Goal: Task Accomplishment & Management: Complete application form

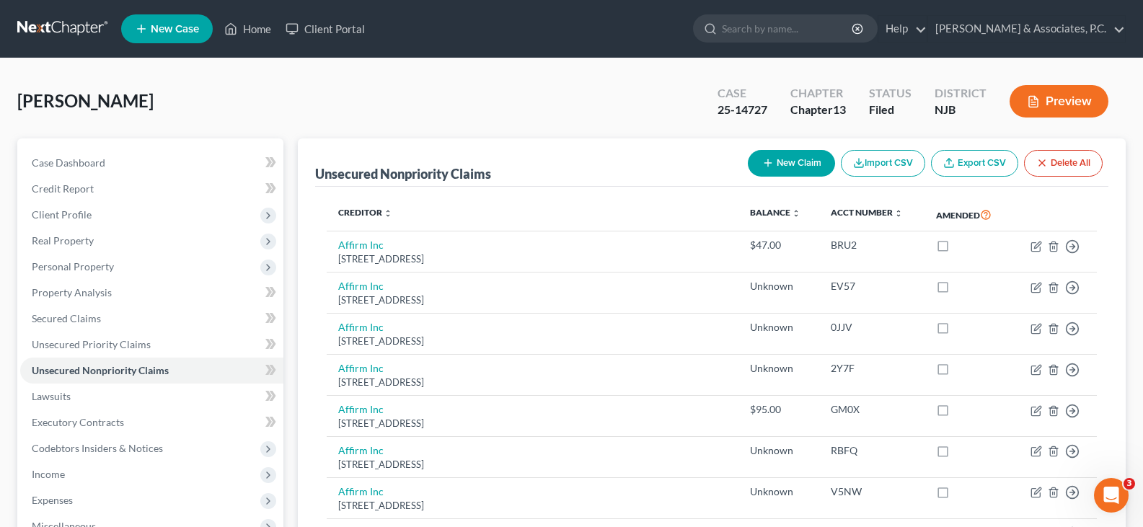
click at [165, 22] on link "New Case" at bounding box center [167, 28] width 92 height 29
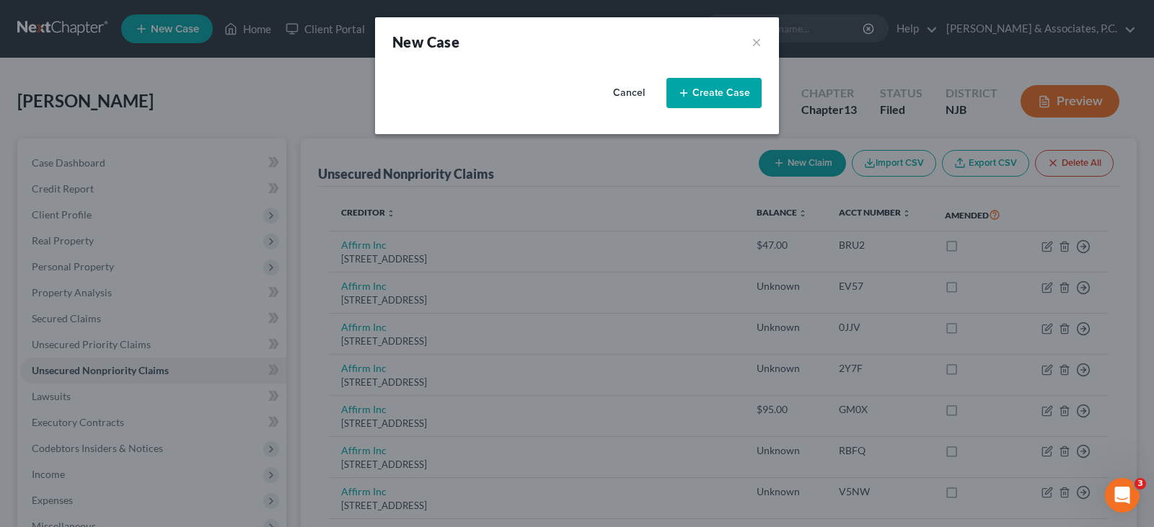
select select "51"
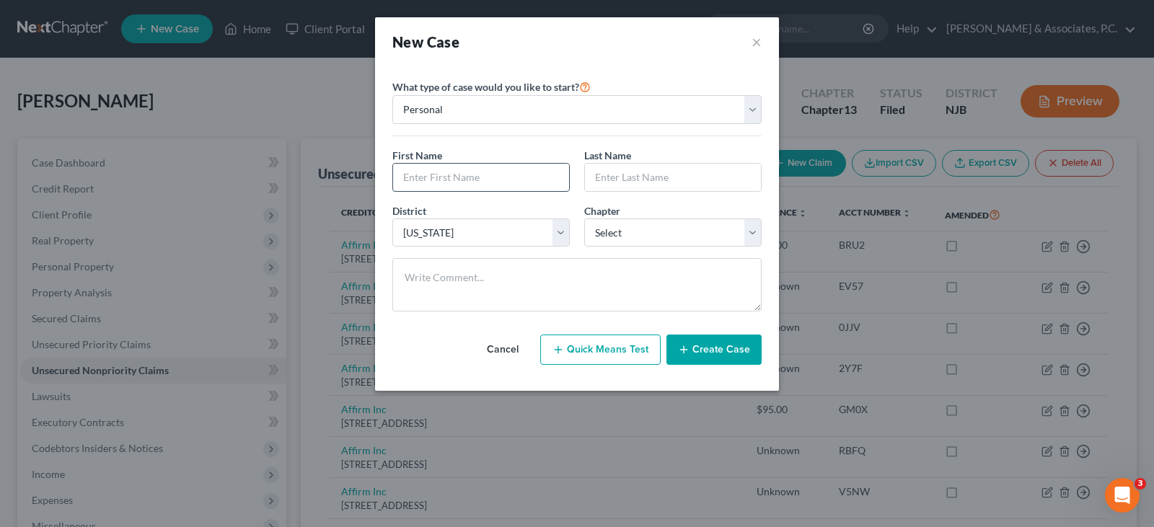
click at [449, 175] on input "text" at bounding box center [481, 177] width 176 height 27
type input "[PERSON_NAME]"
click at [660, 237] on select "Select 7 11 12 13" at bounding box center [672, 233] width 177 height 29
select select "3"
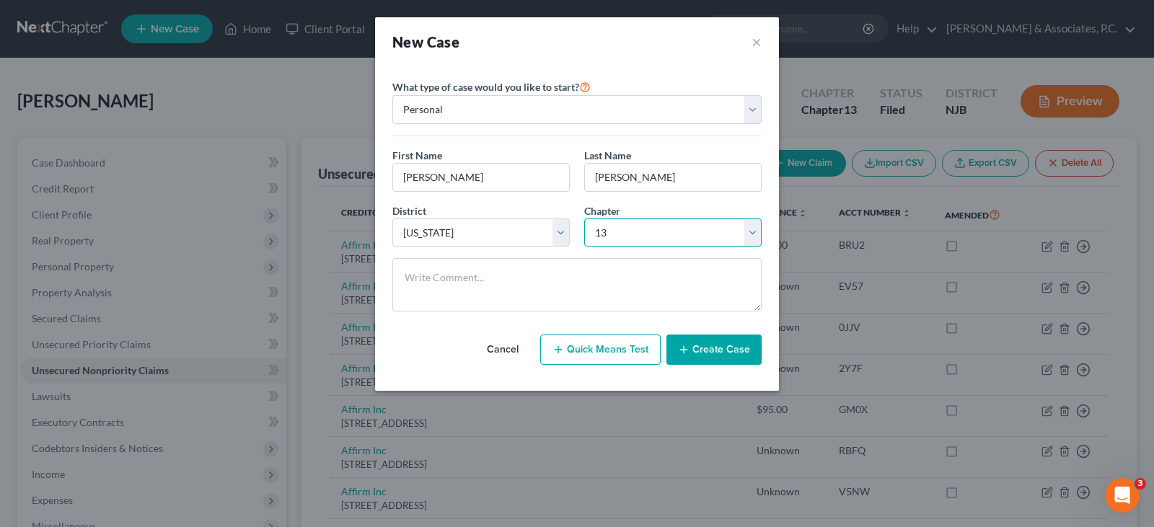
click at [584, 219] on select "Select 7 11 12 13" at bounding box center [672, 233] width 177 height 29
click at [713, 352] on button "Create Case" at bounding box center [713, 350] width 95 height 30
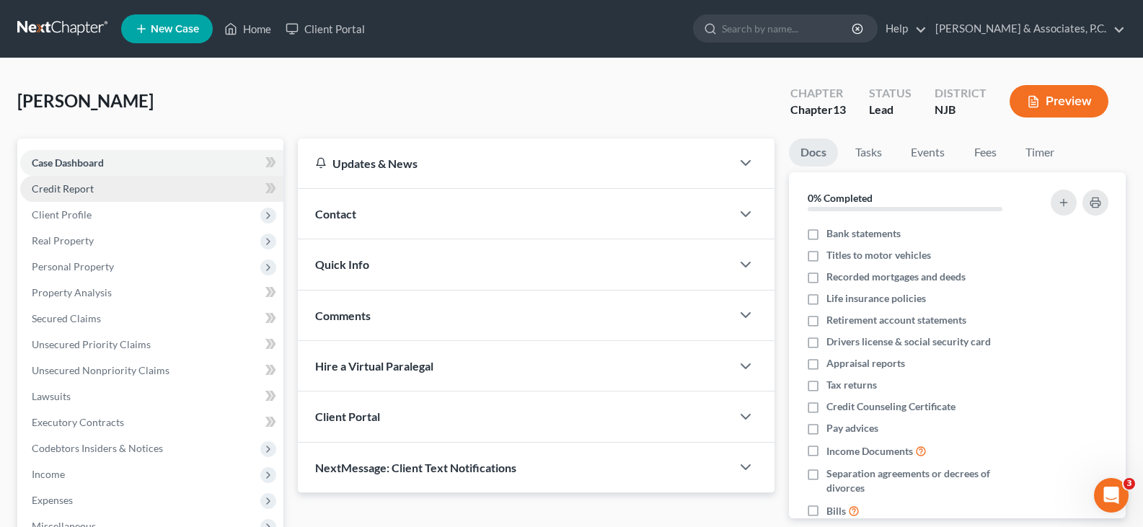
click at [74, 187] on span "Credit Report" at bounding box center [63, 188] width 62 height 12
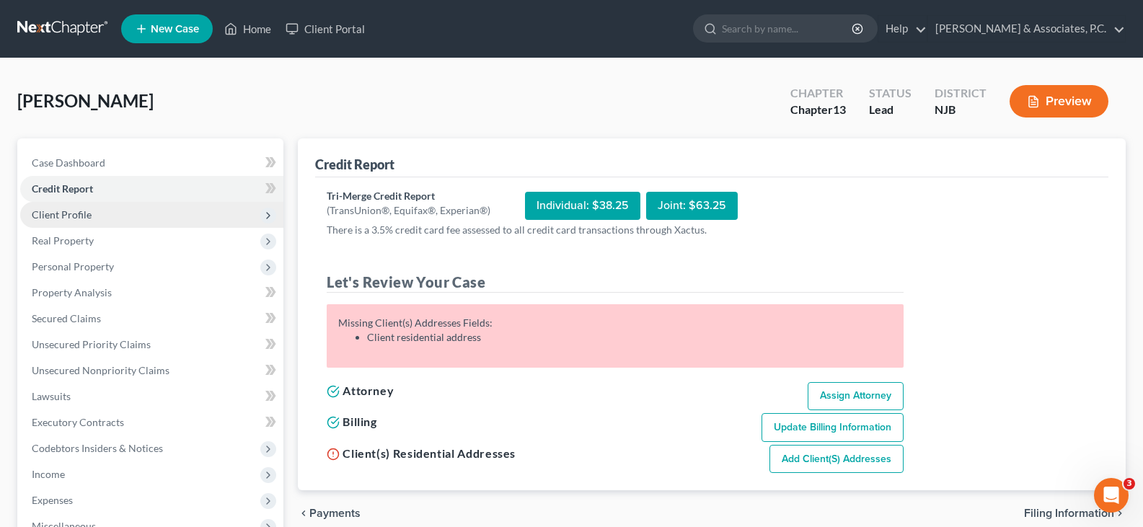
click at [71, 216] on span "Client Profile" at bounding box center [62, 214] width 60 height 12
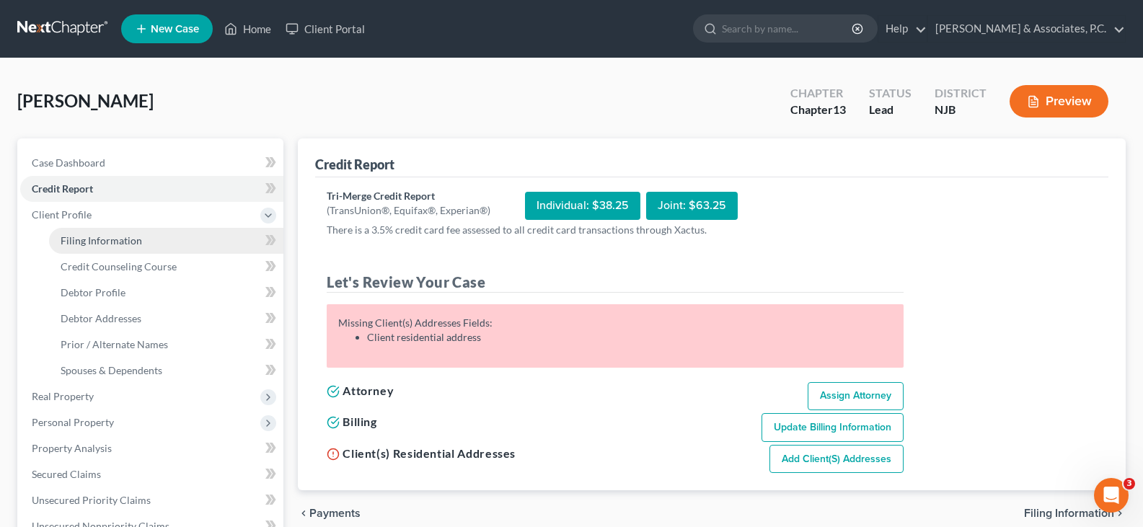
click at [88, 242] on span "Filing Information" at bounding box center [101, 240] width 81 height 12
select select "1"
select select "0"
select select "3"
select select "51"
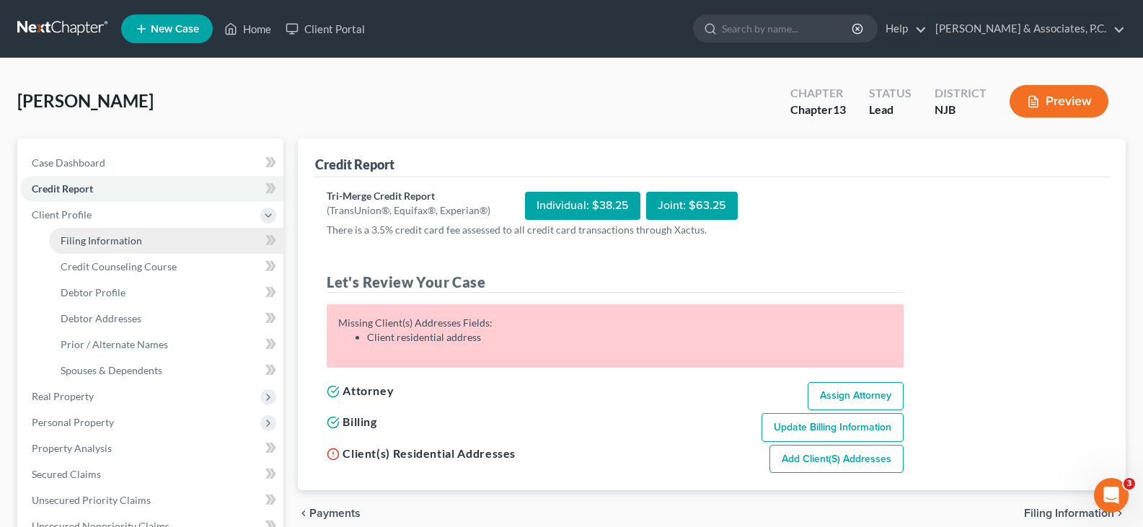
select select "33"
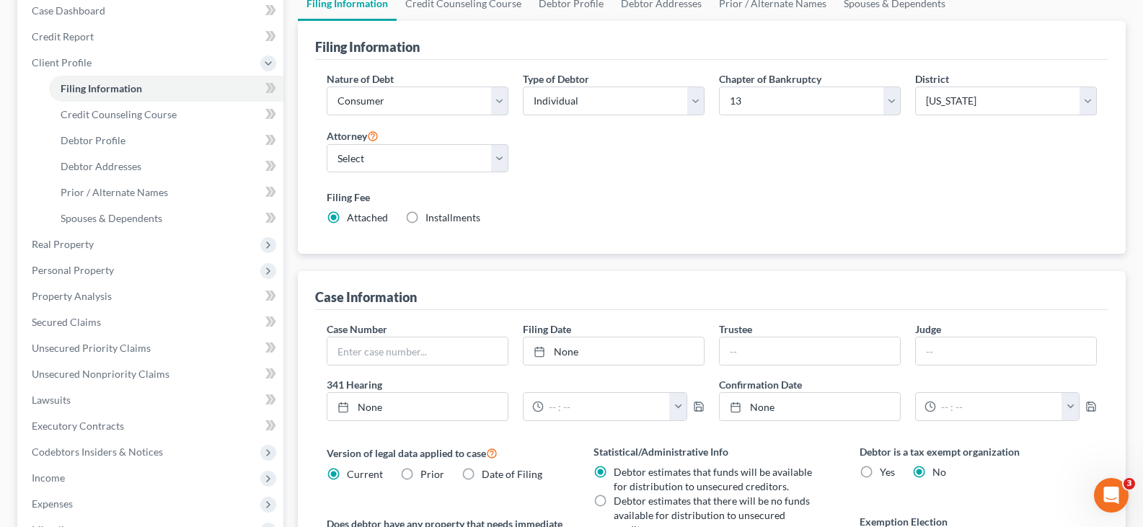
scroll to position [361, 0]
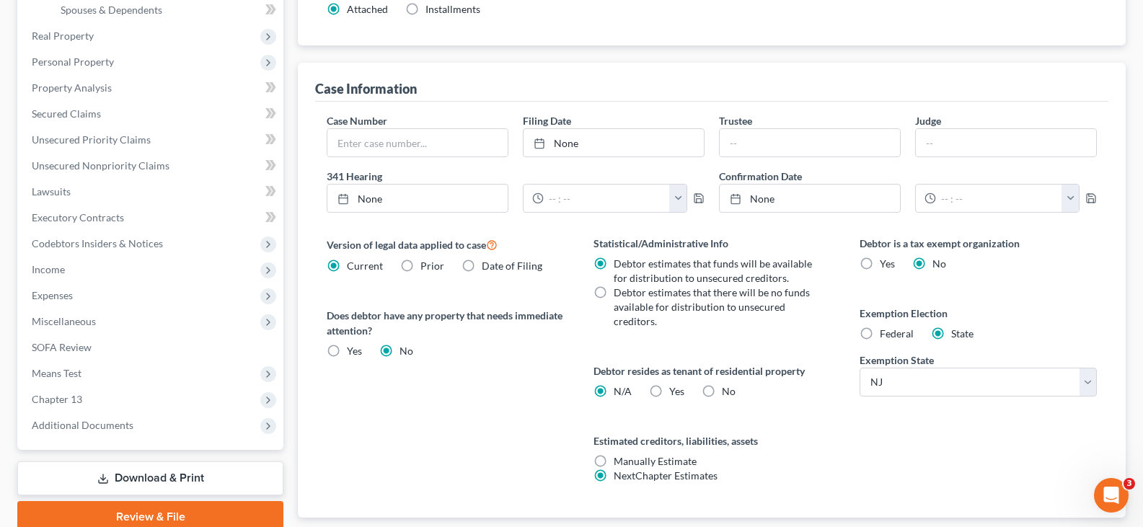
click at [880, 331] on label "Federal" at bounding box center [897, 334] width 34 height 14
click at [886, 331] on input "Federal" at bounding box center [890, 331] width 9 height 9
radio input "true"
radio input "false"
click at [722, 389] on label "No" at bounding box center [729, 391] width 14 height 14
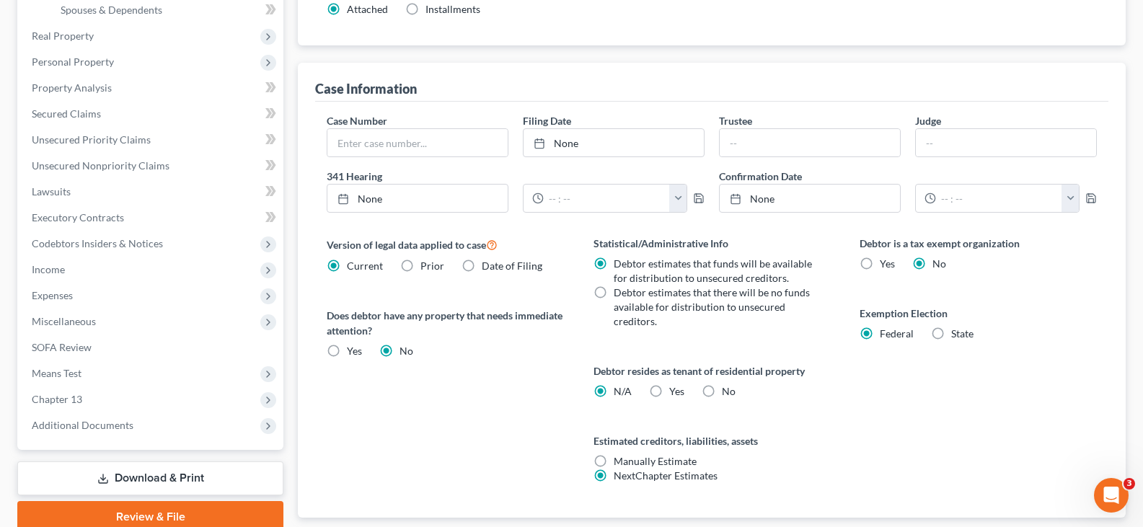
click at [728, 389] on input "No" at bounding box center [732, 388] width 9 height 9
radio input "true"
radio input "false"
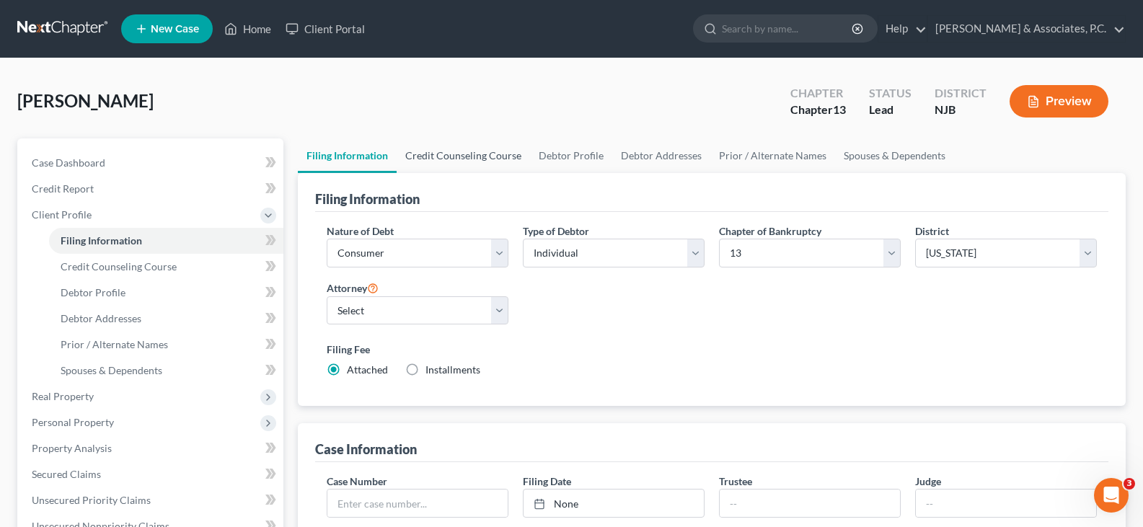
click at [464, 157] on link "Credit Counseling Course" at bounding box center [463, 155] width 133 height 35
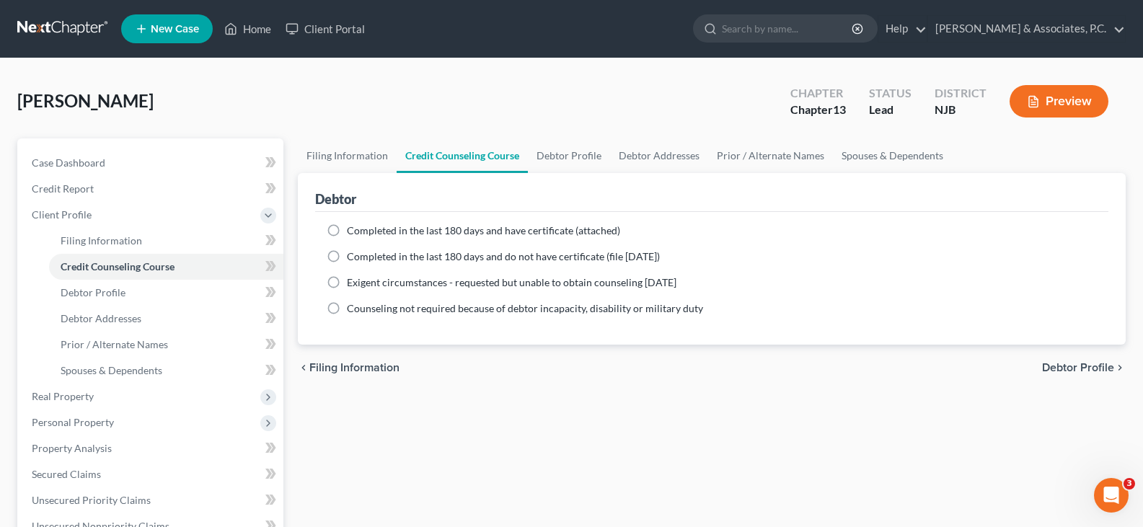
drag, startPoint x: 333, startPoint y: 230, endPoint x: 433, endPoint y: 201, distance: 104.3
click at [347, 231] on label "Completed in the last 180 days and have certificate (attached)" at bounding box center [483, 231] width 273 height 14
click at [353, 231] on input "Completed in the last 180 days and have certificate (attached)" at bounding box center [357, 228] width 9 height 9
radio input "true"
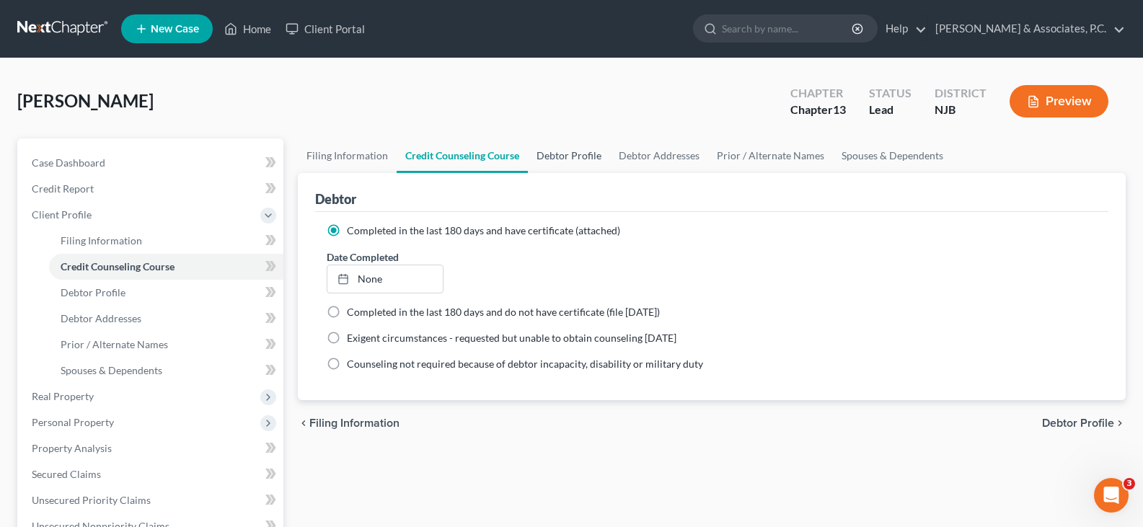
click at [573, 156] on link "Debtor Profile" at bounding box center [569, 155] width 82 height 35
select select "0"
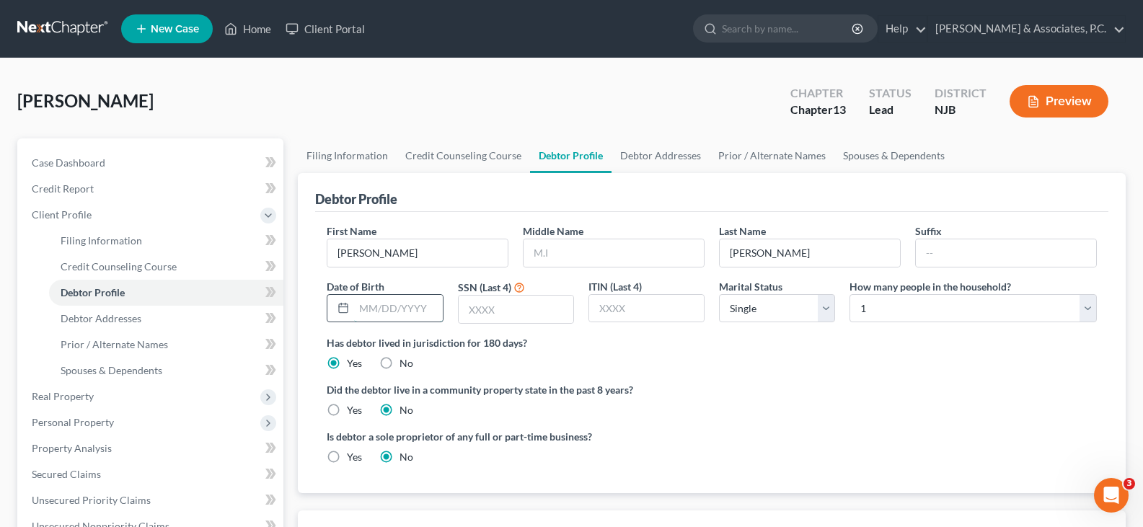
click at [409, 317] on input "text" at bounding box center [398, 308] width 88 height 27
type input "0"
type input "[DATE]"
click at [518, 312] on input "text" at bounding box center [516, 309] width 115 height 27
type input "7925"
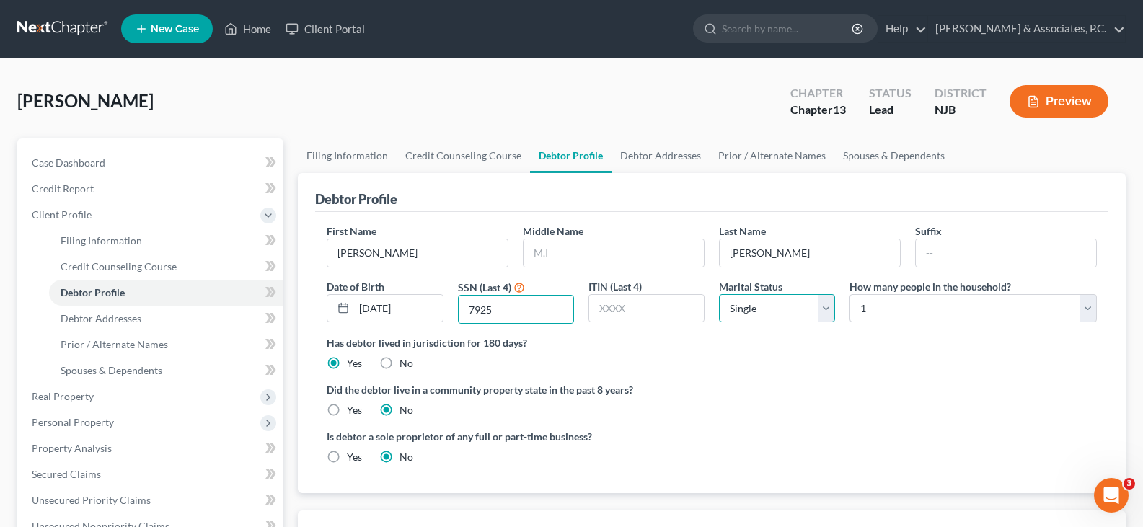
click at [766, 314] on select "Select Single Married Separated Divorced Widowed" at bounding box center [777, 308] width 116 height 29
select select "1"
click at [719, 294] on select "Select Single Married Separated Divorced Widowed" at bounding box center [777, 308] width 116 height 29
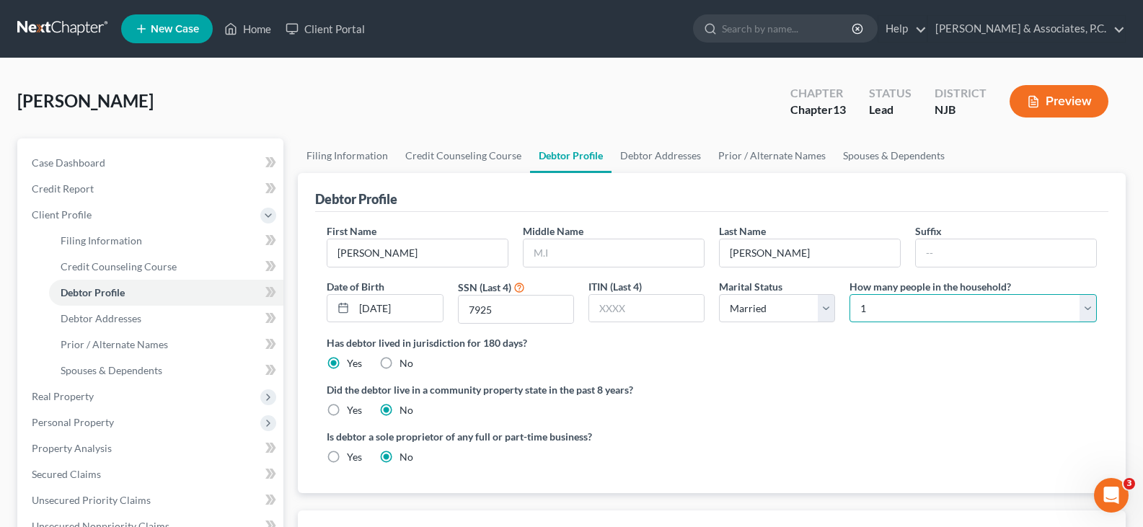
click at [896, 307] on select "Select 1 2 3 4 5 6 7 8 9 10 11 12 13 14 15 16 17 18 19 20" at bounding box center [973, 308] width 247 height 29
select select "2"
click at [850, 294] on select "Select 1 2 3 4 5 6 7 8 9 10 11 12 13 14 15 16 17 18 19 20" at bounding box center [973, 308] width 247 height 29
click at [814, 412] on div "Did the debtor live in a community property state in the past 8 years? Yes No" at bounding box center [712, 399] width 770 height 35
click at [653, 152] on link "Debtor Addresses" at bounding box center [661, 155] width 98 height 35
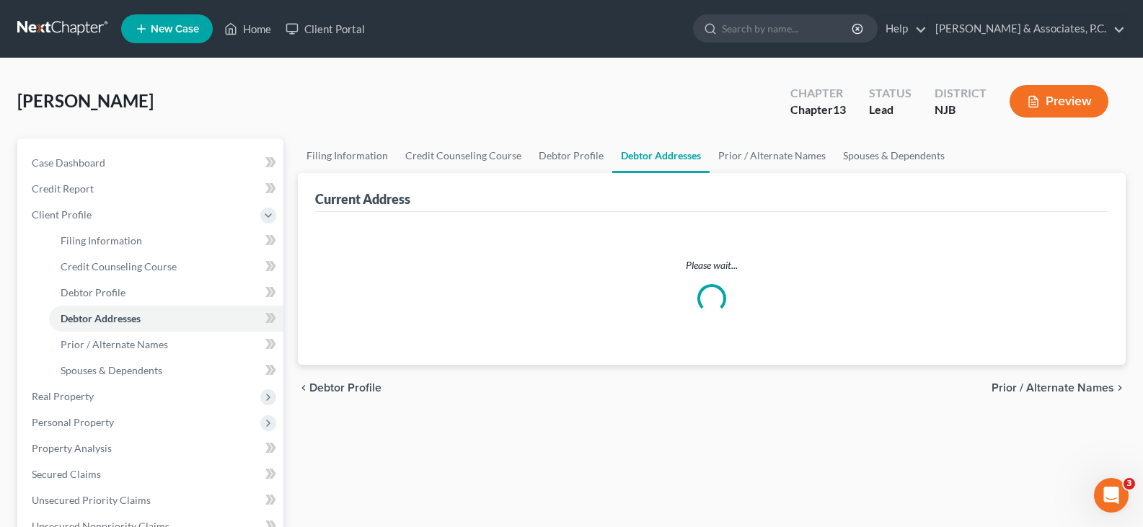
select select "0"
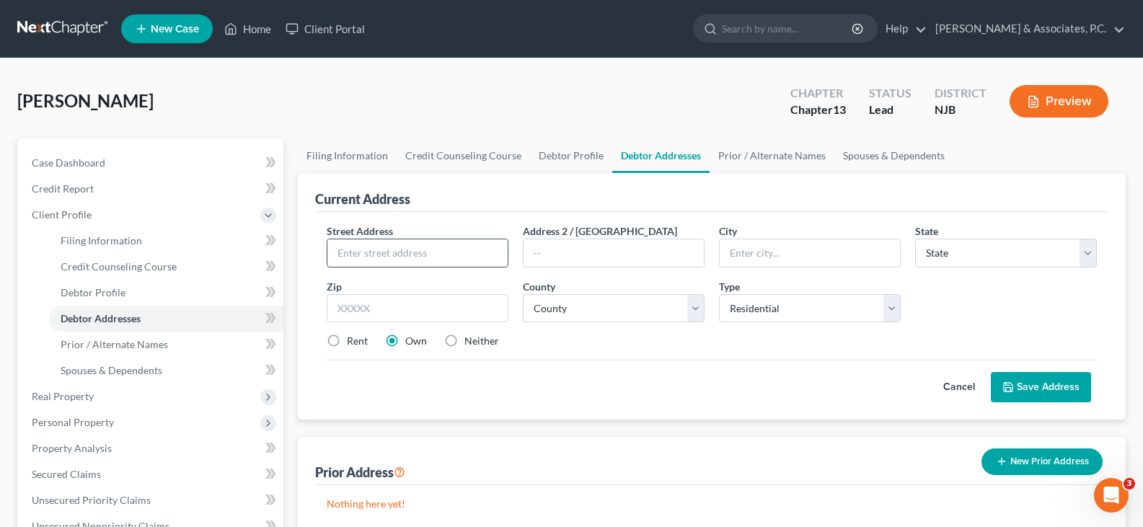
click at [402, 252] on input "text" at bounding box center [417, 252] width 180 height 27
type input "[STREET_ADDRESS][PERSON_NAME]"
type input "Paterson"
select select "33"
click at [369, 305] on input "text" at bounding box center [418, 308] width 182 height 29
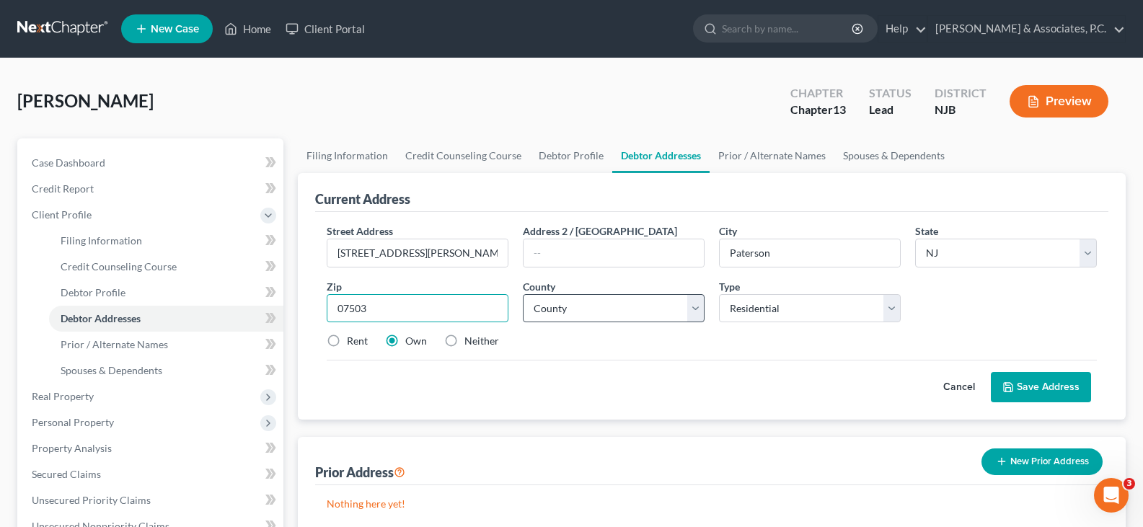
type input "07503"
click at [588, 306] on select "County [GEOGRAPHIC_DATA] [GEOGRAPHIC_DATA] [GEOGRAPHIC_DATA] [GEOGRAPHIC_DATA] …" at bounding box center [614, 308] width 182 height 29
select select "15"
click at [523, 294] on select "County [GEOGRAPHIC_DATA] [GEOGRAPHIC_DATA] [GEOGRAPHIC_DATA] [GEOGRAPHIC_DATA] …" at bounding box center [614, 308] width 182 height 29
click at [1042, 376] on button "Save Address" at bounding box center [1041, 387] width 100 height 30
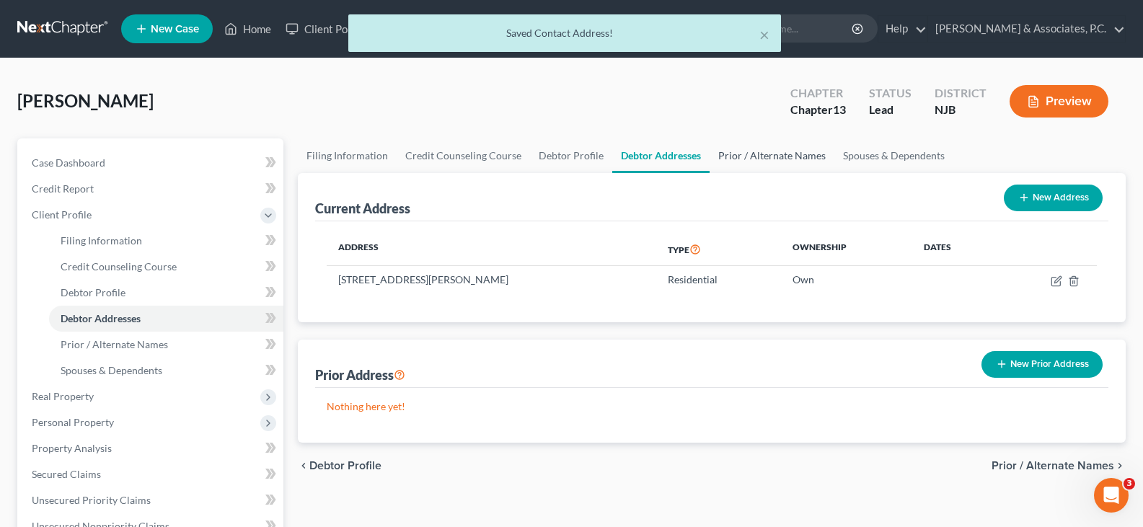
click at [772, 150] on link "Prior / Alternate Names" at bounding box center [772, 155] width 125 height 35
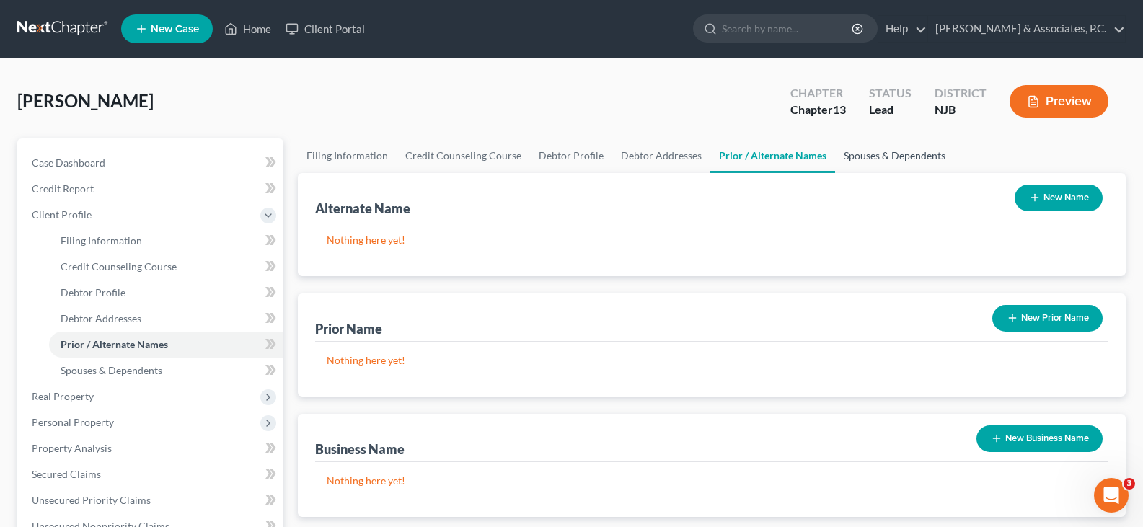
click at [912, 151] on link "Spouses & Dependents" at bounding box center [894, 155] width 119 height 35
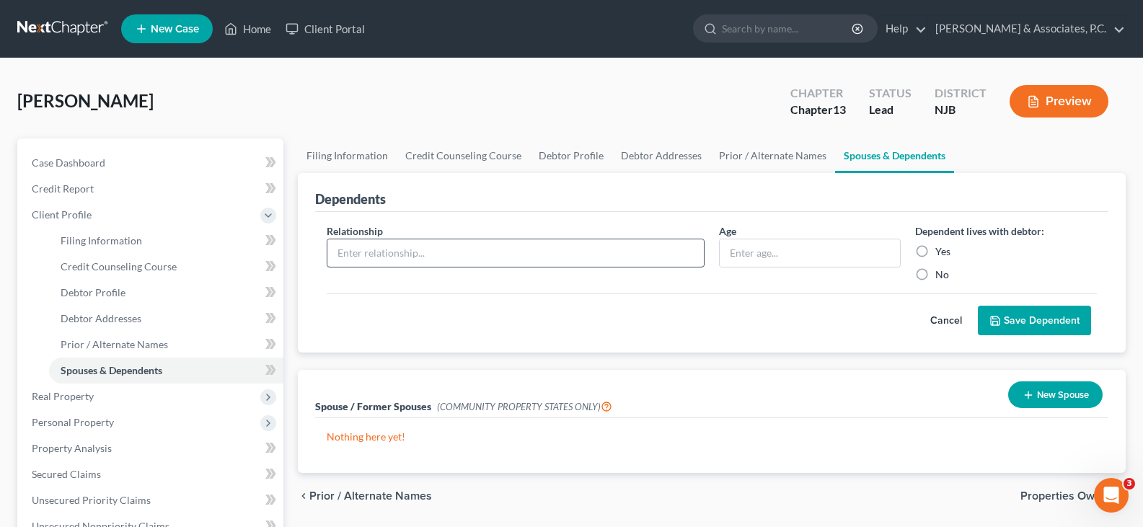
click at [436, 245] on input "text" at bounding box center [515, 252] width 376 height 27
type input "Daughter"
click at [774, 244] on input "text" at bounding box center [810, 252] width 180 height 27
type input "19"
drag, startPoint x: 919, startPoint y: 252, endPoint x: 964, endPoint y: 287, distance: 57.0
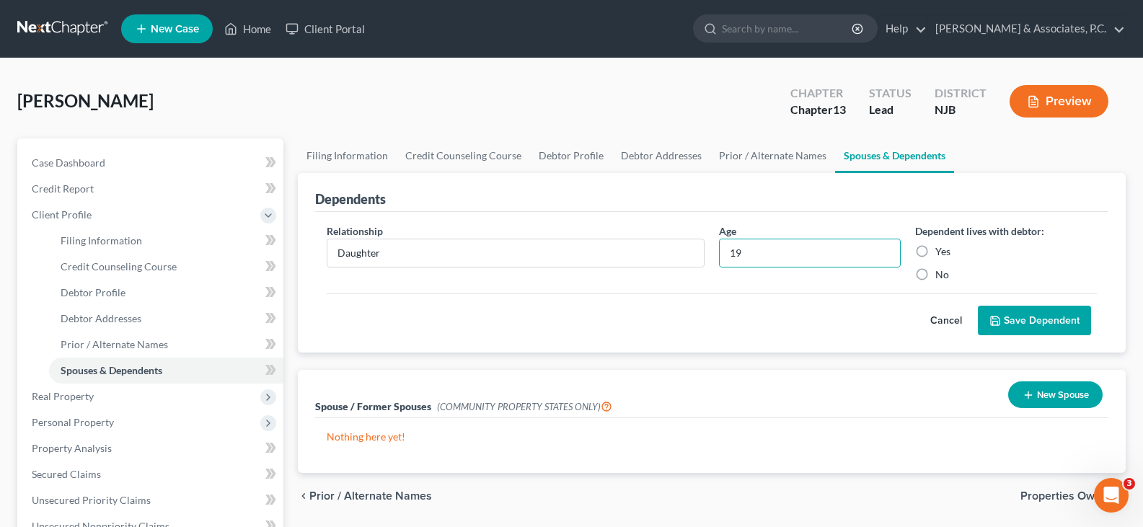
click at [935, 252] on label "Yes" at bounding box center [942, 251] width 15 height 14
click at [941, 252] on input "Yes" at bounding box center [945, 248] width 9 height 9
radio input "true"
drag, startPoint x: 1013, startPoint y: 322, endPoint x: 848, endPoint y: 252, distance: 179.1
click at [1010, 319] on button "Save Dependent" at bounding box center [1034, 321] width 113 height 30
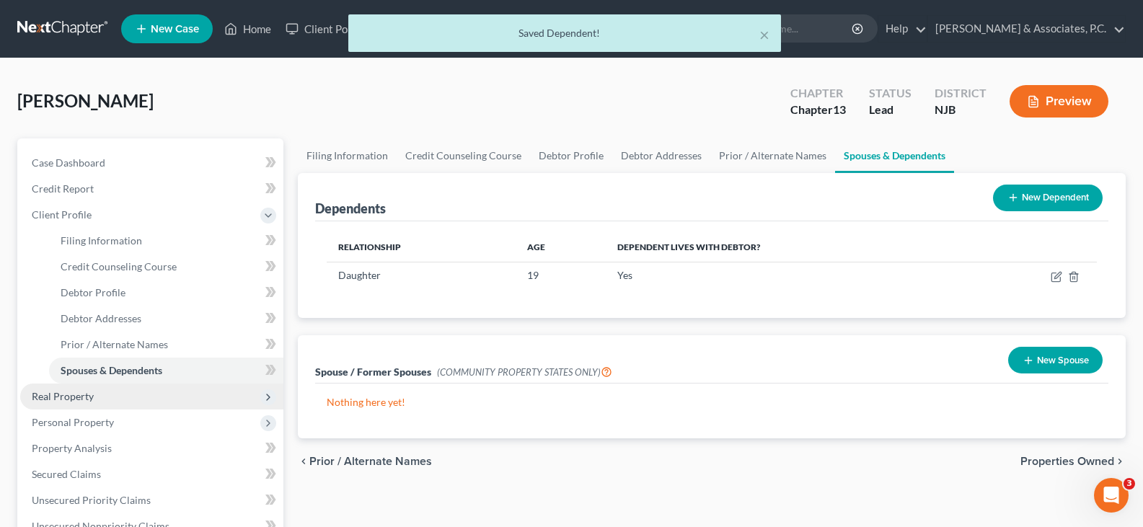
click at [47, 394] on span "Real Property" at bounding box center [63, 396] width 62 height 12
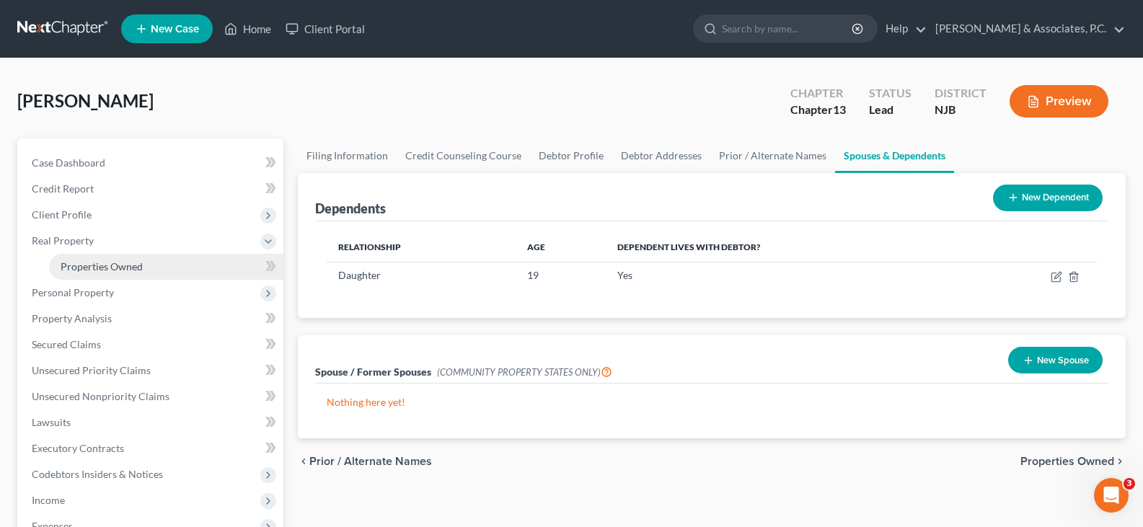
click at [94, 262] on span "Properties Owned" at bounding box center [102, 266] width 82 height 12
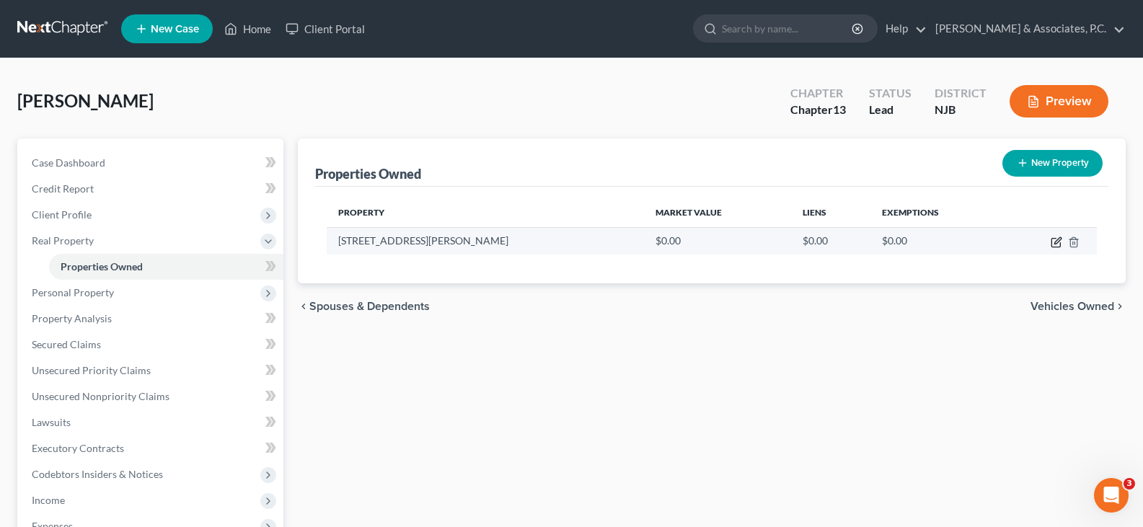
click at [1059, 239] on icon "button" at bounding box center [1057, 243] width 12 height 12
select select "33"
select select "15"
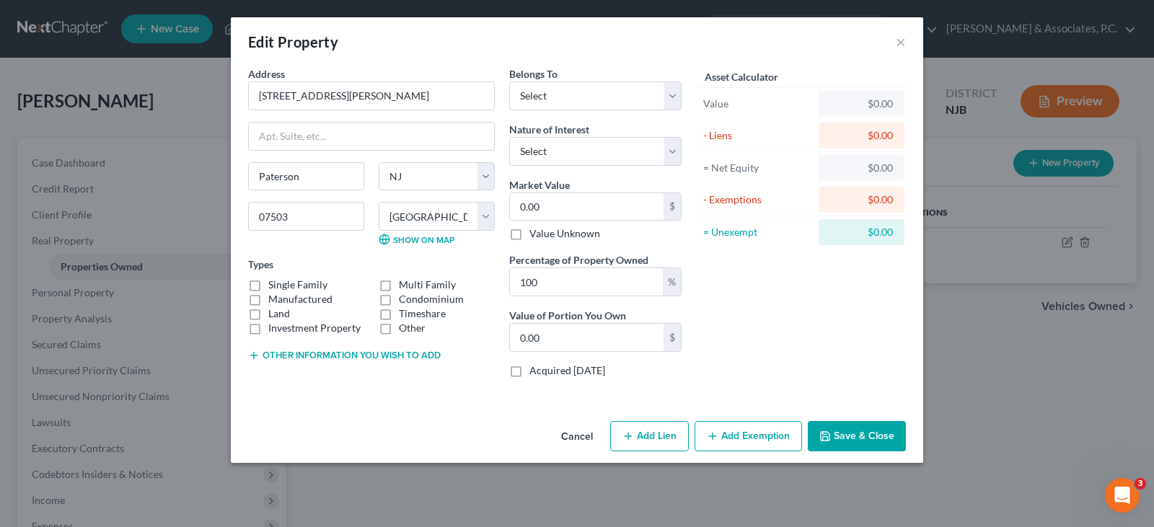
click at [268, 283] on label "Single Family" at bounding box center [297, 285] width 59 height 14
click at [274, 283] on input "Single Family" at bounding box center [278, 282] width 9 height 9
checkbox input "true"
click at [601, 92] on select "Select Debtor 1 Only Debtor 2 Only Debtor 1 And Debtor 2 Only At Least One Of T…" at bounding box center [595, 95] width 172 height 29
select select "3"
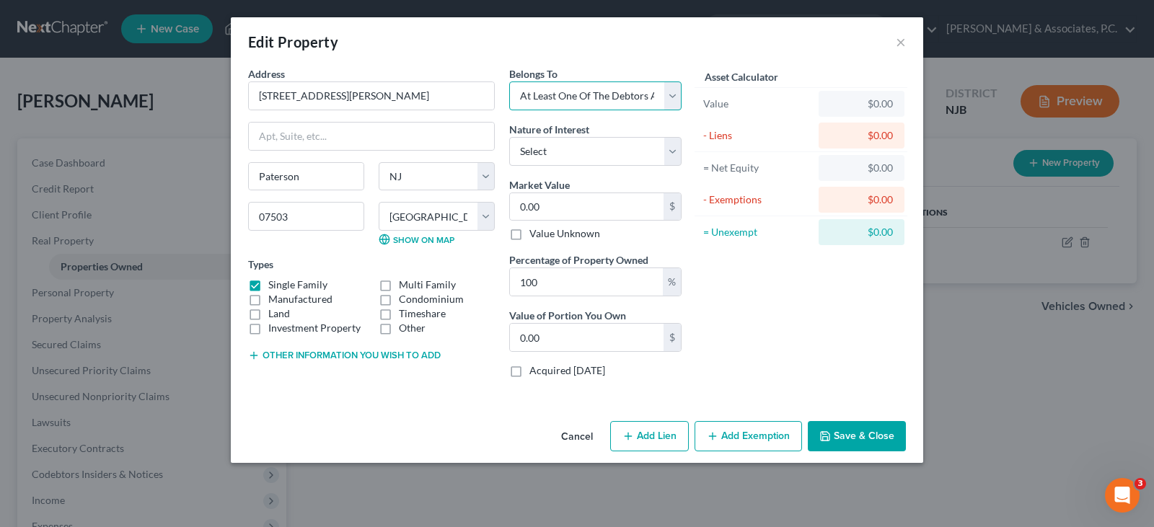
click at [509, 81] on select "Select Debtor 1 Only Debtor 2 Only Debtor 1 And Debtor 2 Only At Least One Of T…" at bounding box center [595, 95] width 172 height 29
click at [561, 195] on input "0.00" at bounding box center [587, 206] width 154 height 27
type input "4"
type input "4.00"
type input "42"
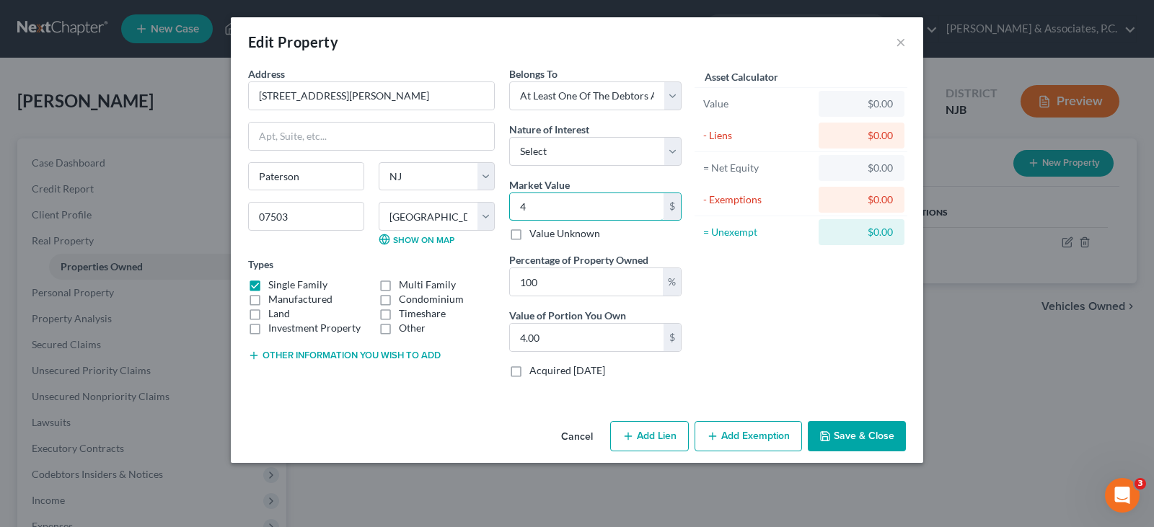
type input "42.00"
type input "420"
type input "420.00"
type input "4200"
type input "4,200.00"
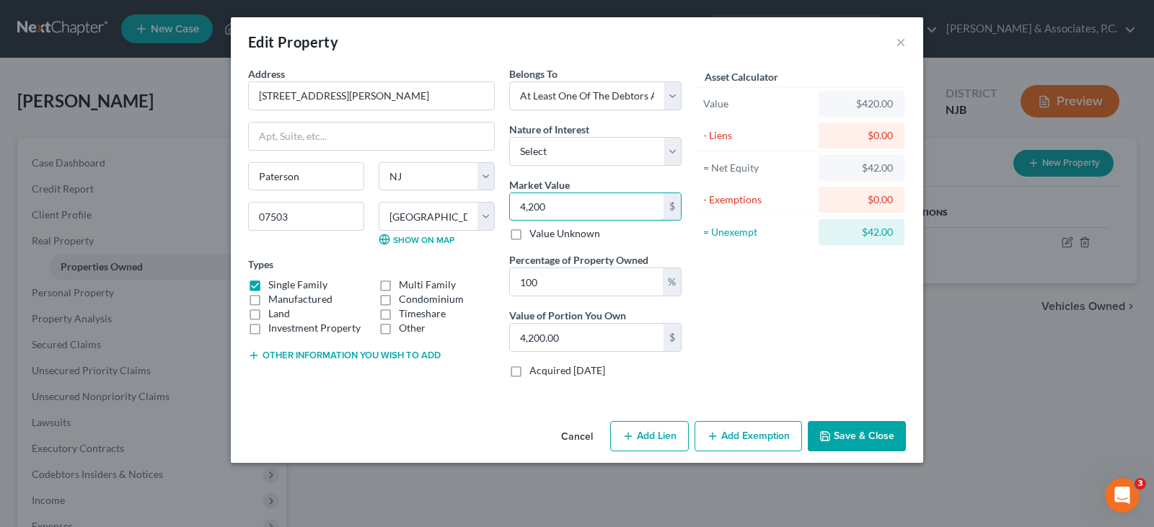
type input "4,2000"
type input "42,000.00"
type input "42,0000"
type input "420,000.00"
type input "420,0004"
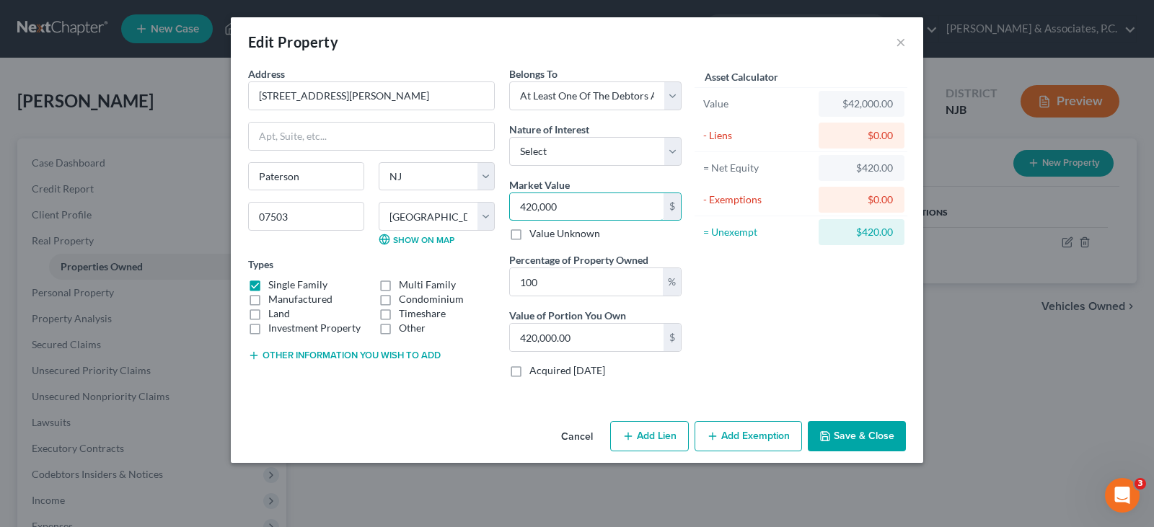
type input "4,200,004.00"
click at [431, 412] on div "Address * [GEOGRAPHIC_DATA][PERSON_NAME] [GEOGRAPHIC_DATA] [US_STATE][GEOGRAPHI…" at bounding box center [577, 240] width 692 height 349
click at [566, 206] on input "4,200,004" at bounding box center [587, 206] width 154 height 27
drag, startPoint x: 566, startPoint y: 206, endPoint x: 508, endPoint y: 203, distance: 57.8
click at [508, 203] on div "Belongs To * Select Debtor 1 Only Debtor 2 Only Debtor 1 And Debtor 2 Only At L…" at bounding box center [595, 227] width 187 height 323
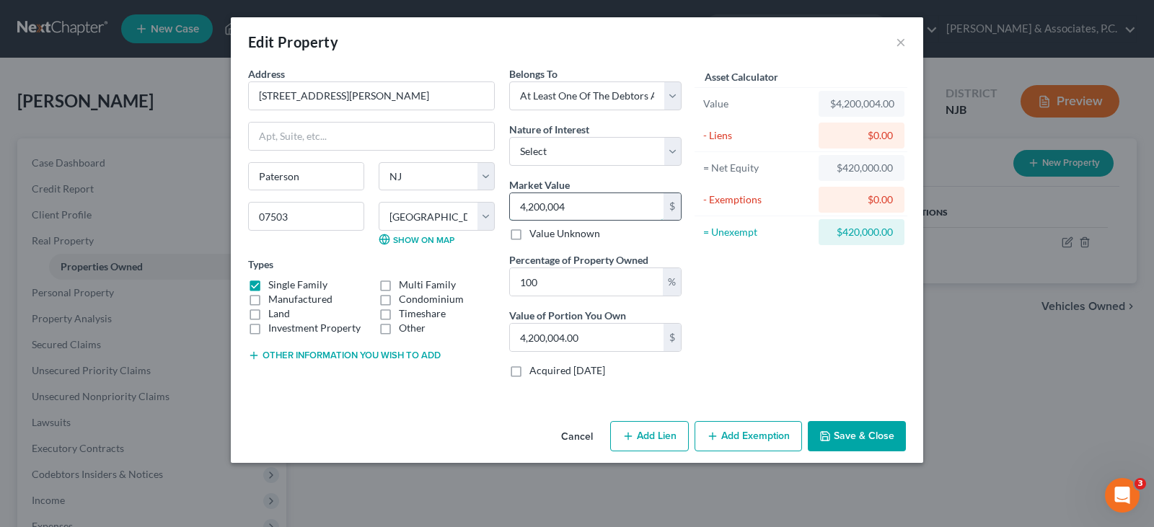
type input ",200,004"
type input "200,004.00"
type input "00,004"
type input "4.00"
type input "4"
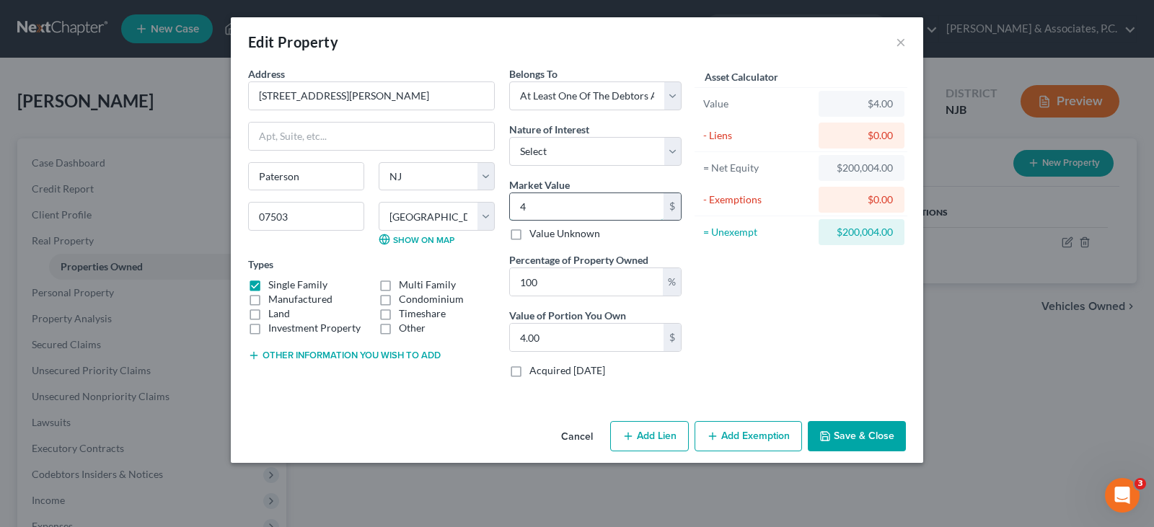
type input "0"
type input "4"
type input "4.00"
type input "42"
type input "42.00"
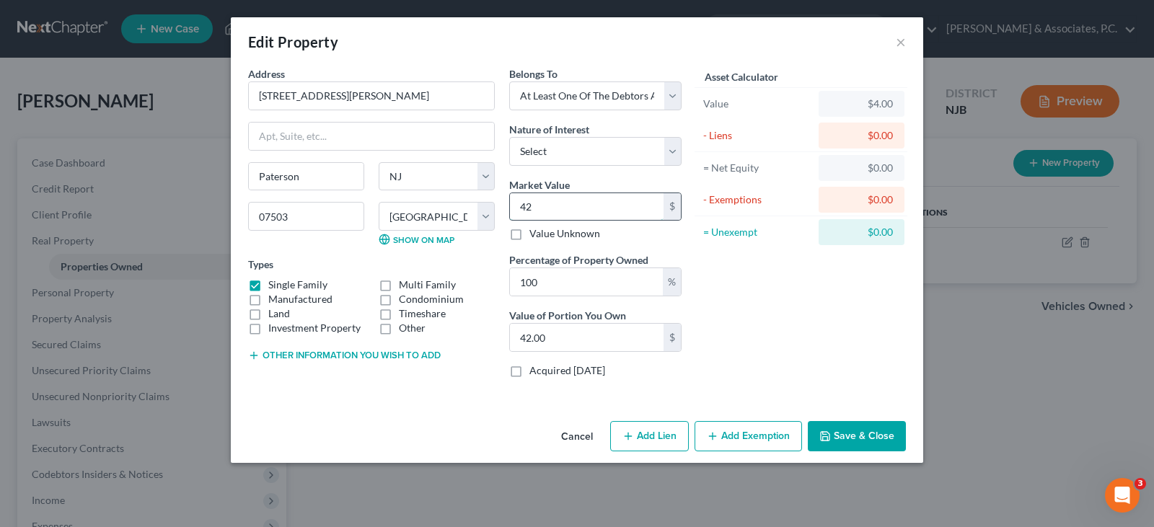
type input "420"
type input "420.00"
type input "4200"
type input "4,200.00"
type input "4,2000"
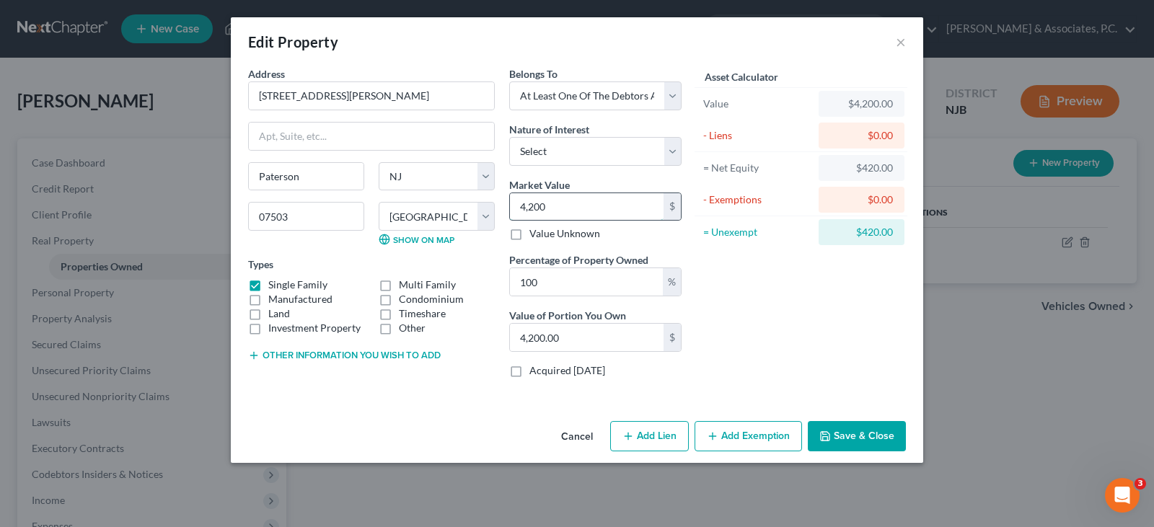
type input "42,000.00"
type input "42,0004"
type input "420,004.00"
click at [586, 202] on input "420,004.00" at bounding box center [587, 206] width 154 height 27
type input "420,004.00"
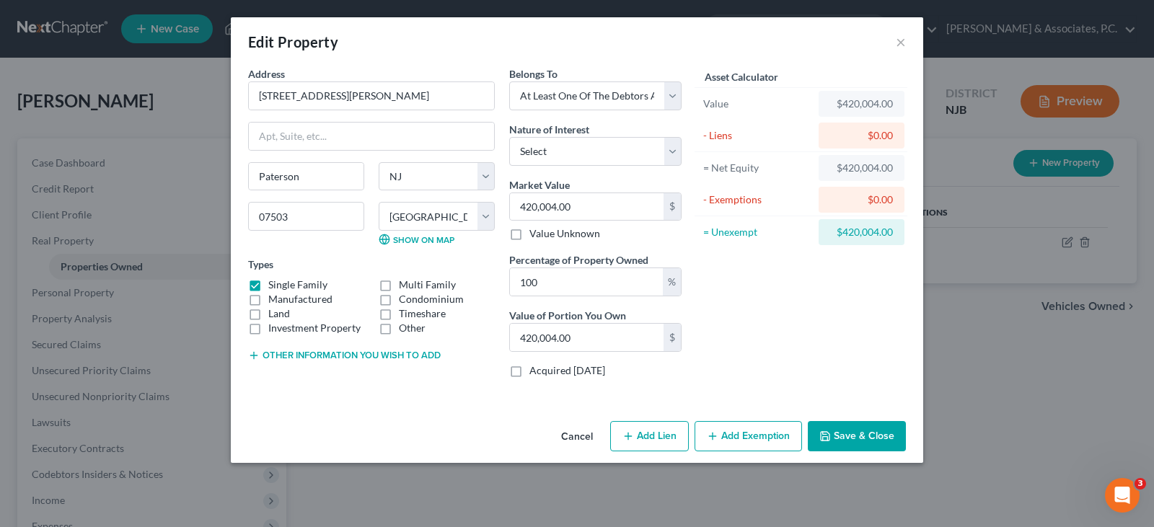
click at [872, 443] on button "Save & Close" at bounding box center [857, 436] width 98 height 30
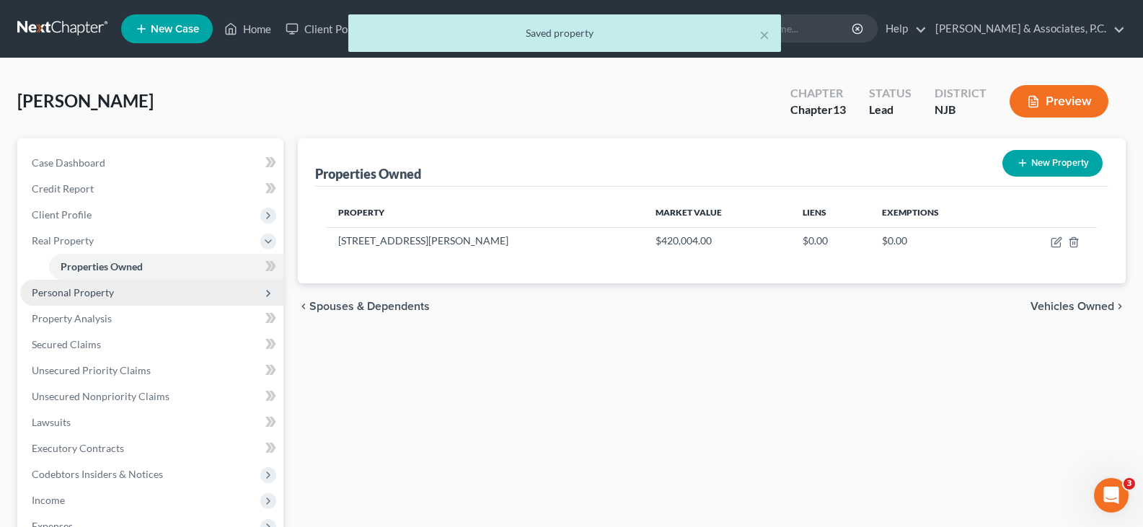
click at [74, 288] on span "Personal Property" at bounding box center [73, 292] width 82 height 12
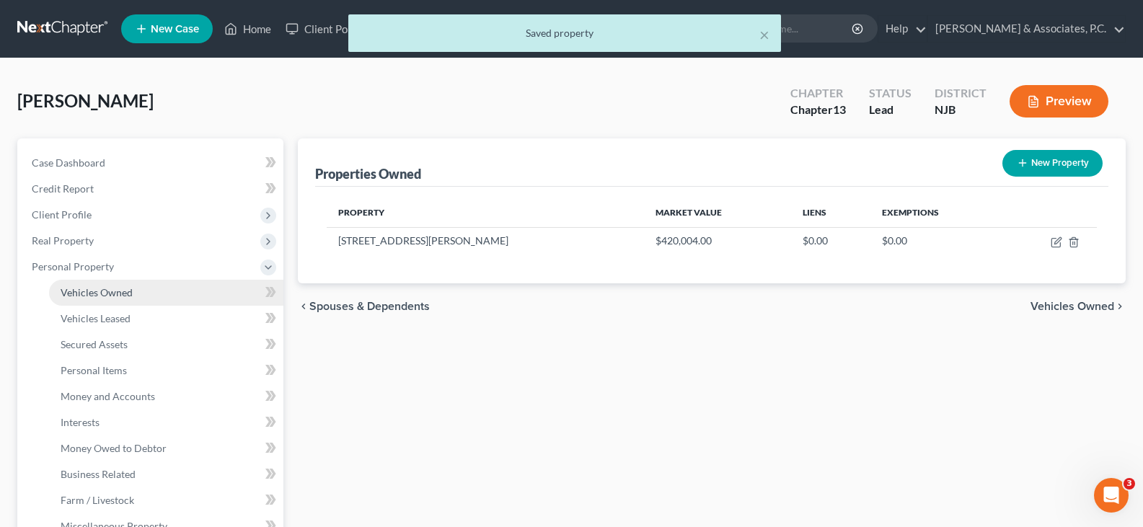
click at [102, 284] on link "Vehicles Owned" at bounding box center [166, 293] width 234 height 26
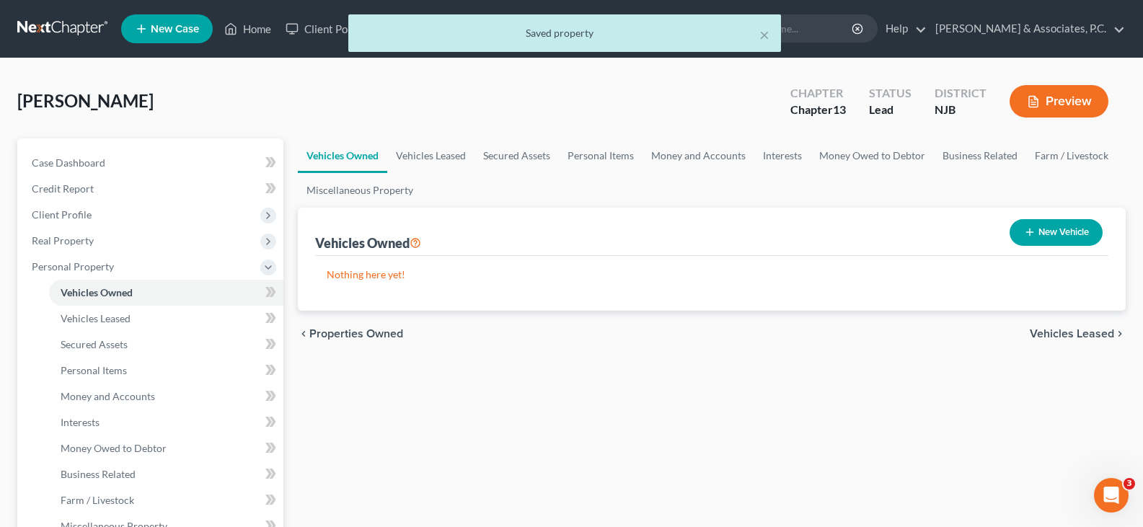
click at [1072, 224] on button "New Vehicle" at bounding box center [1056, 232] width 93 height 27
select select "0"
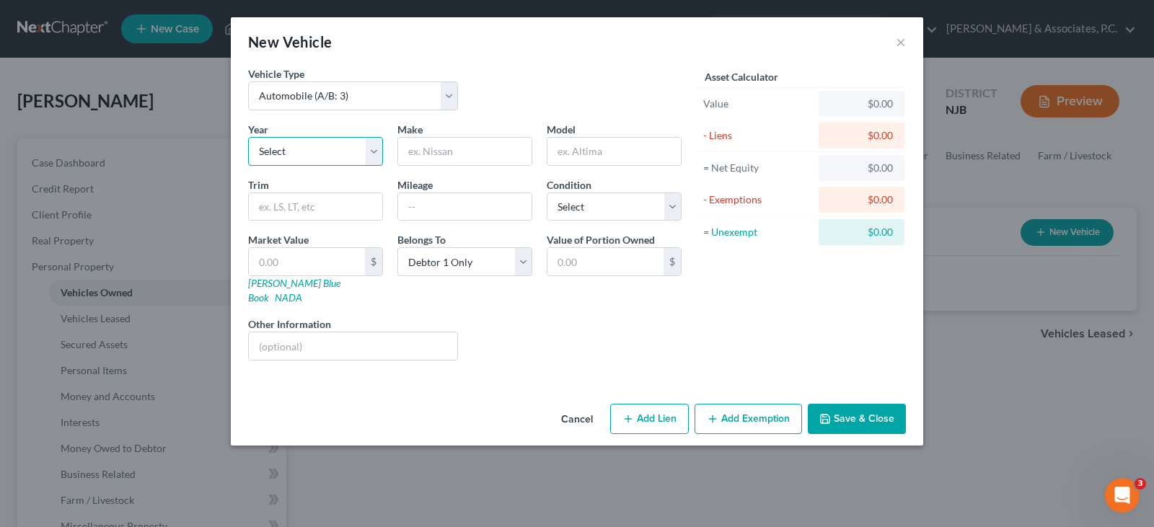
click at [374, 151] on select "Select 2026 2025 2024 2023 2022 2021 2020 2019 2018 2017 2016 2015 2014 2013 20…" at bounding box center [315, 151] width 135 height 29
select select "9"
click at [248, 137] on select "Select 2026 2025 2024 2023 2022 2021 2020 2019 2018 2017 2016 2015 2014 2013 20…" at bounding box center [315, 151] width 135 height 29
click at [459, 156] on input "text" at bounding box center [464, 151] width 133 height 27
type input "Ford"
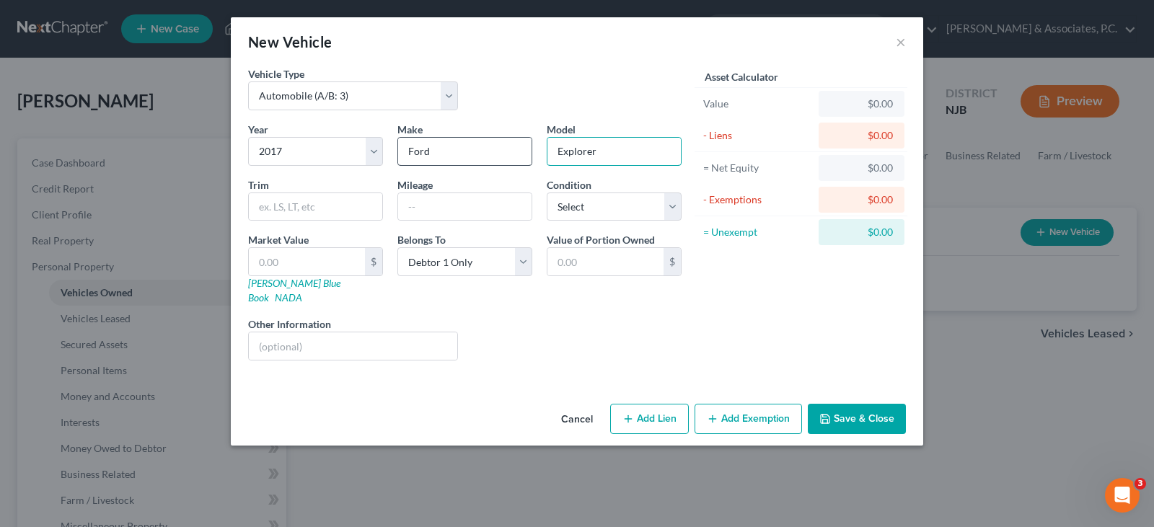
type input "Explorer"
type input "Limited"
click at [438, 206] on input "text" at bounding box center [464, 206] width 133 height 27
type input "142615"
click at [610, 206] on select "Select Excellent Very Good Good Fair Poor" at bounding box center [614, 207] width 135 height 29
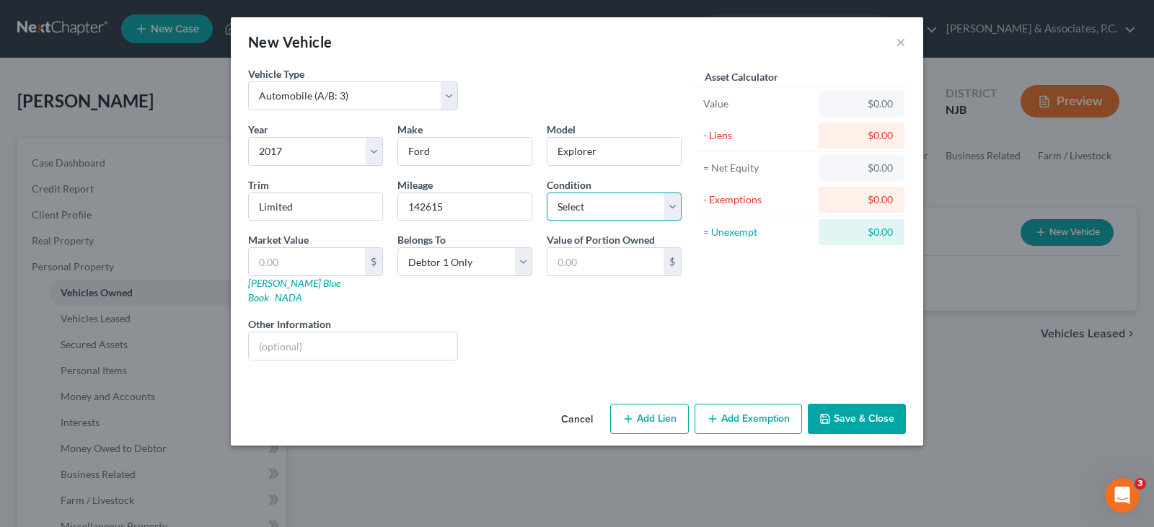
select select "3"
click at [547, 193] on select "Select Excellent Very Good Good Fair Poor" at bounding box center [614, 207] width 135 height 29
click at [293, 263] on input "text" at bounding box center [307, 261] width 116 height 27
type input "8"
type input "8.00"
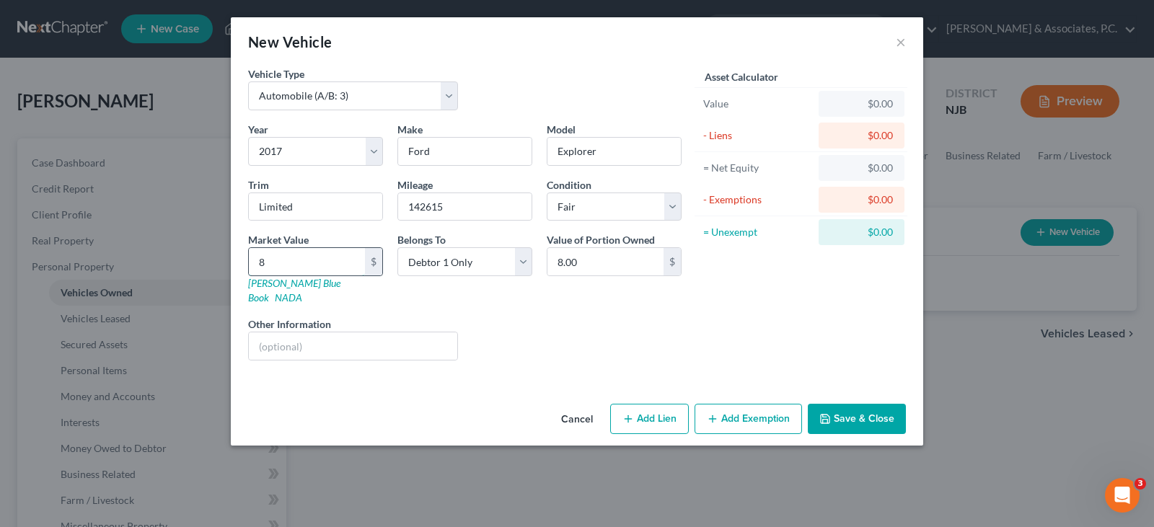
type input "85"
type input "85.00"
type input "857"
type input "857.00"
type input "8576"
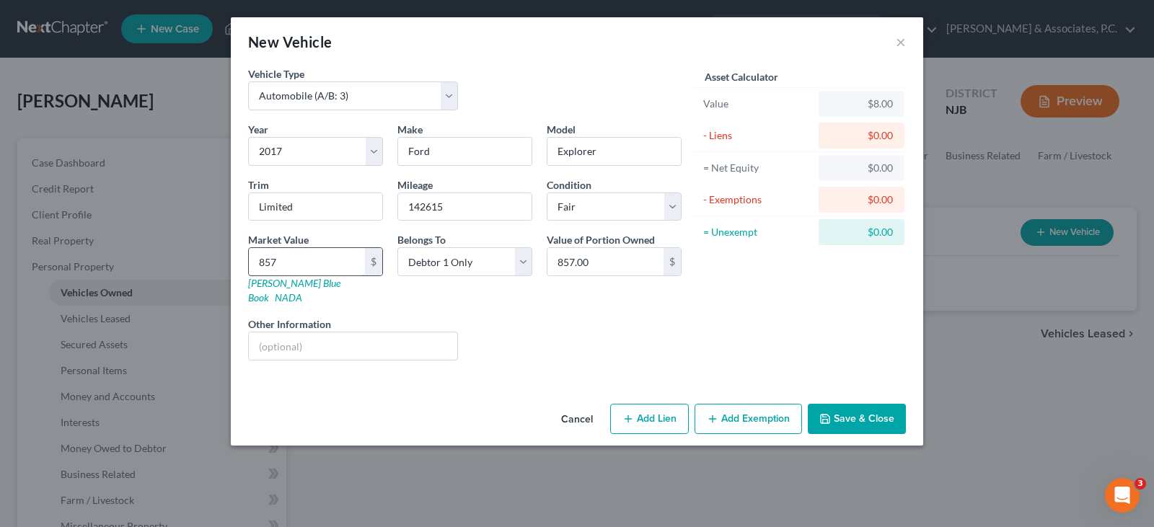
type input "8,576.00"
click at [859, 404] on button "Save & Close" at bounding box center [857, 419] width 98 height 30
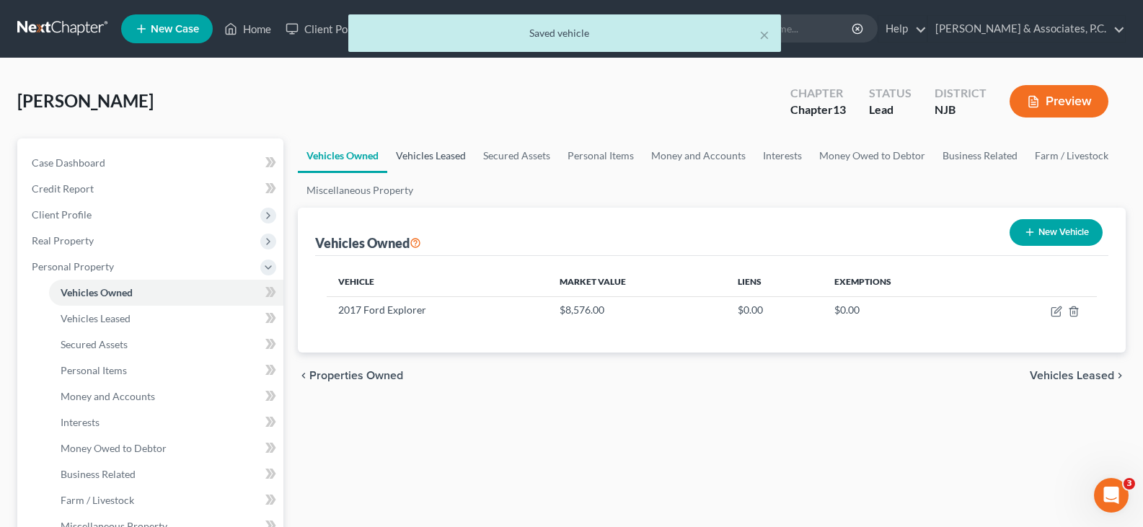
click at [433, 159] on link "Vehicles Leased" at bounding box center [430, 155] width 87 height 35
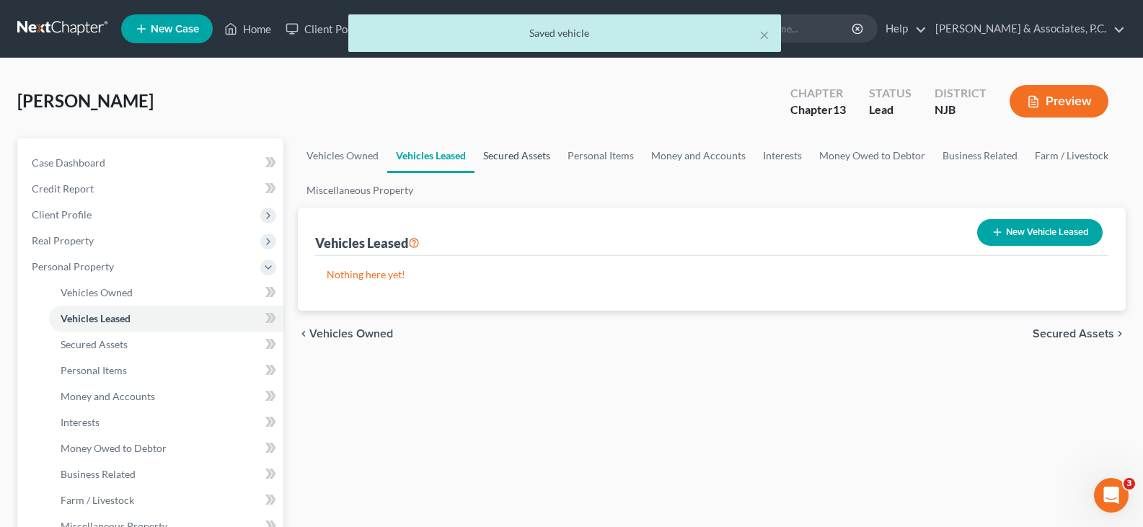
click at [511, 158] on link "Secured Assets" at bounding box center [517, 155] width 84 height 35
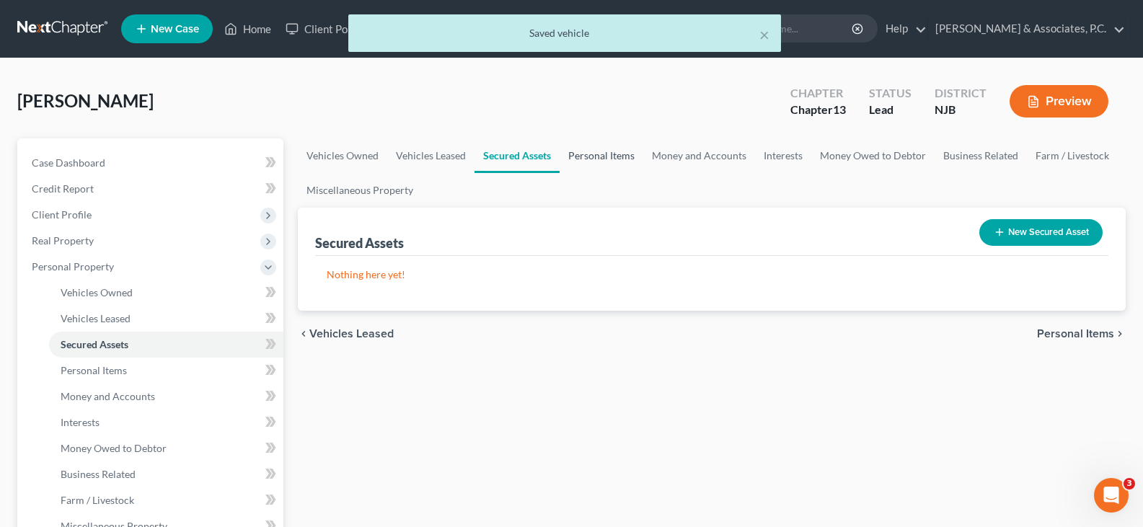
click at [594, 159] on link "Personal Items" at bounding box center [602, 155] width 84 height 35
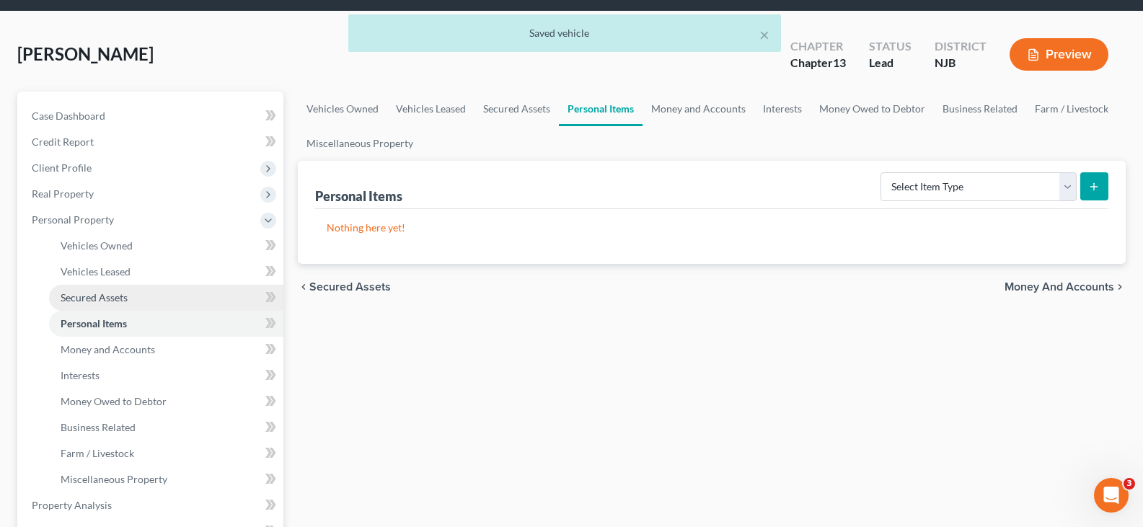
scroll to position [72, 0]
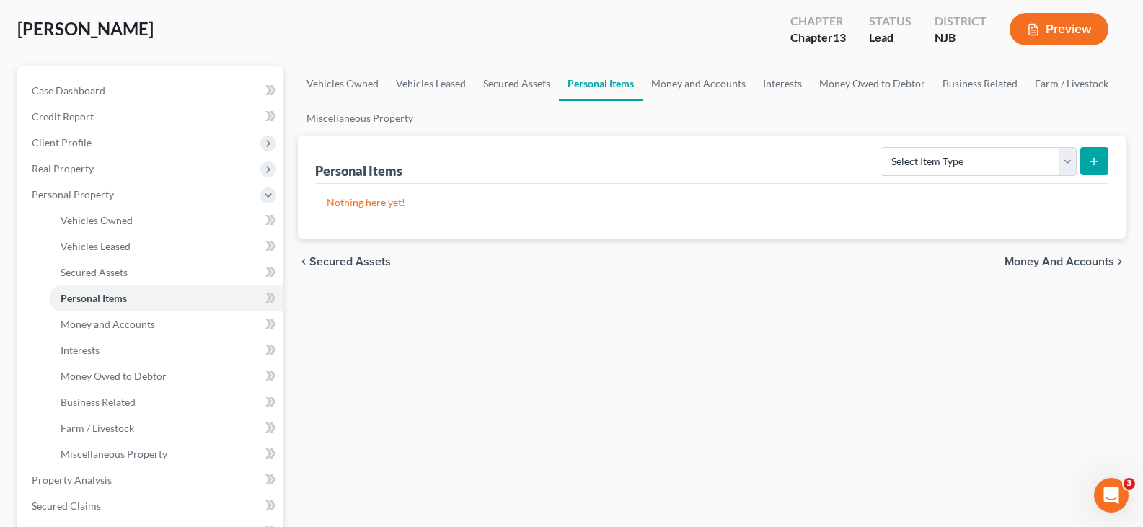
drag, startPoint x: 601, startPoint y: 313, endPoint x: 578, endPoint y: 277, distance: 42.8
click at [599, 311] on div "Vehicles Owned Vehicles Leased Secured Assets Personal Items Money and Accounts…" at bounding box center [712, 495] width 842 height 859
click at [683, 84] on link "Money and Accounts" at bounding box center [699, 83] width 112 height 35
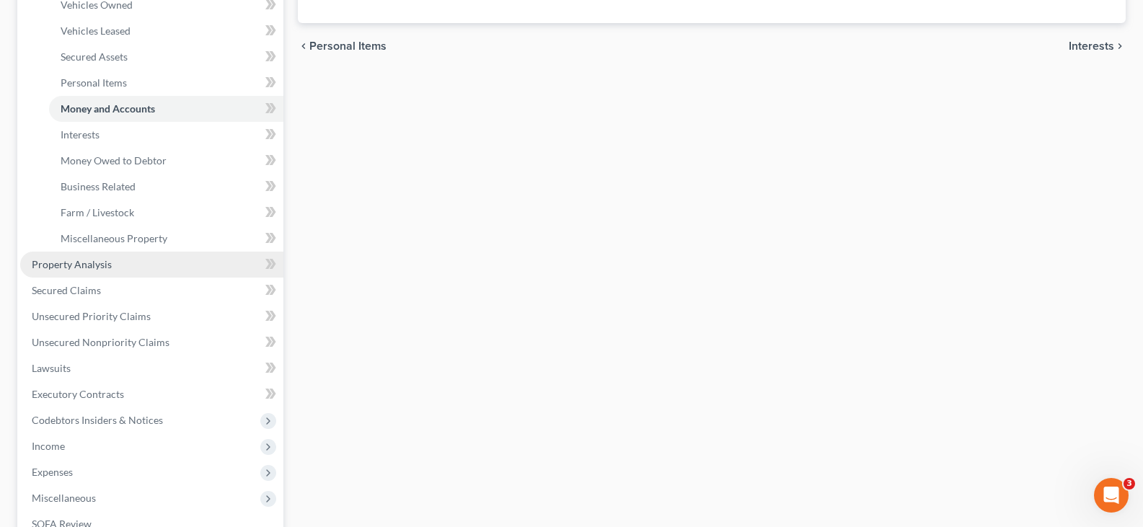
scroll to position [288, 0]
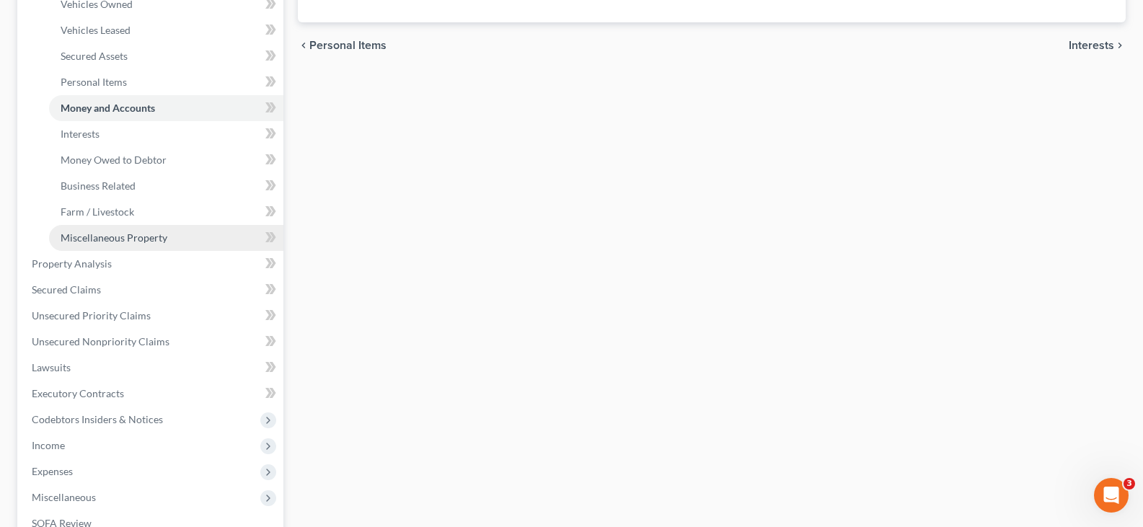
click at [92, 243] on link "Miscellaneous Property" at bounding box center [166, 238] width 234 height 26
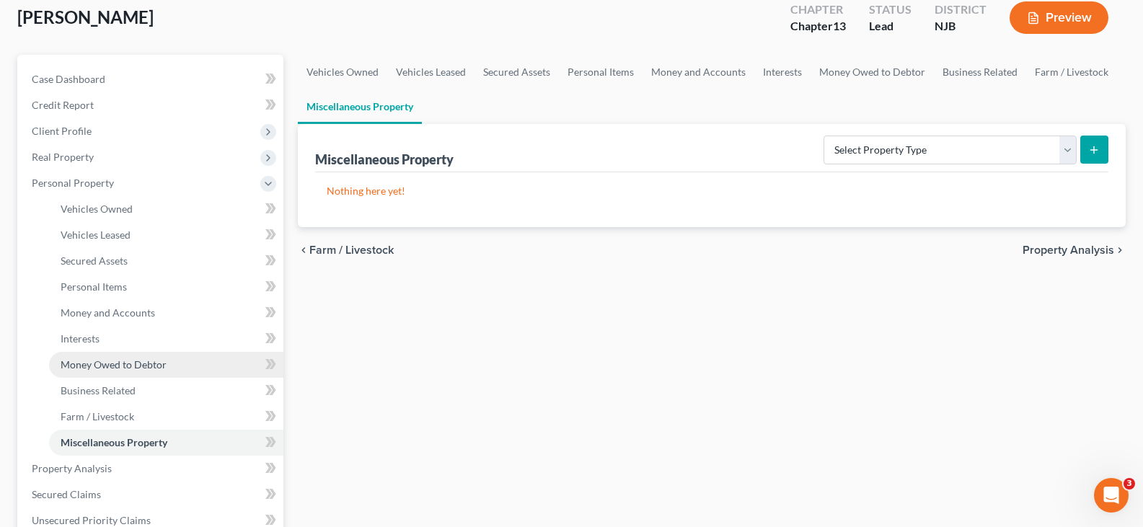
scroll to position [216, 0]
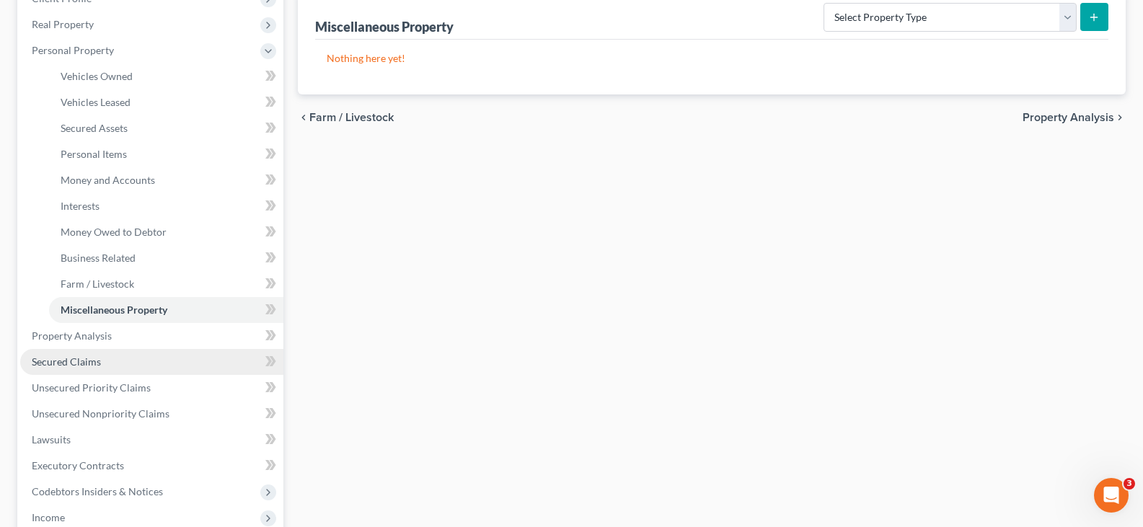
click at [70, 364] on span "Secured Claims" at bounding box center [66, 362] width 69 height 12
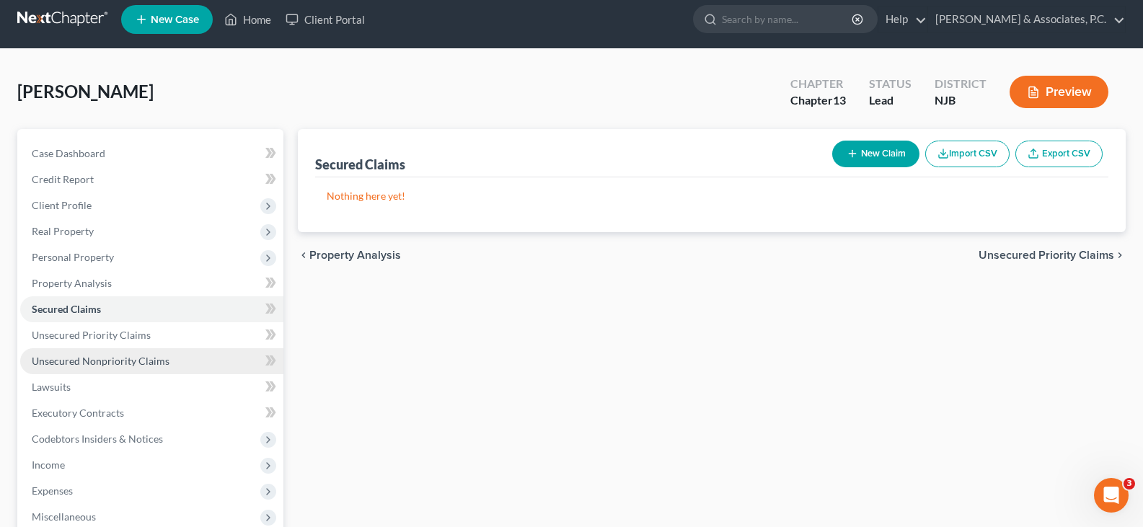
scroll to position [72, 0]
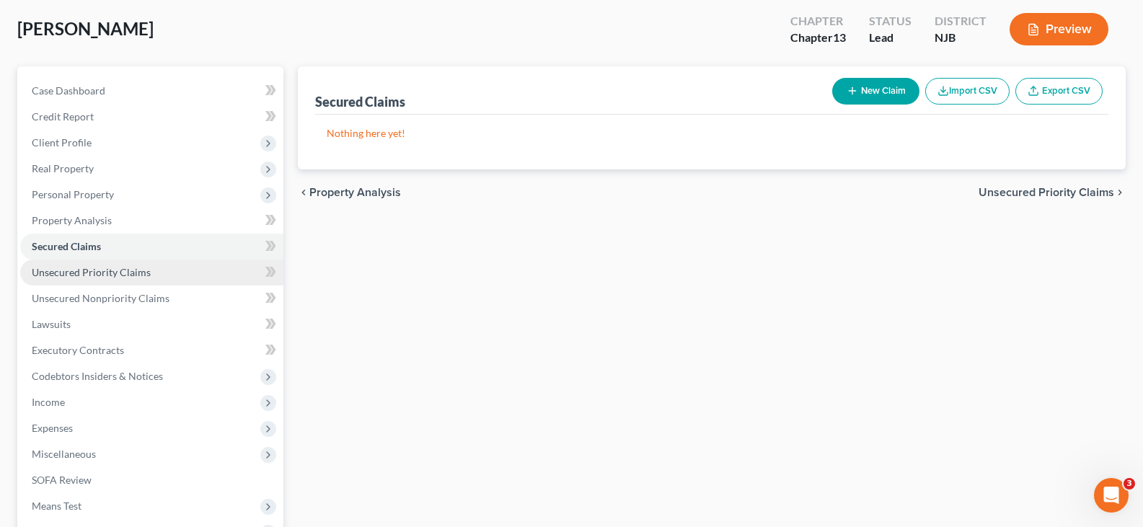
click at [72, 270] on span "Unsecured Priority Claims" at bounding box center [91, 272] width 119 height 12
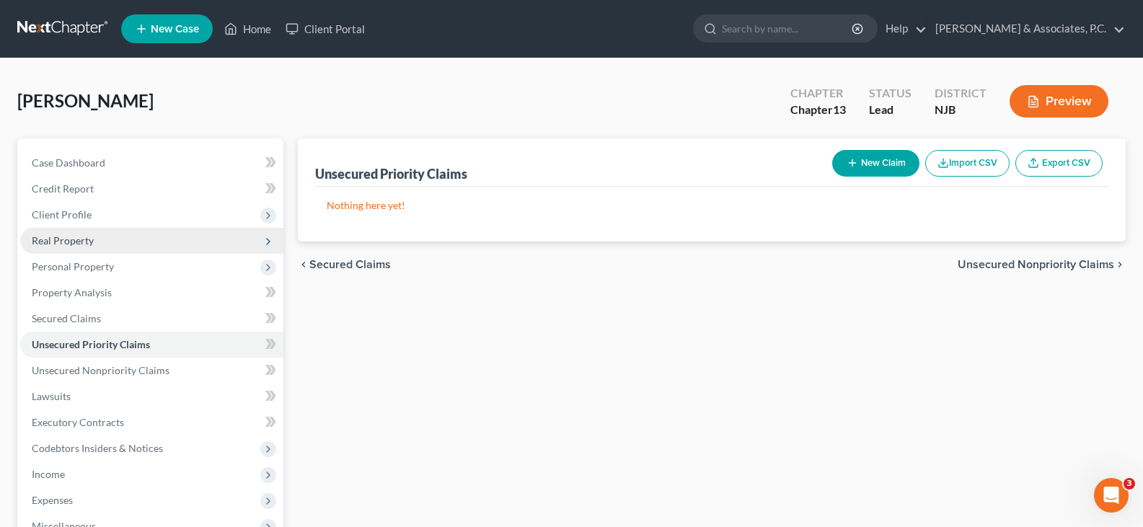
click at [57, 237] on span "Real Property" at bounding box center [63, 240] width 62 height 12
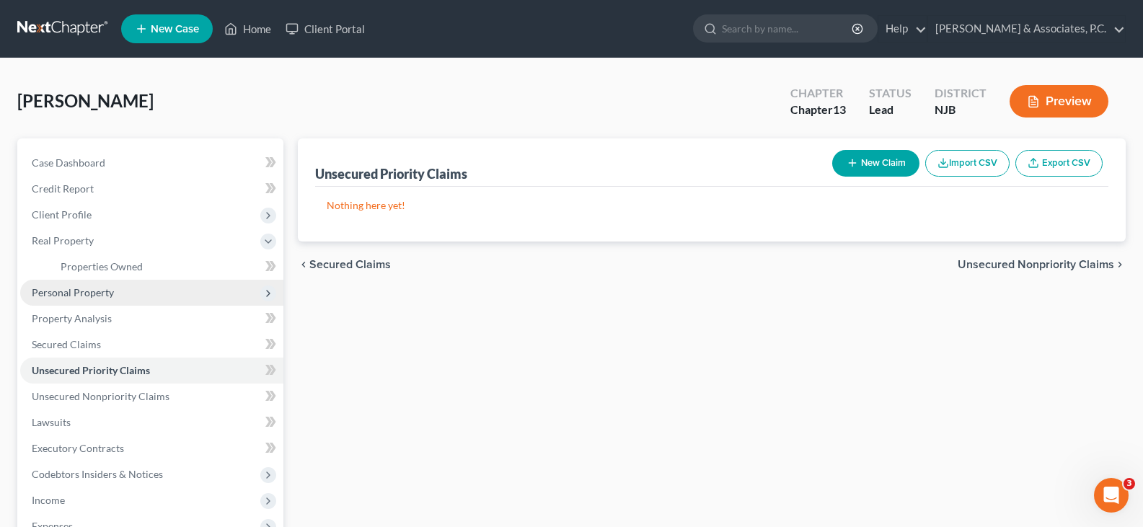
click at [63, 296] on span "Personal Property" at bounding box center [73, 292] width 82 height 12
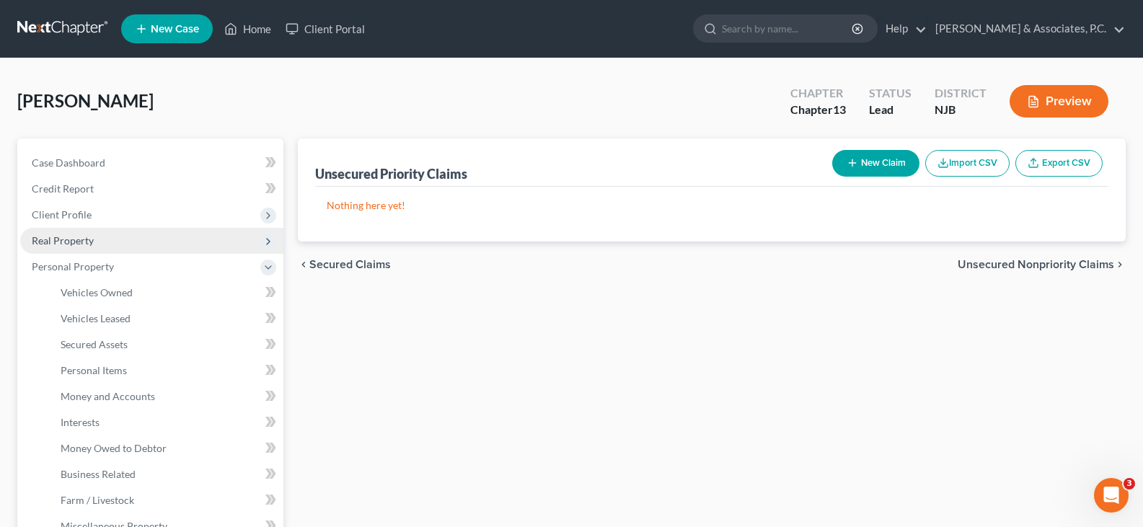
click at [69, 244] on span "Real Property" at bounding box center [63, 240] width 62 height 12
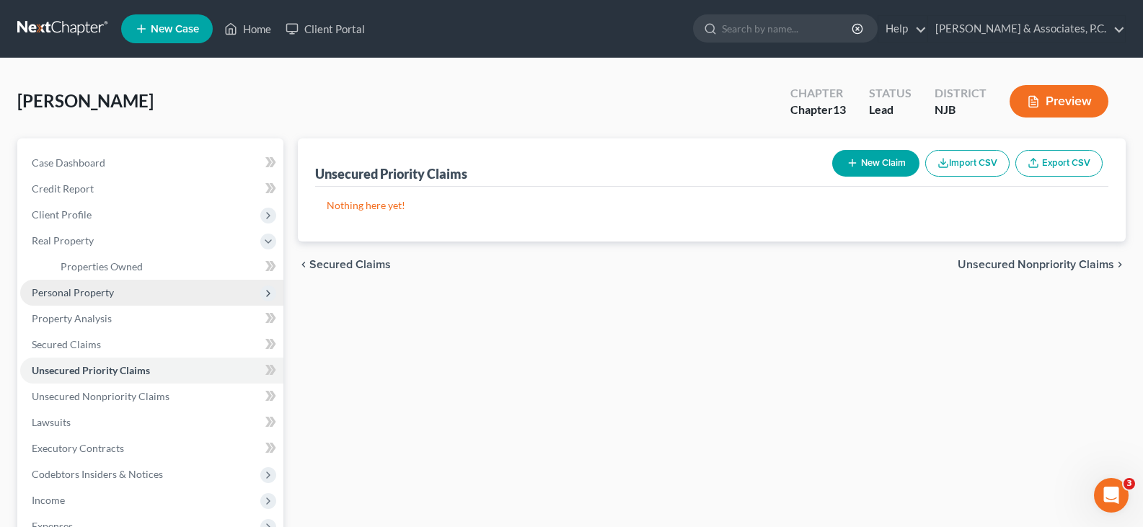
click at [61, 291] on span "Personal Property" at bounding box center [73, 292] width 82 height 12
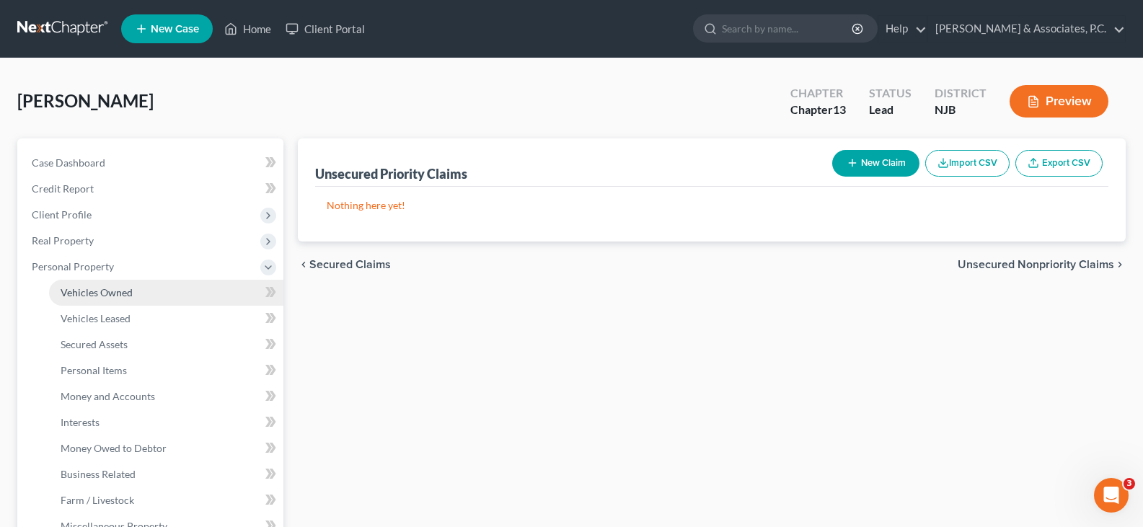
click at [81, 299] on link "Vehicles Owned" at bounding box center [166, 293] width 234 height 26
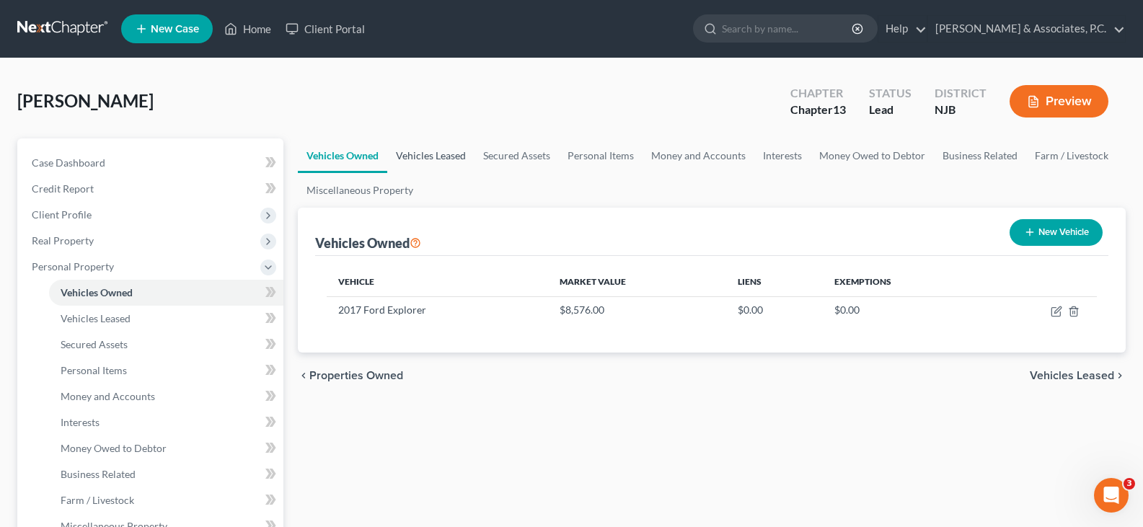
click at [451, 156] on link "Vehicles Leased" at bounding box center [430, 155] width 87 height 35
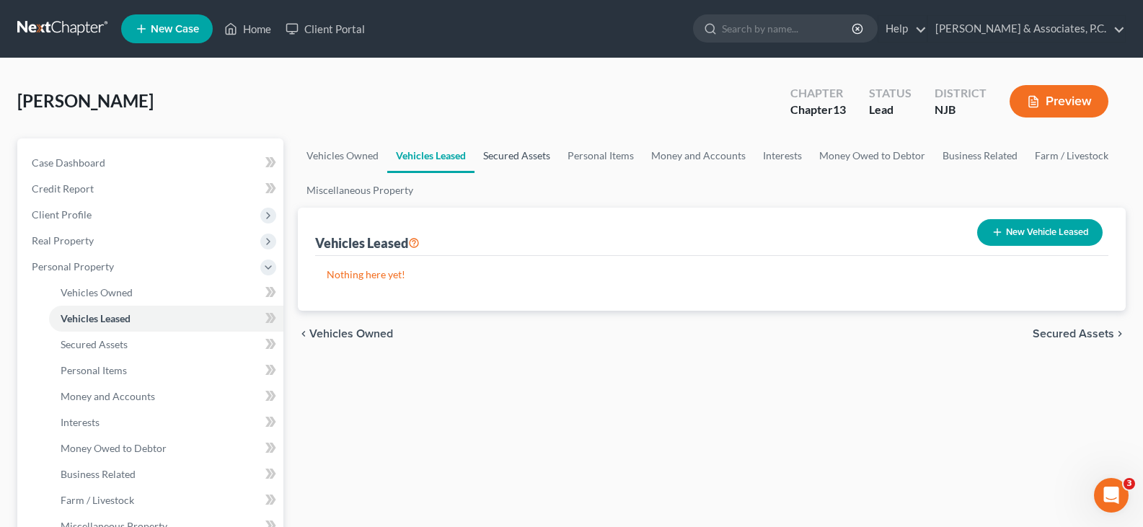
drag, startPoint x: 511, startPoint y: 154, endPoint x: 539, endPoint y: 162, distance: 29.2
click at [511, 154] on link "Secured Assets" at bounding box center [517, 155] width 84 height 35
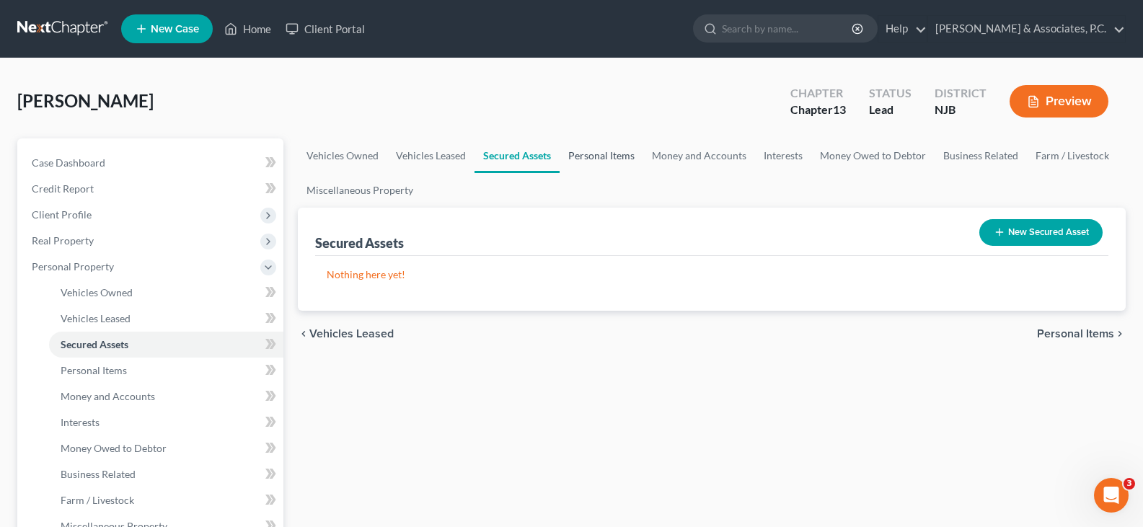
click at [588, 154] on link "Personal Items" at bounding box center [602, 155] width 84 height 35
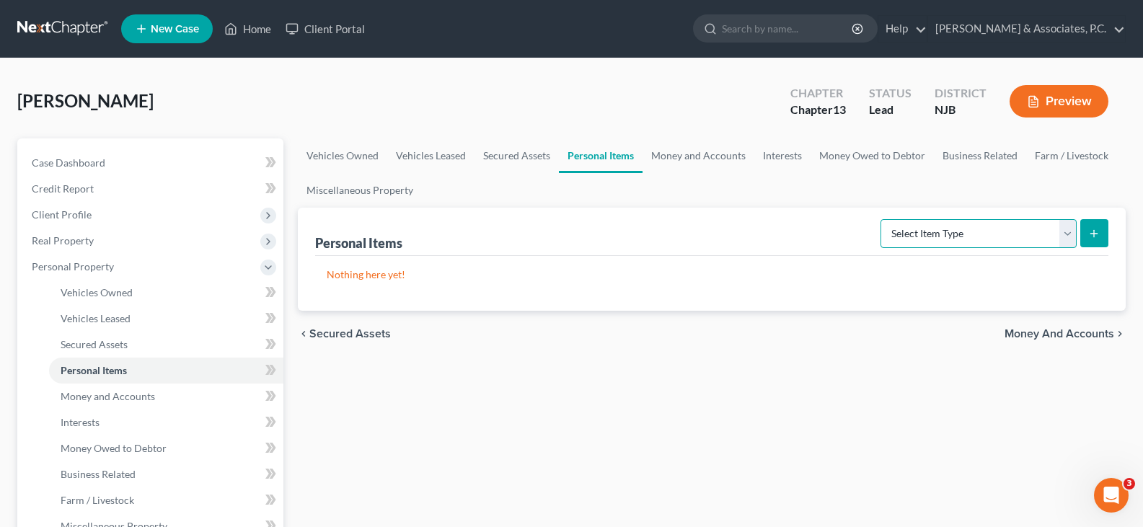
click at [1063, 236] on select "Select Item Type Clothing (A/B: 11) Collectibles Of Value (A/B: 8) Electronics …" at bounding box center [979, 233] width 196 height 29
select select "clothing"
click at [883, 219] on select "Select Item Type Clothing (A/B: 11) Collectibles Of Value (A/B: 8) Electronics …" at bounding box center [979, 233] width 196 height 29
click at [1090, 232] on icon "submit" at bounding box center [1094, 234] width 12 height 12
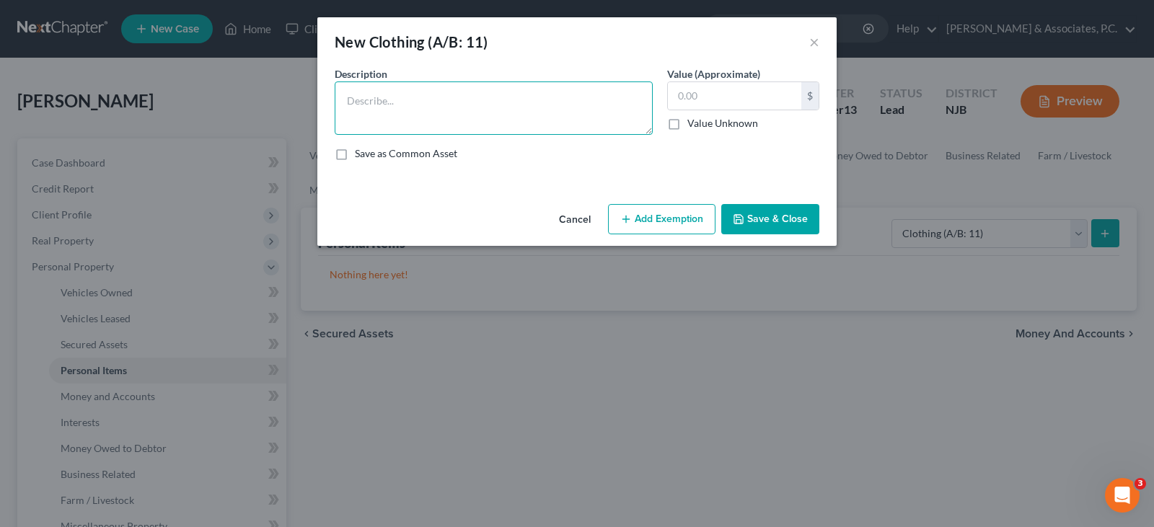
click at [424, 110] on textarea at bounding box center [494, 107] width 318 height 53
type textarea "used clothing"
click at [741, 91] on input "text" at bounding box center [734, 95] width 133 height 27
type input "1,500.00"
click at [651, 217] on button "Add Exemption" at bounding box center [661, 219] width 107 height 30
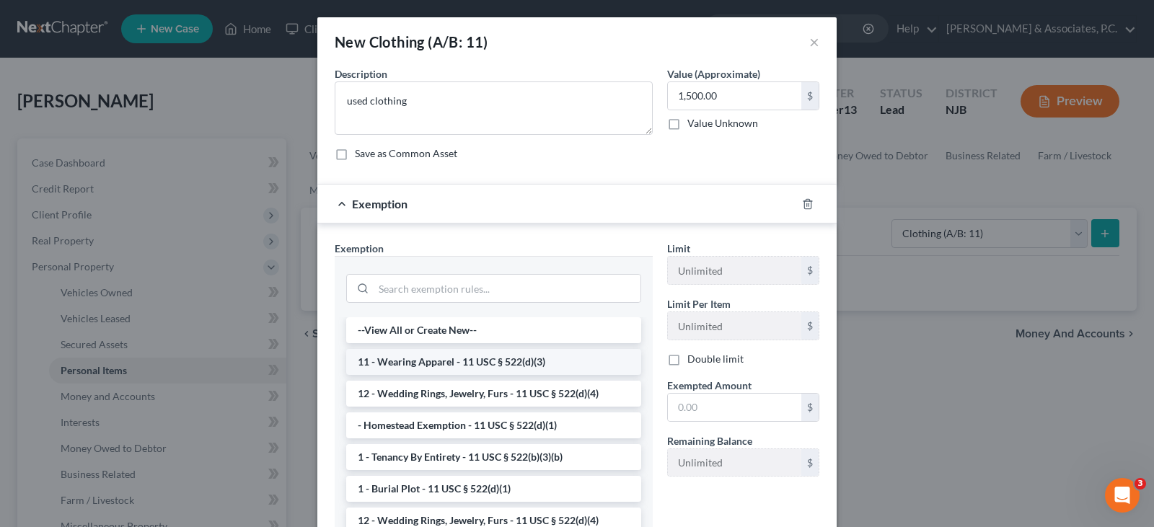
click at [415, 362] on li "11 - Wearing Apparel - 11 USC § 522(d)(3)" at bounding box center [493, 362] width 295 height 26
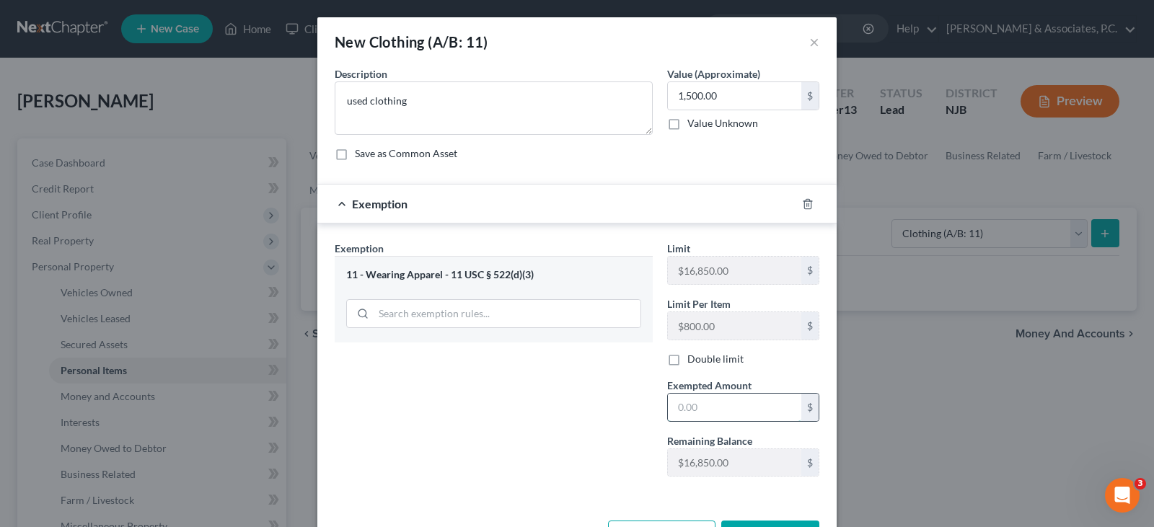
drag, startPoint x: 720, startPoint y: 412, endPoint x: 719, endPoint y: 423, distance: 11.6
click at [720, 415] on input "text" at bounding box center [734, 407] width 133 height 27
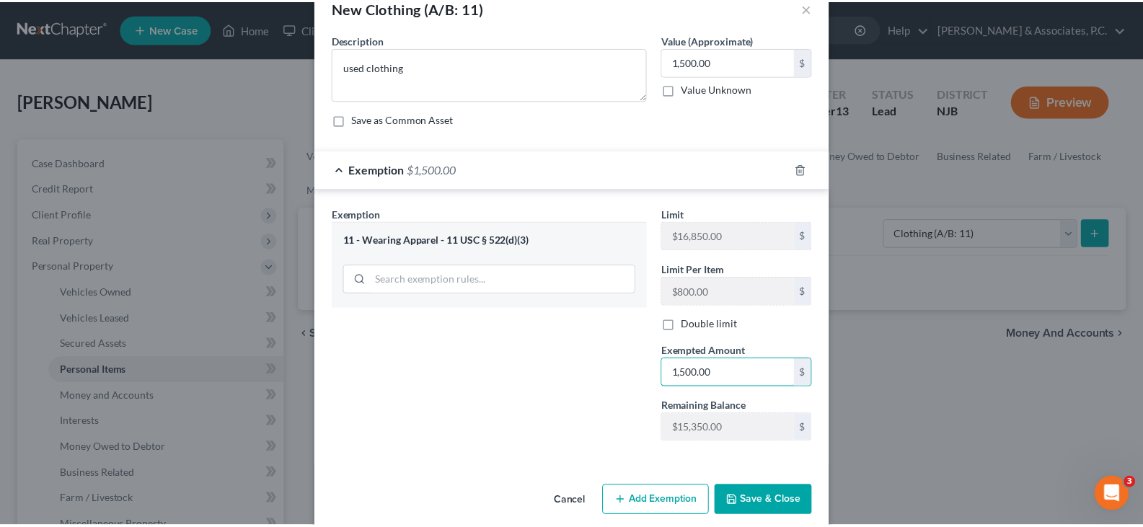
scroll to position [53, 0]
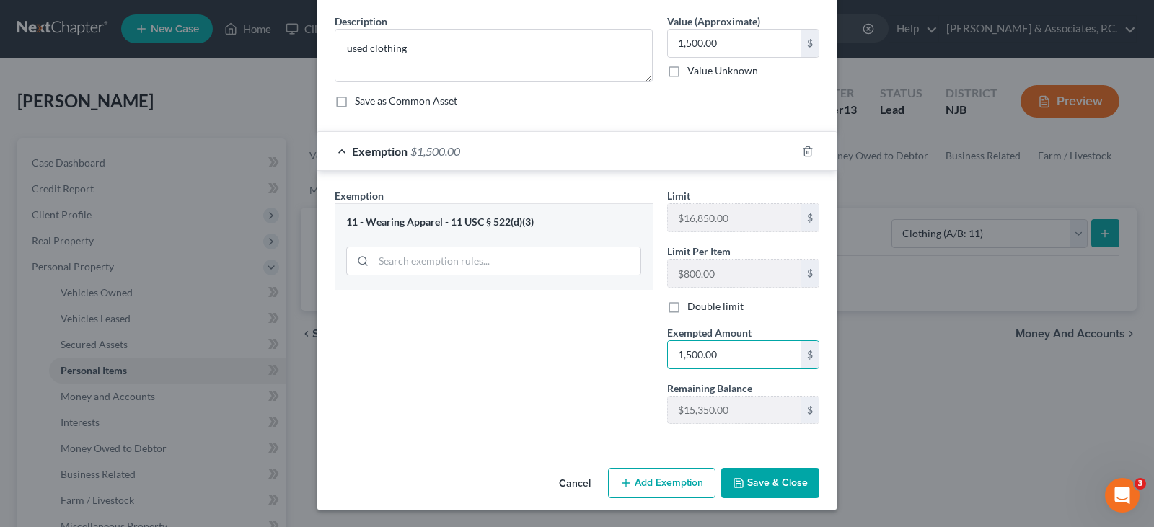
type input "1,500.00"
click at [749, 483] on button "Save & Close" at bounding box center [770, 483] width 98 height 30
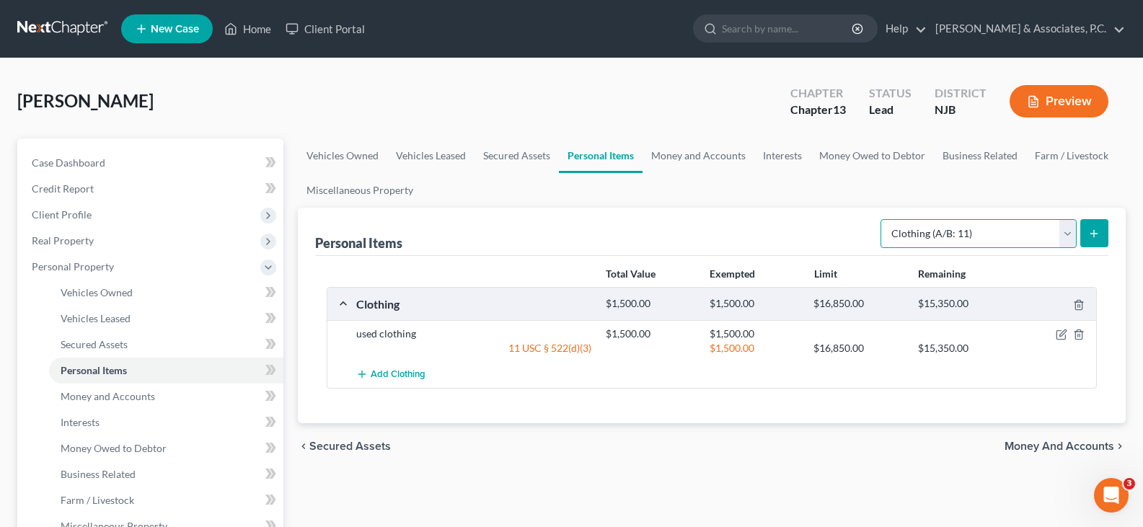
click at [1069, 228] on select "Select Item Type Clothing (A/B: 11) Collectibles Of Value (A/B: 8) Electronics …" at bounding box center [979, 233] width 196 height 29
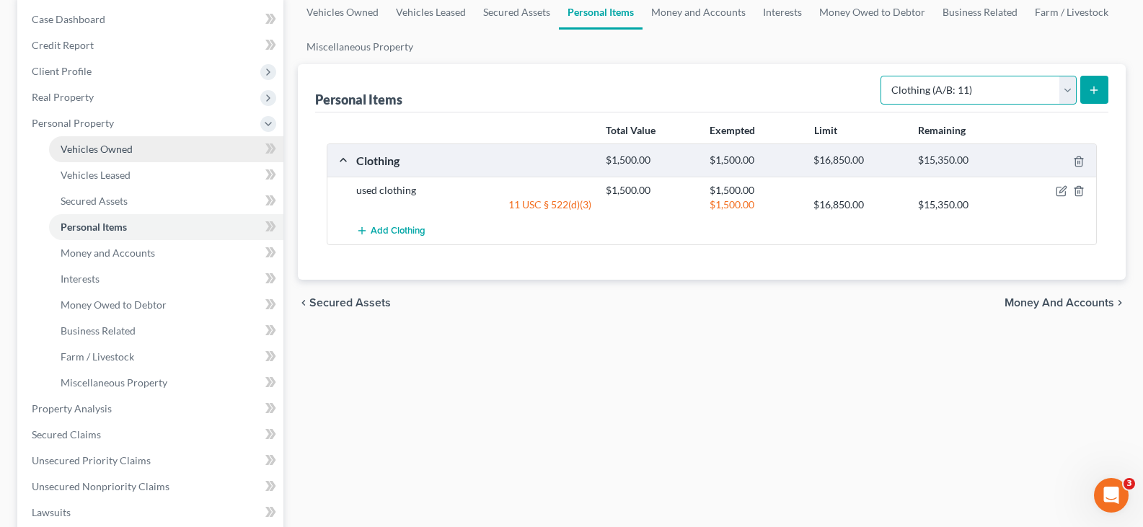
scroll to position [144, 0]
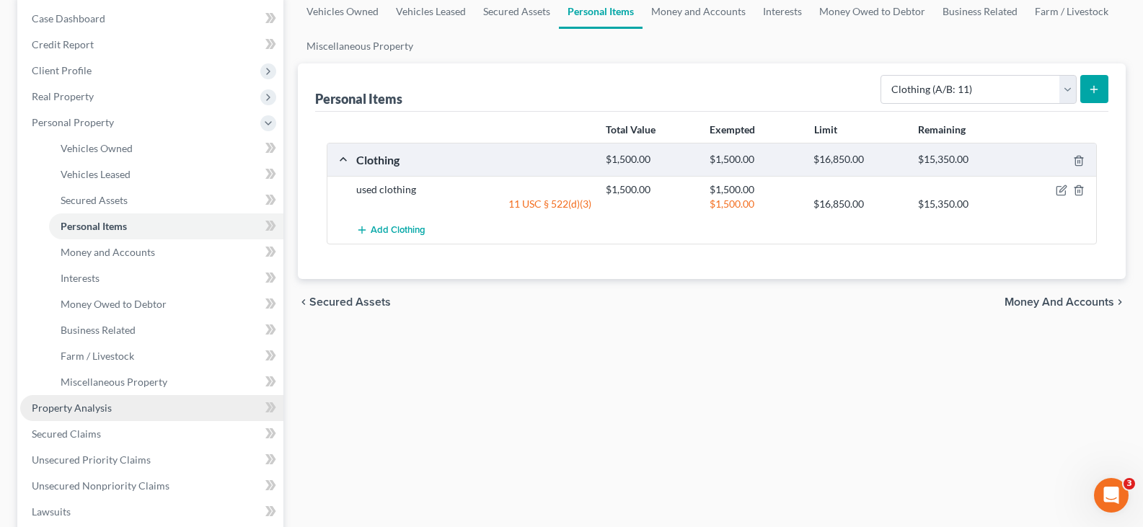
click at [76, 407] on span "Property Analysis" at bounding box center [72, 408] width 80 height 12
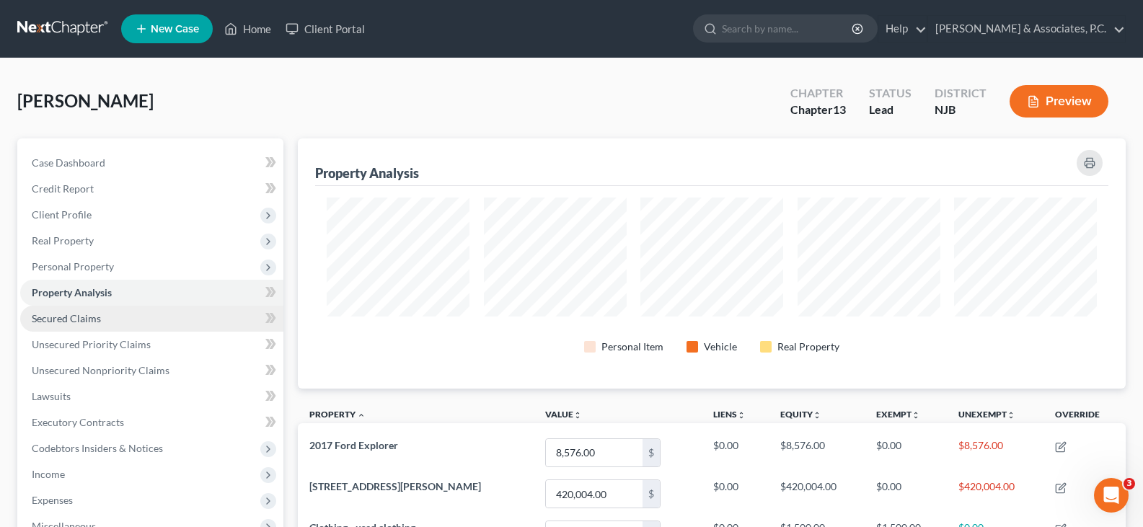
click at [76, 316] on span "Secured Claims" at bounding box center [66, 318] width 69 height 12
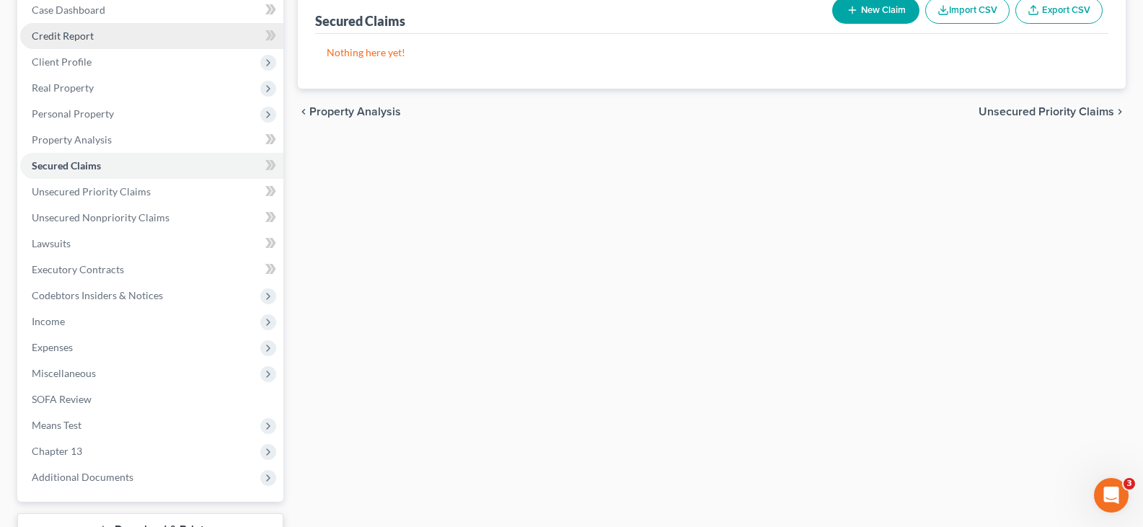
scroll to position [216, 0]
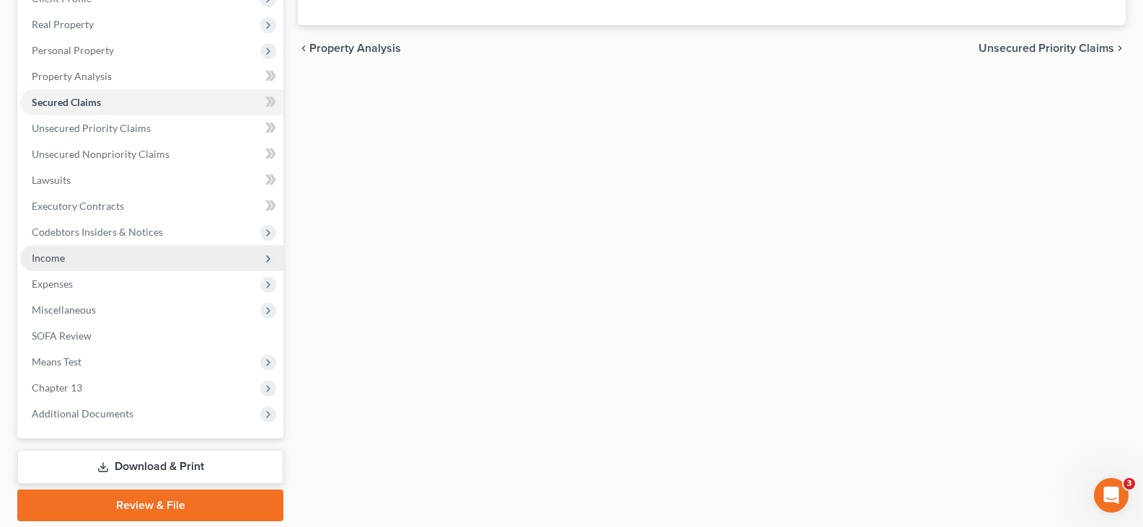
click at [59, 258] on span "Income" at bounding box center [48, 258] width 33 height 12
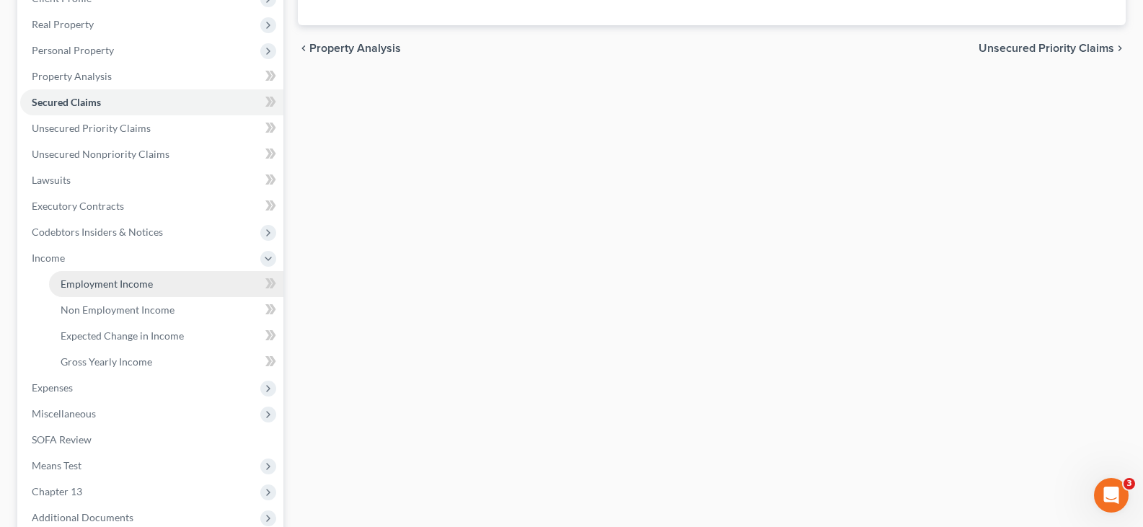
click at [87, 287] on span "Employment Income" at bounding box center [107, 284] width 92 height 12
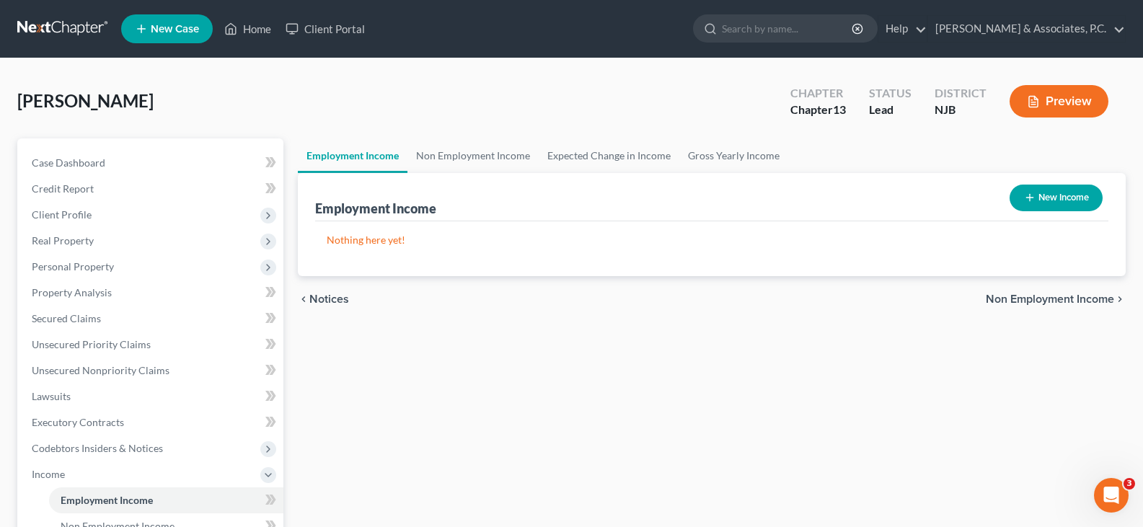
click at [1043, 198] on button "New Income" at bounding box center [1056, 198] width 93 height 27
select select "0"
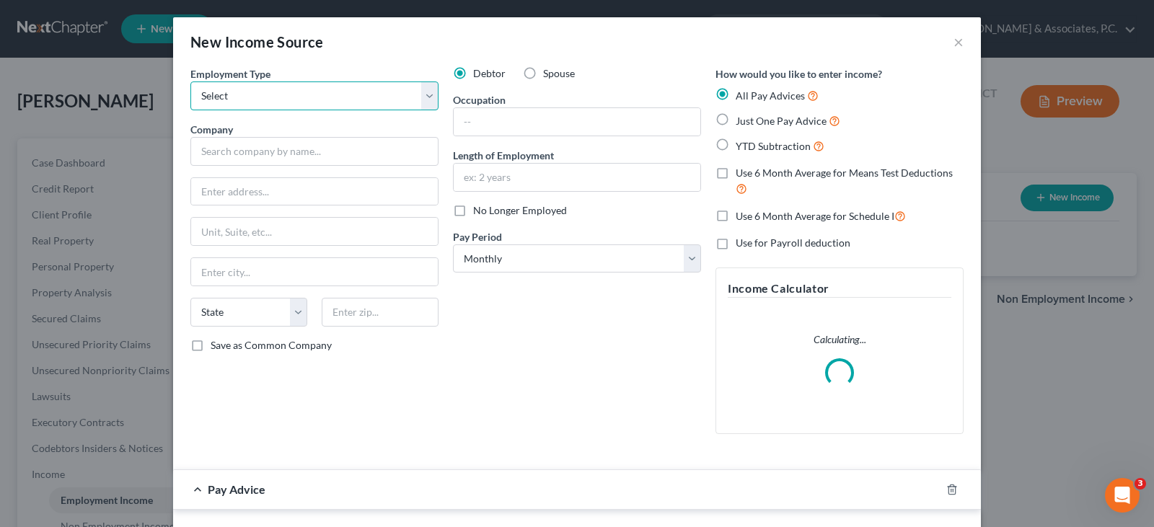
click at [428, 101] on select "Select Full or [DEMOGRAPHIC_DATA] Employment Self Employment" at bounding box center [314, 95] width 248 height 29
select select "0"
click at [190, 81] on select "Select Full or [DEMOGRAPHIC_DATA] Employment Self Employment" at bounding box center [314, 95] width 248 height 29
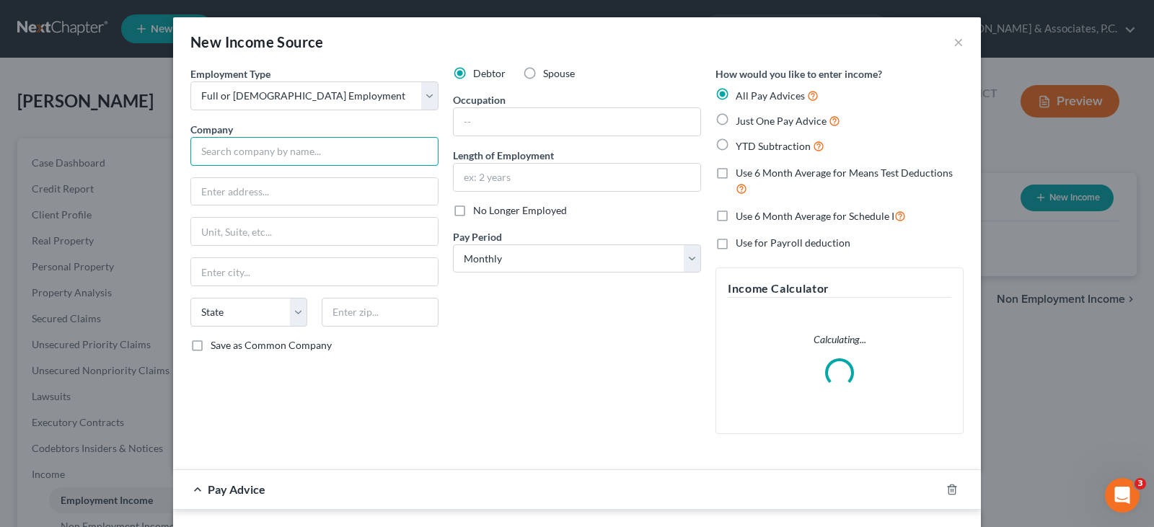
click at [280, 155] on input "text" at bounding box center [314, 151] width 248 height 29
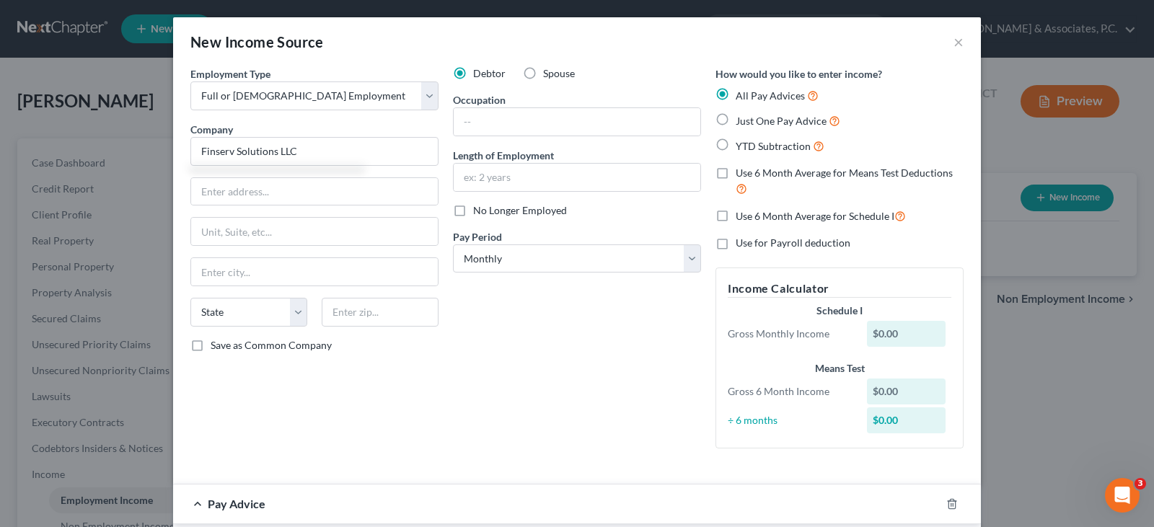
click at [509, 329] on div "Debtor Spouse Occupation Length of Employment No Longer Employed Pay Period * S…" at bounding box center [577, 263] width 262 height 394
type input "Finserv Solutions LLC"
click at [662, 264] on select "Select Monthly Twice Monthly Every Other Week Weekly" at bounding box center [577, 258] width 248 height 29
select select "1"
click at [453, 244] on select "Select Monthly Twice Monthly Every Other Week Weekly" at bounding box center [577, 258] width 248 height 29
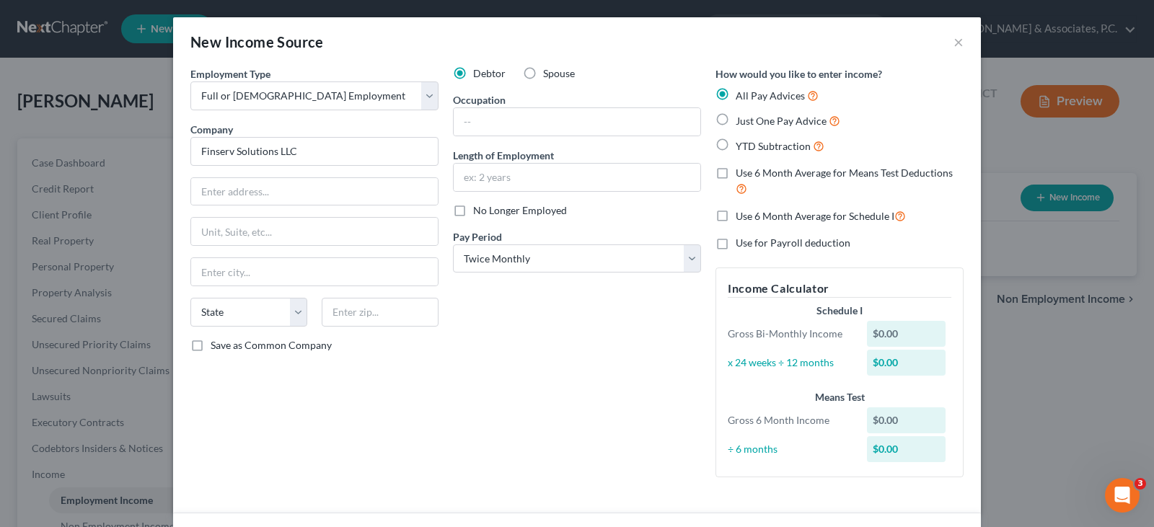
click at [600, 365] on div "Debtor Spouse Occupation Length of Employment No Longer Employed Pay Period * S…" at bounding box center [577, 277] width 262 height 423
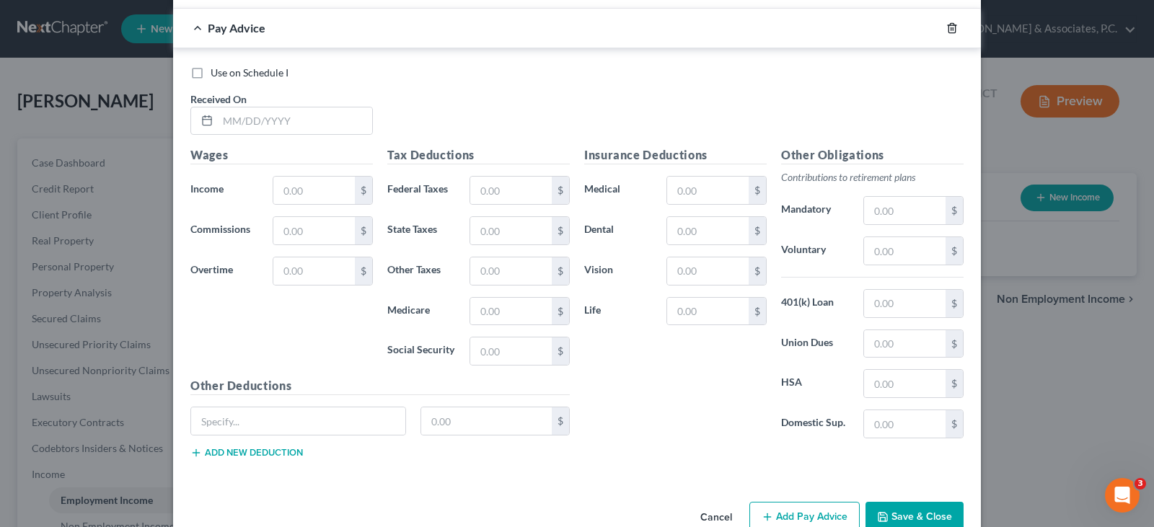
click at [951, 27] on line "button" at bounding box center [951, 28] width 0 height 3
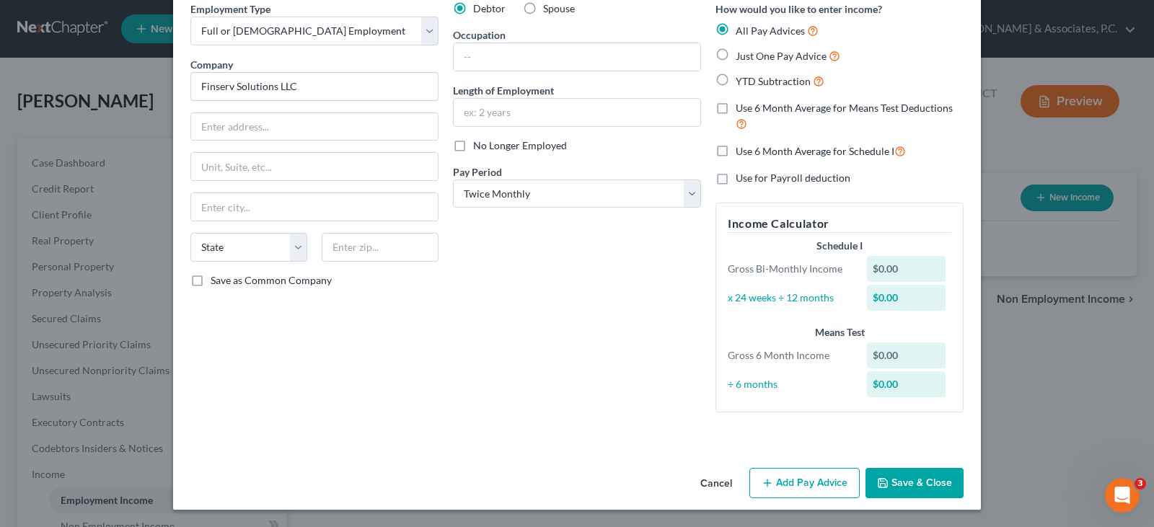
click at [910, 473] on button "Save & Close" at bounding box center [914, 483] width 98 height 30
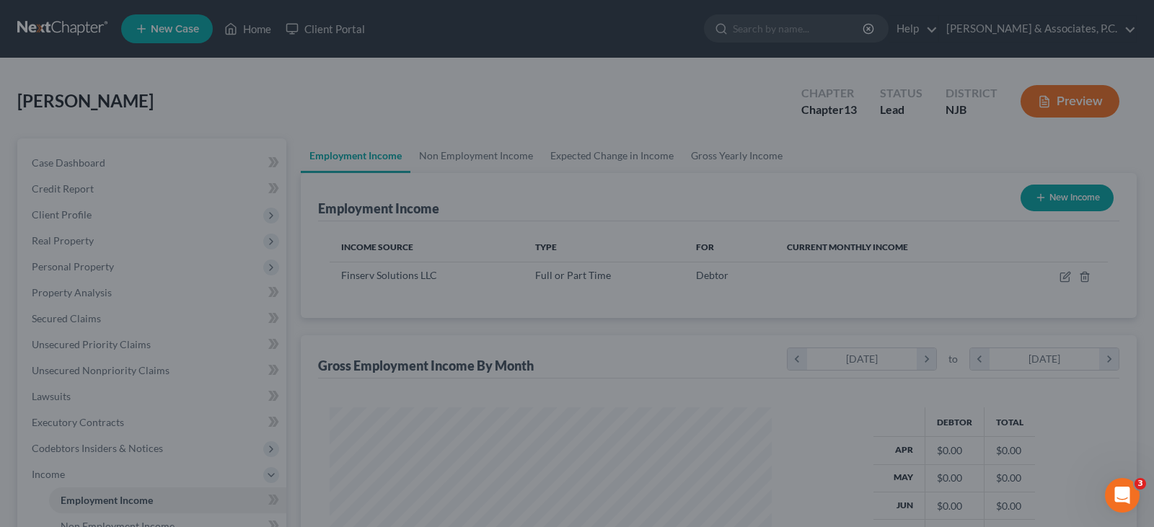
scroll to position [259, 466]
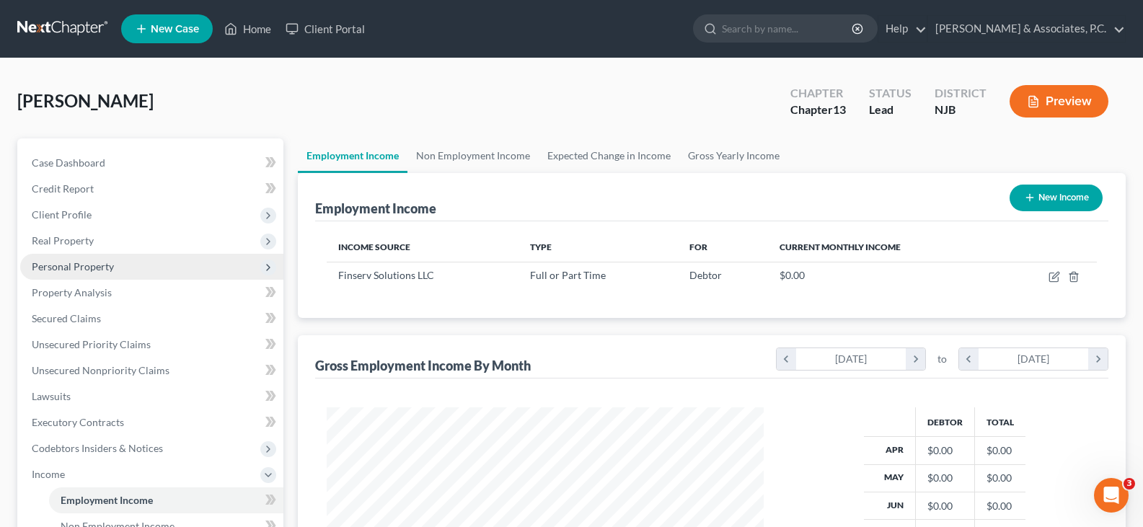
click at [64, 265] on span "Personal Property" at bounding box center [73, 266] width 82 height 12
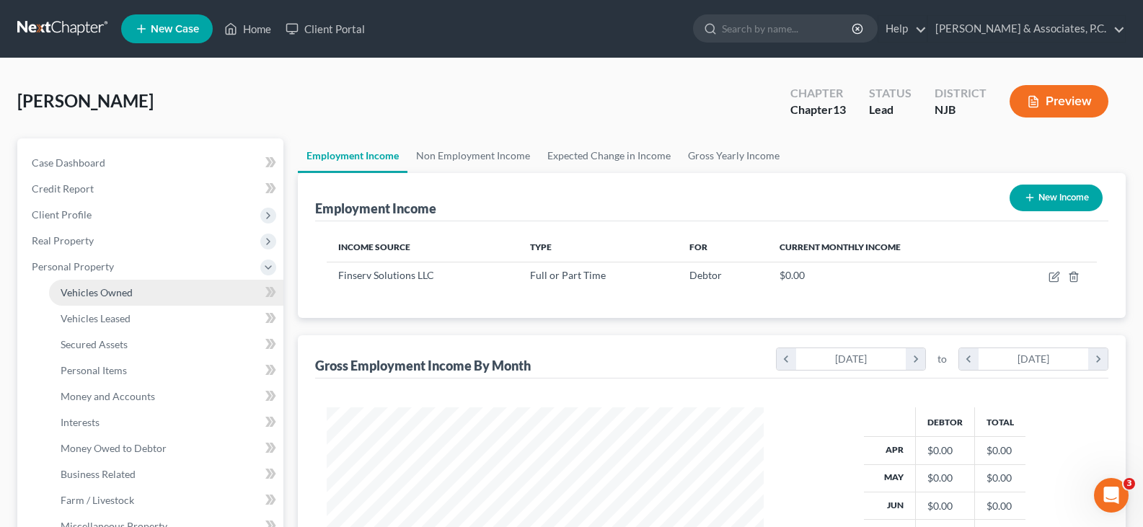
click at [89, 290] on span "Vehicles Owned" at bounding box center [97, 292] width 72 height 12
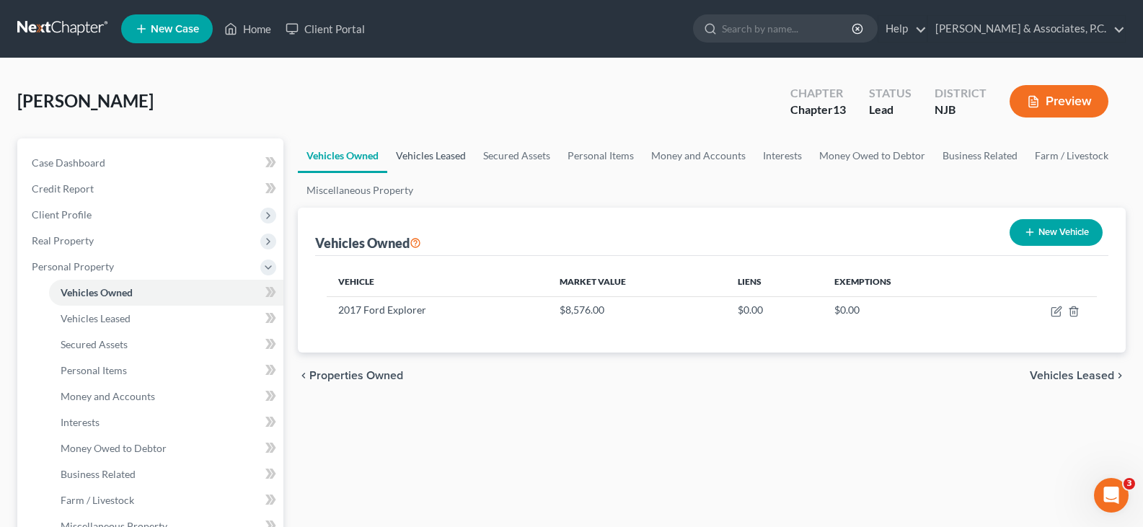
click at [417, 150] on link "Vehicles Leased" at bounding box center [430, 155] width 87 height 35
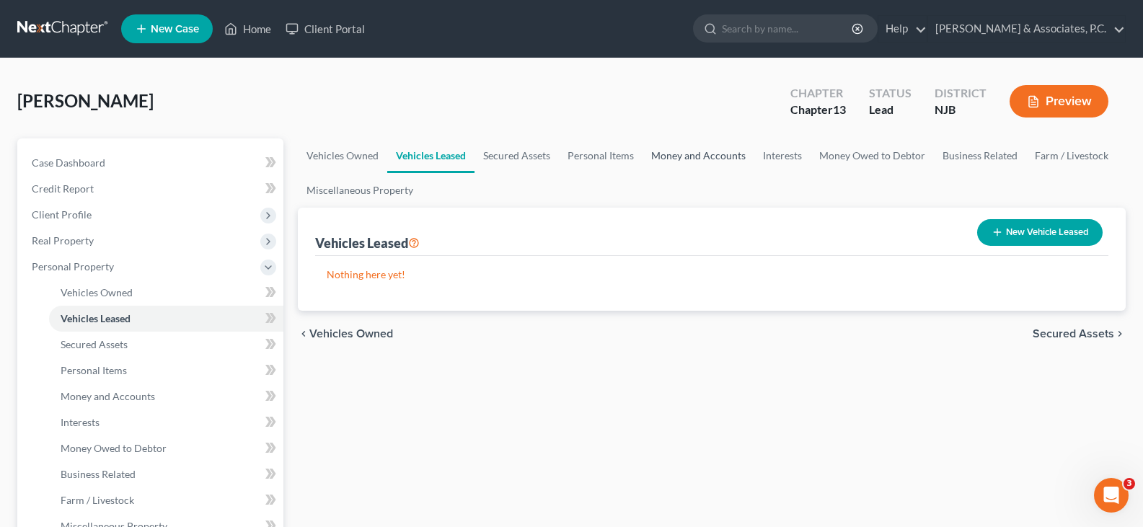
click at [706, 149] on link "Money and Accounts" at bounding box center [699, 155] width 112 height 35
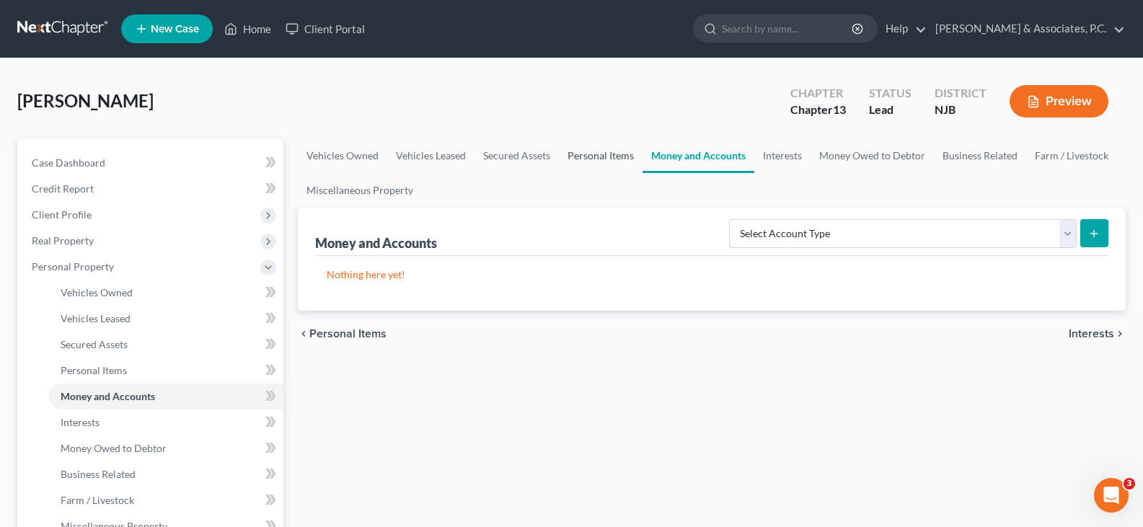
click at [604, 160] on link "Personal Items" at bounding box center [601, 155] width 84 height 35
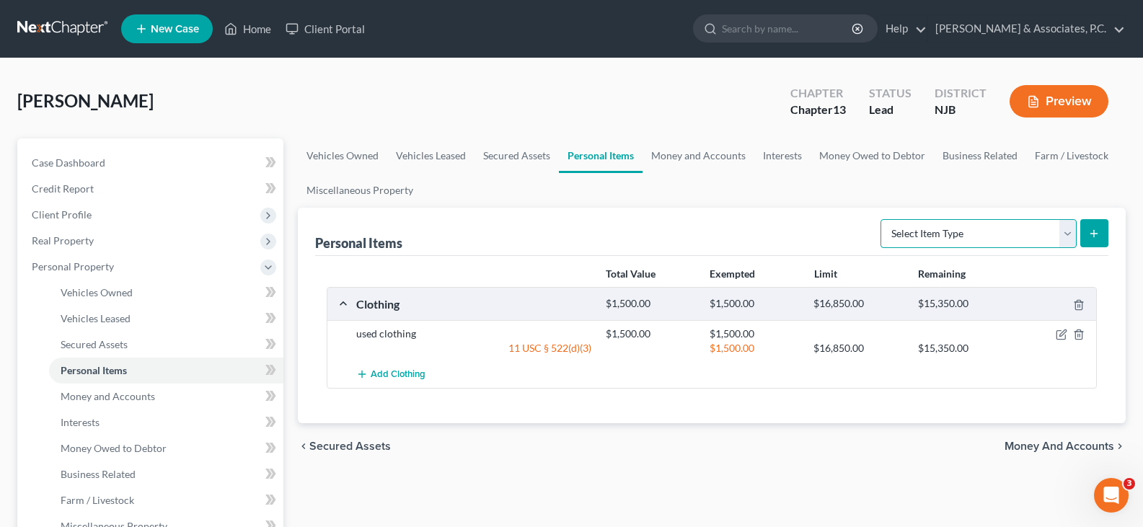
click at [1063, 230] on select "Select Item Type Clothing (A/B: 11) Collectibles Of Value (A/B: 8) Electronics …" at bounding box center [979, 233] width 196 height 29
select select "collectibles_of_value"
click at [883, 219] on select "Select Item Type Clothing (A/B: 11) Collectibles Of Value (A/B: 8) Electronics …" at bounding box center [979, 233] width 196 height 29
click at [1089, 228] on icon "submit" at bounding box center [1094, 234] width 12 height 12
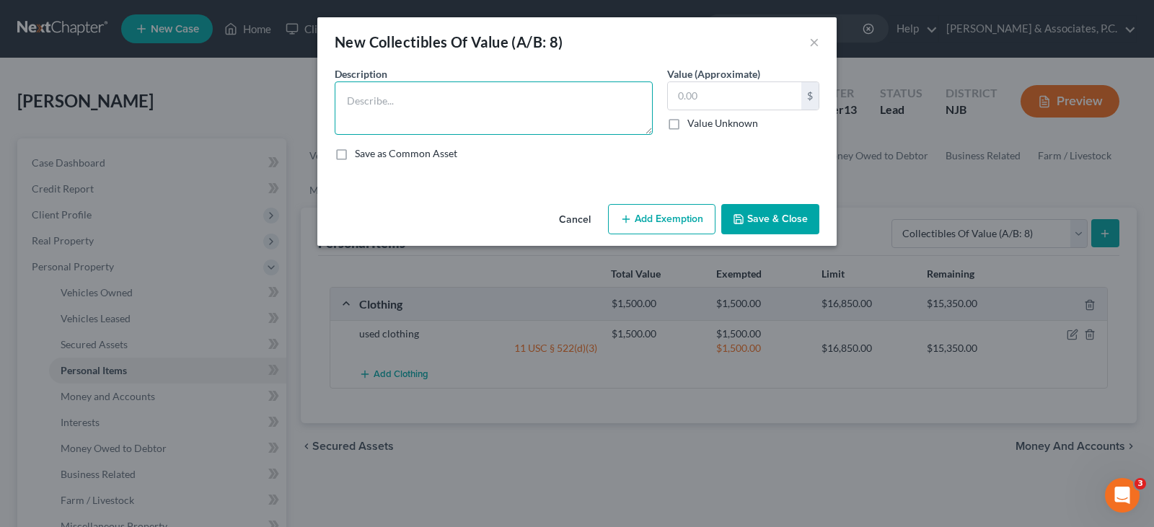
click at [433, 101] on textarea at bounding box center [494, 107] width 318 height 53
type textarea "400 Action figures"
type input "1,000.00"
click at [663, 218] on button "Add Exemption" at bounding box center [661, 219] width 107 height 30
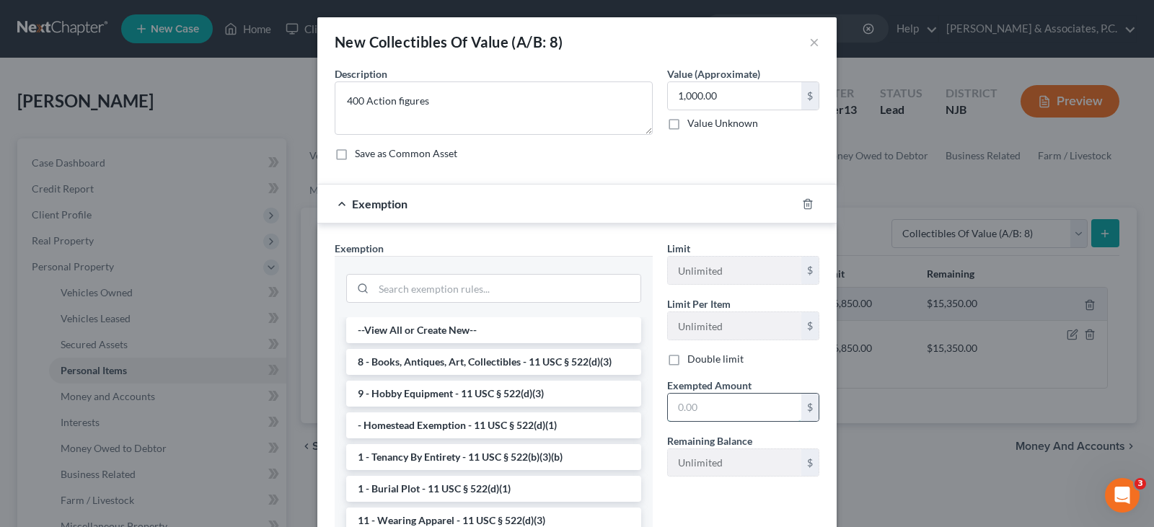
click at [691, 405] on input "text" at bounding box center [734, 407] width 133 height 27
type input "1,000.00"
click at [473, 360] on li "8 - Books, Antiques, Art, Collectibles - 11 USC § 522(d)(3)" at bounding box center [493, 362] width 295 height 26
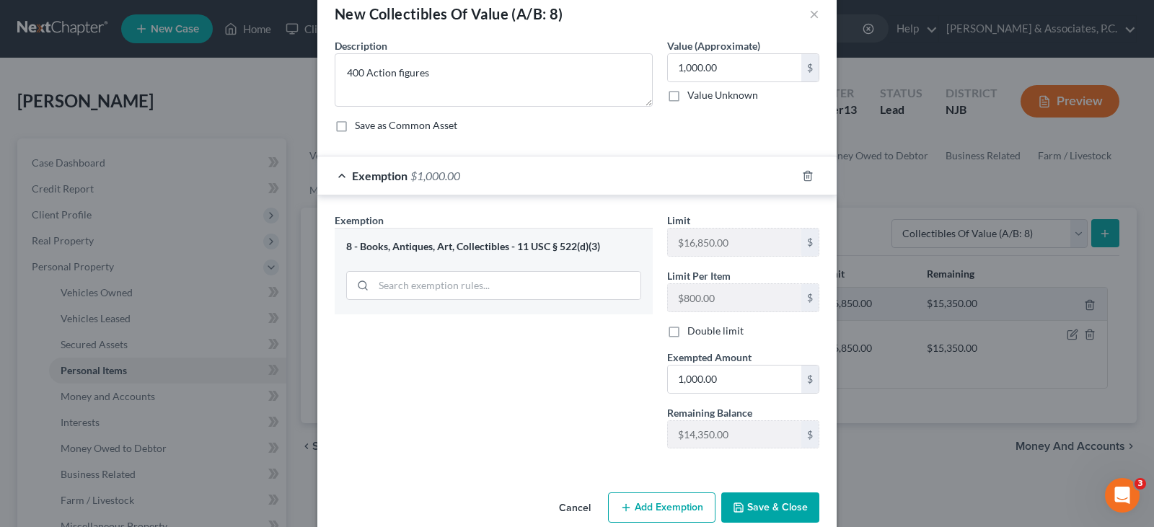
scroll to position [53, 0]
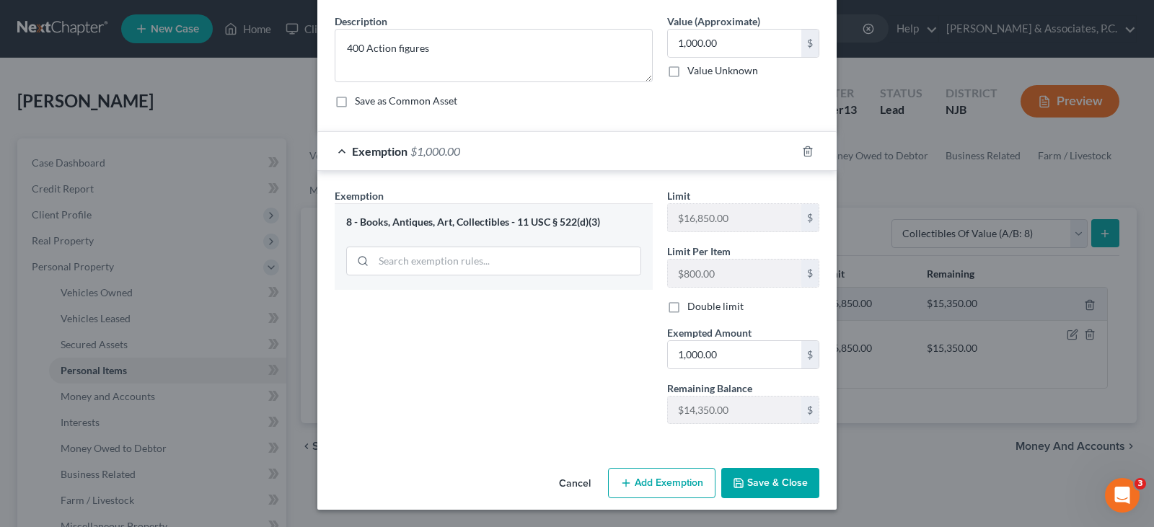
click at [781, 487] on button "Save & Close" at bounding box center [770, 483] width 98 height 30
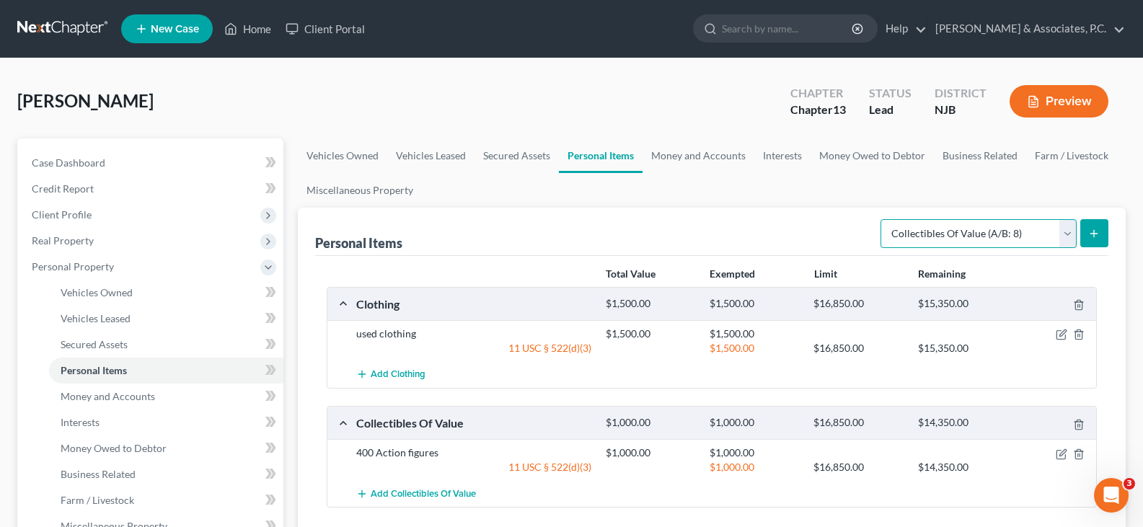
click at [1064, 227] on select "Select Item Type Clothing (A/B: 11) Collectibles Of Value (A/B: 8) Electronics …" at bounding box center [979, 233] width 196 height 29
select select "electronics"
click at [883, 219] on select "Select Item Type Clothing (A/B: 11) Collectibles Of Value (A/B: 8) Electronics …" at bounding box center [979, 233] width 196 height 29
click at [1090, 228] on icon "submit" at bounding box center [1094, 234] width 12 height 12
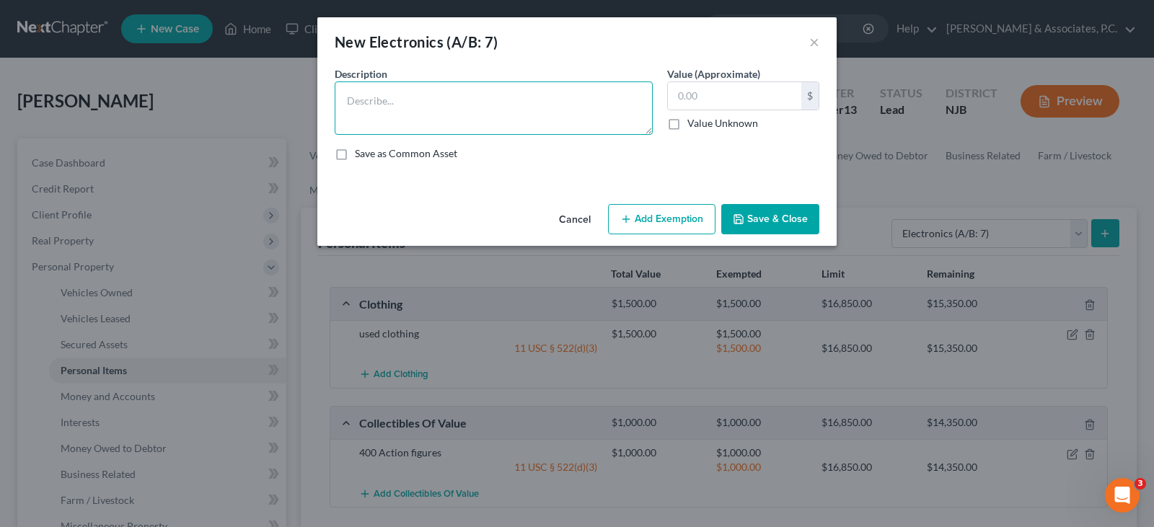
click at [464, 112] on textarea at bounding box center [494, 107] width 318 height 53
type textarea "3 televisions, cell phone"
click at [720, 100] on input "text" at bounding box center [734, 95] width 133 height 27
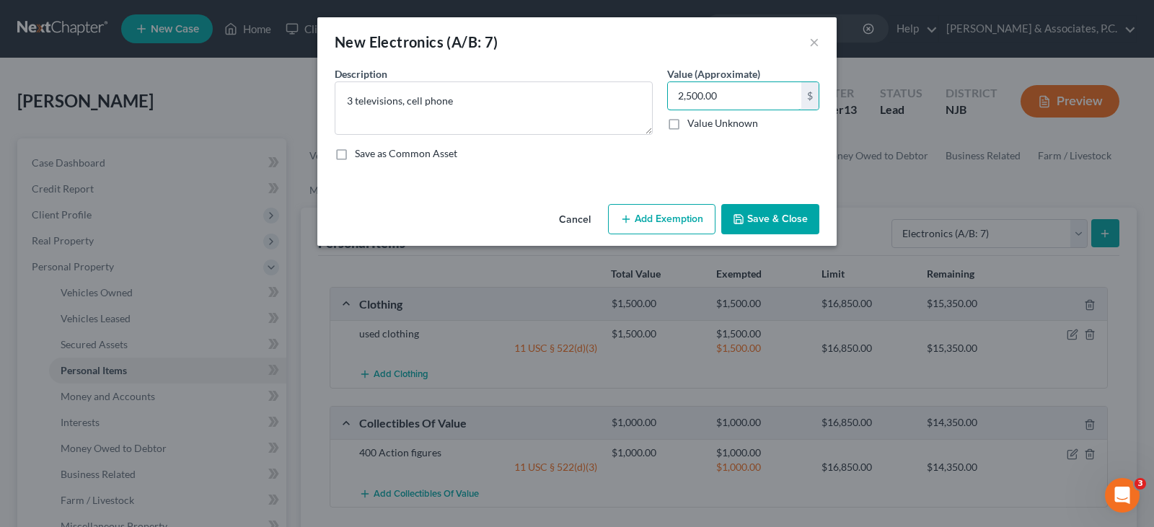
type input "2,500.00"
click at [658, 216] on button "Add Exemption" at bounding box center [661, 219] width 107 height 30
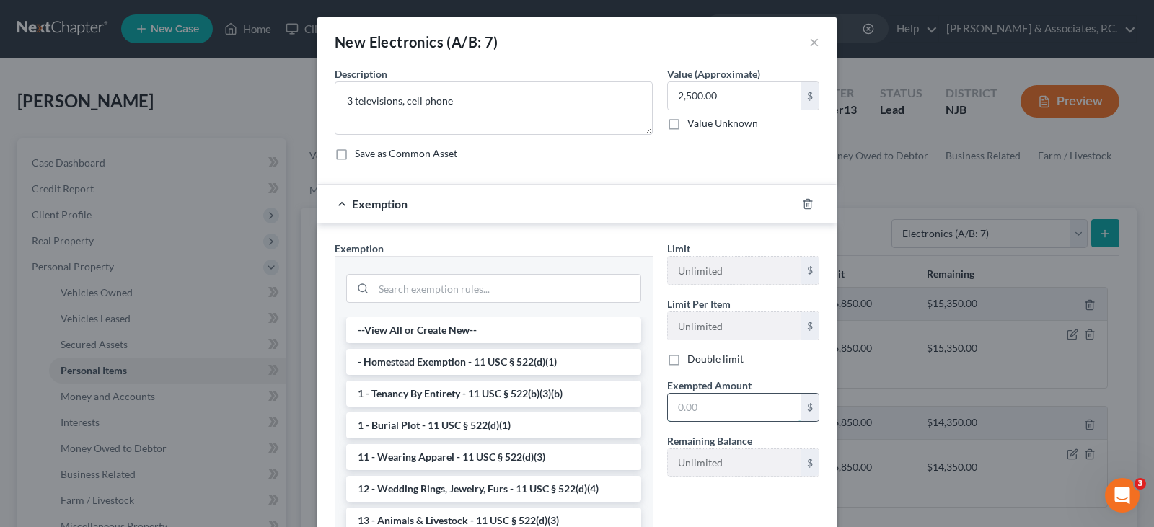
click at [712, 411] on input "text" at bounding box center [734, 407] width 133 height 27
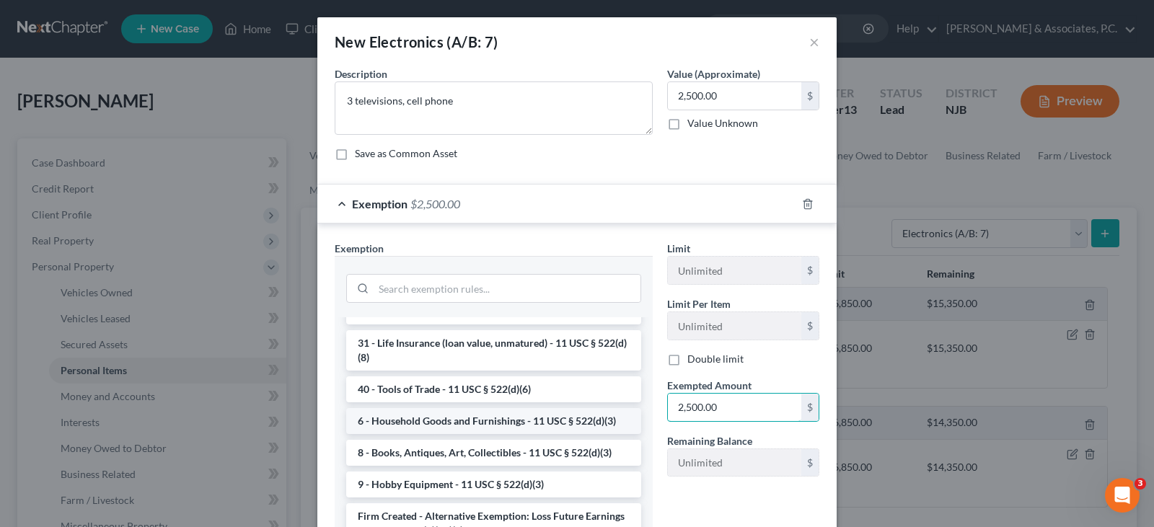
scroll to position [1206, 0]
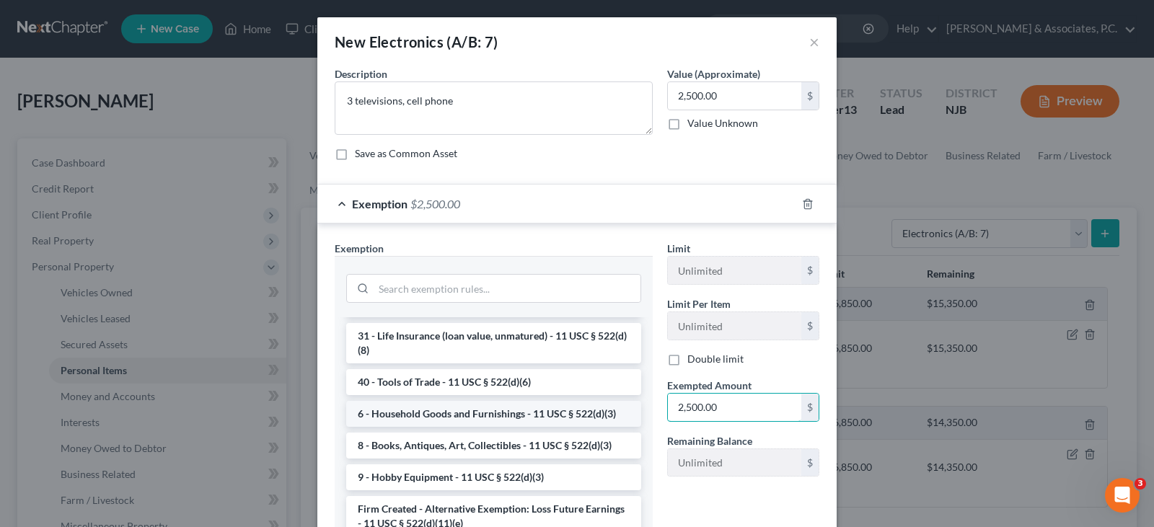
type input "2,500.00"
click at [466, 408] on li "6 - Household Goods and Furnishings - 11 USC § 522(d)(3)" at bounding box center [493, 414] width 295 height 26
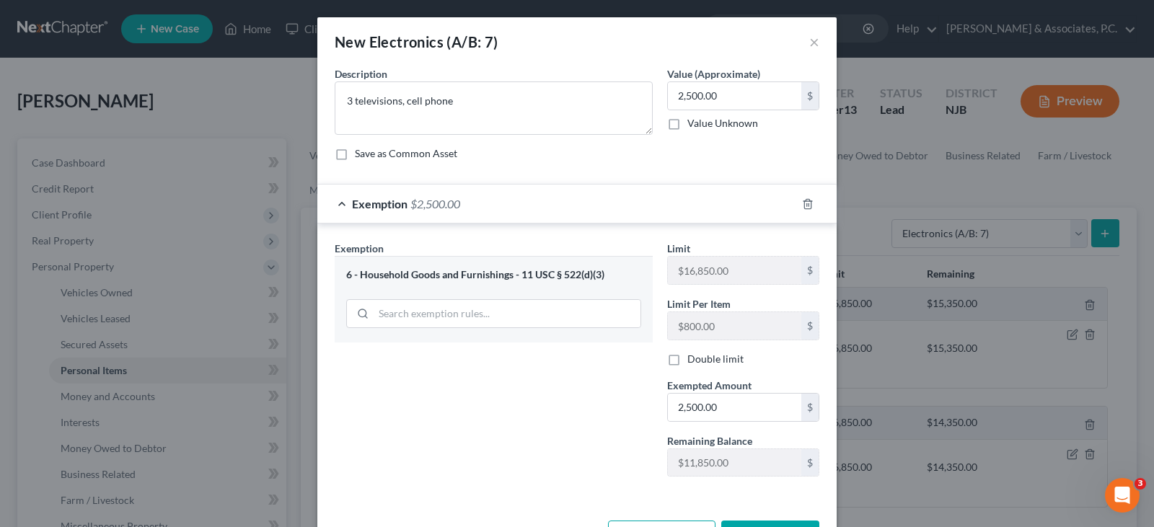
scroll to position [53, 0]
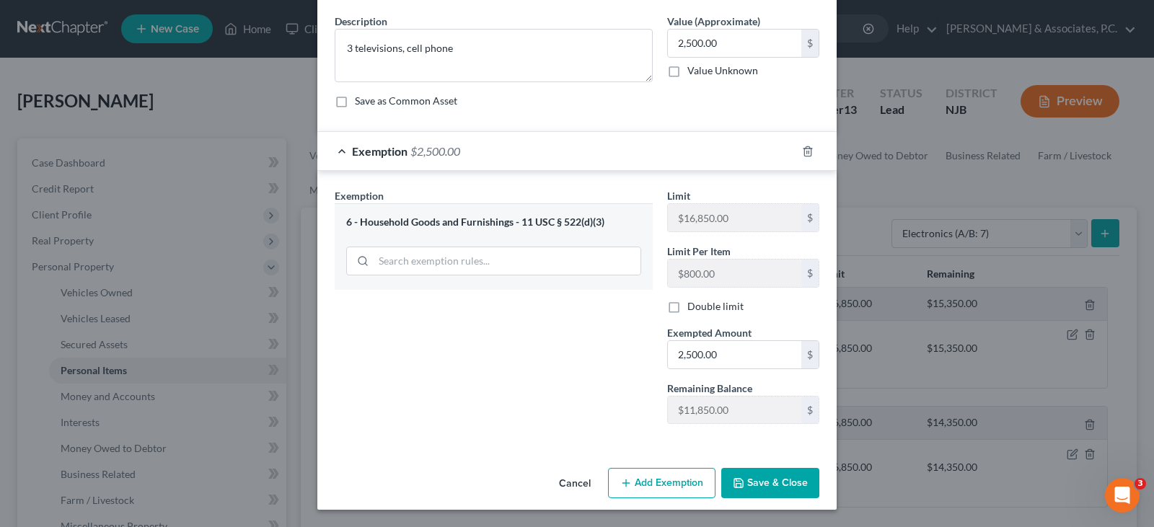
click at [768, 484] on button "Save & Close" at bounding box center [770, 483] width 98 height 30
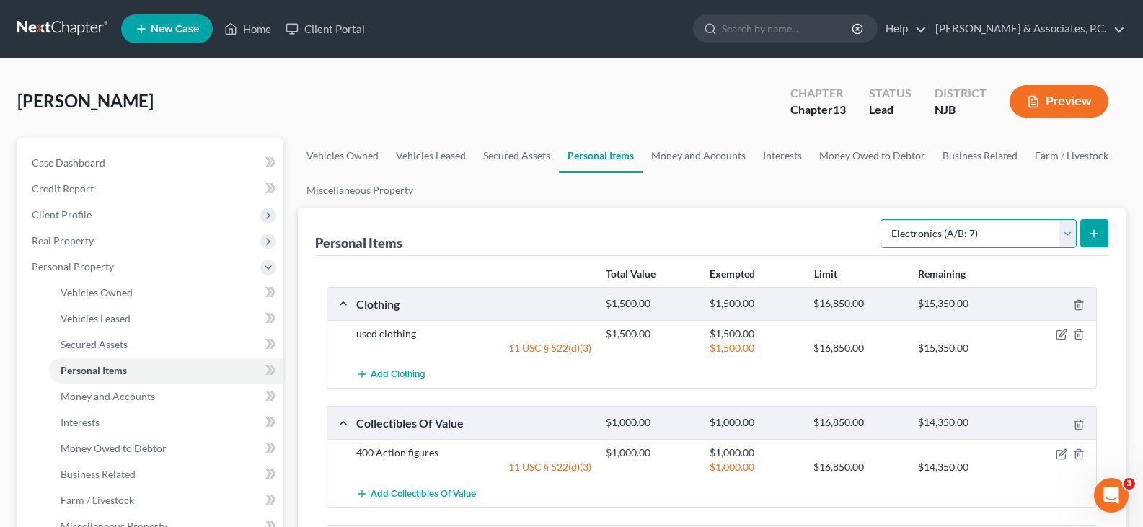
click at [1062, 236] on select "Select Item Type Clothing (A/B: 11) Collectibles Of Value (A/B: 8) Electronics …" at bounding box center [979, 233] width 196 height 29
select select "firearms"
click at [883, 219] on select "Select Item Type Clothing (A/B: 11) Collectibles Of Value (A/B: 8) Electronics …" at bounding box center [979, 233] width 196 height 29
click at [1091, 238] on icon "submit" at bounding box center [1094, 234] width 12 height 12
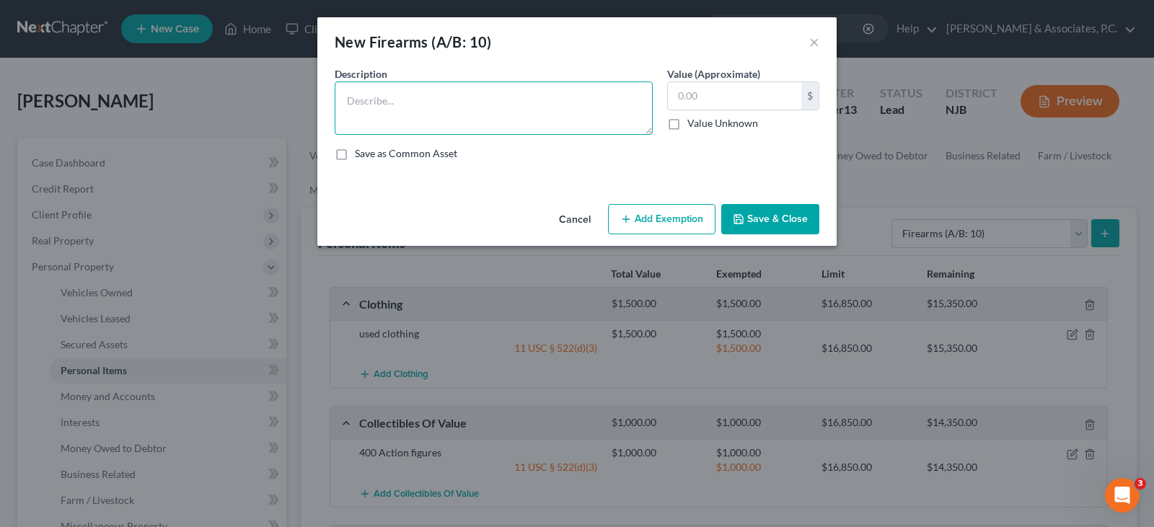
click at [488, 112] on textarea at bounding box center [494, 107] width 318 height 53
click at [347, 99] on textarea "Glock 10mm, H&K 45, Cankik9mm, Mossenberg 12g, Panzer tackticle 12 g" at bounding box center [494, 107] width 318 height 53
click at [616, 97] on textarea "1-Glock 10mm, 1-H&K 45, 1-Cankik9mm, 1-Mossenberg 12g, 1-Panzer tackticle 12 g" at bounding box center [494, 107] width 318 height 53
click at [619, 97] on textarea "1-Glock 10mm, 1-H&K 45, 1-Cankik9mm, 1-Mossenberg 12g, 1-Panzer tackticle 12 g" at bounding box center [494, 107] width 318 height 53
type textarea "1-Glock 10mm, 1-H&K 45, 1-Cankik9mm, 1-Mossenberg 12g, 1-Panzer tackticle 12 g"
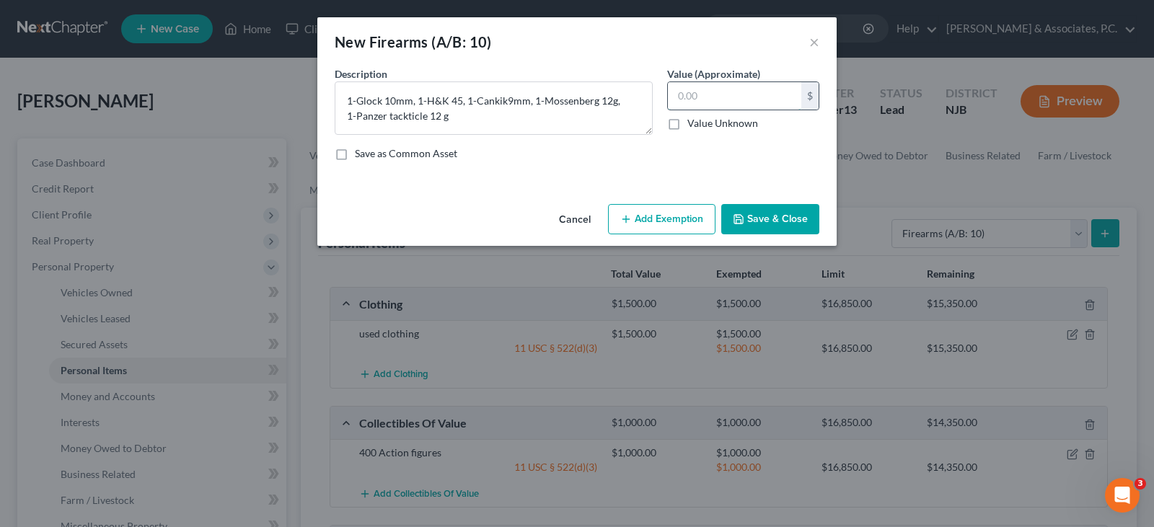
click at [691, 103] on input "text" at bounding box center [734, 95] width 133 height 27
type input "2,000.00"
click at [681, 214] on button "Add Exemption" at bounding box center [661, 219] width 107 height 30
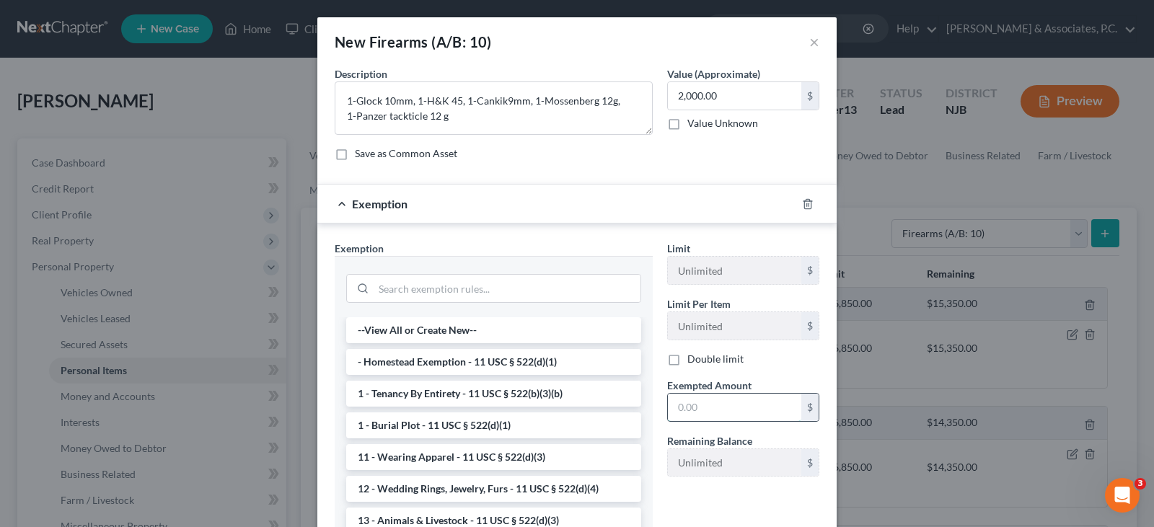
click at [727, 405] on input "text" at bounding box center [734, 407] width 133 height 27
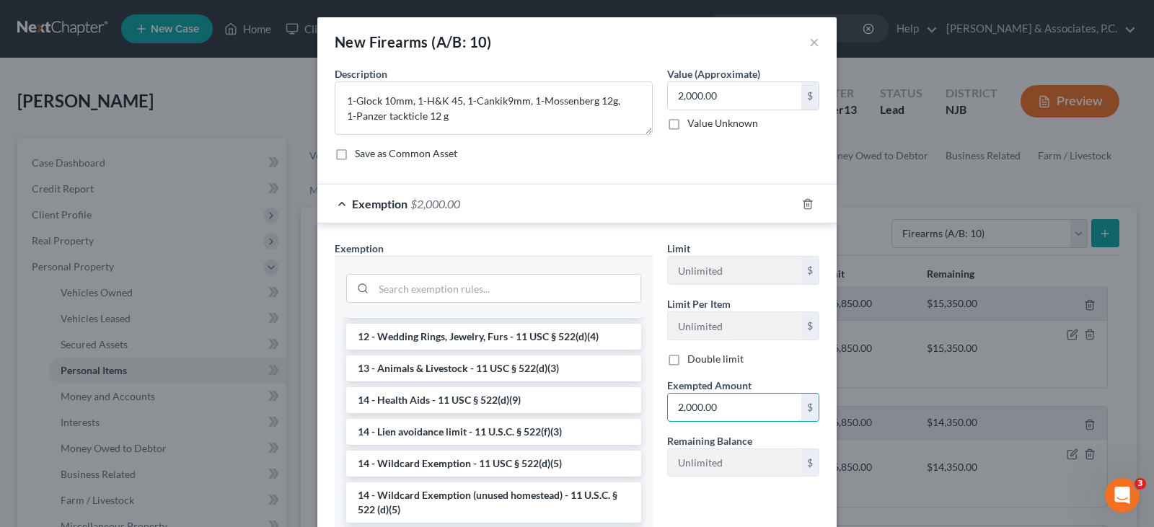
scroll to position [216, 0]
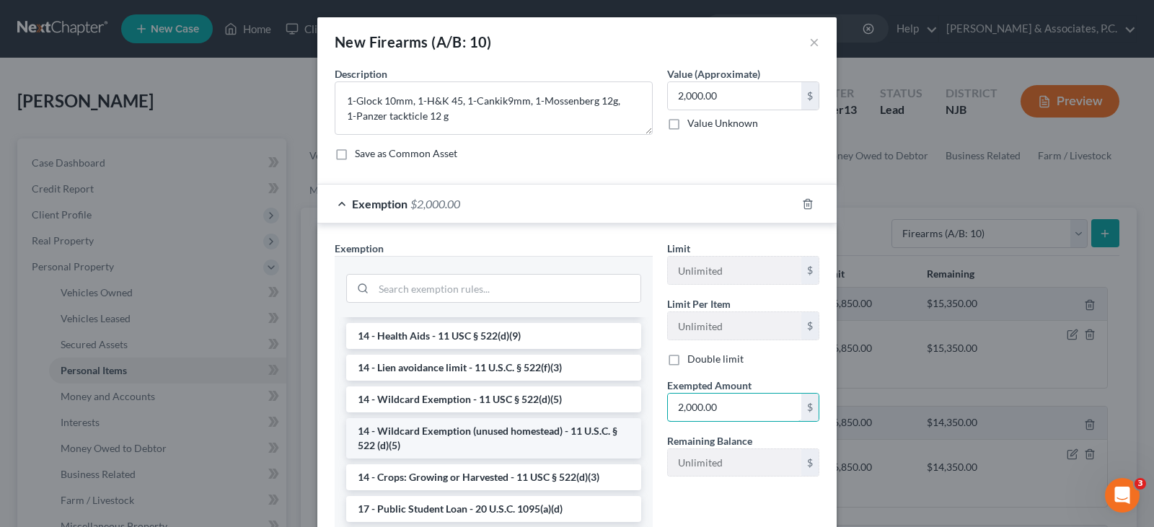
type input "2,000.00"
click at [498, 439] on li "14 - Wildcard Exemption (unused homestead) - 11 U.S.C. § 522 (d)(5)" at bounding box center [493, 438] width 295 height 40
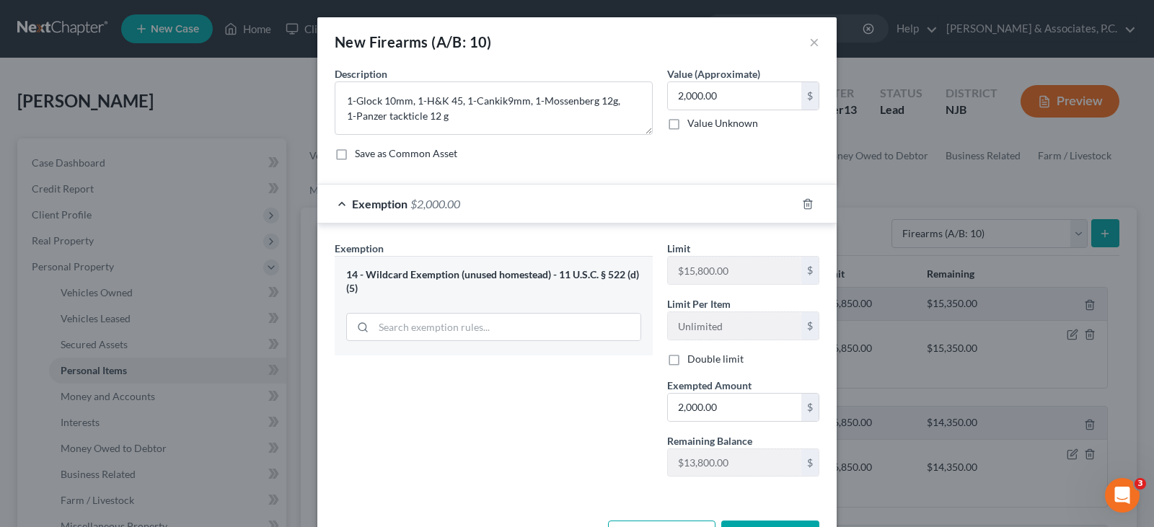
click at [529, 151] on div "Save as Common Asset" at bounding box center [577, 153] width 485 height 14
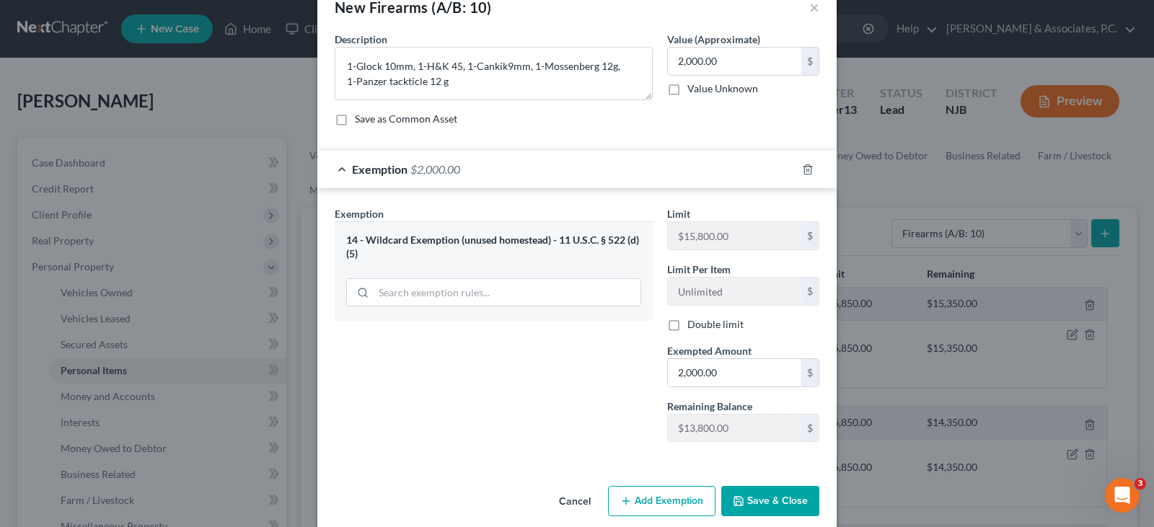
scroll to position [53, 0]
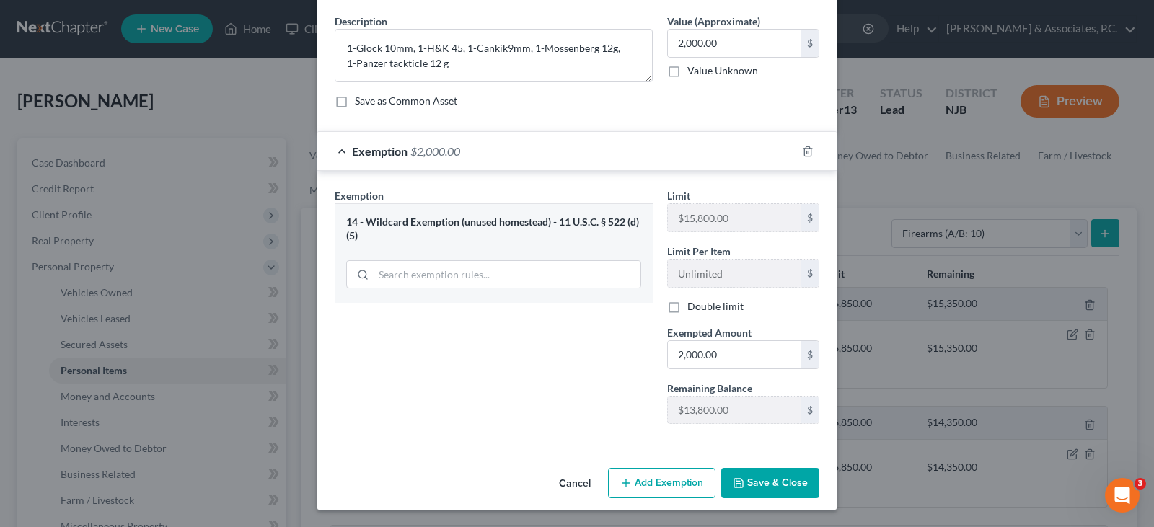
click at [767, 477] on button "Save & Close" at bounding box center [770, 483] width 98 height 30
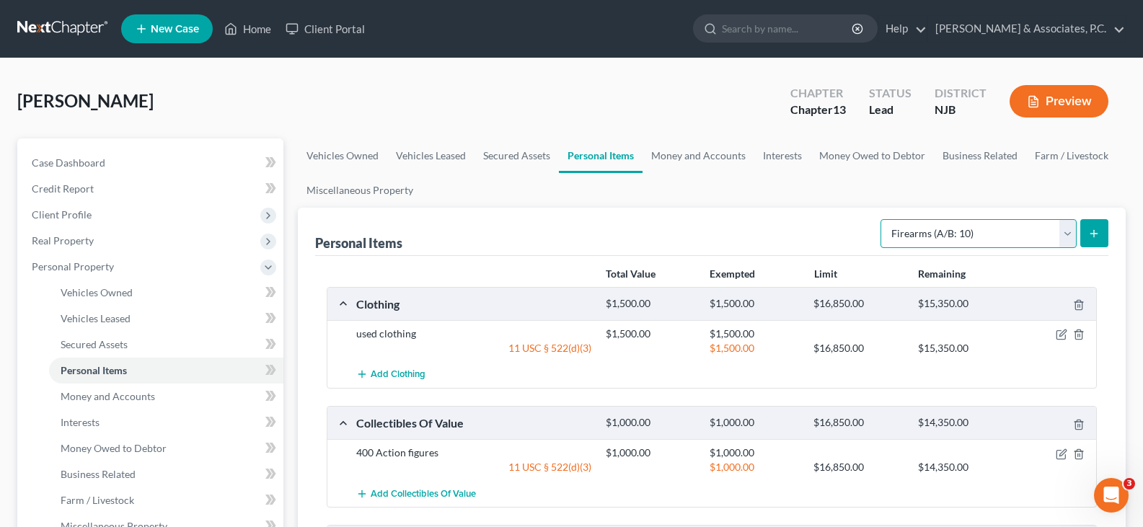
click at [1063, 229] on select "Select Item Type Clothing (A/B: 11) Collectibles Of Value (A/B: 8) Electronics …" at bounding box center [979, 233] width 196 height 29
select select "household_goods"
click at [883, 219] on select "Select Item Type Clothing (A/B: 11) Collectibles Of Value (A/B: 8) Electronics …" at bounding box center [979, 233] width 196 height 29
click at [1081, 231] on button "submit" at bounding box center [1094, 233] width 28 height 28
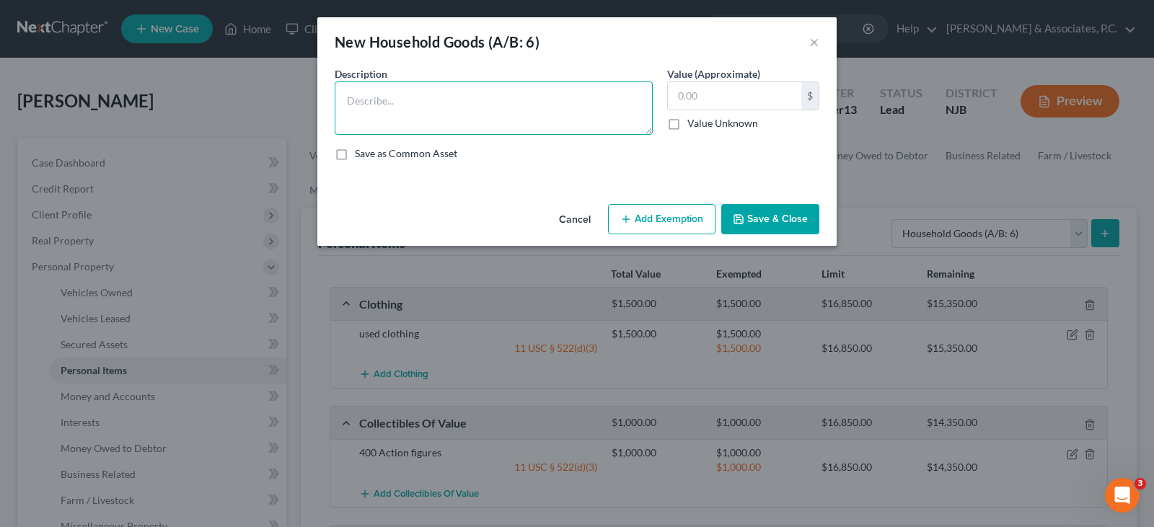
click at [382, 102] on textarea at bounding box center [494, 107] width 318 height 53
type textarea "3- beds, living room set, kitchen set, washer, dryer, refrigerator, stove, smal…"
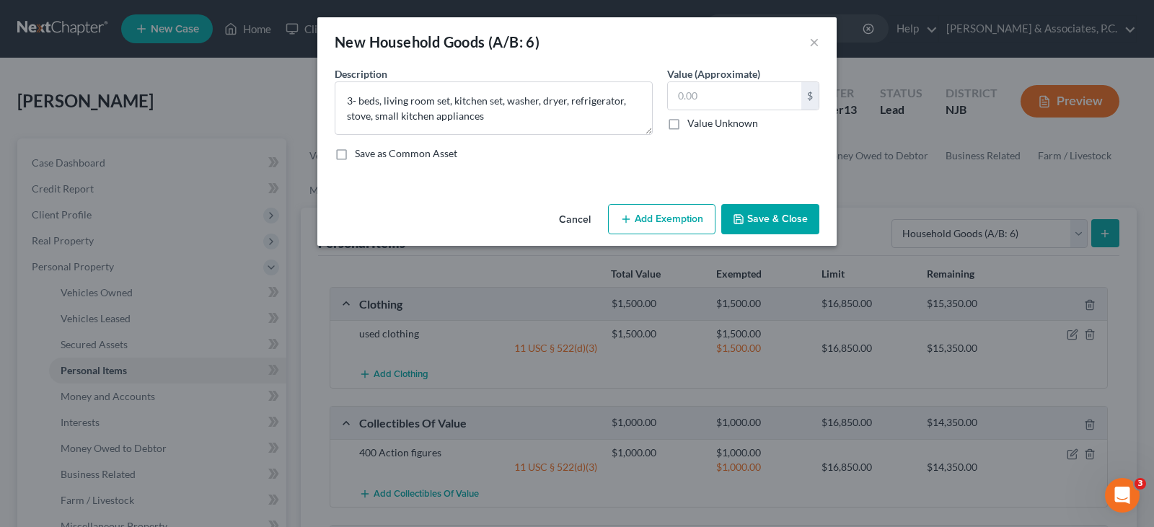
click at [665, 100] on div "Value (Approximate) $ Value Unknown Balance Undetermined $ Value Unknown" at bounding box center [743, 100] width 167 height 69
click at [687, 99] on input "text" at bounding box center [734, 95] width 133 height 27
type input "1,500.00"
click at [661, 211] on button "Add Exemption" at bounding box center [661, 219] width 107 height 30
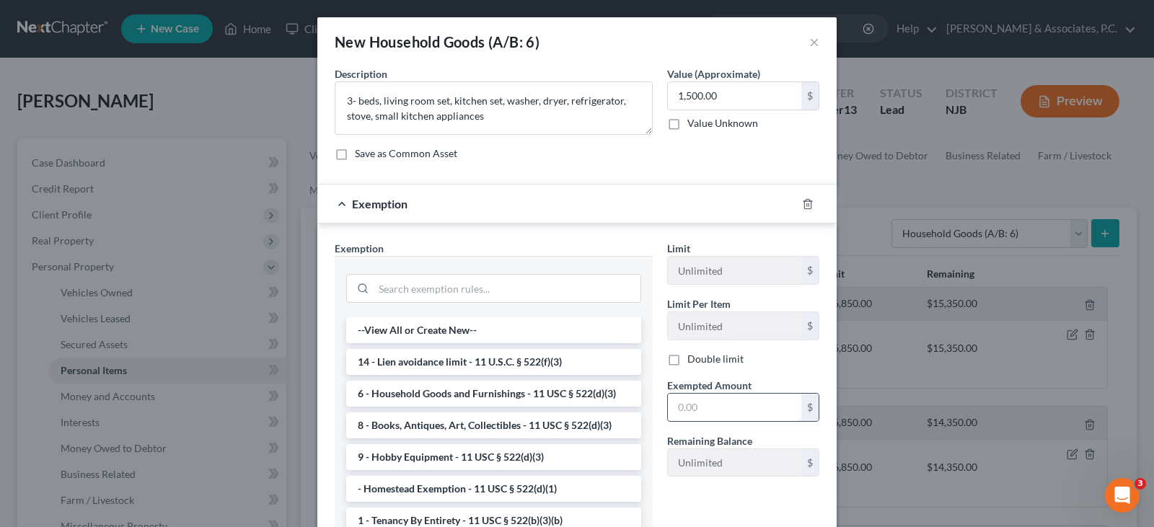
click at [696, 413] on input "text" at bounding box center [734, 407] width 133 height 27
type input "1,500.00"
click at [451, 394] on li "6 - Household Goods and Furnishings - 11 USC § 522(d)(3)" at bounding box center [493, 394] width 295 height 26
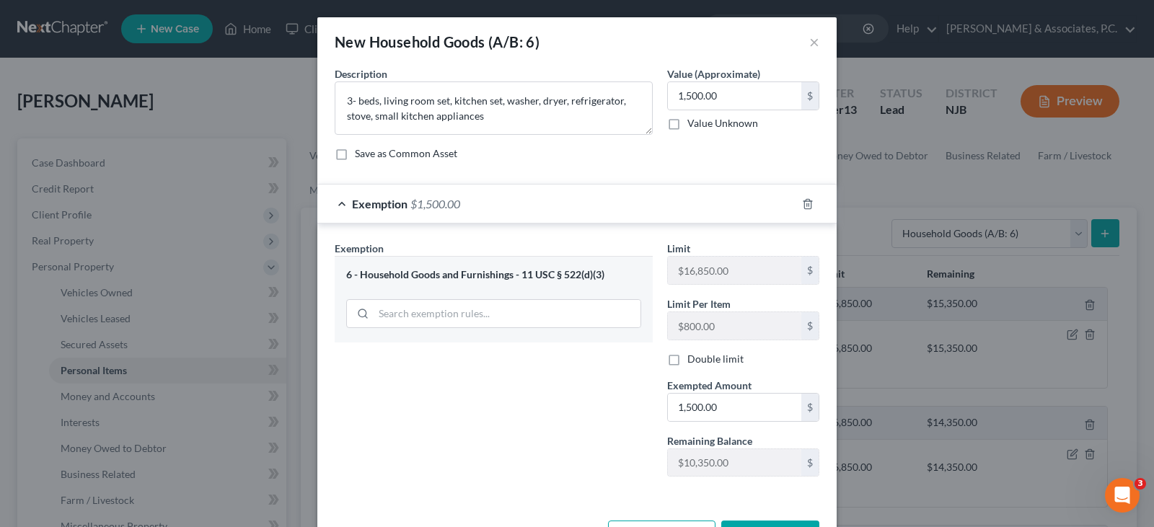
click at [732, 174] on form "An exemption set must first be selected from the Filing Information section. Co…" at bounding box center [577, 283] width 485 height 434
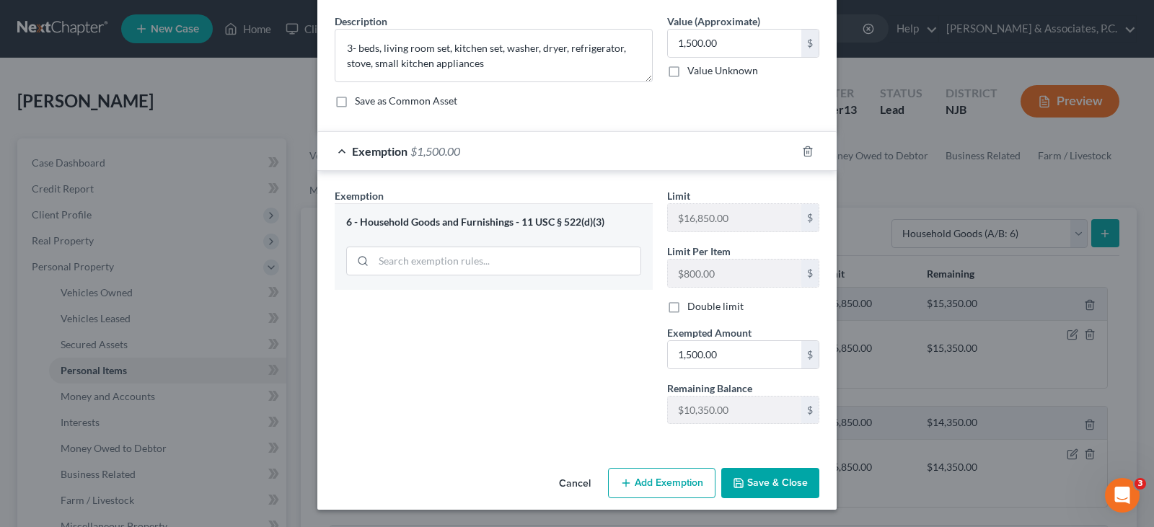
click at [770, 487] on button "Save & Close" at bounding box center [770, 483] width 98 height 30
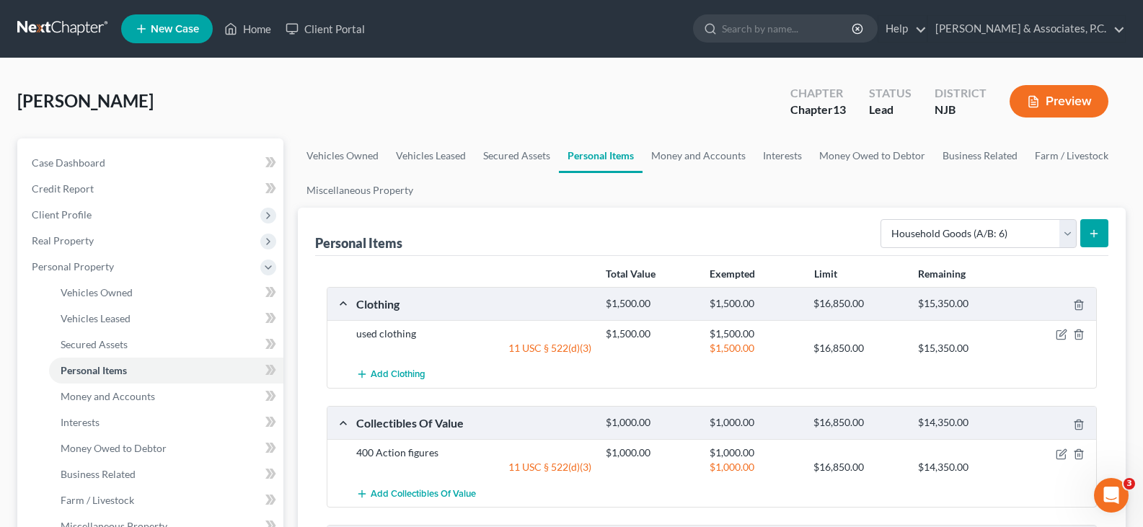
click at [1078, 231] on form "Select Item Type Clothing (A/B: 11) Collectibles Of Value (A/B: 8) Electronics …" at bounding box center [995, 234] width 228 height 30
click at [1066, 232] on select "Select Item Type Clothing (A/B: 11) Collectibles Of Value (A/B: 8) Electronics …" at bounding box center [979, 233] width 196 height 29
click at [693, 154] on link "Money and Accounts" at bounding box center [699, 155] width 112 height 35
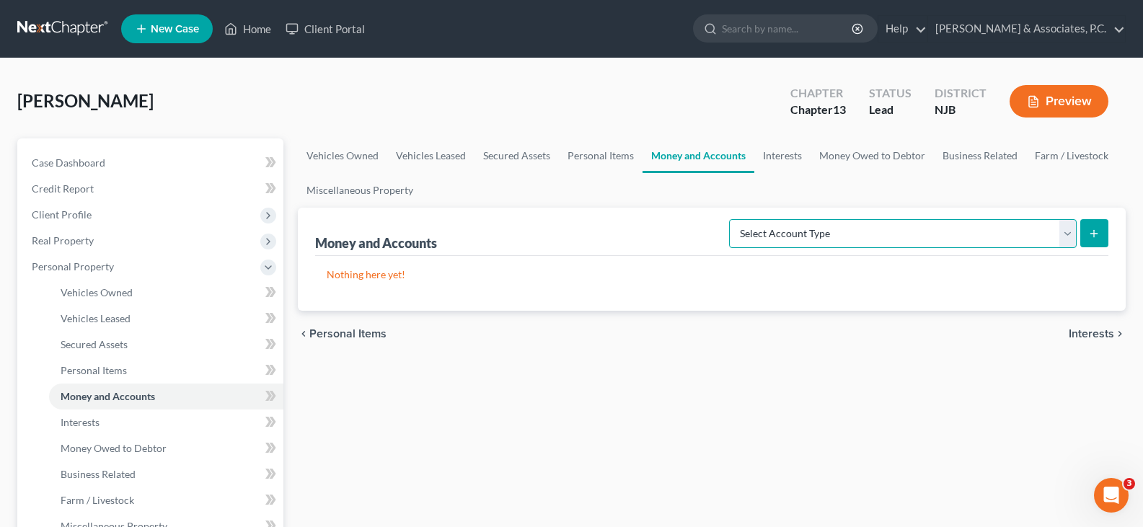
click at [1062, 233] on select "Select Account Type Brokerage (A/B: 18, SOFA: 20) Cash on Hand (A/B: 16) Certif…" at bounding box center [903, 233] width 348 height 29
click at [593, 154] on link "Personal Items" at bounding box center [601, 155] width 84 height 35
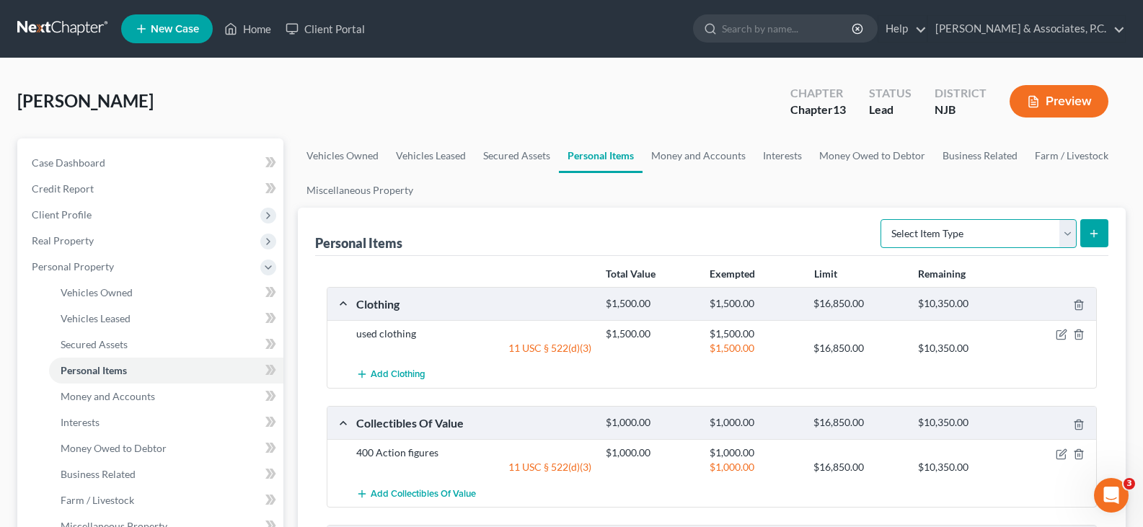
click at [1061, 234] on select "Select Item Type Clothing (A/B: 11) Collectibles Of Value (A/B: 8) Electronics …" at bounding box center [979, 233] width 196 height 29
select select "jewelry"
click at [883, 219] on select "Select Item Type Clothing (A/B: 11) Collectibles Of Value (A/B: 8) Electronics …" at bounding box center [979, 233] width 196 height 29
click at [1101, 227] on button "submit" at bounding box center [1094, 233] width 28 height 28
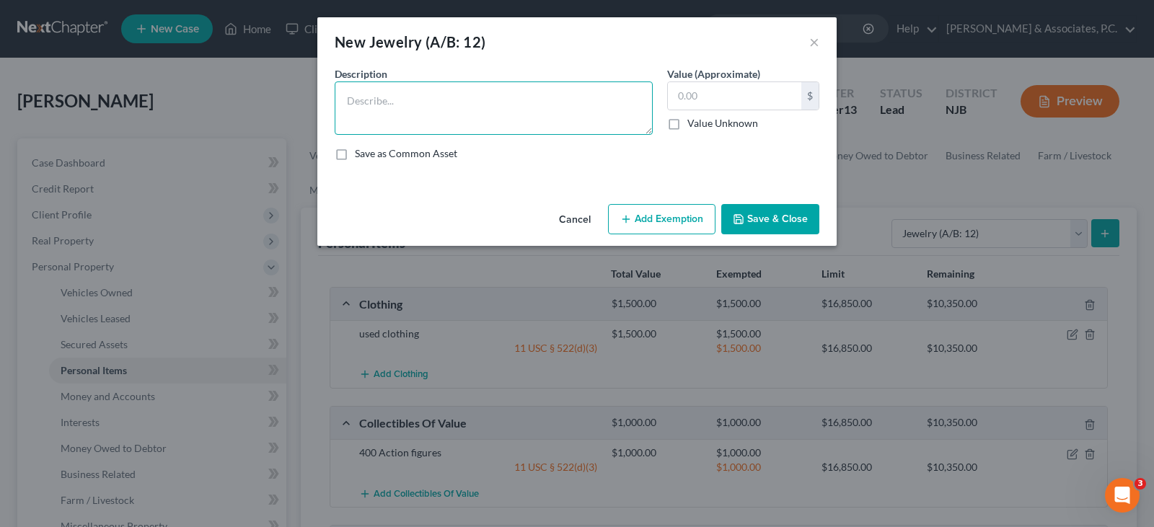
click at [556, 112] on textarea at bounding box center [494, 107] width 318 height 53
type textarea "15 watches"
click at [733, 92] on input "text" at bounding box center [734, 95] width 133 height 27
type input "800.00"
click at [681, 195] on div "An exemption set must first be selected from the Filing Information section. Co…" at bounding box center [576, 132] width 519 height 132
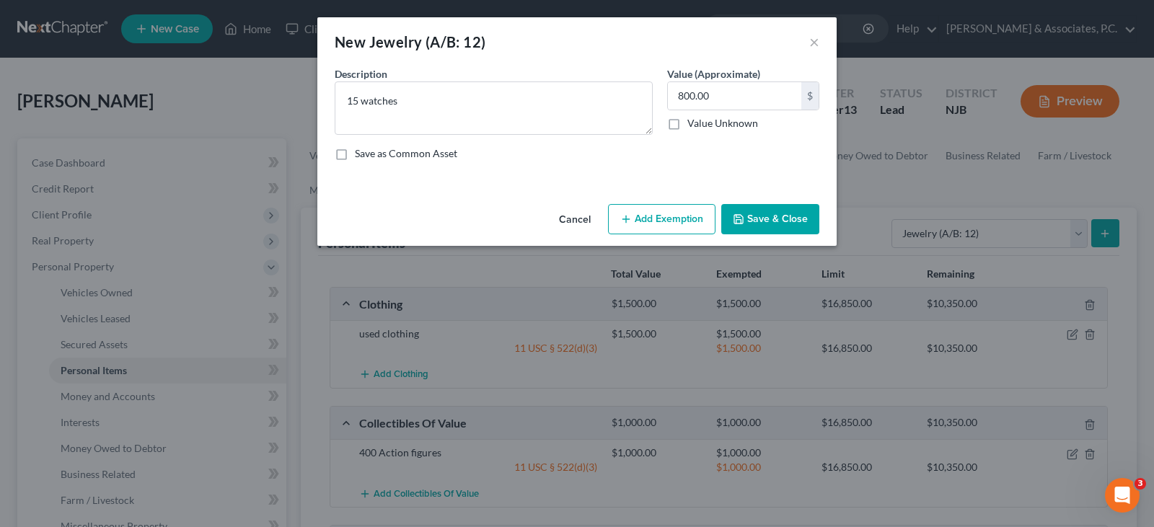
click at [674, 215] on button "Add Exemption" at bounding box center [661, 219] width 107 height 30
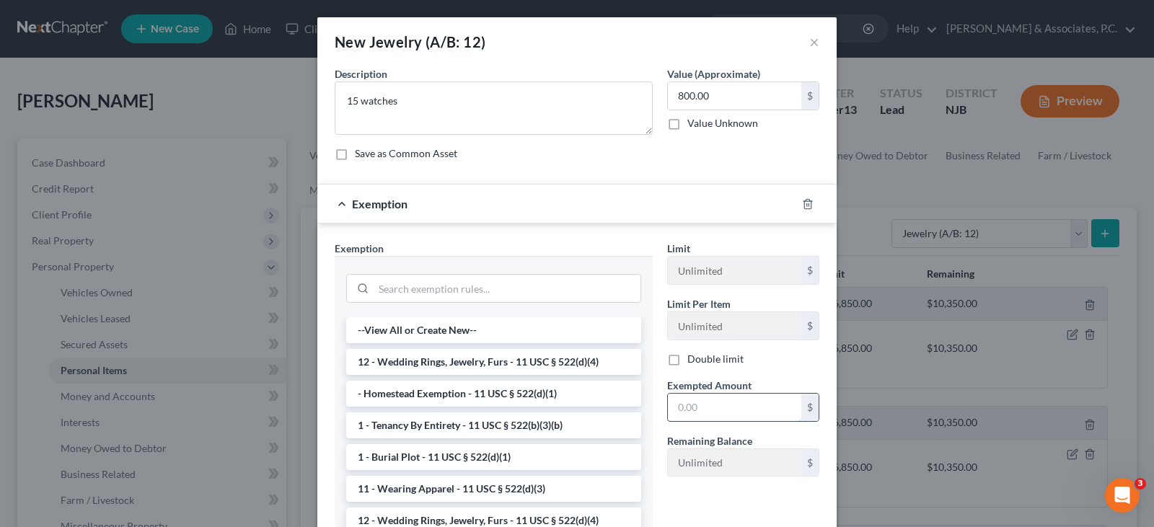
click at [733, 394] on input "text" at bounding box center [734, 407] width 133 height 27
type input "800.00"
drag, startPoint x: 508, startPoint y: 366, endPoint x: 509, endPoint y: 260, distance: 106.0
click at [508, 366] on li "12 - Wedding Rings, Jewelry, Furs - 11 USC § 522(d)(4)" at bounding box center [493, 362] width 295 height 26
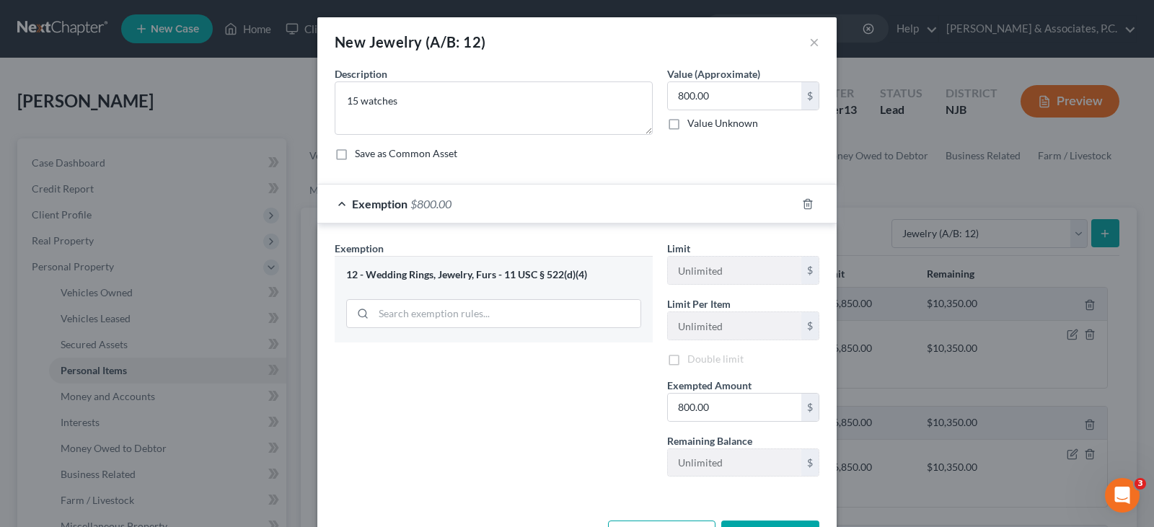
click at [537, 160] on div "Save as Common Asset" at bounding box center [577, 153] width 485 height 14
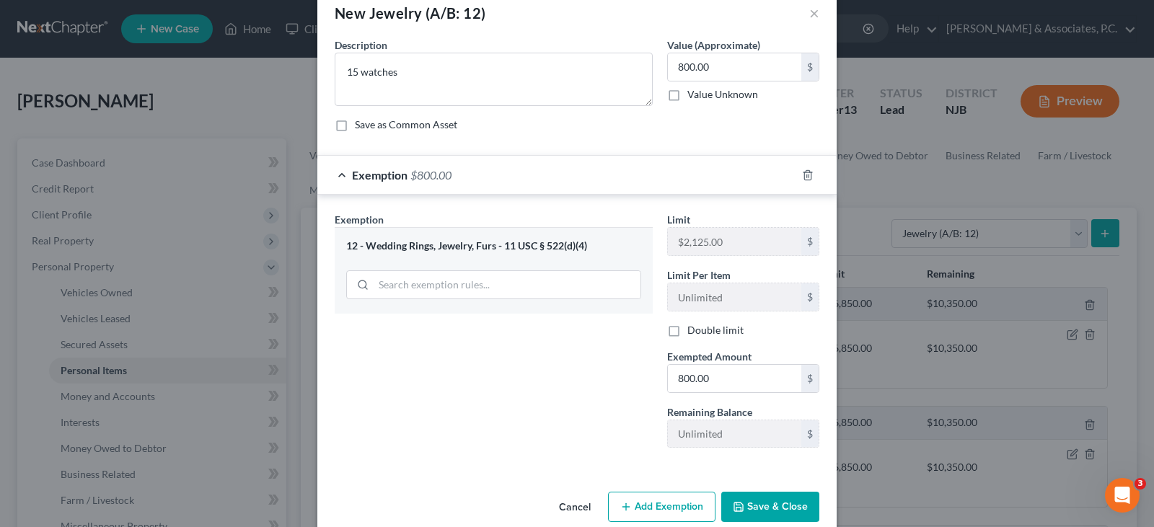
scroll to position [53, 0]
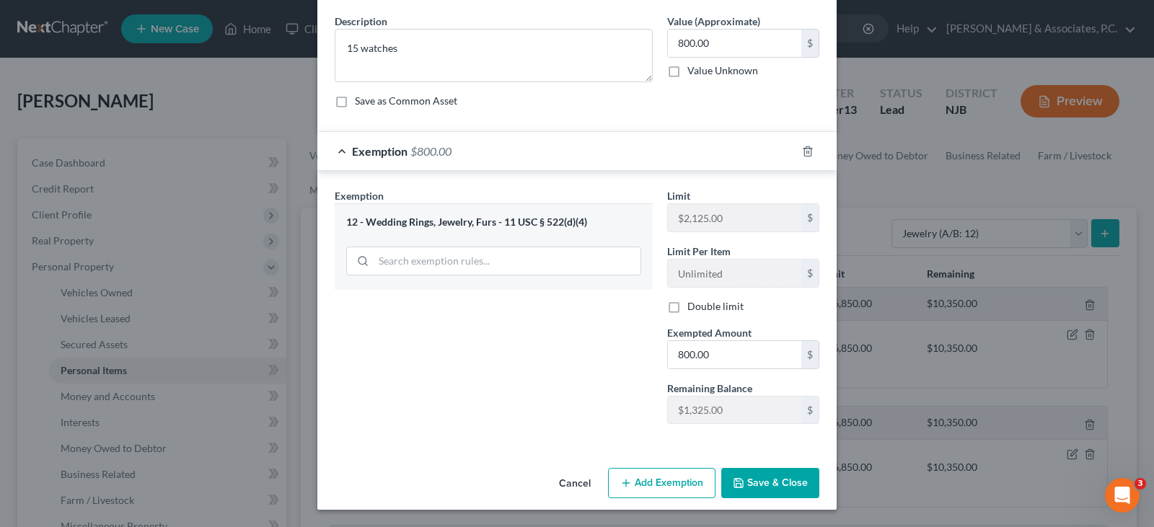
click at [754, 484] on button "Save & Close" at bounding box center [770, 483] width 98 height 30
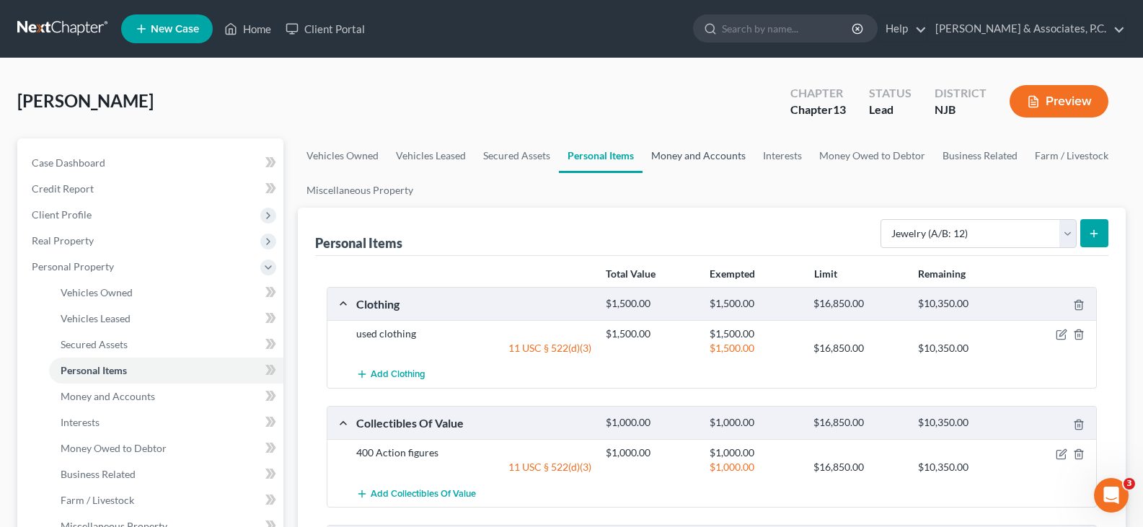
click at [689, 157] on link "Money and Accounts" at bounding box center [699, 155] width 112 height 35
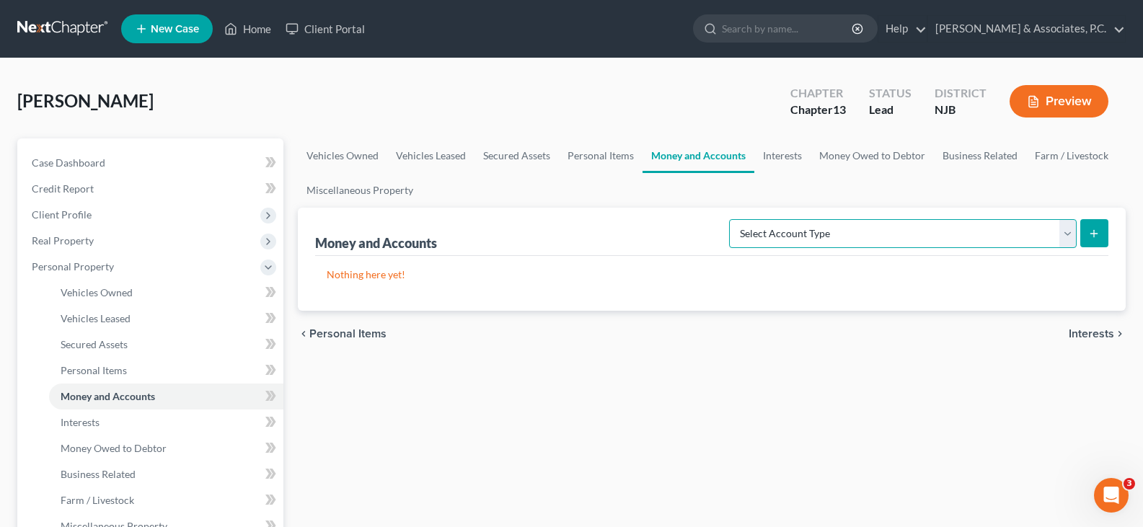
click at [1066, 235] on select "Select Account Type Brokerage (A/B: 18, SOFA: 20) Cash on Hand (A/B: 16) Certif…" at bounding box center [903, 233] width 348 height 29
select select "cash_on_hand"
click at [733, 219] on select "Select Account Type Brokerage (A/B: 18, SOFA: 20) Cash on Hand (A/B: 16) Certif…" at bounding box center [903, 233] width 348 height 29
click at [1090, 236] on icon "submit" at bounding box center [1094, 234] width 12 height 12
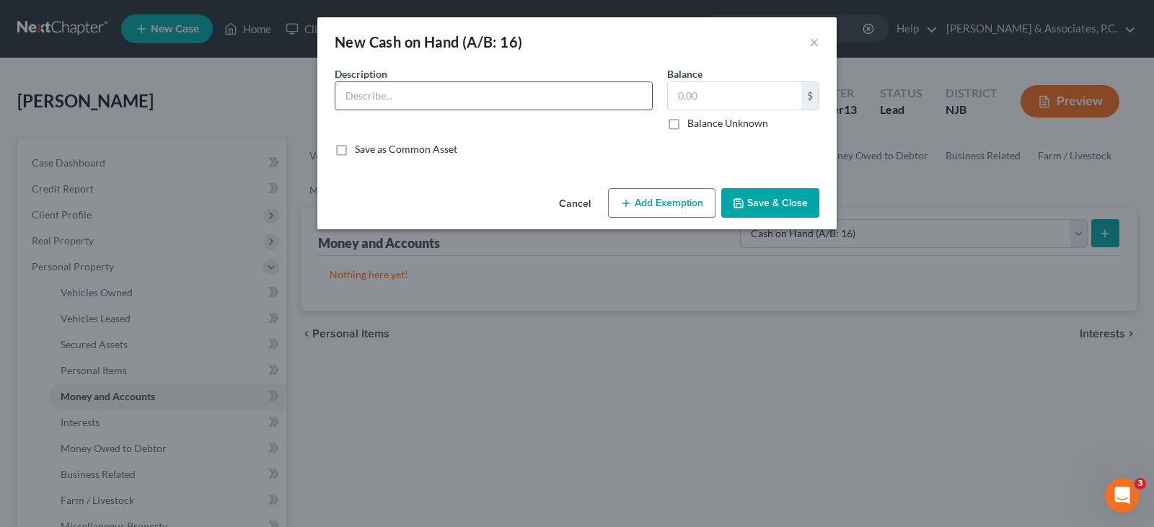
click at [457, 94] on input "text" at bounding box center [493, 95] width 317 height 27
type input "cash in pocket"
click at [771, 92] on input "text" at bounding box center [734, 95] width 133 height 27
type input "100.00"
click at [655, 200] on button "Add Exemption" at bounding box center [661, 203] width 107 height 30
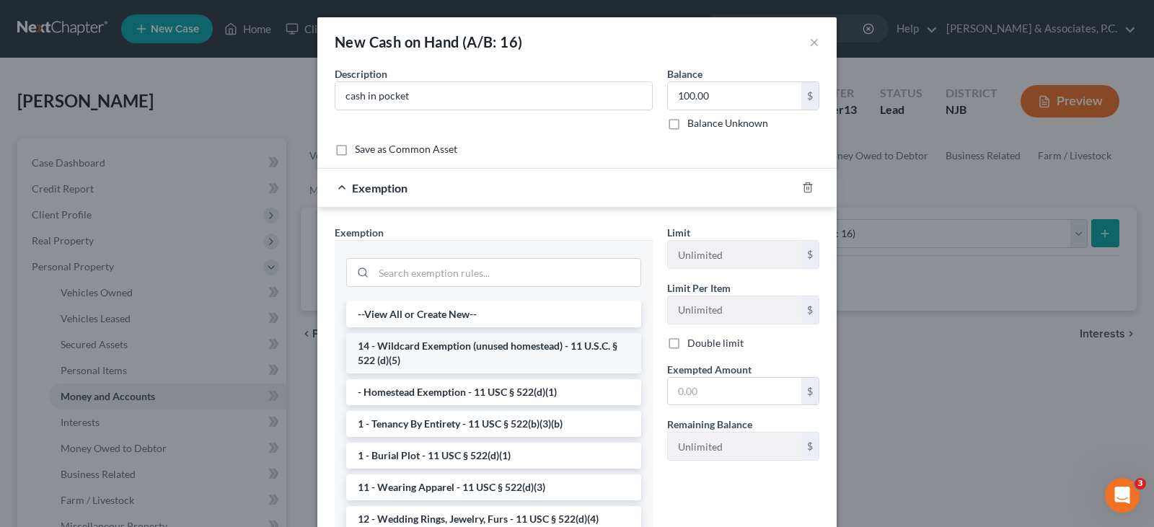
click at [428, 348] on li "14 - Wildcard Exemption (unused homestead) - 11 U.S.C. § 522 (d)(5)" at bounding box center [493, 353] width 295 height 40
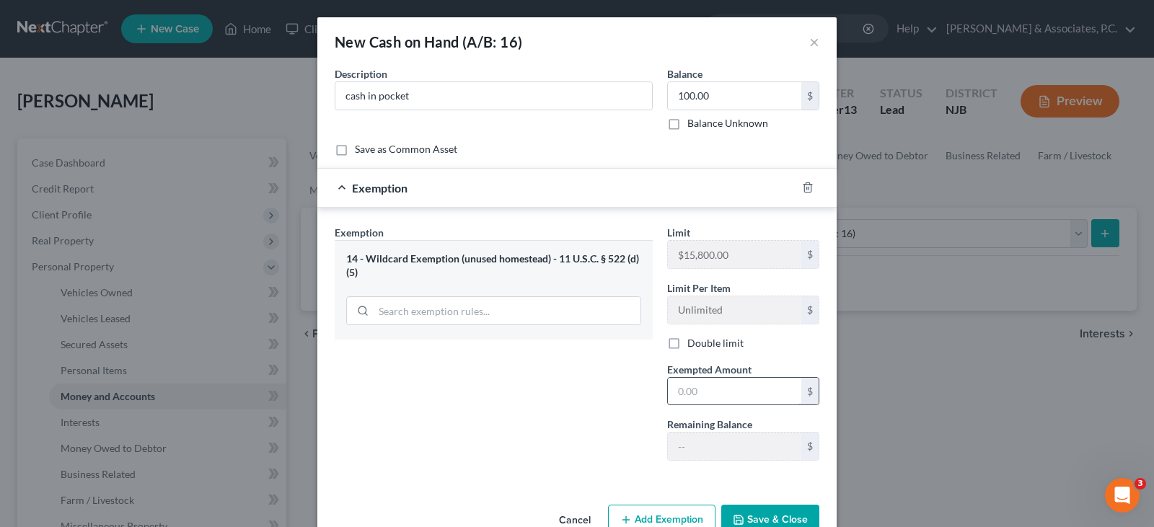
click at [689, 384] on input "text" at bounding box center [734, 391] width 133 height 27
type input "100.00"
click at [508, 405] on div "Exemption Set must be selected for CA. Exemption * 14 - Wildcard Exemption (unu…" at bounding box center [493, 348] width 332 height 247
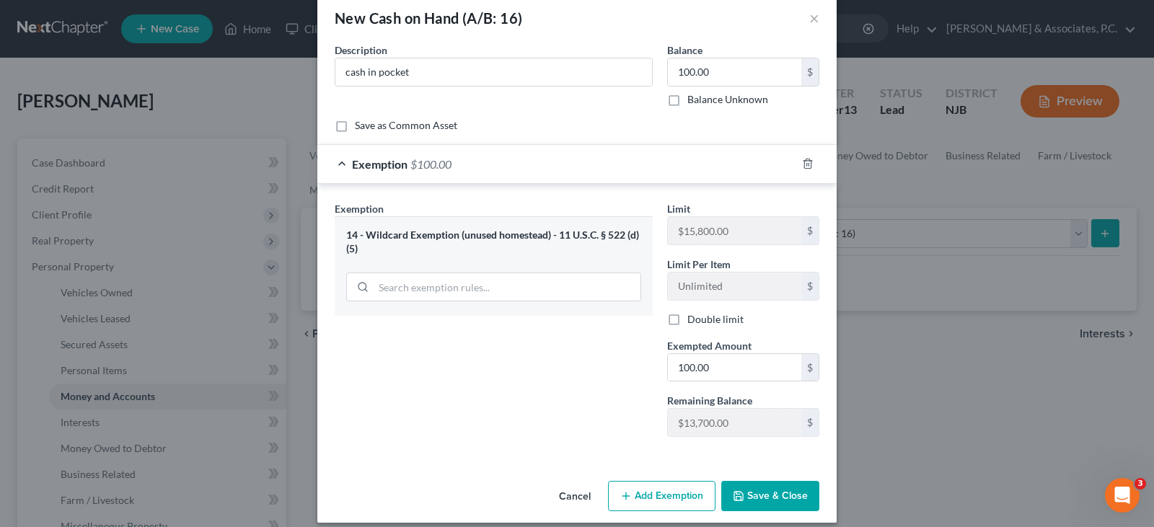
scroll to position [37, 0]
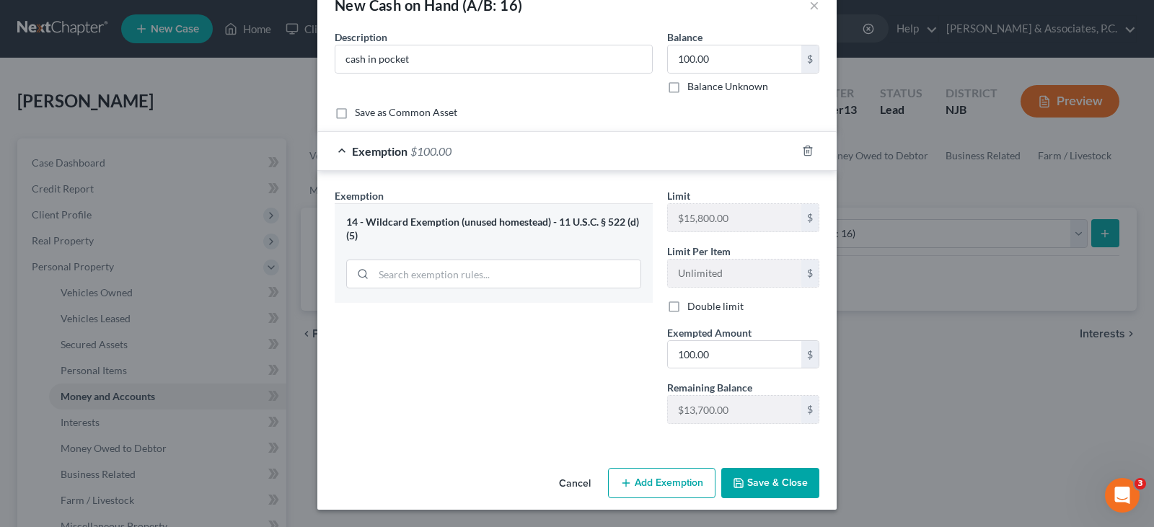
click at [760, 469] on button "Save & Close" at bounding box center [770, 483] width 98 height 30
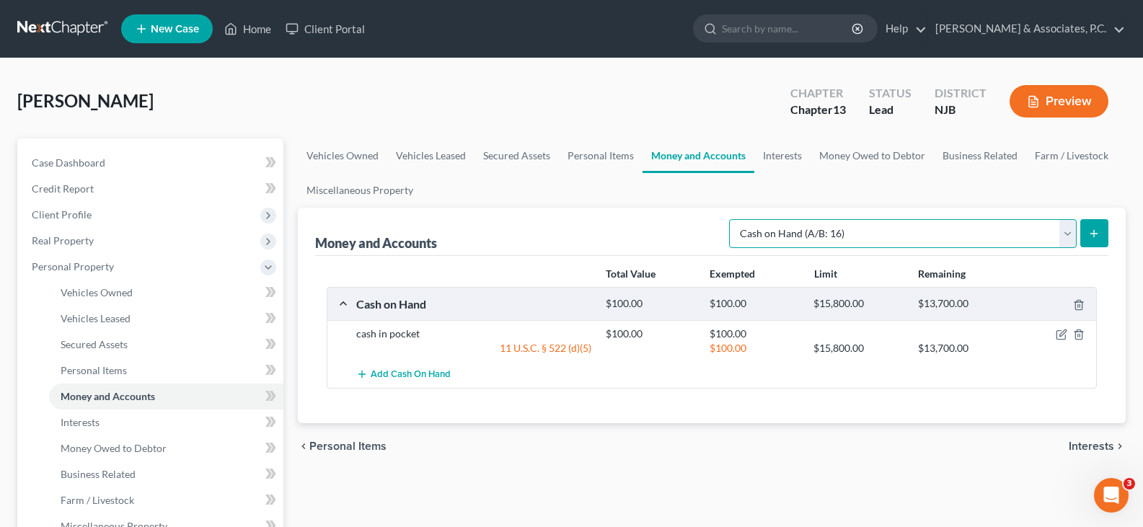
click at [1066, 235] on select "Select Account Type Brokerage (A/B: 18, SOFA: 20) Cash on Hand (A/B: 16) Certif…" at bounding box center [903, 233] width 348 height 29
select select "checking"
click at [733, 219] on select "Select Account Type Brokerage (A/B: 18, SOFA: 20) Cash on Hand (A/B: 16) Certif…" at bounding box center [903, 233] width 348 height 29
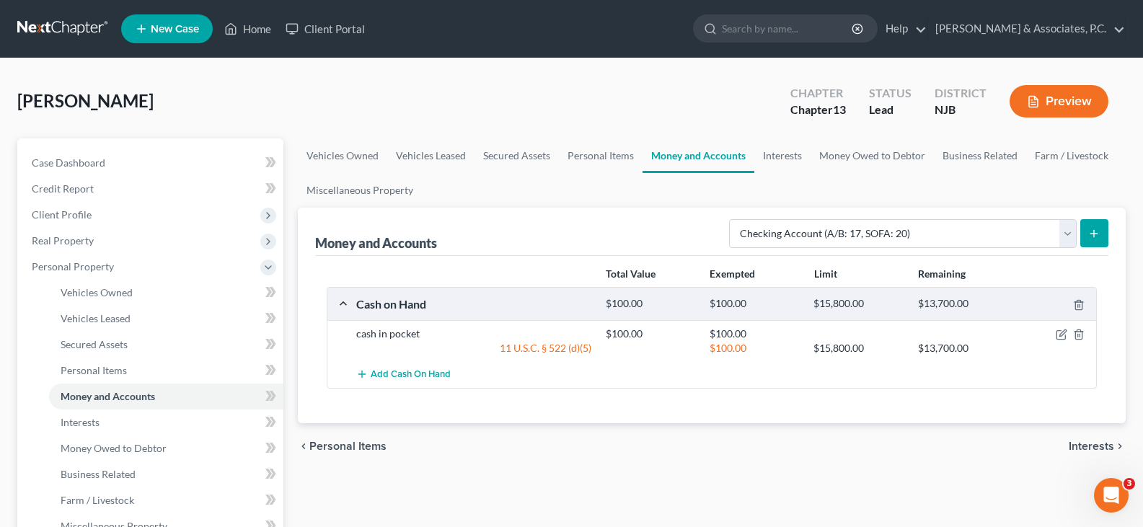
click at [1094, 226] on button "submit" at bounding box center [1094, 233] width 28 height 28
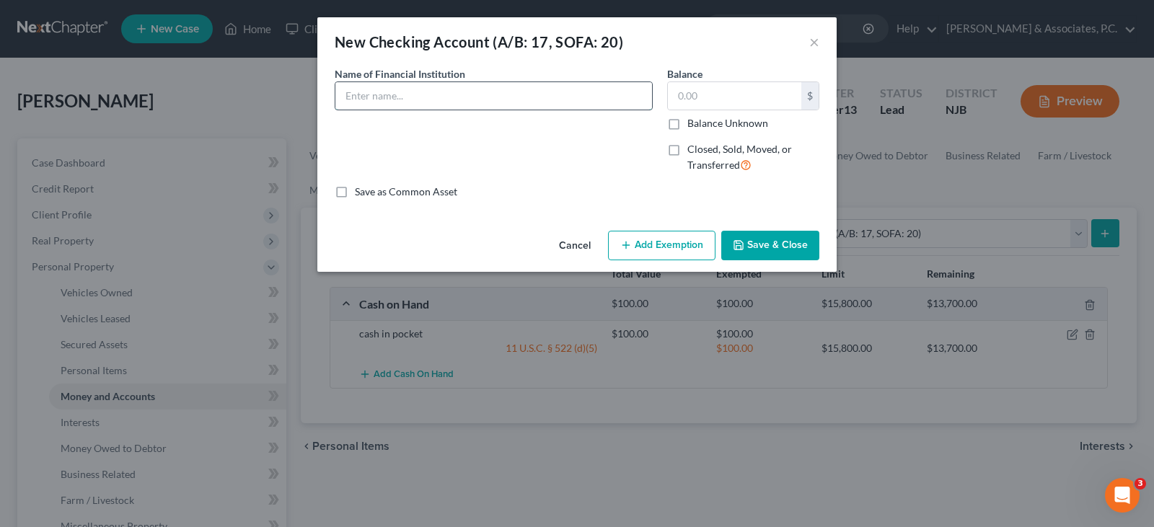
click at [515, 94] on input "text" at bounding box center [493, 95] width 317 height 27
type input "[PERSON_NAME] Fargo Bank"
click at [727, 95] on input "text" at bounding box center [734, 95] width 133 height 27
type input "3,500.00"
click at [637, 248] on button "Add Exemption" at bounding box center [661, 246] width 107 height 30
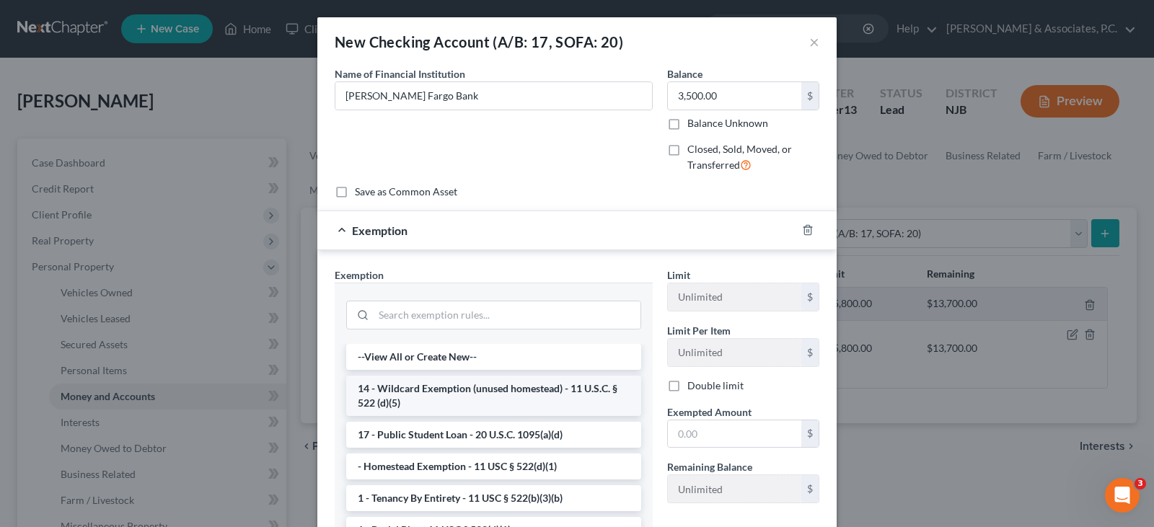
click at [420, 389] on li "14 - Wildcard Exemption (unused homestead) - 11 U.S.C. § 522 (d)(5)" at bounding box center [493, 396] width 295 height 40
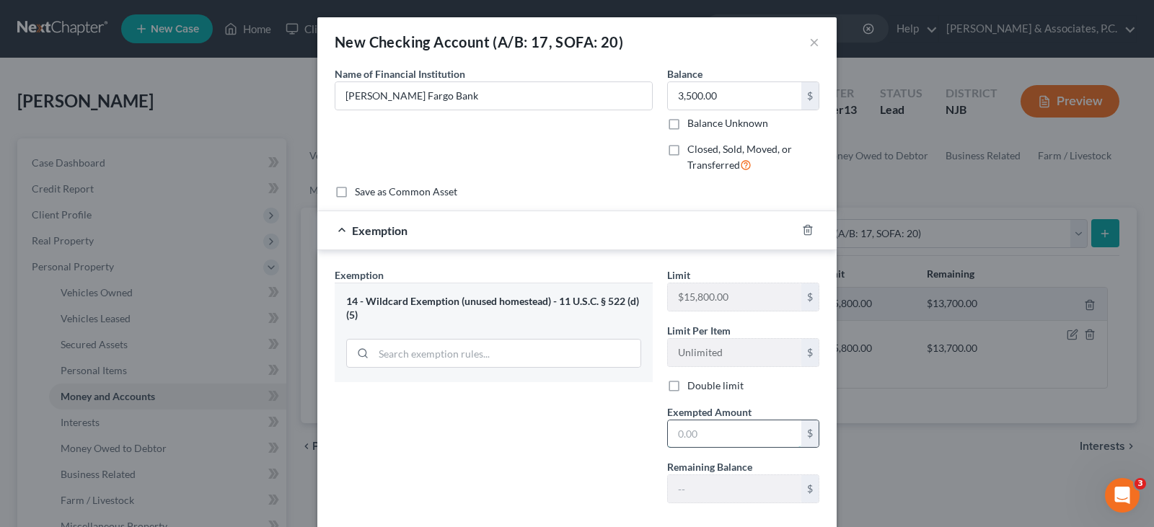
click at [702, 430] on input "text" at bounding box center [734, 433] width 133 height 27
type input "3,500.00"
click at [547, 420] on div "Exemption Set must be selected for CA. Exemption * 14 - Wildcard Exemption (unu…" at bounding box center [493, 391] width 332 height 247
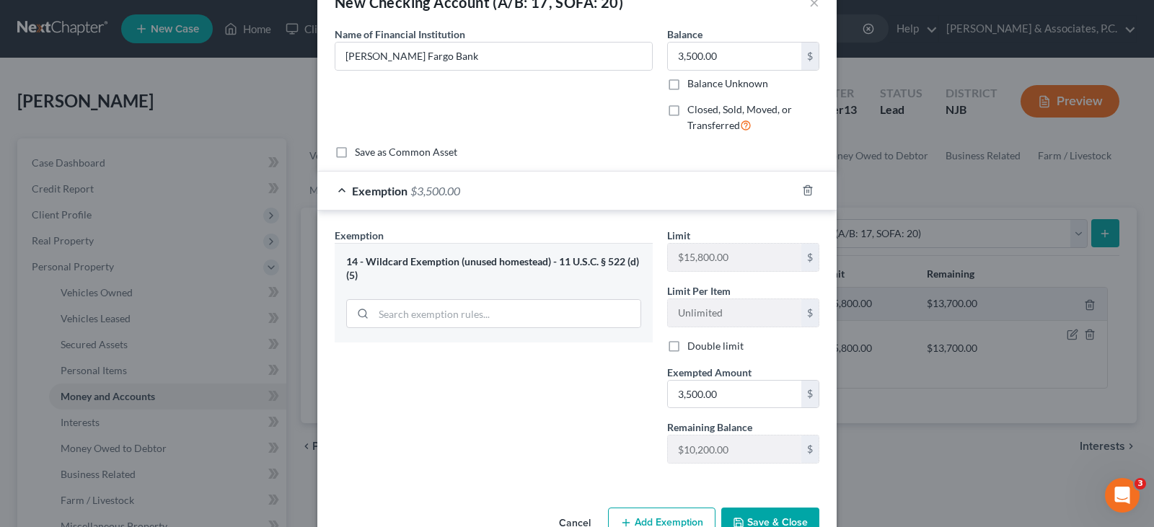
scroll to position [79, 0]
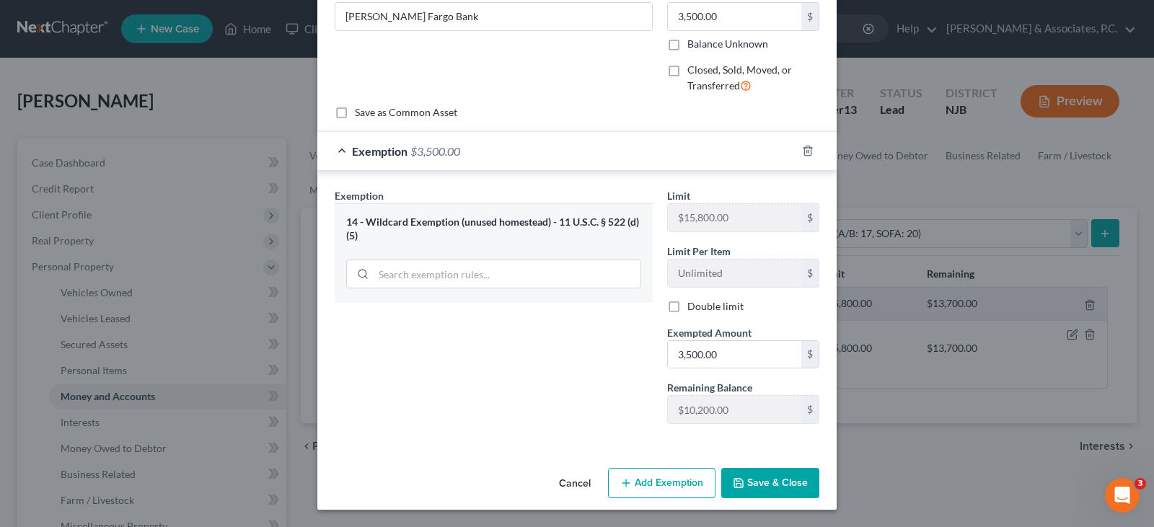
click at [759, 490] on button "Save & Close" at bounding box center [770, 483] width 98 height 30
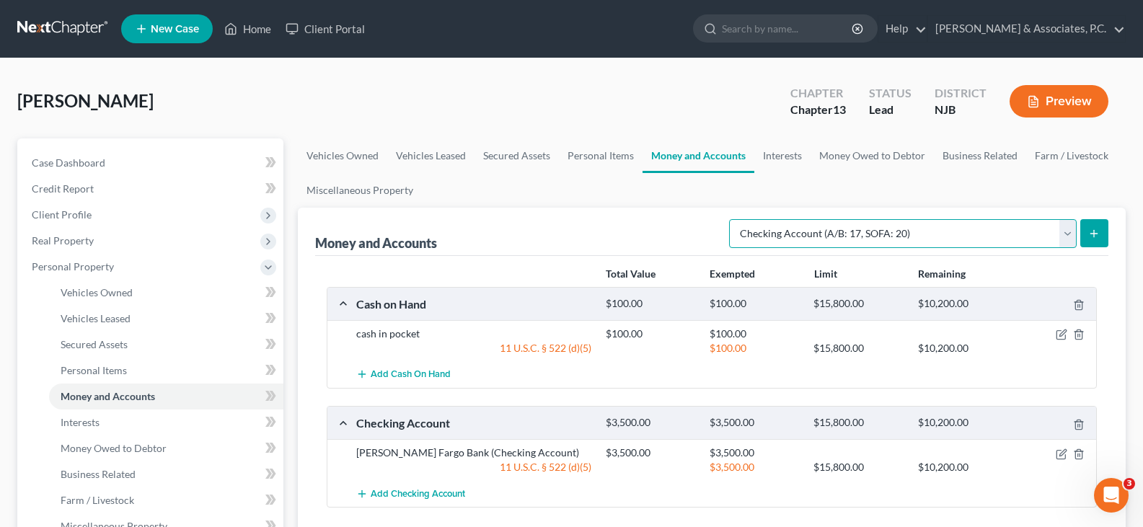
click at [1071, 232] on select "Select Account Type Brokerage (A/B: 18, SOFA: 20) Cash on Hand (A/B: 16) Certif…" at bounding box center [903, 233] width 348 height 29
click at [733, 219] on select "Select Account Type Brokerage (A/B: 18, SOFA: 20) Cash on Hand (A/B: 16) Certif…" at bounding box center [903, 233] width 348 height 29
click at [1091, 231] on icon "submit" at bounding box center [1094, 234] width 12 height 12
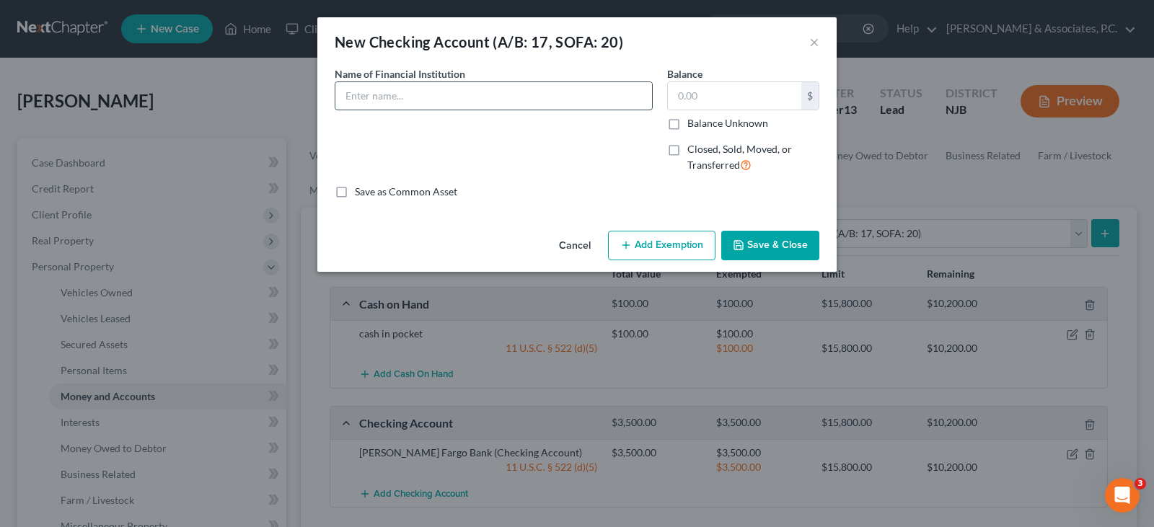
click at [521, 94] on input "text" at bounding box center [493, 95] width 317 height 27
type input "[PERSON_NAME] Fargo Bank"
click at [742, 92] on input "text" at bounding box center [734, 95] width 133 height 27
type input "4,500.00"
click at [648, 249] on button "Add Exemption" at bounding box center [661, 246] width 107 height 30
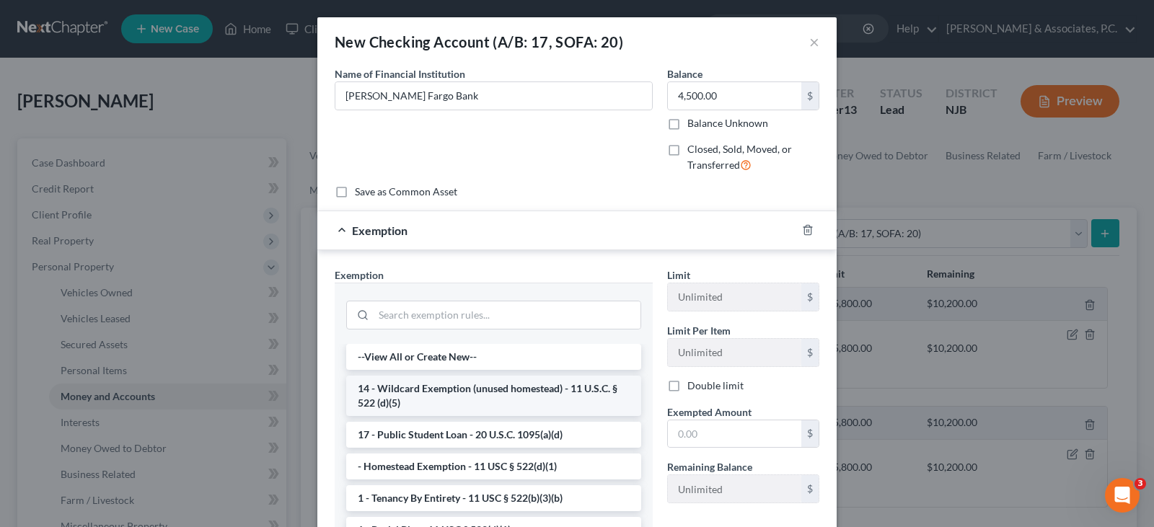
click at [469, 400] on li "14 - Wildcard Exemption (unused homestead) - 11 U.S.C. § 522 (d)(5)" at bounding box center [493, 396] width 295 height 40
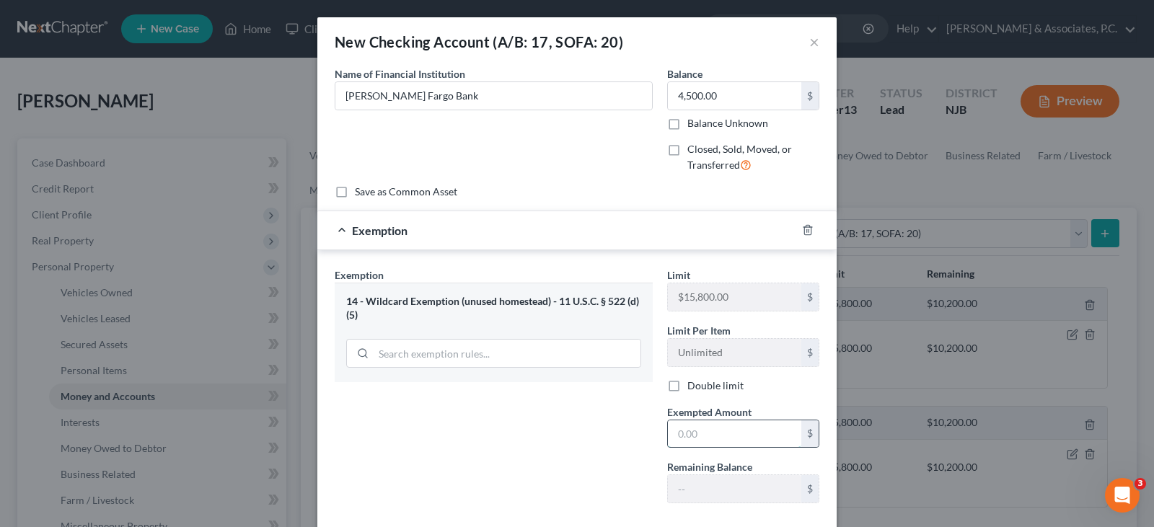
click at [690, 435] on input "text" at bounding box center [734, 433] width 133 height 27
type input "4,500.00"
click at [523, 454] on div "Exemption Set must be selected for CA. Exemption * 14 - Wildcard Exemption (unu…" at bounding box center [493, 391] width 332 height 247
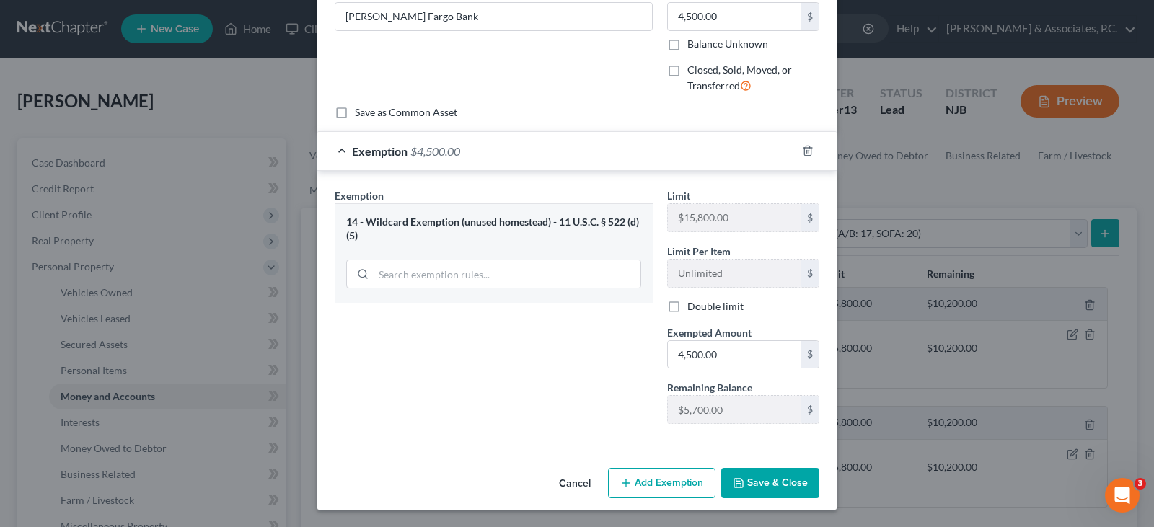
drag, startPoint x: 785, startPoint y: 481, endPoint x: 780, endPoint y: 467, distance: 14.6
click at [784, 481] on button "Save & Close" at bounding box center [770, 483] width 98 height 30
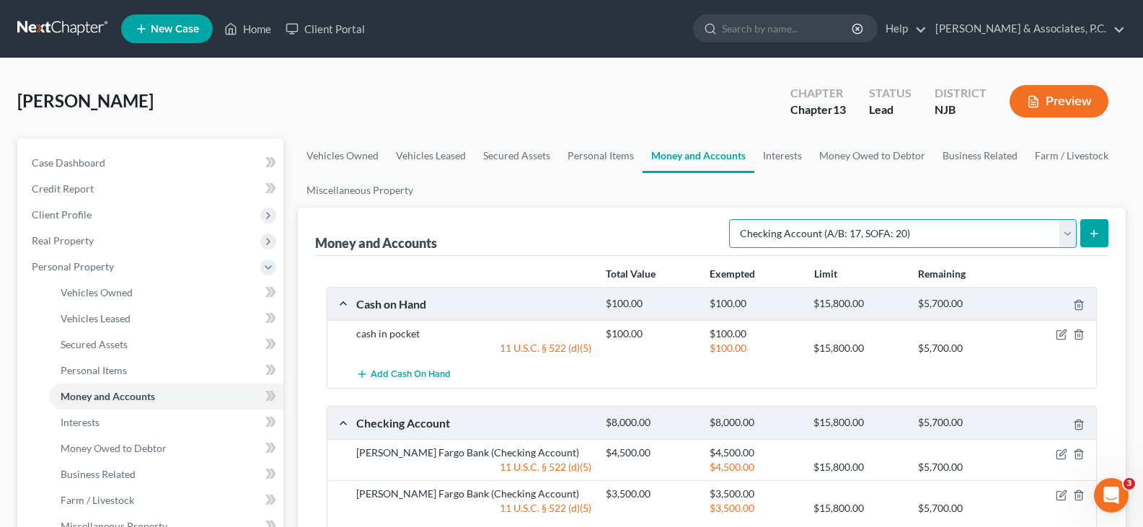
click at [1062, 233] on select "Select Account Type Brokerage (A/B: 18, SOFA: 20) Cash on Hand (A/B: 16) Certif…" at bounding box center [903, 233] width 348 height 29
click at [657, 183] on ul "Vehicles Owned Vehicles Leased Secured Assets Personal Items Money and Accounts…" at bounding box center [712, 172] width 828 height 69
click at [782, 157] on link "Interests" at bounding box center [782, 155] width 56 height 35
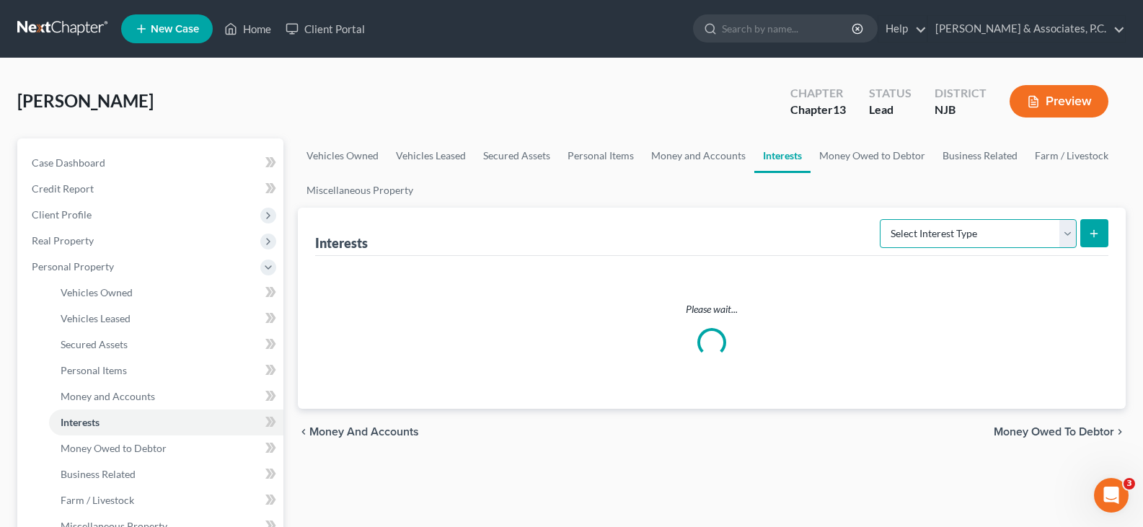
click at [1051, 235] on select "Select Interest Type 401K (A/B: 21) Annuity (A/B: 23) Bond (A/B: 18) Education …" at bounding box center [978, 233] width 197 height 29
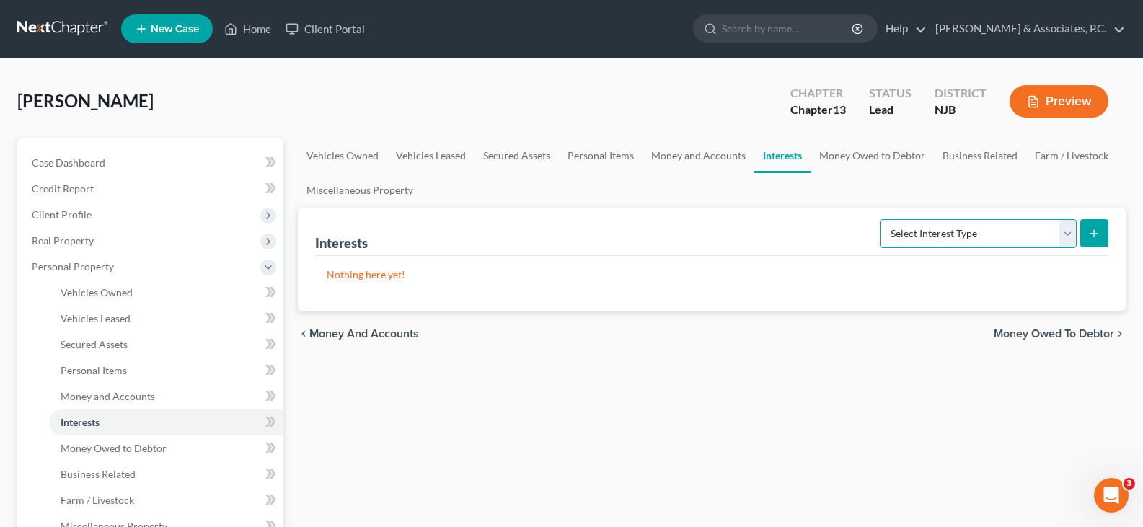
select select "401k"
click at [882, 219] on select "Select Interest Type 401K (A/B: 21) Annuity (A/B: 23) Bond (A/B: 18) Education …" at bounding box center [978, 233] width 197 height 29
click at [1093, 226] on button "submit" at bounding box center [1094, 233] width 28 height 28
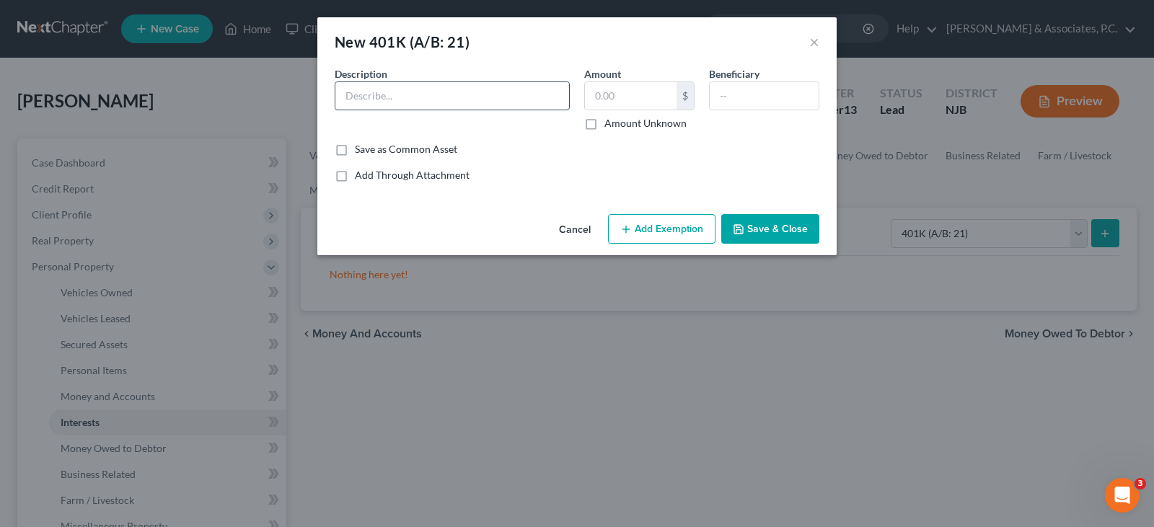
click at [458, 87] on input "text" at bounding box center [452, 95] width 234 height 27
type input "401k w/ Employer"
click at [622, 97] on input "text" at bounding box center [631, 95] width 92 height 27
type input "12,000.00"
click at [762, 92] on input "text" at bounding box center [764, 95] width 109 height 27
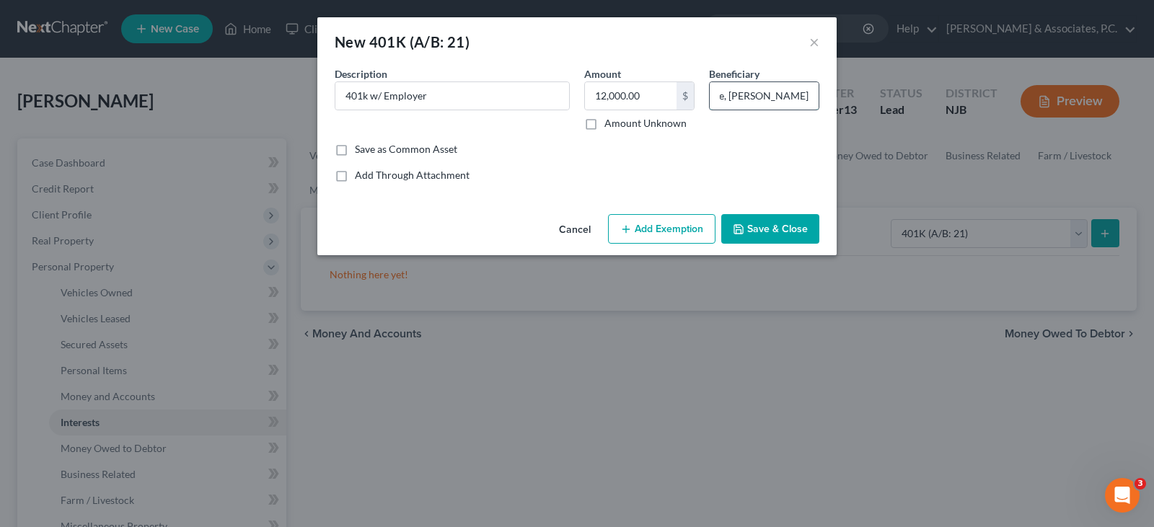
scroll to position [0, 23]
type input "Wife, [PERSON_NAME]"
click at [671, 229] on button "Add Exemption" at bounding box center [661, 229] width 107 height 30
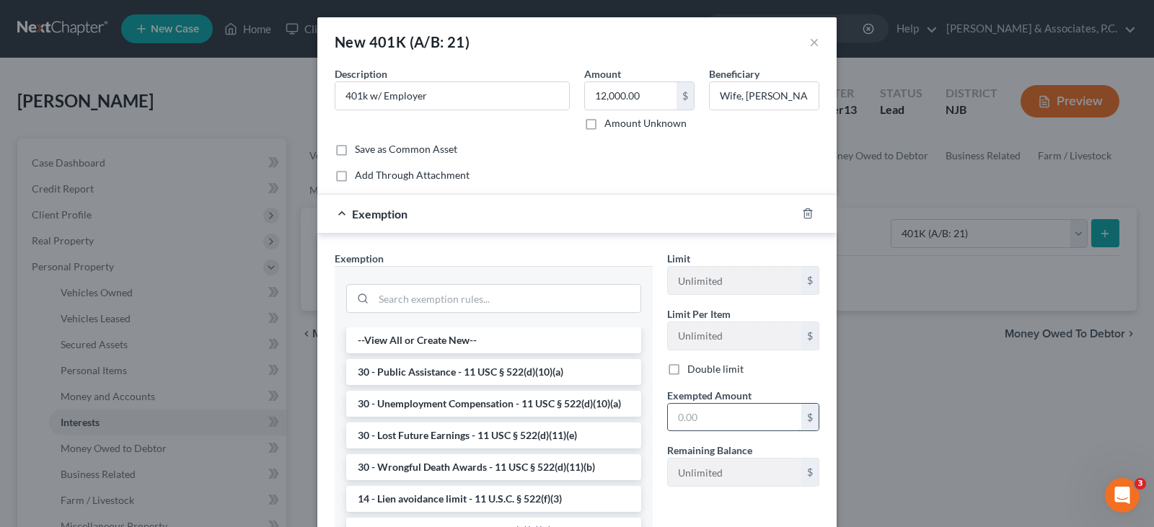
click at [701, 421] on input "text" at bounding box center [734, 417] width 133 height 27
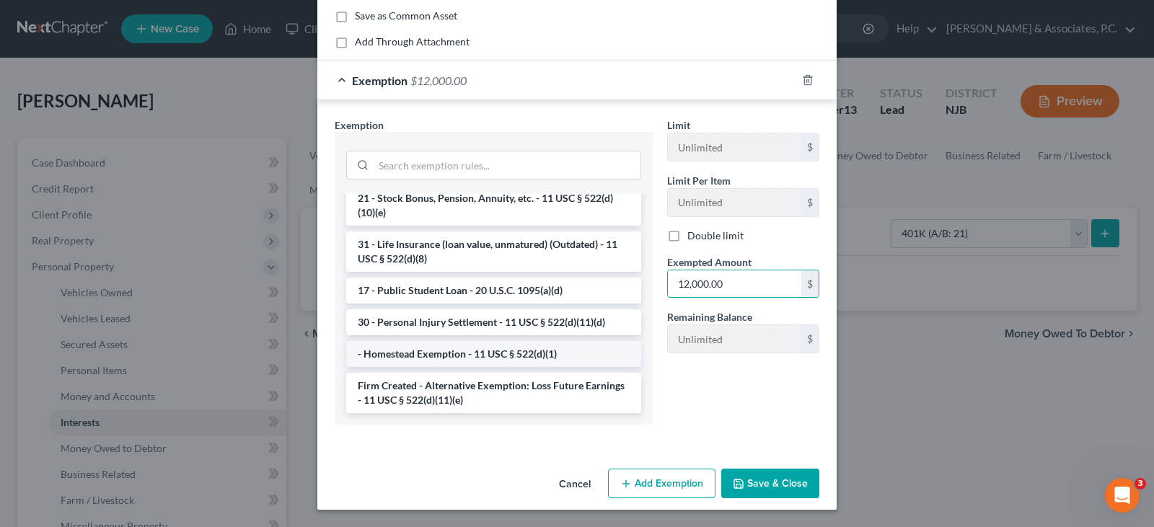
scroll to position [1134, 0]
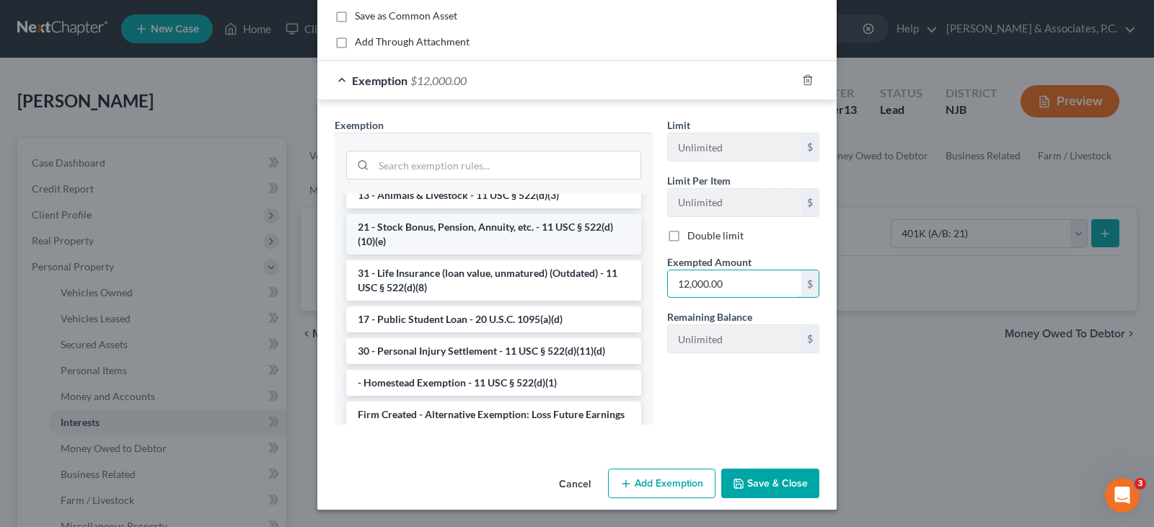
type input "12,000.00"
click at [428, 255] on li "21 - Stock Bonus, Pension, Annuity, etc. - 11 USC § 522(d)(10)(e)" at bounding box center [493, 234] width 295 height 40
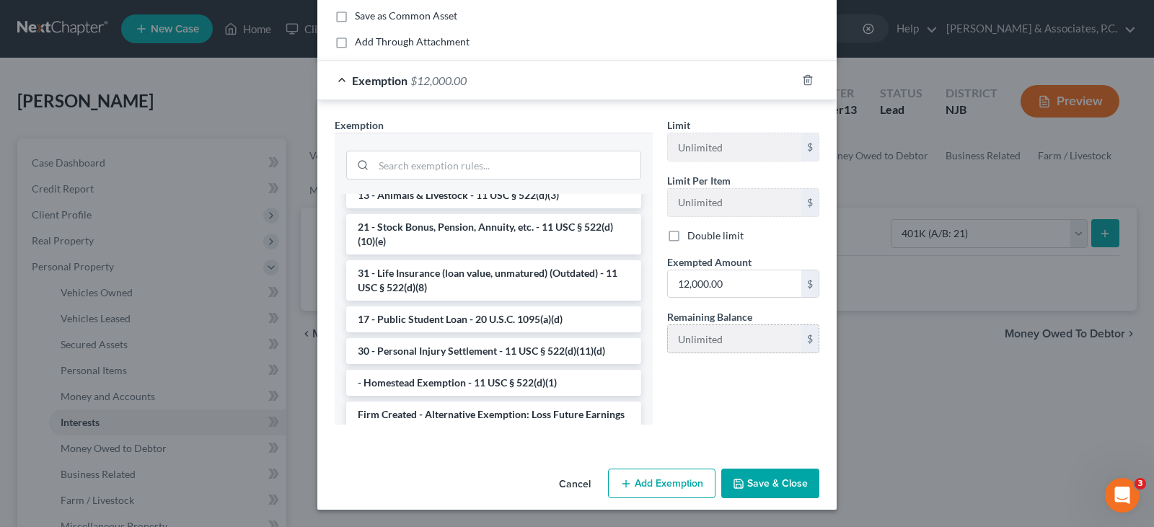
scroll to position [63, 0]
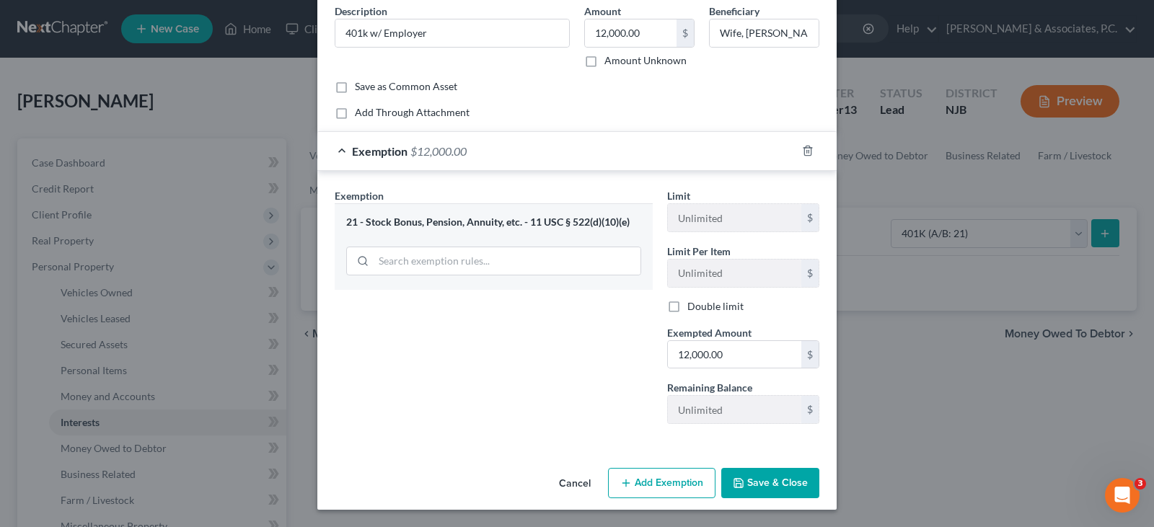
click at [769, 486] on button "Save & Close" at bounding box center [770, 483] width 98 height 30
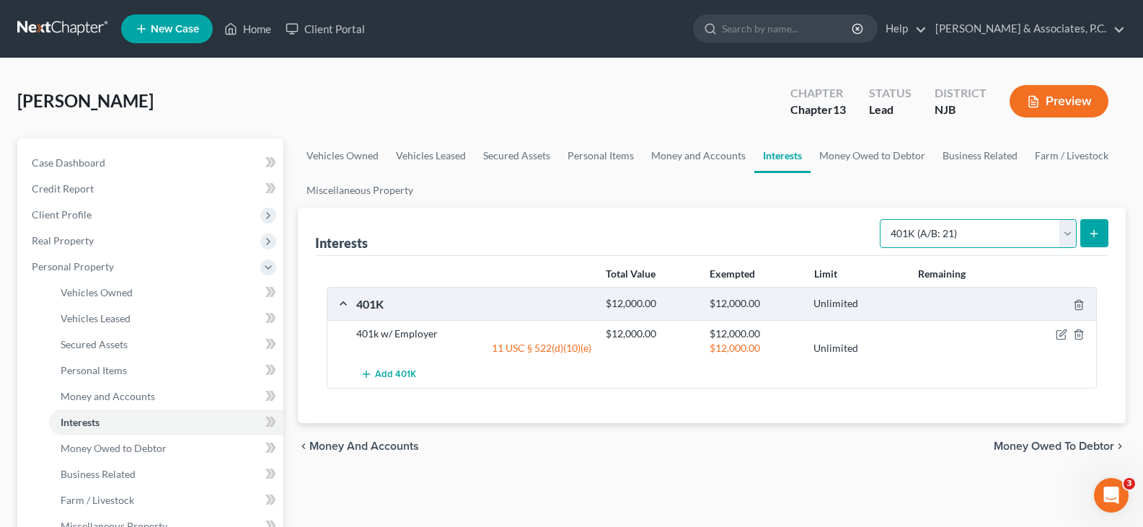
click at [1064, 239] on select "Select Interest Type 401K (A/B: 21) Annuity (A/B: 23) Bond (A/B: 18) Education …" at bounding box center [978, 233] width 197 height 29
select select "term_life_insurance"
click at [882, 219] on select "Select Interest Type 401K (A/B: 21) Annuity (A/B: 23) Bond (A/B: 18) Education …" at bounding box center [978, 233] width 197 height 29
click at [1087, 233] on button "submit" at bounding box center [1094, 233] width 28 height 28
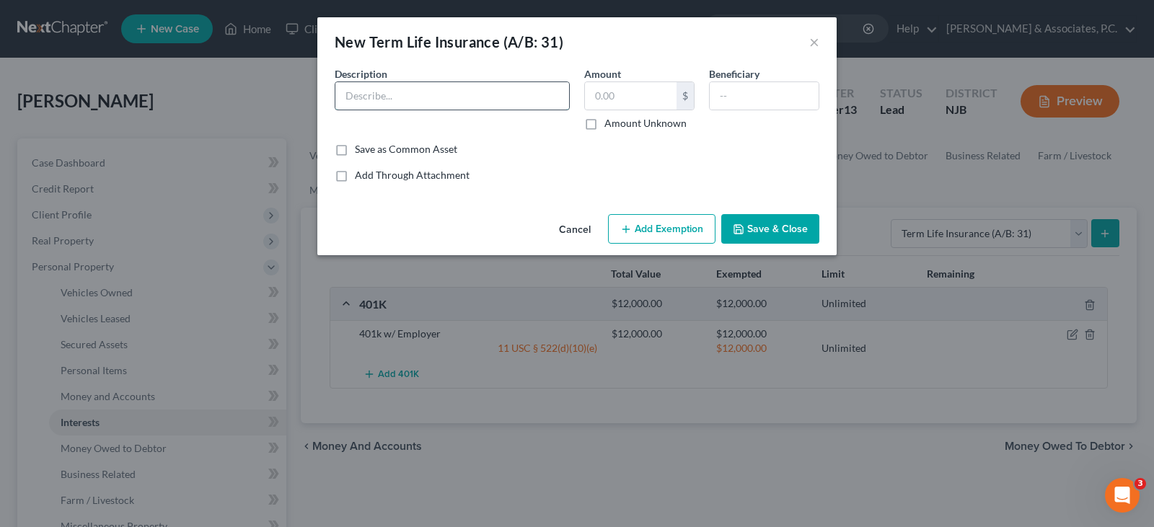
click at [475, 98] on input "text" at bounding box center [452, 95] width 234 height 27
type input "Amrisave Term Life Policy"
type input "0.00"
click at [731, 94] on input "text" at bounding box center [764, 95] width 109 height 27
click at [388, 94] on input "Amrisave Term Life Policy" at bounding box center [452, 95] width 234 height 27
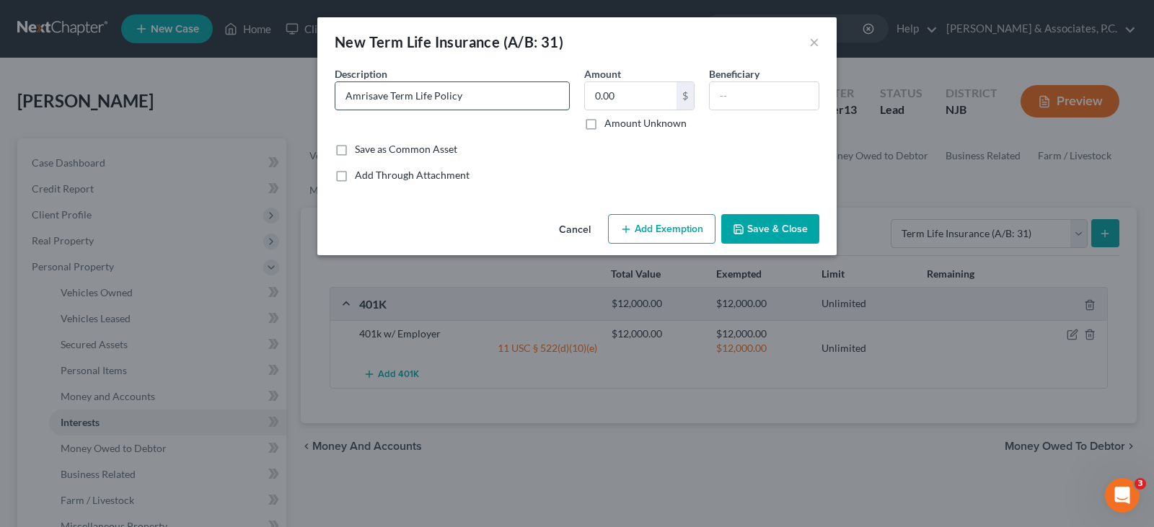
click at [379, 96] on input "Amrisave Term Life Policy" at bounding box center [452, 95] width 234 height 27
click at [358, 92] on input "Amrisave Term Life Policy" at bounding box center [452, 95] width 234 height 27
drag, startPoint x: 387, startPoint y: 96, endPoint x: 335, endPoint y: 96, distance: 52.6
click at [335, 96] on div "Amrisave Term Life Policy" at bounding box center [452, 95] width 235 height 29
type input "Primeamerica Term Life Policy"
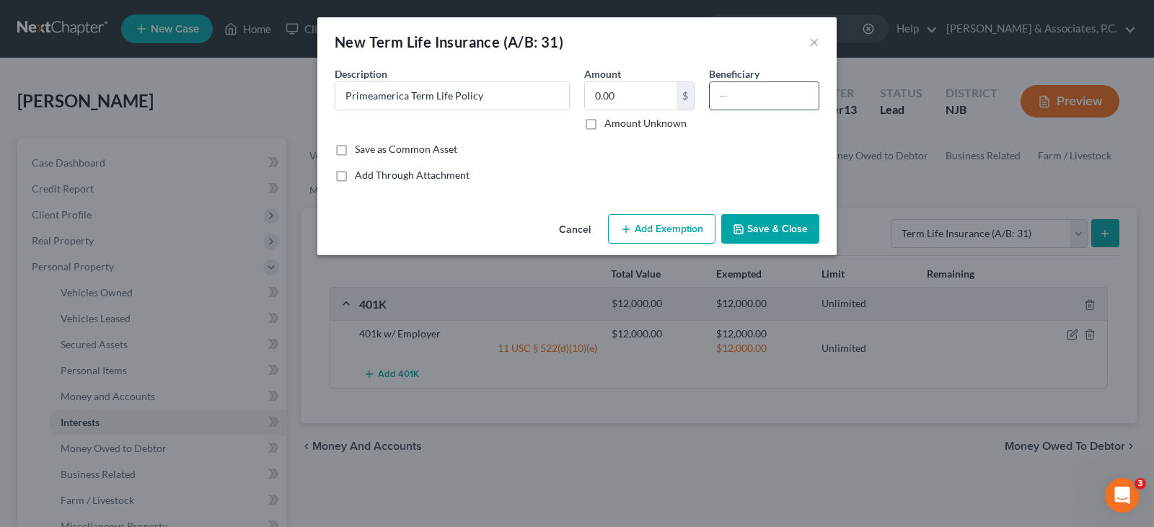
click at [740, 101] on input "text" at bounding box center [764, 95] width 109 height 27
type input "Wife, [PERSON_NAME]"
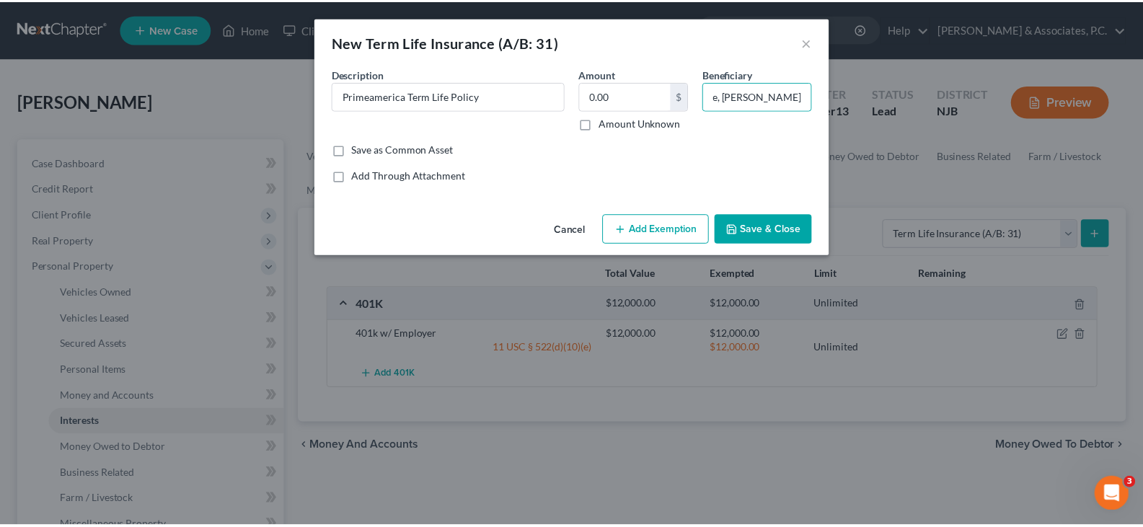
scroll to position [0, 0]
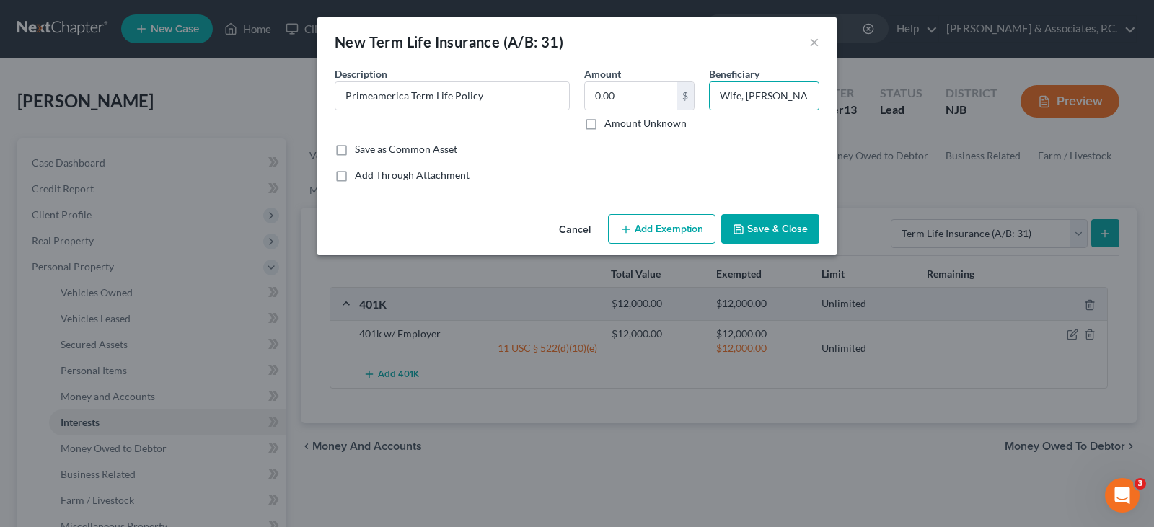
click at [777, 229] on button "Save & Close" at bounding box center [770, 229] width 98 height 30
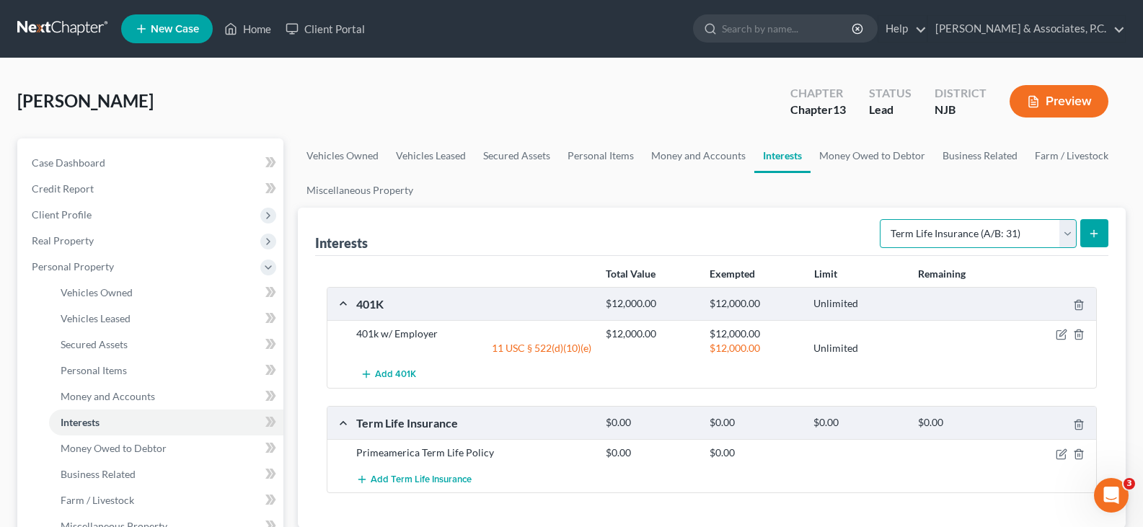
click at [1072, 233] on select "Select Interest Type 401K (A/B: 21) Annuity (A/B: 23) Bond (A/B: 18) Education …" at bounding box center [978, 233] width 197 height 29
click at [819, 170] on link "Money Owed to Debtor" at bounding box center [872, 155] width 123 height 35
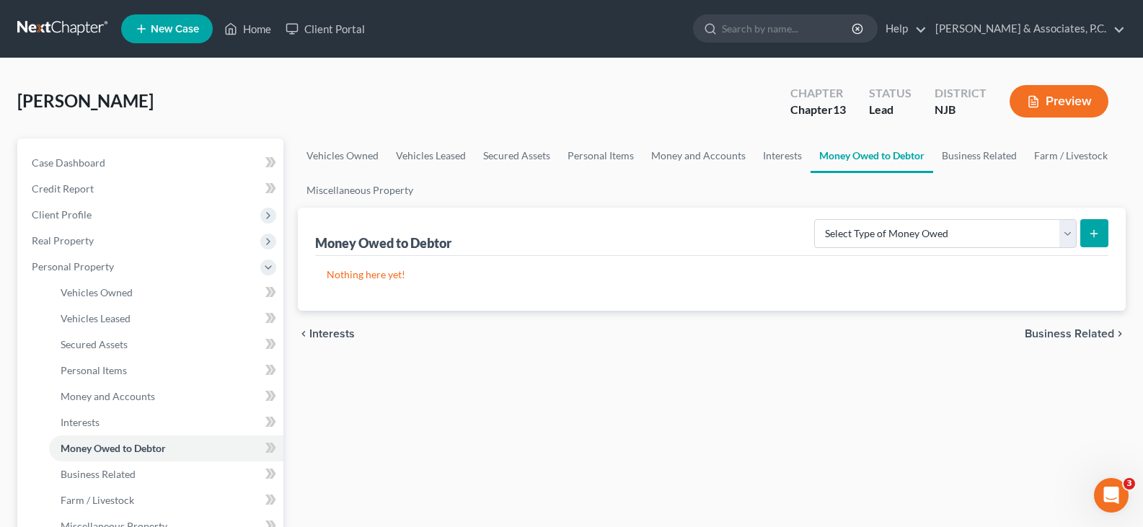
click at [844, 155] on link "Money Owed to Debtor" at bounding box center [872, 155] width 123 height 35
click at [1059, 230] on select "Select Type of Money Owed Accounts Receivable (A/B: 38) Alimony (A/B: 29) Child…" at bounding box center [945, 233] width 262 height 29
click at [749, 182] on ul "Vehicles Owned Vehicles Leased Secured Assets Personal Items Money and Accounts…" at bounding box center [712, 172] width 828 height 69
click at [1059, 229] on select "Select Type of Money Owed Accounts Receivable (A/B: 38) Alimony (A/B: 29) Child…" at bounding box center [945, 233] width 262 height 29
select select "other_contingent_and_unliquidated_claims"
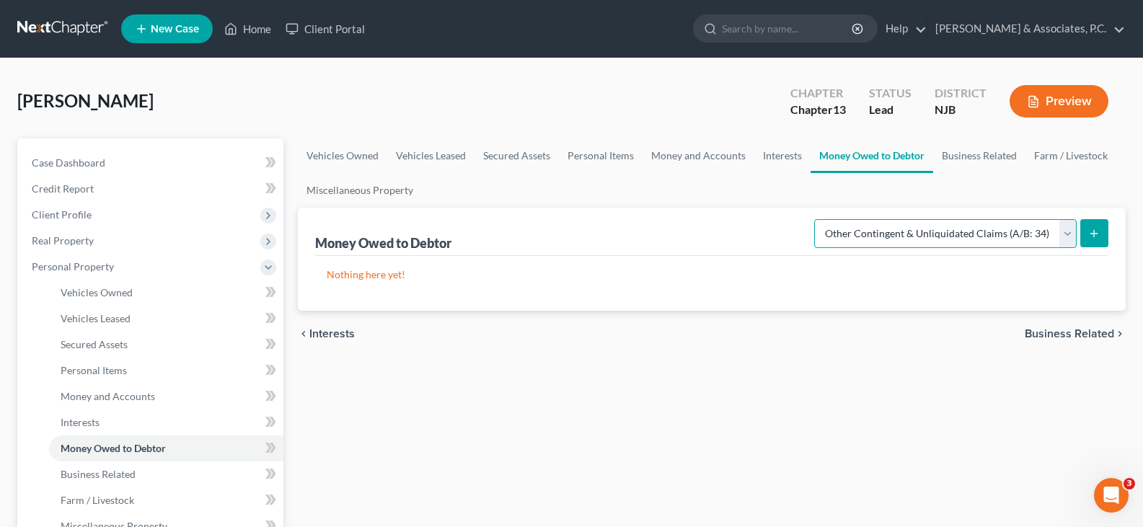
click at [817, 219] on select "Select Type of Money Owed Accounts Receivable (A/B: 38) Alimony (A/B: 29) Child…" at bounding box center [945, 233] width 262 height 29
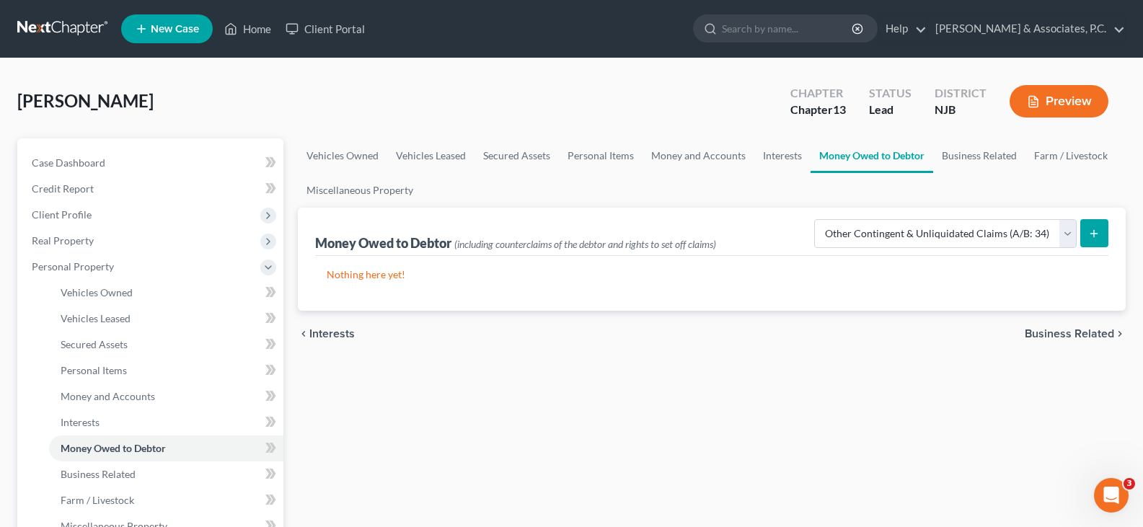
click at [1089, 231] on icon "submit" at bounding box center [1094, 234] width 12 height 12
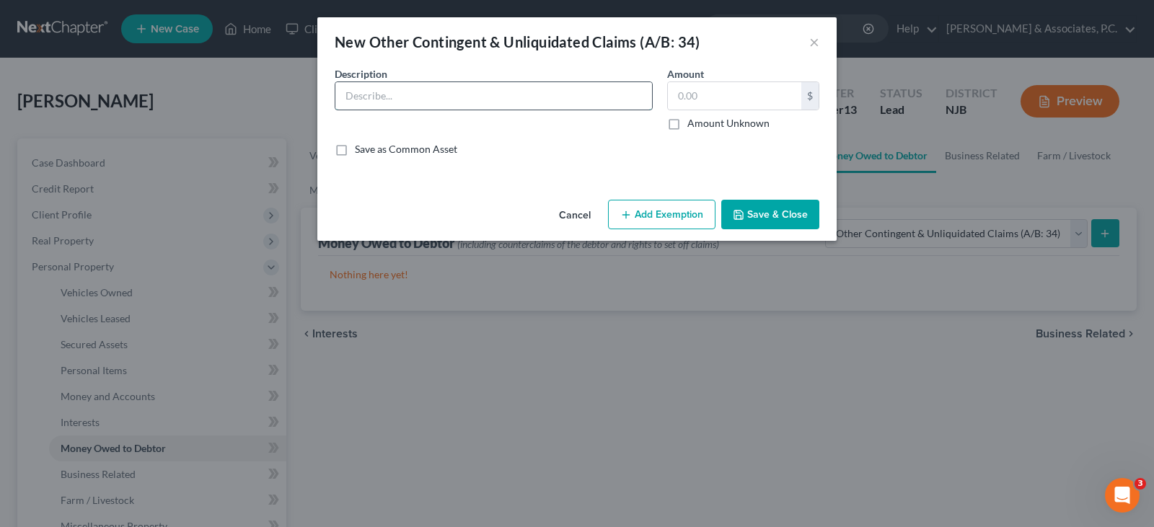
click at [519, 103] on input "text" at bounding box center [493, 95] width 317 height 27
click at [529, 100] on input "Pending Personal Injury Lawsuit [PERSON_NAME]" at bounding box center [493, 95] width 317 height 27
type input "Pending Personal Injury Lawsuit [PERSON_NAME]"
click at [560, 93] on input "Pending Personal Injury Lawsuit [PERSON_NAME]" at bounding box center [493, 95] width 317 height 27
click at [767, 213] on button "Save & Close" at bounding box center [770, 215] width 98 height 30
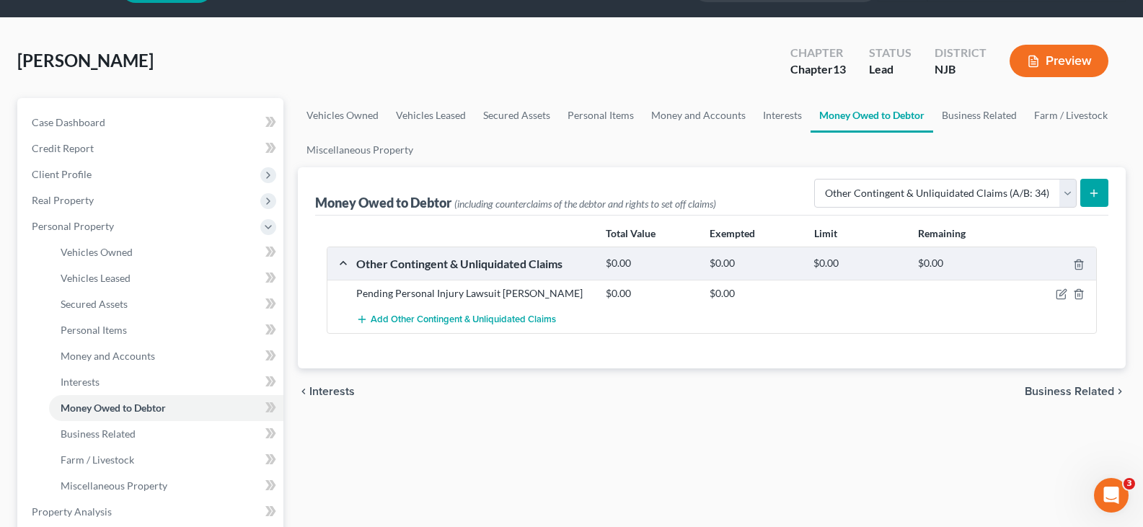
scroll to position [72, 0]
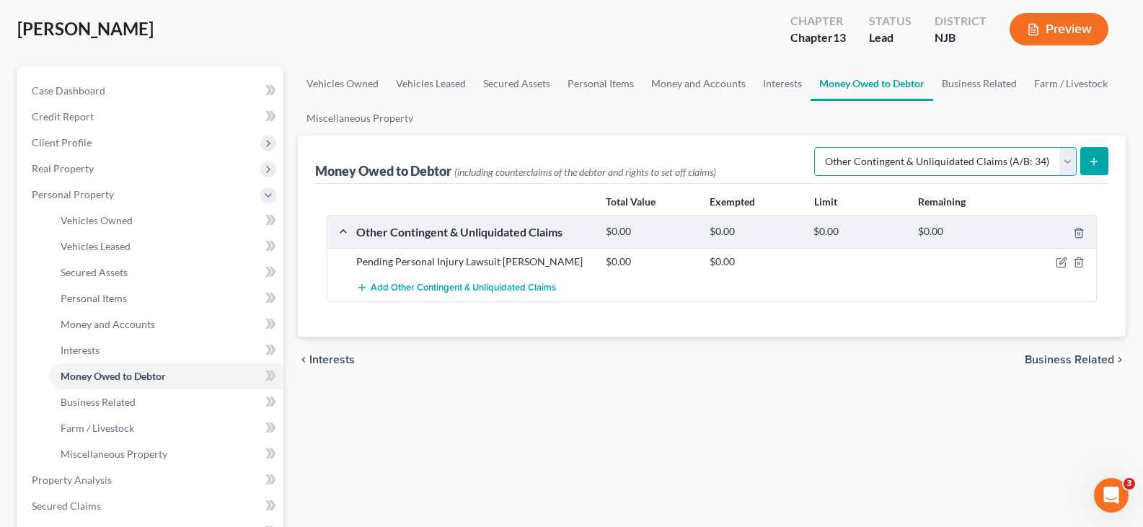
click at [1056, 162] on select "Select Type of Money Owed Accounts Receivable (A/B: 38) Alimony (A/B: 29) Child…" at bounding box center [945, 161] width 262 height 29
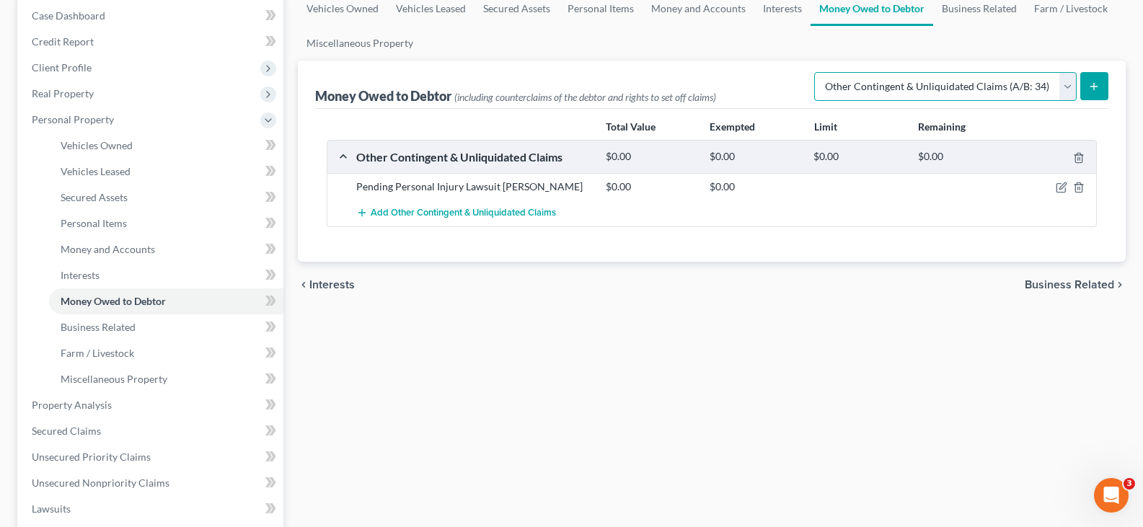
scroll to position [0, 0]
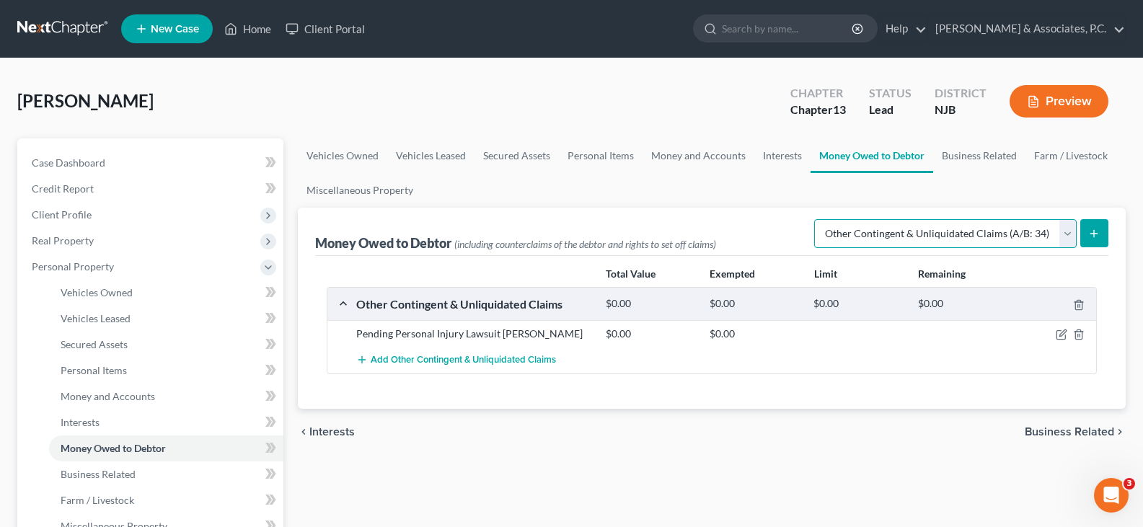
click at [1062, 237] on select "Select Type of Money Owed Accounts Receivable (A/B: 38) Alimony (A/B: 29) Child…" at bounding box center [945, 233] width 262 height 29
click at [738, 200] on ul "Vehicles Owned Vehicles Leased Secured Assets Personal Items Money and Accounts…" at bounding box center [712, 172] width 828 height 69
click at [963, 151] on link "Business Related" at bounding box center [979, 155] width 92 height 35
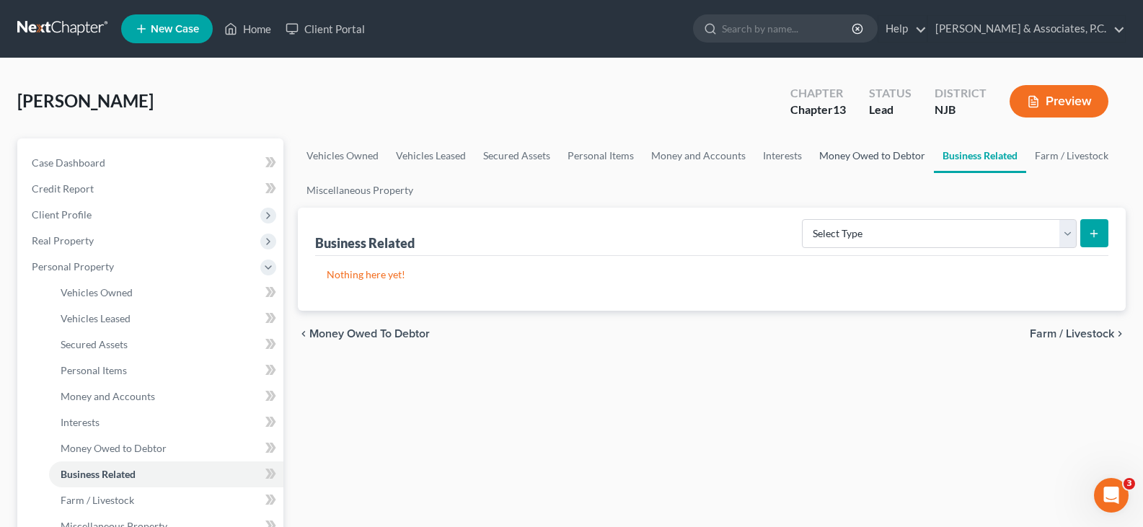
click at [886, 164] on link "Money Owed to Debtor" at bounding box center [872, 155] width 123 height 35
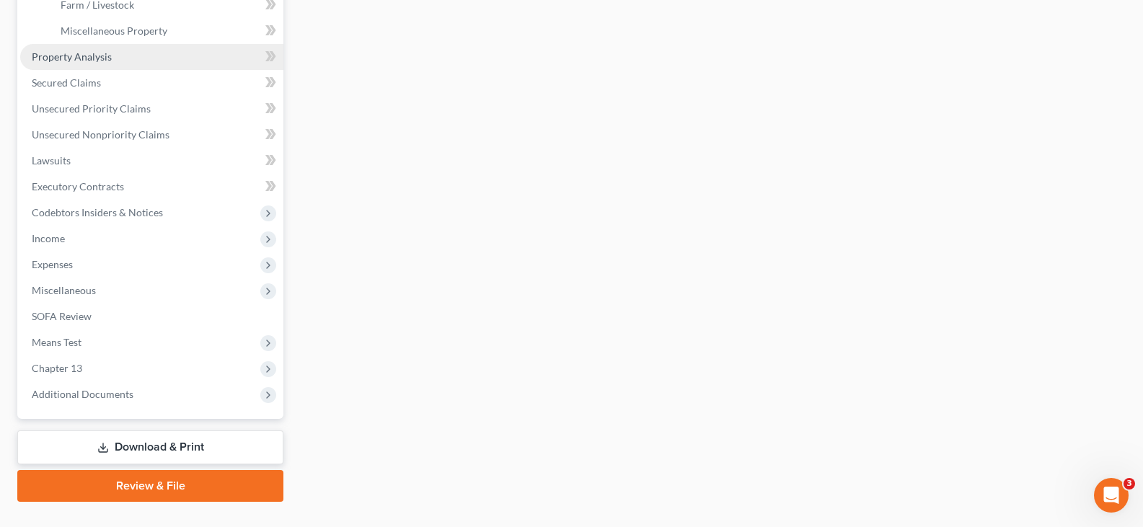
scroll to position [505, 0]
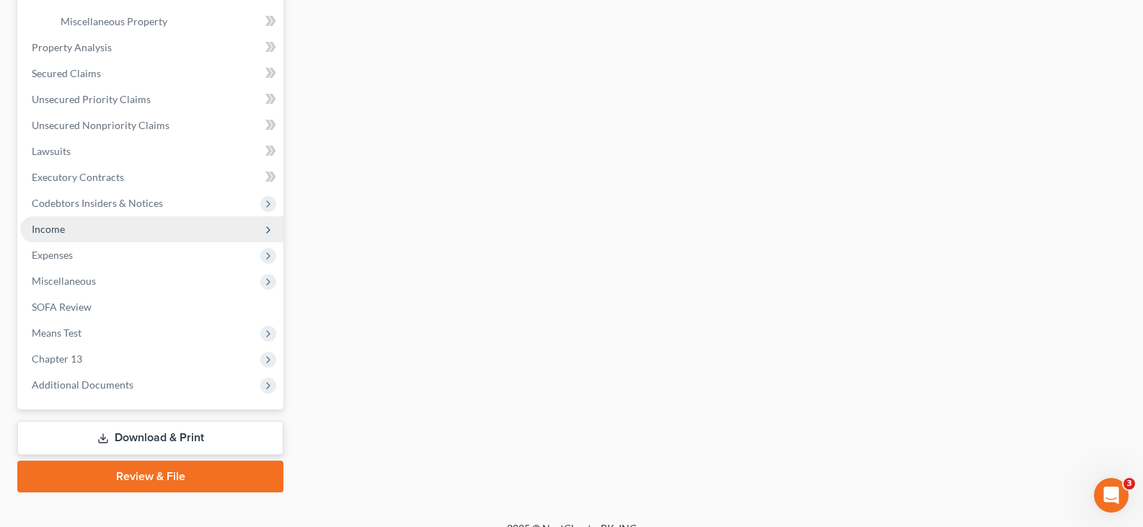
click at [70, 226] on span "Income" at bounding box center [151, 229] width 263 height 26
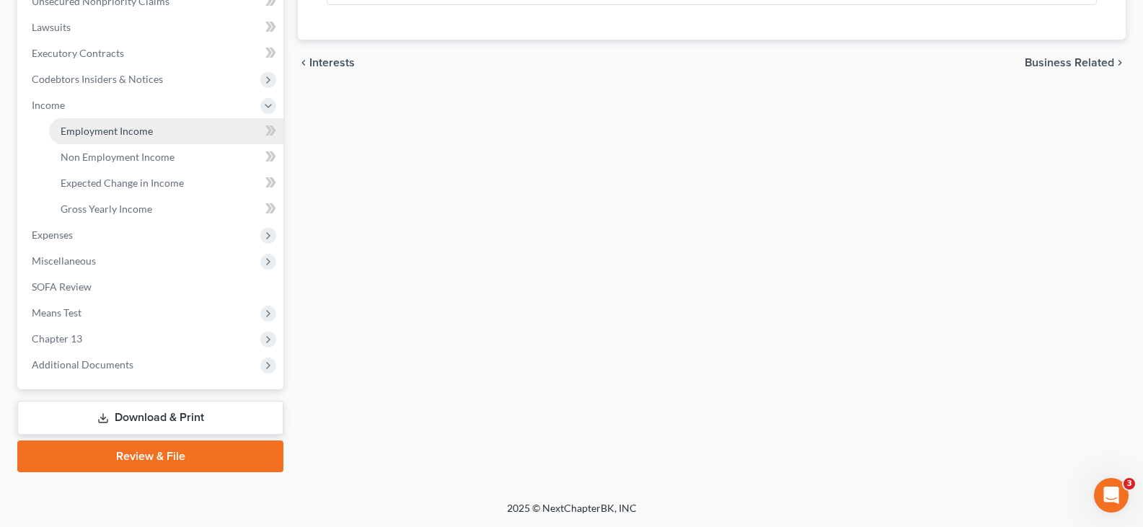
click at [107, 131] on span "Employment Income" at bounding box center [107, 131] width 92 height 12
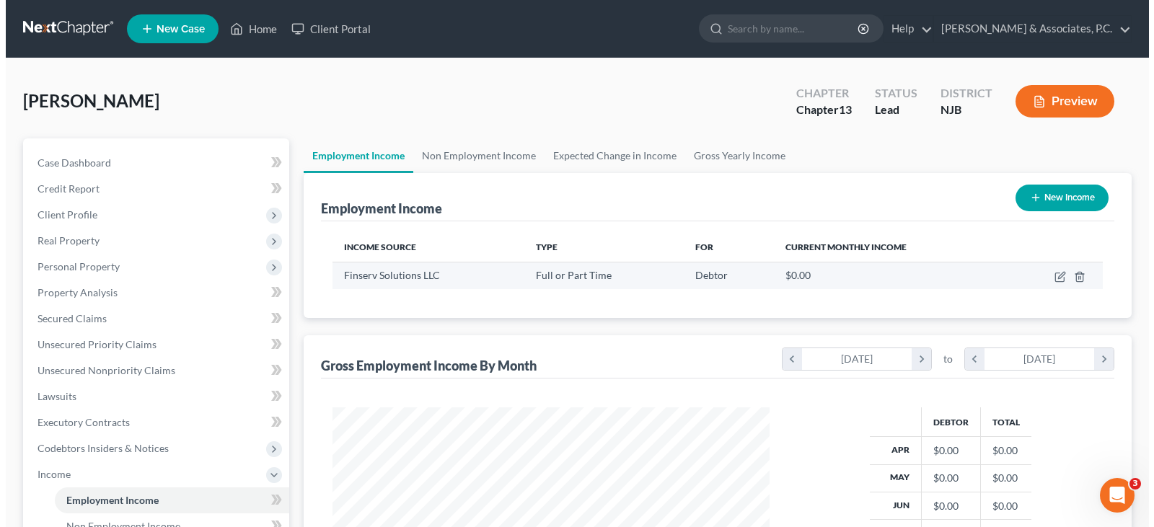
scroll to position [259, 466]
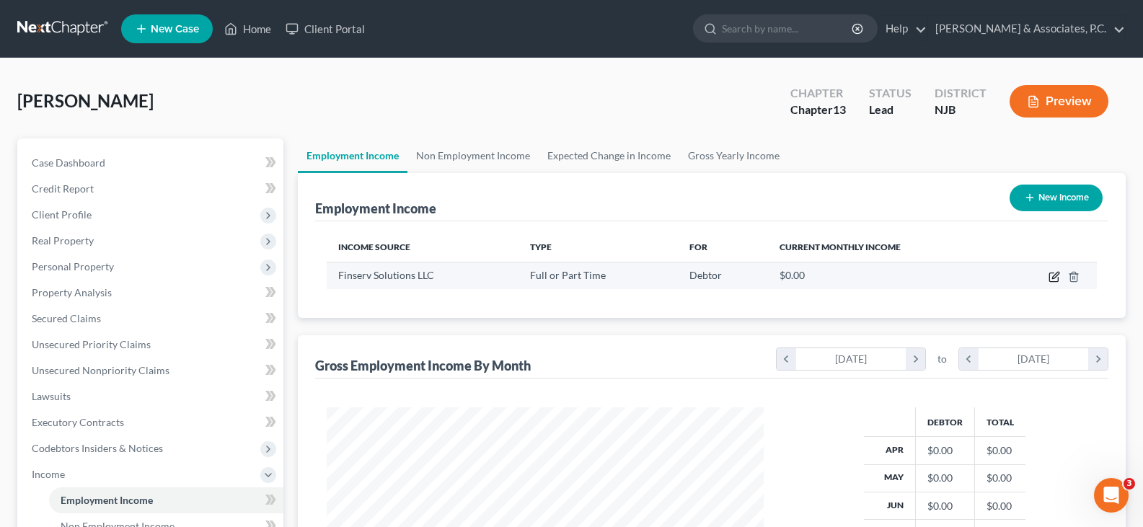
click at [1053, 275] on icon "button" at bounding box center [1055, 277] width 12 height 12
select select "0"
select select "1"
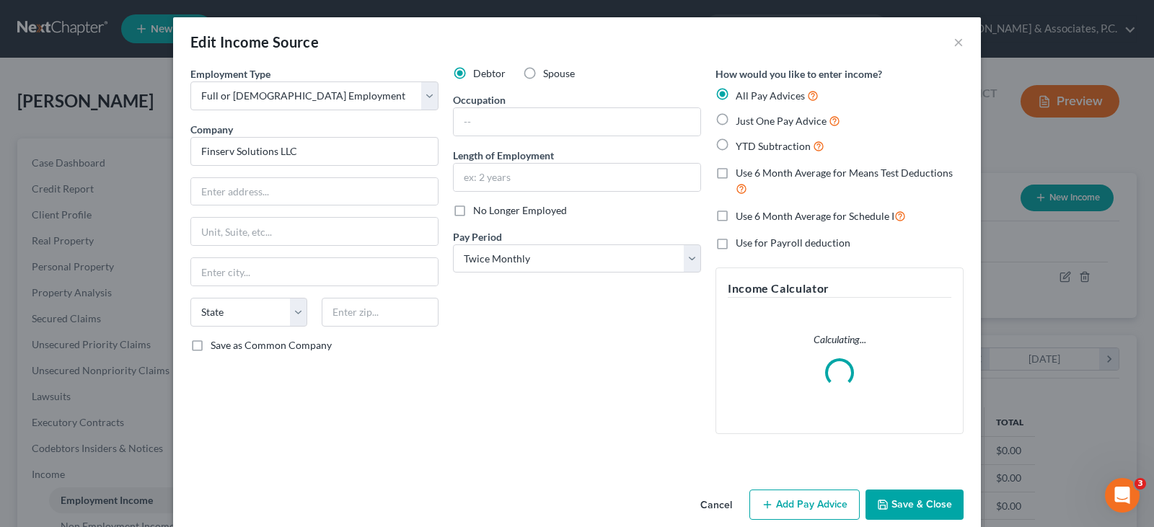
scroll to position [259, 471]
click at [320, 151] on input "Finserv Solutions LLC" at bounding box center [314, 151] width 248 height 29
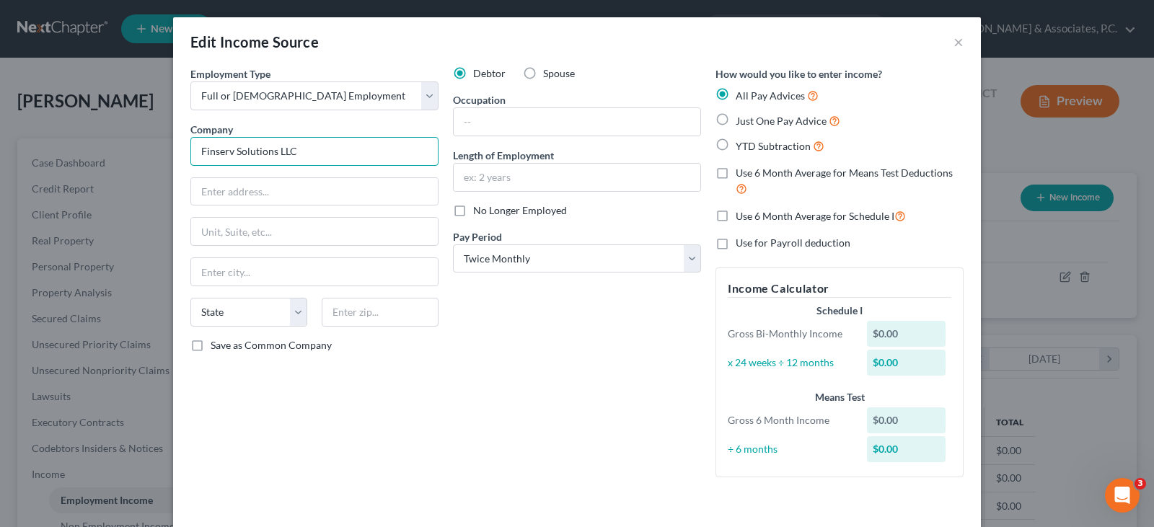
drag, startPoint x: 382, startPoint y: 153, endPoint x: 511, endPoint y: 105, distance: 137.8
click at [389, 146] on input "Finserv Solutions LLC" at bounding box center [314, 151] width 248 height 29
click at [500, 113] on input "text" at bounding box center [577, 121] width 247 height 27
type input "E"
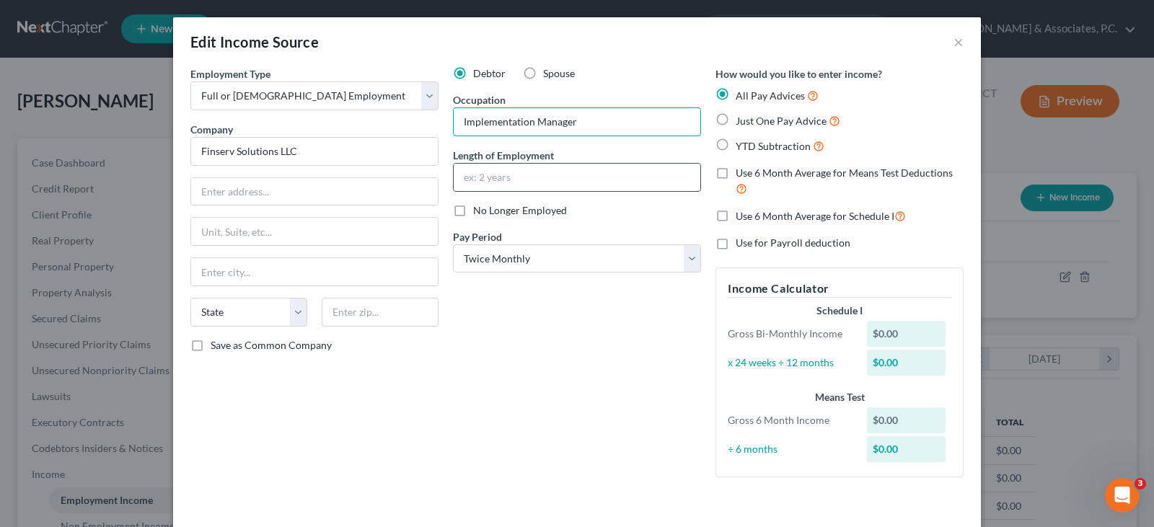
type input "Implementation Manager"
click at [493, 180] on input "text" at bounding box center [577, 177] width 247 height 27
type input "26 Years"
click at [324, 185] on input "text" at bounding box center [314, 191] width 247 height 27
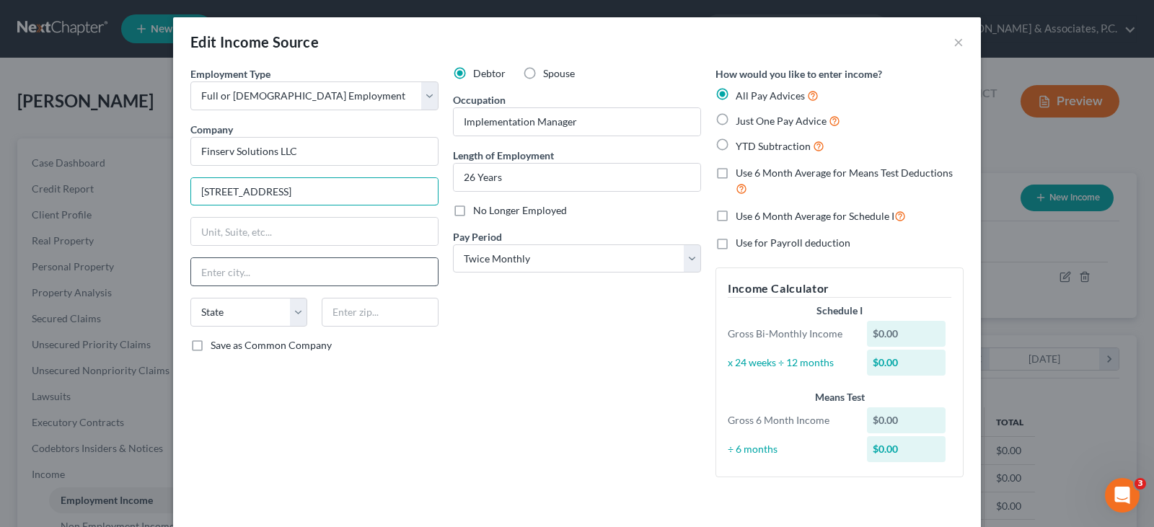
type input "[STREET_ADDRESS]"
click at [284, 276] on input "text" at bounding box center [314, 271] width 247 height 27
type input "[GEOGRAPHIC_DATA]"
click at [343, 309] on input "text" at bounding box center [380, 312] width 117 height 29
type input "07922"
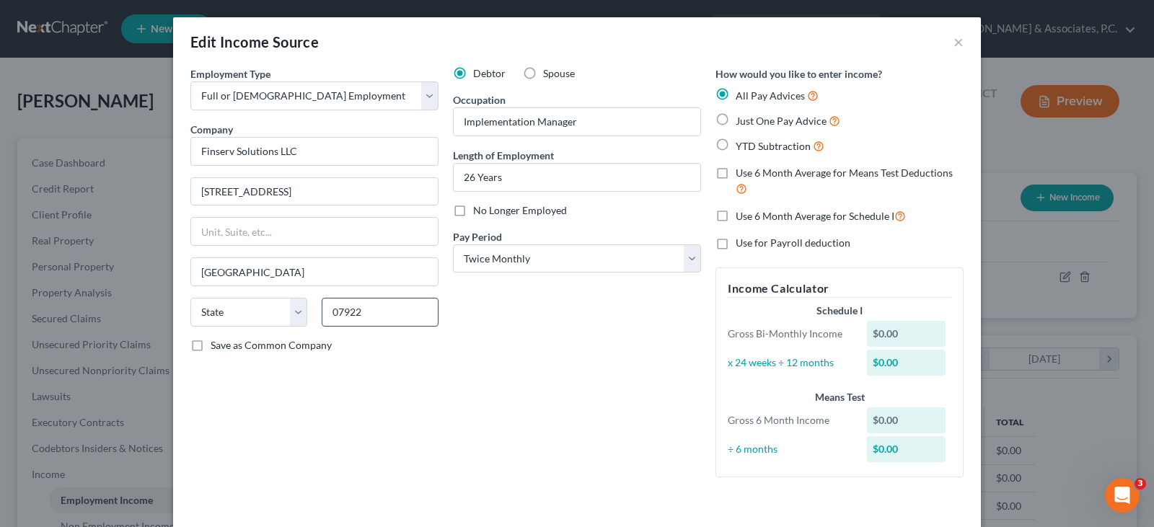
select select "33"
click at [418, 402] on div "Employment Type * Select Full or [DEMOGRAPHIC_DATA] Employment Self Employment …" at bounding box center [314, 277] width 262 height 423
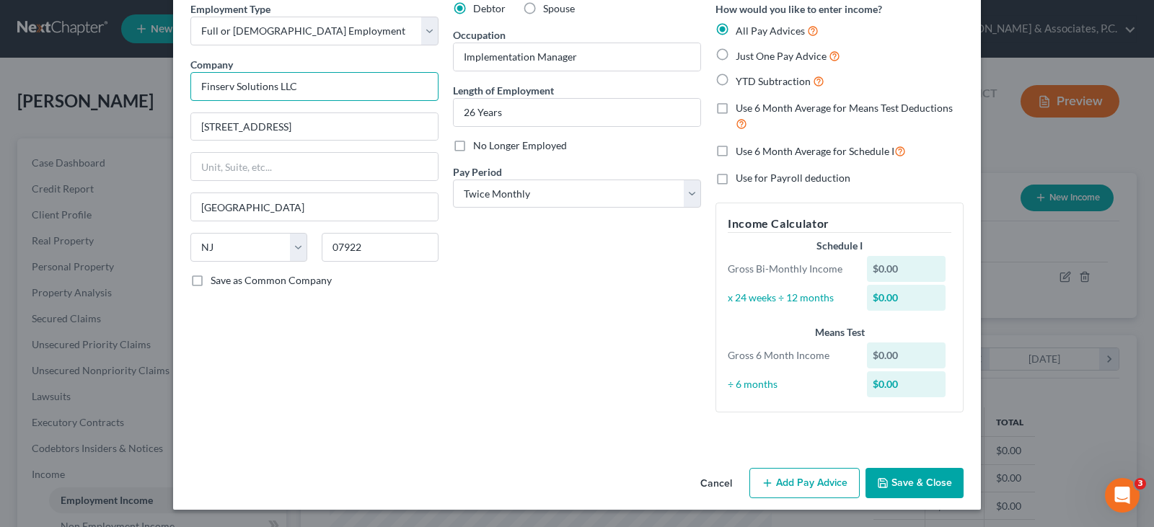
drag, startPoint x: 296, startPoint y: 88, endPoint x: 189, endPoint y: 72, distance: 108.6
click at [190, 72] on input "Finserv Solutions LLC" at bounding box center [314, 86] width 248 height 29
drag, startPoint x: 528, startPoint y: 314, endPoint x: 651, endPoint y: 399, distance: 149.8
click at [532, 317] on div "Debtor Spouse Occupation Implementation Manager Length of Employment 26 Years N…" at bounding box center [577, 212] width 262 height 423
type input "Fiserv Inc"
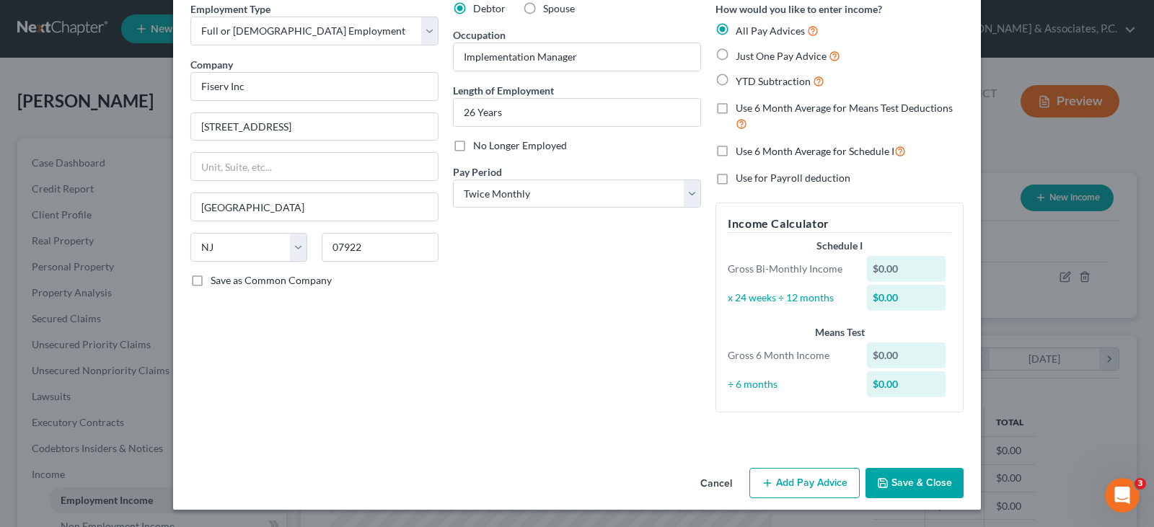
click at [804, 478] on button "Add Pay Advice" at bounding box center [804, 483] width 110 height 30
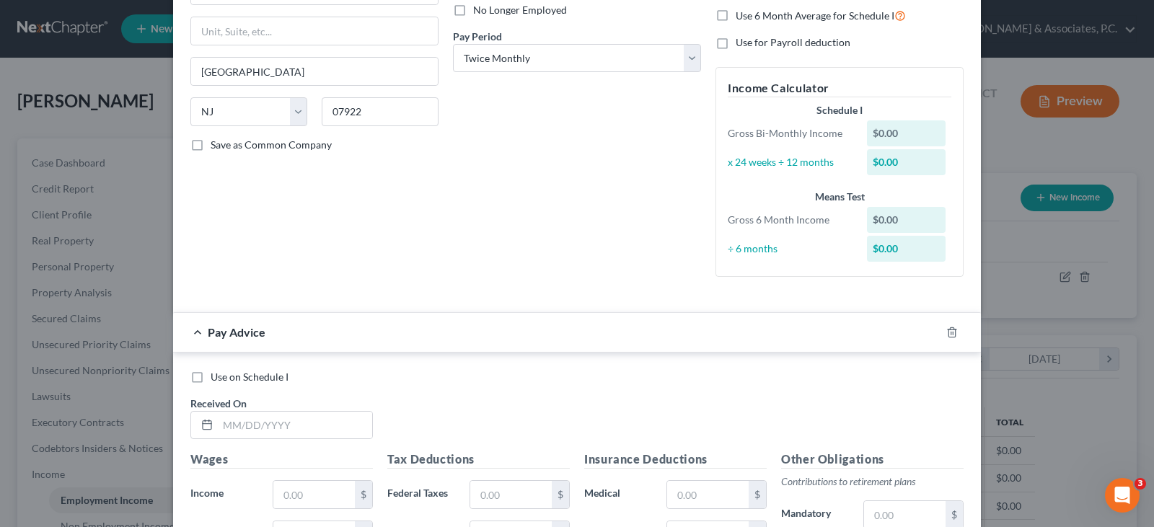
scroll to position [353, 0]
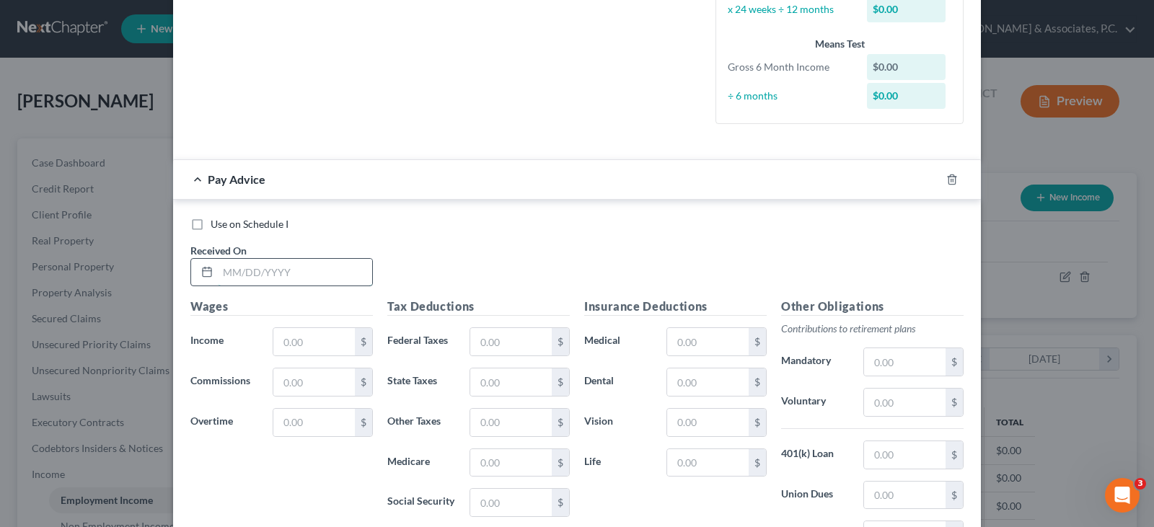
click at [288, 273] on input "text" at bounding box center [295, 272] width 154 height 27
type input "[DATE]"
click at [309, 340] on input "text" at bounding box center [313, 341] width 81 height 27
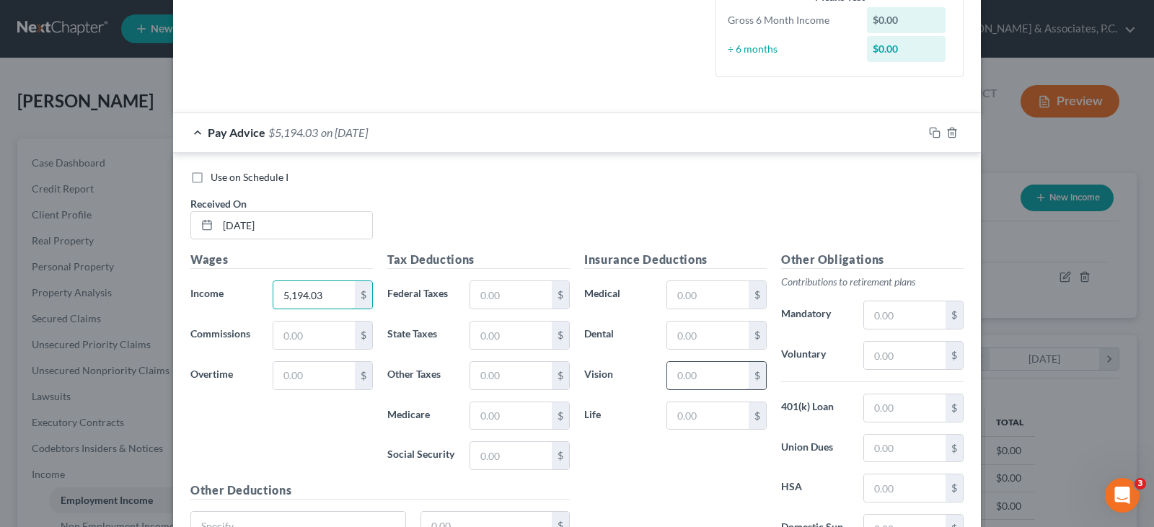
scroll to position [425, 0]
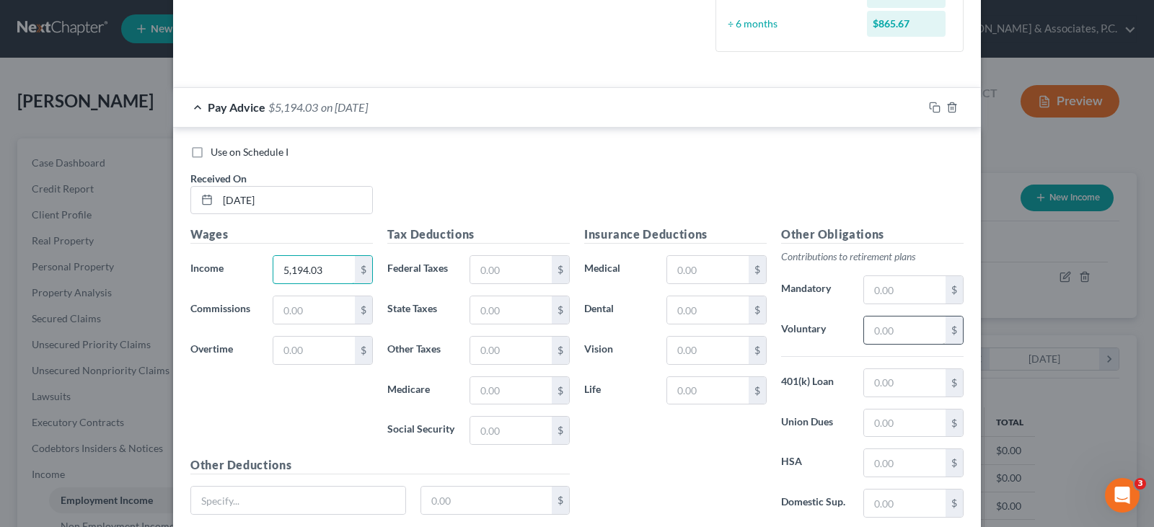
type input "5,194.03"
click at [928, 325] on input "text" at bounding box center [904, 330] width 81 height 27
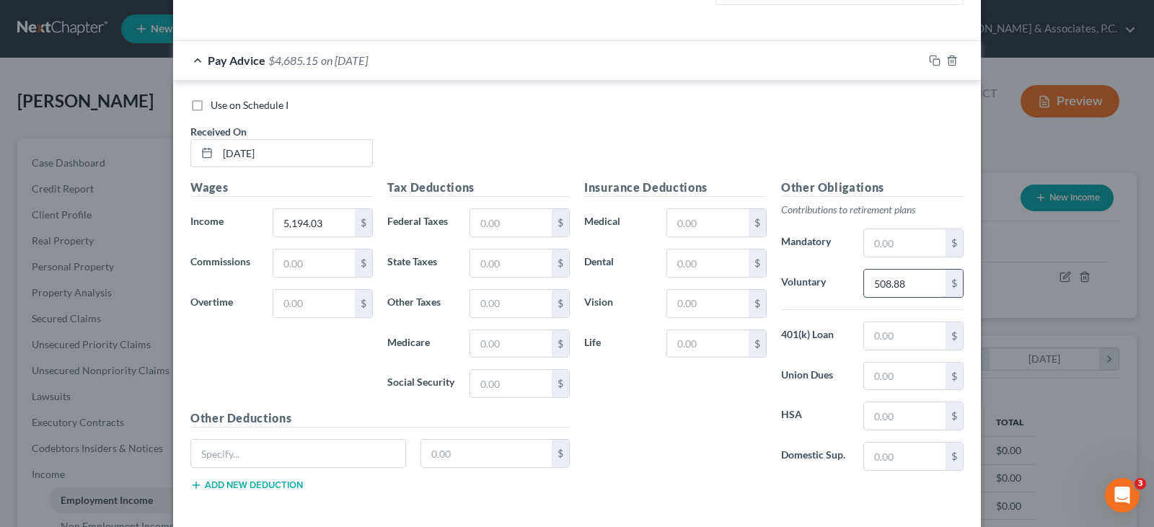
scroll to position [498, 0]
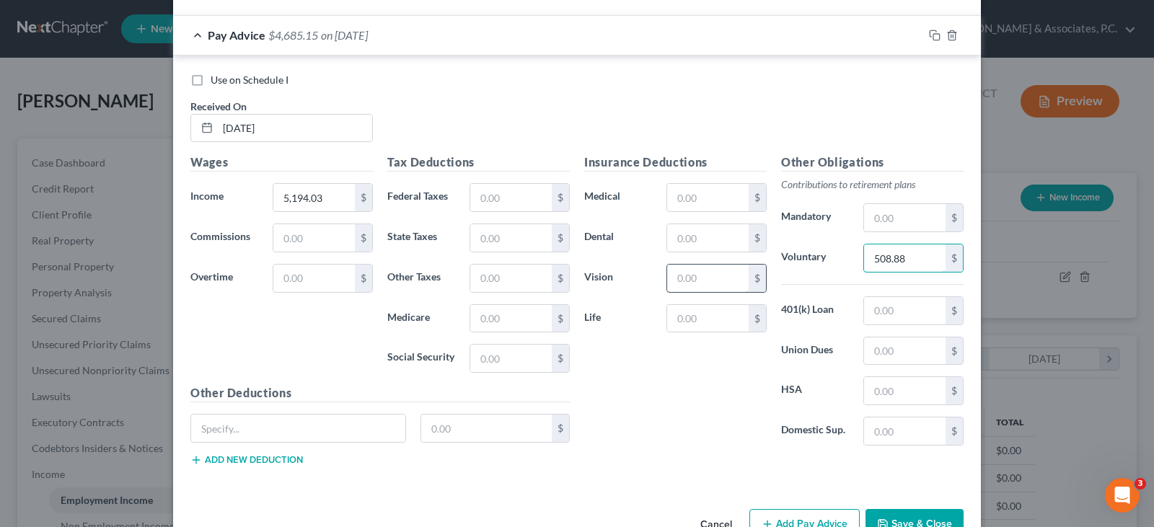
type input "508.88"
click at [692, 283] on input "text" at bounding box center [707, 278] width 81 height 27
type input "5.85"
click at [676, 244] on input "text" at bounding box center [707, 237] width 81 height 27
type input "11.00"
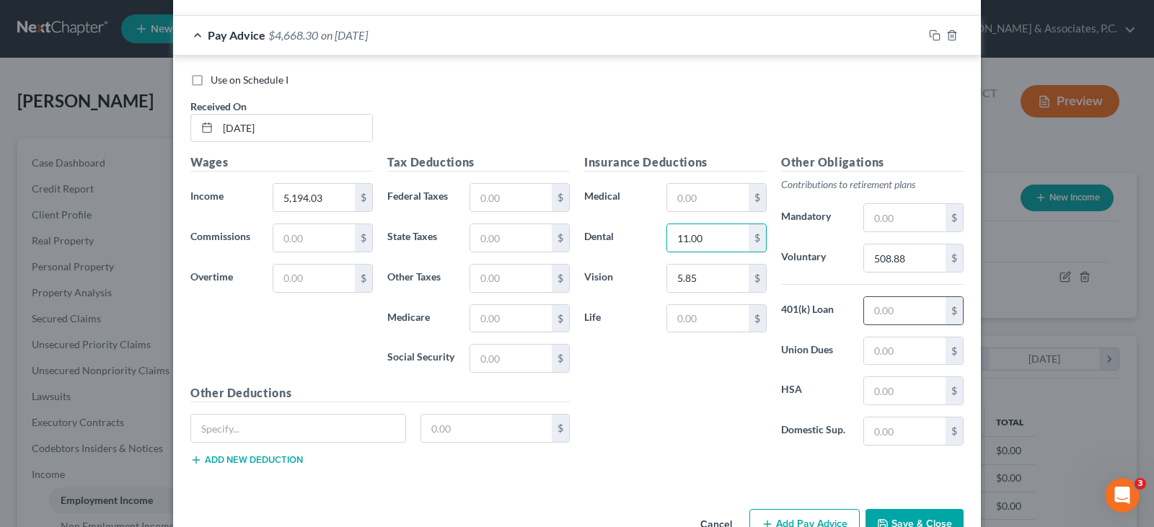
click at [894, 315] on input "text" at bounding box center [904, 310] width 81 height 27
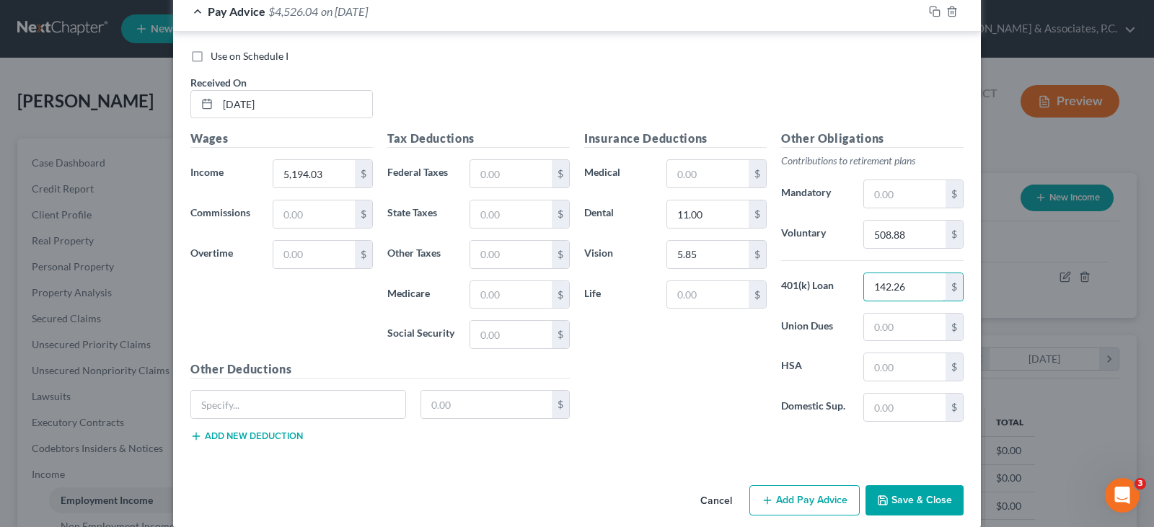
scroll to position [539, 0]
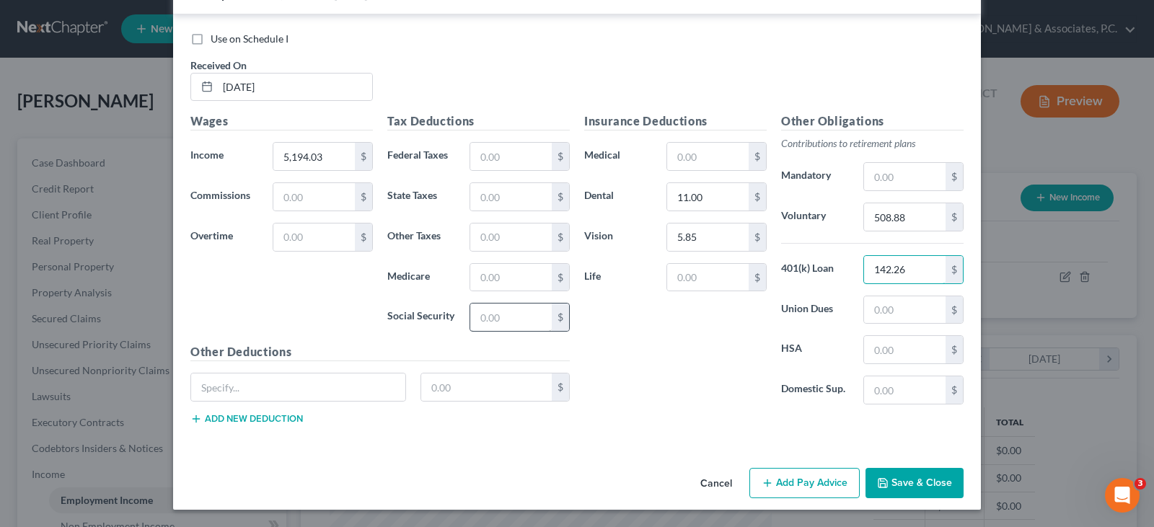
type input "142.26"
drag, startPoint x: 530, startPoint y: 316, endPoint x: 535, endPoint y: 329, distance: 13.9
click at [530, 319] on input "text" at bounding box center [510, 317] width 81 height 27
type input "315.25"
drag, startPoint x: 485, startPoint y: 276, endPoint x: 488, endPoint y: 286, distance: 10.7
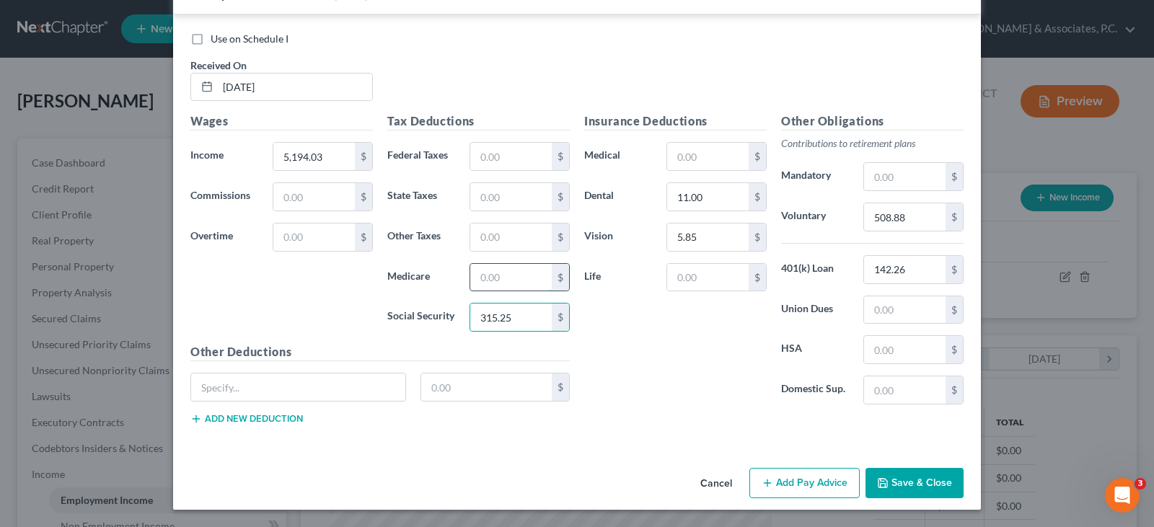
click at [488, 286] on input "text" at bounding box center [510, 277] width 81 height 27
type input "73.72"
click at [497, 159] on input "text" at bounding box center [510, 156] width 81 height 27
type input "733.28"
click at [493, 203] on input "text" at bounding box center [510, 196] width 81 height 27
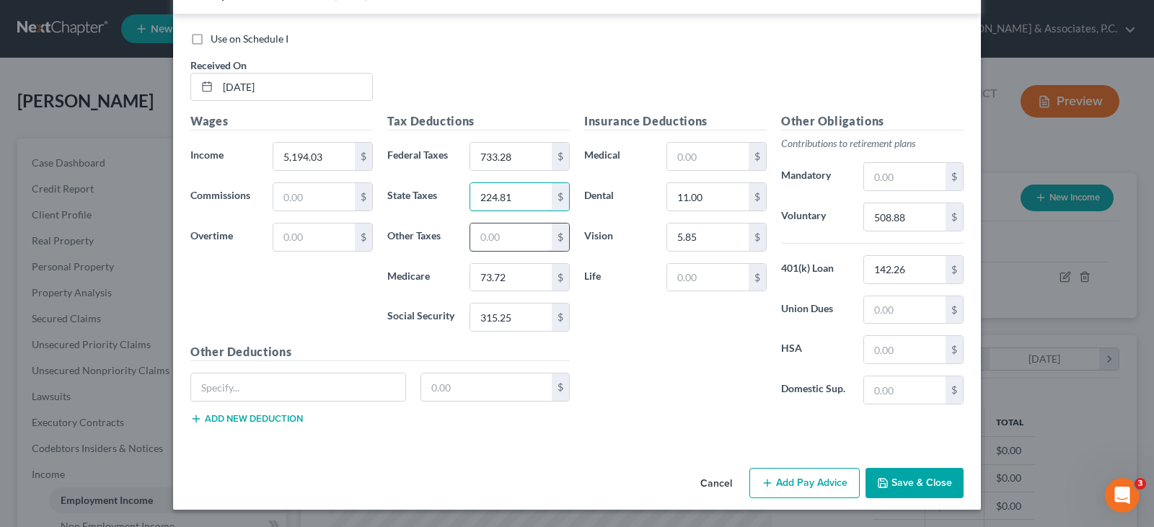
type input "224.81"
click at [493, 244] on input "text" at bounding box center [510, 237] width 81 height 27
type input "29.09"
click at [226, 382] on input "text" at bounding box center [298, 387] width 214 height 27
type input "ltd"
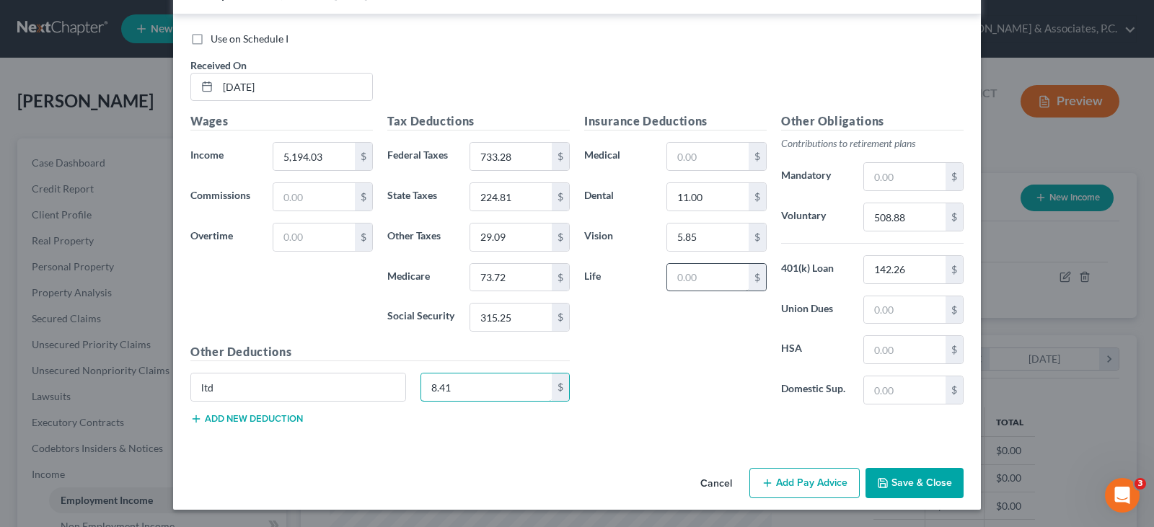
type input "8.41"
click at [721, 265] on input "text" at bounding box center [707, 277] width 81 height 27
type input "59.98"
click at [254, 414] on button "Add new deduction" at bounding box center [246, 419] width 112 height 12
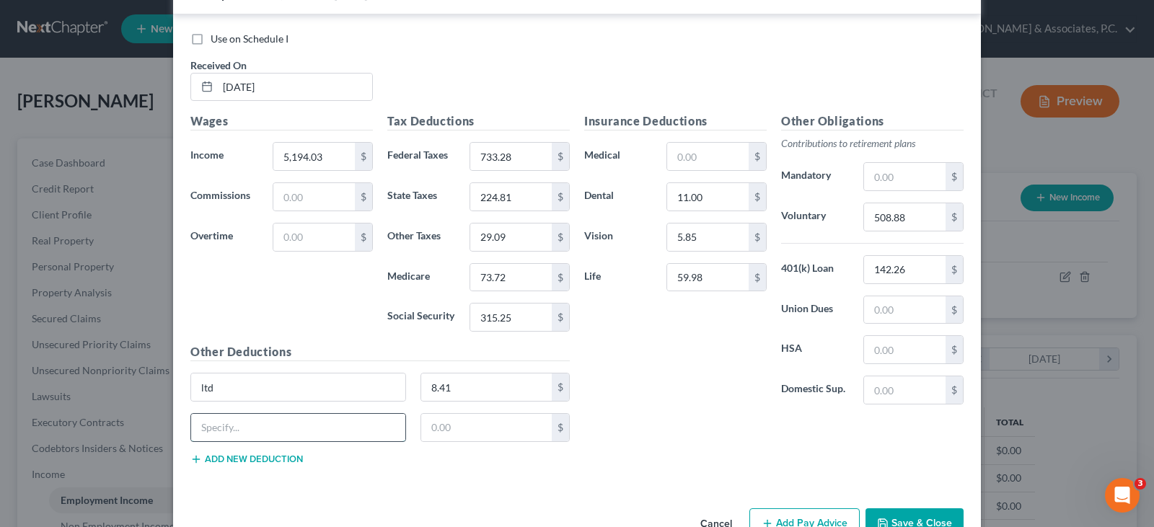
click at [250, 431] on input "text" at bounding box center [298, 427] width 214 height 27
type input "DND"
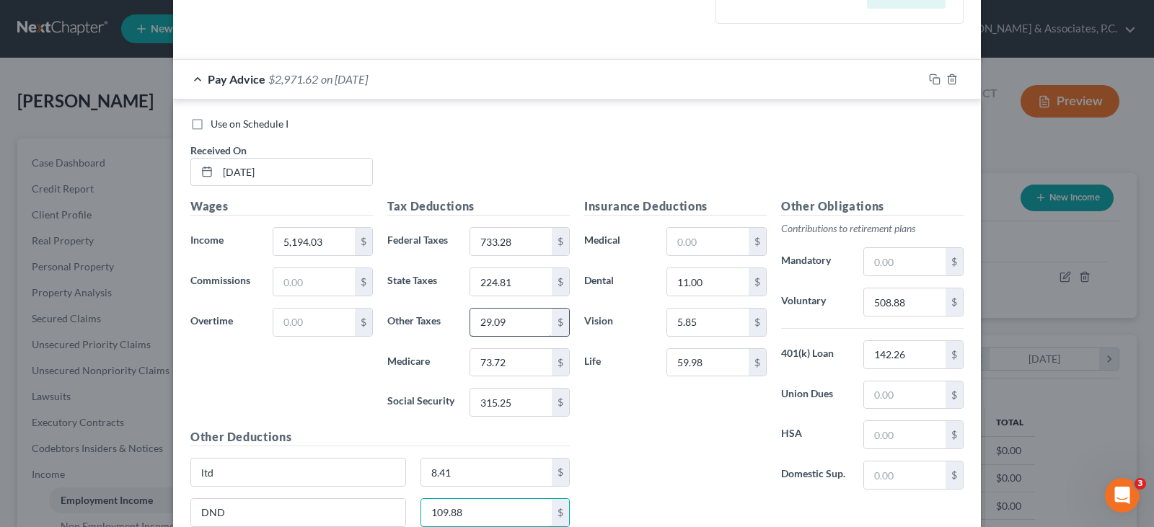
scroll to position [434, 0]
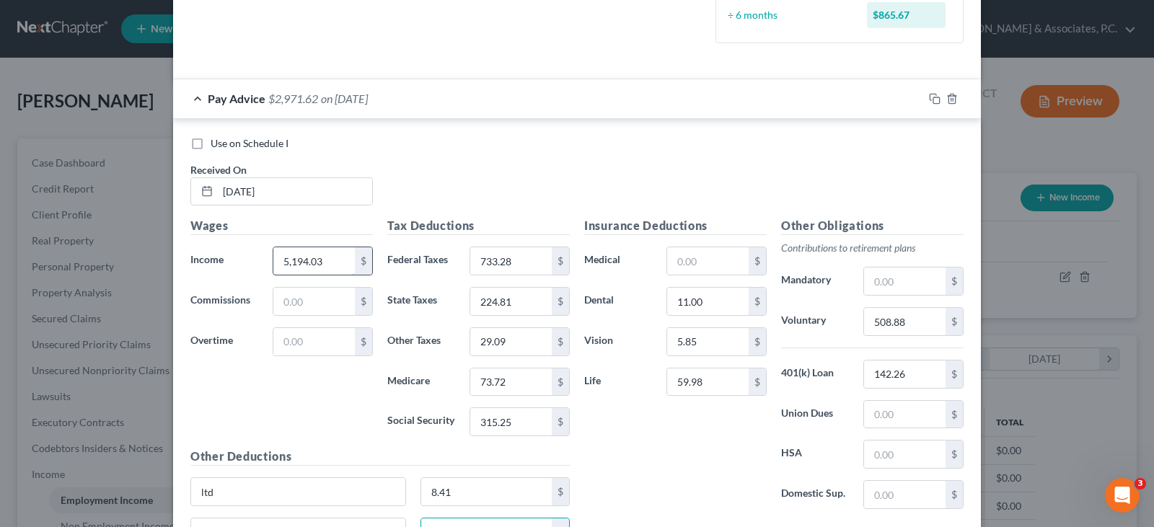
type input "109.88"
type input "5,088.74"
click at [519, 420] on input "315.25" at bounding box center [510, 421] width 81 height 27
click at [513, 381] on input "73.72" at bounding box center [510, 382] width 81 height 27
click at [511, 256] on input "733.28" at bounding box center [510, 260] width 81 height 27
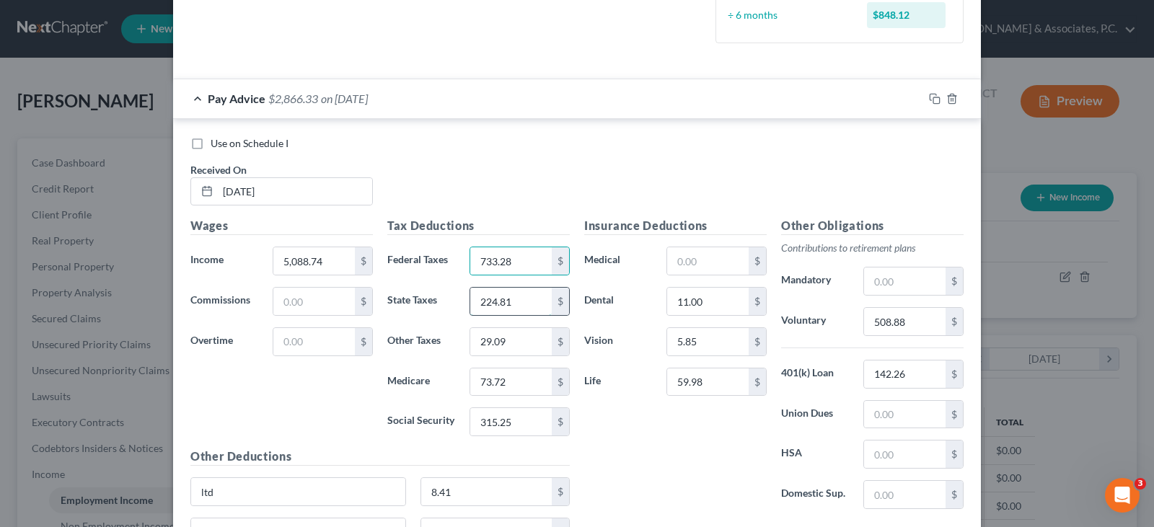
click at [511, 301] on input "224.81" at bounding box center [510, 301] width 81 height 27
click at [513, 343] on input "29.09" at bounding box center [510, 341] width 81 height 27
click at [516, 344] on input "29.09" at bounding box center [510, 341] width 81 height 27
click at [926, 377] on input "142.26" at bounding box center [904, 374] width 81 height 27
click at [912, 318] on input "508.88" at bounding box center [904, 321] width 81 height 27
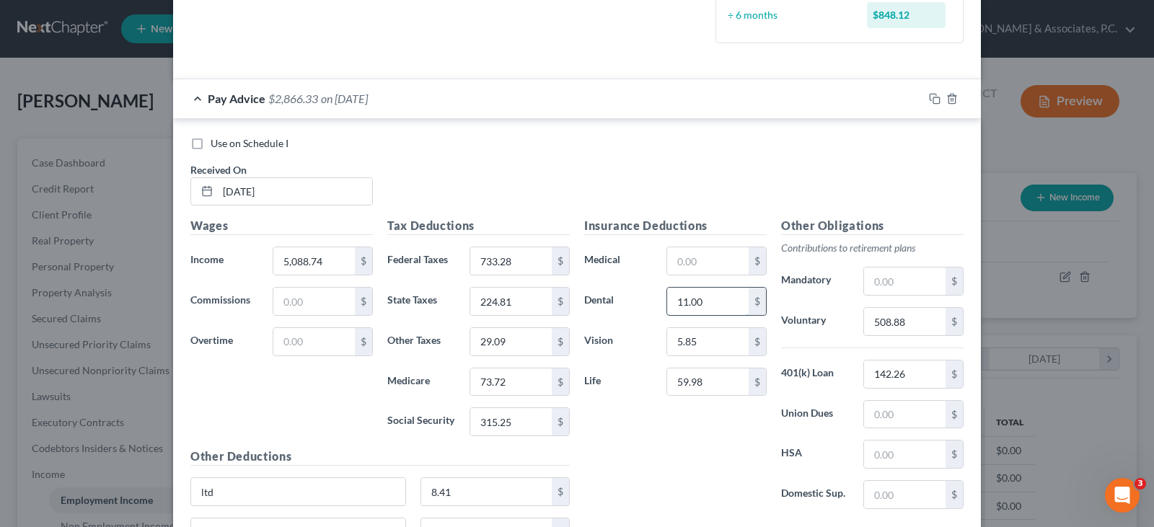
click at [704, 296] on input "11.00" at bounding box center [707, 301] width 81 height 27
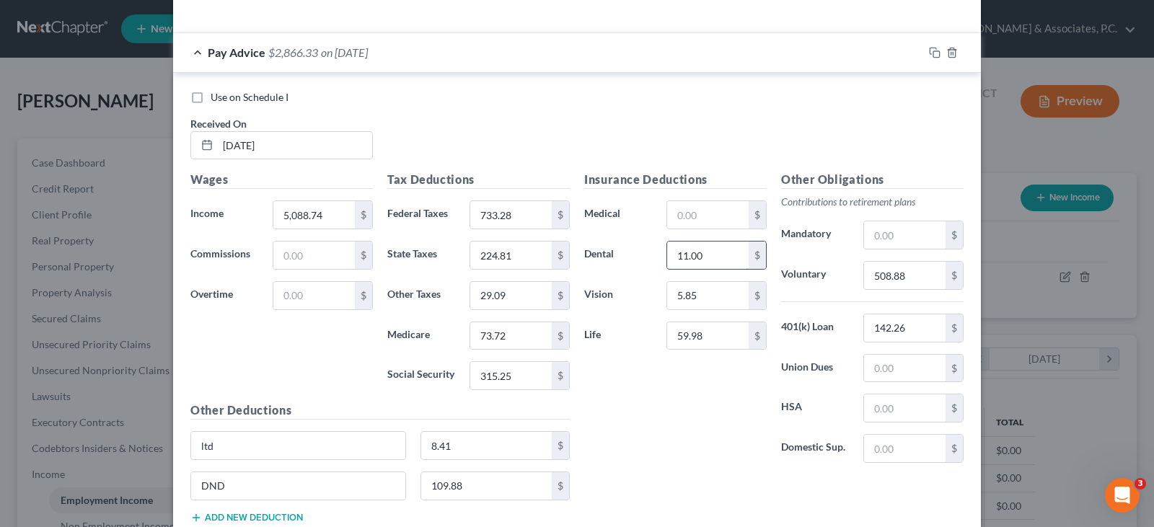
scroll to position [506, 0]
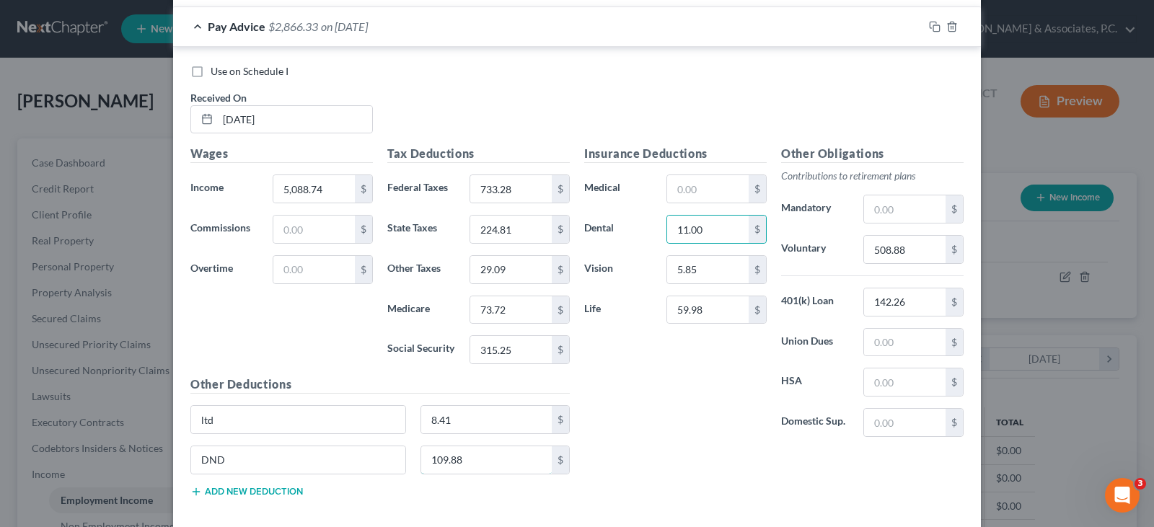
drag, startPoint x: 467, startPoint y: 455, endPoint x: 462, endPoint y: 444, distance: 11.9
click at [467, 454] on input "109.88" at bounding box center [486, 459] width 131 height 27
click at [467, 418] on input "8.41" at bounding box center [486, 419] width 131 height 27
click at [462, 414] on input "8.41" at bounding box center [486, 419] width 131 height 27
click at [473, 459] on input "109.88" at bounding box center [486, 459] width 131 height 27
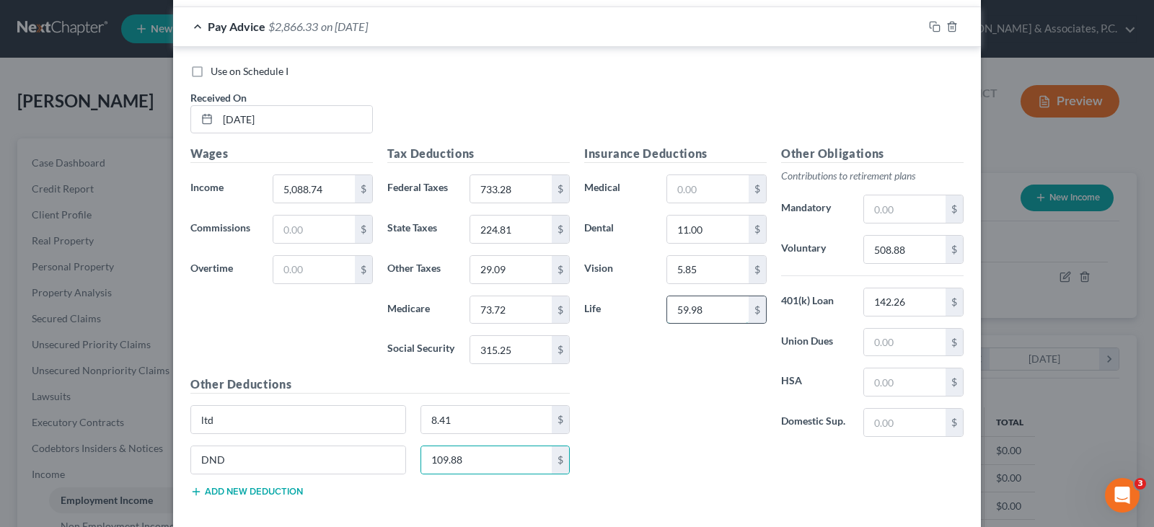
click at [731, 311] on input "59.98" at bounding box center [707, 309] width 81 height 27
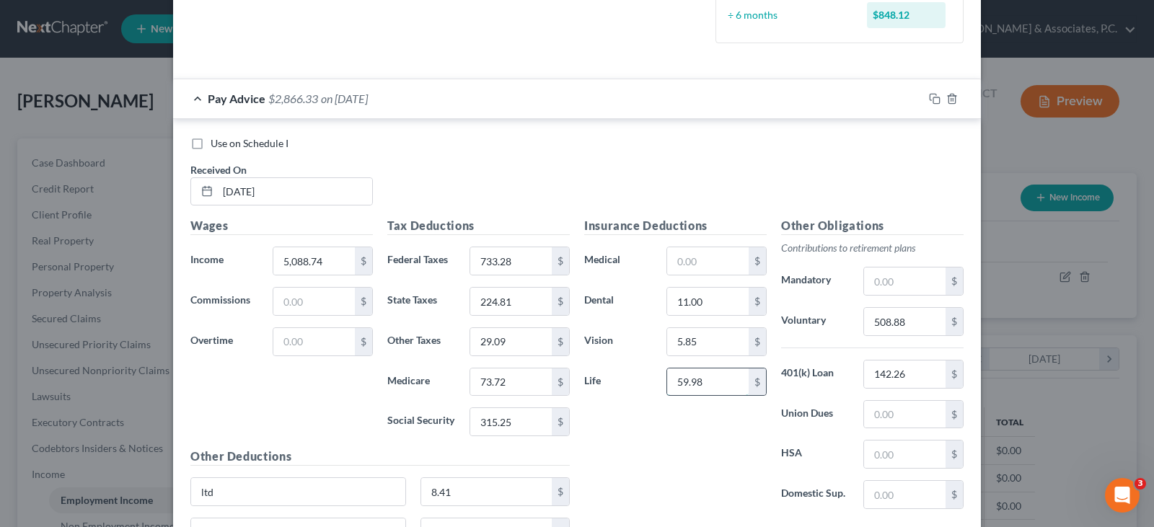
click at [738, 374] on input "59.98" at bounding box center [707, 382] width 81 height 27
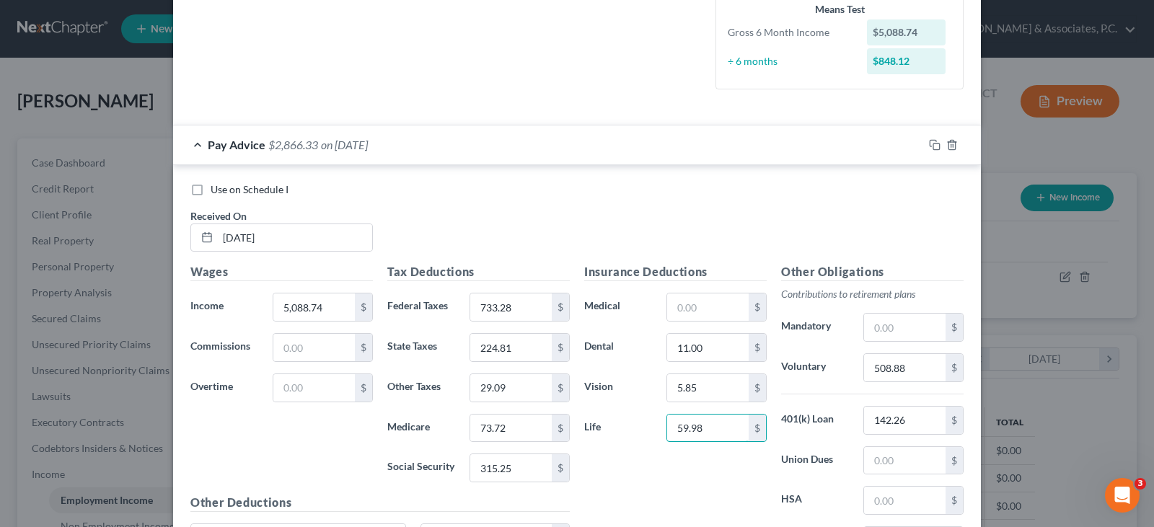
scroll to position [362, 0]
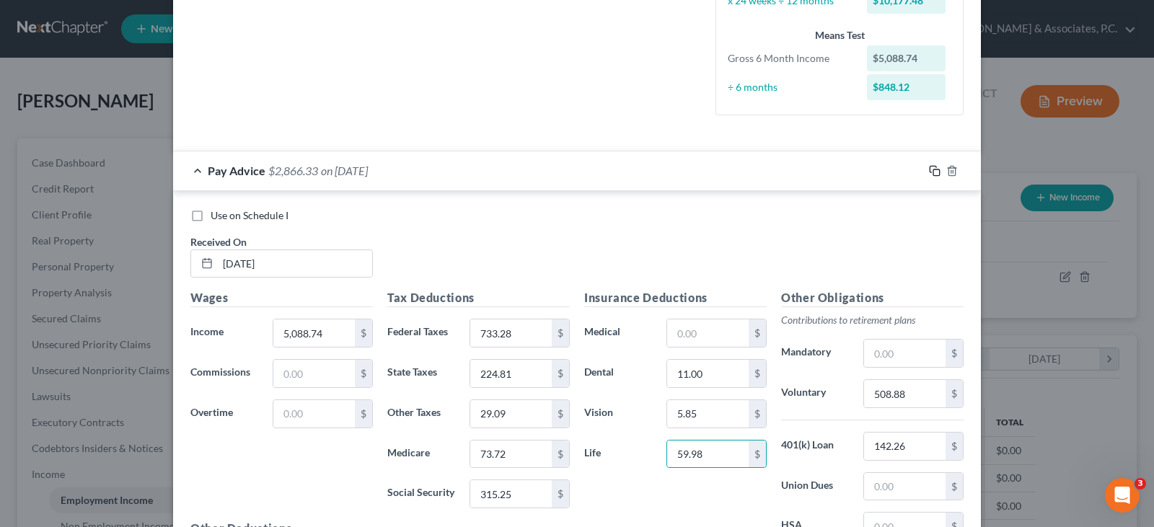
drag, startPoint x: 929, startPoint y: 173, endPoint x: 412, endPoint y: 192, distance: 516.7
click at [929, 173] on icon "button" at bounding box center [935, 171] width 12 height 12
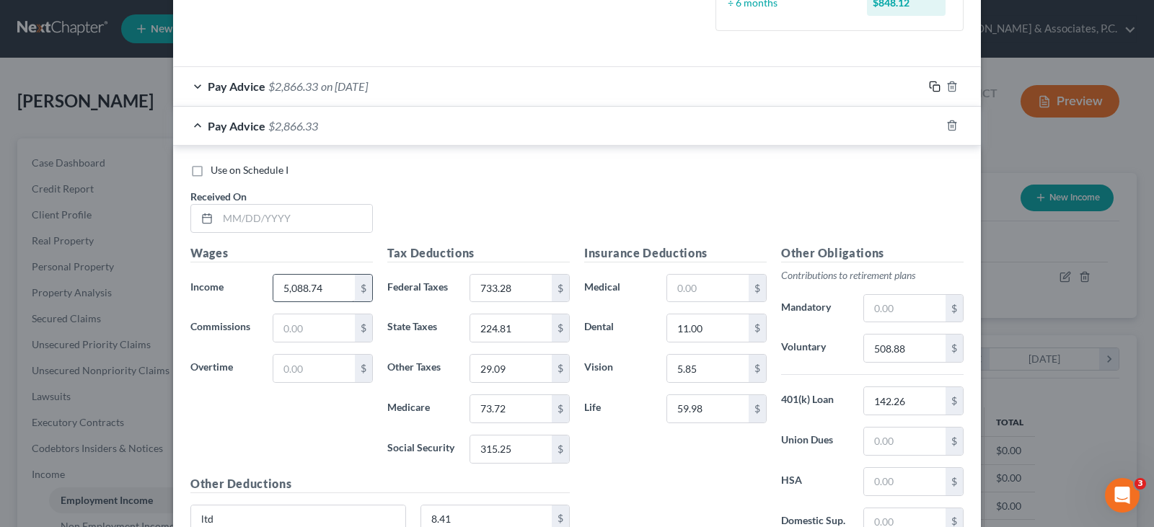
scroll to position [618, 0]
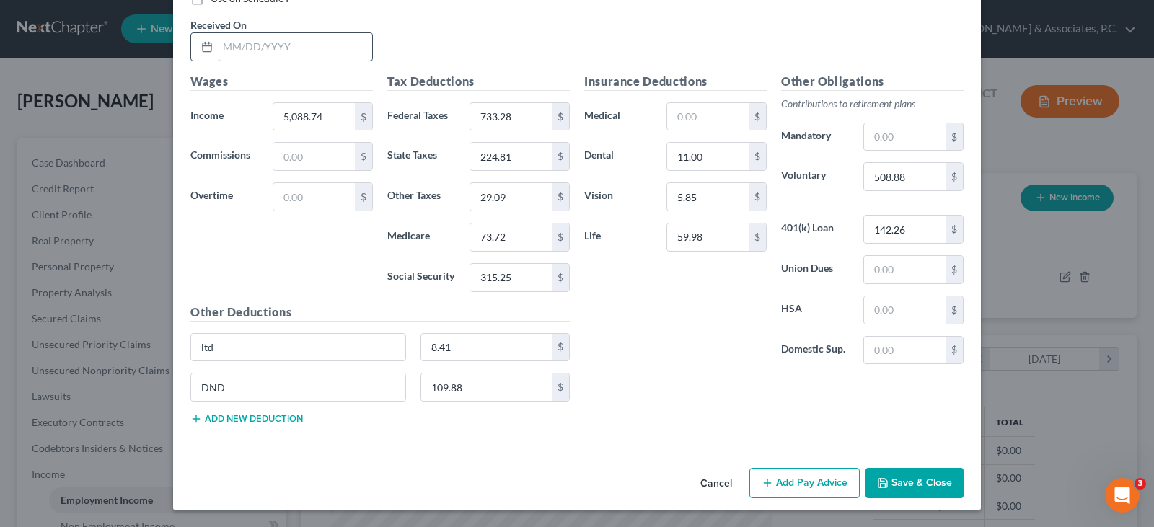
click at [284, 48] on input "text" at bounding box center [295, 46] width 154 height 27
type input "[DATE]"
click at [505, 275] on input "315.25" at bounding box center [510, 277] width 81 height 27
type input "315.24"
click at [508, 238] on input "73.72" at bounding box center [510, 237] width 81 height 27
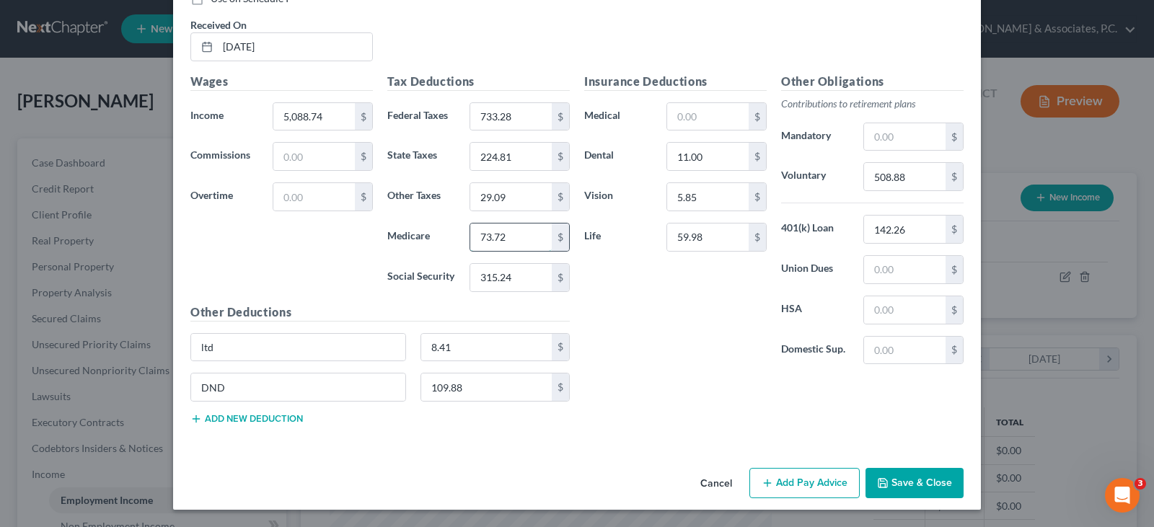
click at [507, 237] on input "73.72" at bounding box center [510, 237] width 81 height 27
type input "73.73"
click at [510, 120] on input "733.28" at bounding box center [510, 116] width 81 height 27
click at [520, 163] on input "224.81" at bounding box center [510, 156] width 81 height 27
click at [521, 193] on input "29.09" at bounding box center [510, 196] width 81 height 27
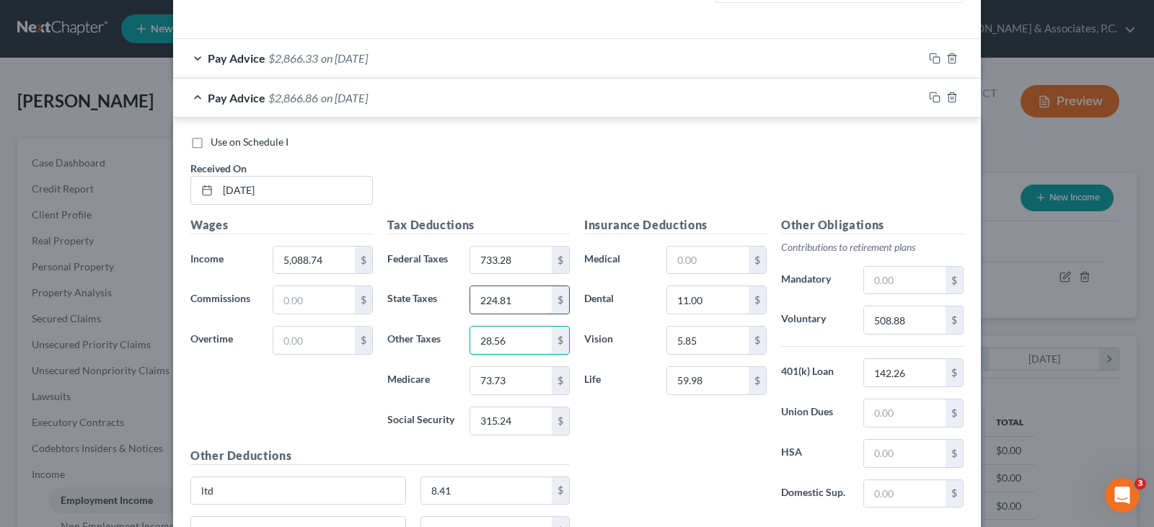
scroll to position [474, 0]
type input "28.56"
click at [930, 97] on icon "button" at bounding box center [935, 98] width 12 height 12
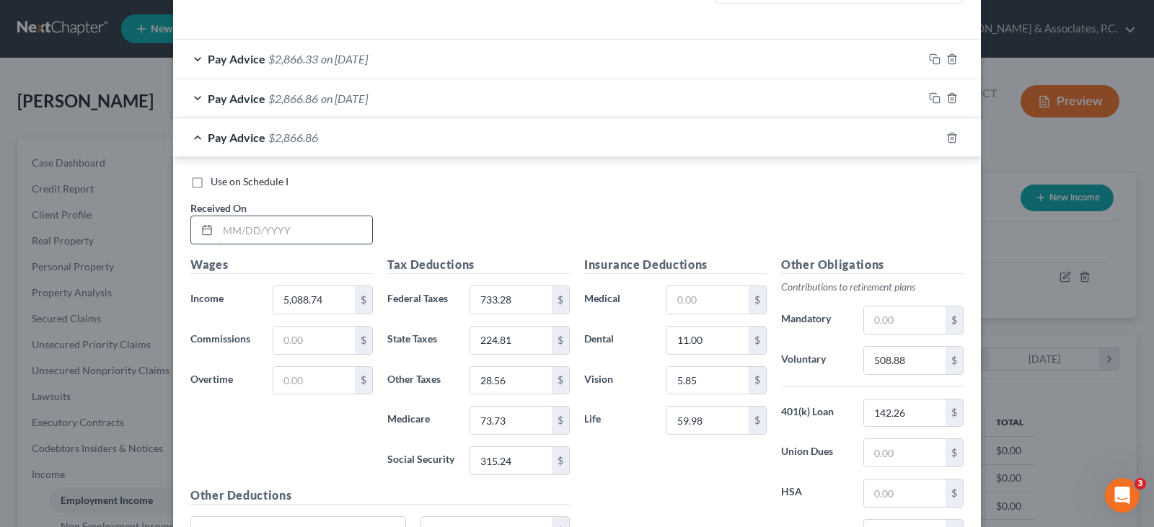
click at [254, 226] on input "text" at bounding box center [295, 229] width 154 height 27
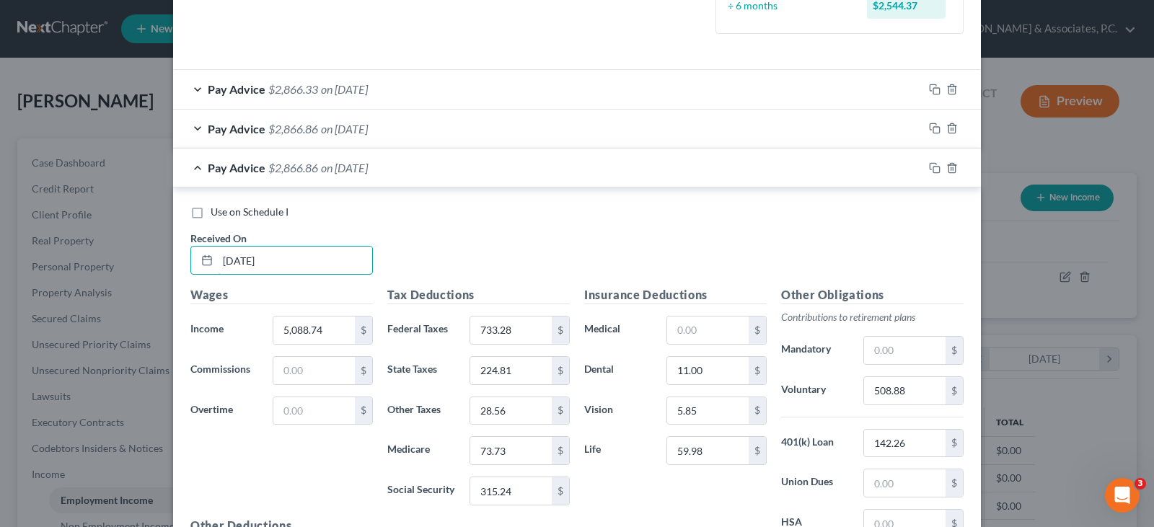
scroll to position [441, 0]
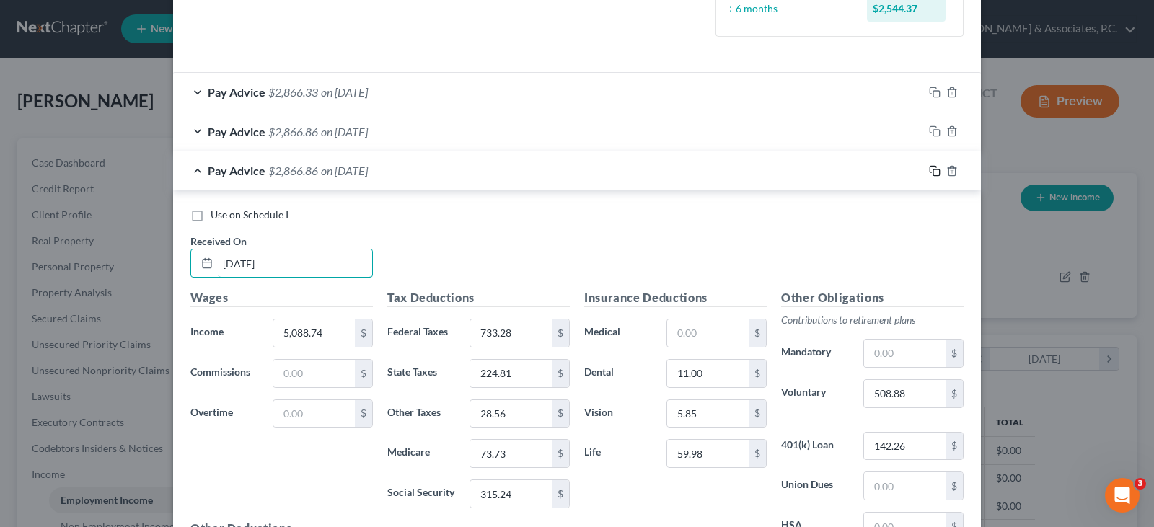
type input "[DATE]"
drag, startPoint x: 930, startPoint y: 171, endPoint x: 418, endPoint y: 183, distance: 512.2
click at [930, 171] on icon "button" at bounding box center [935, 171] width 12 height 12
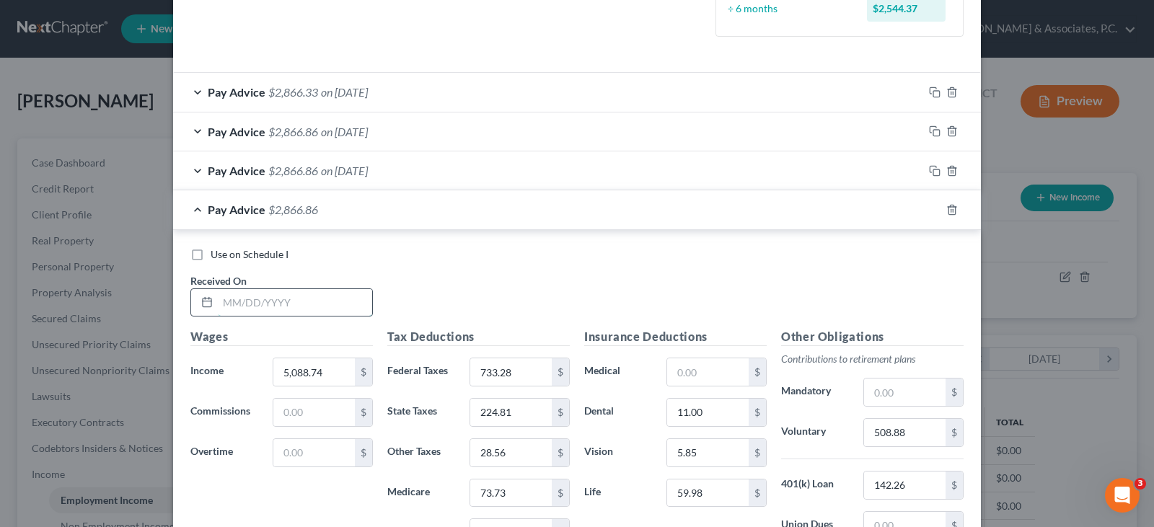
click at [288, 296] on input "text" at bounding box center [295, 302] width 154 height 27
click at [300, 301] on input "text" at bounding box center [295, 302] width 154 height 27
type input "[DATE]"
click at [332, 375] on input "5,088.74" at bounding box center [313, 371] width 81 height 27
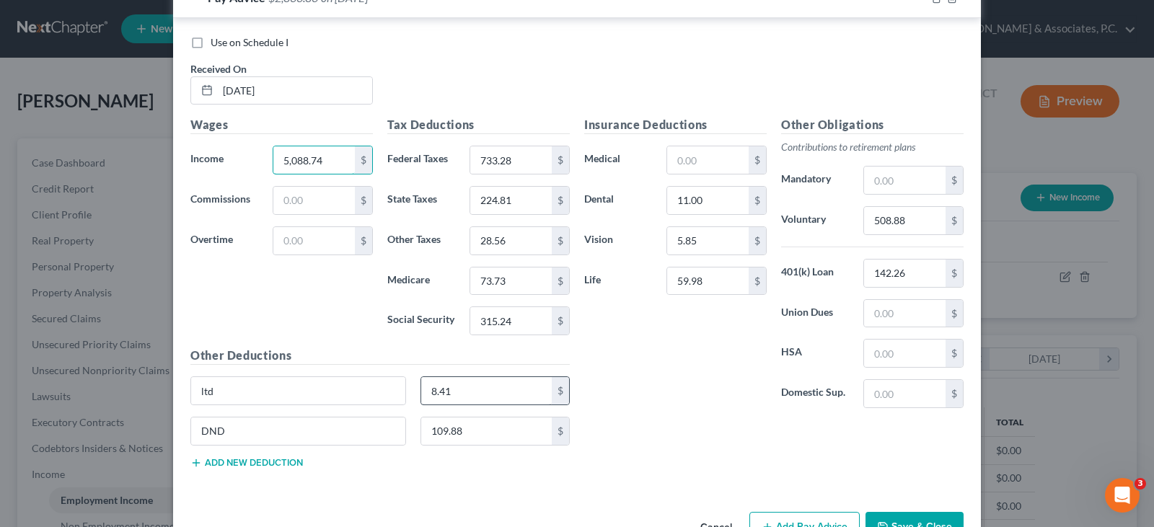
scroll to position [657, 0]
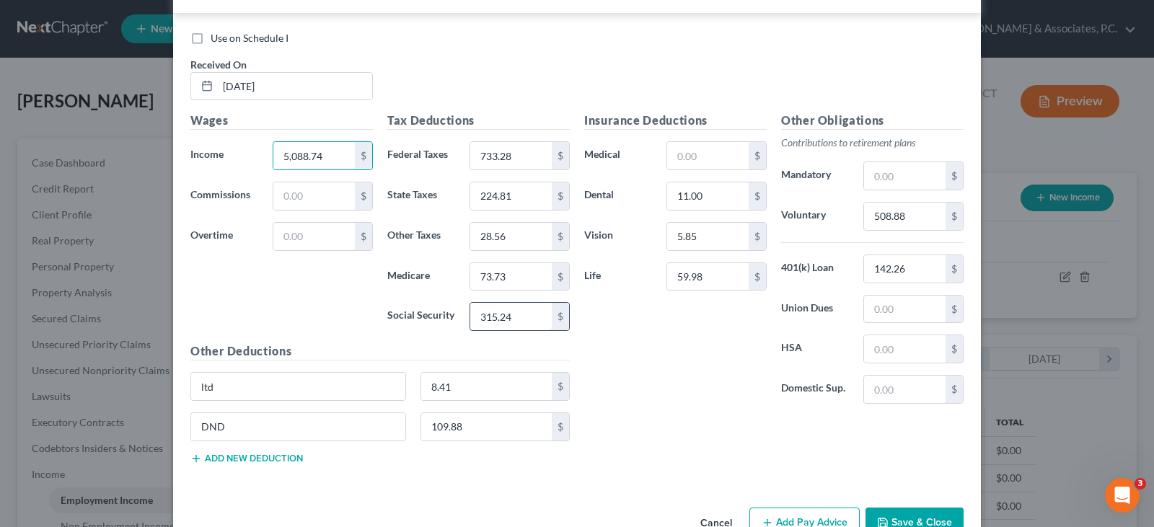
click at [519, 312] on input "315.24" at bounding box center [510, 316] width 81 height 27
type input "315.25"
click at [517, 269] on input "73.73" at bounding box center [510, 276] width 81 height 27
type input "73.72"
click at [525, 161] on input "733.28" at bounding box center [510, 155] width 81 height 27
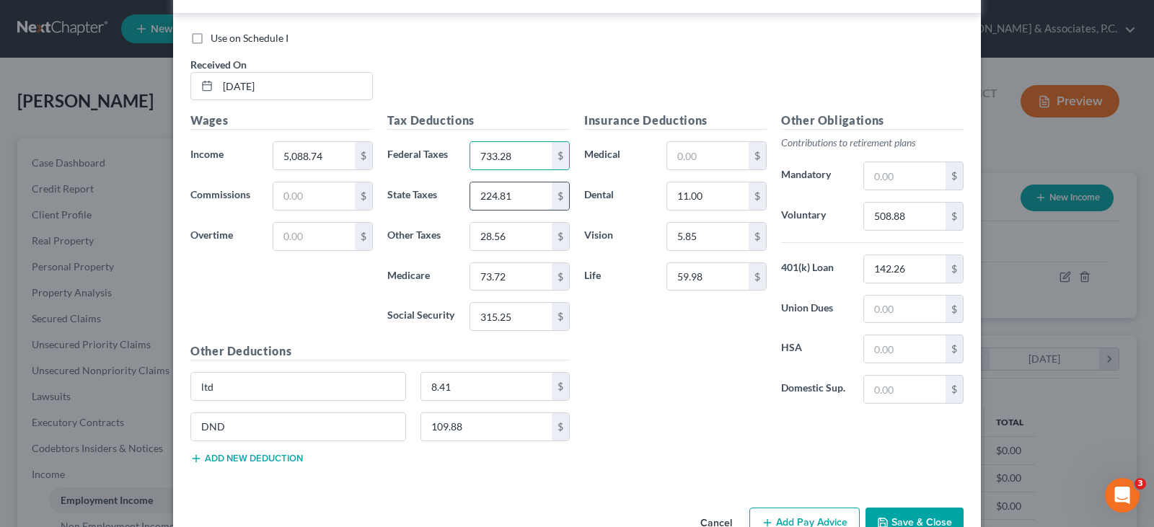
click at [522, 200] on input "224.81" at bounding box center [510, 195] width 81 height 27
click at [521, 232] on input "28.56" at bounding box center [510, 236] width 81 height 27
click at [946, 214] on div "$" at bounding box center [953, 216] width 17 height 27
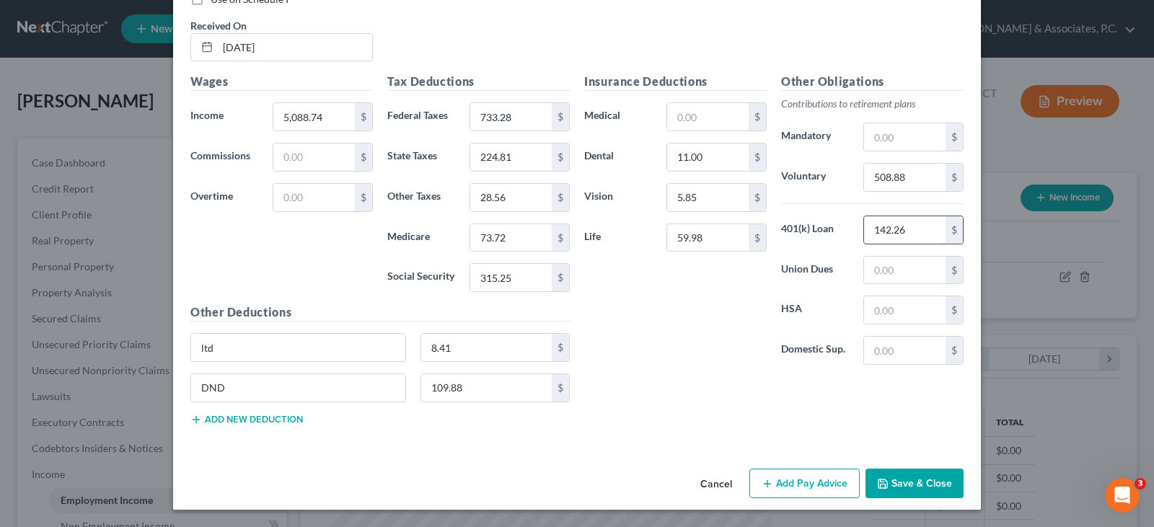
click at [920, 230] on input "142.26" at bounding box center [904, 229] width 81 height 27
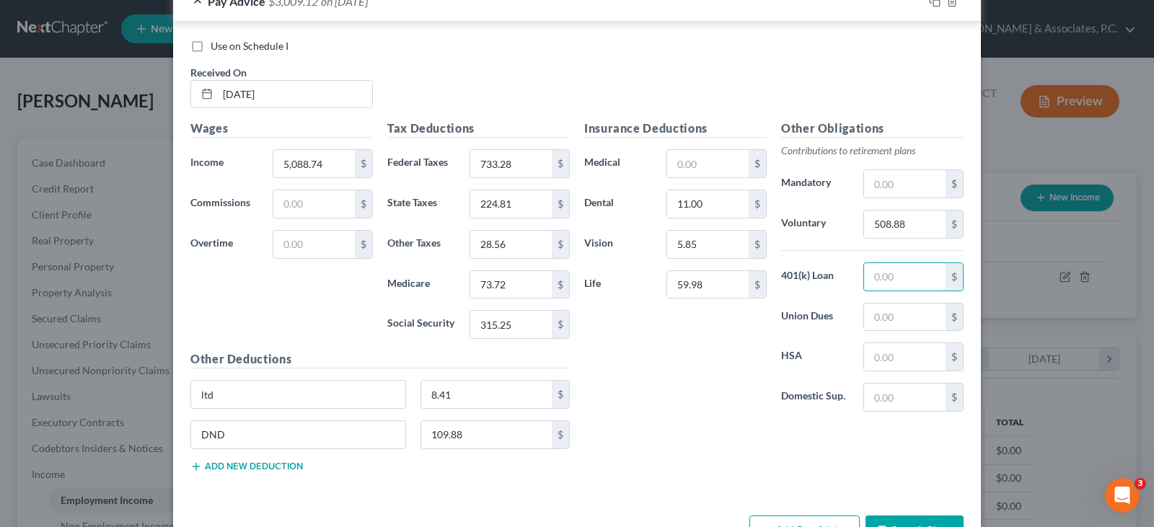
scroll to position [624, 0]
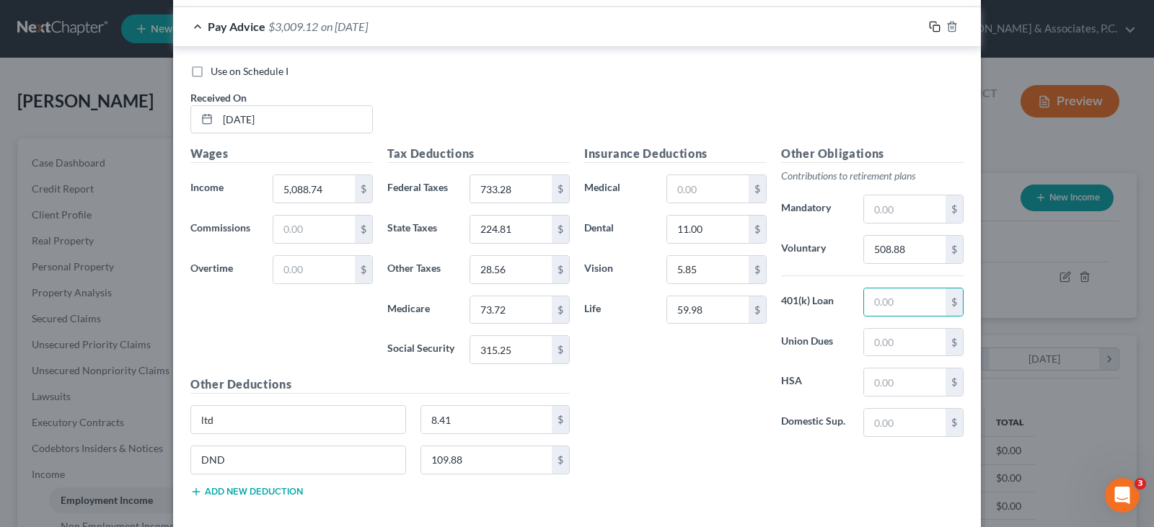
click at [933, 25] on rect "button" at bounding box center [936, 28] width 6 height 6
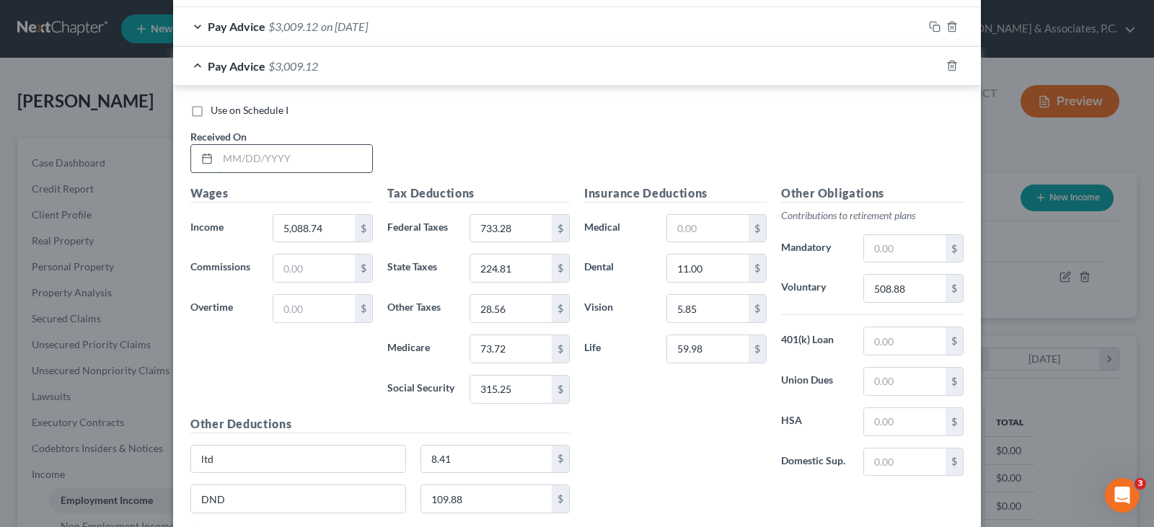
click at [319, 161] on input "text" at bounding box center [295, 158] width 154 height 27
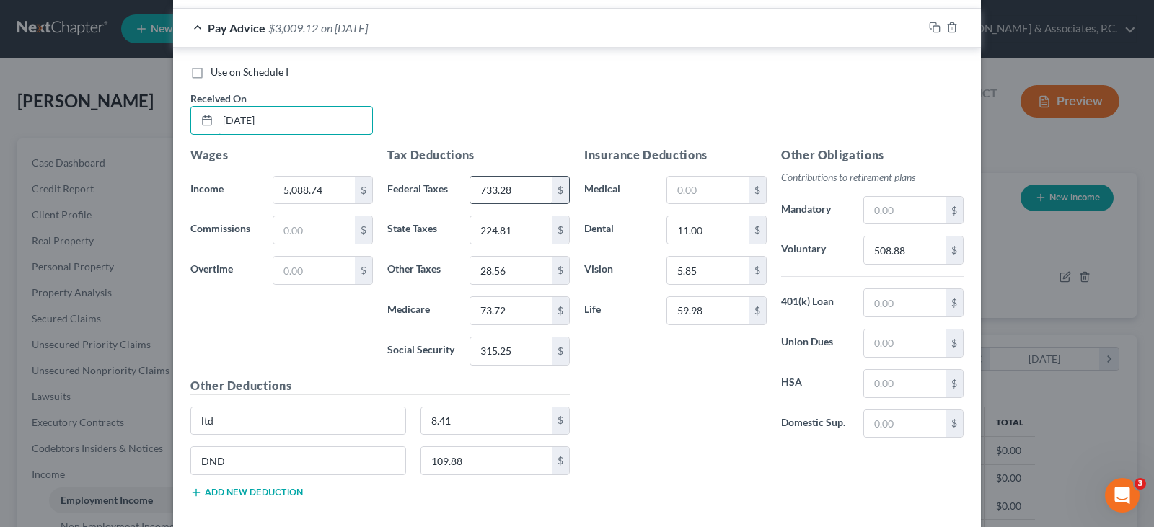
scroll to position [696, 0]
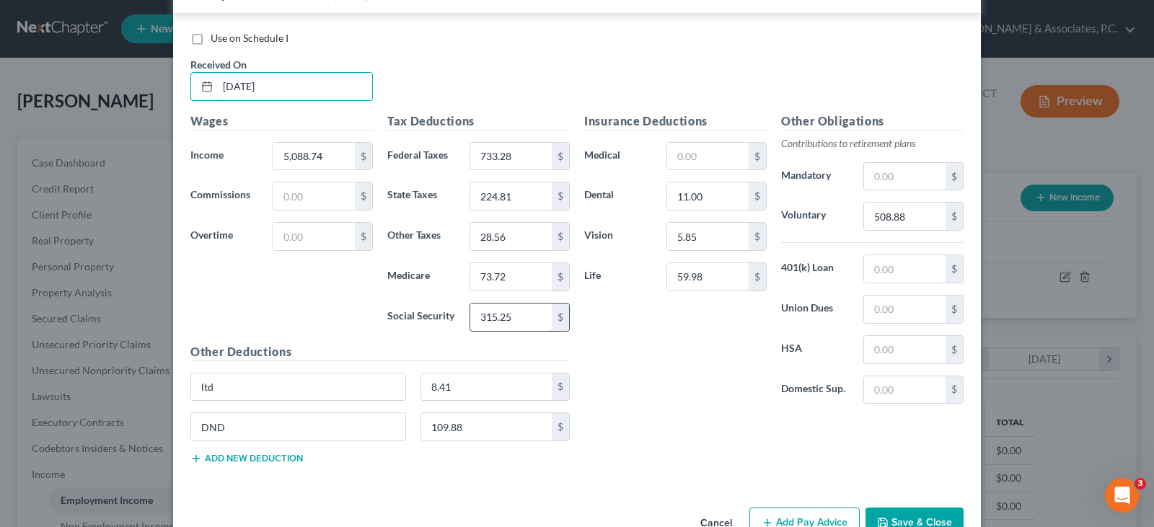
type input "[DATE]"
click at [500, 317] on input "315.25" at bounding box center [510, 317] width 81 height 27
type input "315.24"
click at [509, 282] on input "73.72" at bounding box center [510, 276] width 81 height 27
type input "73.73"
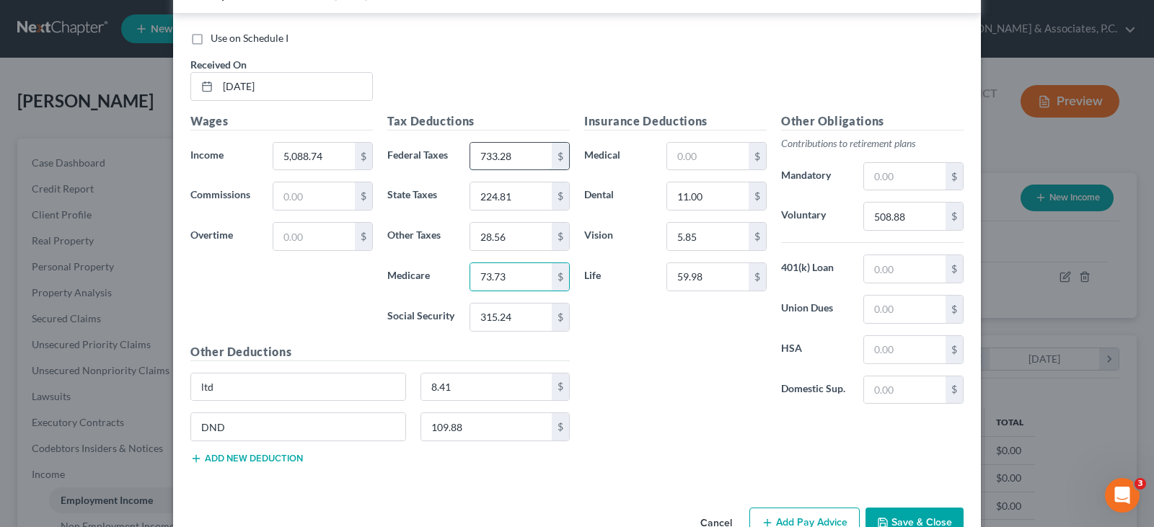
click at [513, 159] on input "733.28" at bounding box center [510, 156] width 81 height 27
click at [518, 200] on input "224.81" at bounding box center [510, 195] width 81 height 27
click at [521, 235] on input "28.56" at bounding box center [510, 236] width 81 height 27
click at [898, 268] on input "text" at bounding box center [904, 268] width 81 height 27
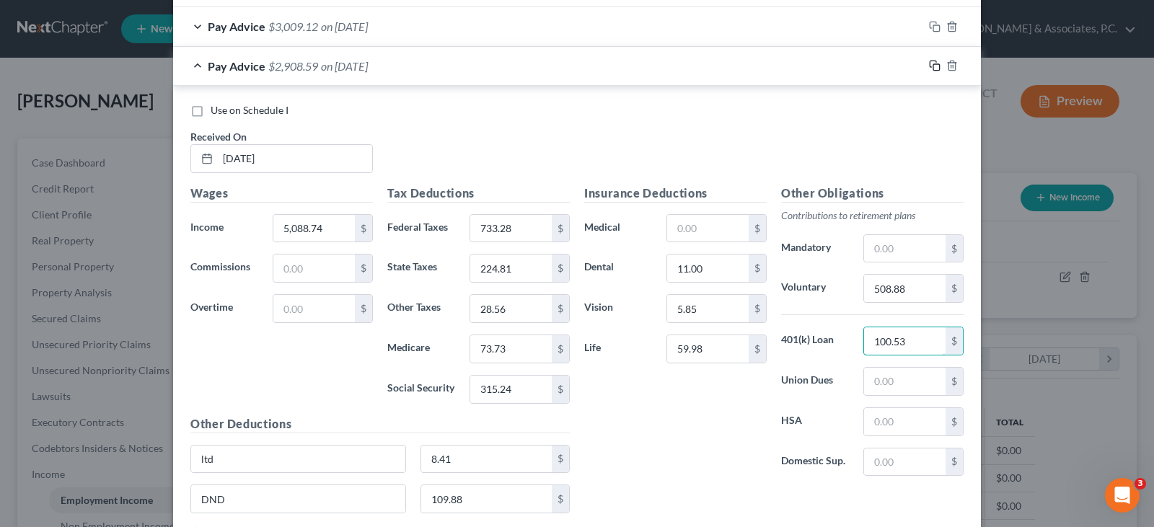
type input "100.53"
click at [929, 62] on icon "button" at bounding box center [935, 66] width 12 height 12
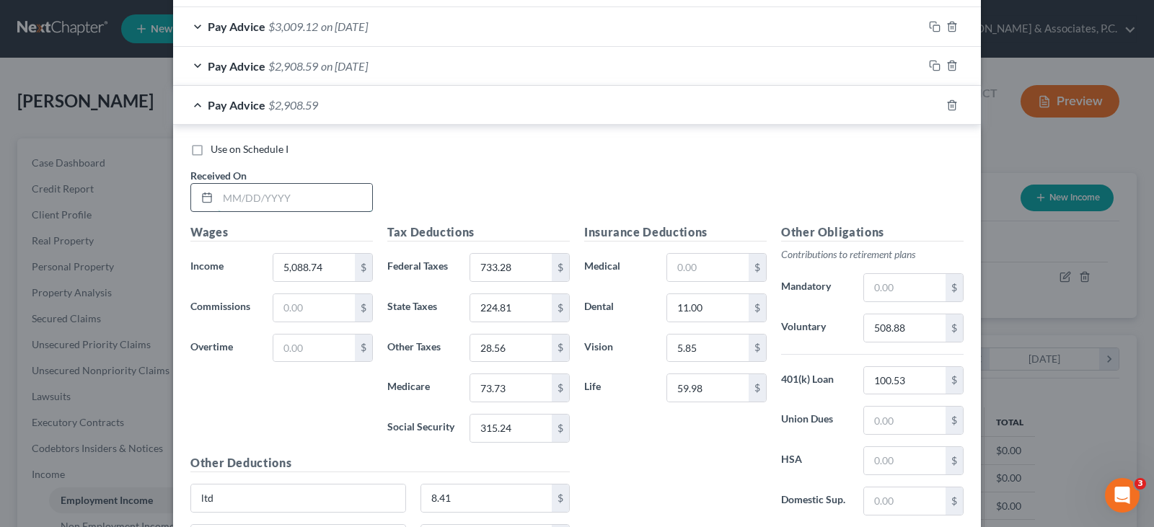
click at [266, 190] on input "text" at bounding box center [295, 197] width 154 height 27
type input "[DATE]"
click at [341, 261] on input "5,088.74" at bounding box center [313, 267] width 81 height 27
click at [519, 433] on input "315.24" at bounding box center [510, 428] width 81 height 27
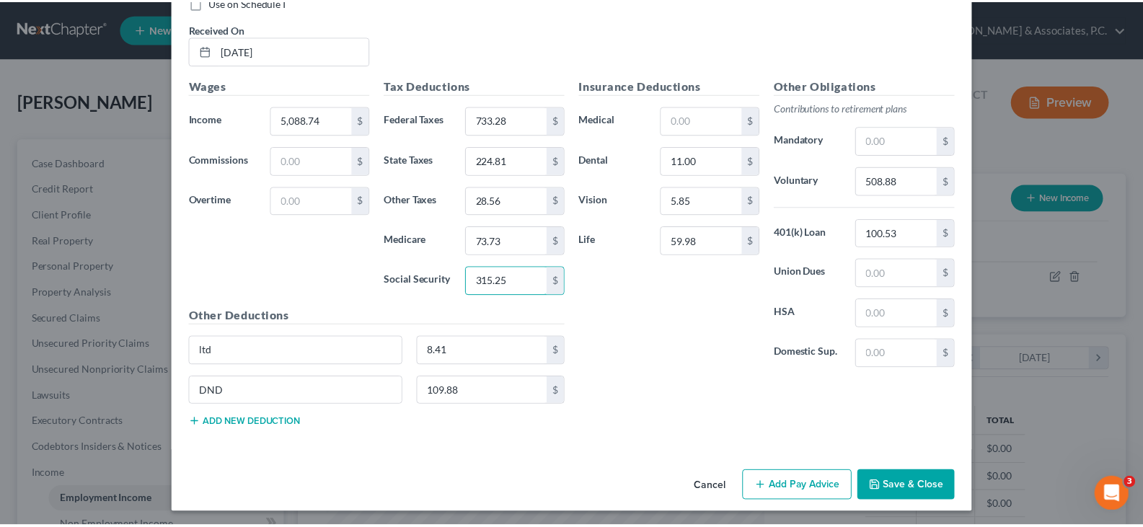
scroll to position [775, 0]
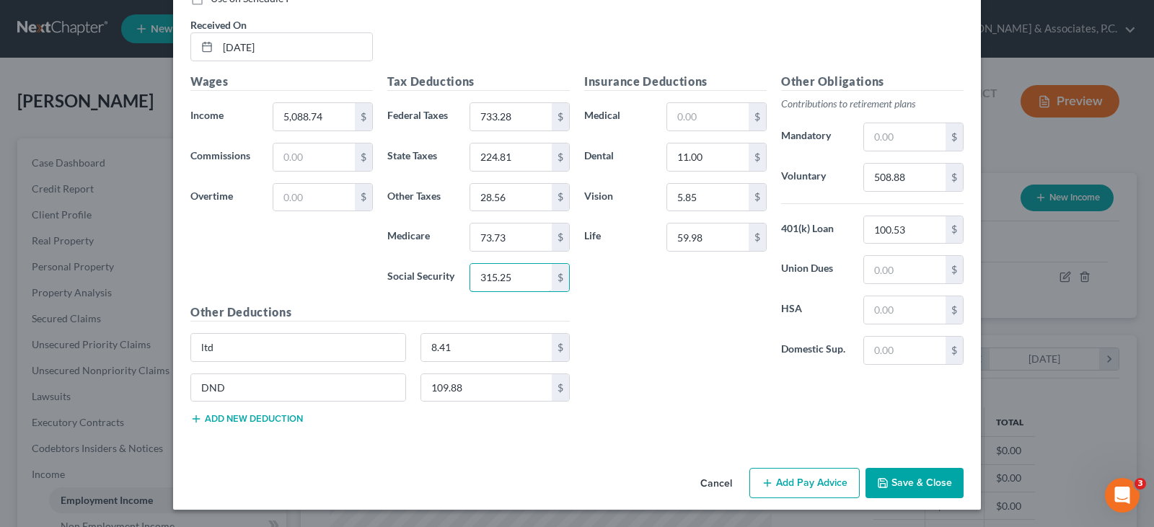
type input "315.25"
click at [932, 481] on button "Save & Close" at bounding box center [914, 483] width 98 height 30
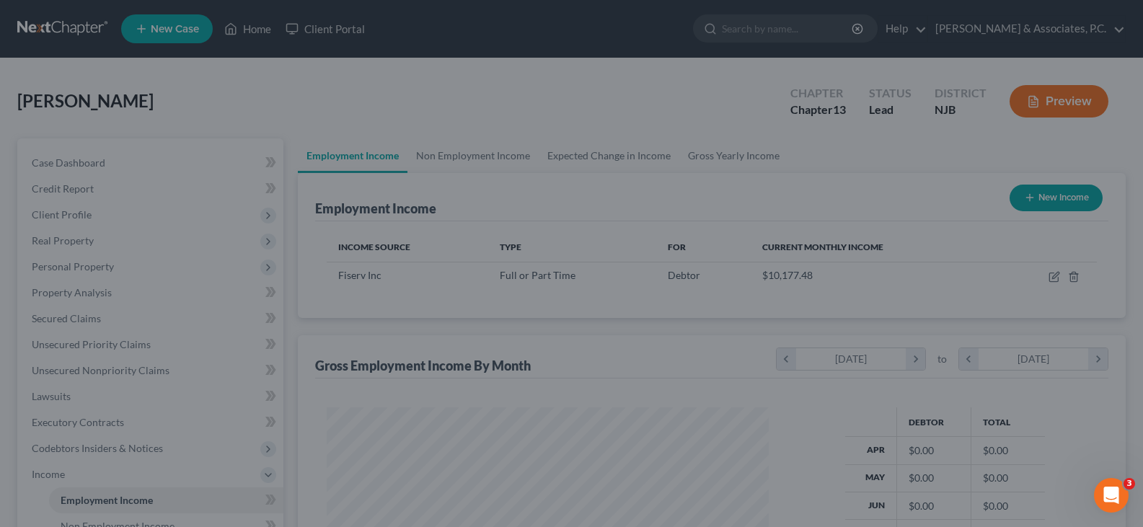
scroll to position [720891, 720683]
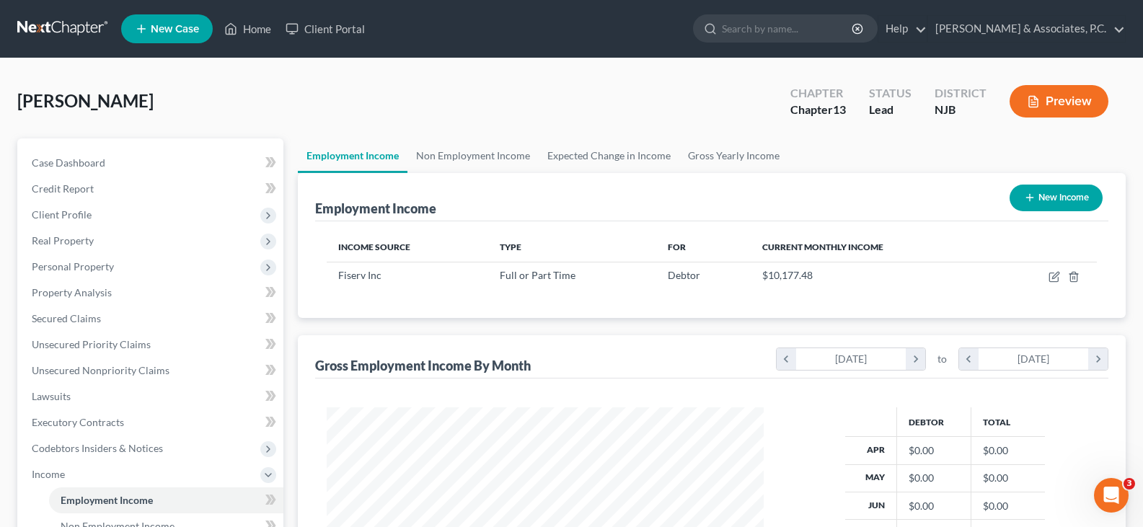
click at [573, 81] on div "[PERSON_NAME] Upgraded Chapter Chapter 13 Status Lead District NJB Preview" at bounding box center [571, 107] width 1108 height 63
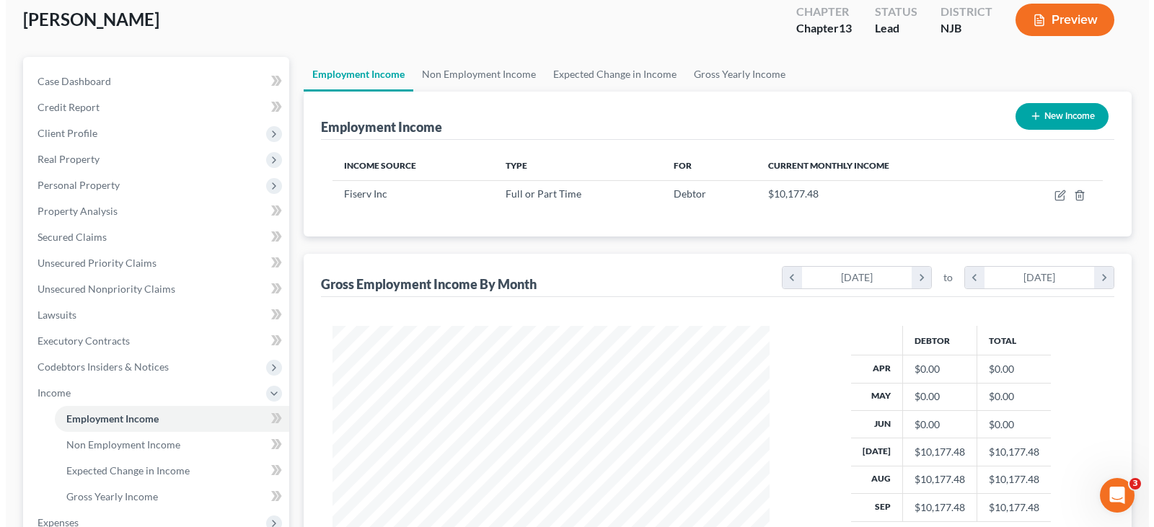
scroll to position [0, 0]
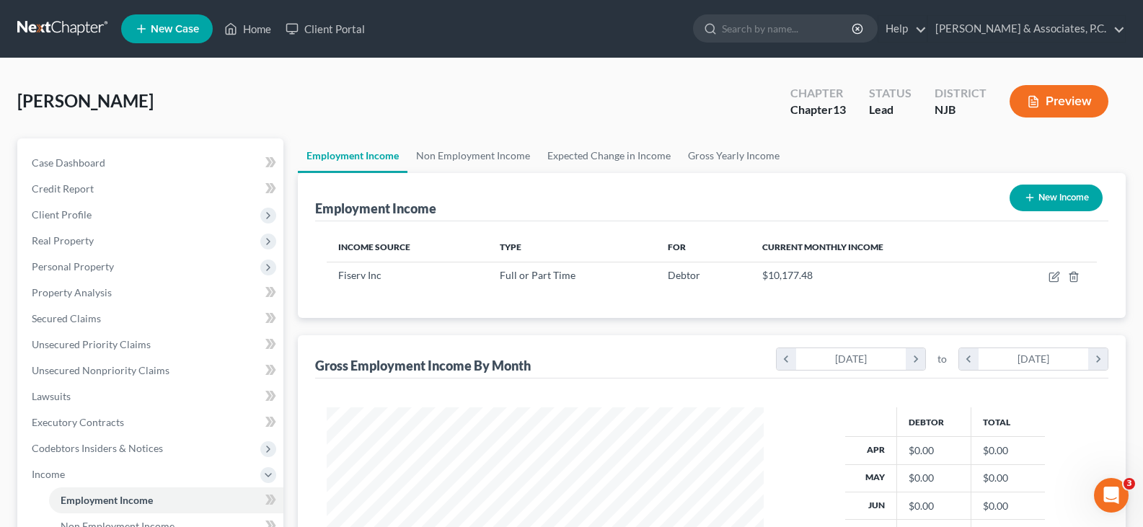
click at [1077, 198] on button "New Income" at bounding box center [1056, 198] width 93 height 27
select select "0"
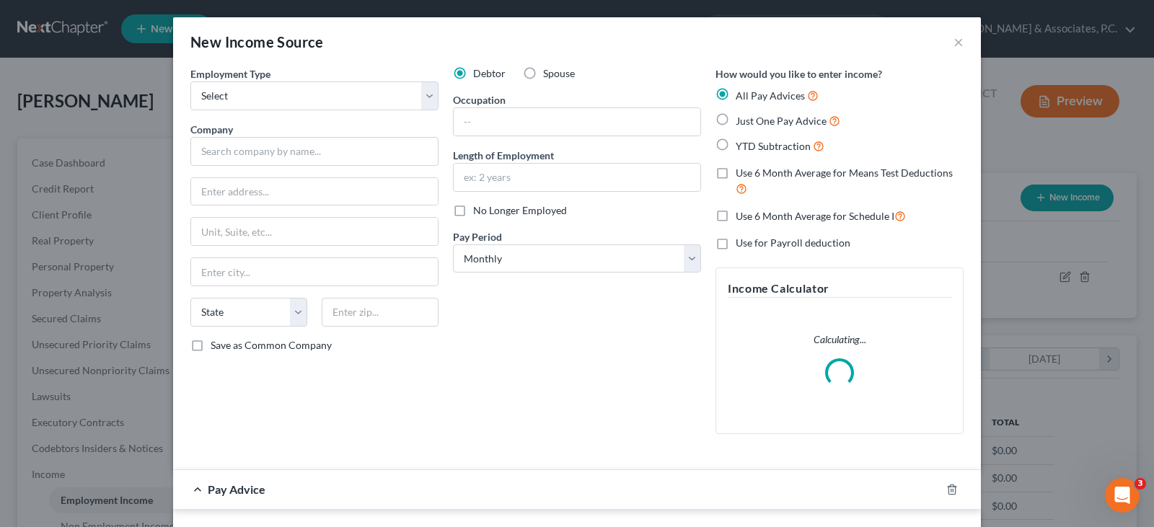
scroll to position [259, 471]
drag, startPoint x: 425, startPoint y: 90, endPoint x: 405, endPoint y: 90, distance: 19.5
click at [424, 90] on select "Select Full or [DEMOGRAPHIC_DATA] Employment Self Employment" at bounding box center [314, 95] width 248 height 29
select select "0"
click at [190, 81] on select "Select Full or [DEMOGRAPHIC_DATA] Employment Self Employment" at bounding box center [314, 95] width 248 height 29
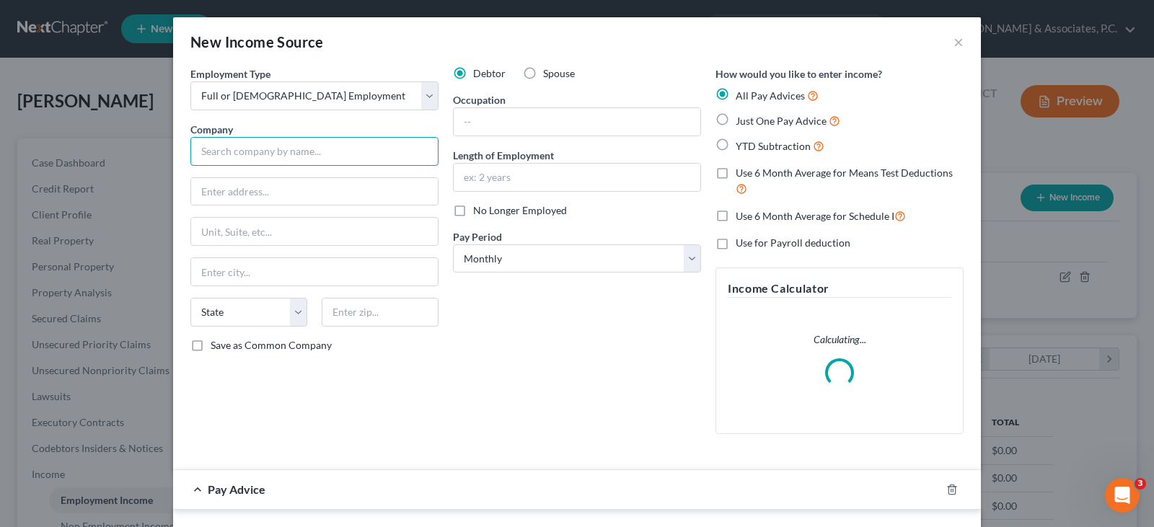
click at [294, 154] on input "text" at bounding box center [314, 151] width 248 height 29
click at [543, 71] on label "Spouse" at bounding box center [559, 73] width 32 height 14
click at [549, 71] on input "Spouse" at bounding box center [553, 70] width 9 height 9
radio input "true"
click at [251, 151] on input "text" at bounding box center [314, 151] width 248 height 29
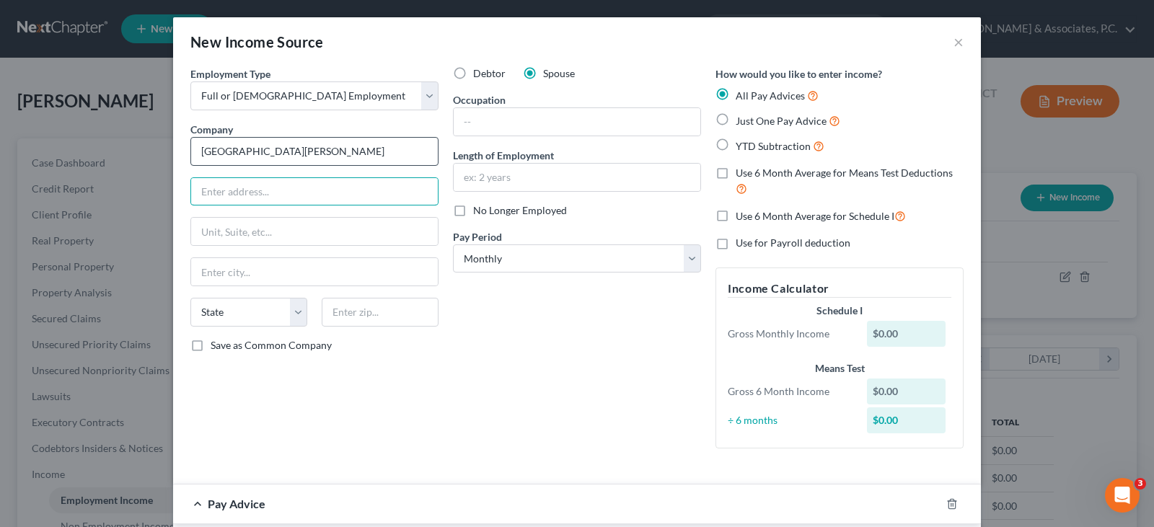
type input "[GEOGRAPHIC_DATA][PERSON_NAME]"
type input "[STREET_ADDRESS]"
type input "07666"
type input "Teaneck"
select select "33"
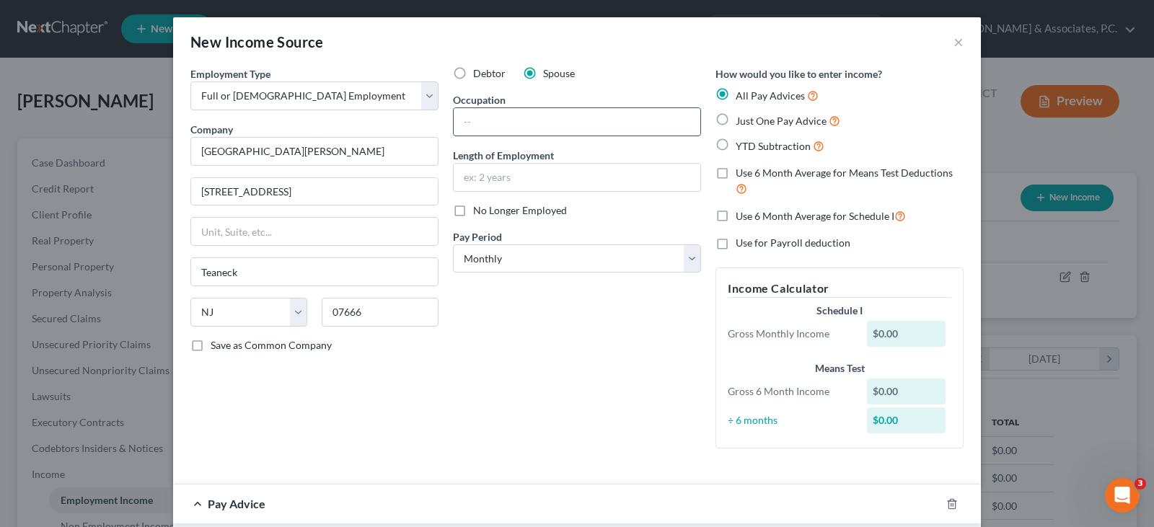
click at [474, 126] on input "text" at bounding box center [577, 121] width 247 height 27
type input "Direct of Gift Processing"
click at [475, 172] on input "text" at bounding box center [577, 177] width 247 height 27
type input "30 Years"
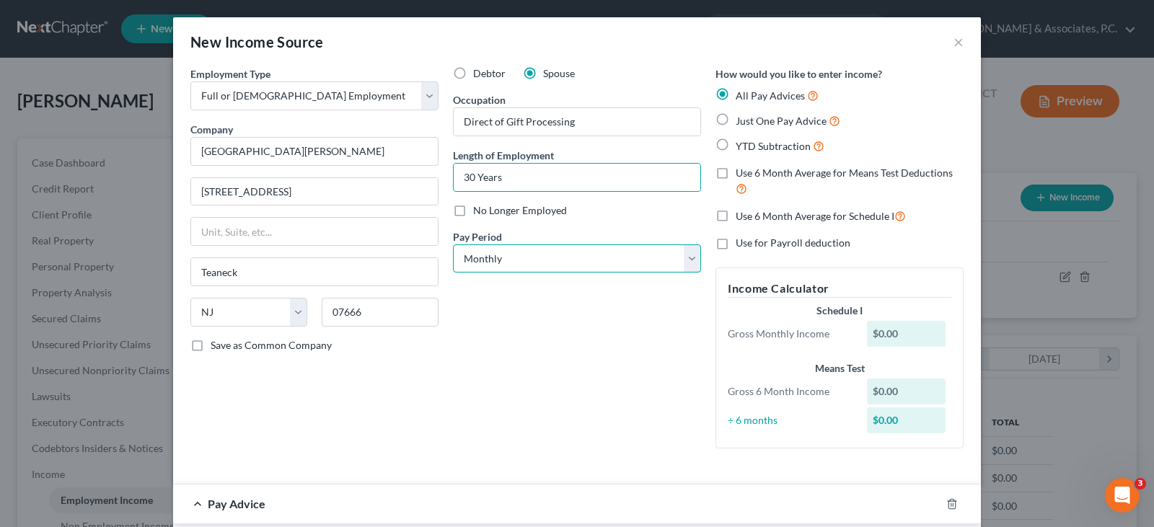
click at [474, 260] on select "Select Monthly Twice Monthly Every Other Week Weekly" at bounding box center [577, 258] width 248 height 29
select select "1"
click at [453, 244] on select "Select Monthly Twice Monthly Every Other Week Weekly" at bounding box center [577, 258] width 248 height 29
click at [458, 348] on div "Debtor Spouse Occupation Direct of Gift Processing Length of Employment 30 Year…" at bounding box center [577, 263] width 262 height 394
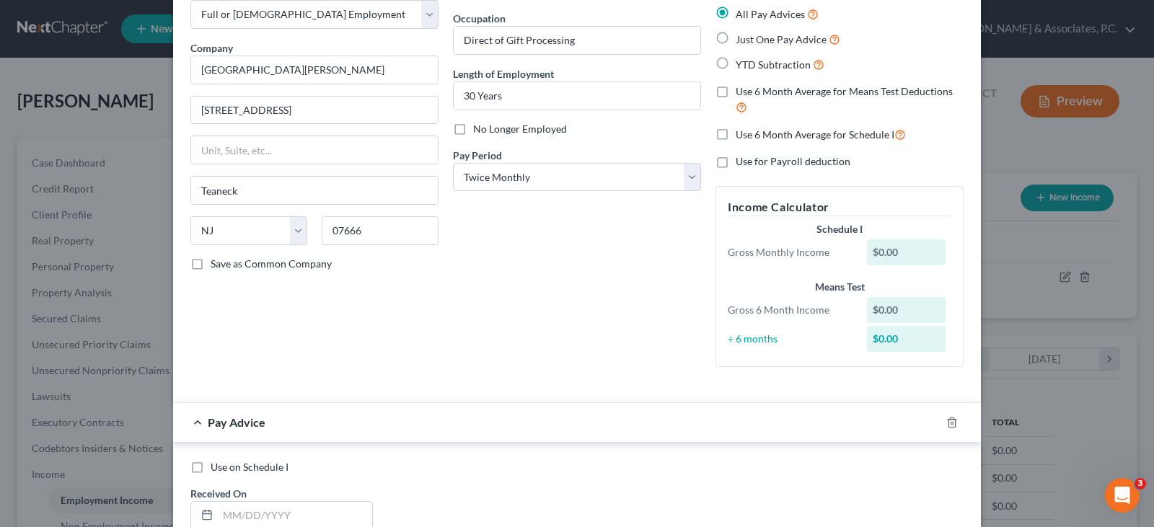
scroll to position [288, 0]
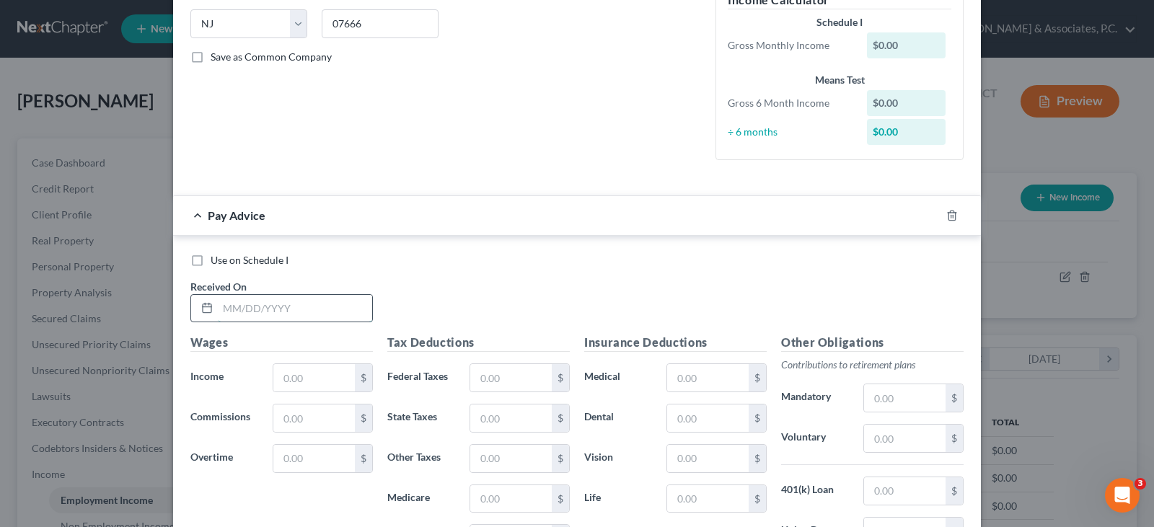
click at [263, 309] on input "text" at bounding box center [295, 308] width 154 height 27
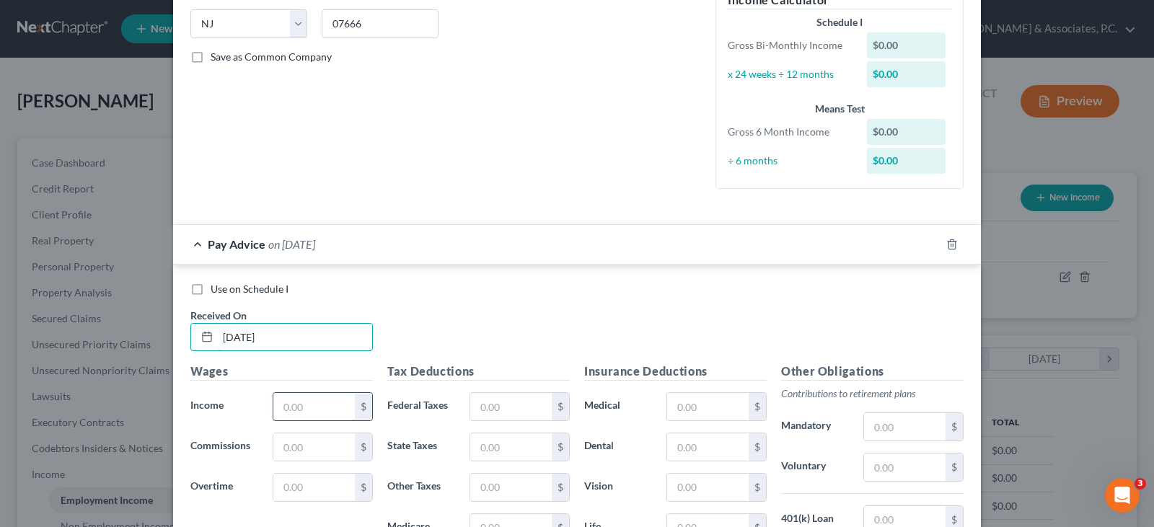
type input "[DATE]"
click at [303, 407] on input "text" at bounding box center [313, 406] width 81 height 27
type input "3,347.50"
click at [489, 411] on input "text" at bounding box center [510, 406] width 81 height 27
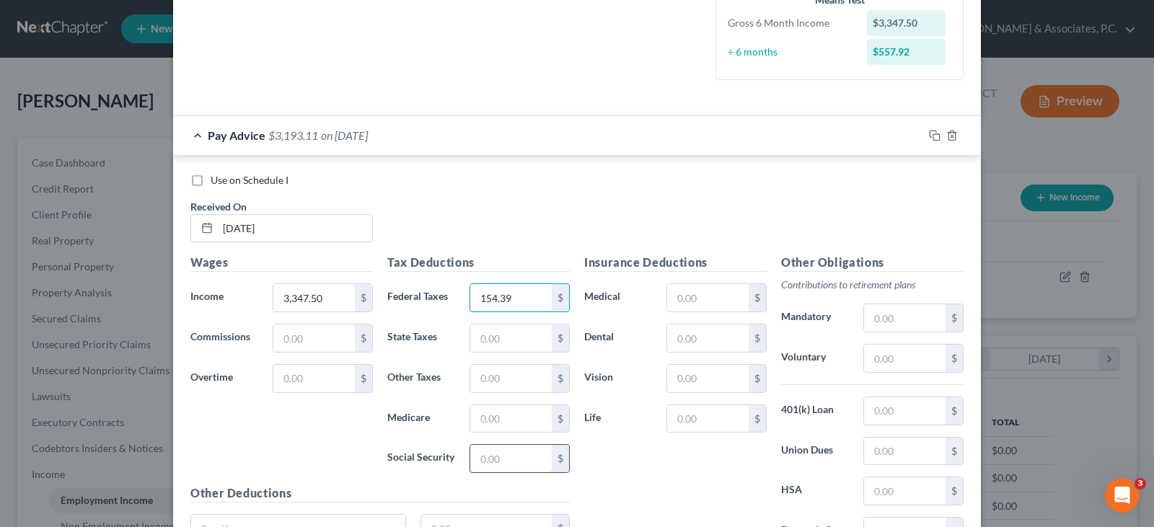
scroll to position [433, 0]
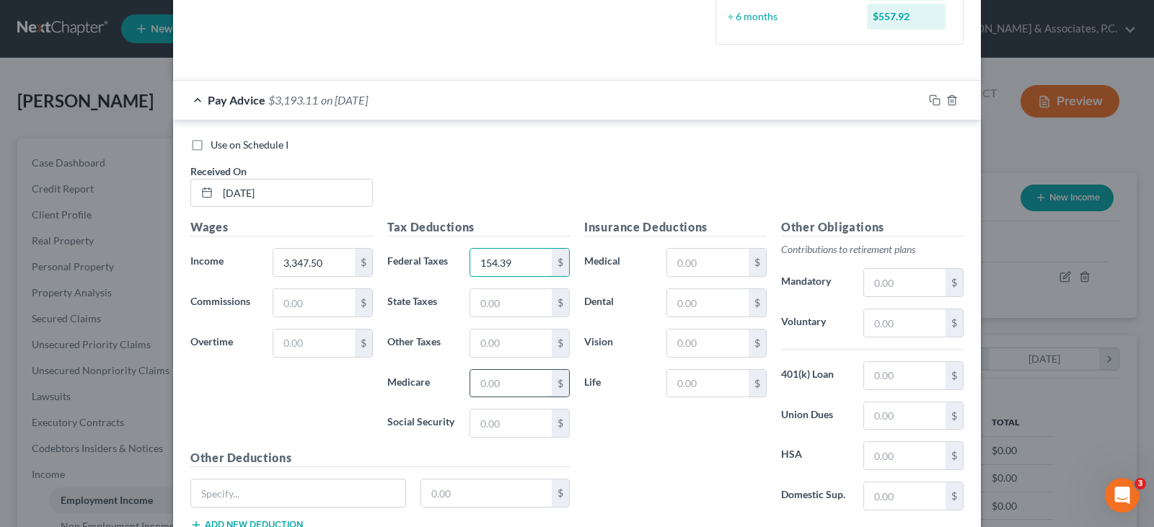
type input "154.39"
click at [497, 384] on input "text" at bounding box center [510, 383] width 81 height 27
type input "41.12"
click at [508, 421] on input "text" at bounding box center [510, 423] width 81 height 27
type input "175.84"
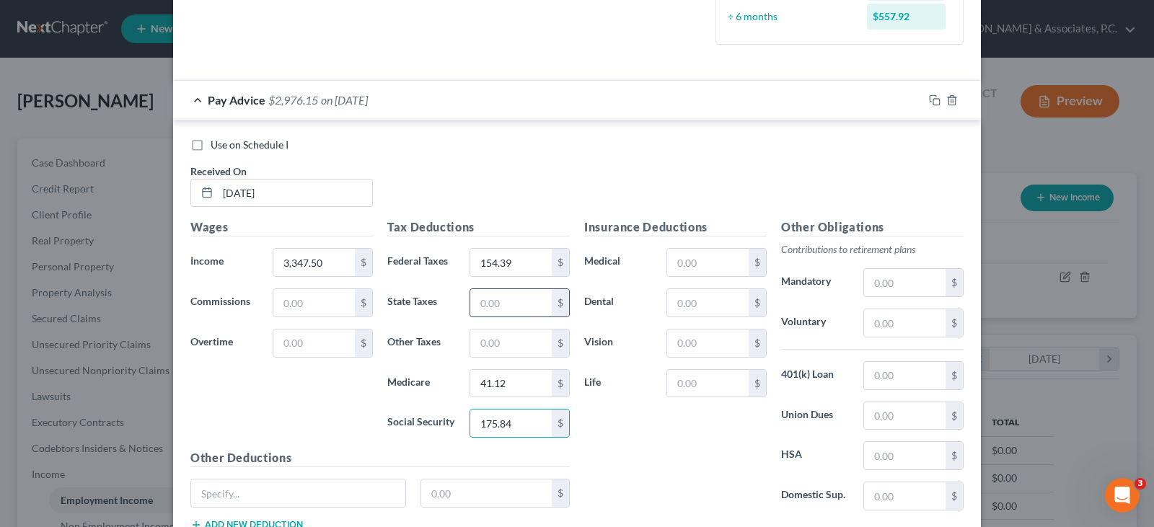
click at [526, 306] on input "text" at bounding box center [510, 302] width 81 height 27
type input "134.74"
click at [524, 346] on input "text" at bounding box center [510, 343] width 81 height 27
type input "20.85"
click at [680, 269] on input "text" at bounding box center [707, 262] width 81 height 27
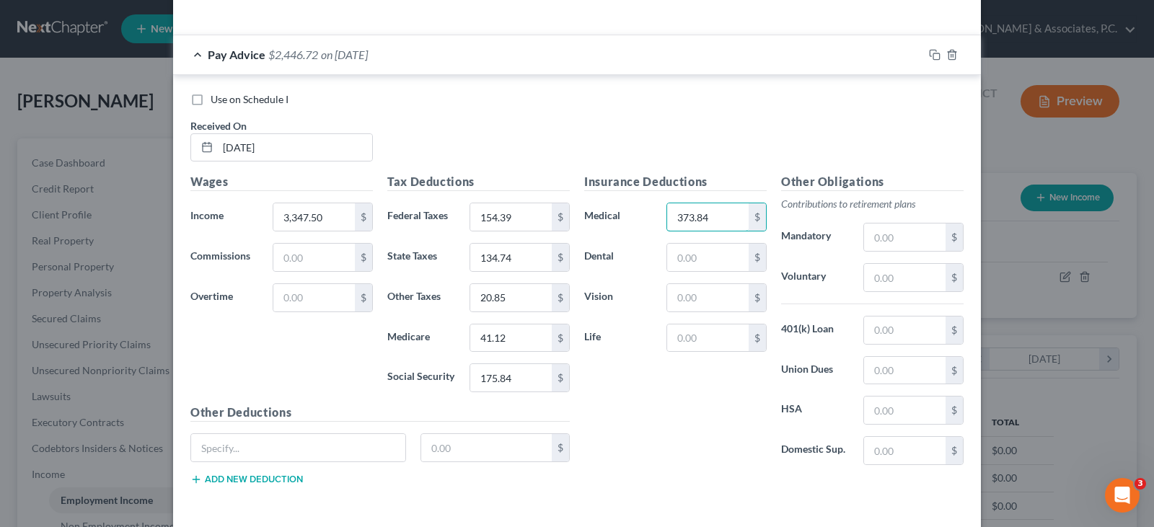
scroll to position [539, 0]
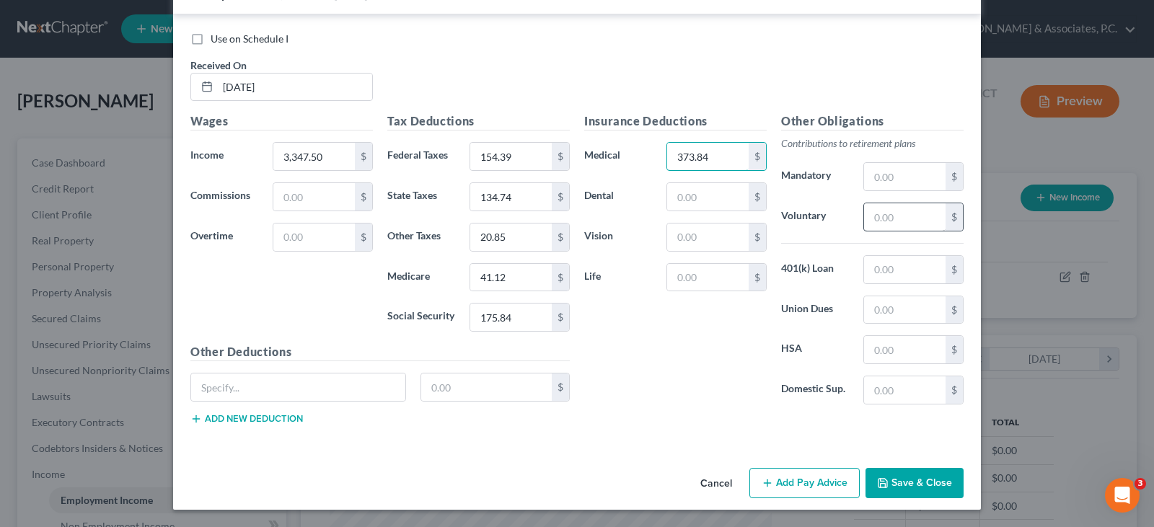
type input "373.84"
click at [882, 214] on input "text" at bounding box center [904, 216] width 81 height 27
click at [881, 211] on input "text" at bounding box center [904, 216] width 81 height 27
click at [883, 176] on input "text" at bounding box center [904, 176] width 81 height 27
type input "167.38"
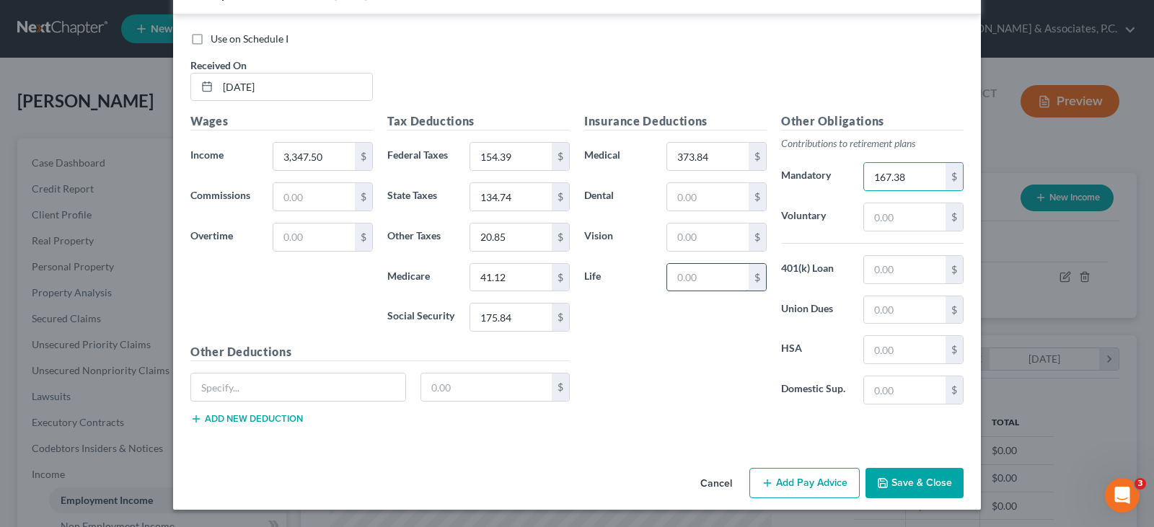
click at [689, 288] on input "text" at bounding box center [707, 277] width 81 height 27
type input "31.45"
click at [689, 193] on input "text" at bounding box center [707, 196] width 81 height 27
drag, startPoint x: 294, startPoint y: 392, endPoint x: 302, endPoint y: 410, distance: 19.4
click at [292, 393] on input "text" at bounding box center [298, 387] width 214 height 27
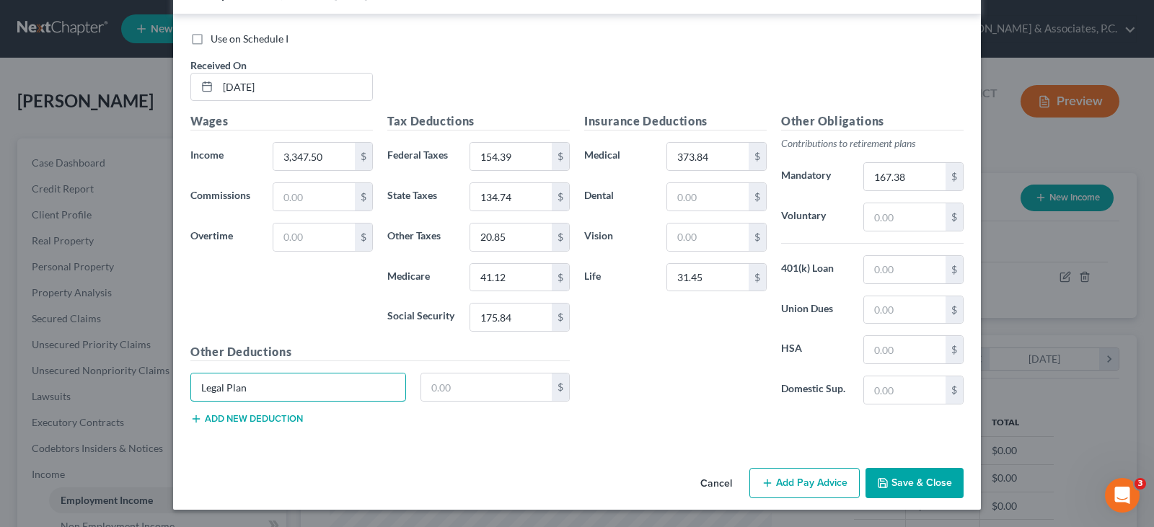
type input "Legal Plan"
click at [266, 418] on button "Add new deduction" at bounding box center [246, 419] width 112 height 12
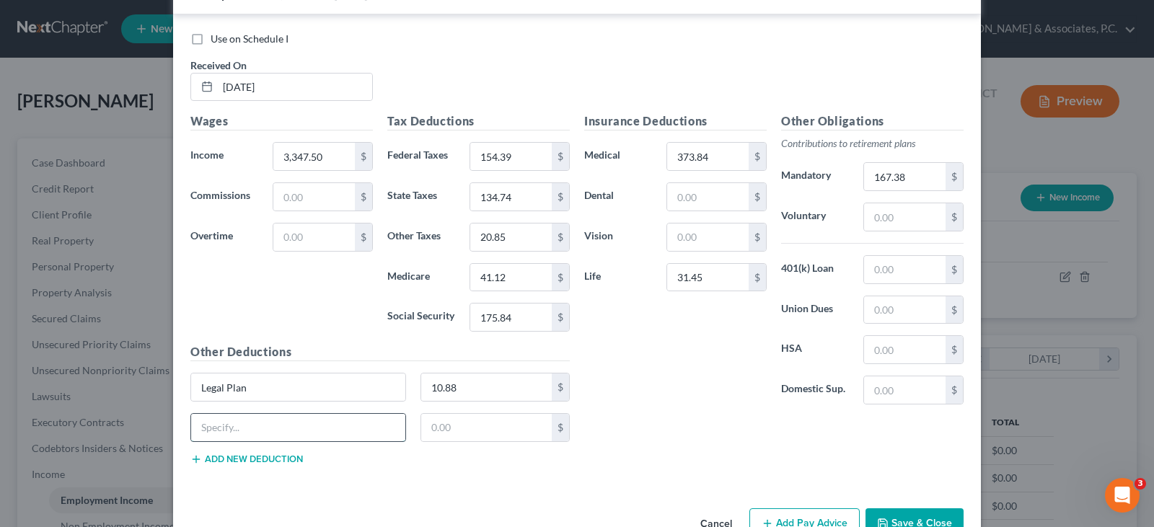
click at [261, 430] on input "text" at bounding box center [298, 427] width 214 height 27
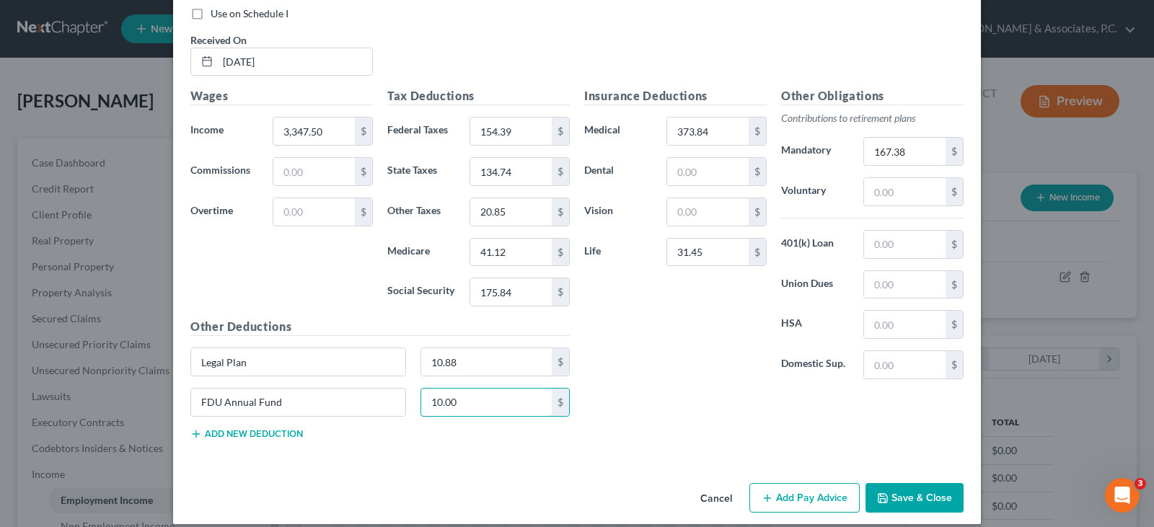
scroll to position [578, 0]
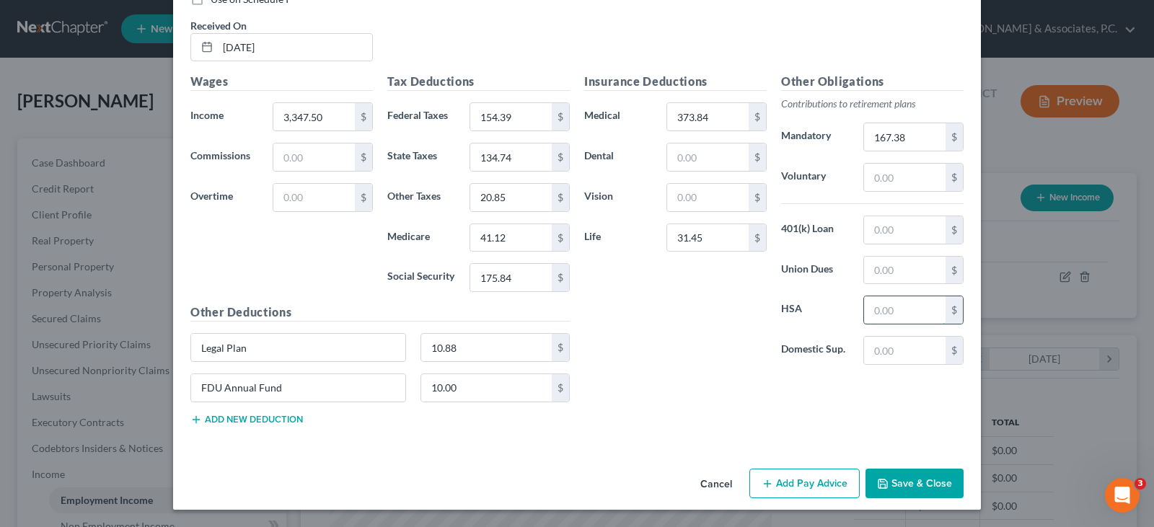
click at [881, 309] on input "text" at bounding box center [904, 309] width 81 height 27
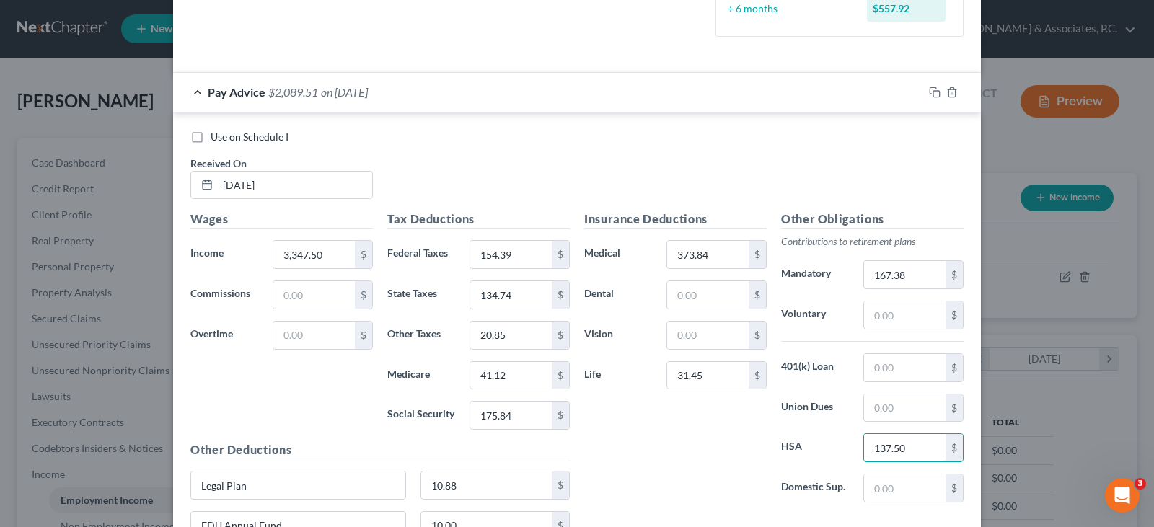
scroll to position [434, 0]
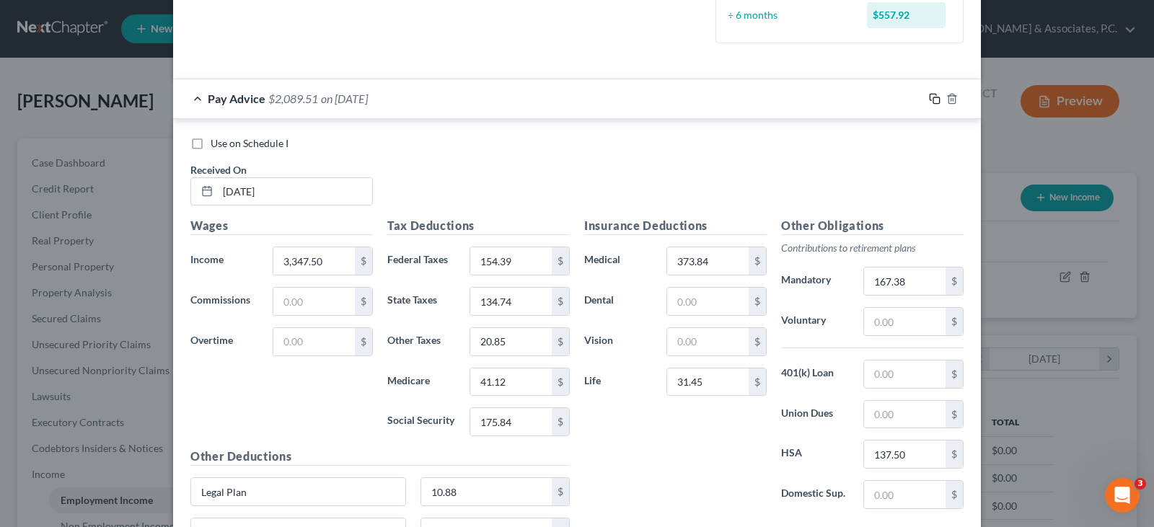
click at [929, 95] on icon "button" at bounding box center [935, 99] width 12 height 12
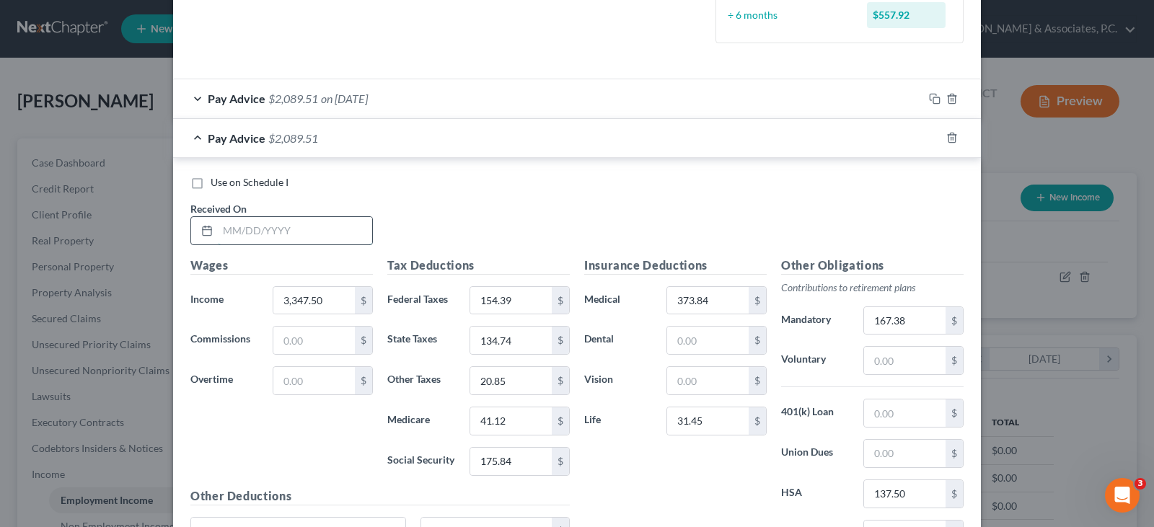
click at [288, 233] on input "text" at bounding box center [295, 230] width 154 height 27
click at [521, 295] on input "154.39" at bounding box center [510, 300] width 81 height 27
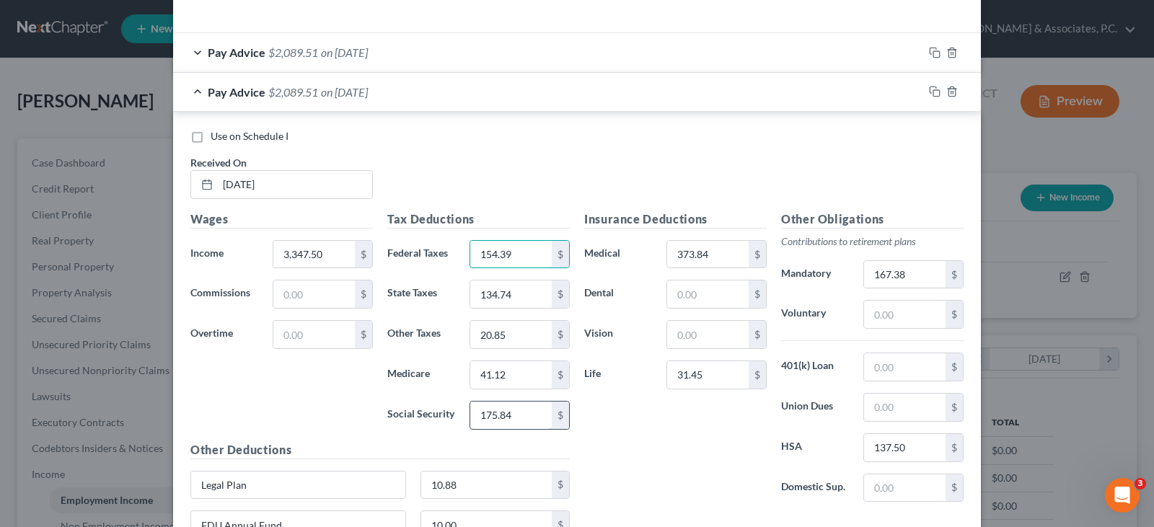
scroll to position [506, 0]
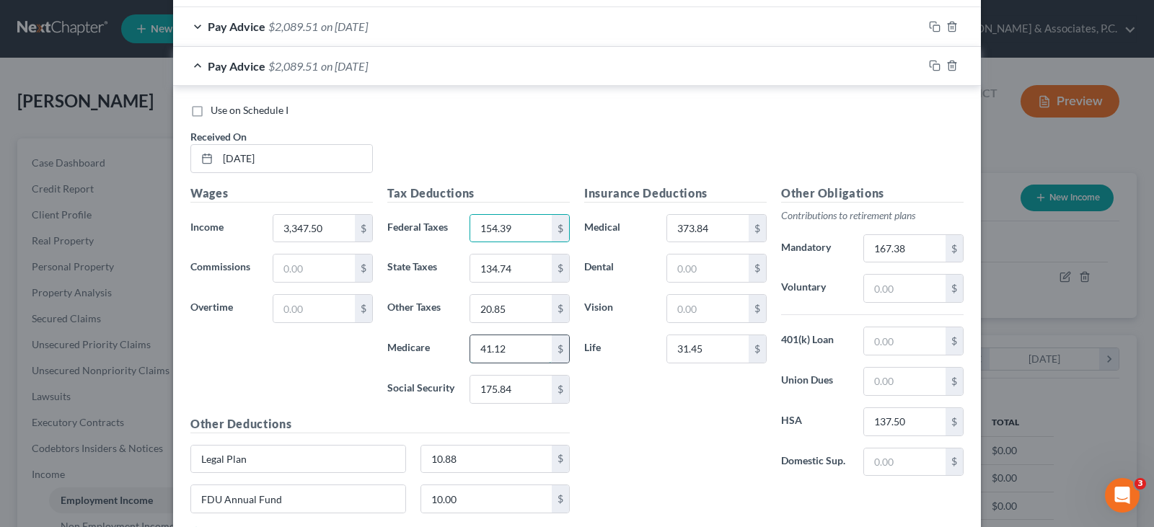
click at [508, 354] on input "41.12" at bounding box center [510, 348] width 81 height 27
click at [516, 388] on input "175.84" at bounding box center [510, 389] width 81 height 27
click at [515, 270] on input "134.74" at bounding box center [510, 268] width 81 height 27
click at [510, 312] on input "20.85" at bounding box center [510, 308] width 81 height 27
click at [929, 68] on icon "button" at bounding box center [935, 66] width 12 height 12
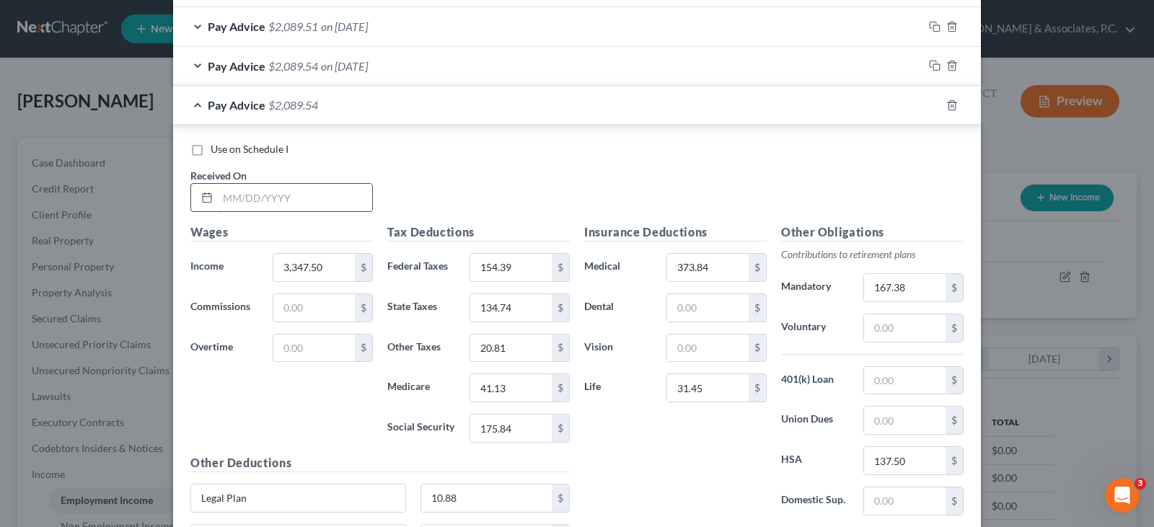
click at [318, 195] on input "text" at bounding box center [295, 197] width 154 height 27
drag, startPoint x: 932, startPoint y: 105, endPoint x: 581, endPoint y: 114, distance: 350.6
click at [929, 105] on icon "button" at bounding box center [935, 106] width 12 height 12
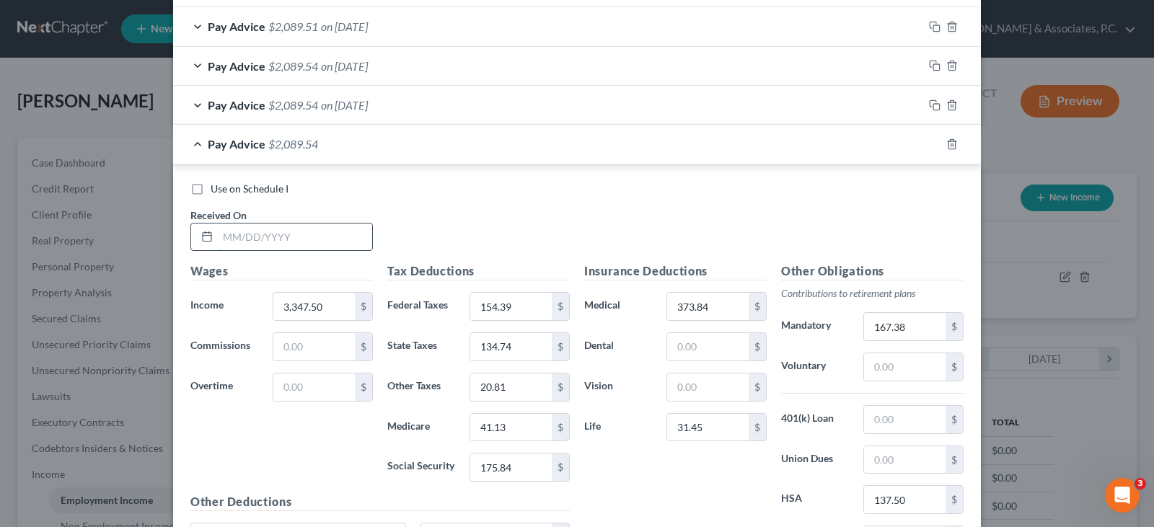
click at [310, 239] on input "text" at bounding box center [295, 237] width 154 height 27
drag, startPoint x: 931, startPoint y: 143, endPoint x: 433, endPoint y: 168, distance: 498.2
click at [929, 141] on icon "button" at bounding box center [935, 144] width 12 height 12
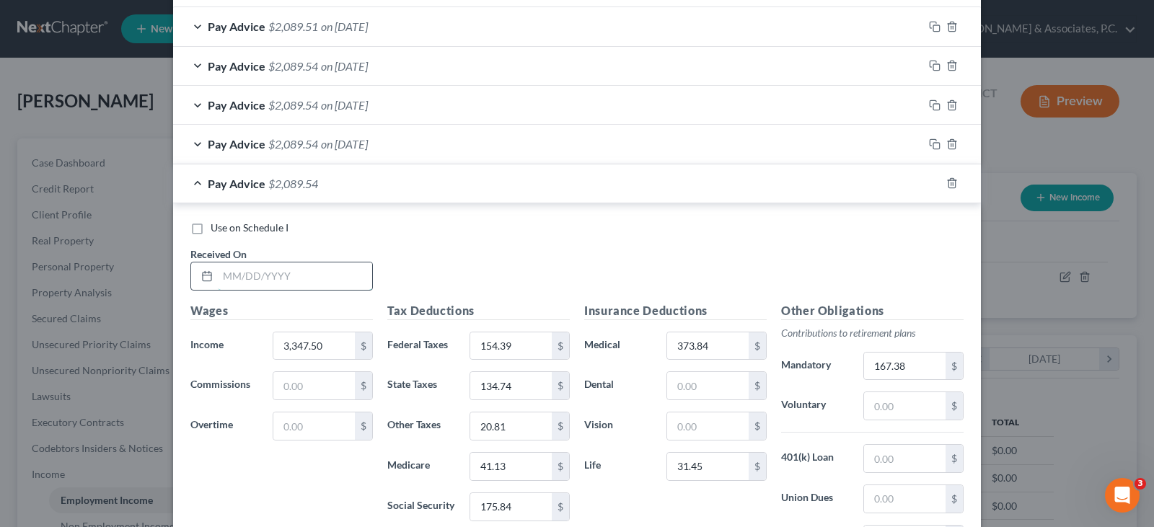
click at [278, 279] on input "text" at bounding box center [295, 275] width 154 height 27
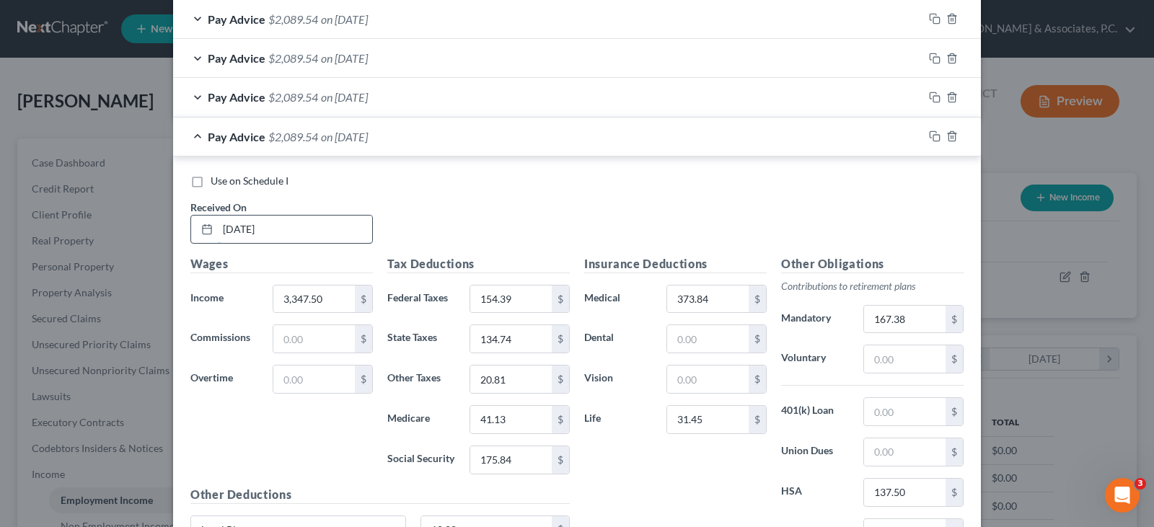
scroll to position [578, 0]
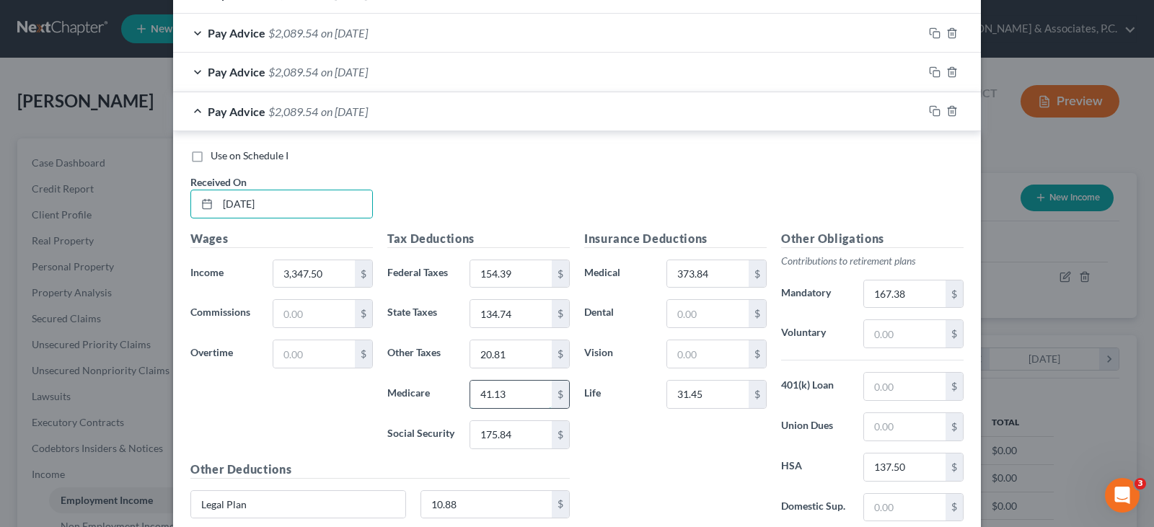
click at [527, 392] on input "41.13" at bounding box center [510, 394] width 81 height 27
click at [929, 107] on icon "button" at bounding box center [935, 111] width 12 height 12
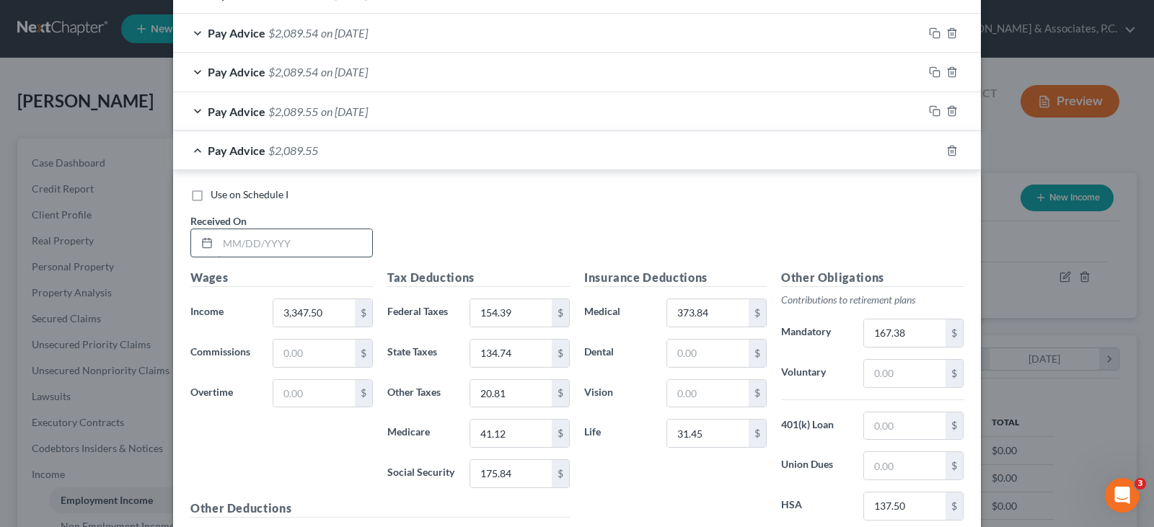
click at [273, 246] on input "text" at bounding box center [295, 242] width 154 height 27
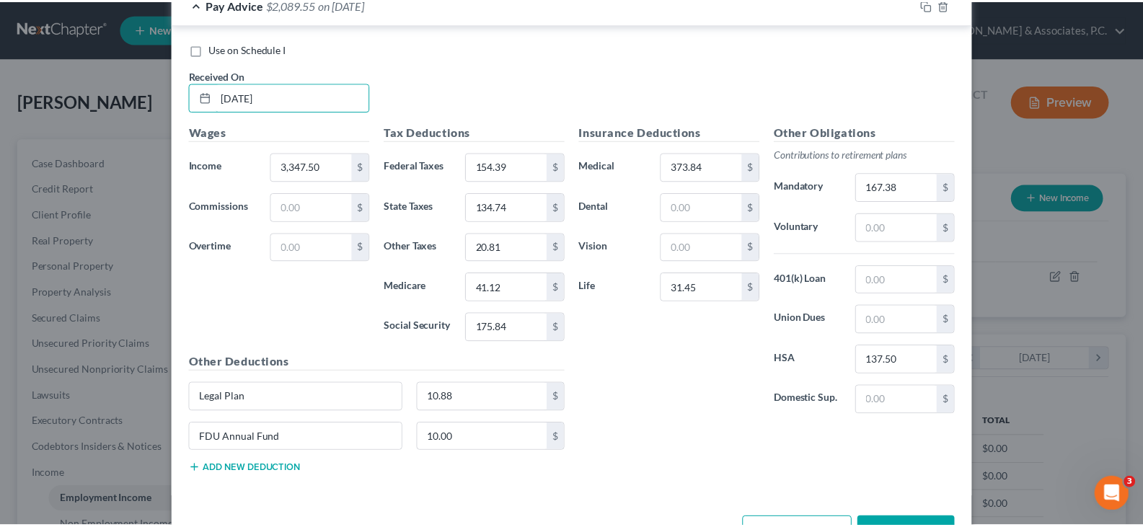
scroll to position [775, 0]
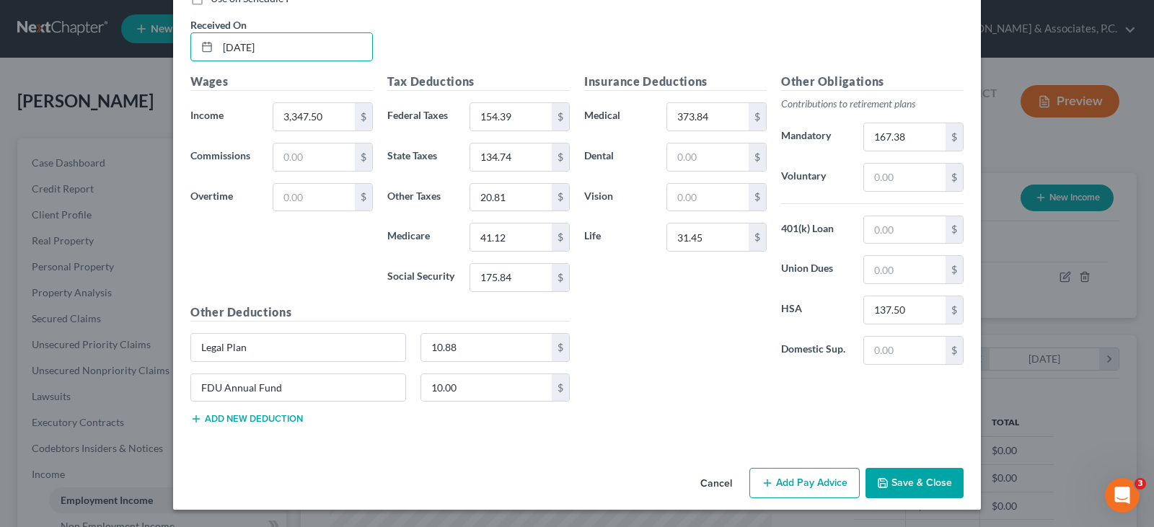
click at [910, 478] on button "Save & Close" at bounding box center [914, 483] width 98 height 30
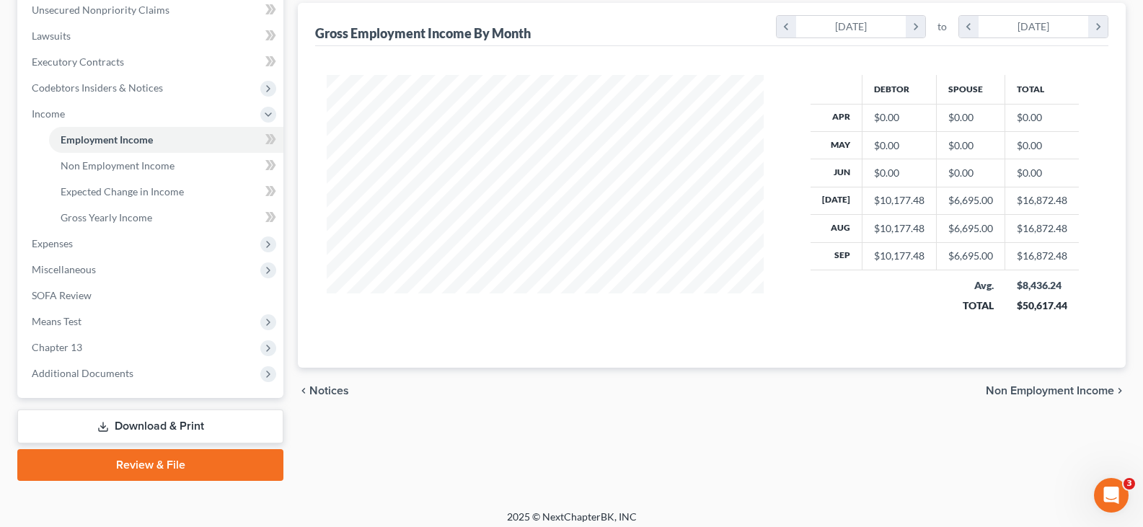
scroll to position [288, 0]
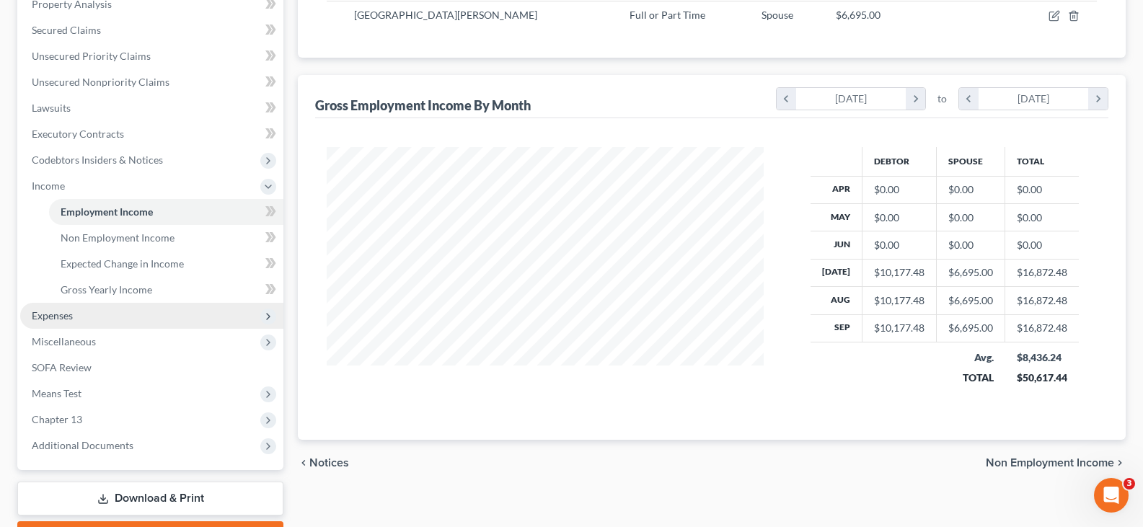
click at [66, 317] on span "Expenses" at bounding box center [52, 315] width 41 height 12
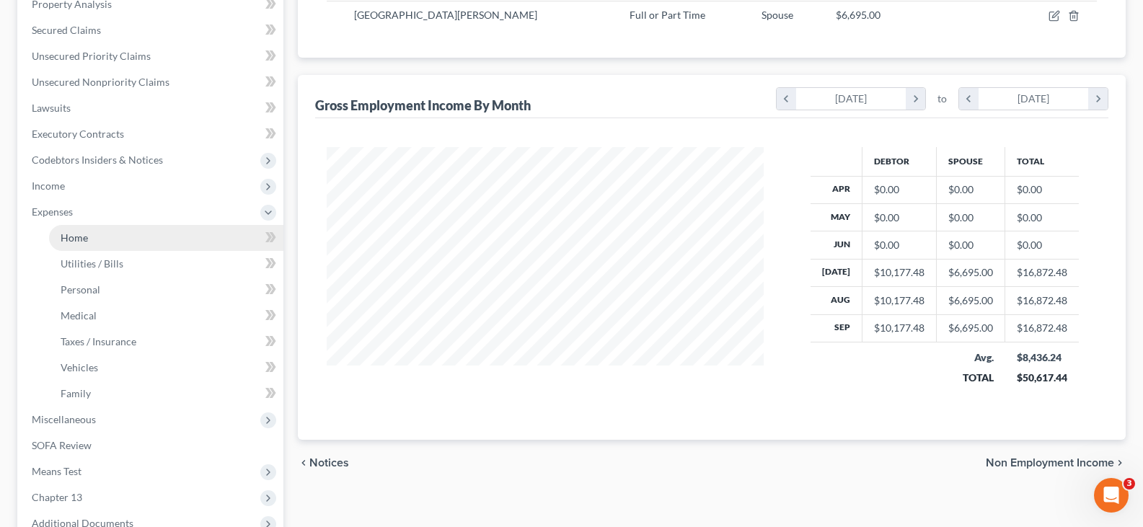
click at [79, 234] on span "Home" at bounding box center [74, 237] width 27 height 12
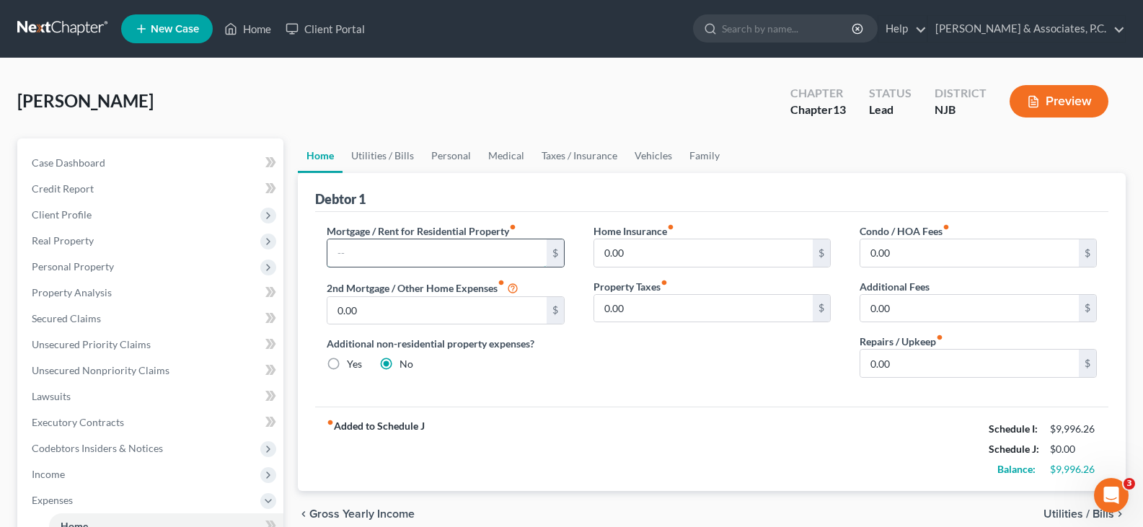
click at [414, 255] on input "text" at bounding box center [436, 252] width 219 height 27
click at [60, 187] on span "Credit Report" at bounding box center [63, 188] width 62 height 12
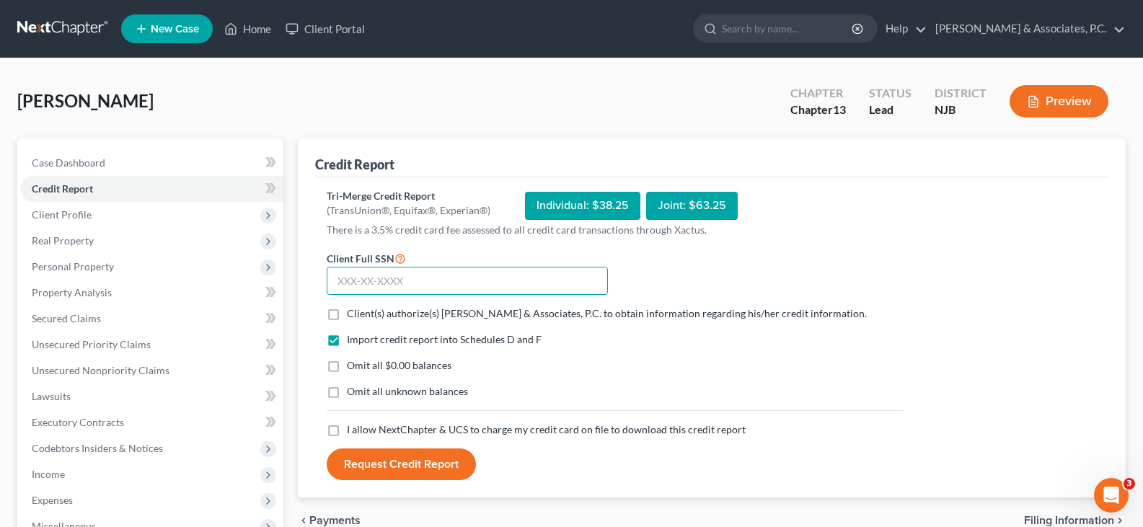
click at [411, 279] on input "text" at bounding box center [467, 281] width 281 height 29
click at [347, 314] on label "Client(s) authorize(s) [PERSON_NAME] & Associates, P.C. to obtain information r…" at bounding box center [607, 313] width 520 height 14
click at [353, 314] on input "Client(s) authorize(s) [PERSON_NAME] & Associates, P.C. to obtain information r…" at bounding box center [357, 310] width 9 height 9
click at [347, 363] on label "Omit all $0.00 balances" at bounding box center [399, 365] width 105 height 14
click at [353, 363] on input "Omit all $0.00 balances" at bounding box center [357, 362] width 9 height 9
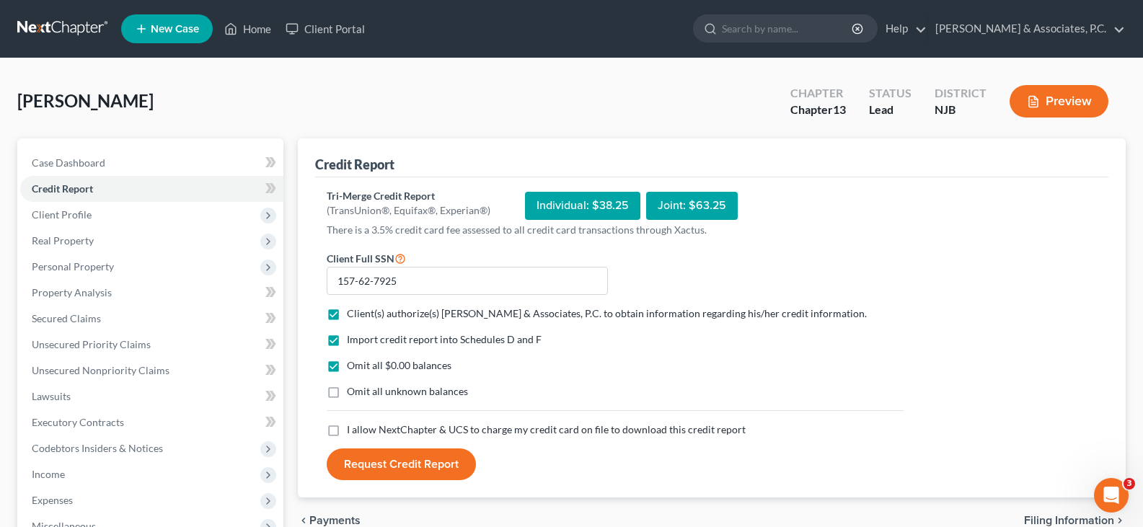
click at [347, 431] on label "I allow NextChapter & UCS to charge my credit card on file to download this cre…" at bounding box center [546, 430] width 399 height 14
click at [353, 431] on input "I allow NextChapter & UCS to charge my credit card on file to download this cre…" at bounding box center [357, 427] width 9 height 9
click at [389, 465] on button "Request Credit Report" at bounding box center [401, 465] width 149 height 32
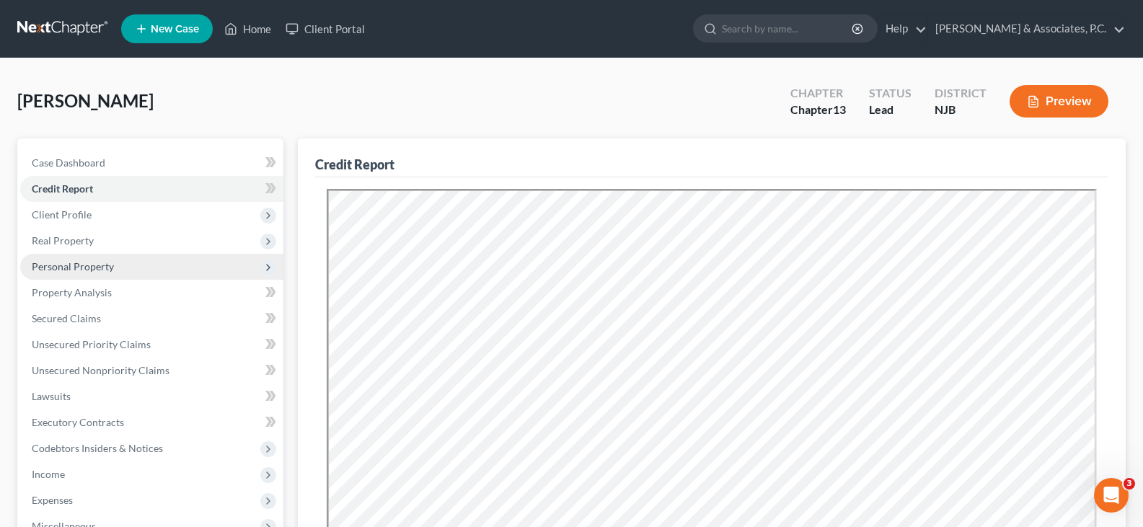
click at [61, 261] on span "Personal Property" at bounding box center [73, 266] width 82 height 12
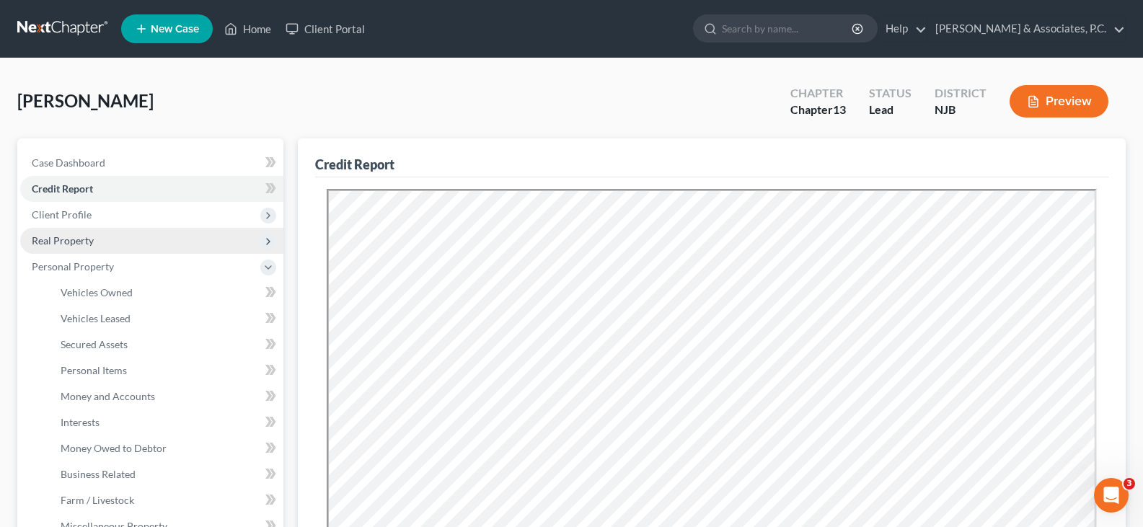
click at [57, 236] on span "Real Property" at bounding box center [63, 240] width 62 height 12
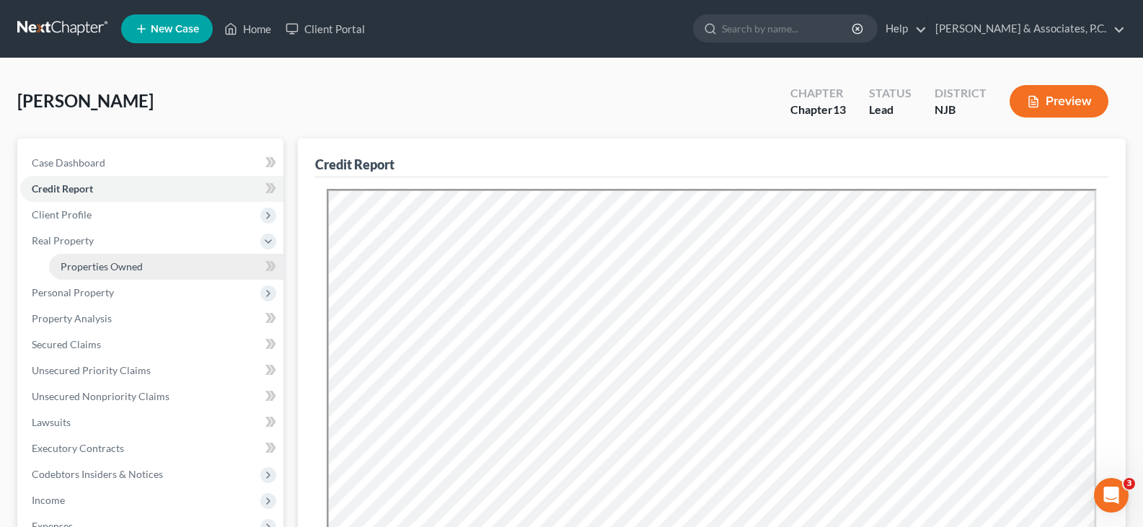
click at [87, 264] on span "Properties Owned" at bounding box center [102, 266] width 82 height 12
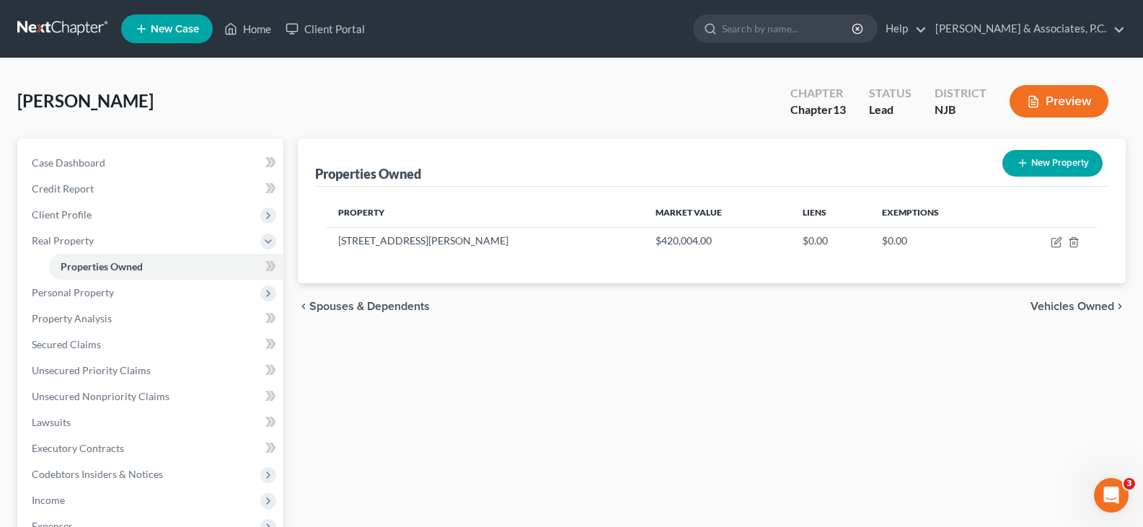
scroll to position [72, 0]
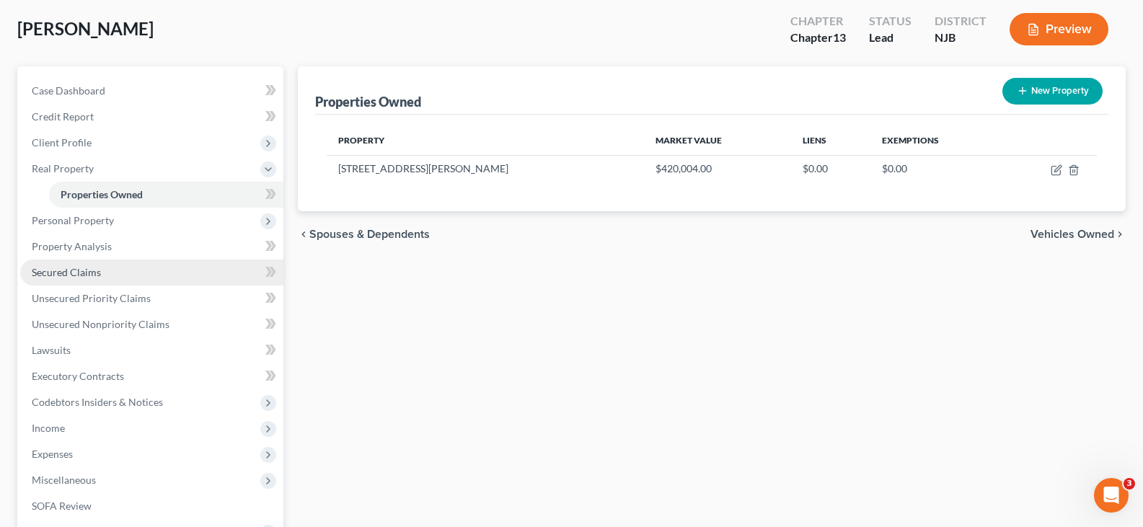
click at [81, 273] on span "Secured Claims" at bounding box center [66, 272] width 69 height 12
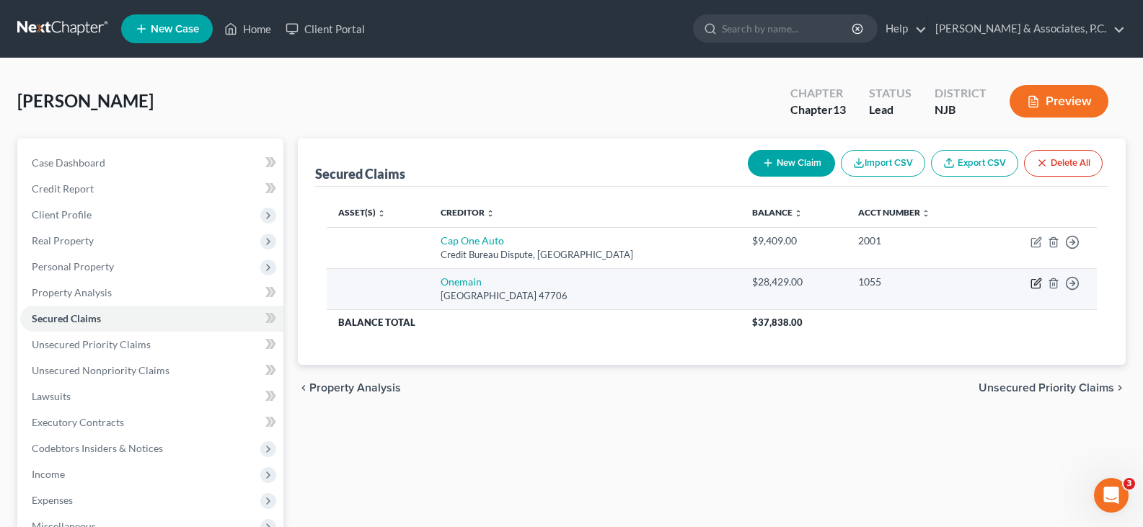
click at [1036, 281] on icon "button" at bounding box center [1037, 284] width 12 height 12
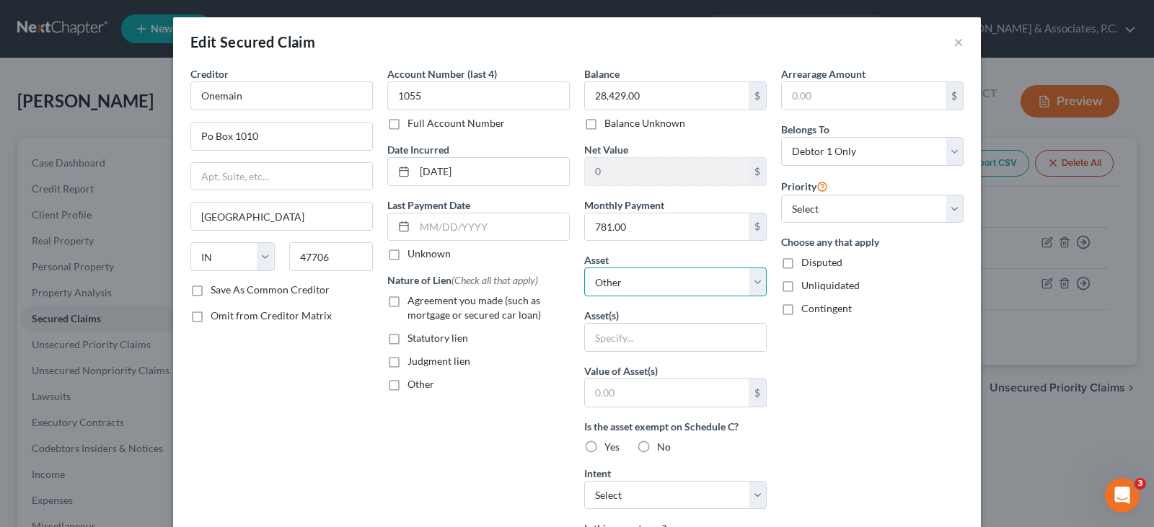
click at [754, 280] on select "Select Other Multiple Assets Primeamerica Term Life Policy - $0.0 Firearms - 1-…" at bounding box center [675, 282] width 182 height 29
click at [584, 268] on select "Select Other Multiple Assets Primeamerica Term Life Policy - $0.0 Firearms - 1-…" at bounding box center [675, 282] width 182 height 29
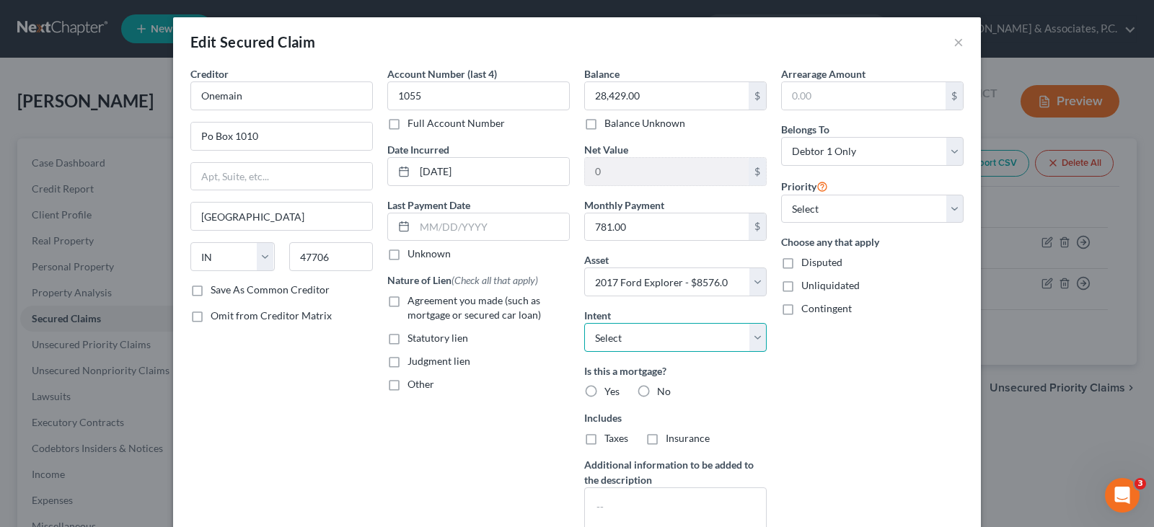
click at [751, 340] on select "Select Surrender Redeem Reaffirm Avoid Other" at bounding box center [675, 337] width 182 height 29
click at [584, 323] on select "Select Surrender Redeem Reaffirm Avoid Other" at bounding box center [675, 337] width 182 height 29
click at [407, 302] on label "Agreement you made (such as mortgage or secured car loan)" at bounding box center [488, 308] width 162 height 29
click at [413, 302] on input "Agreement you made (such as mortgage or secured car loan)" at bounding box center [417, 298] width 9 height 9
click at [657, 387] on label "No" at bounding box center [664, 391] width 14 height 14
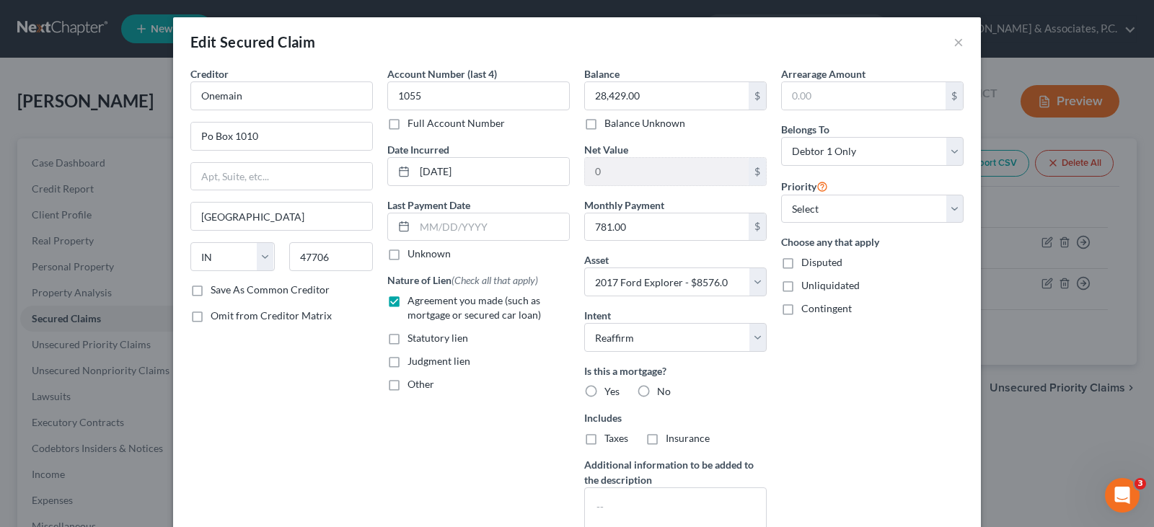
click at [663, 387] on input "No" at bounding box center [667, 388] width 9 height 9
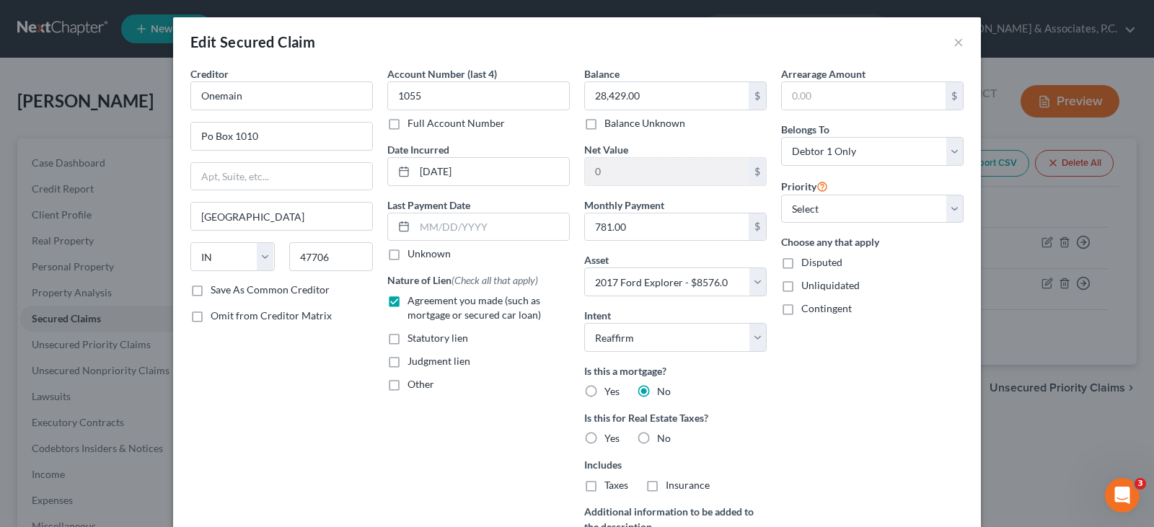
click at [657, 436] on label "No" at bounding box center [664, 438] width 14 height 14
click at [663, 436] on input "No" at bounding box center [667, 435] width 9 height 9
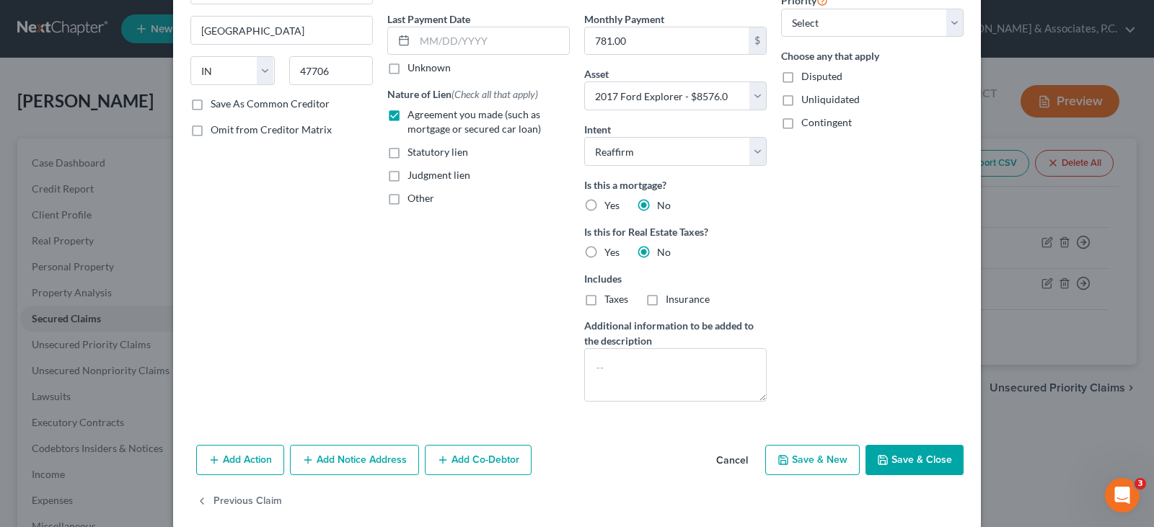
scroll to position [204, 0]
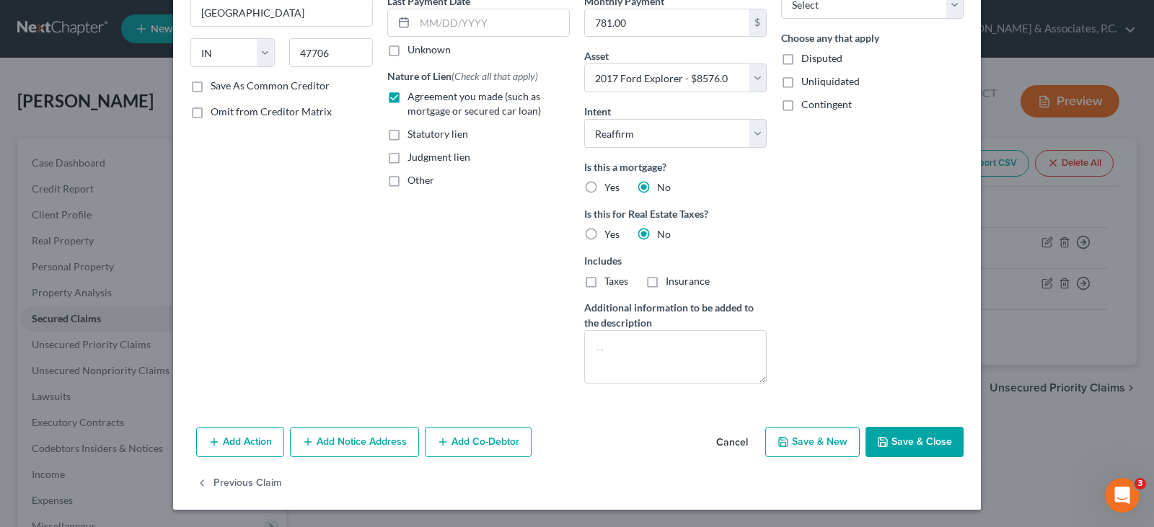
click at [904, 443] on button "Save & Close" at bounding box center [914, 442] width 98 height 30
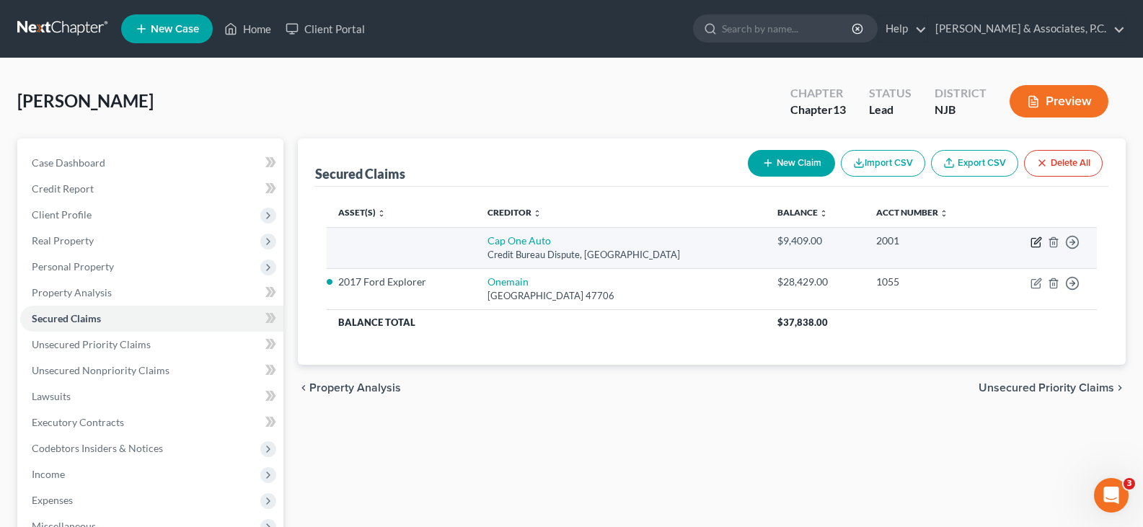
click at [1031, 240] on icon "button" at bounding box center [1037, 243] width 12 height 12
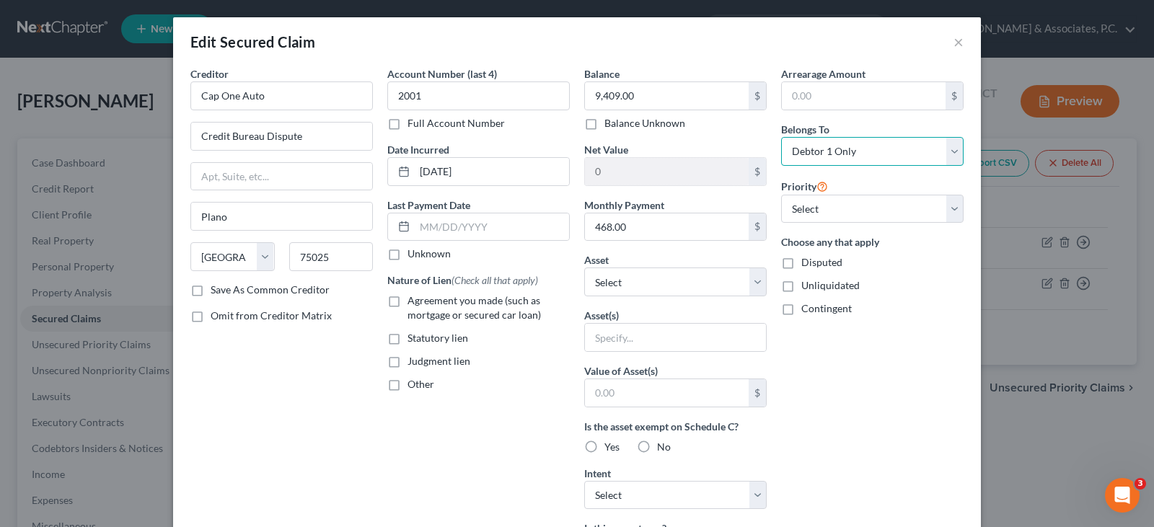
click at [953, 149] on select "Select Debtor 1 Only Debtor 2 Only Debtor 1 And Debtor 2 Only At Least One Of T…" at bounding box center [872, 151] width 182 height 29
click at [781, 137] on select "Select Debtor 1 Only Debtor 2 Only Debtor 1 And Debtor 2 Only At Least One Of T…" at bounding box center [872, 151] width 182 height 29
click at [749, 283] on select "Select Other Multiple Assets Primeamerica Term Life Policy - $0.0 Firearms - 1-…" at bounding box center [675, 282] width 182 height 29
click at [442, 40] on div "Edit Secured Claim ×" at bounding box center [577, 41] width 808 height 49
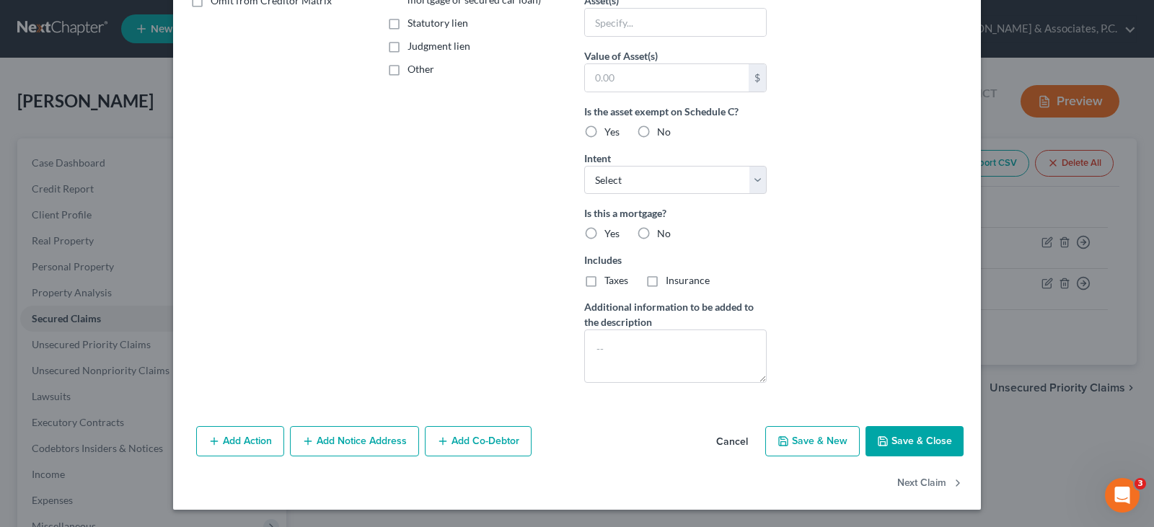
click at [930, 438] on button "Save & Close" at bounding box center [914, 441] width 98 height 30
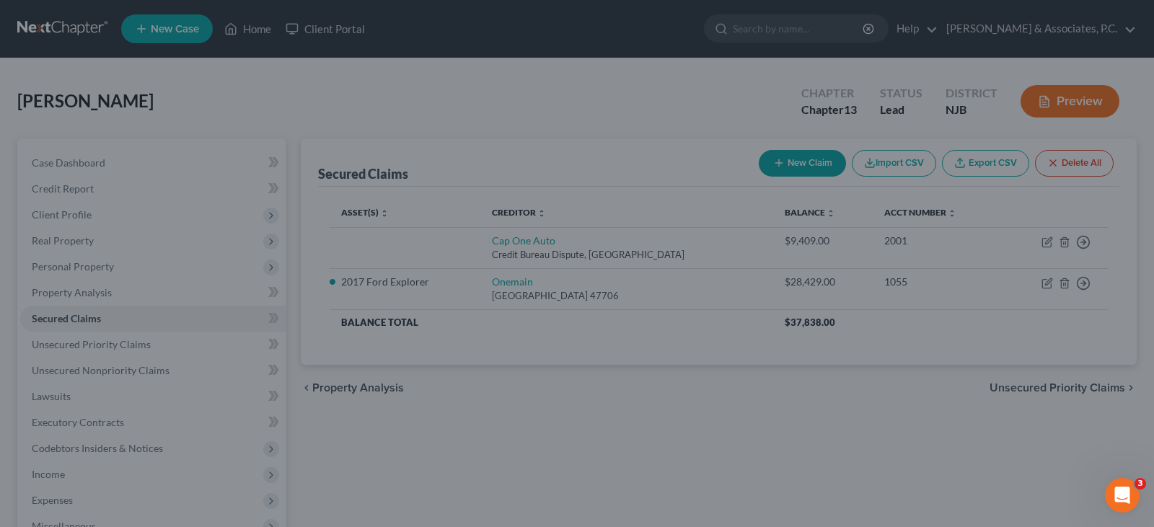
scroll to position [157, 0]
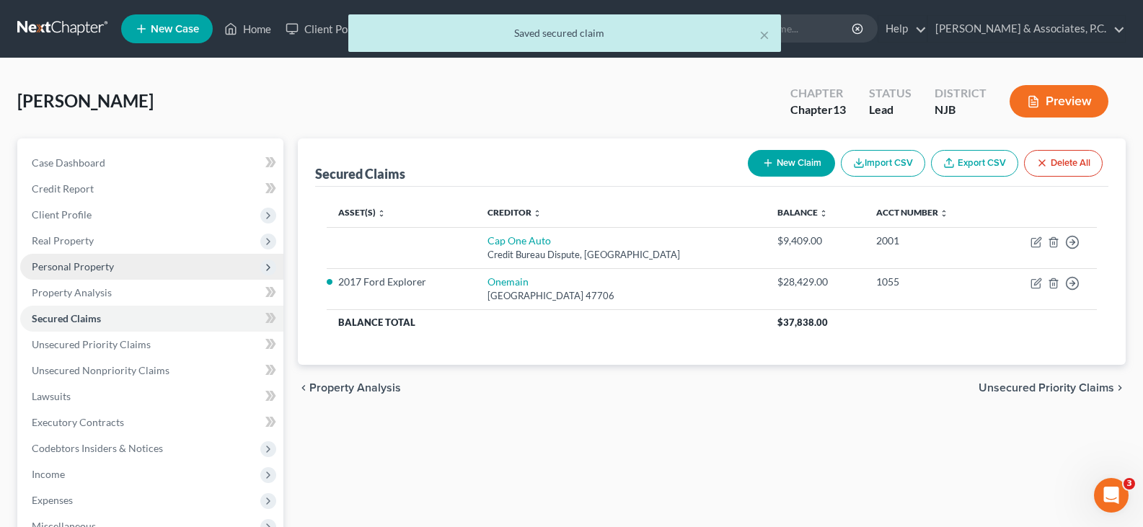
click at [71, 262] on span "Personal Property" at bounding box center [73, 266] width 82 height 12
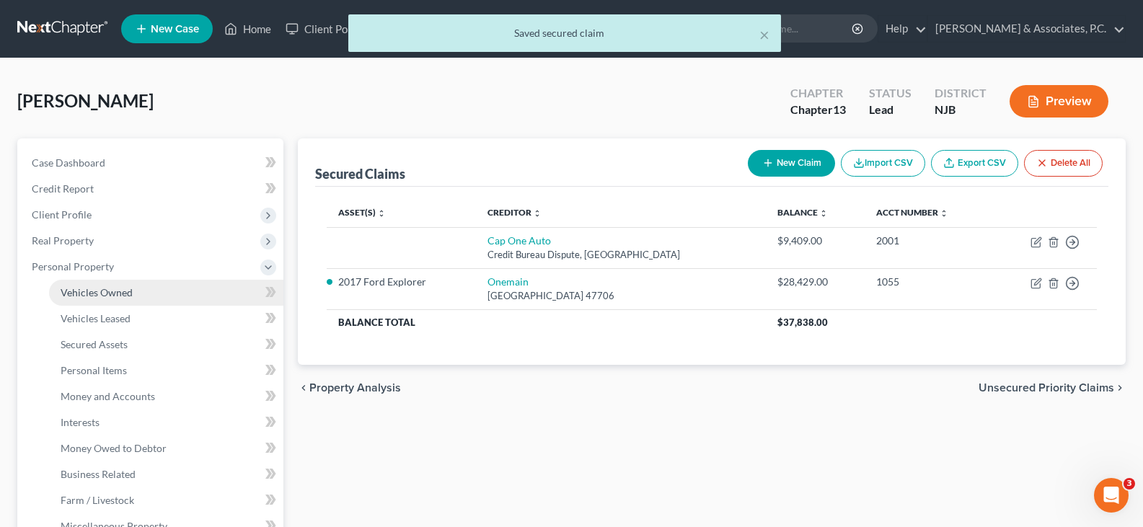
click at [87, 297] on span "Vehicles Owned" at bounding box center [97, 292] width 72 height 12
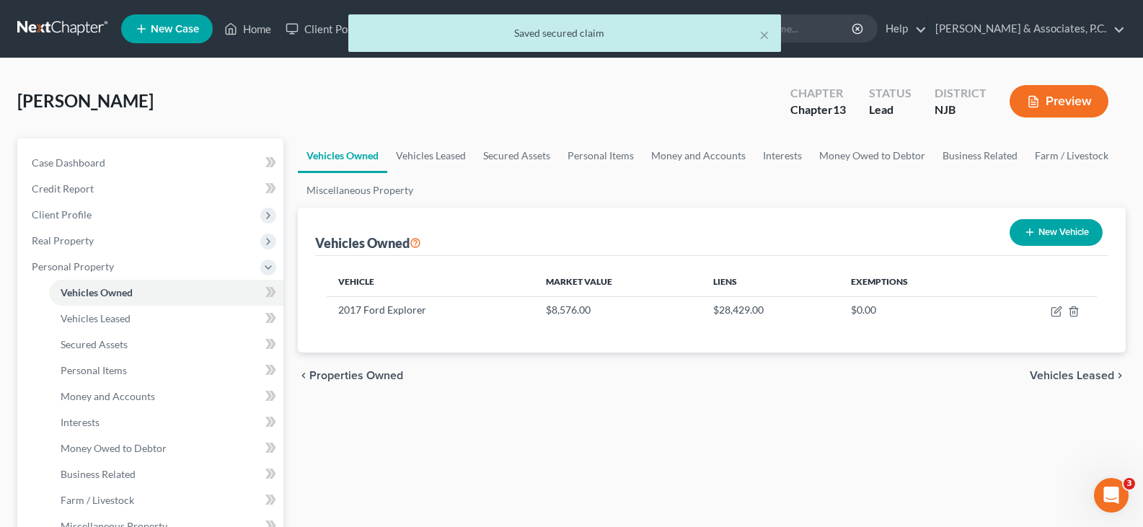
click at [1066, 227] on button "New Vehicle" at bounding box center [1056, 232] width 93 height 27
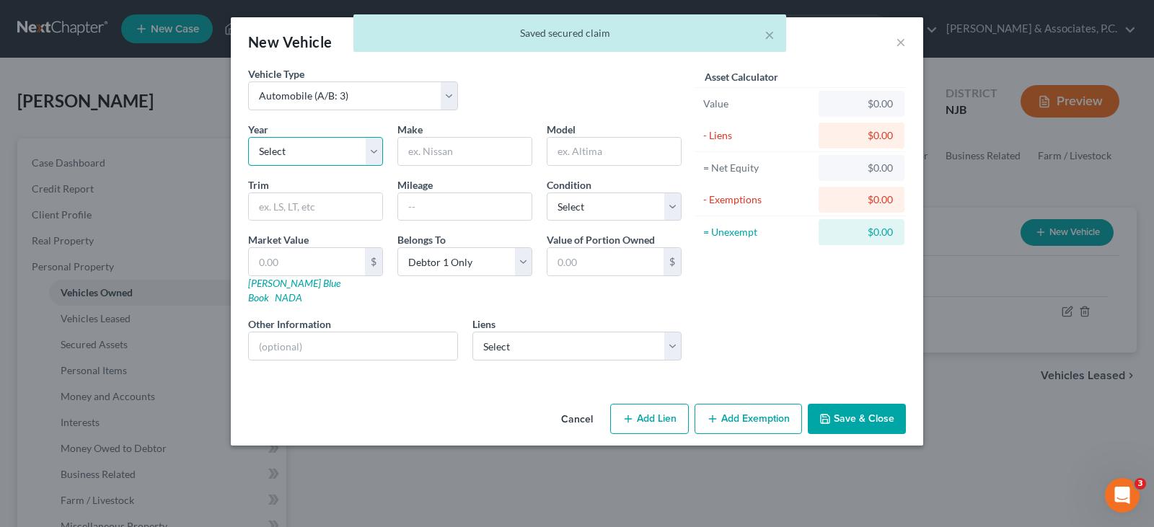
click at [374, 162] on select "Select 2026 2025 2024 2023 2022 2021 2020 2019 2018 2017 2016 2015 2014 2013 20…" at bounding box center [315, 151] width 135 height 29
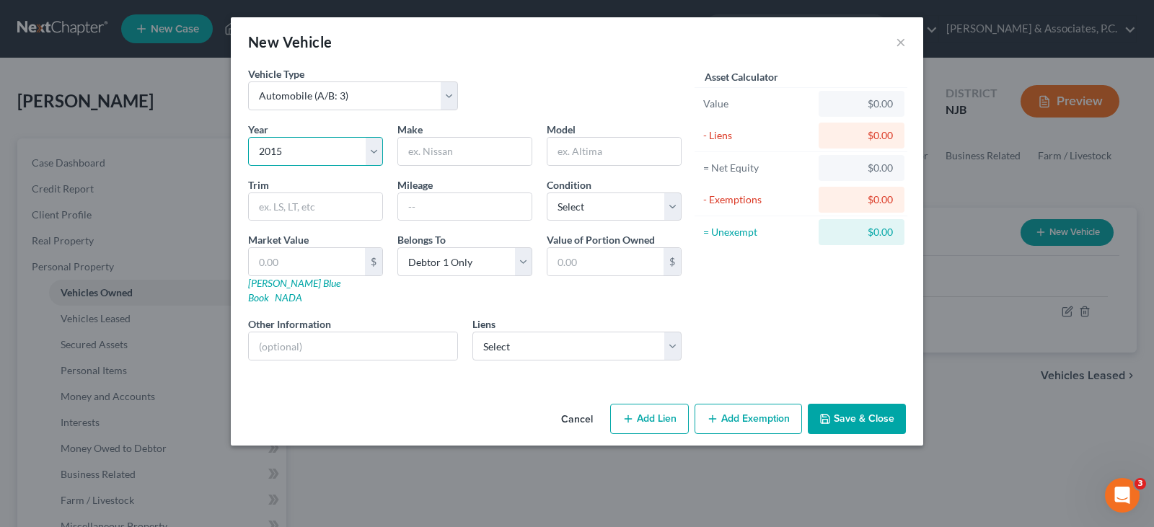
click at [248, 137] on select "Select 2026 2025 2024 2023 2022 2021 2020 2019 2018 2017 2016 2015 2014 2013 20…" at bounding box center [315, 151] width 135 height 29
click at [447, 154] on input "text" at bounding box center [464, 151] width 133 height 27
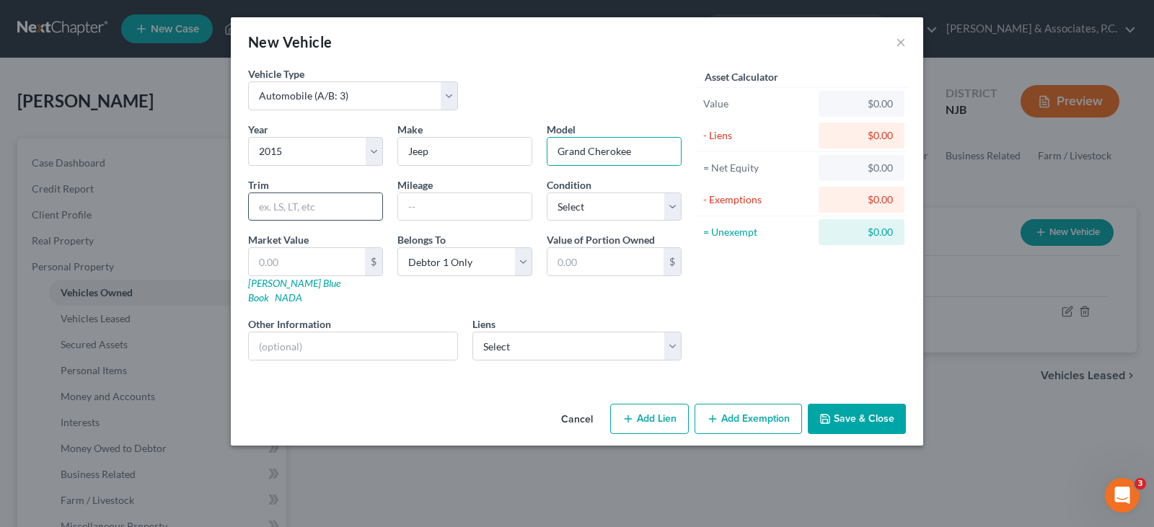
drag, startPoint x: 278, startPoint y: 206, endPoint x: 282, endPoint y: 219, distance: 12.8
click at [278, 210] on input "text" at bounding box center [315, 206] width 133 height 27
click at [441, 203] on input "text" at bounding box center [464, 206] width 133 height 27
drag, startPoint x: 229, startPoint y: 211, endPoint x: 162, endPoint y: 213, distance: 66.4
click at [162, 213] on div "New Vehicle × Vehicle Type Select Automobile (A/B: 3) Truck (A/B: 3) Trailer (A…" at bounding box center [577, 263] width 1154 height 527
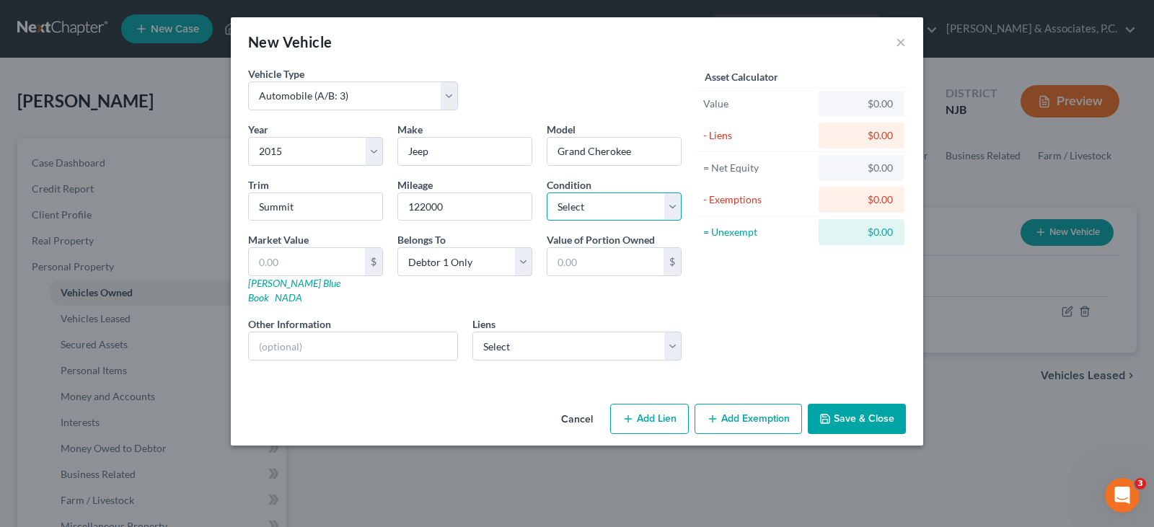
click at [609, 213] on select "Select Excellent Very Good Good Fair Poor" at bounding box center [614, 207] width 135 height 29
click at [547, 193] on select "Select Excellent Very Good Good Fair Poor" at bounding box center [614, 207] width 135 height 29
click at [299, 265] on input "text" at bounding box center [307, 261] width 116 height 27
click at [384, 292] on div "Year Select 2026 2025 2024 2023 2022 2021 2020 2019 2018 2017 2016 2015 2014 20…" at bounding box center [465, 247] width 448 height 250
click at [575, 334] on select "Select Cap One Auto - $9,409.00" at bounding box center [577, 346] width 210 height 29
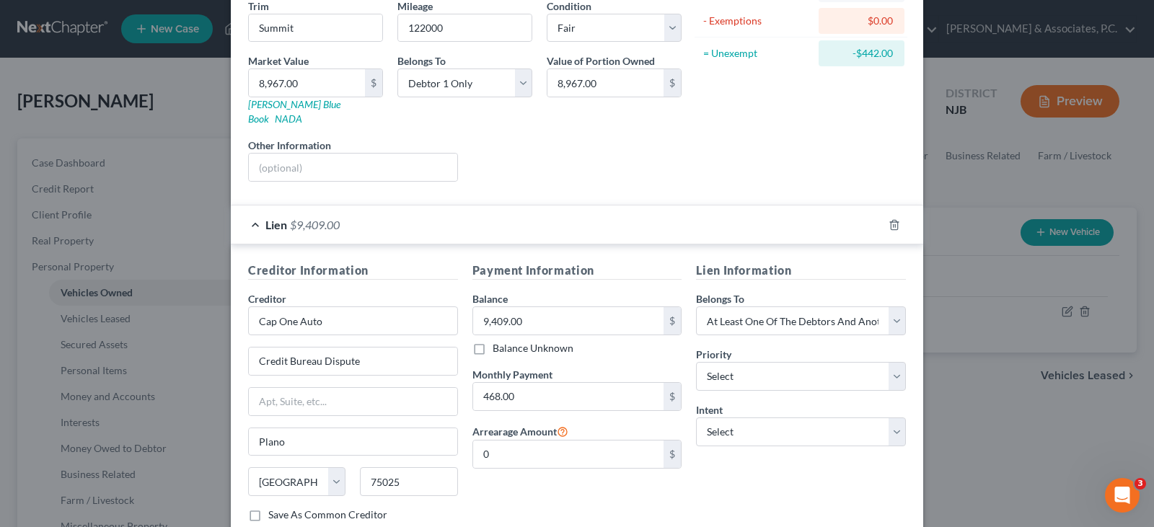
scroll to position [216, 0]
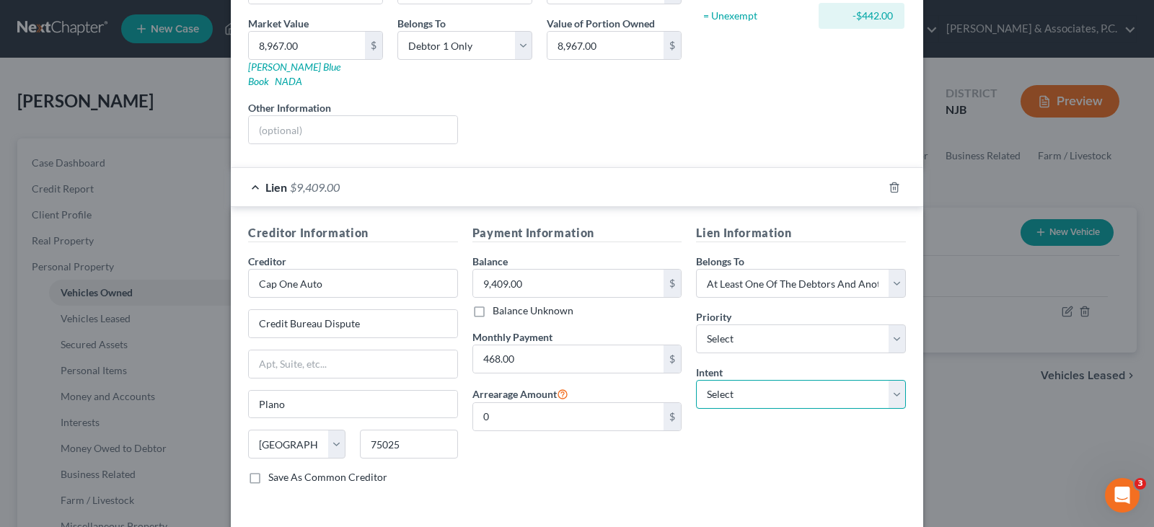
click at [850, 380] on select "Select Surrender Redeem Reaffirm Avoid Other" at bounding box center [801, 394] width 210 height 29
click at [696, 380] on select "Select Surrender Redeem Reaffirm Avoid Other" at bounding box center [801, 394] width 210 height 29
click at [569, 443] on div "Payment Information Balance 9,409.00 $ Balance Unknown Balance Undetermined 9,4…" at bounding box center [577, 360] width 224 height 272
click at [607, 115] on div "Liens Select" at bounding box center [577, 122] width 224 height 44
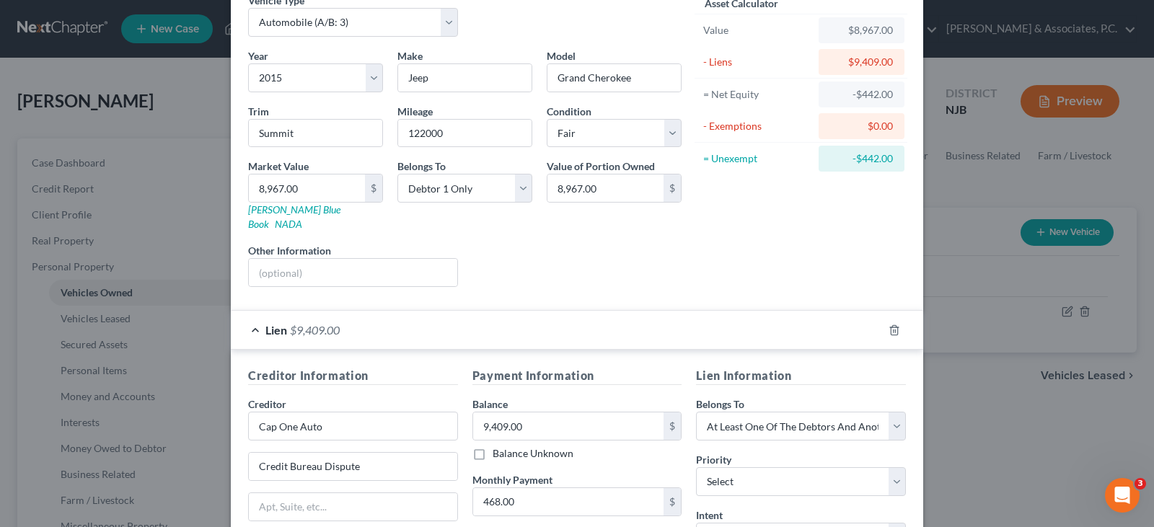
scroll to position [72, 0]
click at [518, 192] on select "Select Debtor 1 Only Debtor 2 Only Debtor 1 And Debtor 2 Only At Least One Of T…" at bounding box center [464, 189] width 135 height 29
click at [397, 175] on select "Select Debtor 1 Only Debtor 2 Only Debtor 1 And Debtor 2 Only At Least One Of T…" at bounding box center [464, 189] width 135 height 29
click at [668, 244] on div "Liens Select" at bounding box center [577, 266] width 224 height 44
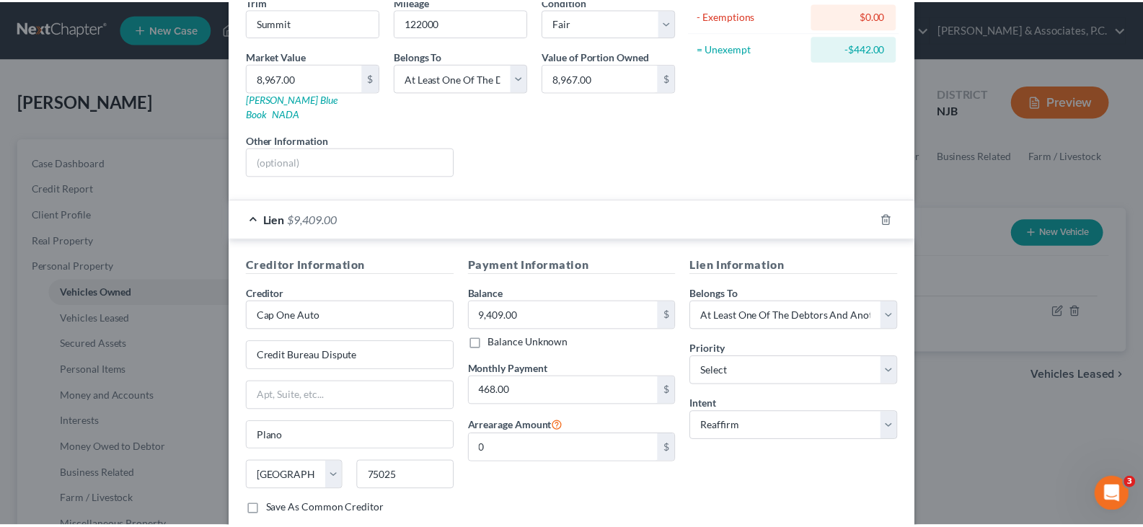
scroll to position [262, 0]
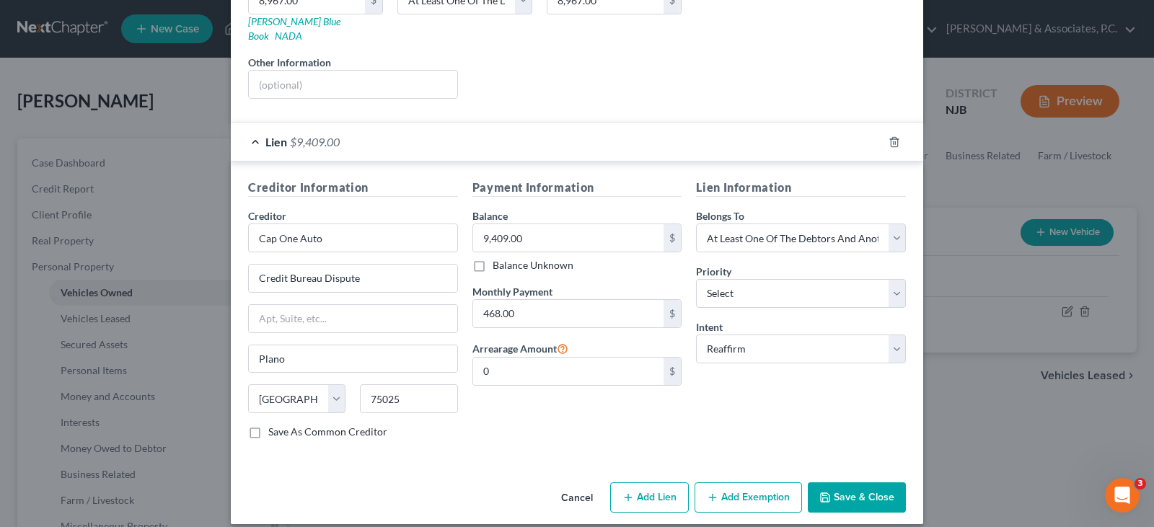
click at [886, 482] on button "Save & Close" at bounding box center [857, 497] width 98 height 30
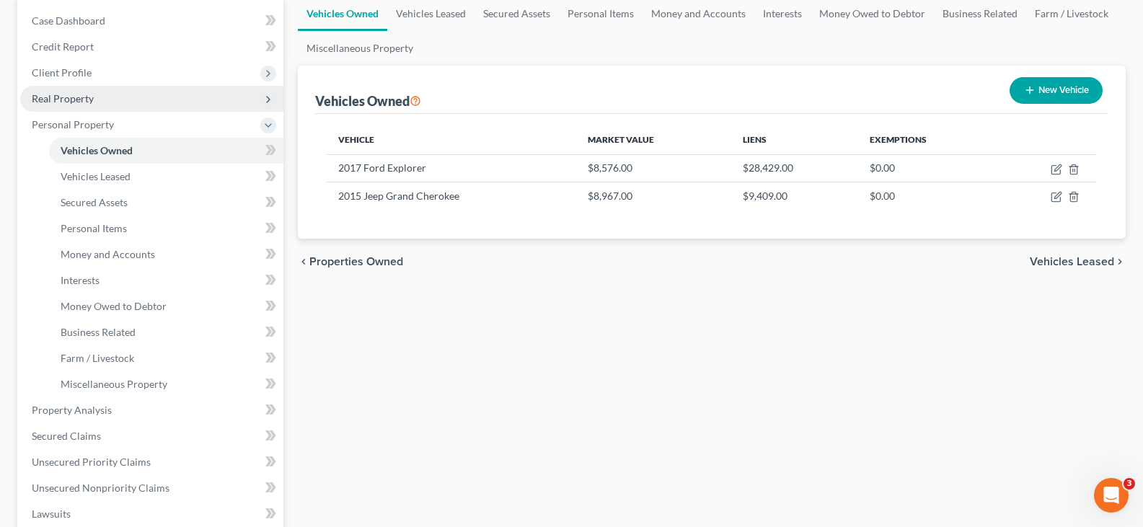
scroll to position [144, 0]
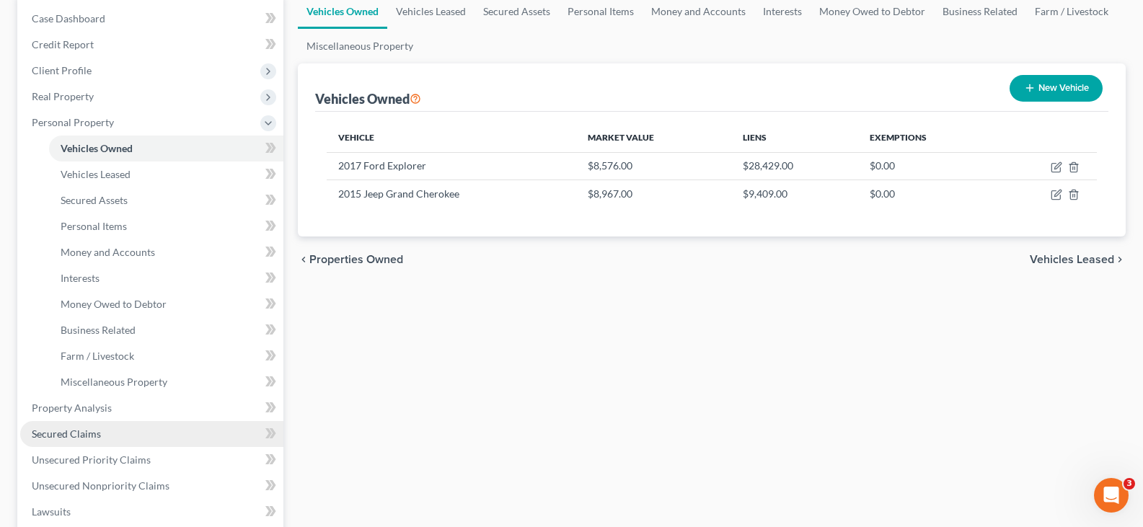
click at [72, 431] on span "Secured Claims" at bounding box center [66, 434] width 69 height 12
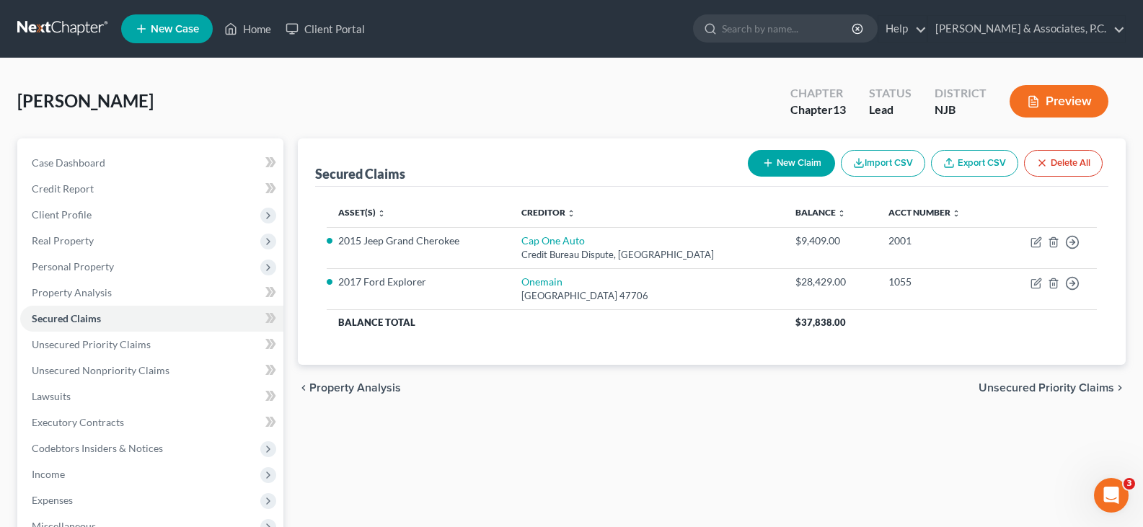
click at [777, 163] on button "New Claim" at bounding box center [791, 163] width 87 height 27
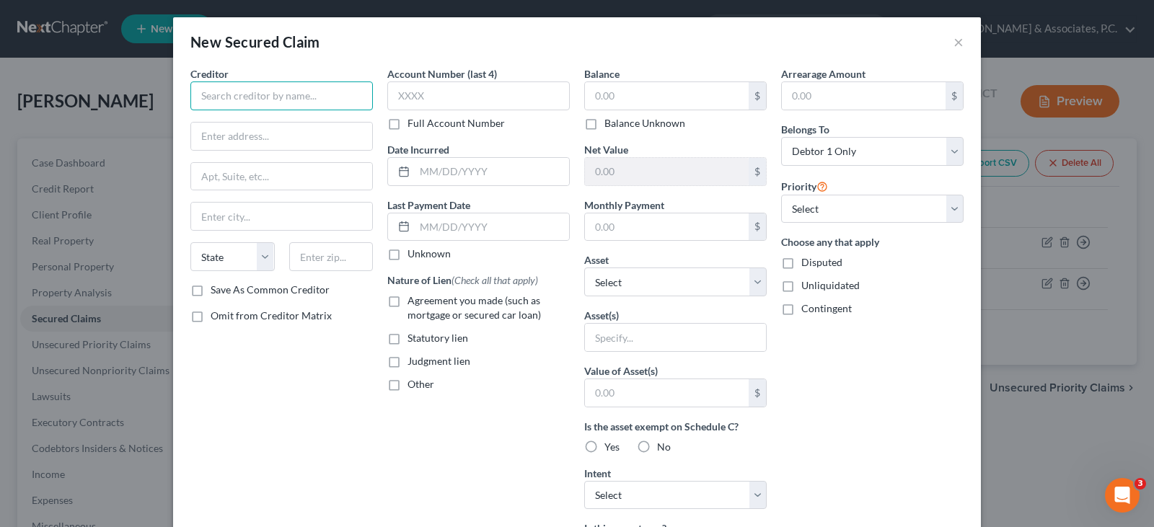
click at [315, 93] on input "text" at bounding box center [281, 95] width 182 height 29
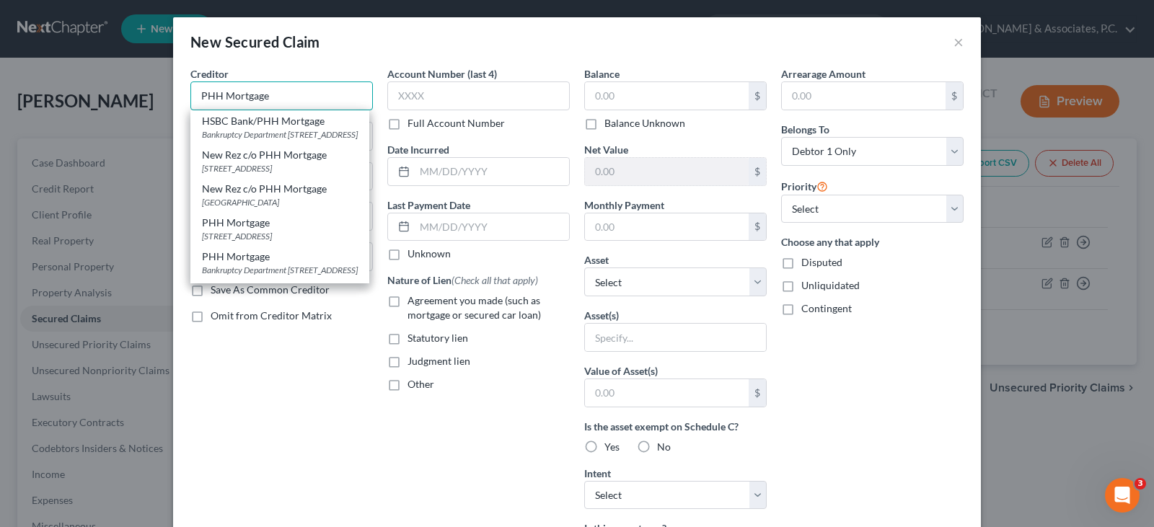
click at [315, 96] on input "PHH Mortgage" at bounding box center [281, 95] width 182 height 29
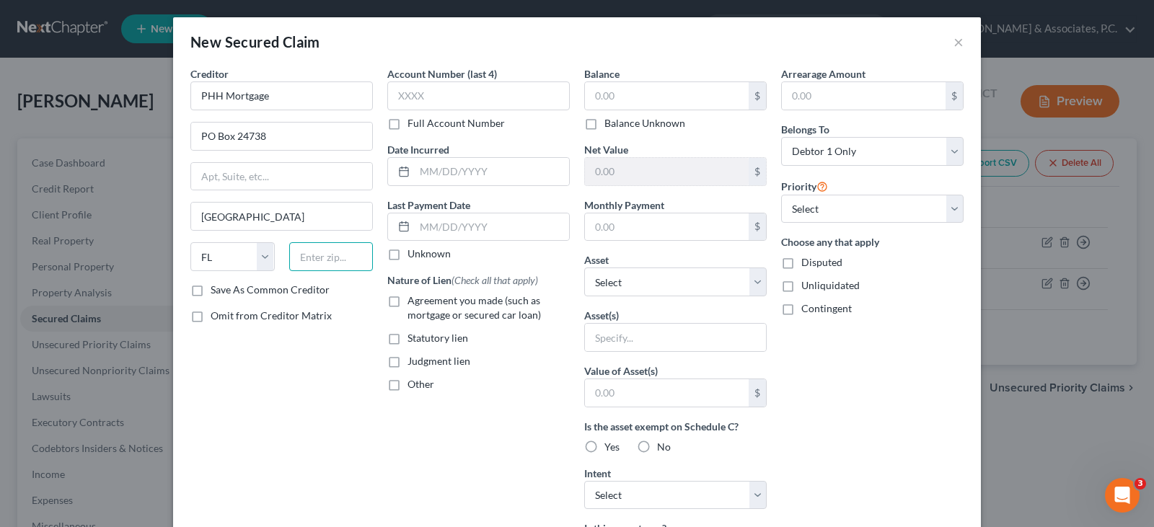
click at [318, 260] on input "text" at bounding box center [331, 256] width 84 height 29
click at [301, 371] on div "Creditor * PHH Mortgage PO Box 24738 [GEOGRAPHIC_DATA] [US_STATE][GEOGRAPHIC_DA…" at bounding box center [281, 387] width 197 height 643
click at [635, 95] on input "text" at bounding box center [667, 95] width 164 height 27
click at [827, 91] on input "text" at bounding box center [864, 95] width 164 height 27
click at [676, 234] on input "text" at bounding box center [667, 226] width 164 height 27
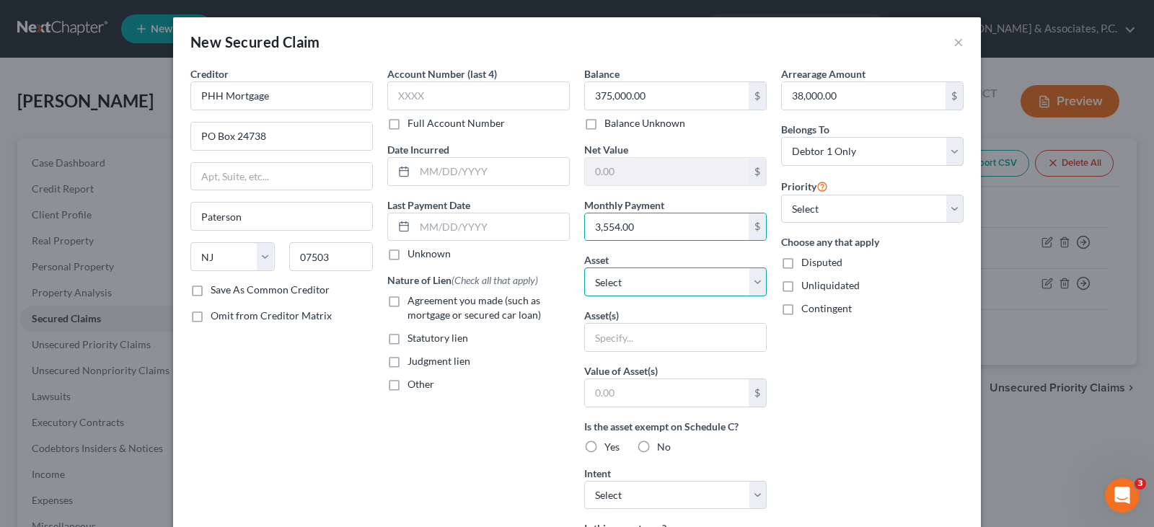
click at [640, 284] on select "Select Other Multiple Assets Primeamerica Term Life Policy - $0.0 Firearms - 1-…" at bounding box center [675, 282] width 182 height 29
click at [584, 268] on select "Select Other Multiple Assets Primeamerica Term Life Policy - $0.0 Firearms - 1-…" at bounding box center [675, 282] width 182 height 29
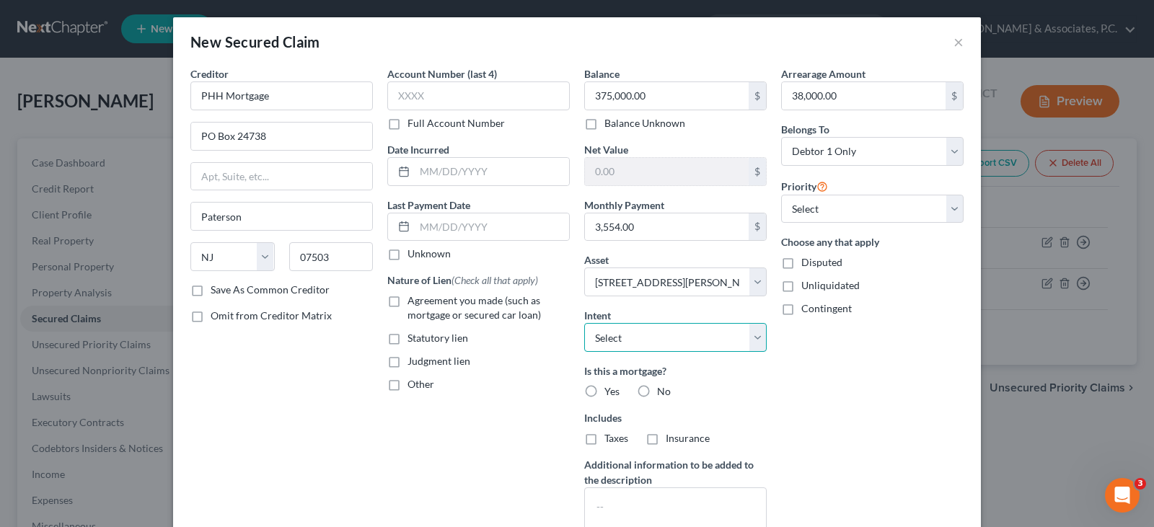
click at [728, 334] on select "Select Surrender Redeem Reaffirm Avoid Other" at bounding box center [675, 337] width 182 height 29
click at [838, 371] on div "Arrearage Amount 38,000.00 $ Belongs To * Select Debtor 1 Only Debtor 2 Only De…" at bounding box center [872, 309] width 197 height 486
click at [604, 386] on label "Yes" at bounding box center [611, 391] width 15 height 14
click at [610, 386] on input "Yes" at bounding box center [614, 388] width 9 height 9
click at [407, 301] on label "Agreement you made (such as mortgage or secured car loan)" at bounding box center [488, 308] width 162 height 29
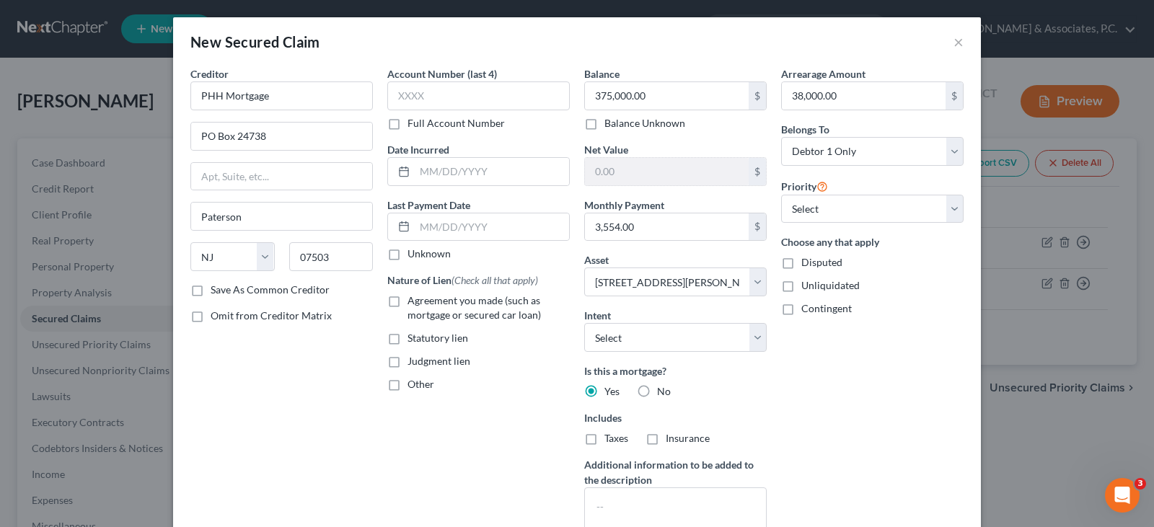
click at [413, 301] on input "Agreement you made (such as mortgage or secured car loan)" at bounding box center [417, 298] width 9 height 9
click at [604, 438] on label "Taxes" at bounding box center [616, 438] width 24 height 14
click at [610, 438] on input "Taxes" at bounding box center [614, 435] width 9 height 9
click at [666, 439] on label "Insurance" at bounding box center [688, 438] width 44 height 14
click at [671, 439] on input "Insurance" at bounding box center [675, 435] width 9 height 9
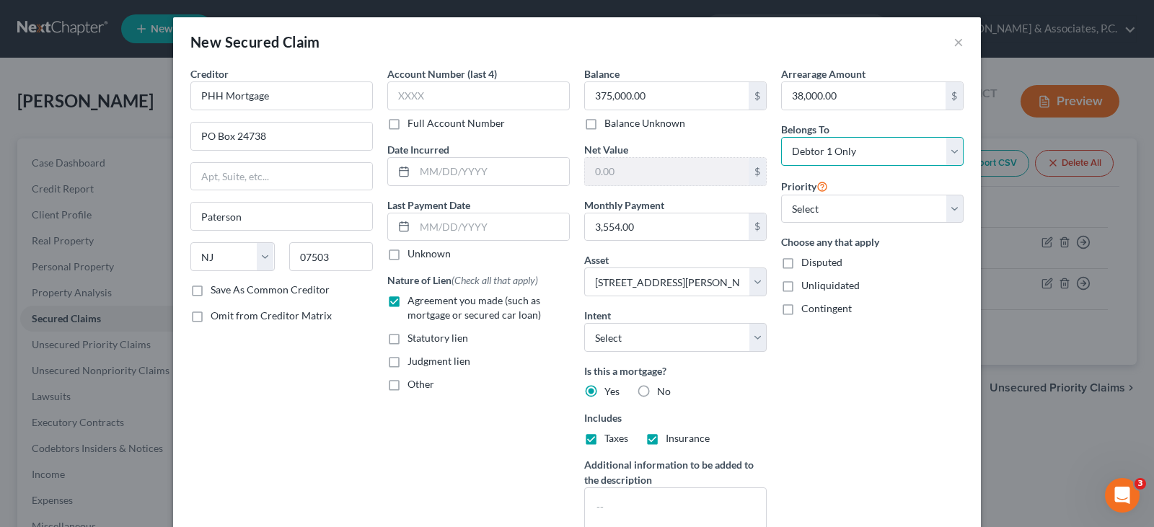
click at [840, 151] on select "Select Debtor 1 Only Debtor 2 Only Debtor 1 And Debtor 2 Only At Least One Of T…" at bounding box center [872, 151] width 182 height 29
click at [781, 137] on select "Select Debtor 1 Only Debtor 2 Only Debtor 1 And Debtor 2 Only At Least One Of T…" at bounding box center [872, 151] width 182 height 29
click at [891, 340] on div "Arrearage Amount 38,000.00 $ Belongs To * Select Debtor 1 Only Debtor 2 Only De…" at bounding box center [872, 309] width 197 height 486
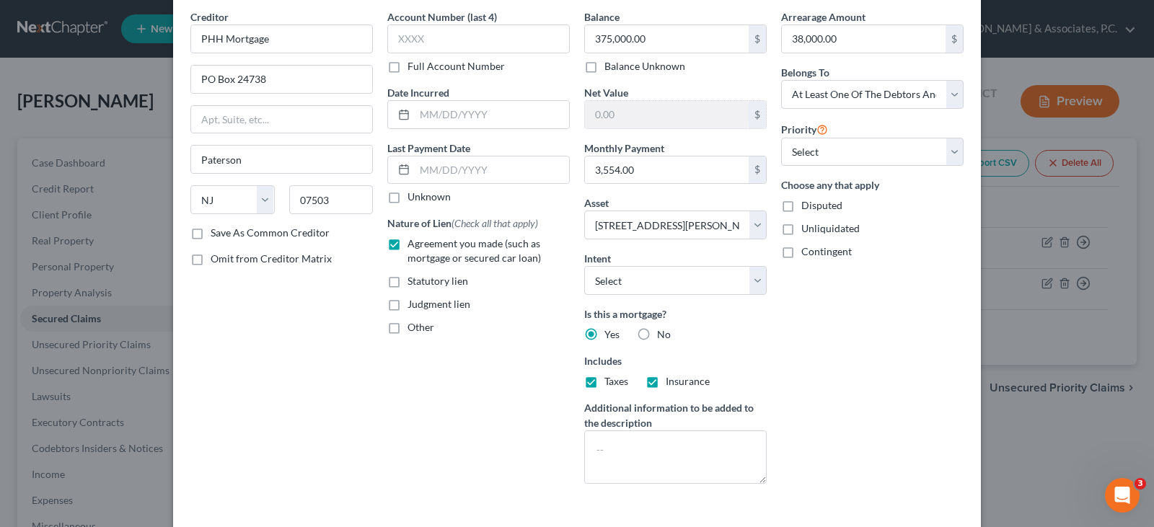
scroll to position [116, 0]
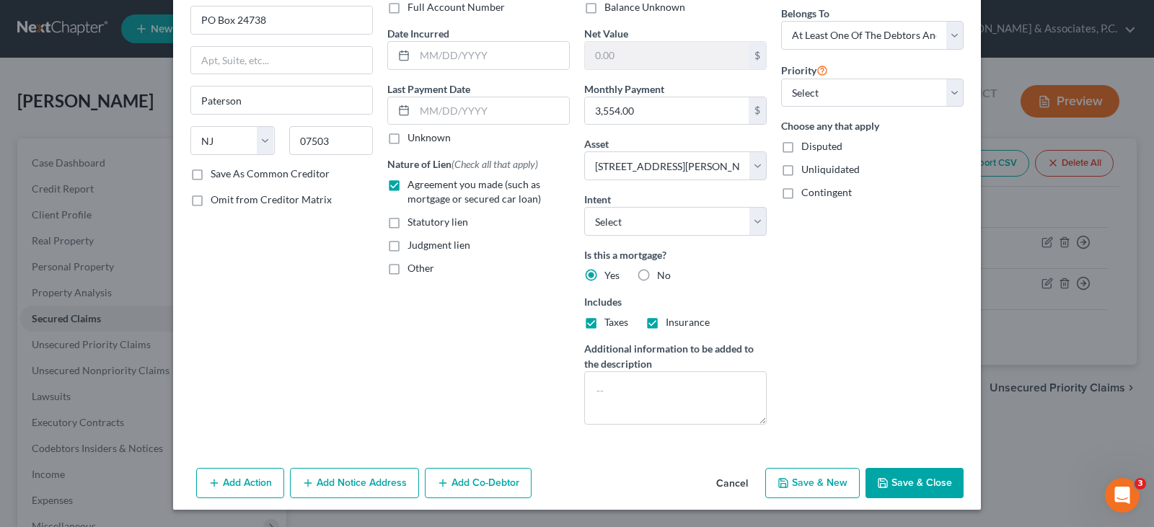
click at [470, 480] on button "Add Co-Debtor" at bounding box center [478, 483] width 107 height 30
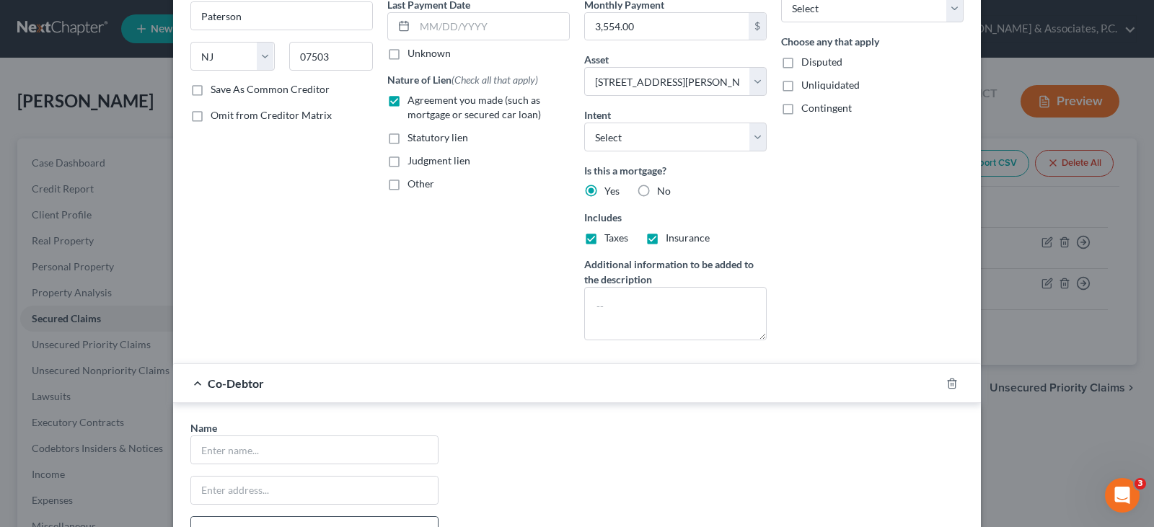
scroll to position [332, 0]
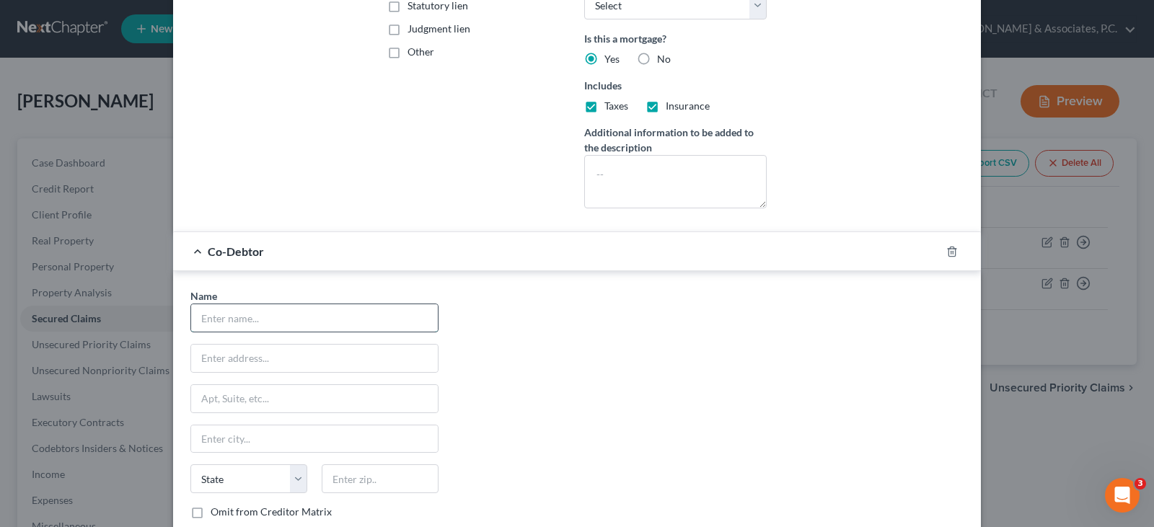
click at [294, 320] on input "text" at bounding box center [314, 317] width 247 height 27
click at [280, 438] on input "text" at bounding box center [314, 438] width 247 height 27
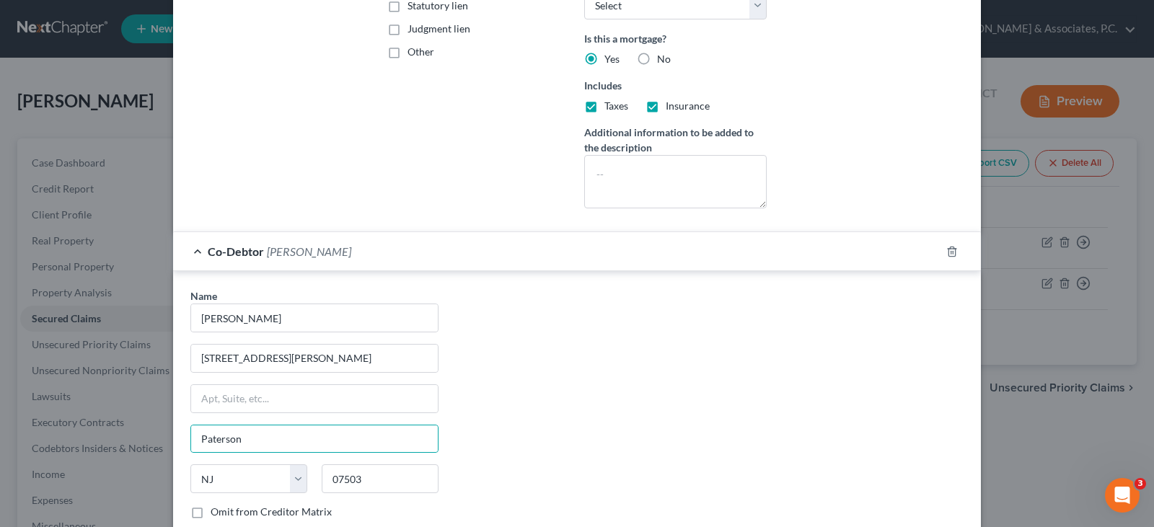
click at [669, 430] on div "Name * [PERSON_NAME] [GEOGRAPHIC_DATA][PERSON_NAME] [GEOGRAPHIC_DATA] [US_STATE…" at bounding box center [576, 422] width 787 height 268
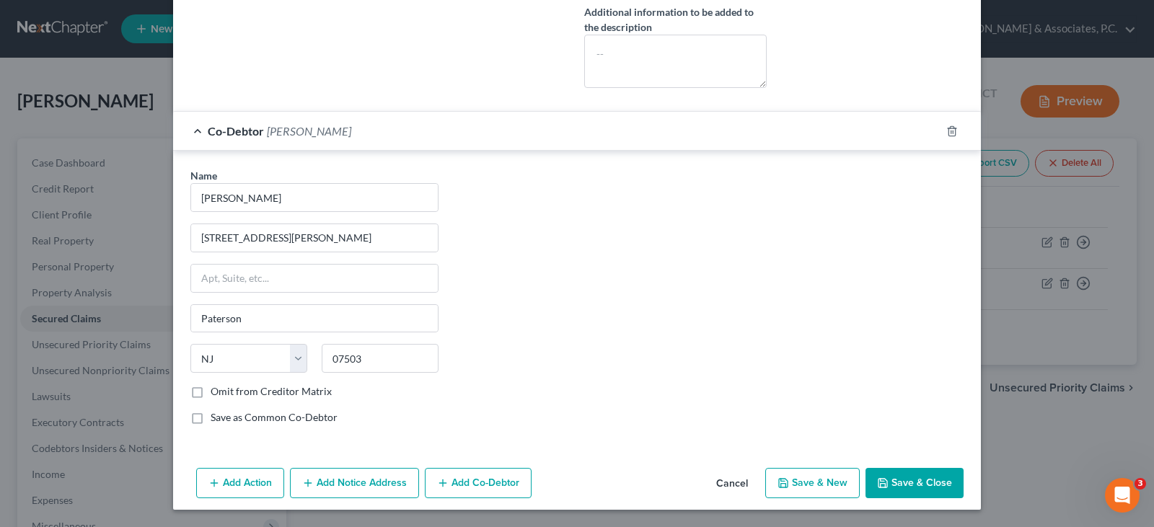
click at [925, 482] on button "Save & Close" at bounding box center [914, 483] width 98 height 30
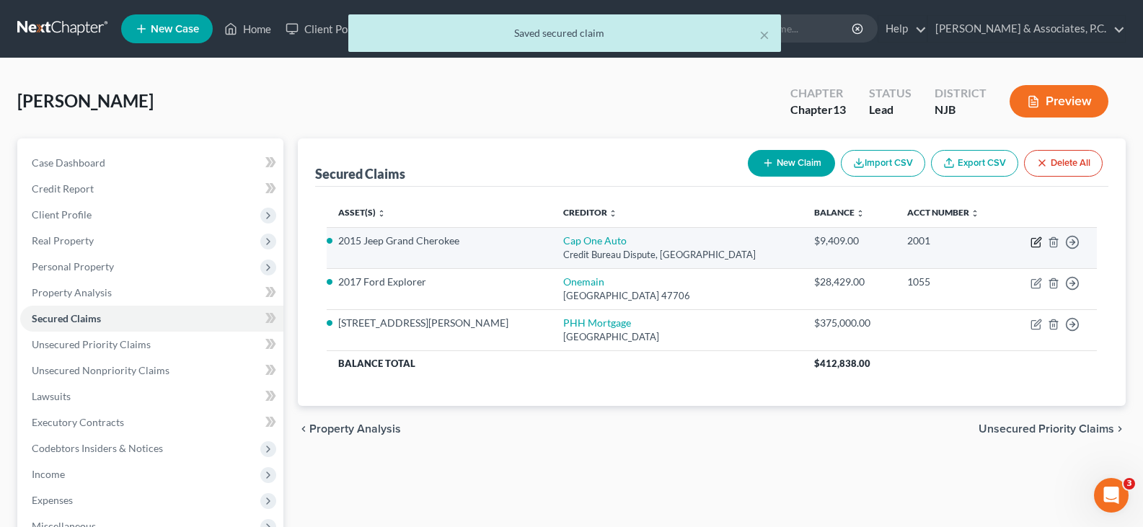
click at [1036, 239] on icon "button" at bounding box center [1037, 243] width 12 height 12
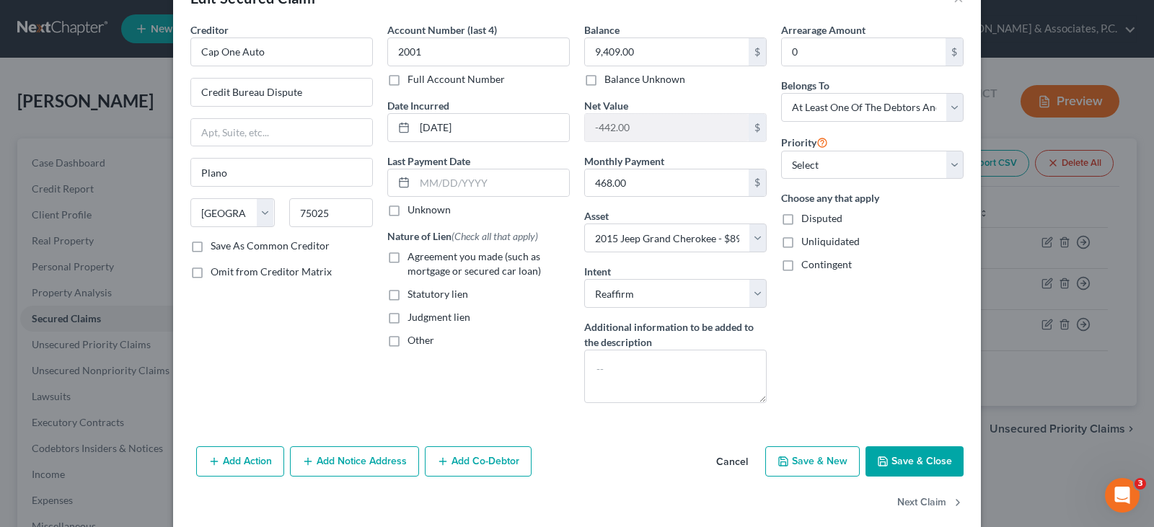
scroll to position [63, 0]
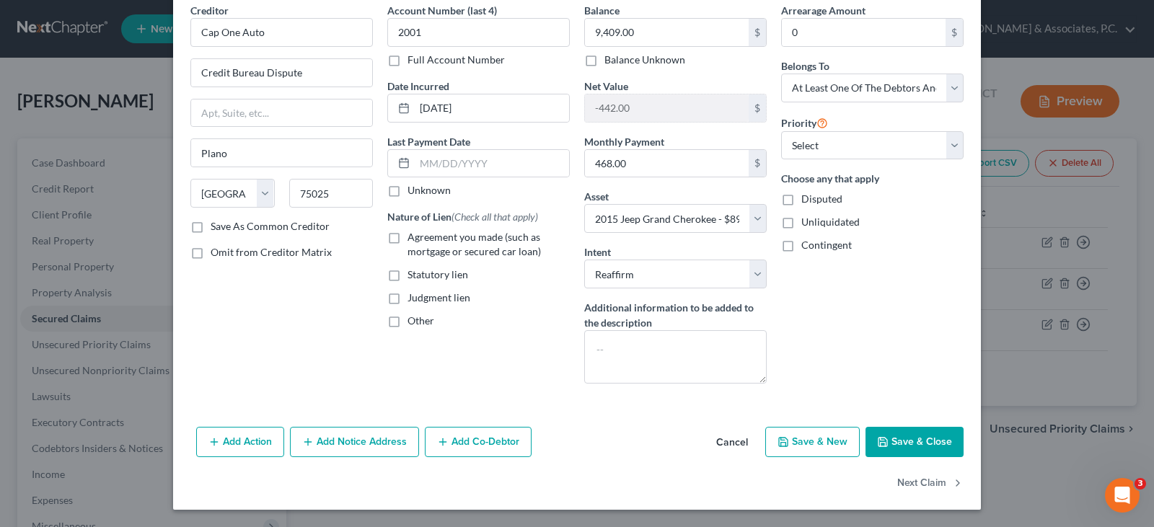
click at [470, 446] on button "Add Co-Debtor" at bounding box center [478, 442] width 107 height 30
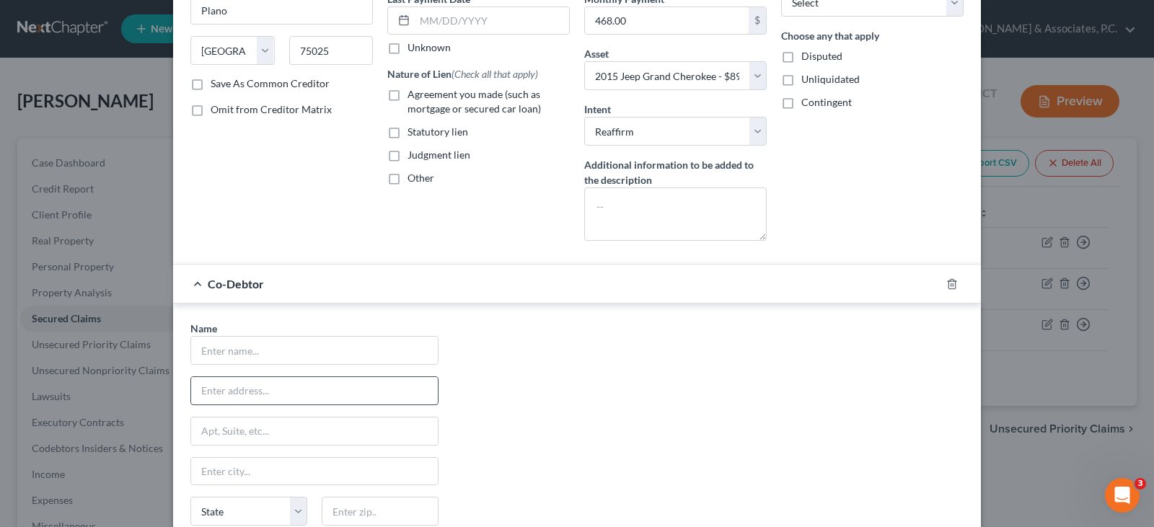
scroll to position [208, 0]
click at [374, 349] on input "text" at bounding box center [314, 348] width 247 height 27
click at [338, 392] on input "text" at bounding box center [314, 389] width 247 height 27
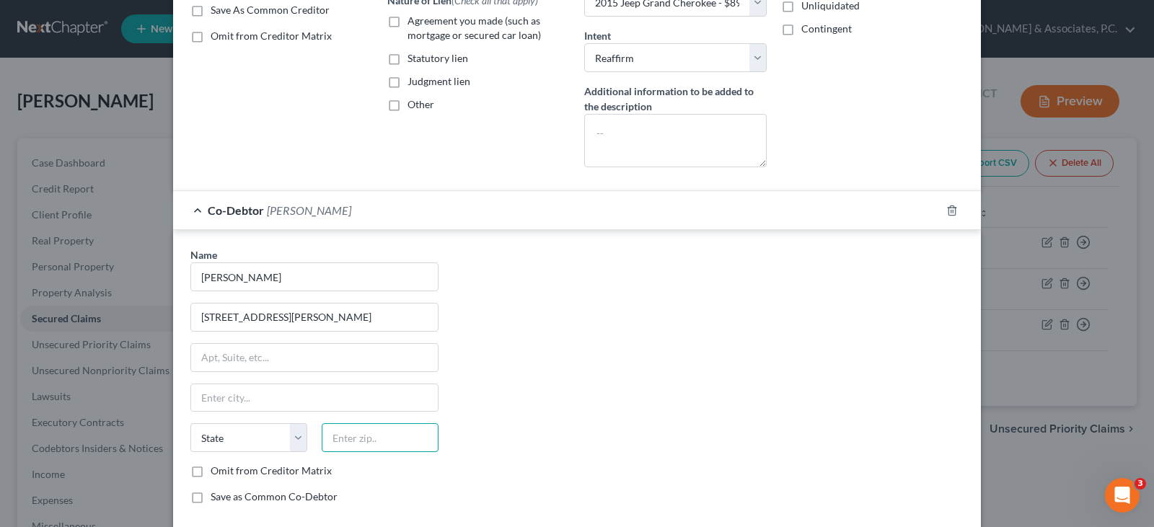
click at [337, 431] on input "text" at bounding box center [380, 437] width 117 height 29
click at [355, 395] on input "Paterson" at bounding box center [314, 397] width 247 height 27
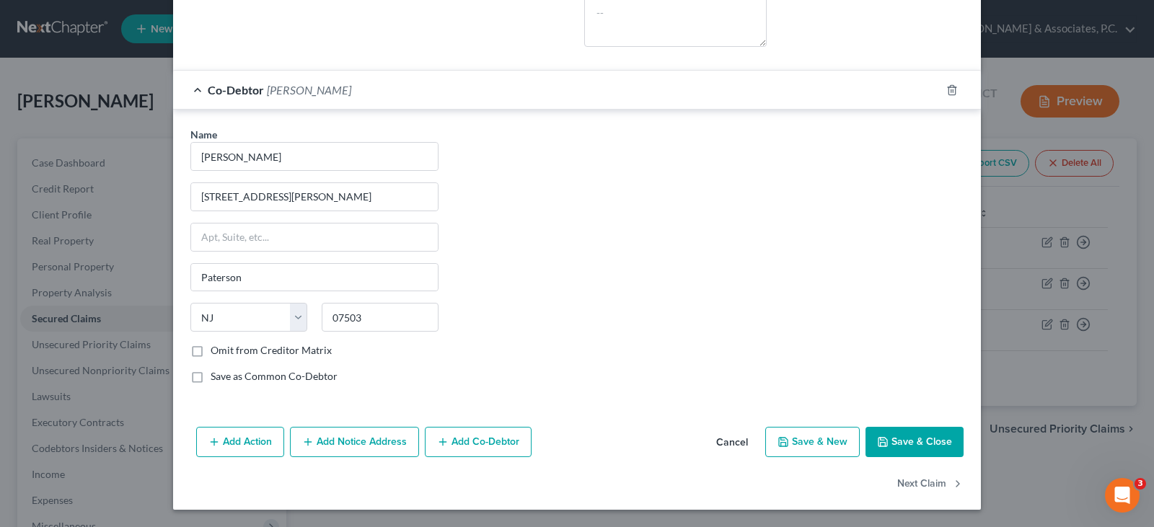
click at [909, 444] on button "Save & Close" at bounding box center [914, 442] width 98 height 30
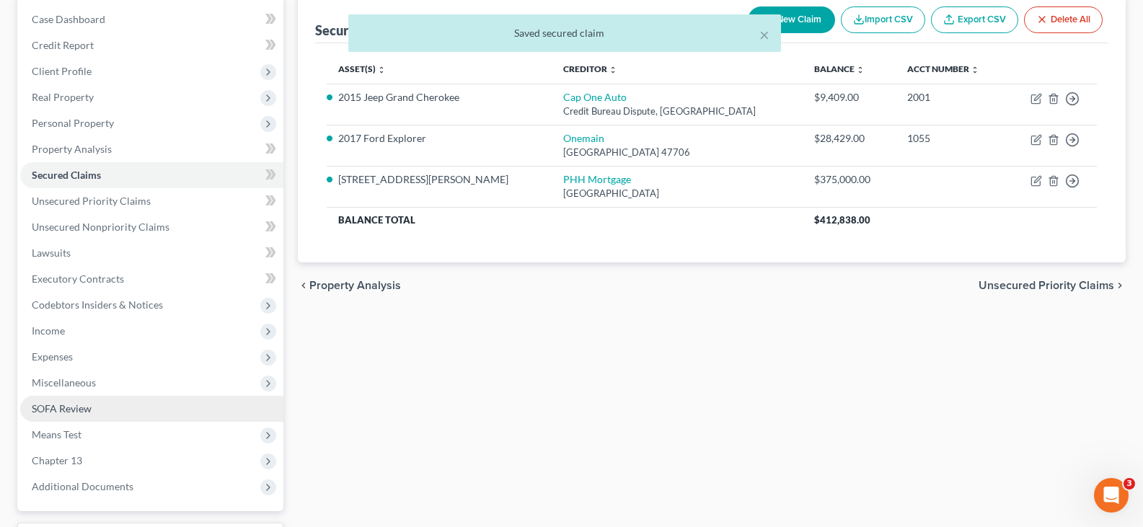
scroll to position [144, 0]
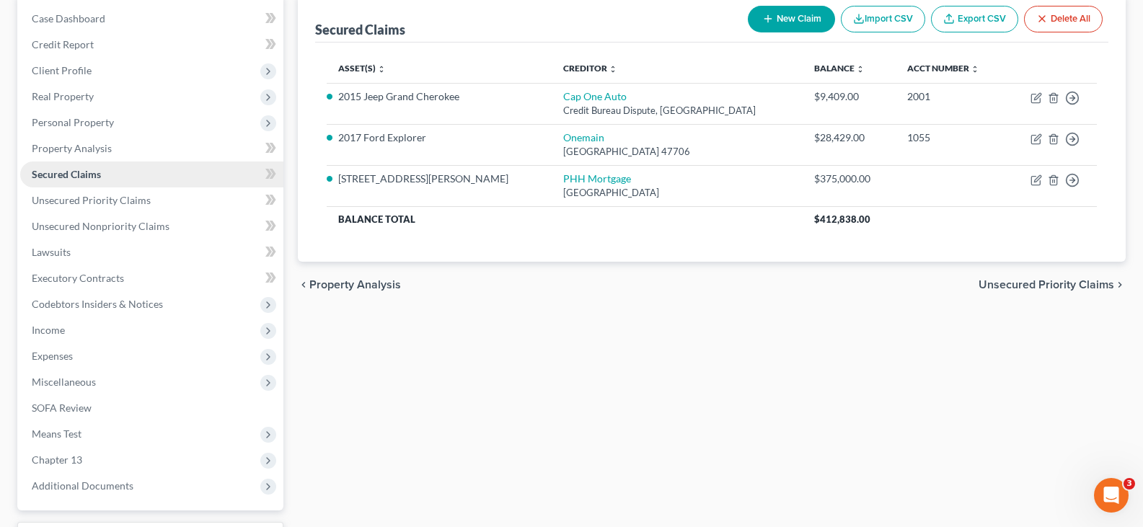
click at [63, 176] on span "Secured Claims" at bounding box center [66, 174] width 69 height 12
click at [70, 180] on link "Secured Claims" at bounding box center [151, 175] width 263 height 26
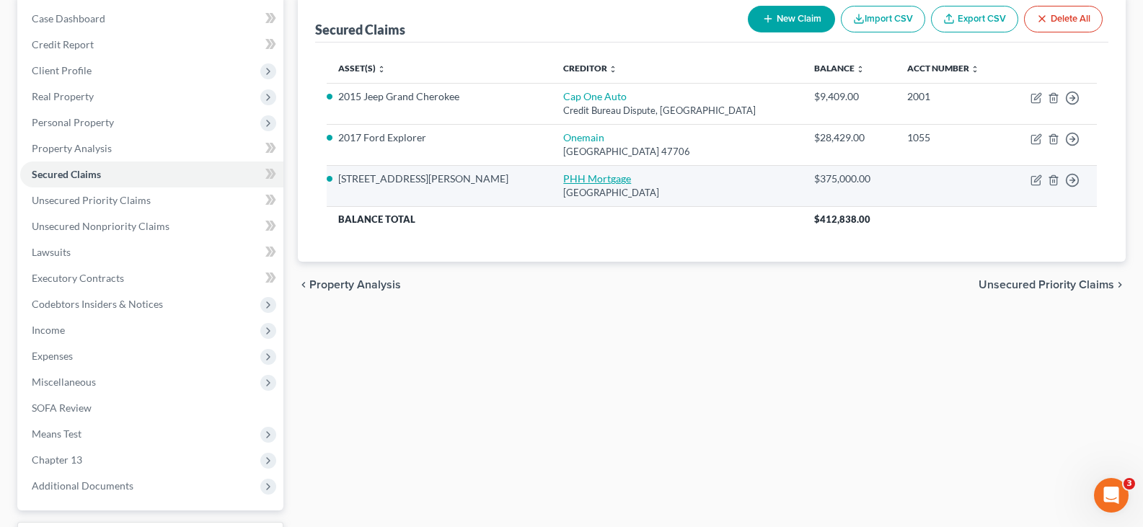
click at [563, 180] on link "PHH Mortgage" at bounding box center [597, 178] width 68 height 12
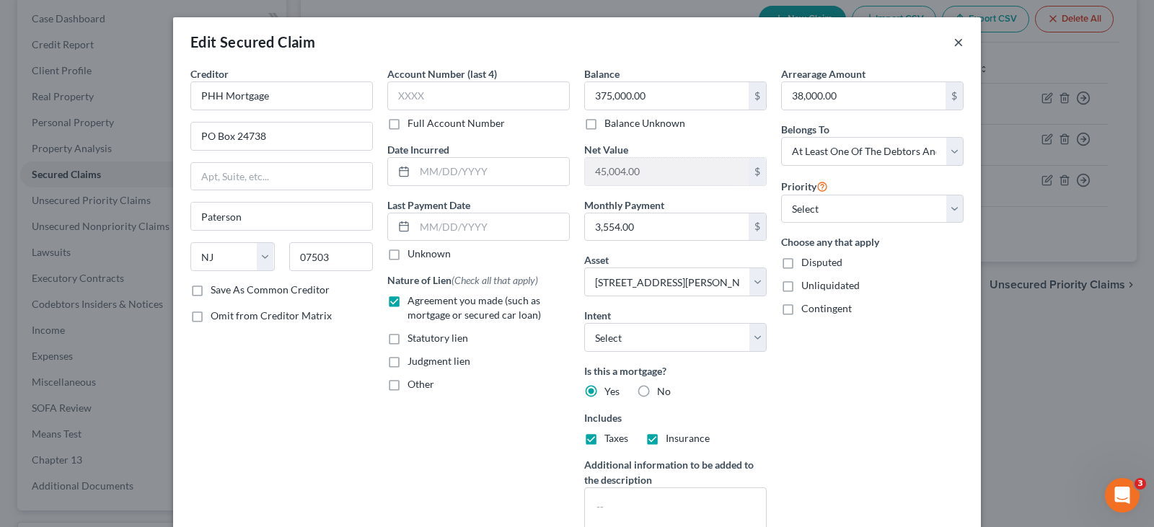
drag, startPoint x: 953, startPoint y: 45, endPoint x: 815, endPoint y: 35, distance: 138.8
click at [953, 45] on button "×" at bounding box center [958, 41] width 10 height 17
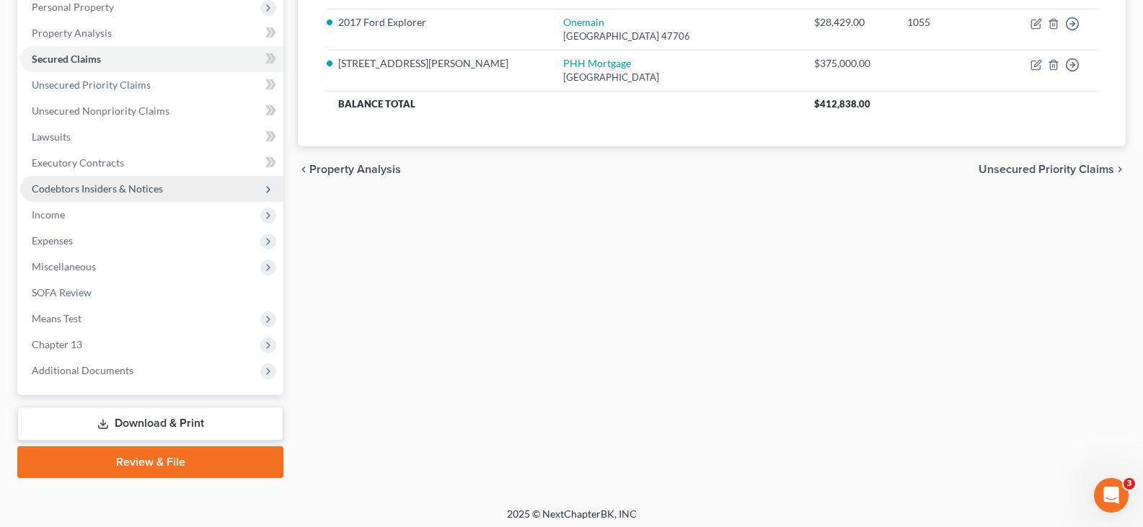
scroll to position [265, 0]
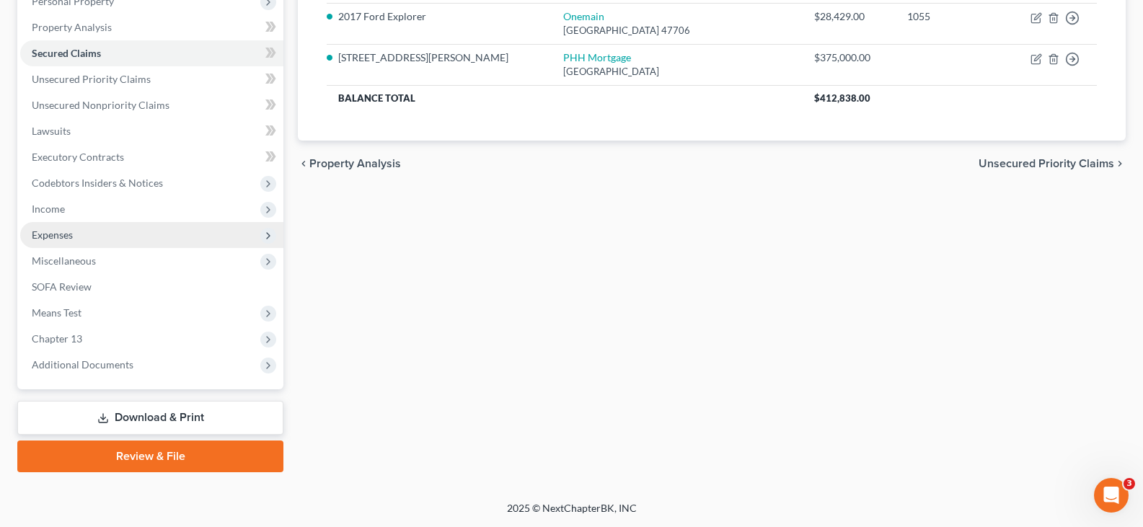
click at [53, 229] on span "Expenses" at bounding box center [52, 235] width 41 height 12
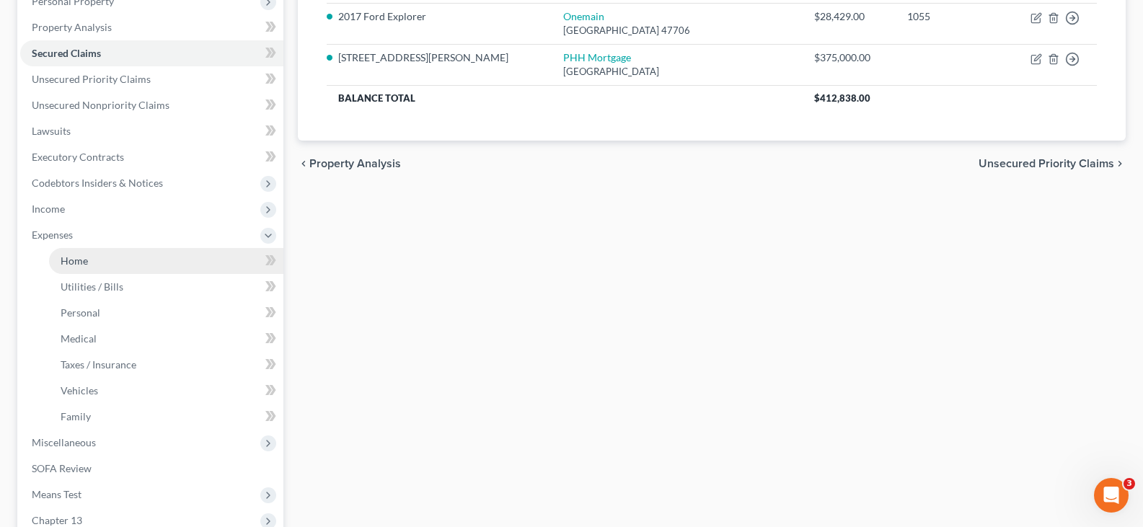
click at [70, 257] on span "Home" at bounding box center [74, 261] width 27 height 12
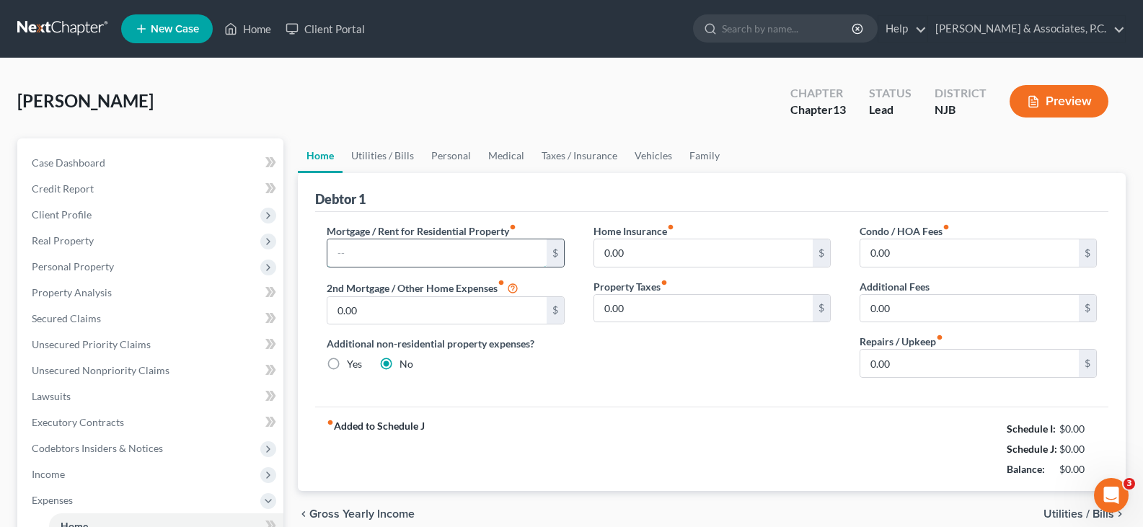
click at [362, 255] on input "text" at bounding box center [436, 252] width 219 height 27
click at [376, 158] on link "Utilities / Bills" at bounding box center [383, 155] width 80 height 35
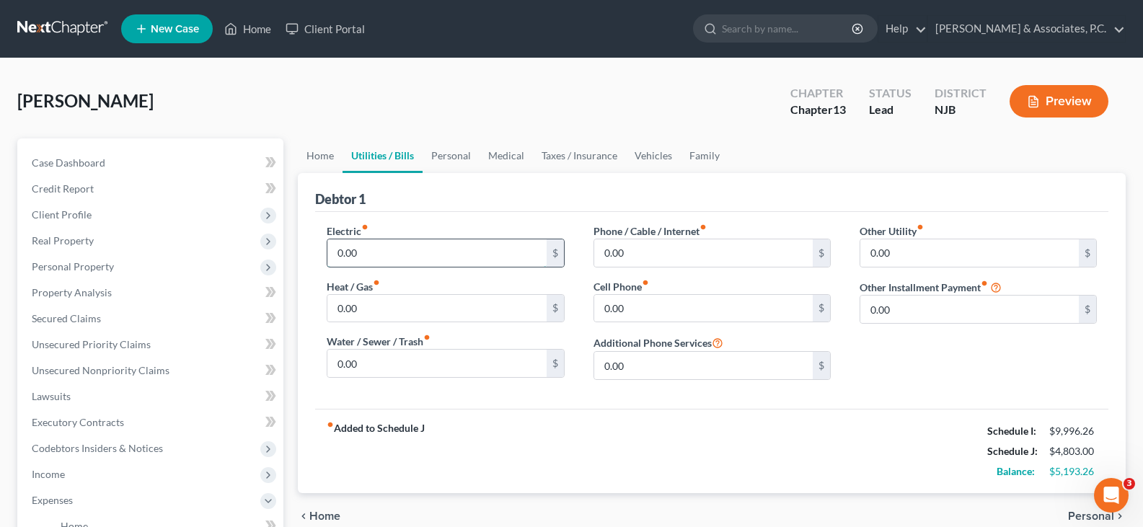
click at [376, 252] on input "0.00" at bounding box center [436, 252] width 219 height 27
click at [392, 366] on input "0.00" at bounding box center [436, 363] width 219 height 27
click at [663, 241] on input "0.00" at bounding box center [703, 252] width 219 height 27
click at [653, 308] on input "0.00" at bounding box center [703, 308] width 219 height 27
click at [446, 154] on link "Personal" at bounding box center [451, 155] width 57 height 35
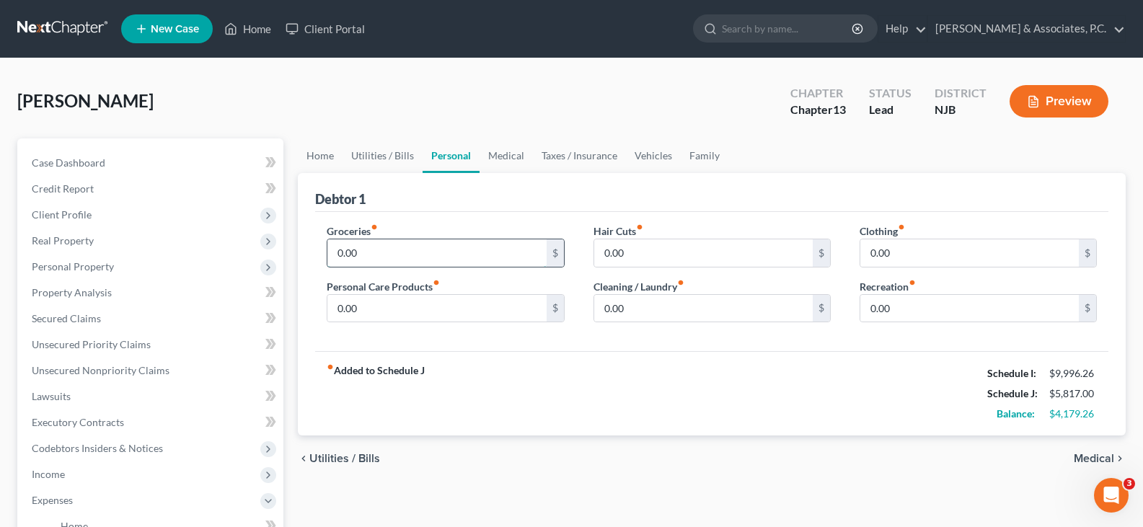
click at [379, 255] on input "0.00" at bounding box center [436, 252] width 219 height 27
click at [373, 305] on input "0.00" at bounding box center [436, 308] width 219 height 27
click at [666, 297] on input "0.00" at bounding box center [703, 308] width 219 height 27
click at [912, 257] on input "0.00" at bounding box center [969, 252] width 219 height 27
click at [904, 306] on input "0.00" at bounding box center [969, 308] width 219 height 27
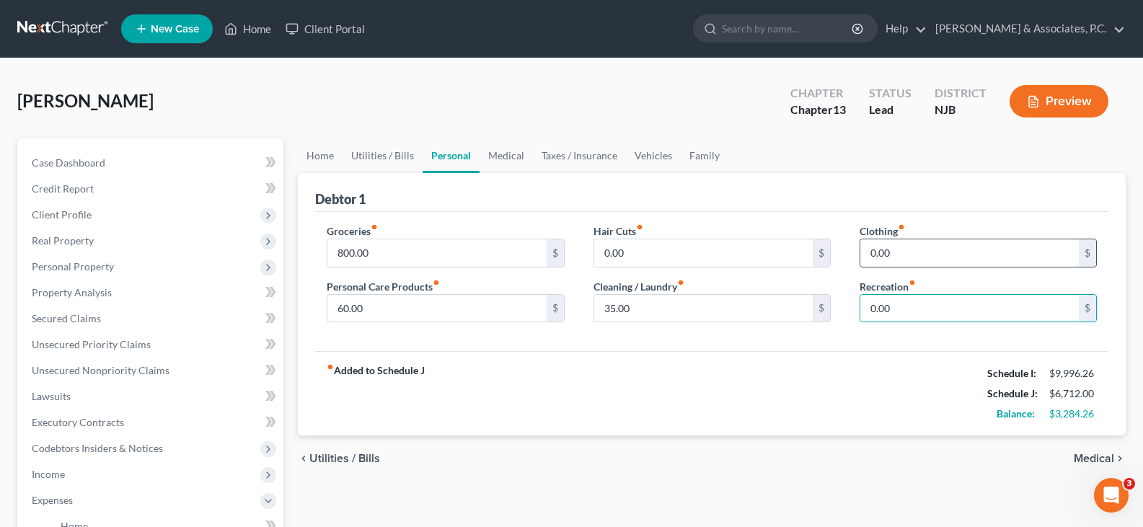
click at [901, 260] on input "0.00" at bounding box center [969, 252] width 219 height 27
click at [505, 156] on link "Medical" at bounding box center [506, 155] width 53 height 35
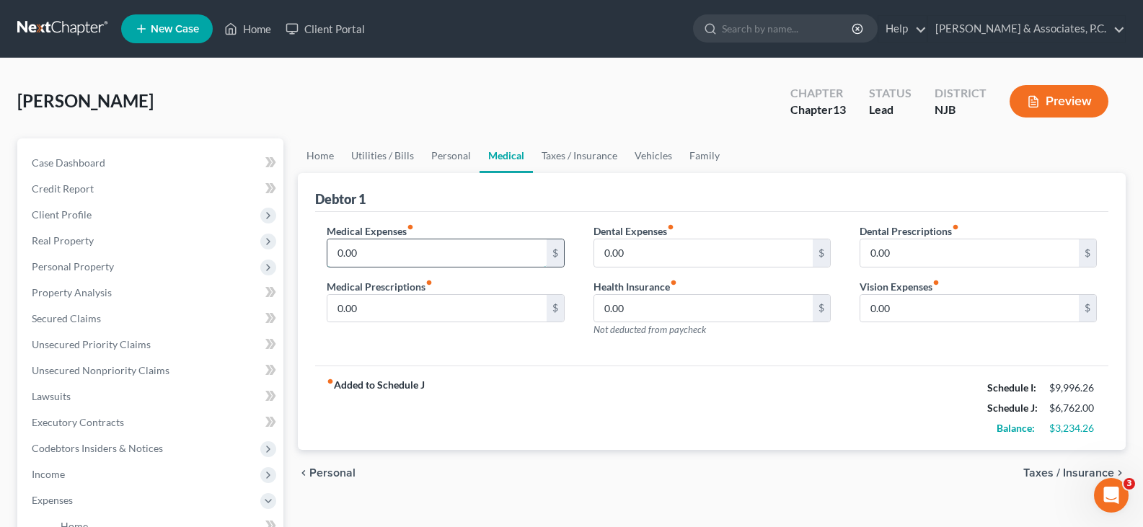
click at [363, 250] on input "0.00" at bounding box center [436, 252] width 219 height 27
click at [374, 309] on input "0.00" at bounding box center [436, 308] width 219 height 27
click at [394, 245] on input "0.00" at bounding box center [436, 252] width 219 height 27
click at [667, 254] on input "0.00" at bounding box center [703, 252] width 219 height 27
click at [384, 252] on input "21.00" at bounding box center [436, 252] width 219 height 27
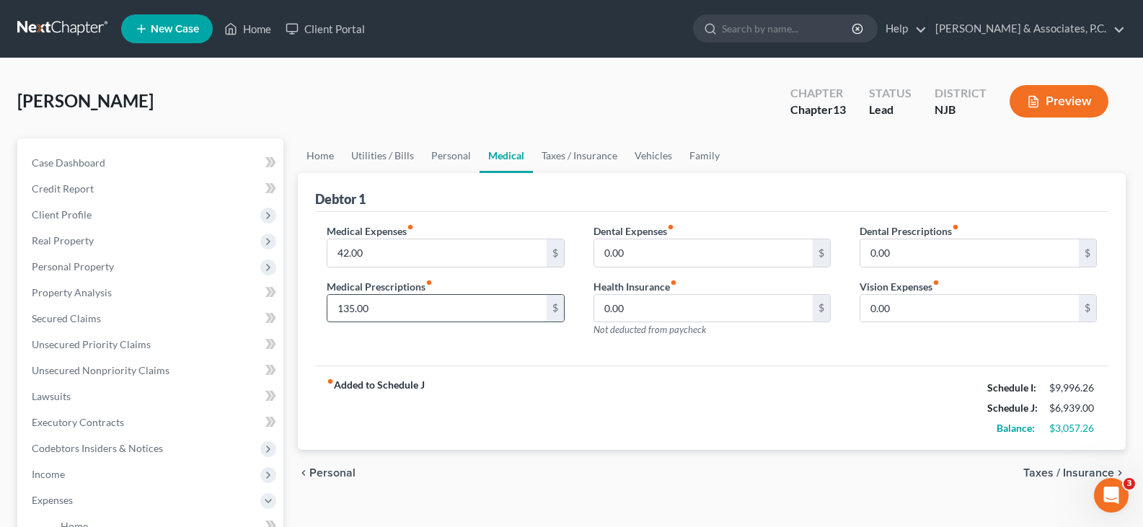
click at [395, 306] on input "135.00" at bounding box center [436, 308] width 219 height 27
click at [558, 157] on link "Taxes / Insurance" at bounding box center [579, 155] width 93 height 35
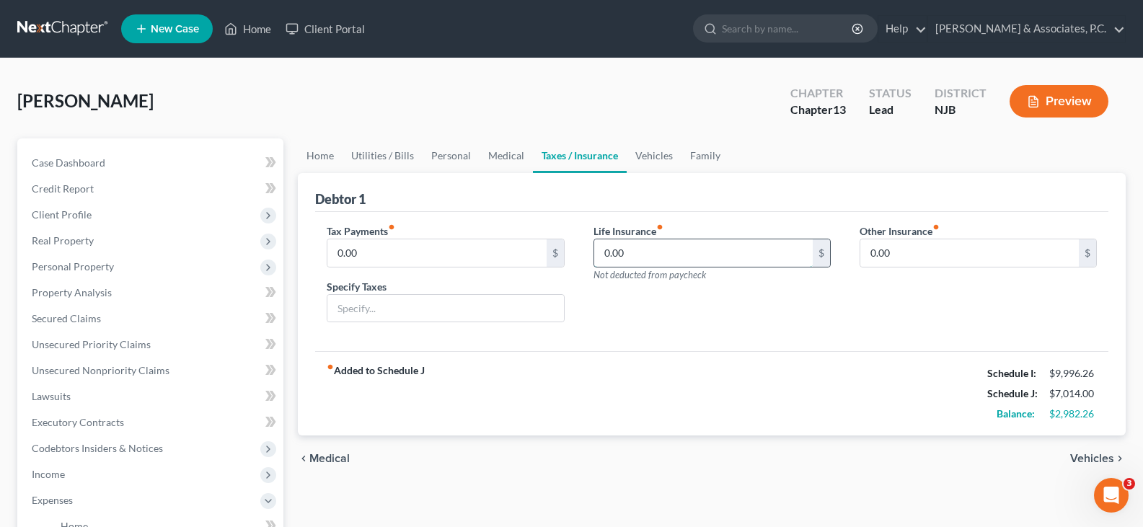
click at [645, 255] on input "0.00" at bounding box center [703, 252] width 219 height 27
drag, startPoint x: 654, startPoint y: 154, endPoint x: 575, endPoint y: 170, distance: 80.3
click at [654, 153] on link "Vehicles" at bounding box center [654, 155] width 55 height 35
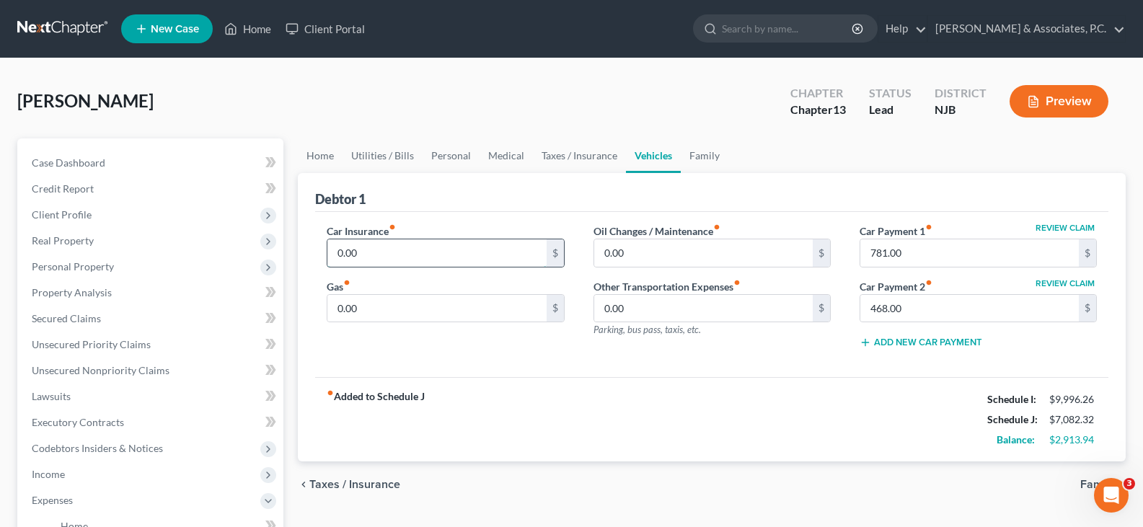
click at [372, 259] on input "0.00" at bounding box center [436, 252] width 219 height 27
click at [392, 304] on input "0.00" at bounding box center [436, 308] width 219 height 27
click at [643, 304] on input "0.00" at bounding box center [703, 308] width 219 height 27
click at [918, 247] on input "781.00" at bounding box center [969, 252] width 219 height 27
click at [705, 159] on link "Family" at bounding box center [705, 155] width 48 height 35
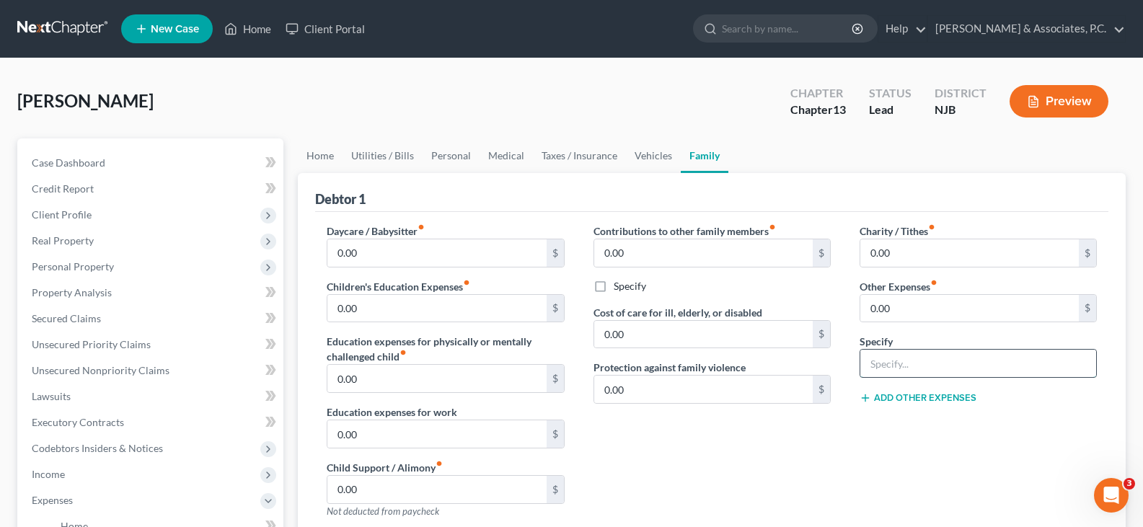
click at [930, 359] on input "text" at bounding box center [978, 363] width 236 height 27
click at [896, 306] on input "0.00" at bounding box center [969, 308] width 219 height 27
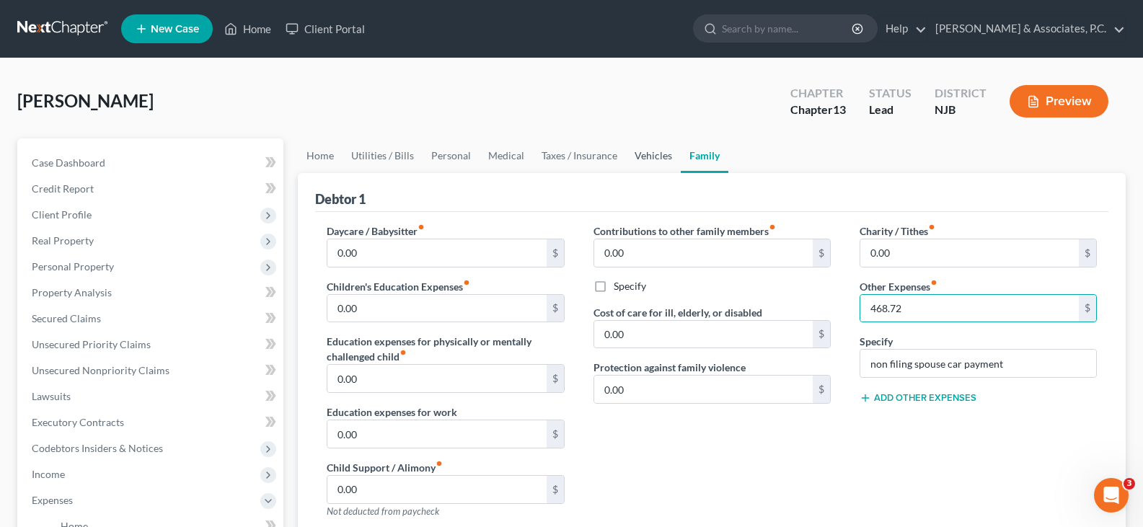
click at [656, 152] on link "Vehicles" at bounding box center [653, 155] width 55 height 35
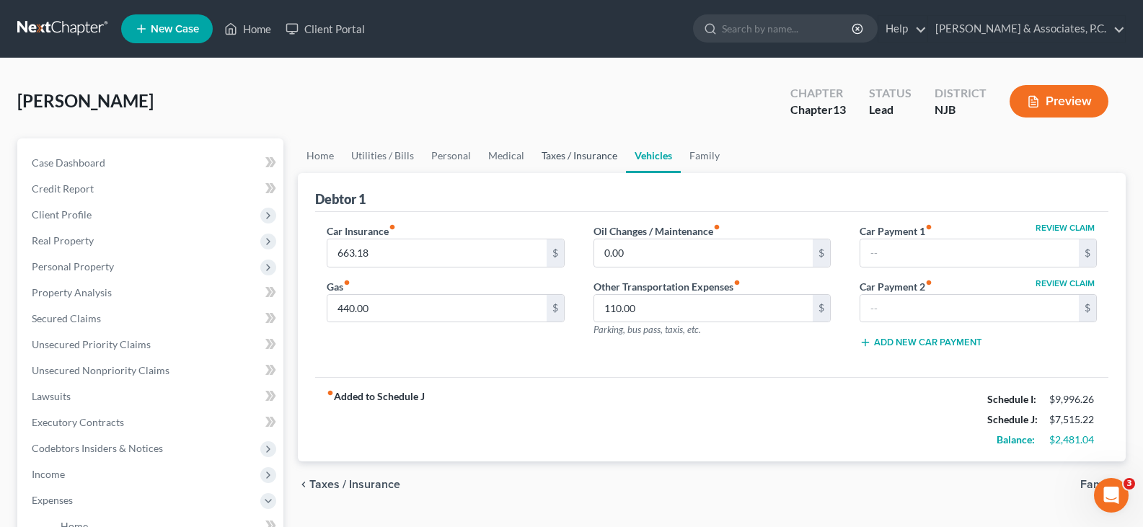
click at [582, 158] on link "Taxes / Insurance" at bounding box center [579, 155] width 93 height 35
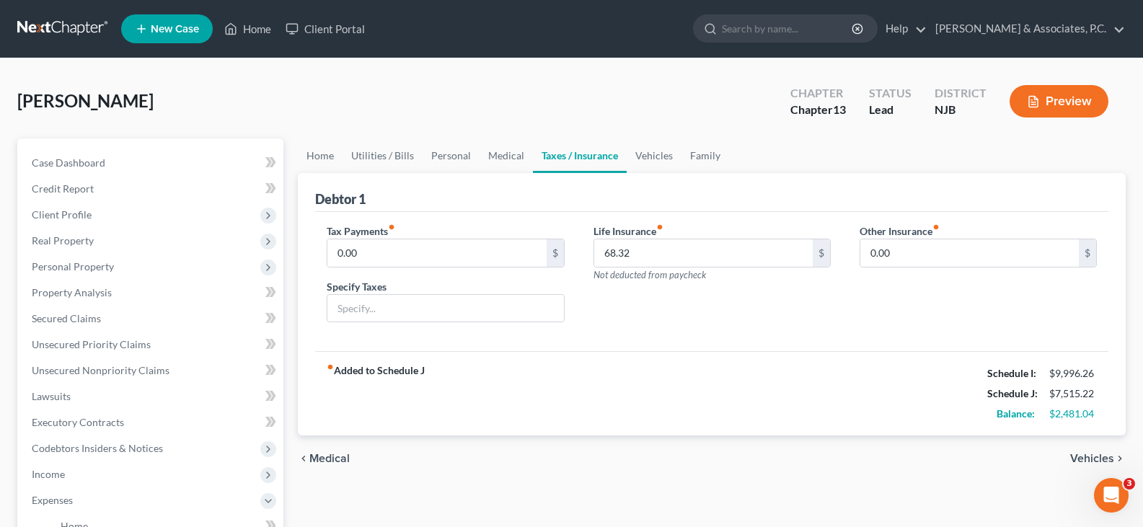
click at [284, 149] on div "Case Dashboard Payments Invoices Payments Payments Credit Report Client Profile" at bounding box center [150, 528] width 281 height 781
click at [312, 159] on link "Home" at bounding box center [320, 155] width 45 height 35
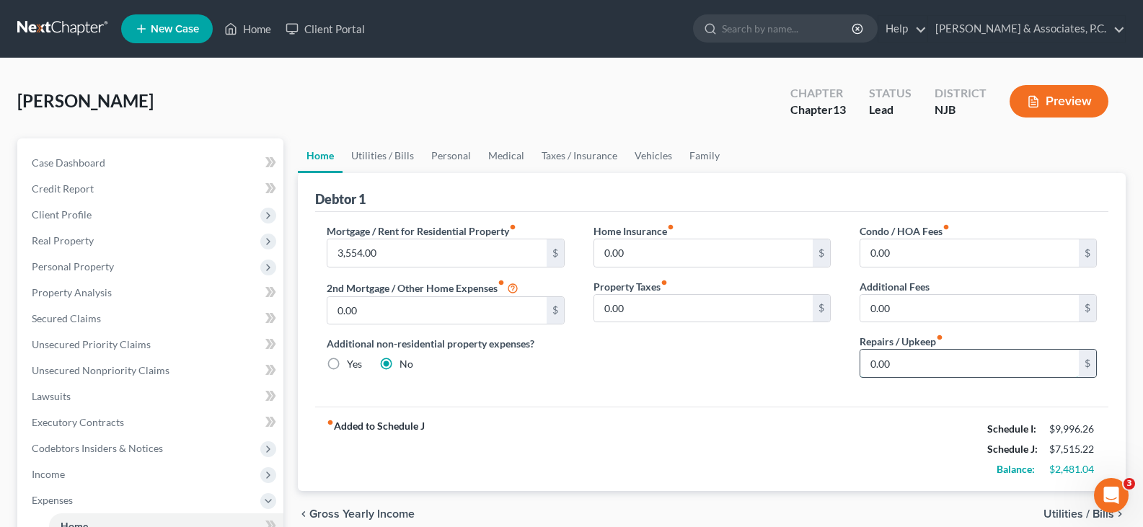
click at [899, 362] on input "0.00" at bounding box center [969, 363] width 219 height 27
click at [372, 159] on link "Utilities / Bills" at bounding box center [383, 155] width 80 height 35
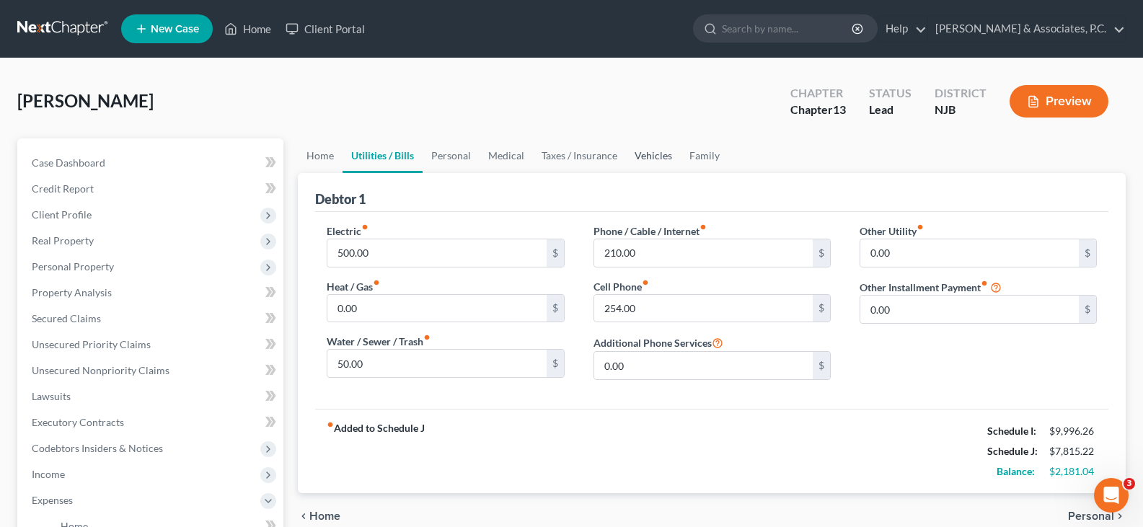
click at [663, 150] on link "Vehicles" at bounding box center [653, 155] width 55 height 35
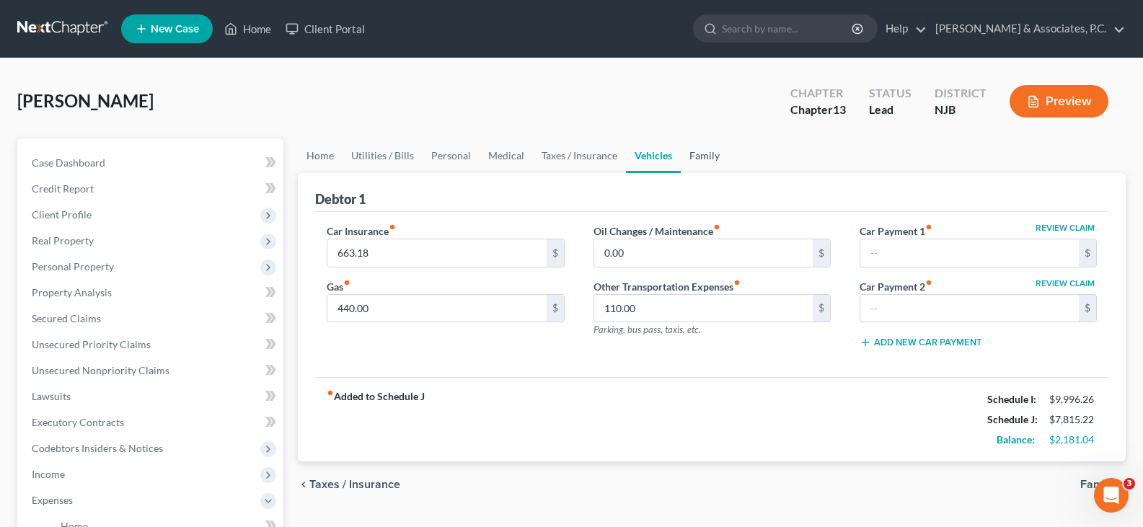
click at [704, 150] on link "Family" at bounding box center [705, 155] width 48 height 35
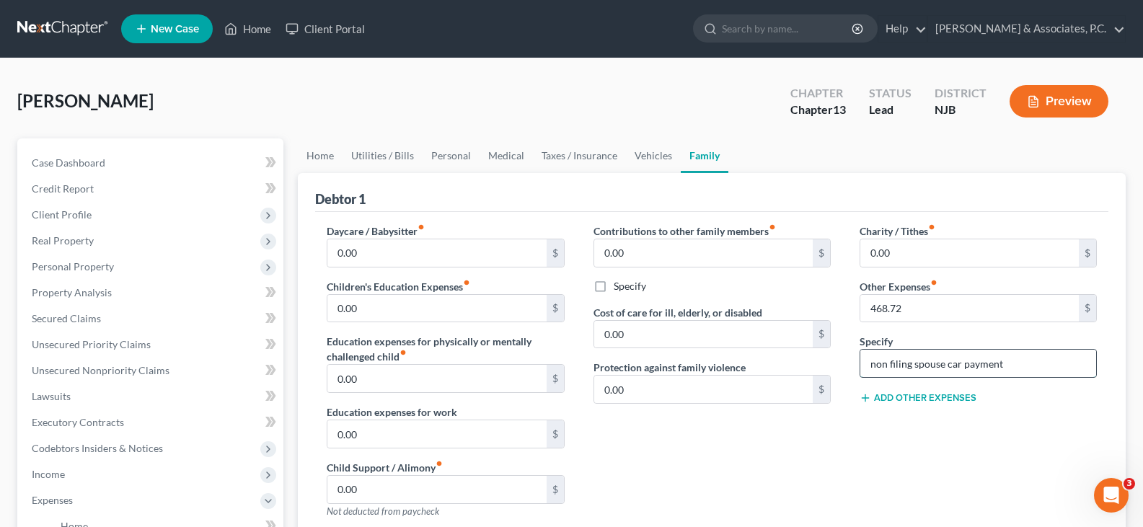
click at [1008, 364] on input "non filing spouse car payment" at bounding box center [978, 363] width 236 height 27
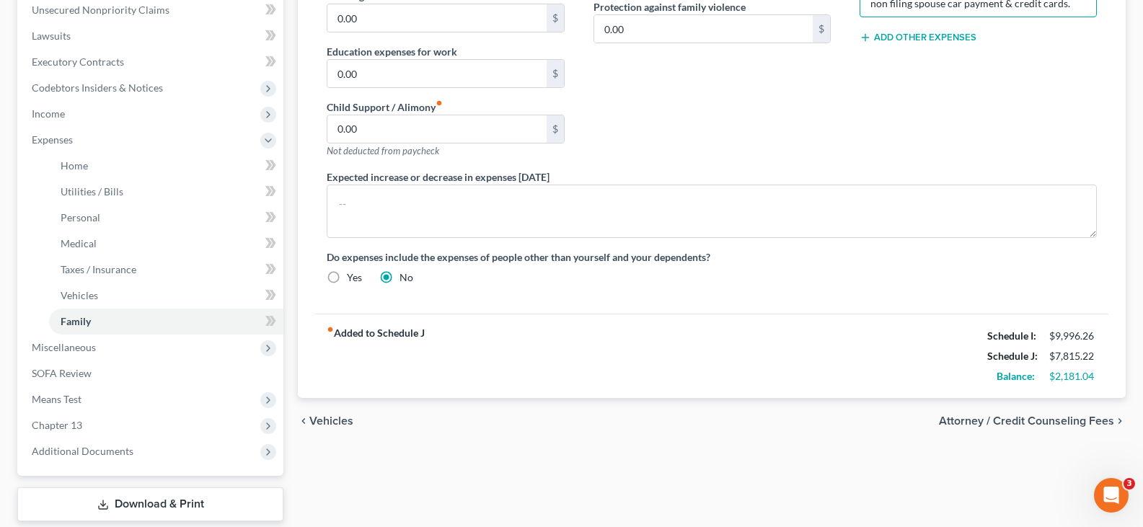
scroll to position [144, 0]
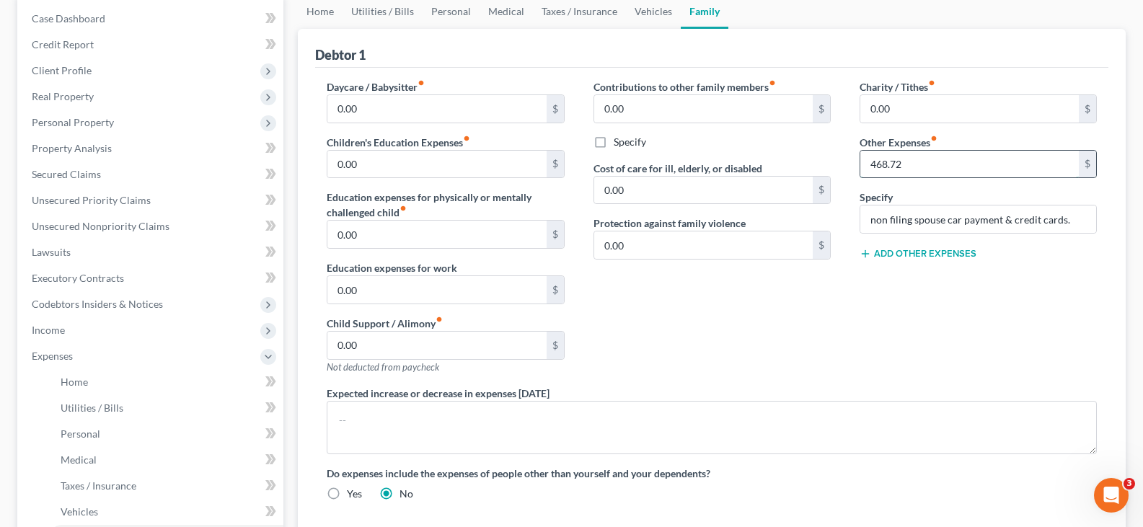
click at [927, 168] on input "468.72" at bounding box center [969, 164] width 219 height 27
click at [875, 166] on input "468.72" at bounding box center [969, 164] width 219 height 27
click at [988, 158] on input "768.72" at bounding box center [969, 164] width 219 height 27
click at [386, 8] on link "Utilities / Bills" at bounding box center [383, 11] width 80 height 35
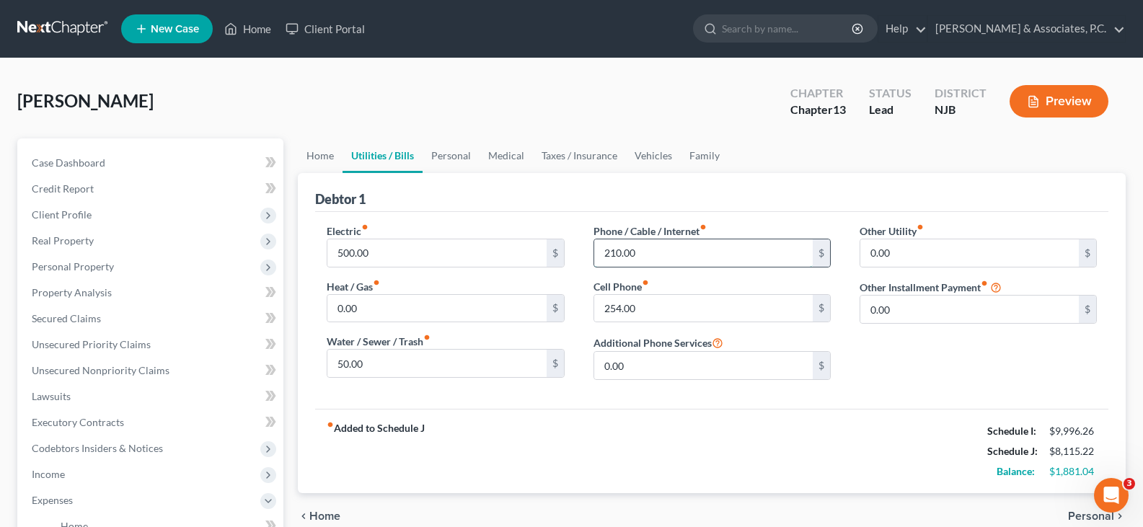
click at [670, 252] on input "210.00" at bounding box center [703, 252] width 219 height 27
click at [444, 145] on link "Personal" at bounding box center [451, 155] width 57 height 35
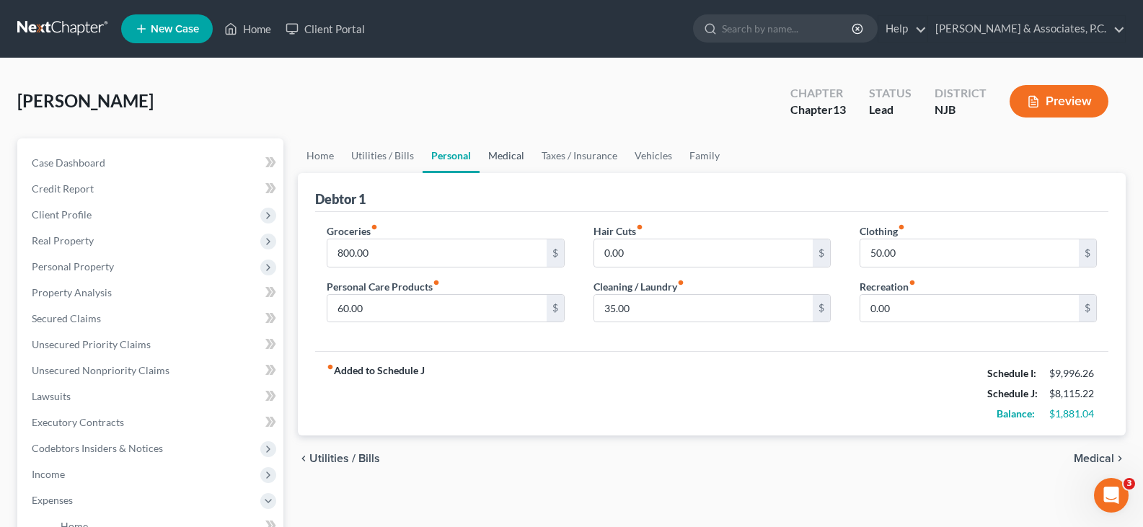
click at [503, 151] on link "Medical" at bounding box center [506, 155] width 53 height 35
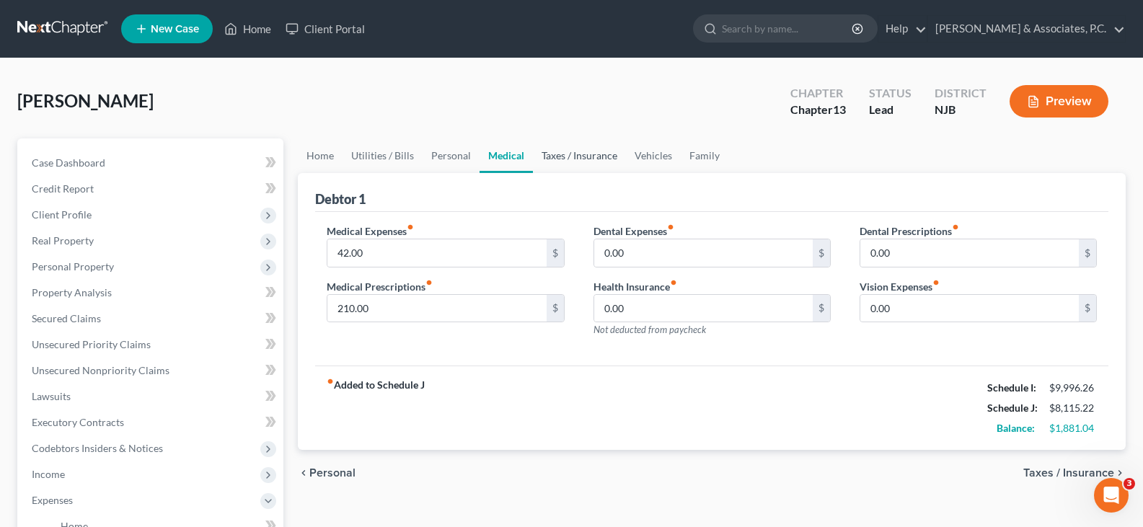
click at [586, 151] on link "Taxes / Insurance" at bounding box center [579, 155] width 93 height 35
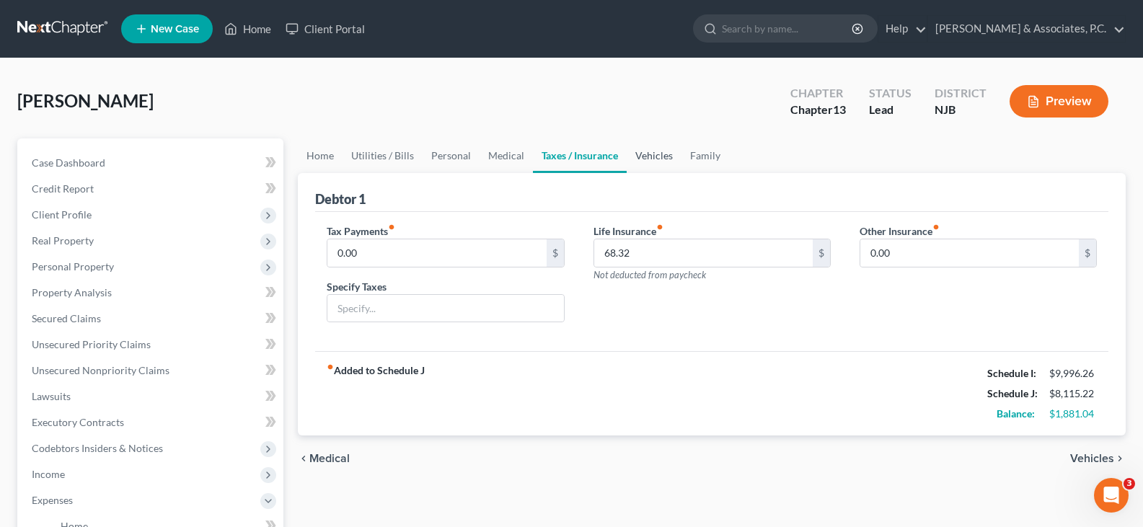
click at [651, 154] on link "Vehicles" at bounding box center [654, 155] width 55 height 35
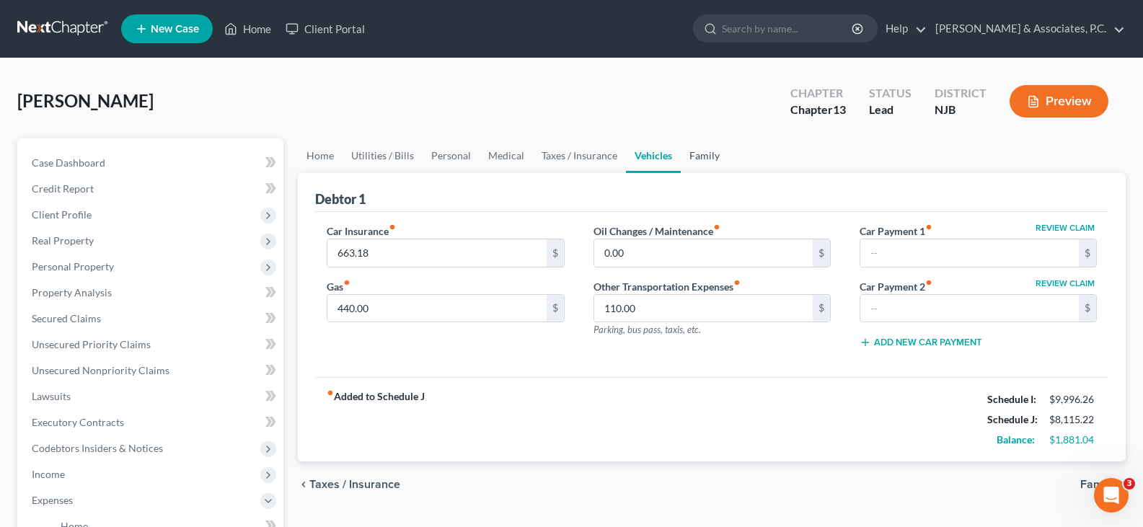
click at [715, 154] on link "Family" at bounding box center [705, 155] width 48 height 35
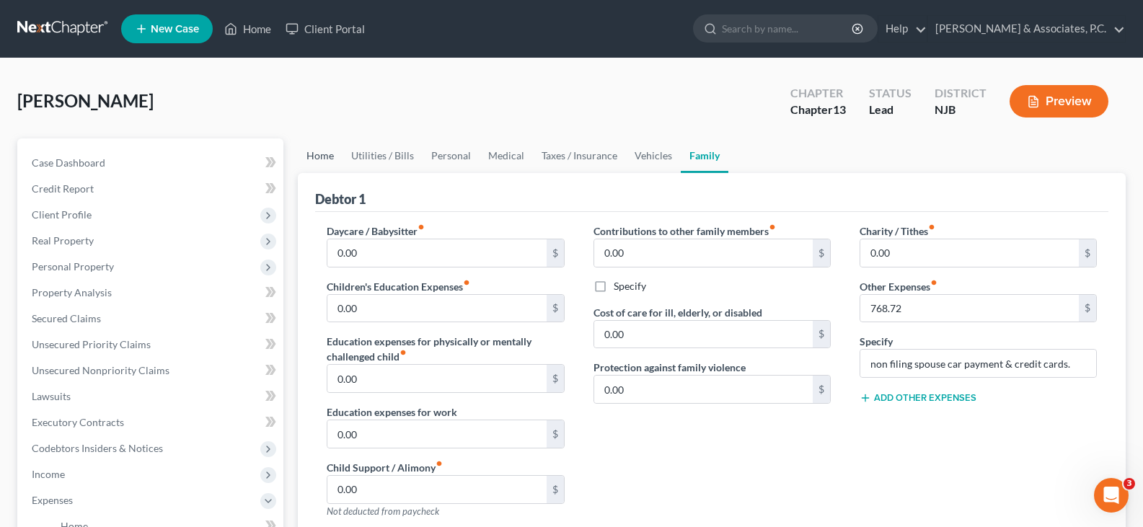
click at [327, 154] on link "Home" at bounding box center [320, 155] width 45 height 35
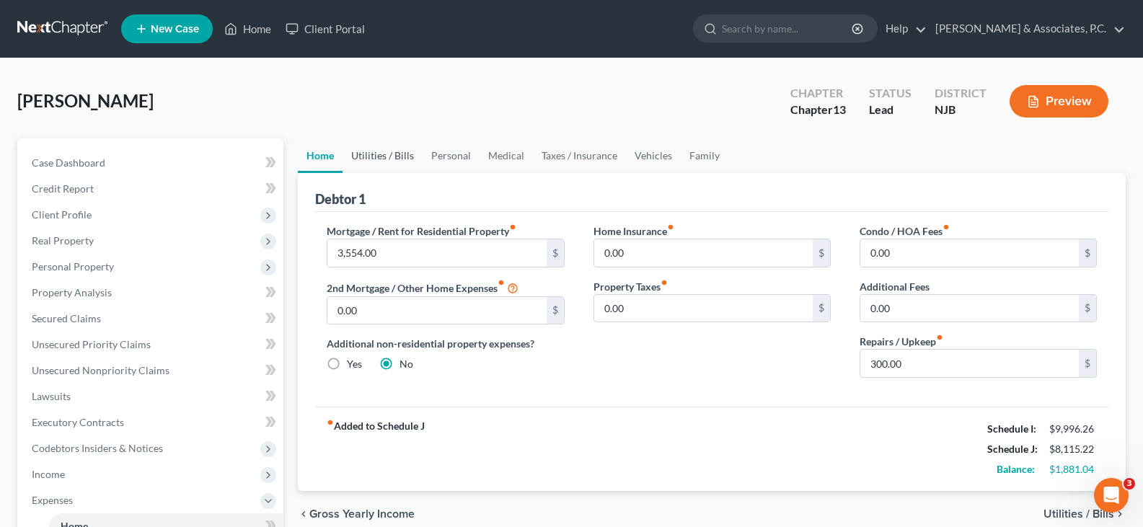
click at [399, 154] on link "Utilities / Bills" at bounding box center [383, 155] width 80 height 35
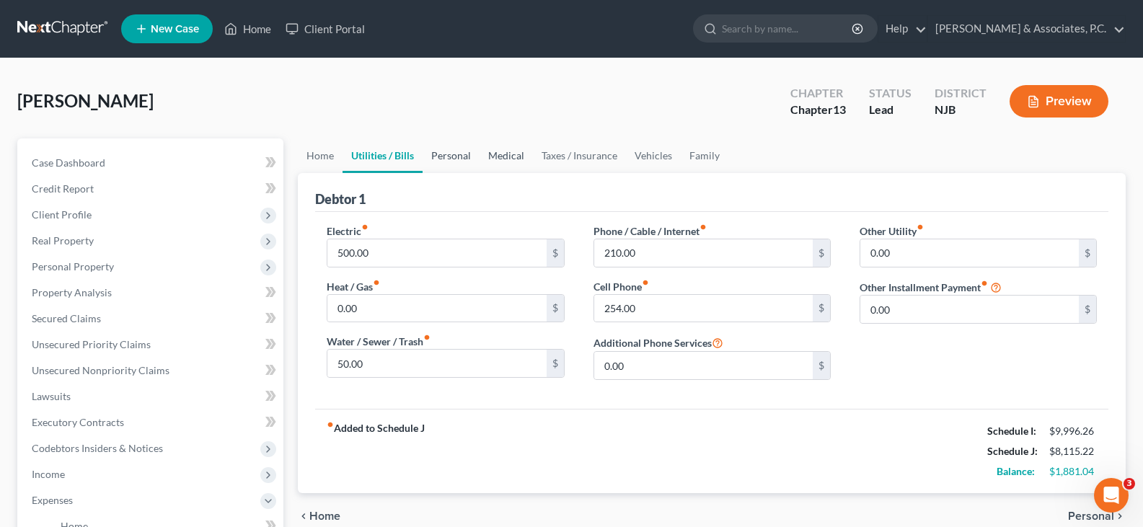
click at [451, 152] on link "Personal" at bounding box center [451, 155] width 57 height 35
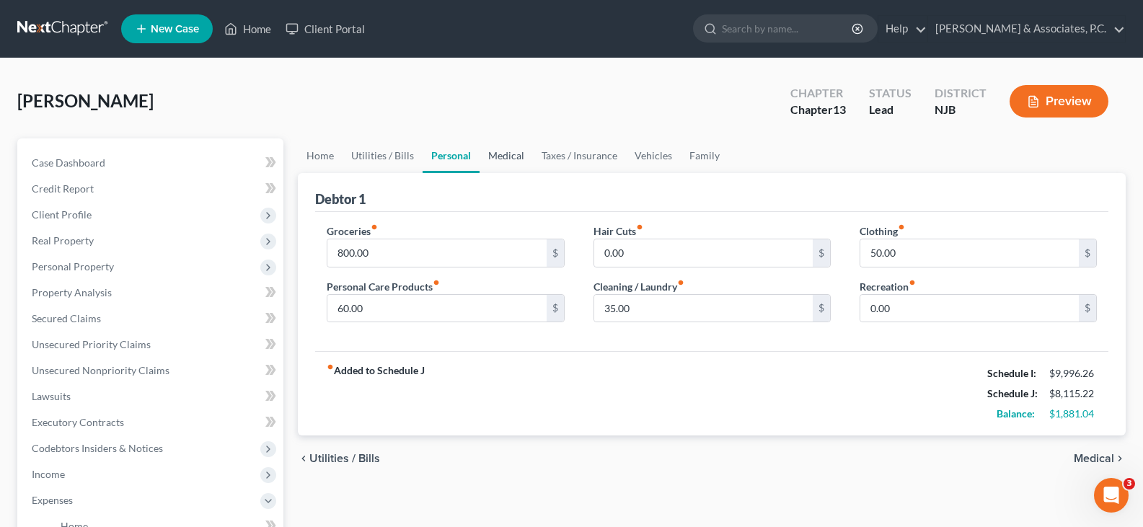
click at [500, 151] on link "Medical" at bounding box center [506, 155] width 53 height 35
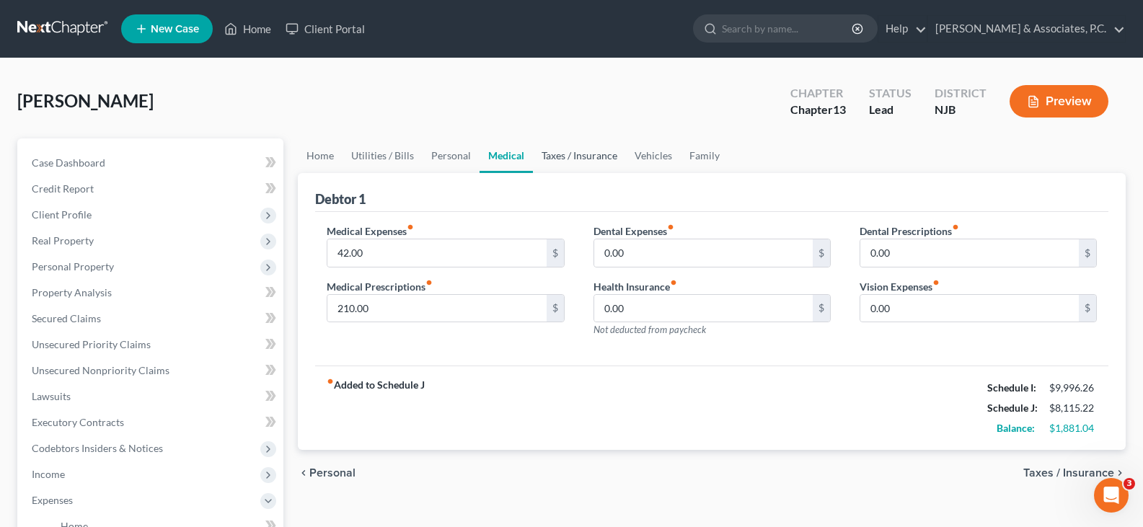
click at [547, 152] on link "Taxes / Insurance" at bounding box center [579, 155] width 93 height 35
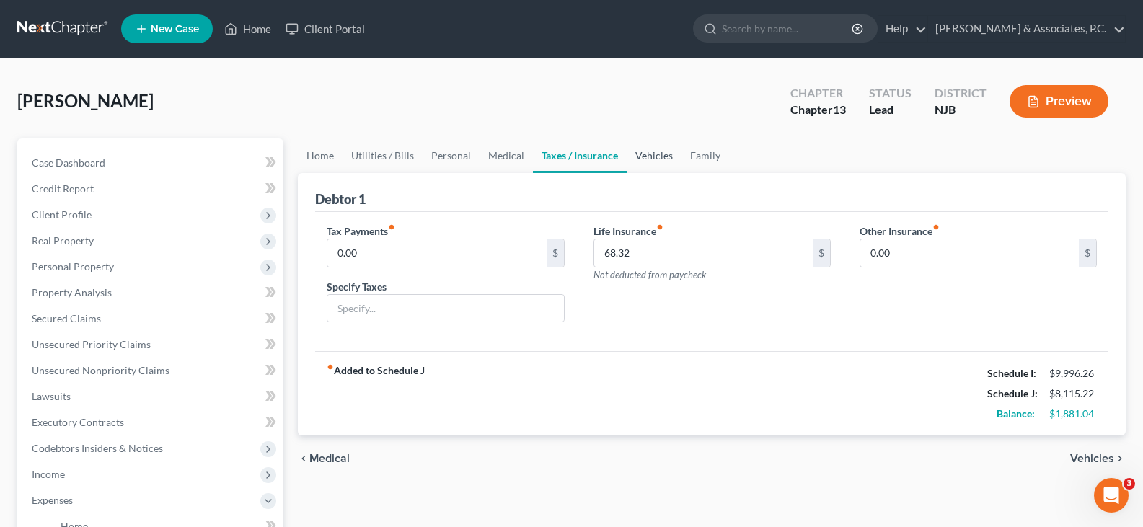
click at [653, 156] on link "Vehicles" at bounding box center [654, 155] width 55 height 35
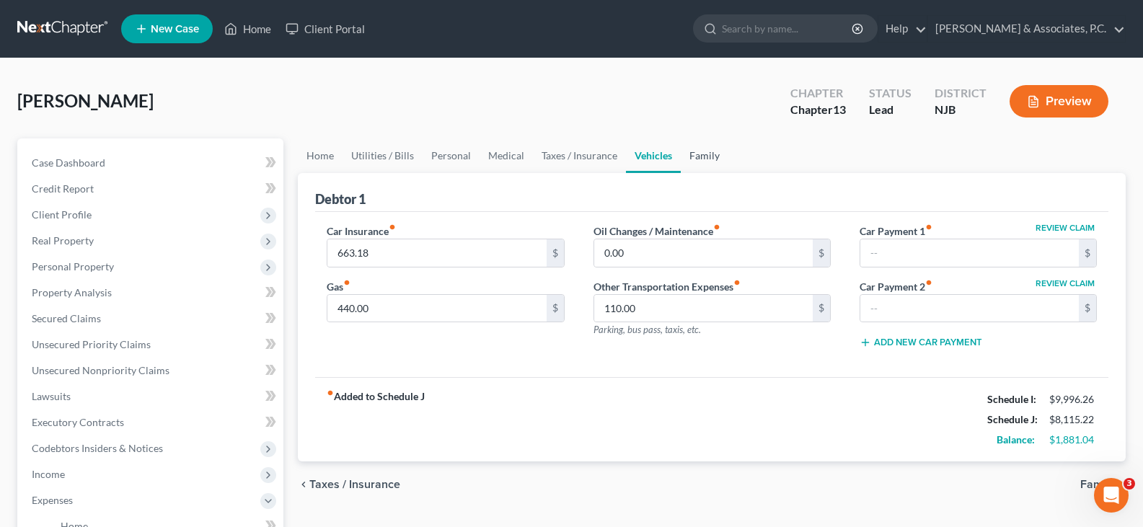
click at [705, 155] on link "Family" at bounding box center [705, 155] width 48 height 35
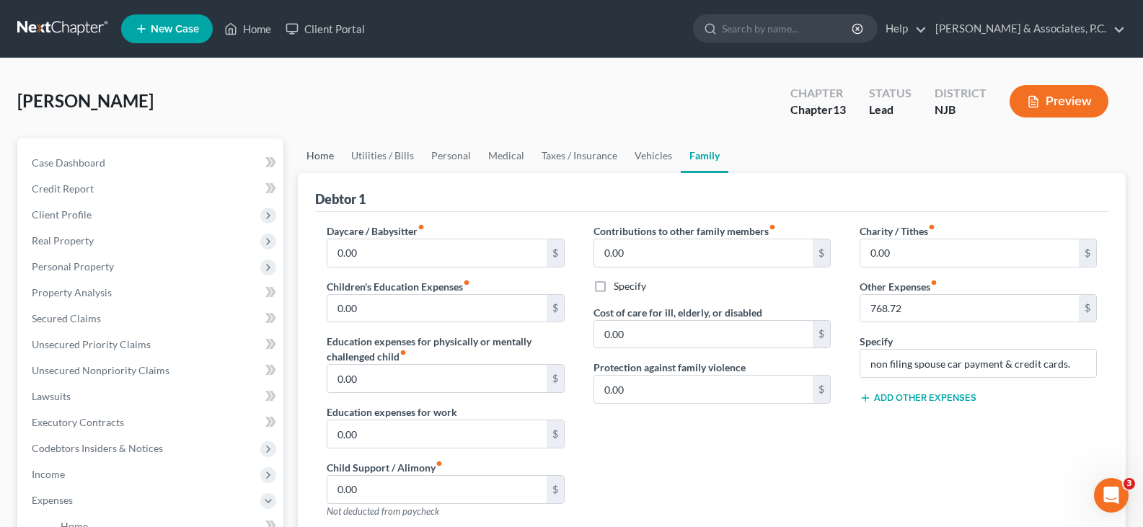
click at [317, 158] on link "Home" at bounding box center [320, 155] width 45 height 35
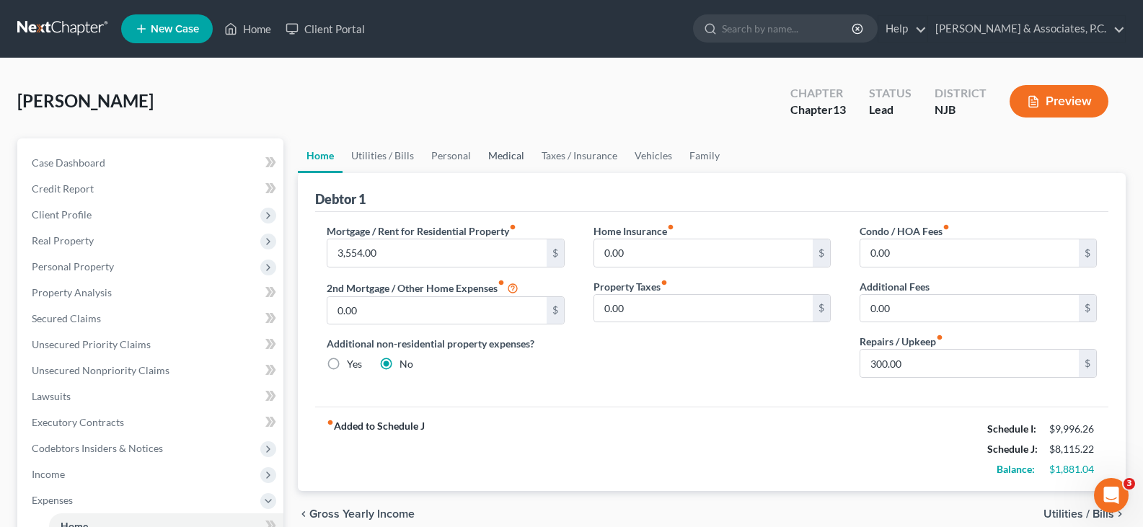
click at [492, 151] on link "Medical" at bounding box center [506, 155] width 53 height 35
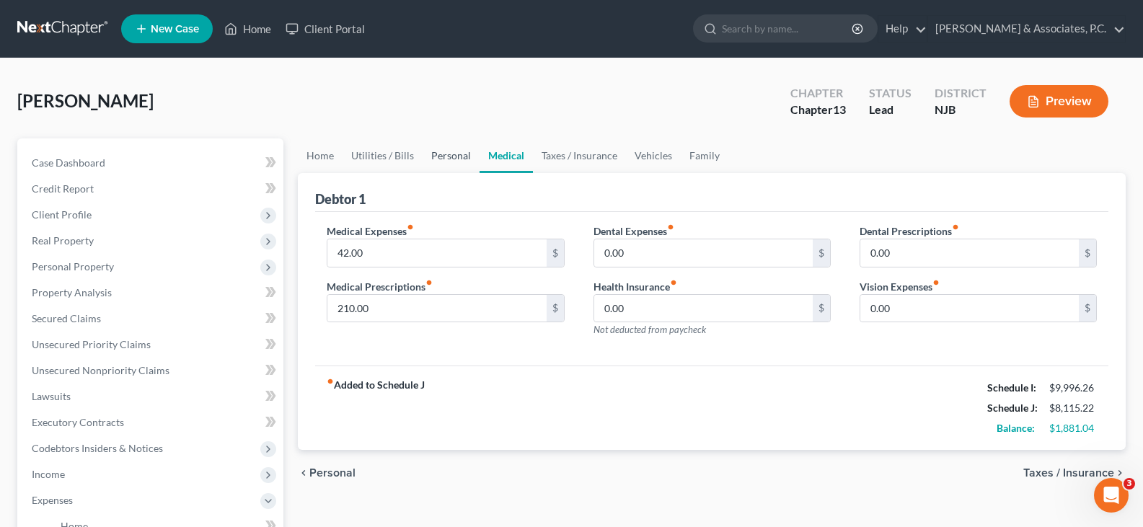
drag, startPoint x: 445, startPoint y: 159, endPoint x: 521, endPoint y: 162, distance: 76.5
click at [446, 159] on link "Personal" at bounding box center [451, 155] width 57 height 35
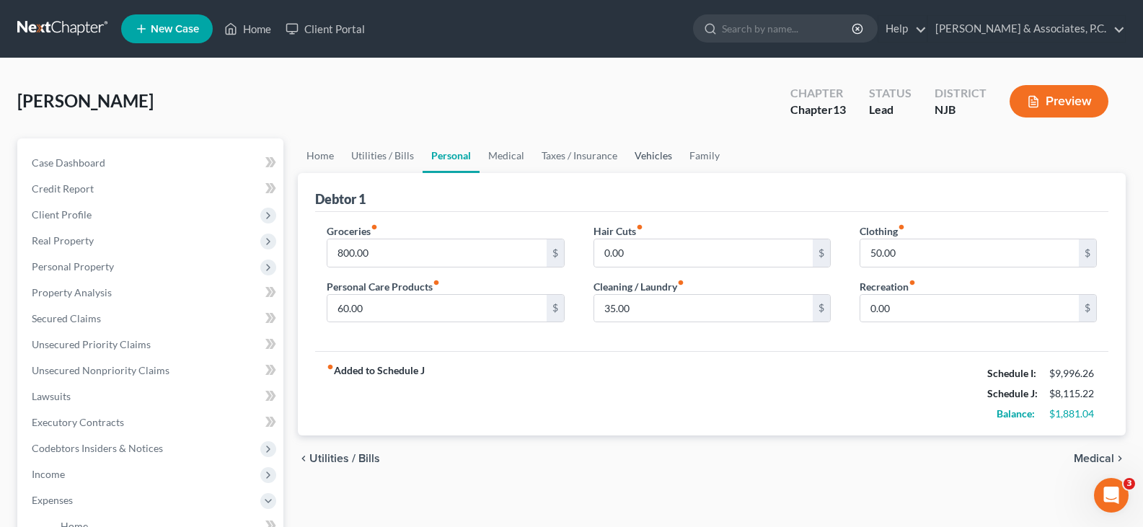
click at [656, 163] on link "Vehicles" at bounding box center [653, 155] width 55 height 35
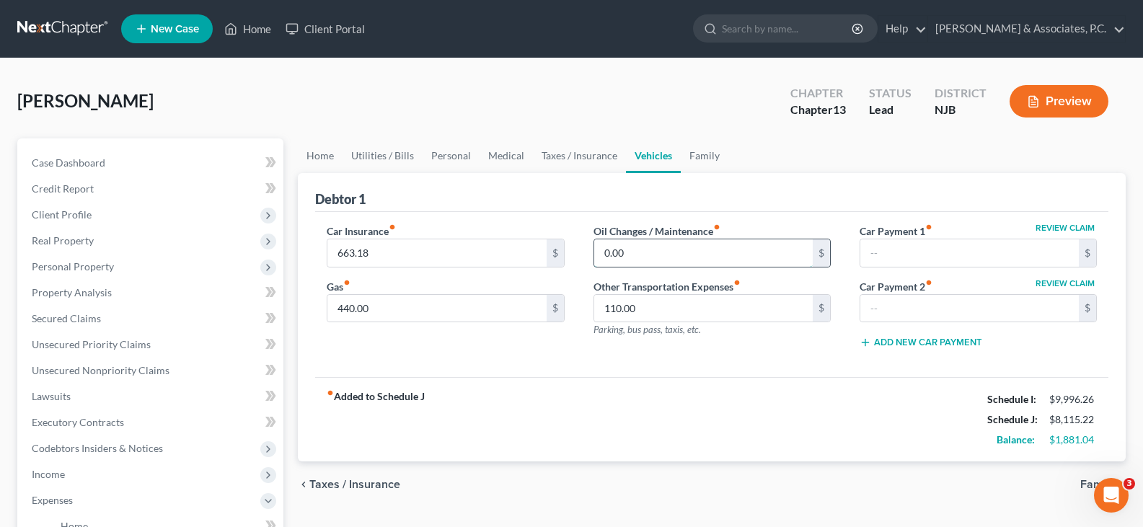
click at [649, 254] on input "0.00" at bounding box center [703, 252] width 219 height 27
click at [698, 154] on link "Family" at bounding box center [705, 155] width 48 height 35
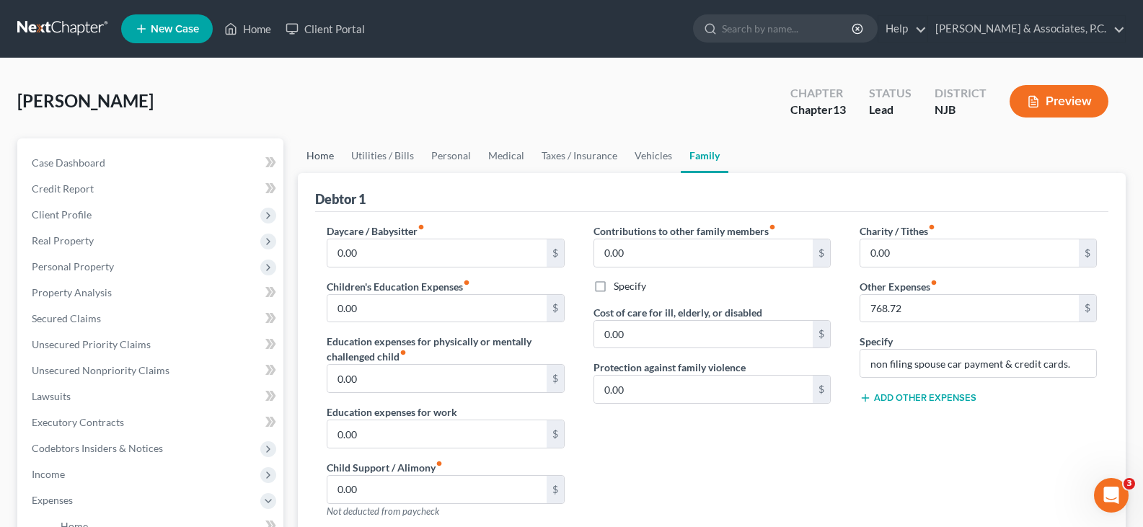
click at [310, 154] on link "Home" at bounding box center [320, 155] width 45 height 35
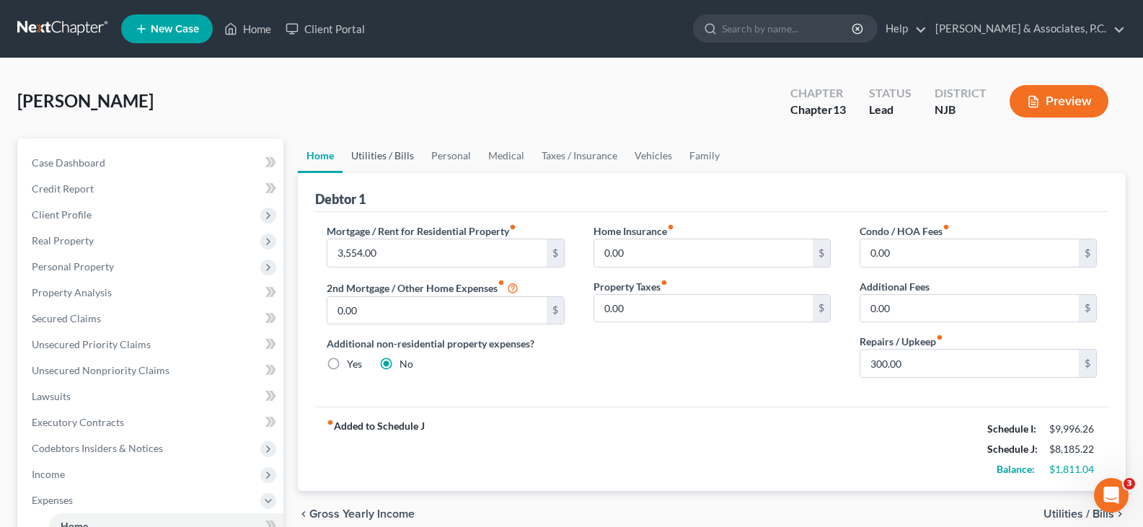
click at [395, 154] on link "Utilities / Bills" at bounding box center [383, 155] width 80 height 35
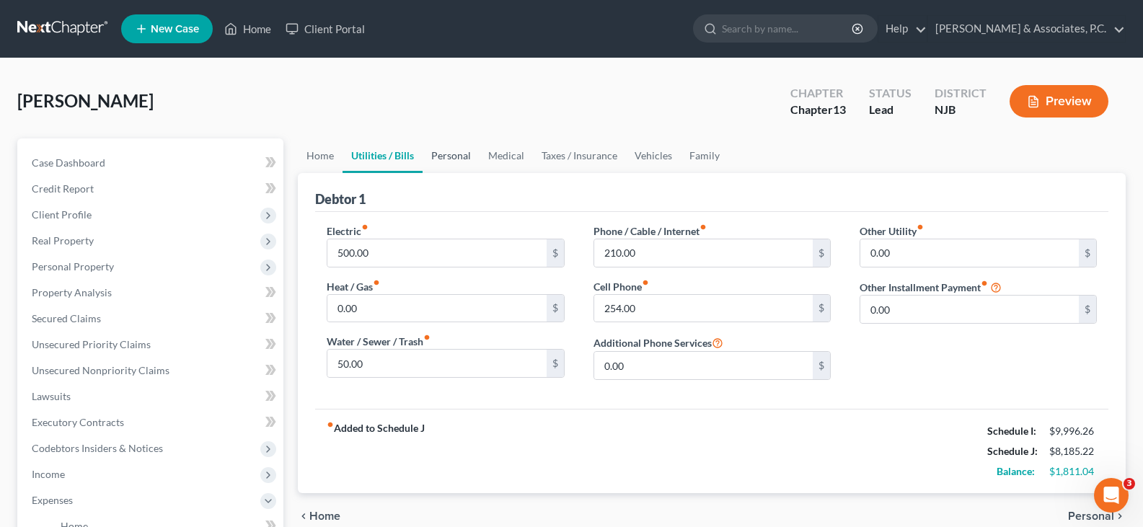
click at [437, 154] on link "Personal" at bounding box center [451, 155] width 57 height 35
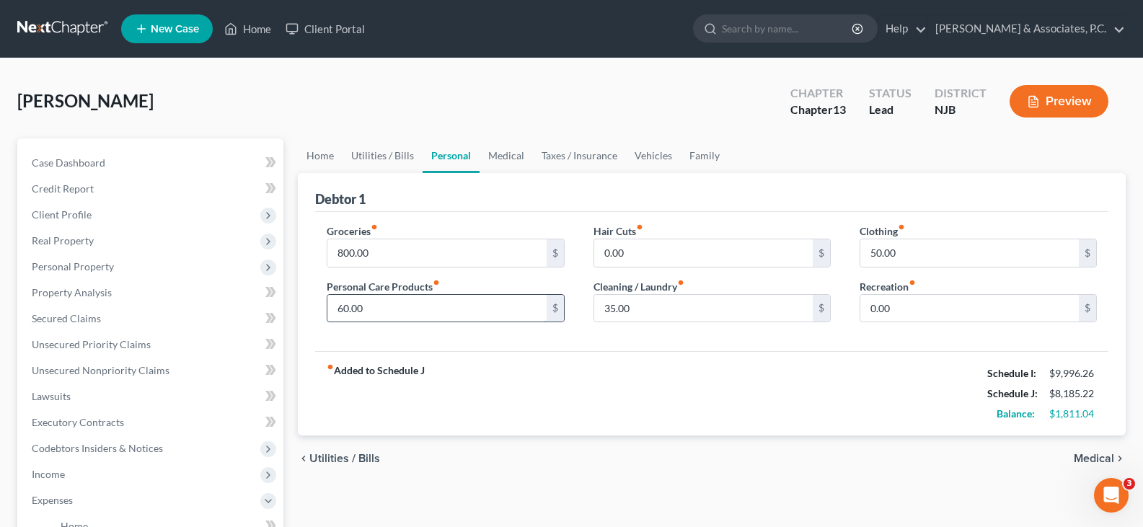
click at [393, 302] on input "60.00" at bounding box center [436, 308] width 219 height 27
click at [511, 156] on link "Medical" at bounding box center [506, 155] width 53 height 35
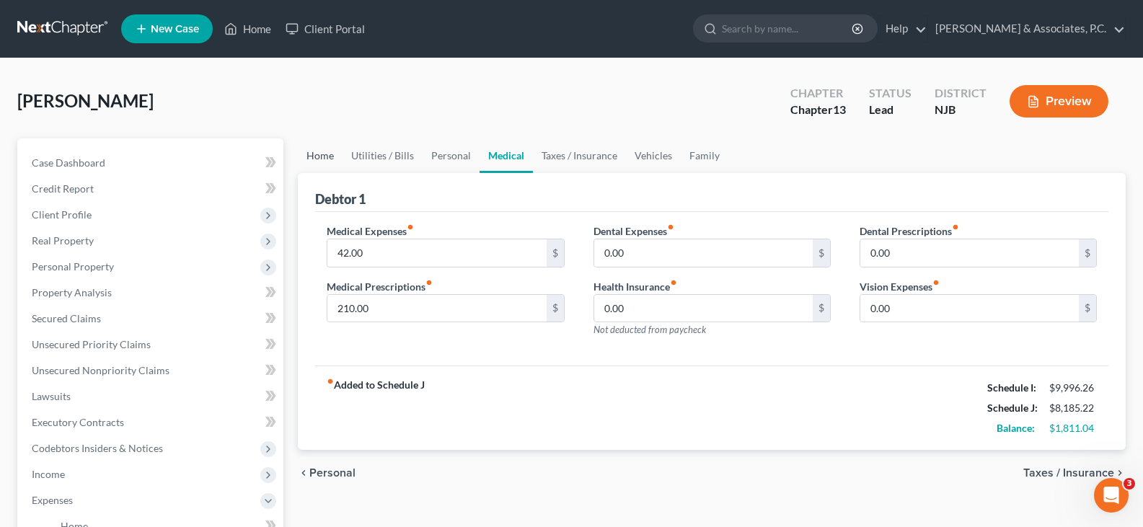
click at [314, 161] on link "Home" at bounding box center [320, 155] width 45 height 35
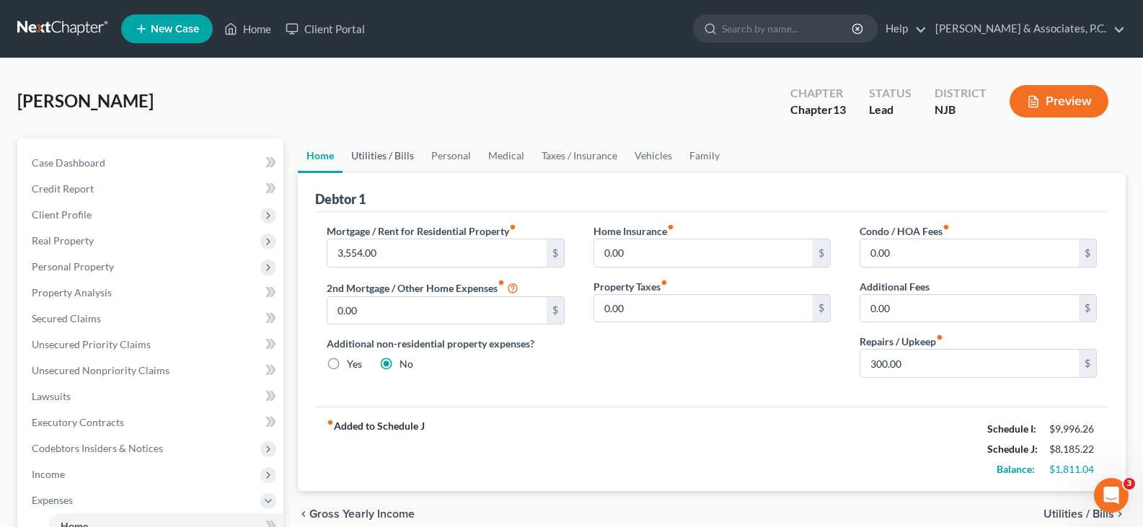
click at [357, 156] on link "Utilities / Bills" at bounding box center [383, 155] width 80 height 35
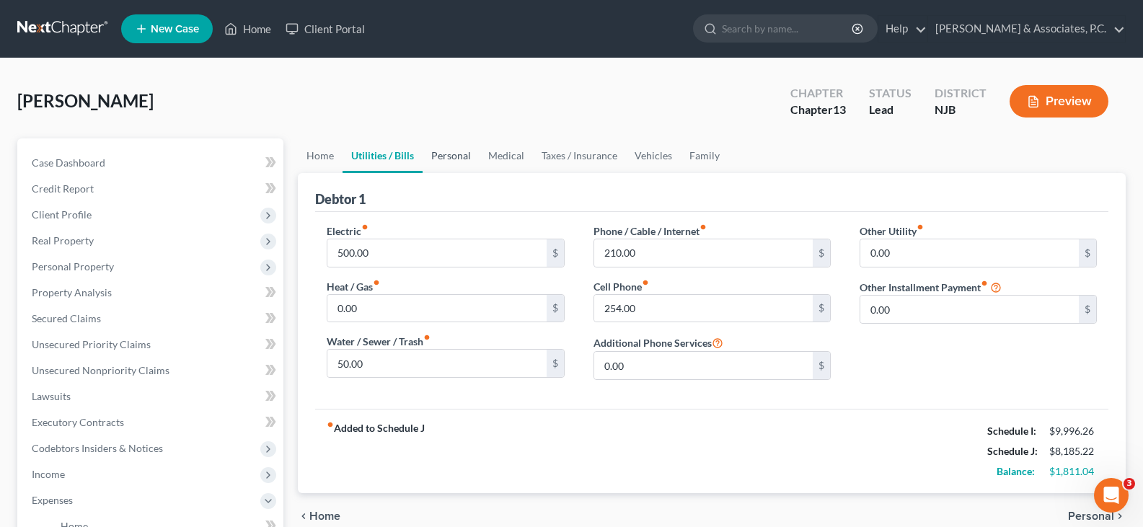
click at [449, 159] on link "Personal" at bounding box center [451, 155] width 57 height 35
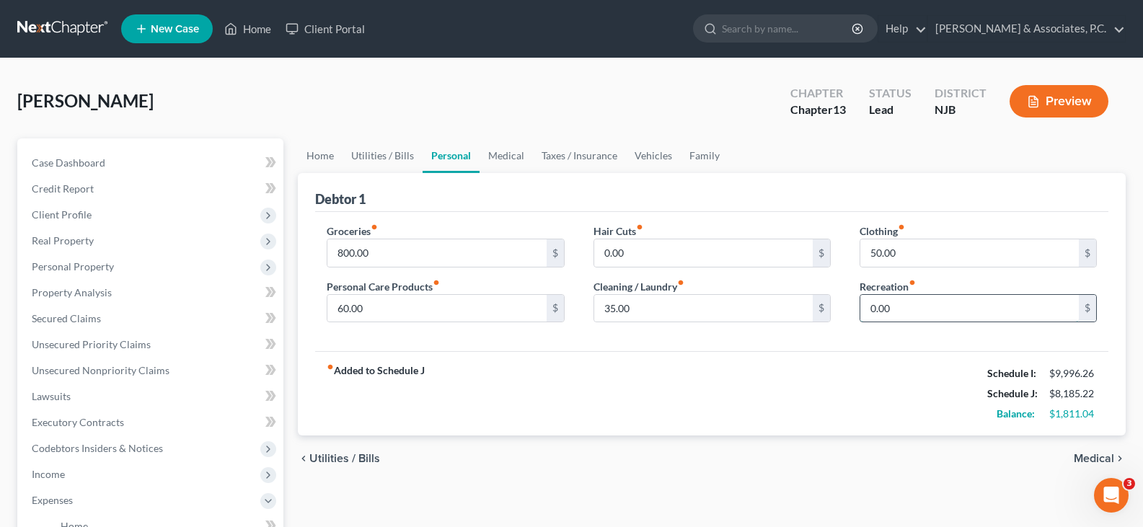
click at [925, 306] on input "0.00" at bounding box center [969, 308] width 219 height 27
click at [380, 312] on input "60.00" at bounding box center [436, 308] width 219 height 27
click at [692, 312] on input "35.00" at bounding box center [703, 308] width 219 height 27
click at [713, 261] on input "0.00" at bounding box center [703, 252] width 219 height 27
click at [713, 244] on input "0.00" at bounding box center [703, 252] width 219 height 27
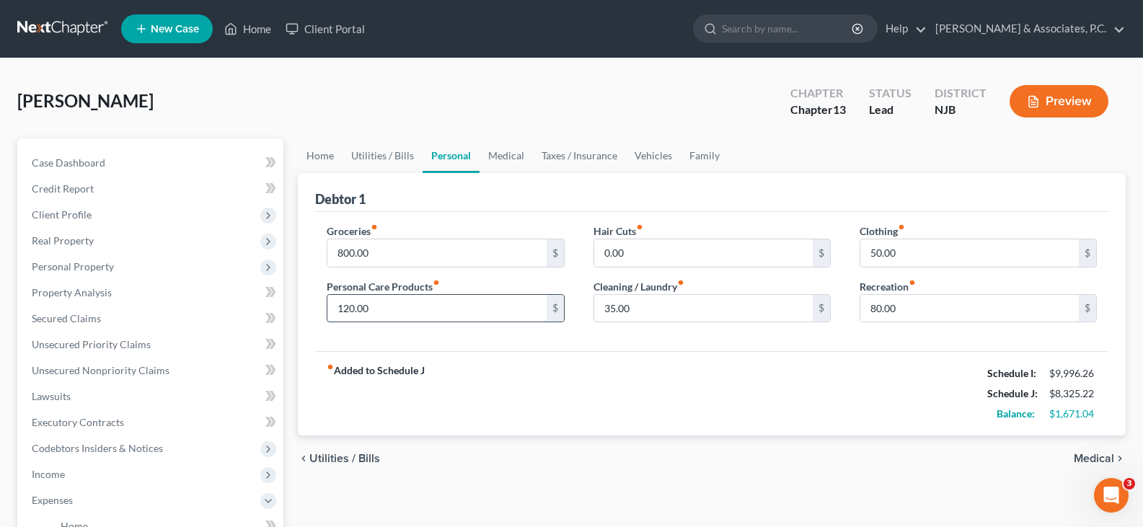
click at [449, 306] on input "120.00" at bounding box center [436, 308] width 219 height 27
click at [493, 158] on link "Medical" at bounding box center [506, 155] width 53 height 35
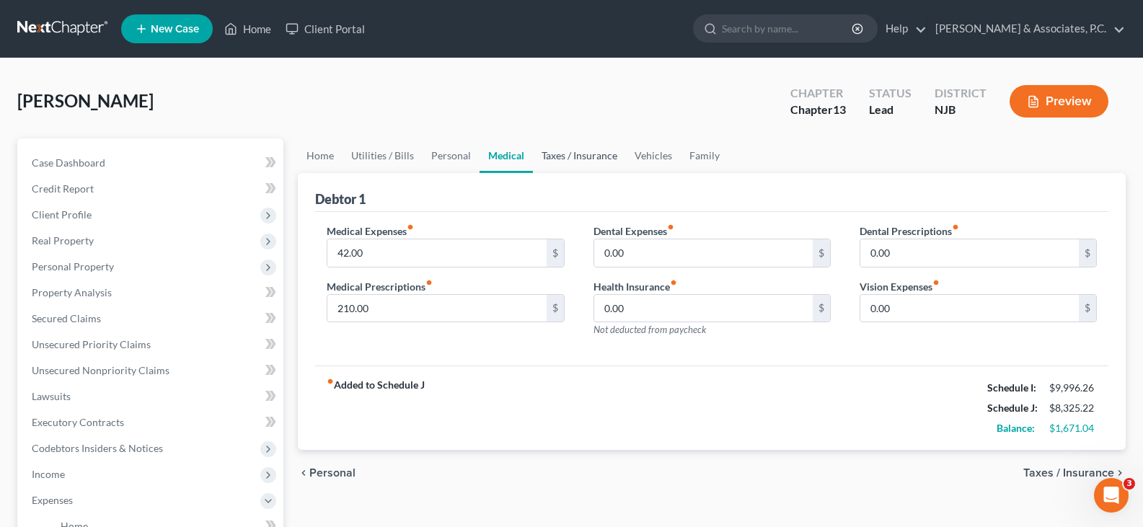
click at [596, 154] on link "Taxes / Insurance" at bounding box center [579, 155] width 93 height 35
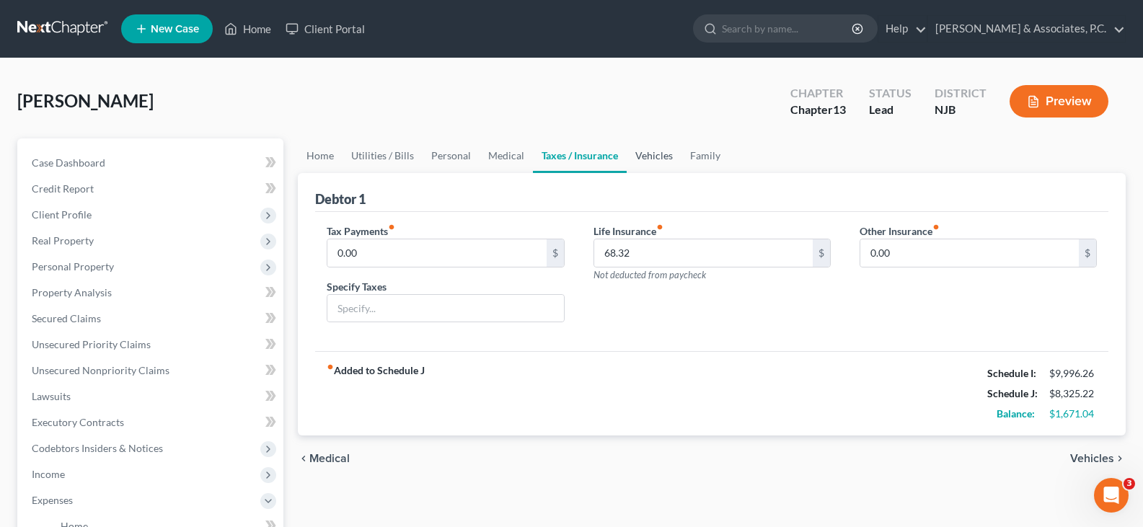
drag, startPoint x: 654, startPoint y: 157, endPoint x: 669, endPoint y: 159, distance: 14.5
click at [654, 156] on link "Vehicles" at bounding box center [654, 155] width 55 height 35
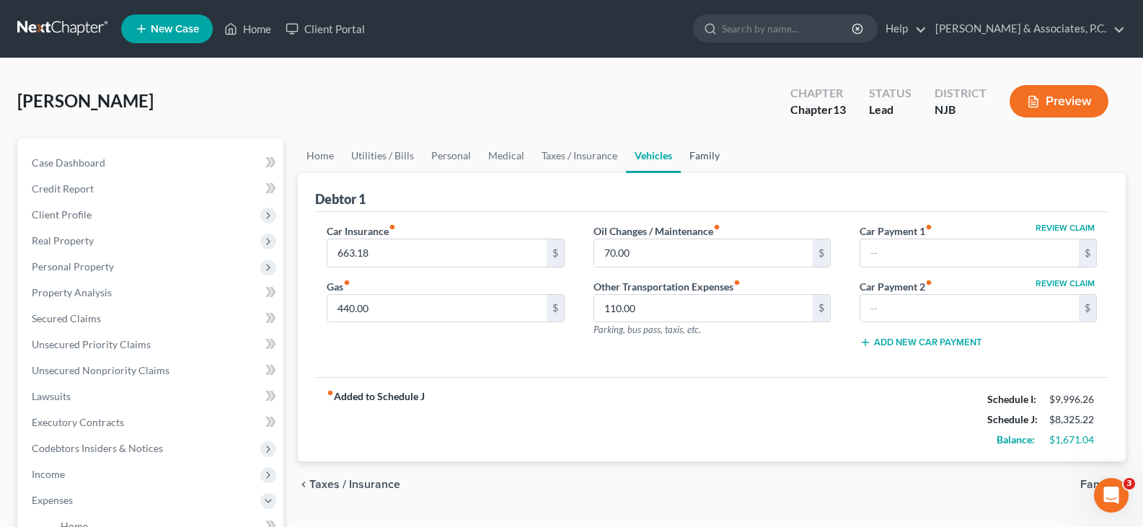
click at [708, 154] on link "Family" at bounding box center [705, 155] width 48 height 35
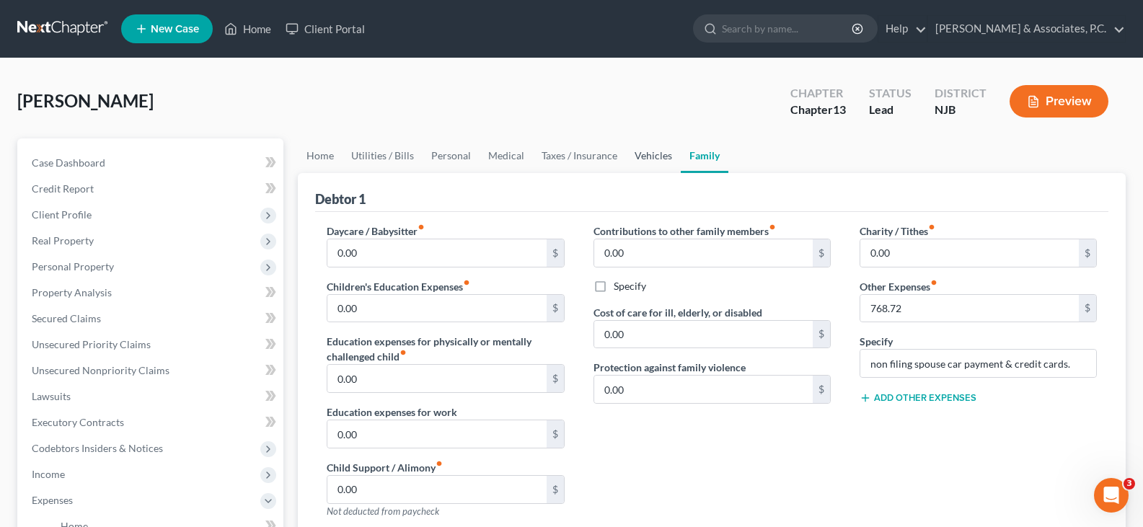
click at [657, 161] on link "Vehicles" at bounding box center [653, 155] width 55 height 35
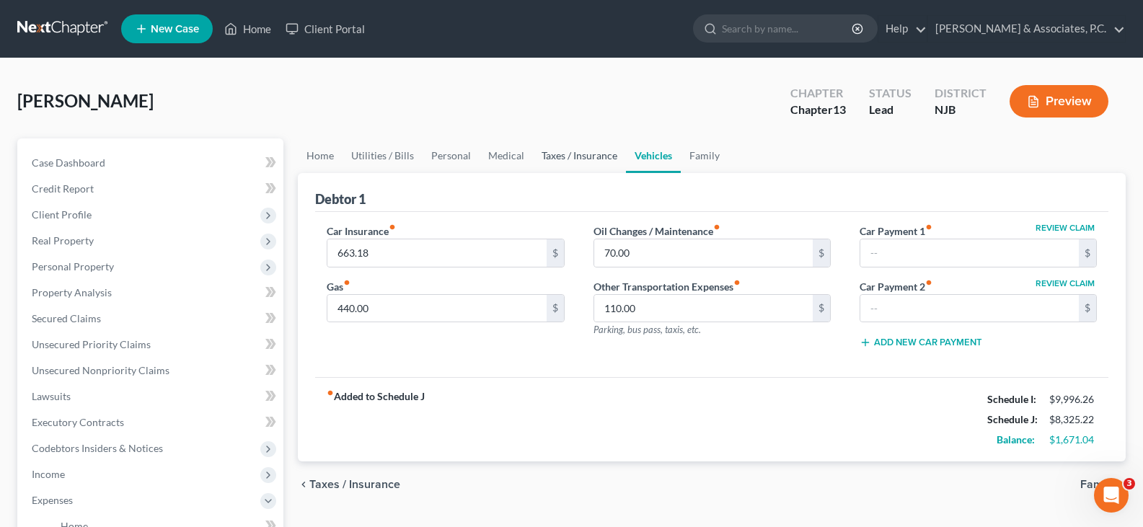
click at [564, 158] on link "Taxes / Insurance" at bounding box center [579, 155] width 93 height 35
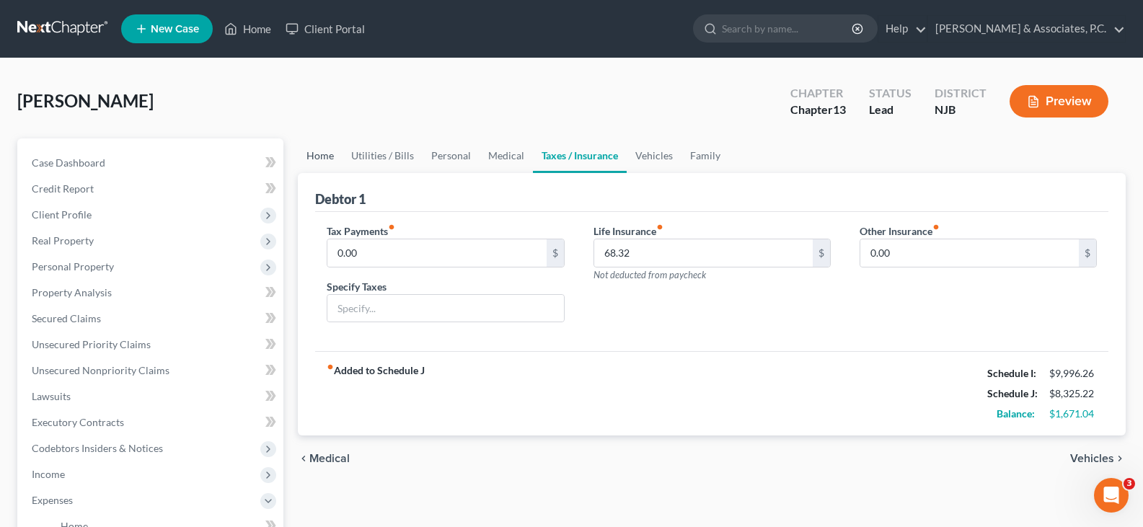
click at [310, 156] on link "Home" at bounding box center [320, 155] width 45 height 35
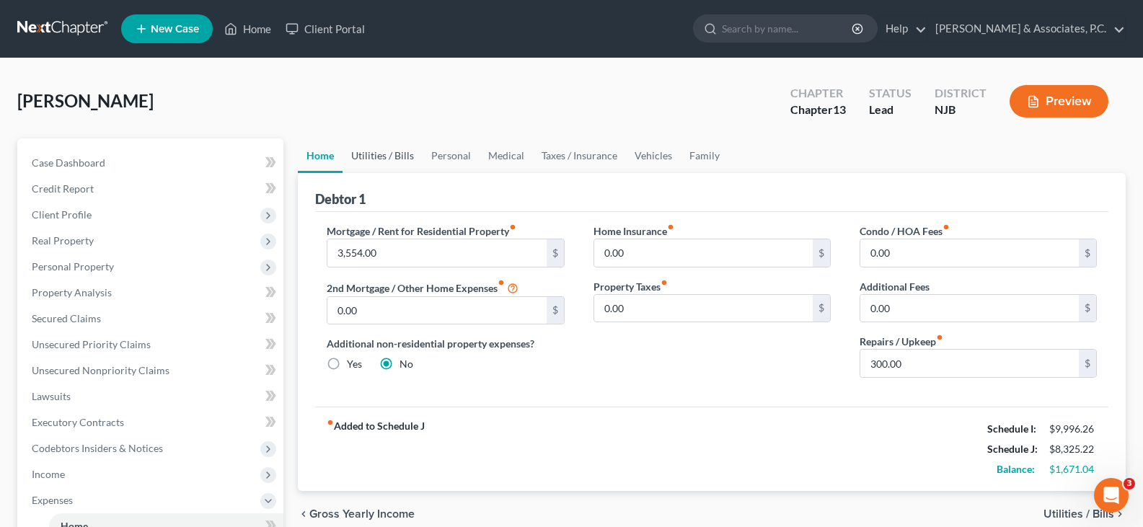
click at [386, 151] on link "Utilities / Bills" at bounding box center [383, 155] width 80 height 35
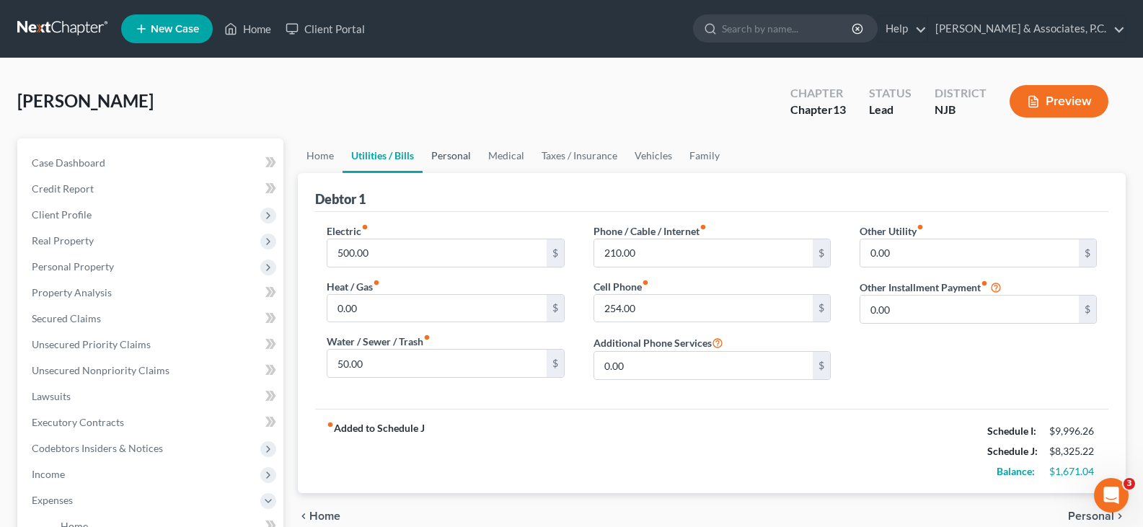
click at [474, 162] on link "Personal" at bounding box center [451, 155] width 57 height 35
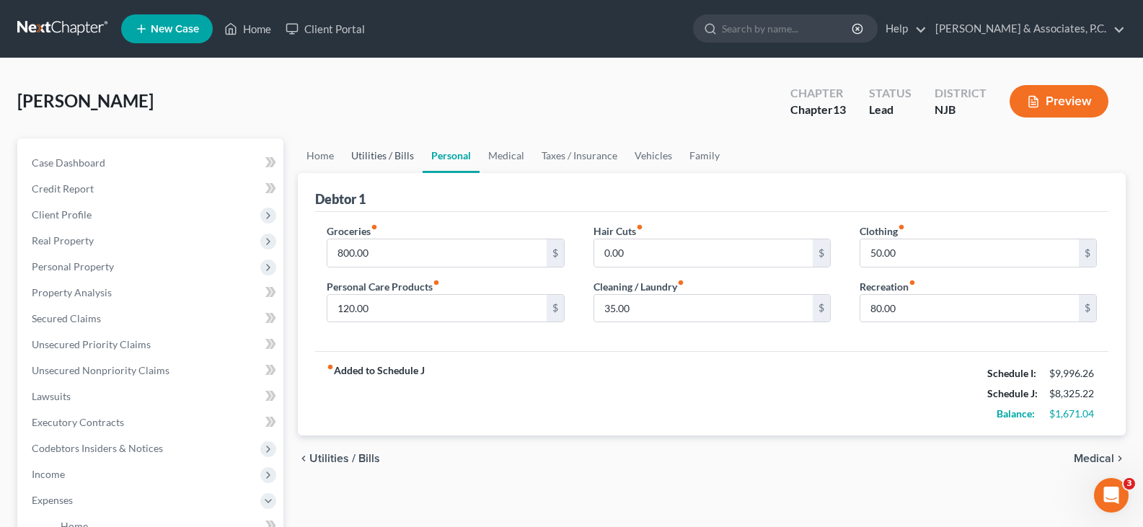
click at [371, 159] on link "Utilities / Bills" at bounding box center [383, 155] width 80 height 35
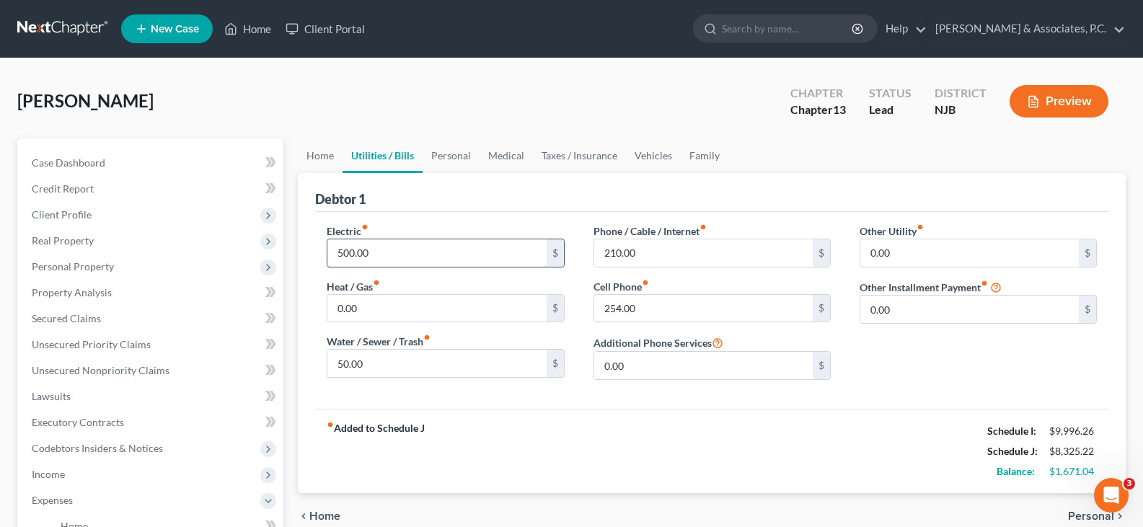
click at [383, 258] on input "500.00" at bounding box center [436, 252] width 219 height 27
click at [694, 313] on input "254.00" at bounding box center [703, 308] width 219 height 27
click at [717, 245] on input "210.00" at bounding box center [703, 252] width 219 height 27
click at [468, 359] on input "50.00" at bounding box center [436, 363] width 219 height 27
drag, startPoint x: 415, startPoint y: 255, endPoint x: 379, endPoint y: 211, distance: 57.0
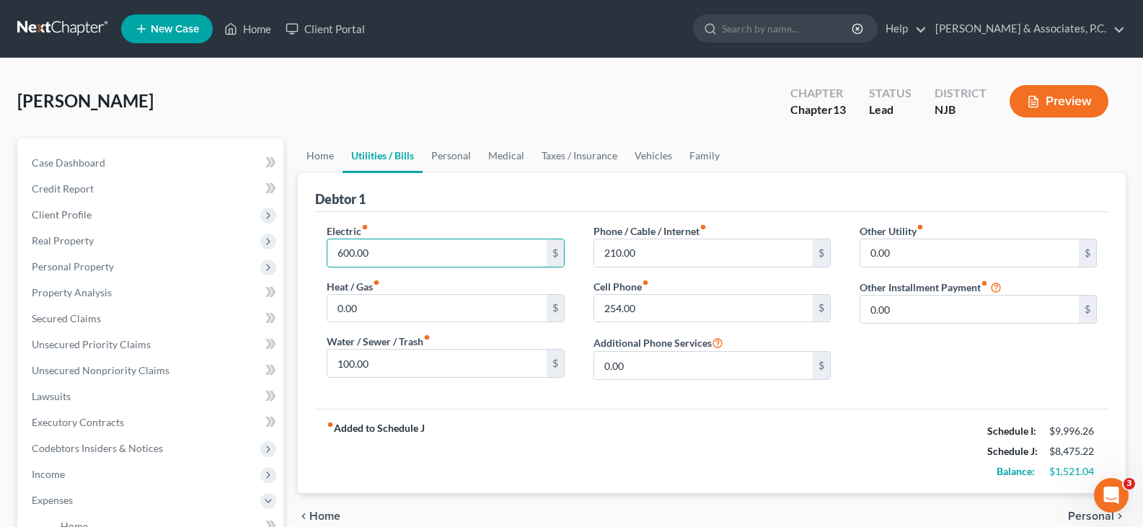
click at [414, 254] on input "600.00" at bounding box center [436, 252] width 219 height 27
click at [485, 281] on div "Heat / Gas fiber_manual_record 0.00 $" at bounding box center [445, 301] width 237 height 44
click at [469, 304] on input "0.00" at bounding box center [436, 308] width 219 height 27
drag, startPoint x: 676, startPoint y: 261, endPoint x: 673, endPoint y: 191, distance: 70.0
click at [676, 262] on input "210.00" at bounding box center [703, 252] width 219 height 27
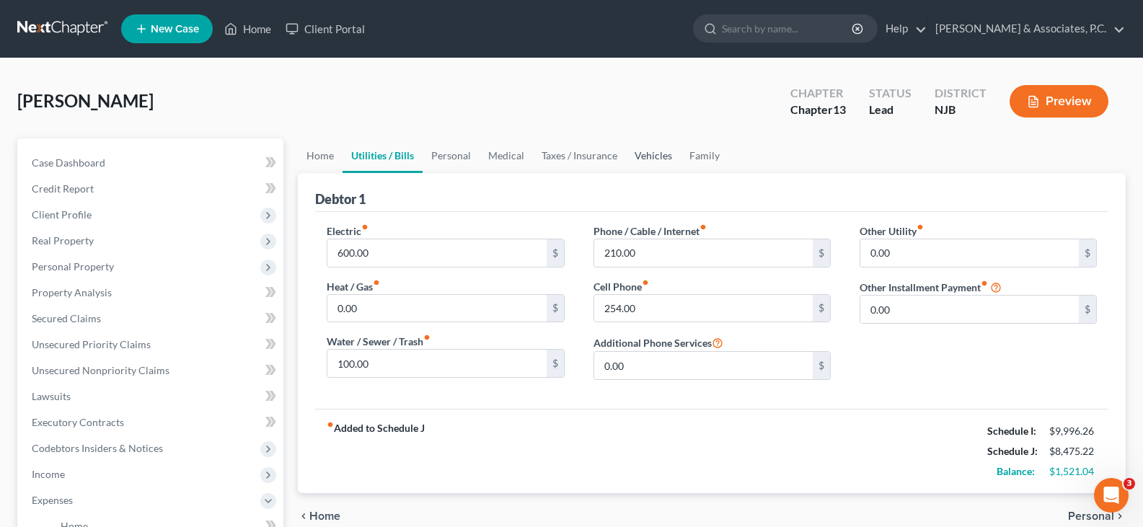
click at [658, 157] on link "Vehicles" at bounding box center [653, 155] width 55 height 35
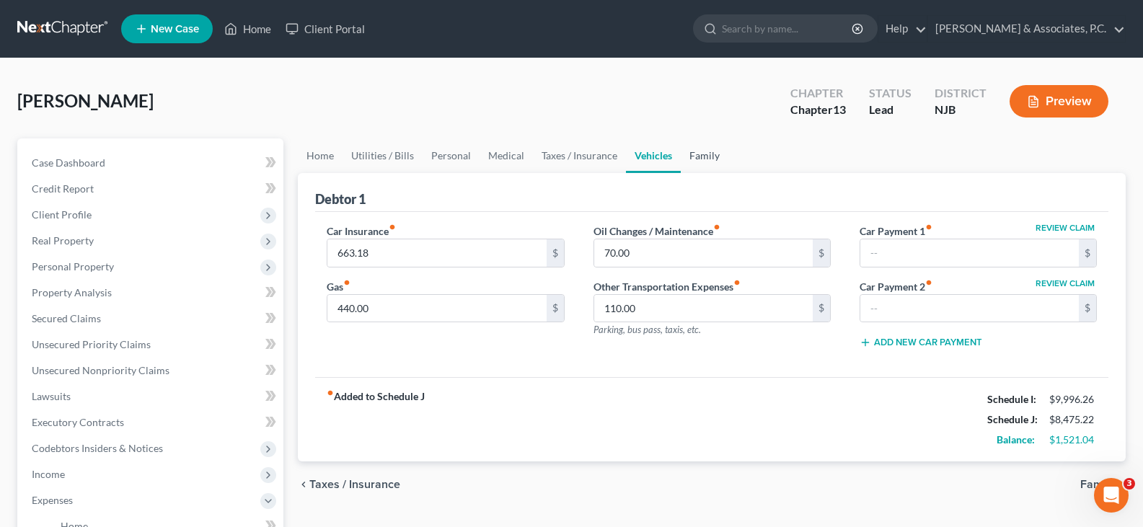
click at [722, 158] on link "Family" at bounding box center [705, 155] width 48 height 35
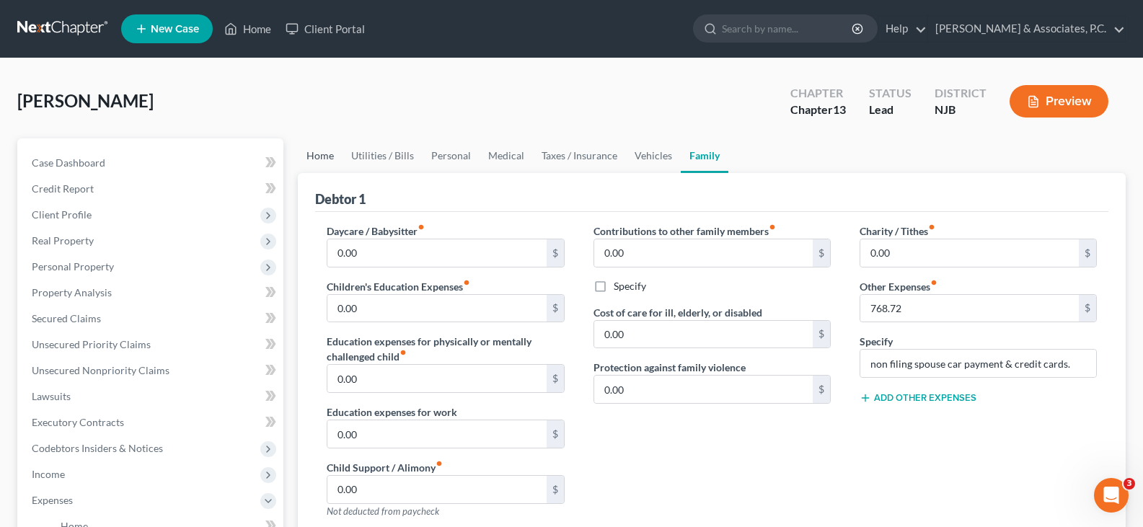
click at [322, 153] on link "Home" at bounding box center [320, 155] width 45 height 35
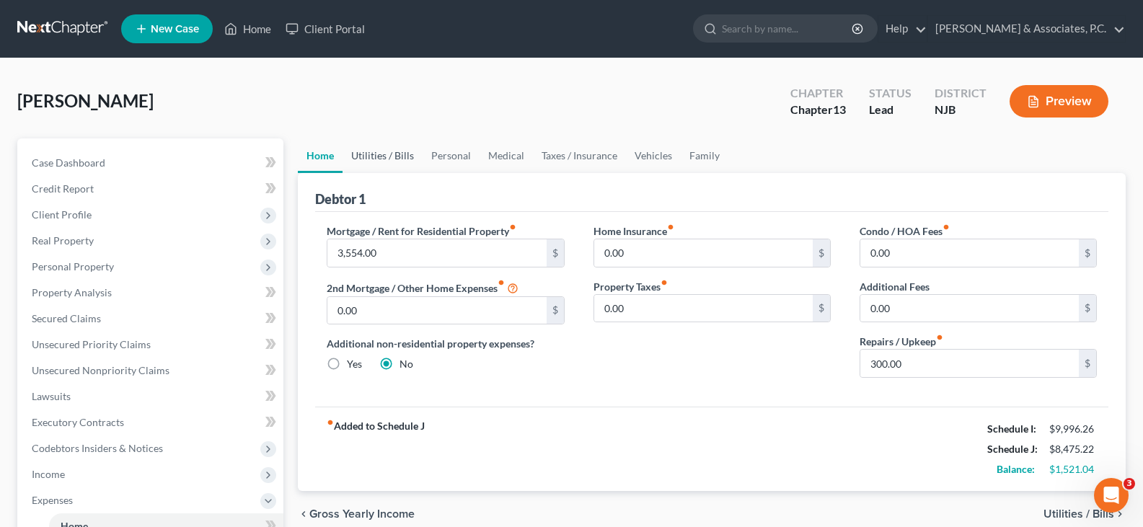
drag, startPoint x: 384, startPoint y: 151, endPoint x: 512, endPoint y: 159, distance: 127.9
click at [385, 151] on link "Utilities / Bills" at bounding box center [383, 155] width 80 height 35
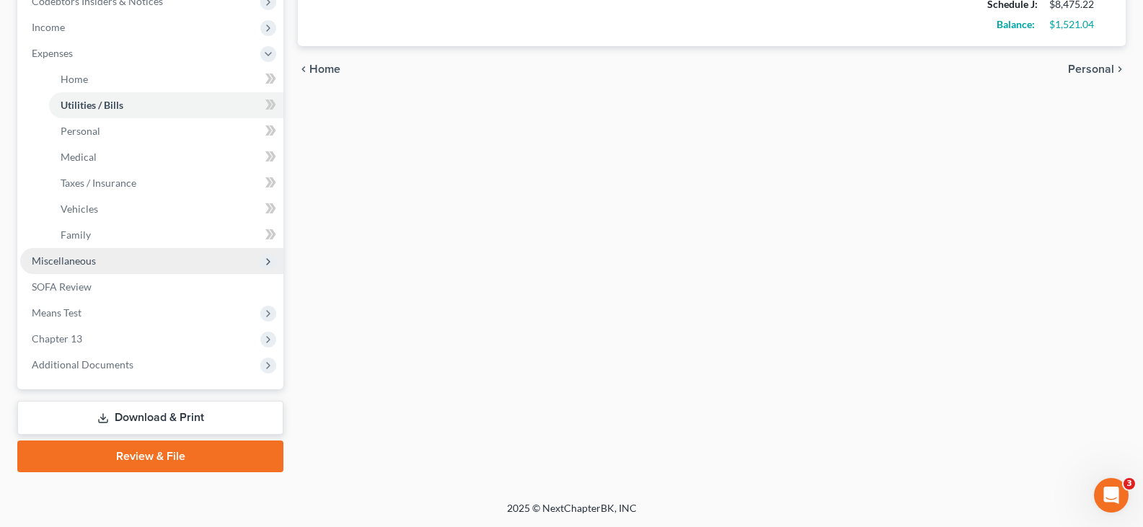
click at [46, 260] on span "Miscellaneous" at bounding box center [64, 261] width 64 height 12
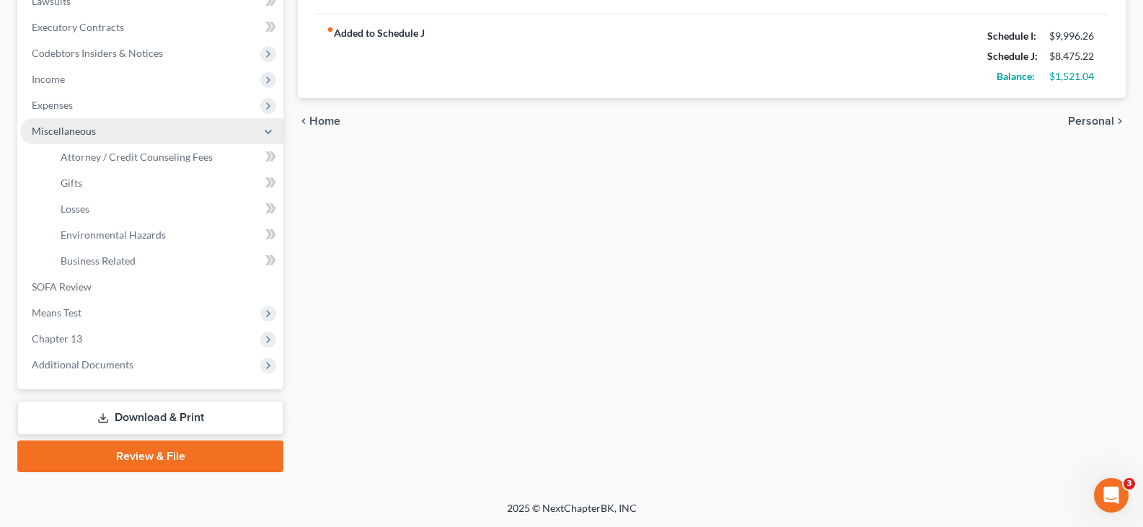
scroll to position [395, 0]
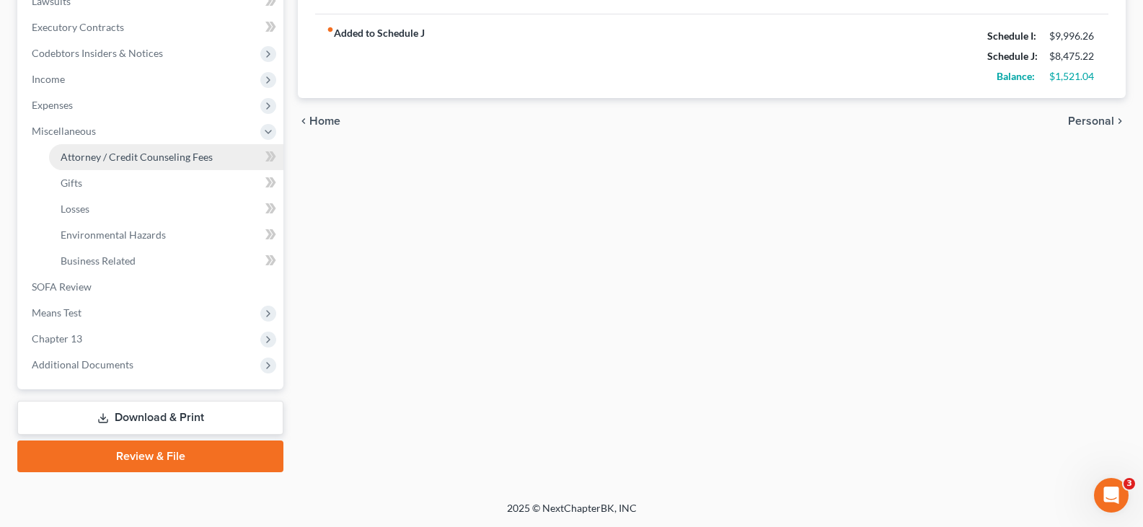
click at [94, 146] on link "Attorney / Credit Counseling Fees" at bounding box center [166, 157] width 234 height 26
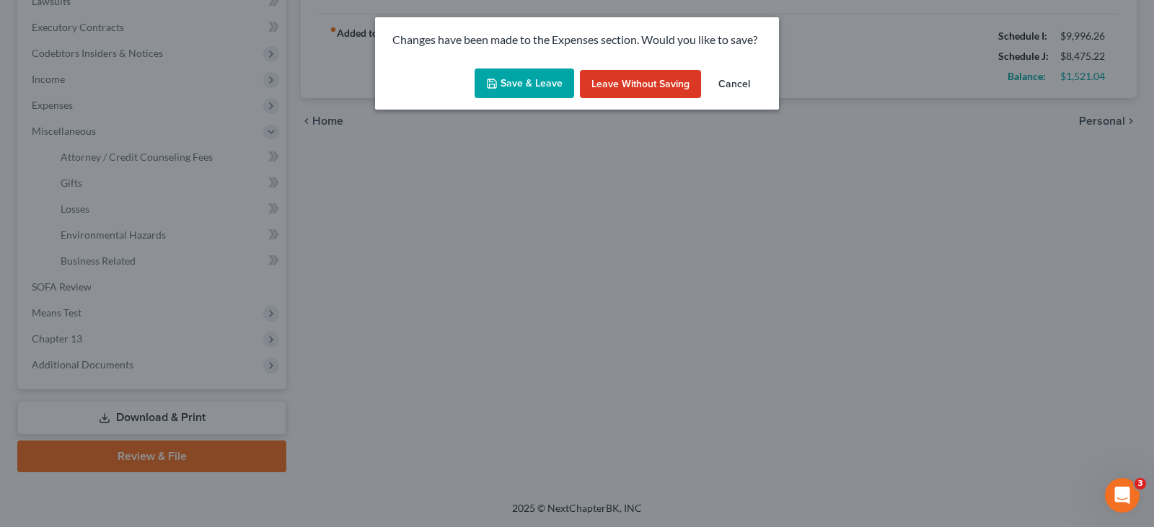
click at [516, 79] on button "Save & Leave" at bounding box center [525, 84] width 100 height 30
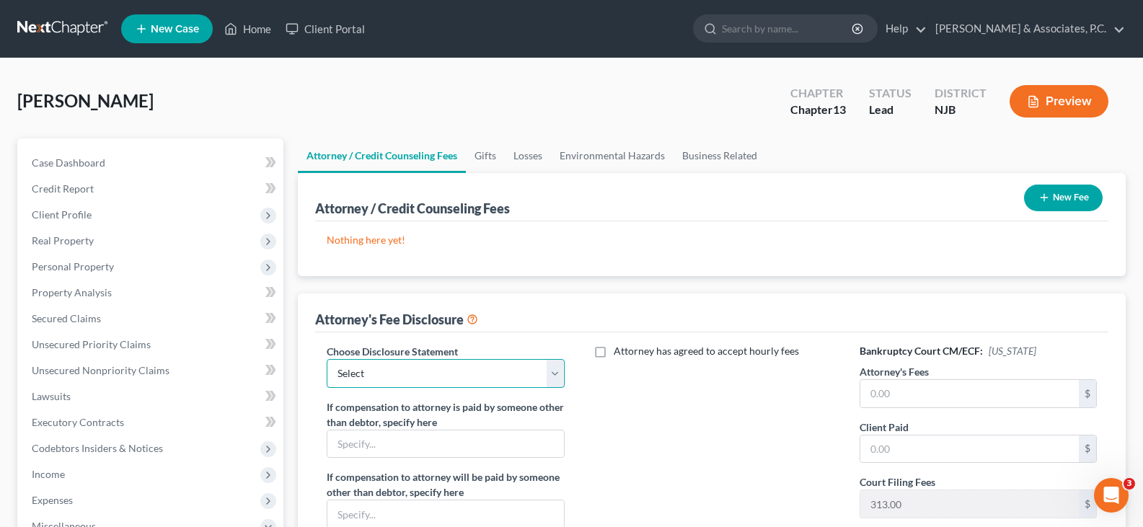
click at [558, 367] on select "Select Attorney" at bounding box center [445, 373] width 237 height 29
click at [327, 359] on select "Select Attorney" at bounding box center [445, 373] width 237 height 29
click at [914, 383] on input "text" at bounding box center [969, 393] width 219 height 27
click at [883, 447] on input "text" at bounding box center [969, 449] width 219 height 27
click at [1059, 195] on button "New Fee" at bounding box center [1063, 198] width 79 height 27
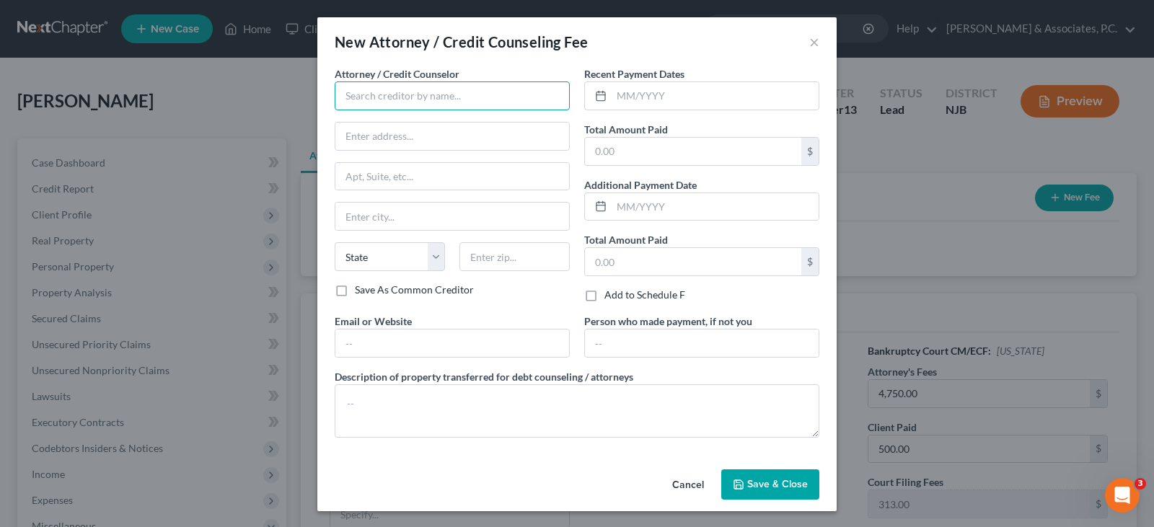
click at [435, 94] on input "text" at bounding box center [452, 95] width 235 height 29
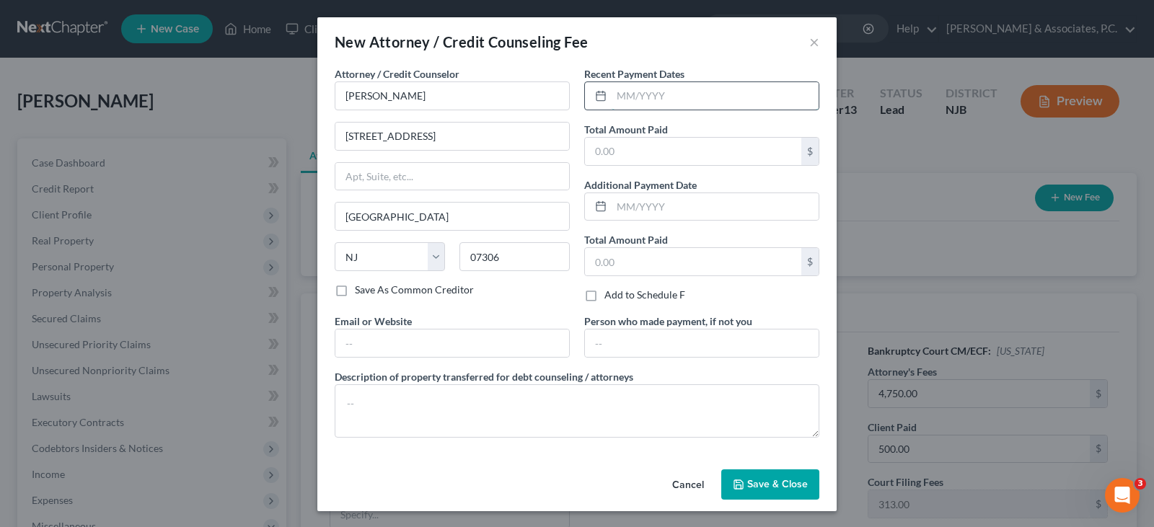
click at [646, 102] on input "text" at bounding box center [715, 95] width 207 height 27
click at [635, 156] on input "text" at bounding box center [693, 151] width 216 height 27
click at [508, 300] on div "Attorney / Credit Counselor * [PERSON_NAME] [GEOGRAPHIC_DATA] [GEOGRAPHIC_DATA]…" at bounding box center [452, 189] width 250 height 247
click at [777, 482] on span "Save & Close" at bounding box center [777, 484] width 61 height 12
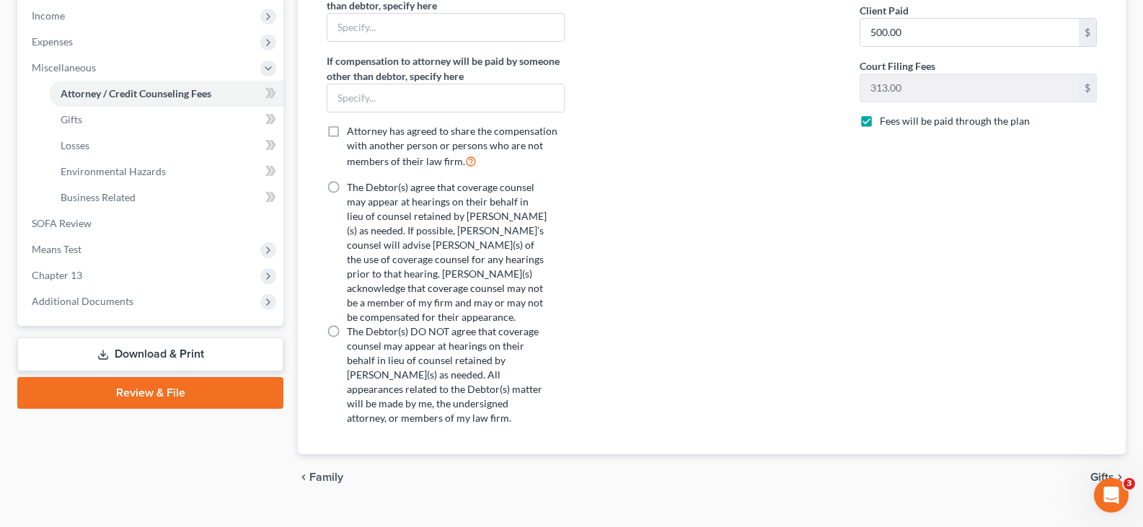
scroll to position [472, 0]
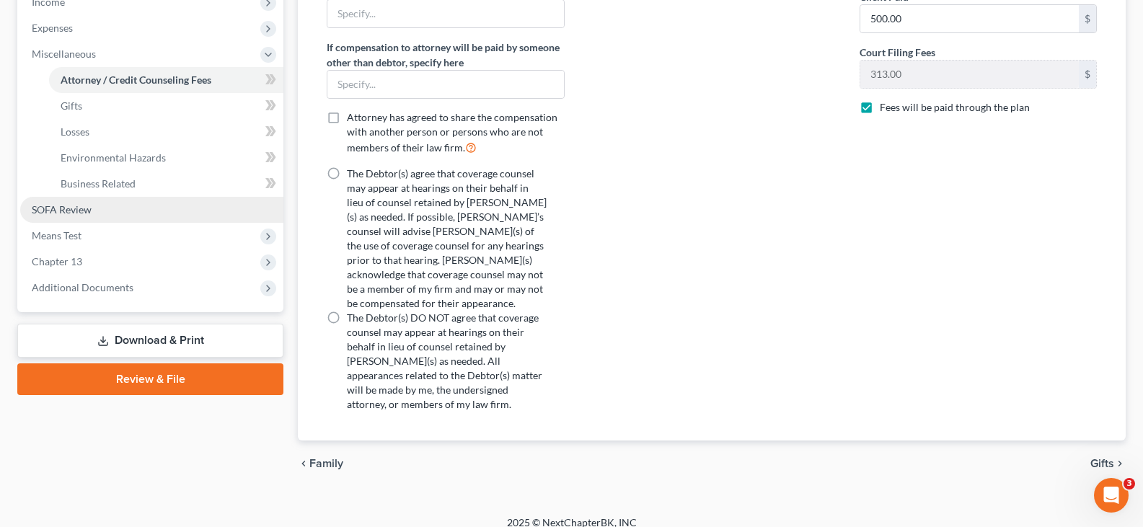
click at [62, 209] on span "SOFA Review" at bounding box center [62, 209] width 60 height 12
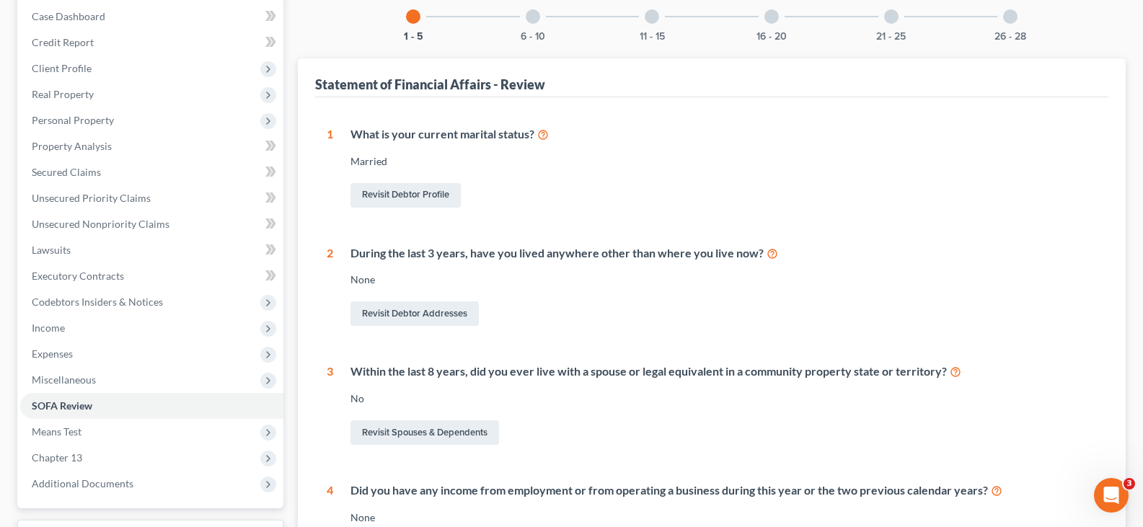
scroll to position [216, 0]
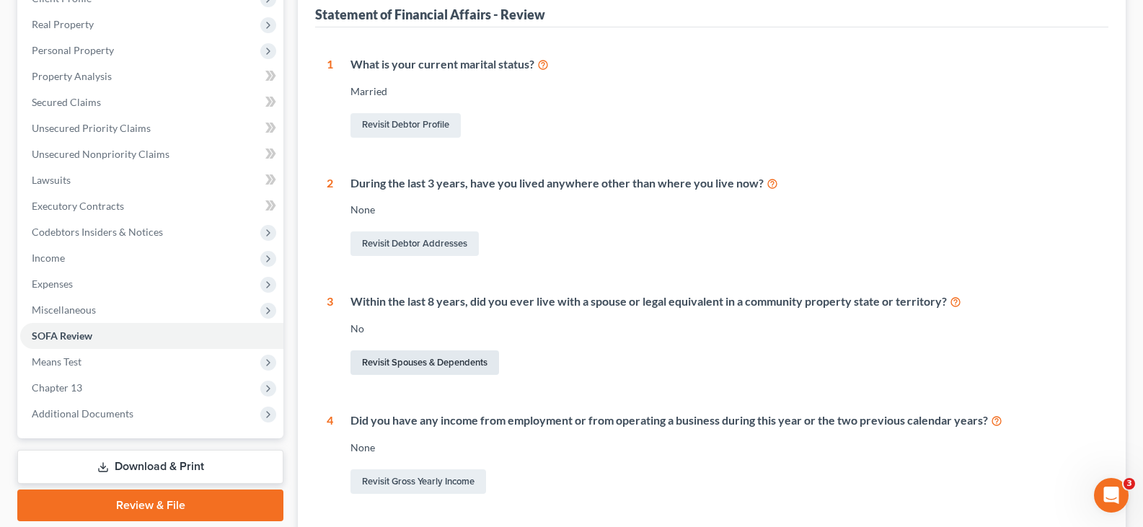
click at [400, 366] on link "Revisit Spouses & Dependents" at bounding box center [424, 362] width 149 height 25
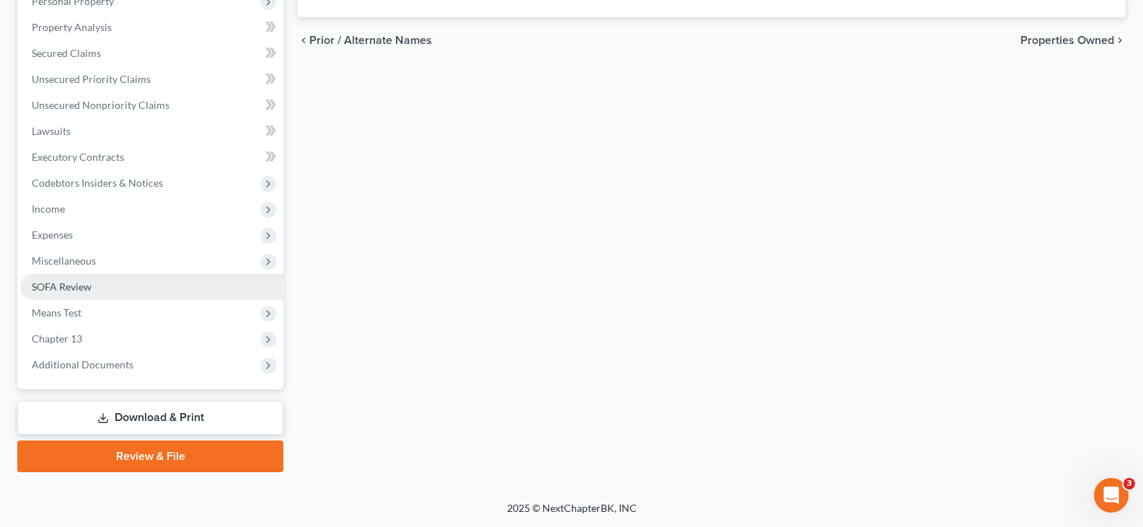
click at [63, 289] on span "SOFA Review" at bounding box center [62, 287] width 60 height 12
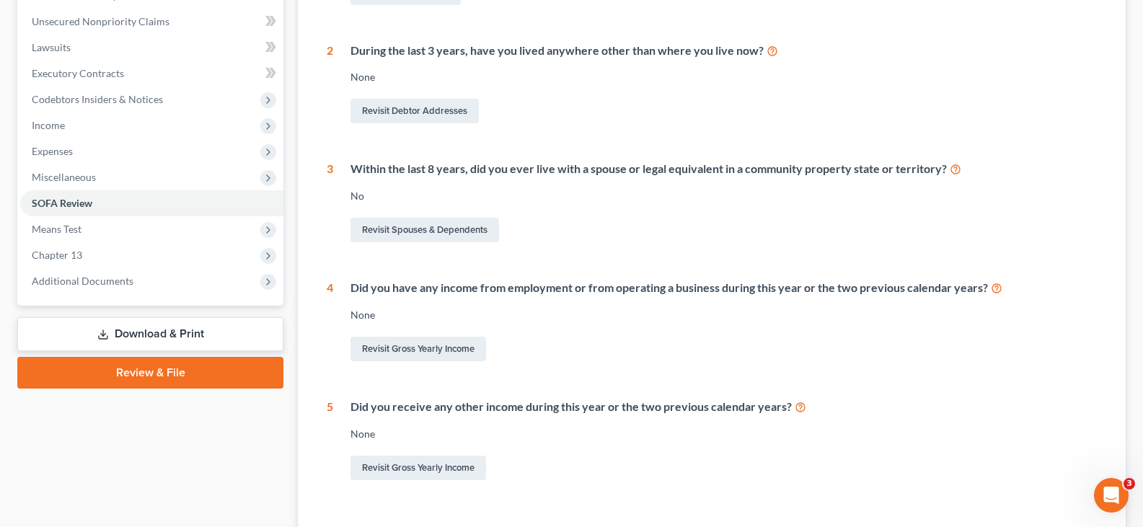
scroll to position [433, 0]
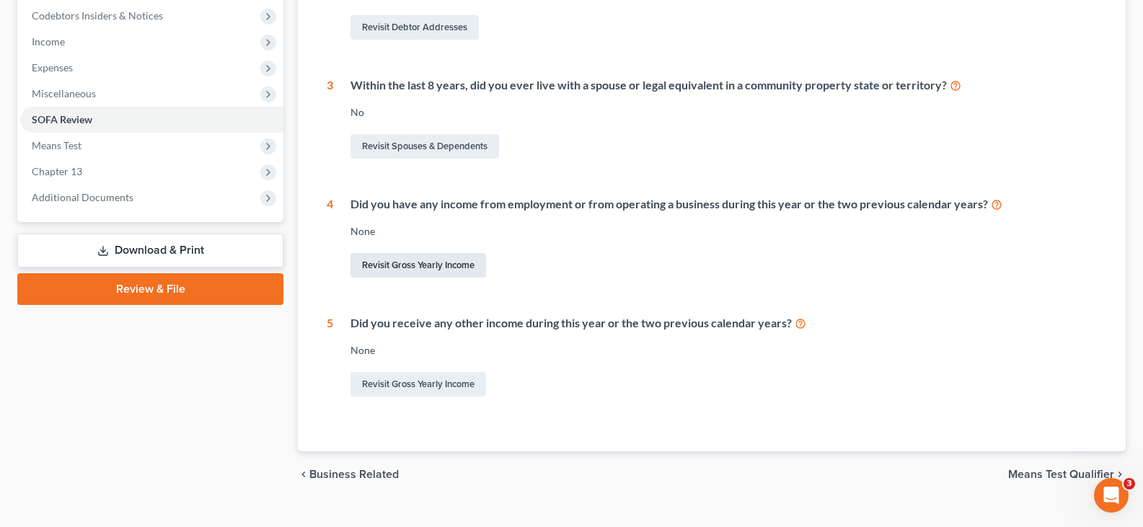
click at [402, 267] on link "Revisit Gross Yearly Income" at bounding box center [418, 265] width 136 height 25
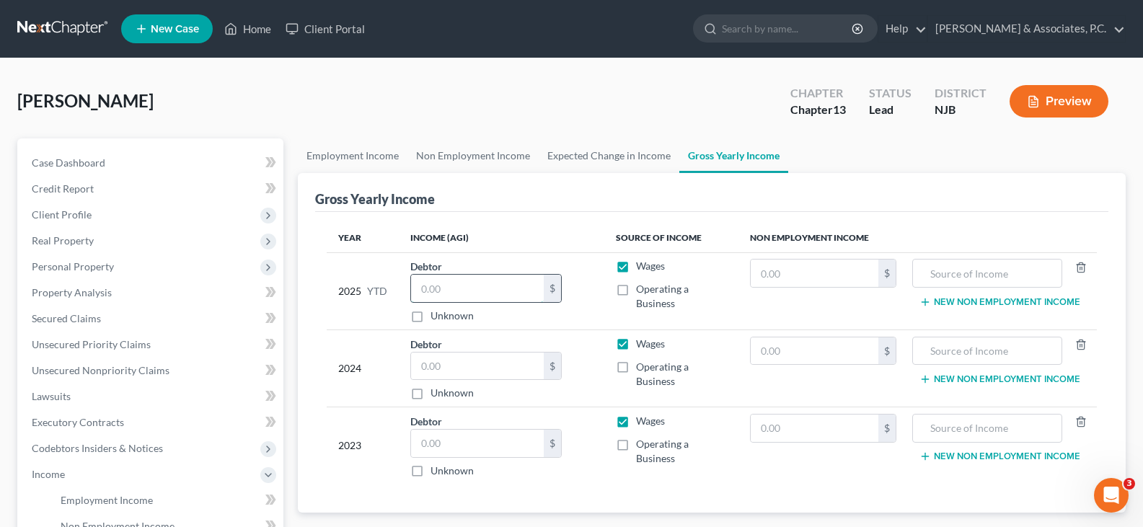
click at [472, 288] on input "text" at bounding box center [477, 288] width 133 height 27
click at [445, 374] on input "text" at bounding box center [477, 366] width 133 height 27
click at [465, 444] on input "text" at bounding box center [477, 443] width 133 height 27
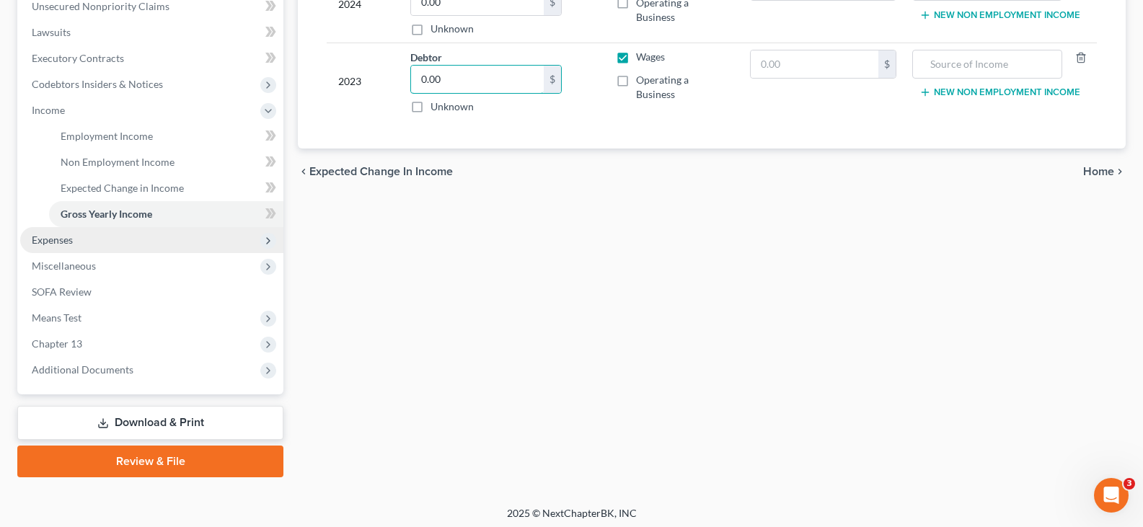
scroll to position [369, 0]
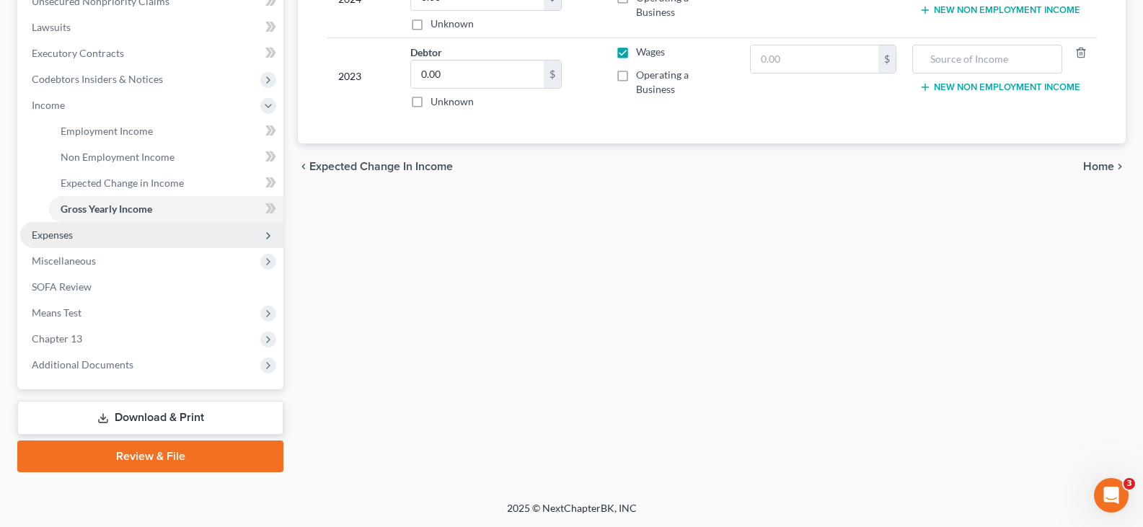
click at [50, 236] on span "Expenses" at bounding box center [52, 235] width 41 height 12
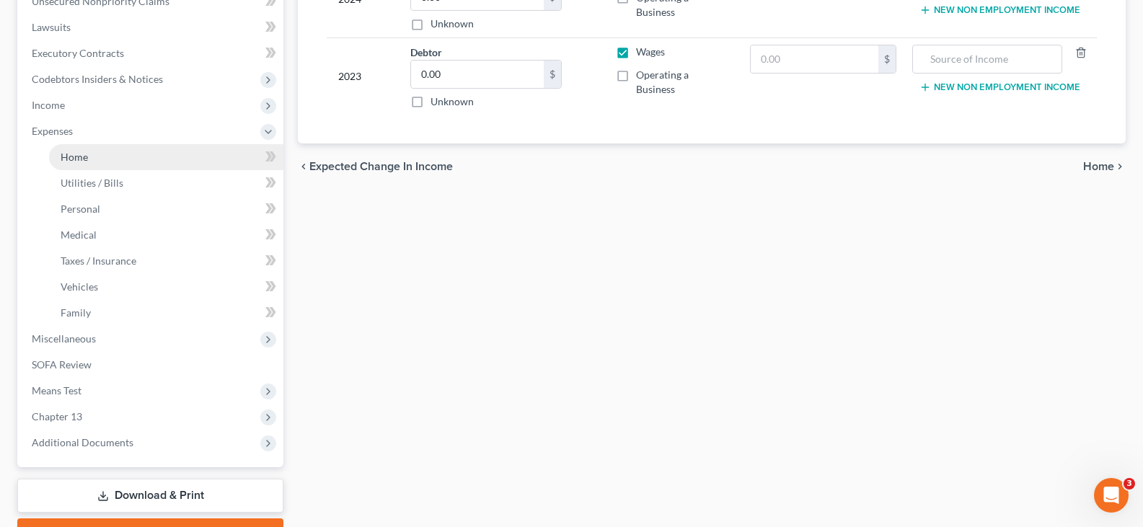
click at [77, 157] on span "Home" at bounding box center [74, 157] width 27 height 12
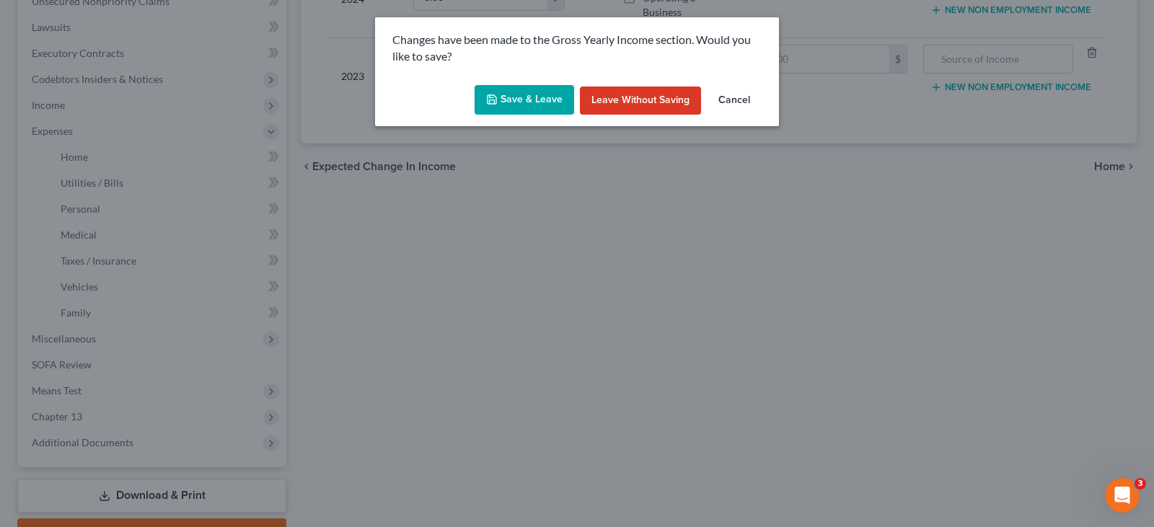
drag, startPoint x: 526, startPoint y: 94, endPoint x: 279, endPoint y: 125, distance: 248.5
click at [525, 94] on button "Save & Leave" at bounding box center [525, 100] width 100 height 30
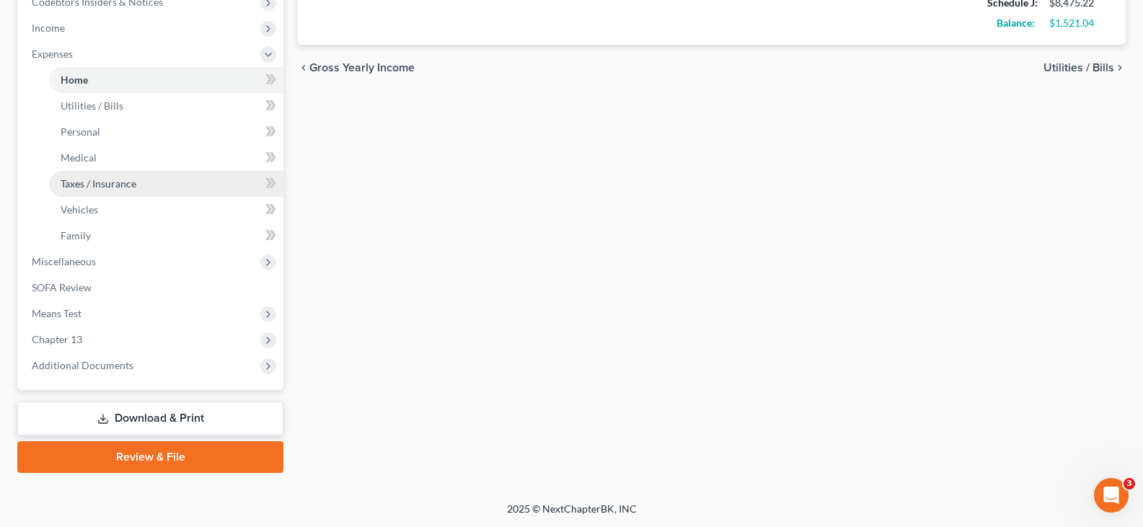
scroll to position [447, 0]
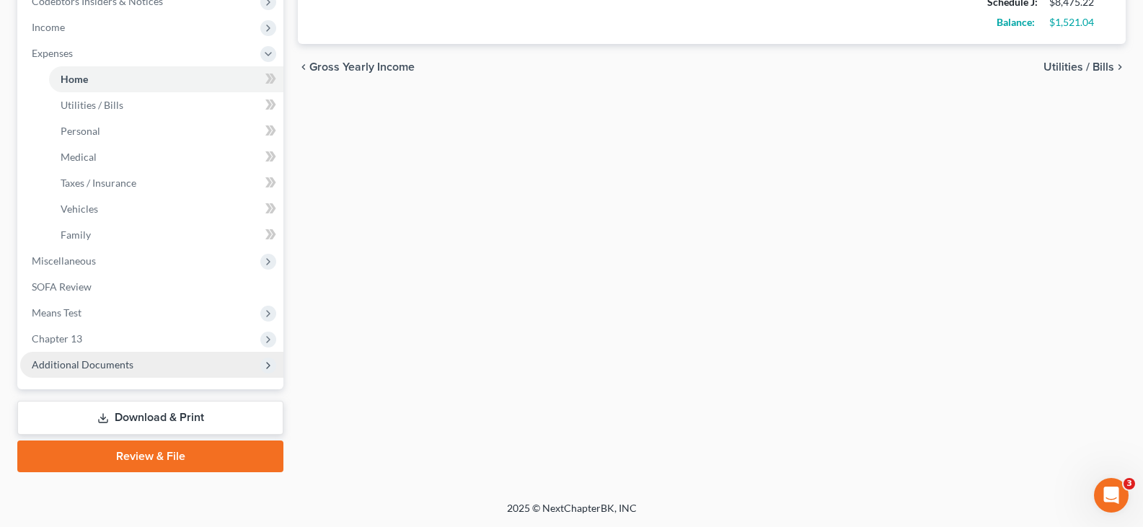
click at [66, 363] on span "Additional Documents" at bounding box center [83, 364] width 102 height 12
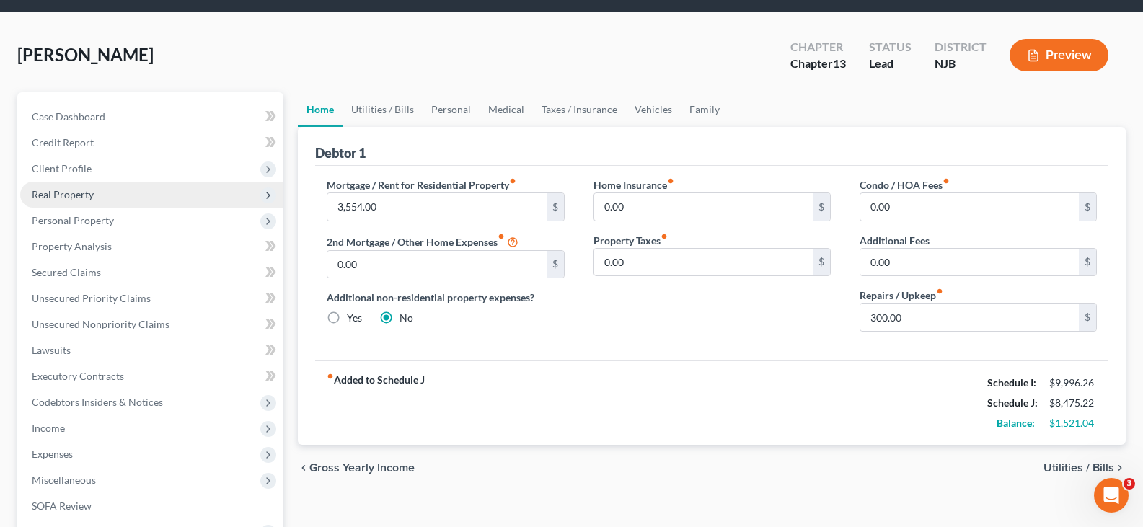
scroll to position [72, 0]
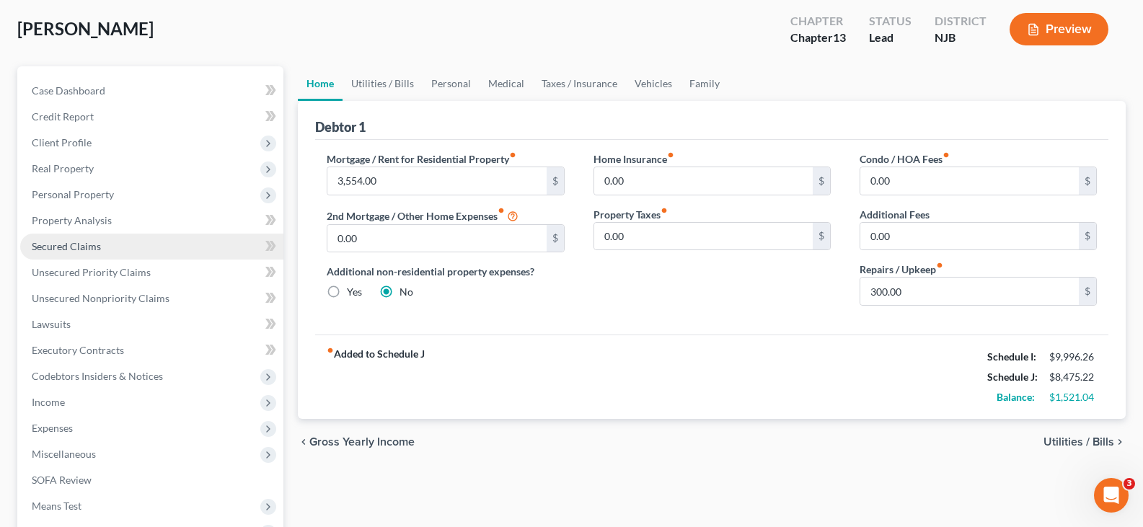
click at [66, 243] on span "Secured Claims" at bounding box center [66, 246] width 69 height 12
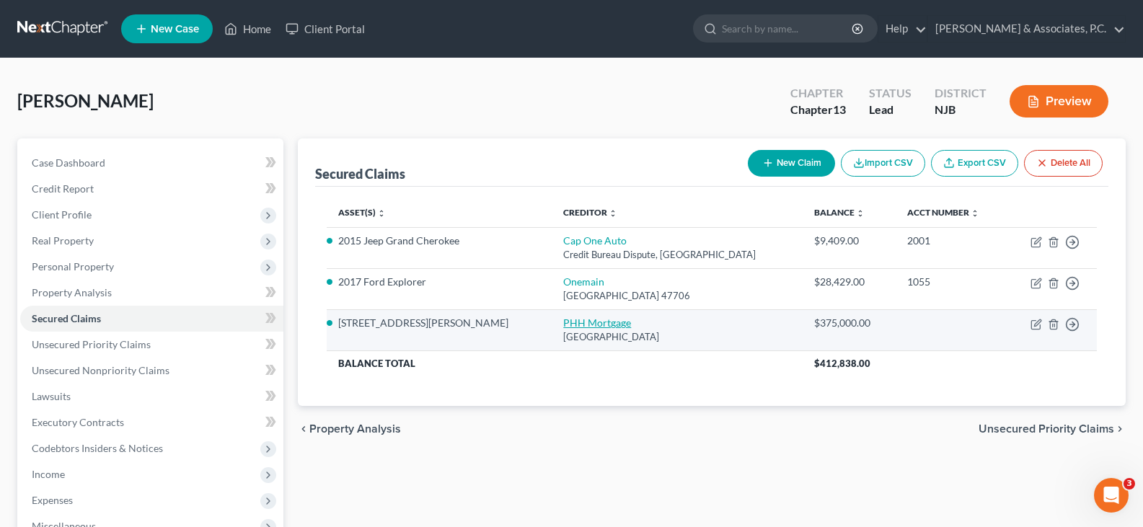
click at [574, 323] on link "PHH Mortgage" at bounding box center [597, 323] width 68 height 12
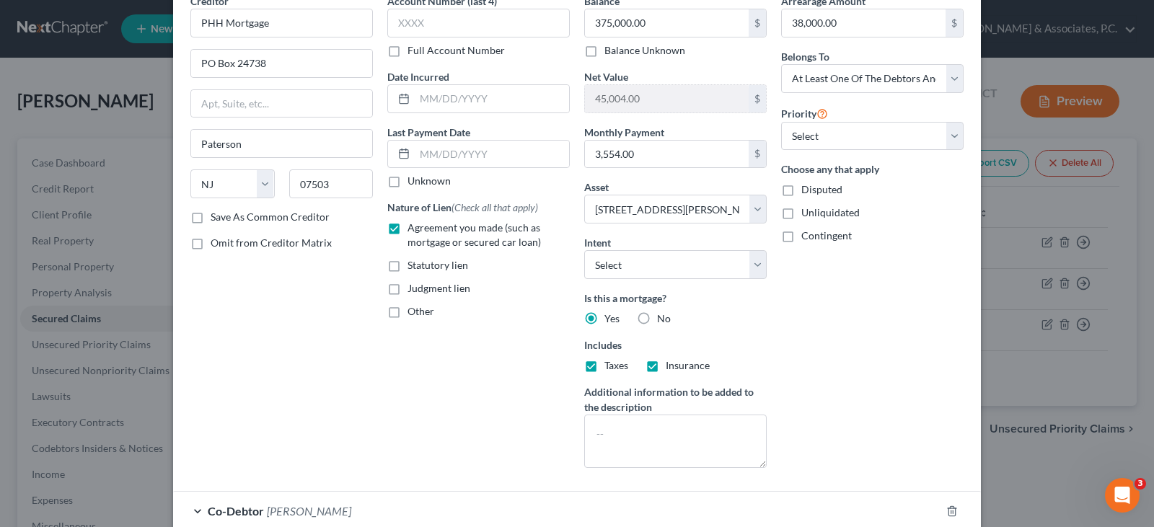
scroll to position [197, 0]
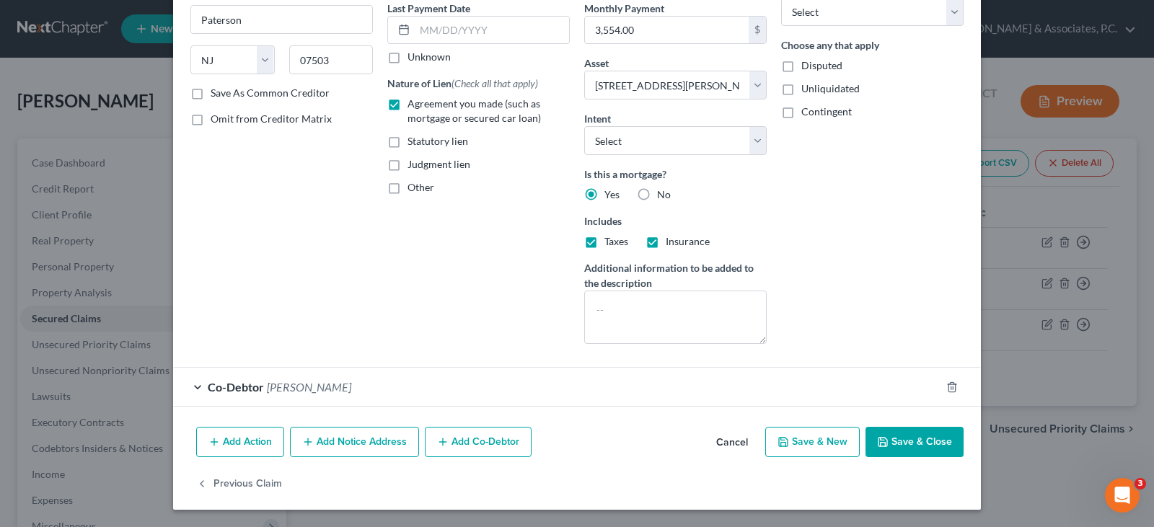
click at [345, 441] on button "Add Notice Address" at bounding box center [354, 442] width 129 height 30
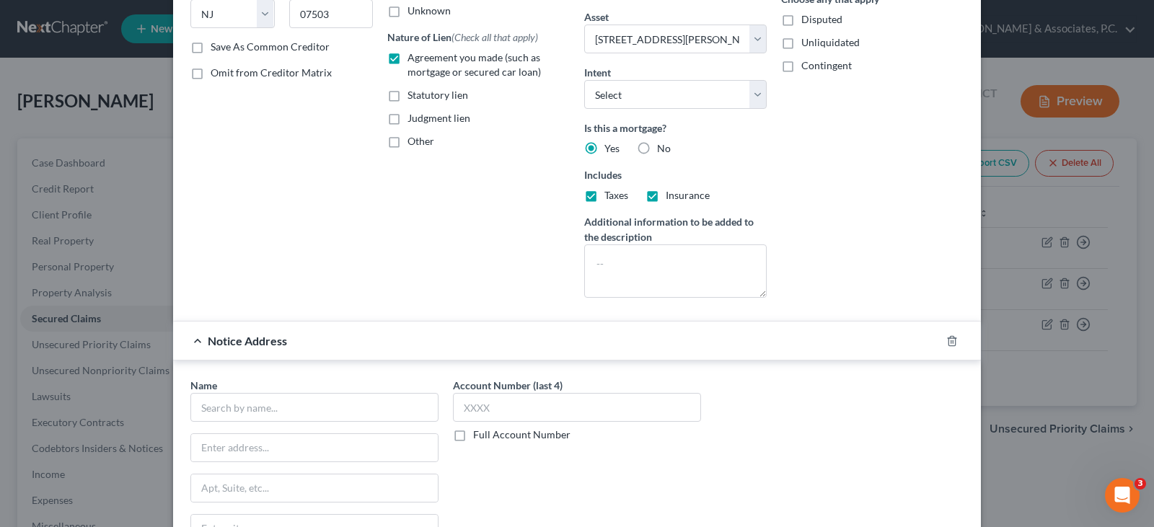
scroll to position [269, 0]
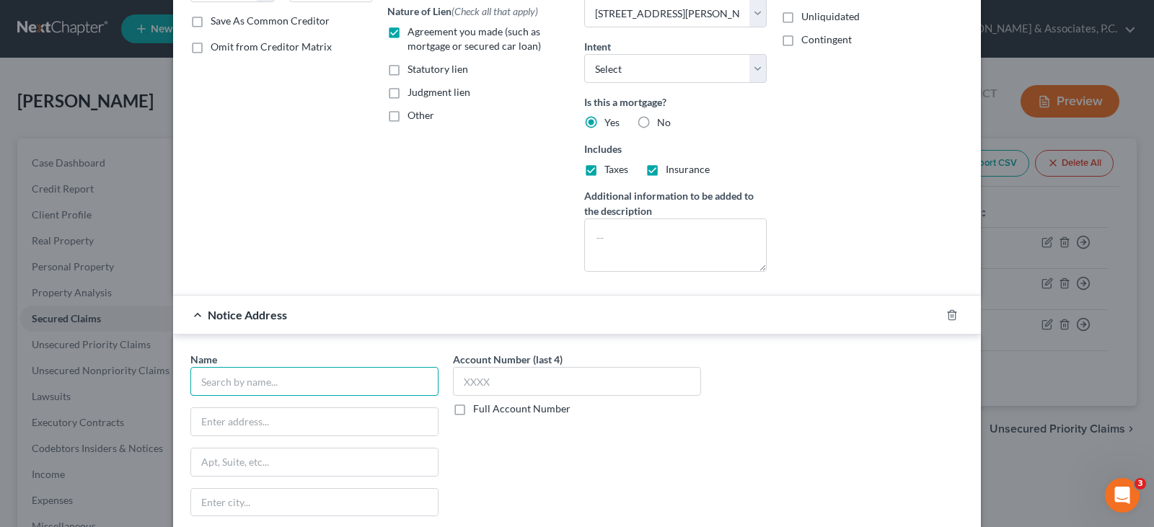
click at [305, 392] on input "text" at bounding box center [314, 381] width 248 height 29
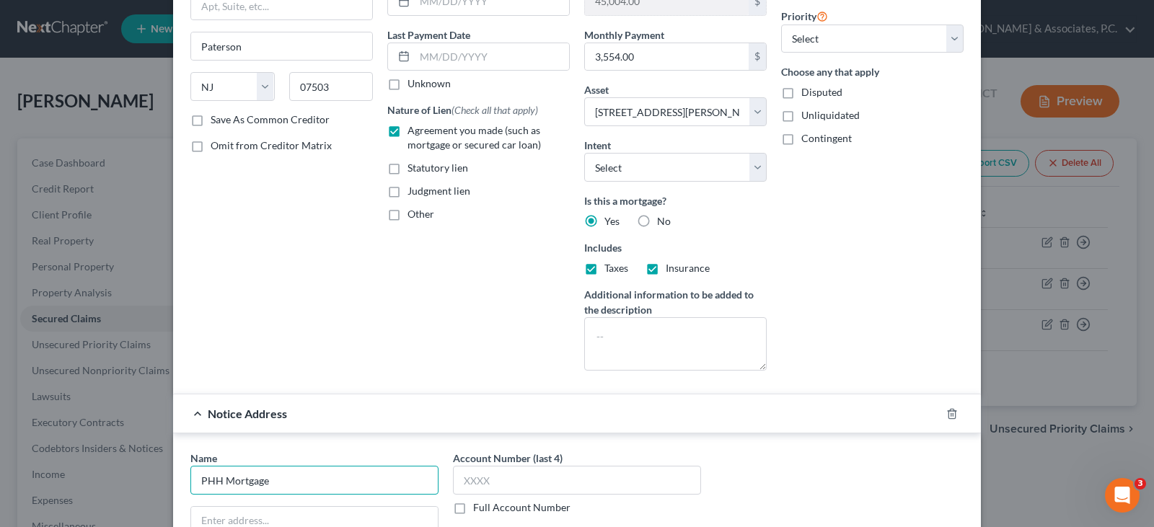
scroll to position [0, 0]
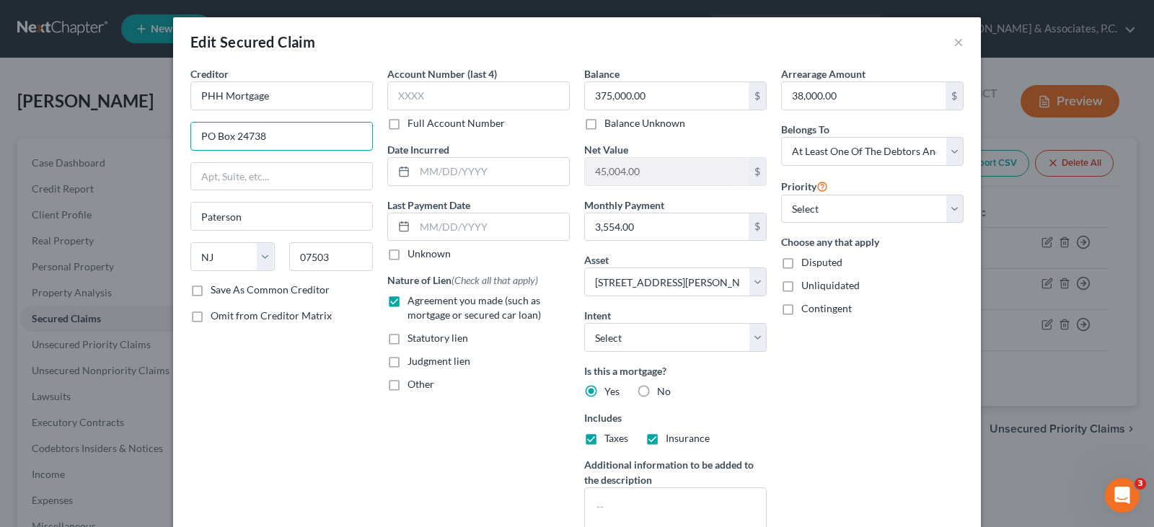
drag, startPoint x: 235, startPoint y: 136, endPoint x: 162, endPoint y: 137, distance: 72.9
click at [162, 137] on div "Edit Secured Claim × Creditor * PHH Mortgage PO Box [GEOGRAPHIC_DATA] [US_STATE…" at bounding box center [577, 263] width 1154 height 527
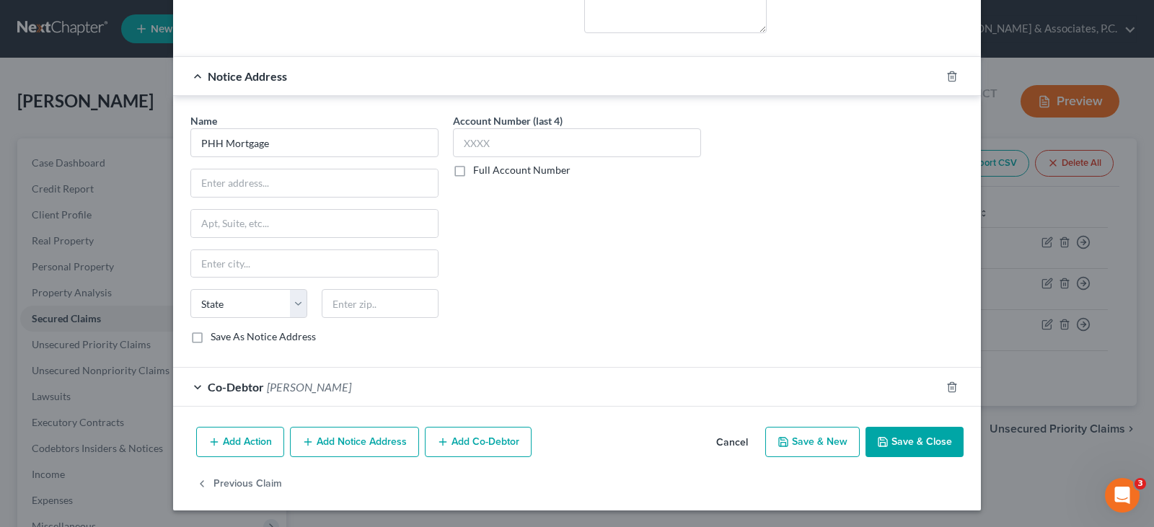
scroll to position [508, 0]
click at [953, 76] on line "button" at bounding box center [953, 76] width 0 height 3
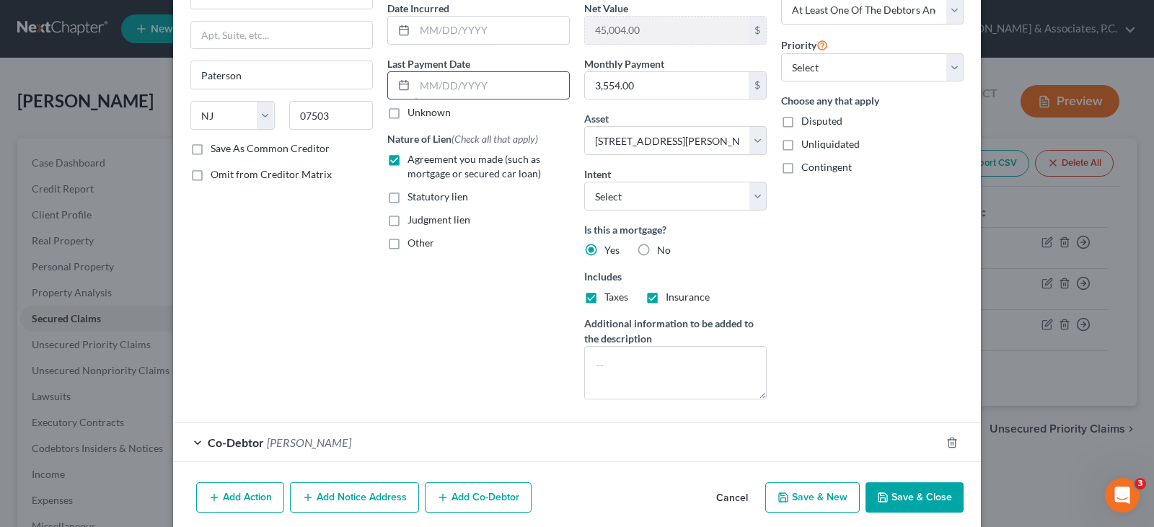
scroll to position [0, 0]
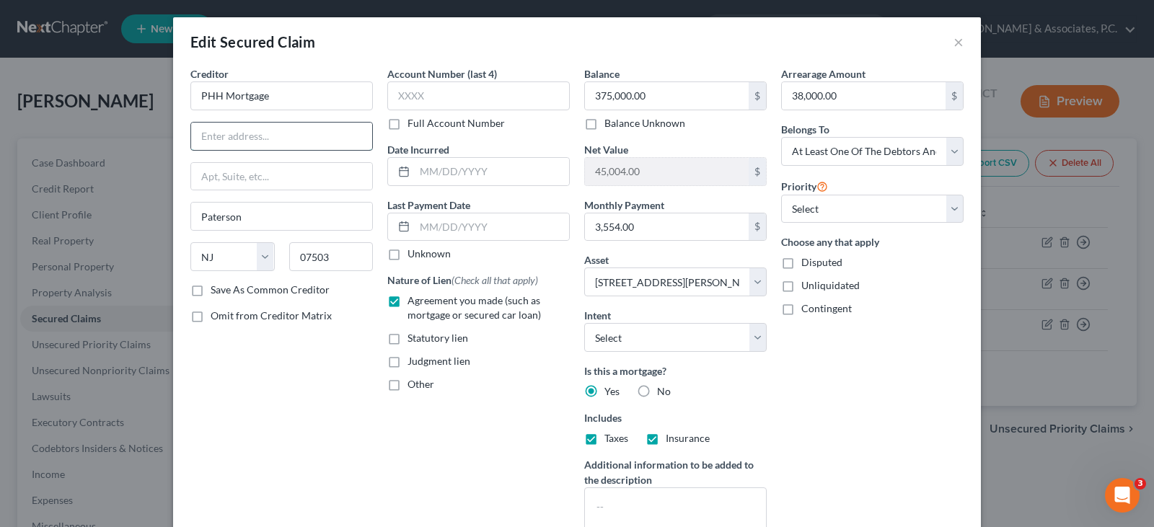
click at [264, 130] on input "text" at bounding box center [281, 136] width 181 height 27
drag, startPoint x: 237, startPoint y: 179, endPoint x: 296, endPoint y: 102, distance: 96.6
click at [237, 179] on input "text" at bounding box center [281, 176] width 181 height 27
click at [441, 94] on input "text" at bounding box center [478, 95] width 182 height 29
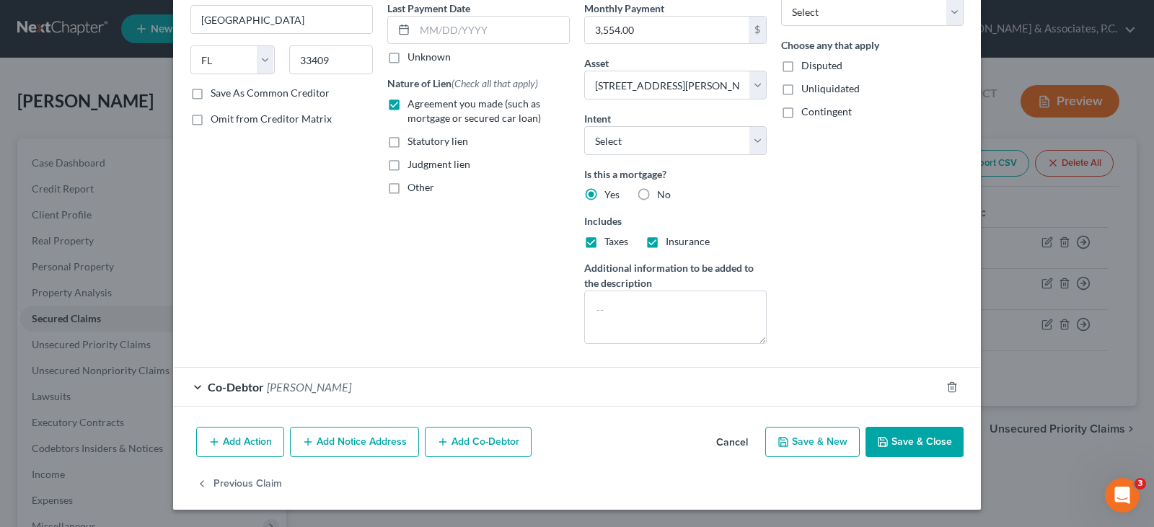
click at [361, 444] on button "Add Notice Address" at bounding box center [354, 442] width 129 height 30
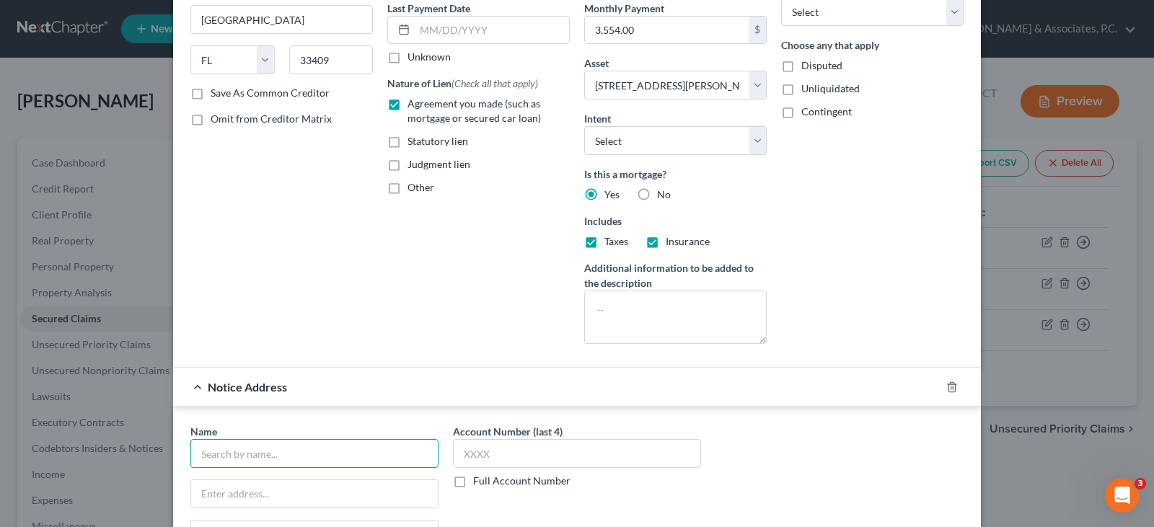
click at [359, 452] on input "text" at bounding box center [314, 453] width 248 height 29
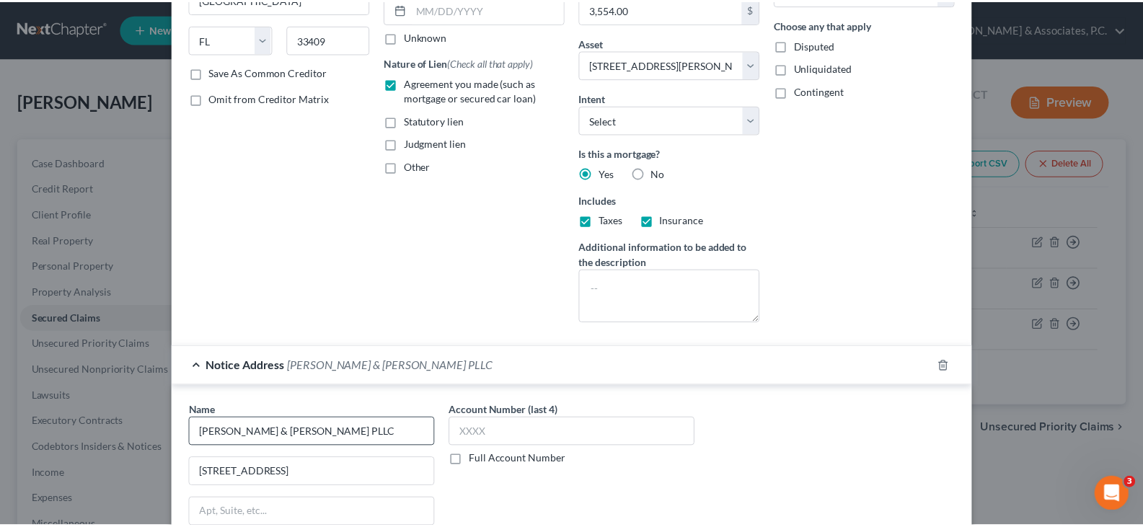
scroll to position [508, 0]
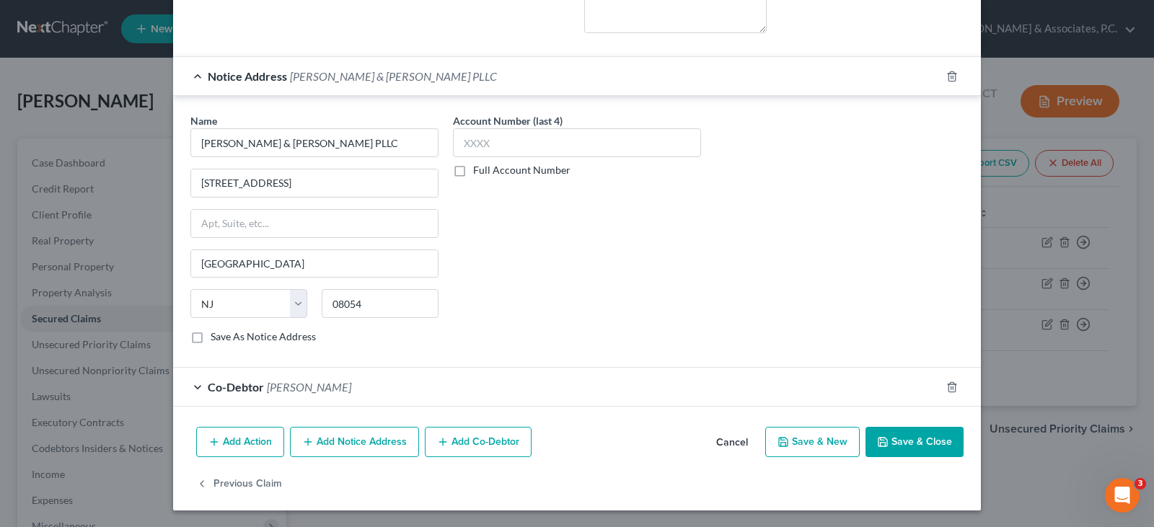
click at [895, 441] on button "Save & Close" at bounding box center [914, 442] width 98 height 30
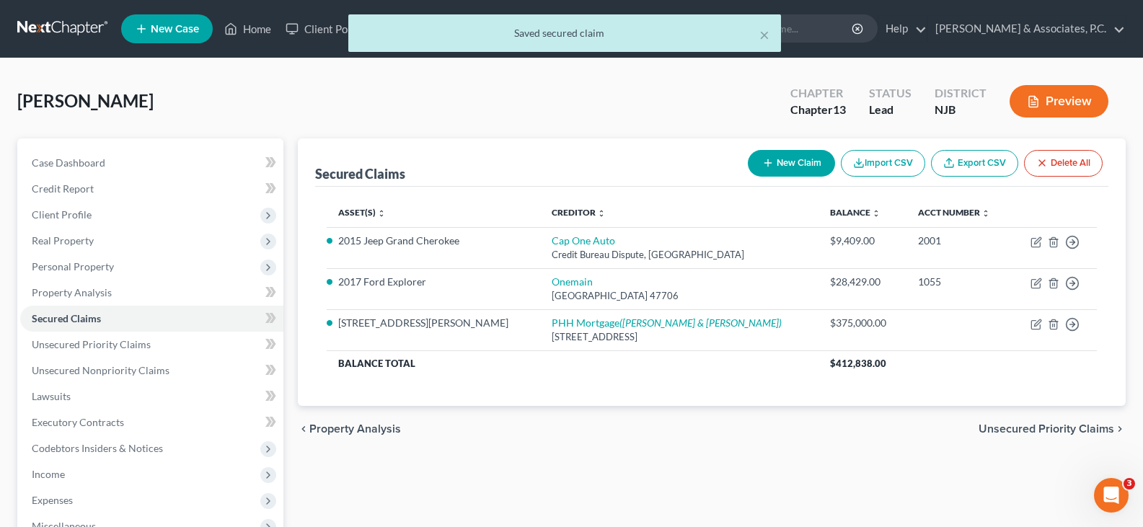
drag, startPoint x: 511, startPoint y: 89, endPoint x: 485, endPoint y: 56, distance: 41.6
click at [511, 89] on div "[PERSON_NAME] Upgraded Chapter Chapter 13 Status Lead District NJB Preview" at bounding box center [571, 107] width 1108 height 63
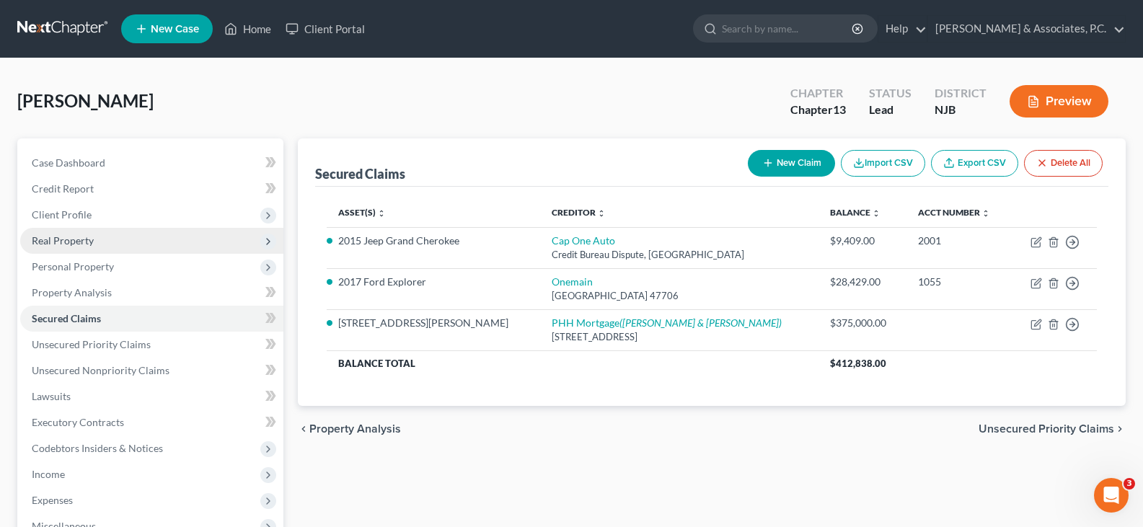
click at [58, 237] on span "Real Property" at bounding box center [63, 240] width 62 height 12
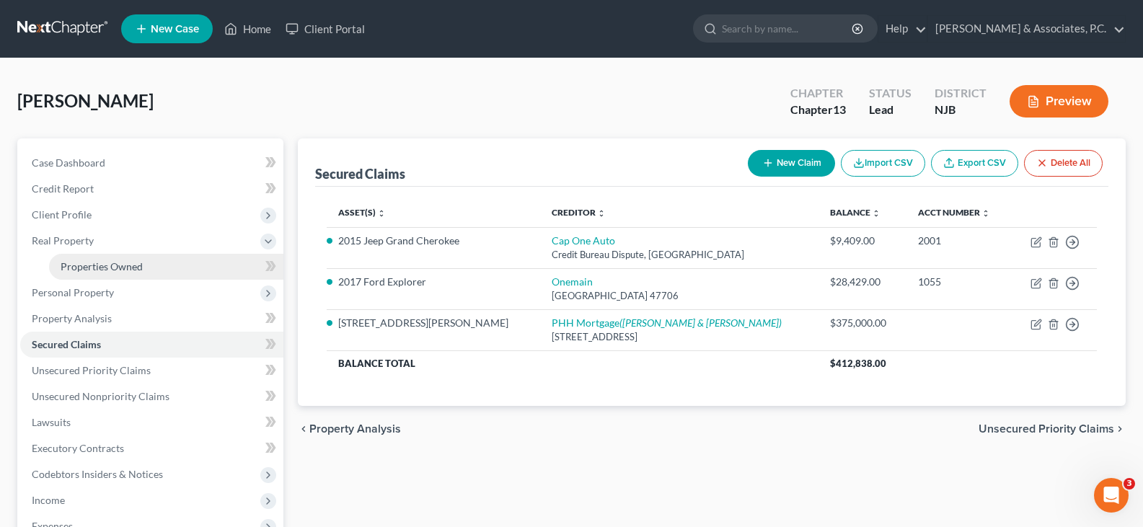
click at [88, 266] on span "Properties Owned" at bounding box center [102, 266] width 82 height 12
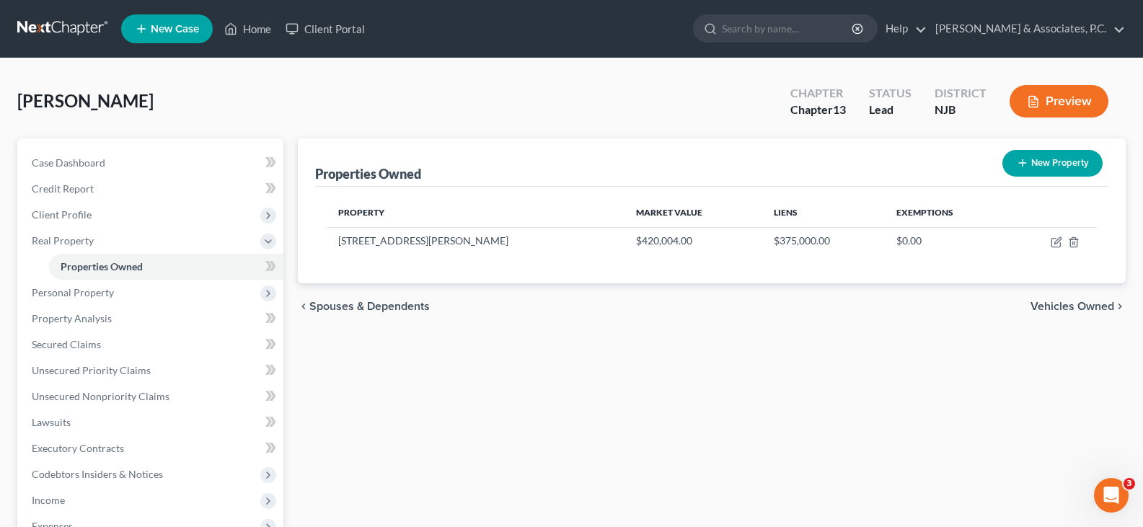
click at [614, 141] on div "Properties Owned New Property" at bounding box center [711, 162] width 793 height 48
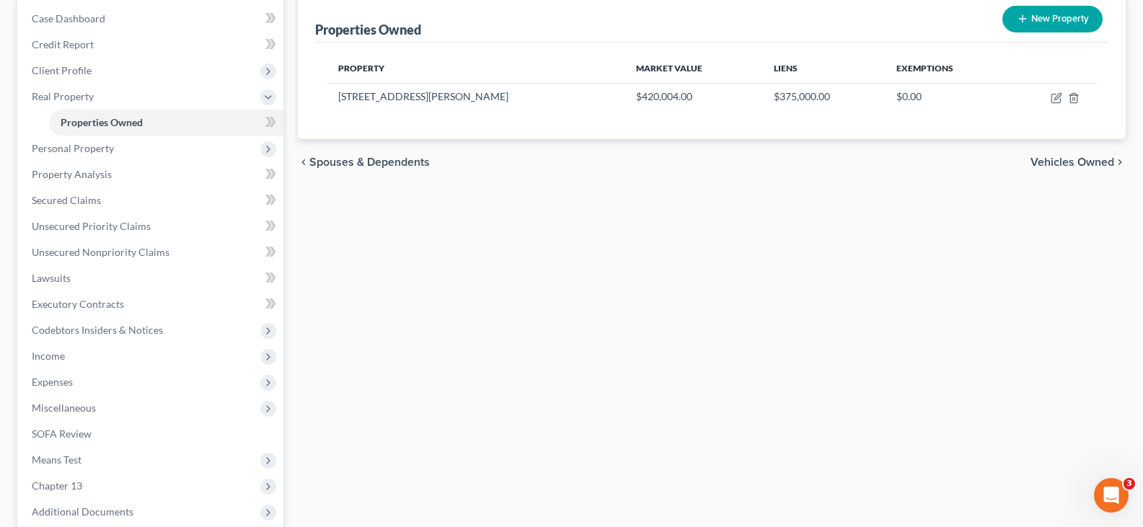
scroll to position [72, 0]
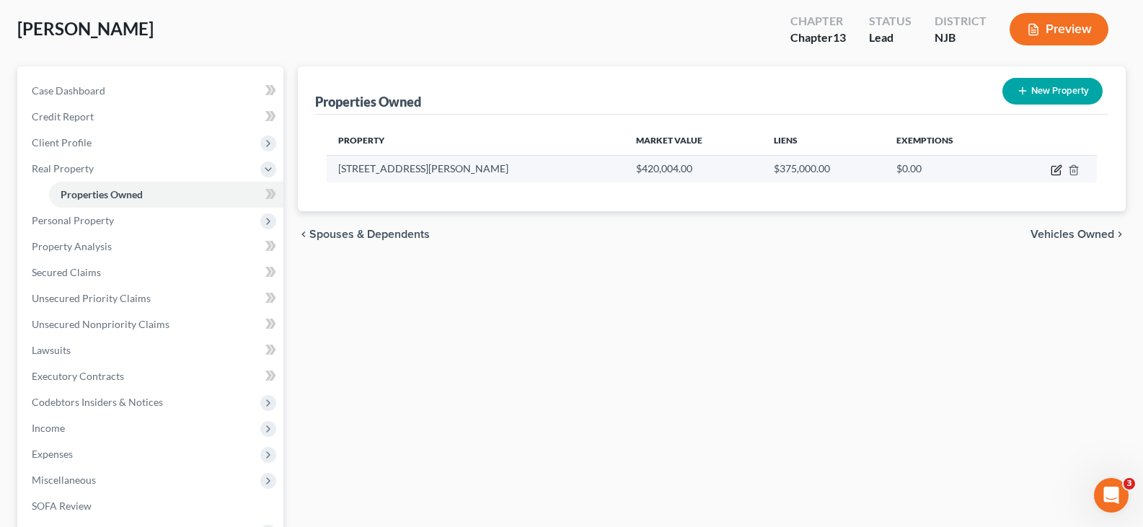
click at [1056, 171] on icon "button" at bounding box center [1057, 168] width 6 height 6
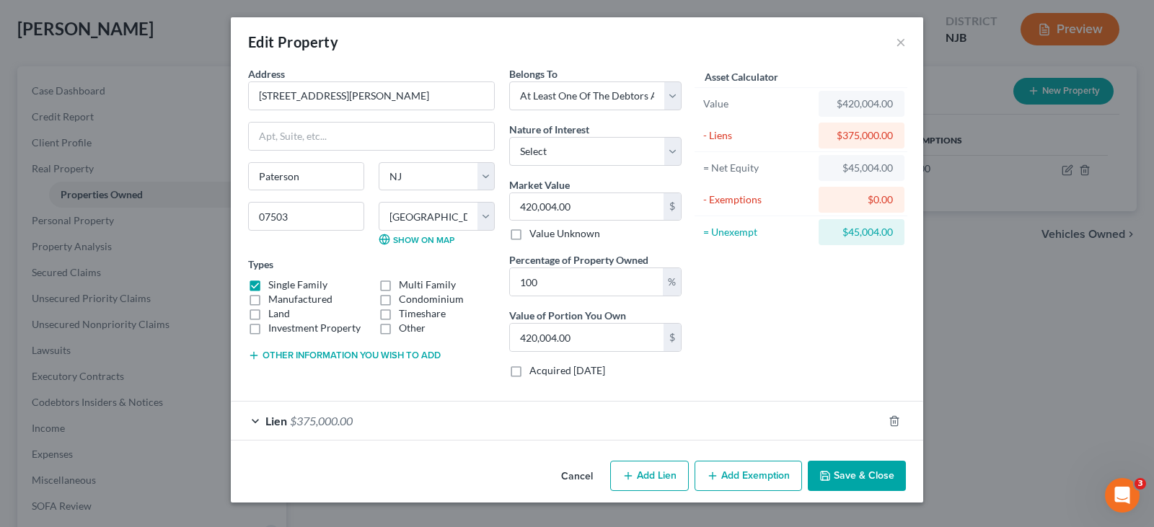
drag, startPoint x: 867, startPoint y: 469, endPoint x: 856, endPoint y: 464, distance: 11.9
click at [865, 469] on button "Save & Close" at bounding box center [857, 476] width 98 height 30
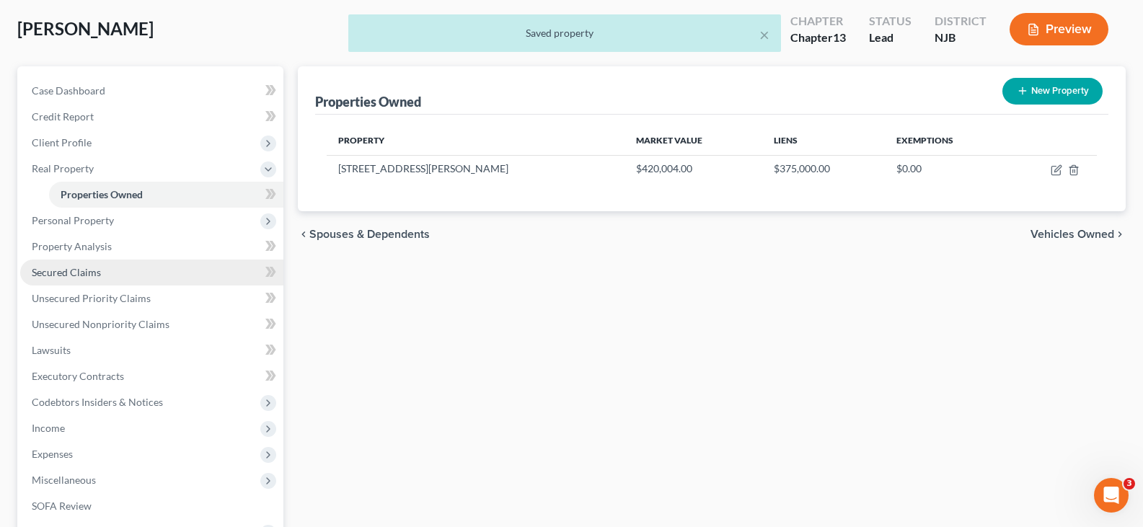
click at [63, 275] on span "Secured Claims" at bounding box center [66, 272] width 69 height 12
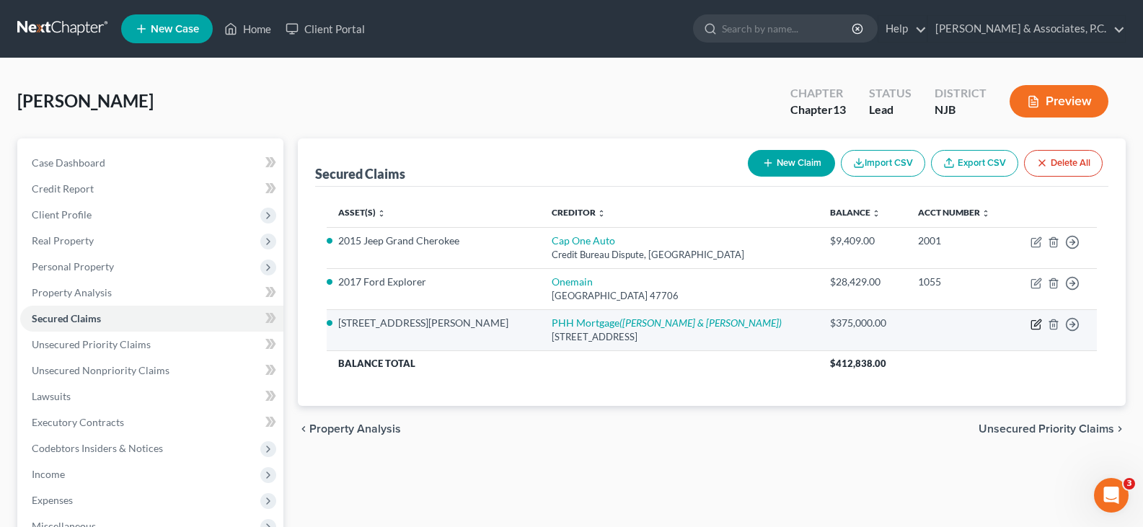
click at [1032, 325] on icon "button" at bounding box center [1035, 325] width 9 height 9
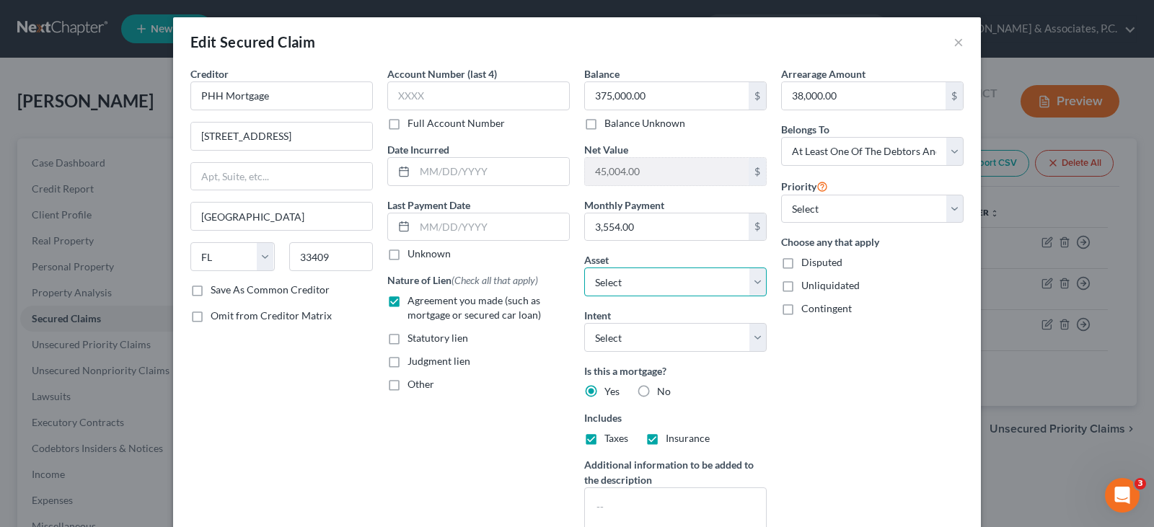
click at [751, 281] on select "Select Other Multiple Assets Primeamerica Term Life Policy - $0.0 Firearms - 1-…" at bounding box center [675, 282] width 182 height 29
click at [813, 366] on div "Arrearage Amount 38,000.00 $ Belongs To * Select Debtor 1 Only Debtor 2 Only De…" at bounding box center [872, 309] width 197 height 486
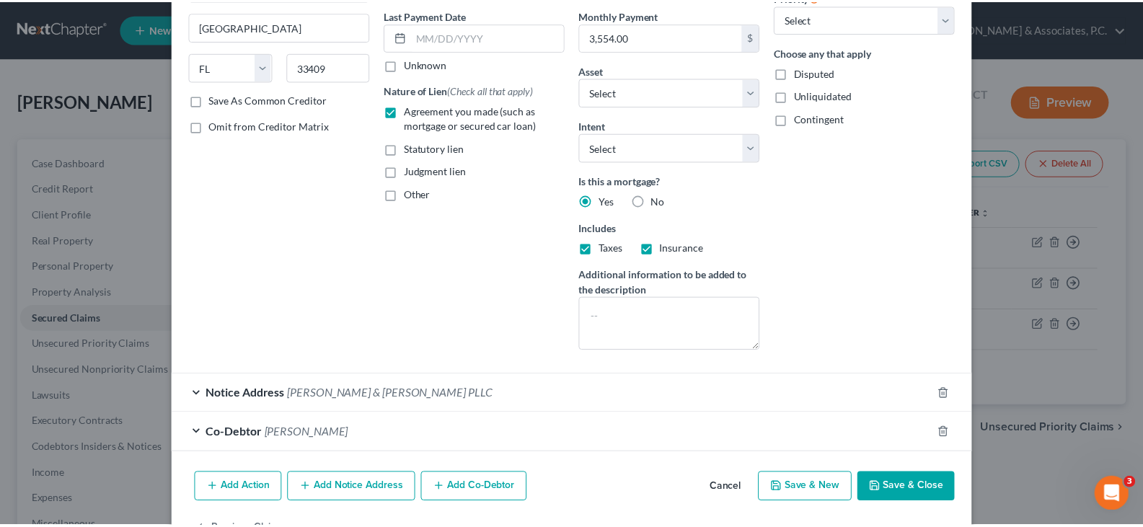
scroll to position [237, 0]
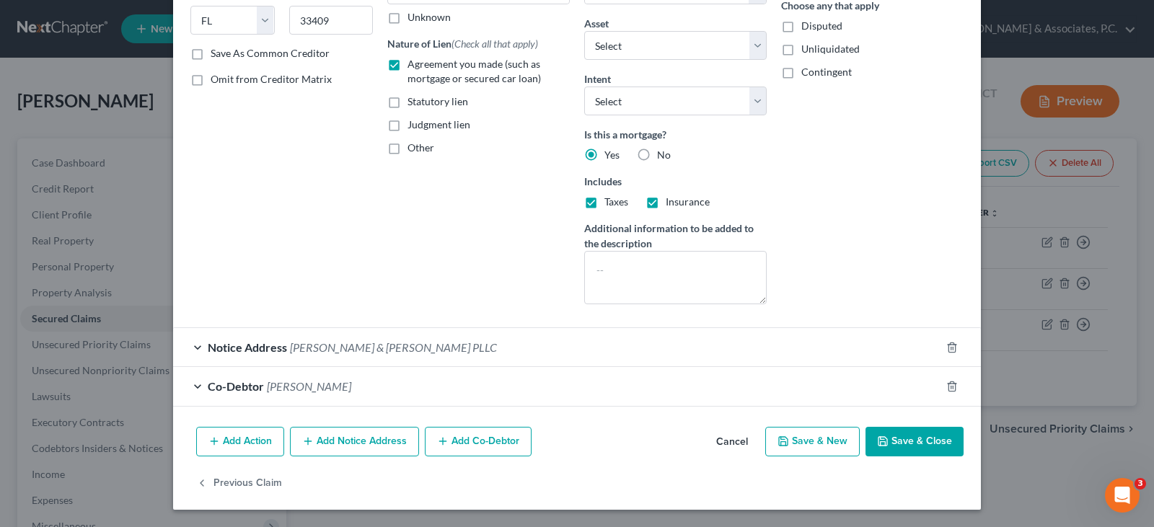
drag, startPoint x: 903, startPoint y: 441, endPoint x: 485, endPoint y: 288, distance: 445.3
click at [901, 441] on button "Save & Close" at bounding box center [914, 442] width 98 height 30
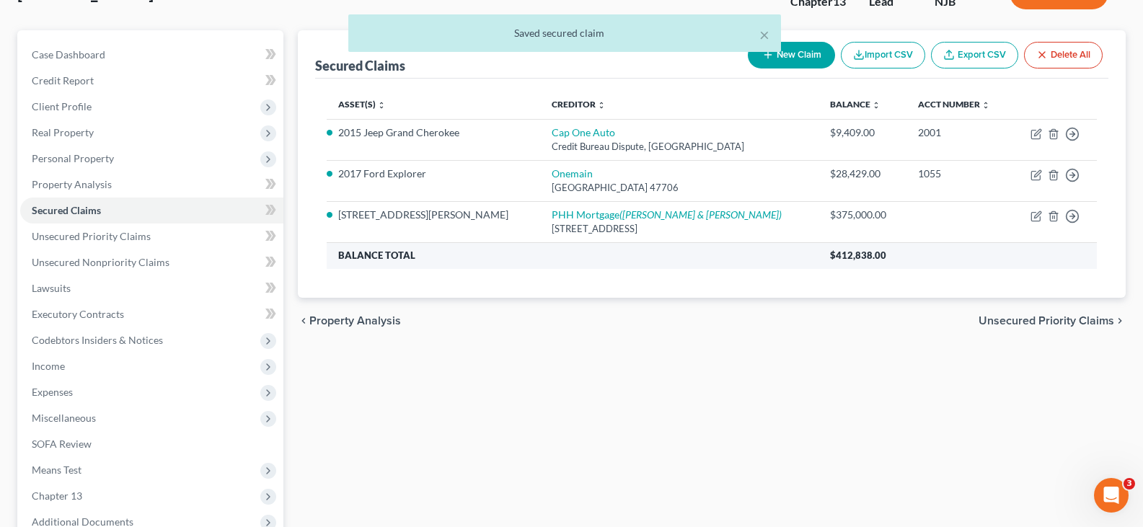
scroll to position [216, 0]
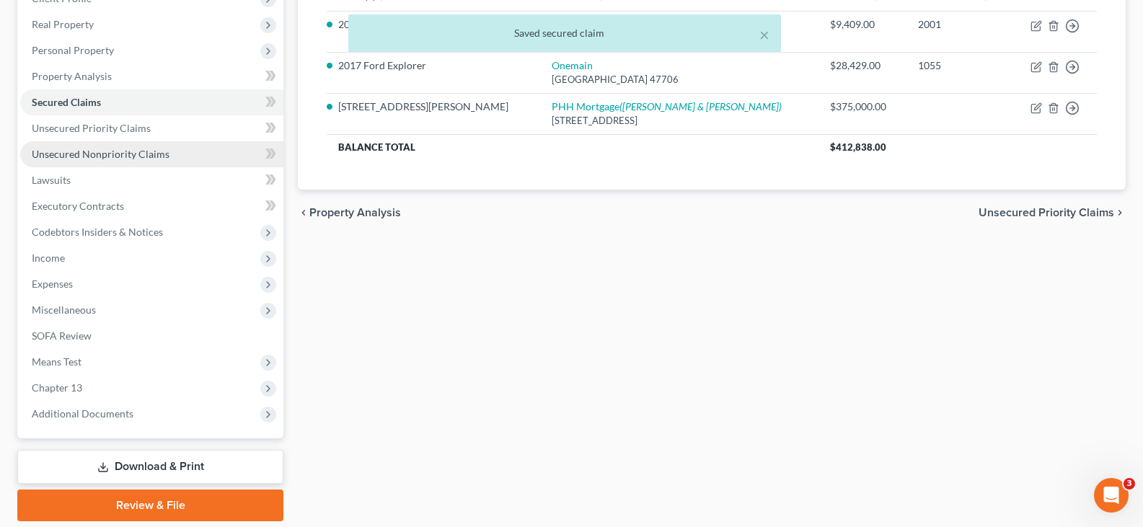
drag, startPoint x: 57, startPoint y: 149, endPoint x: 74, endPoint y: 156, distance: 17.8
click at [57, 149] on span "Unsecured Nonpriority Claims" at bounding box center [101, 154] width 138 height 12
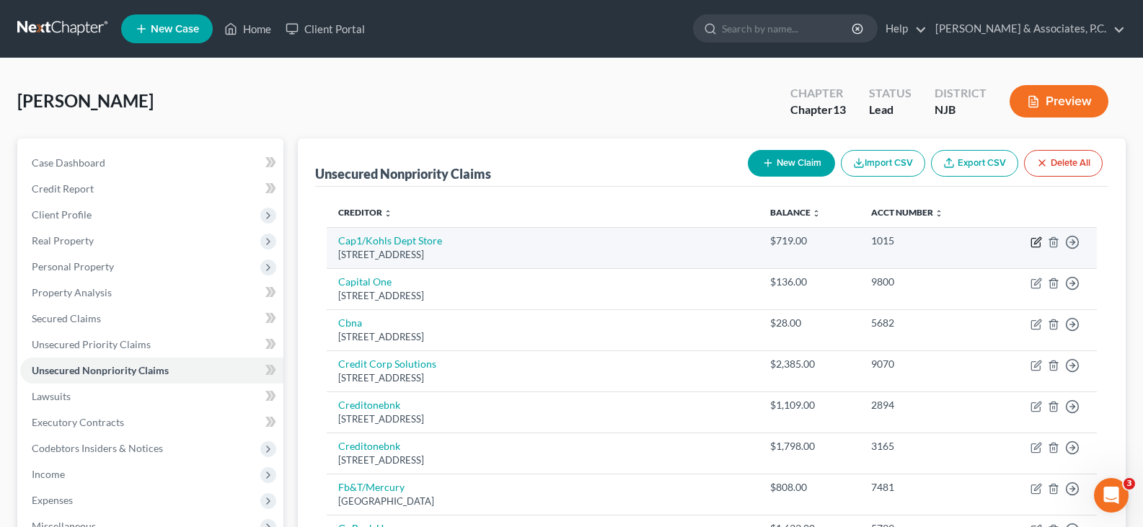
click at [1032, 241] on icon "button" at bounding box center [1037, 243] width 12 height 12
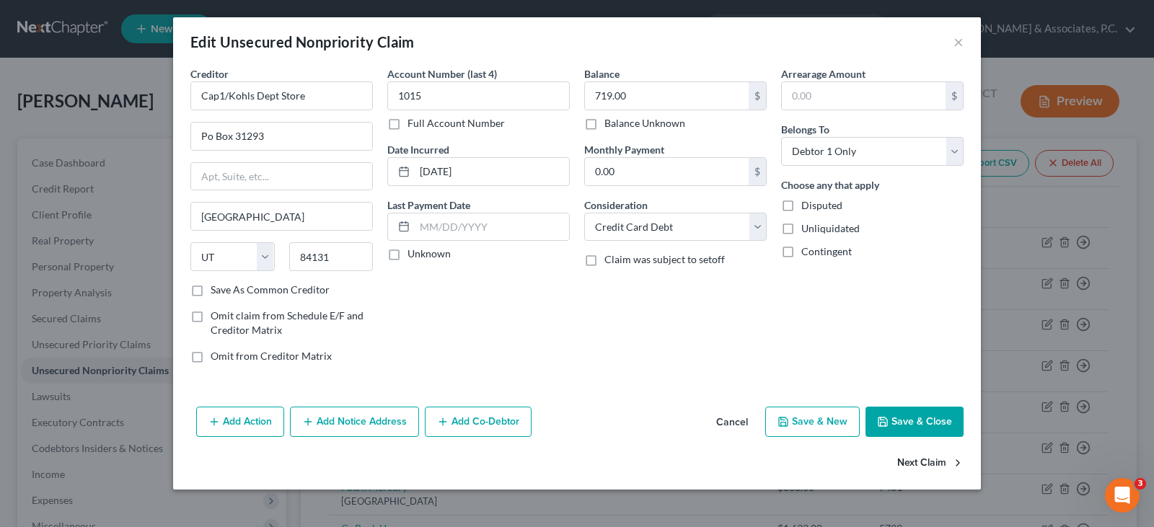
click at [936, 464] on button "Next Claim" at bounding box center [930, 464] width 66 height 30
click at [956, 44] on button "×" at bounding box center [958, 41] width 10 height 17
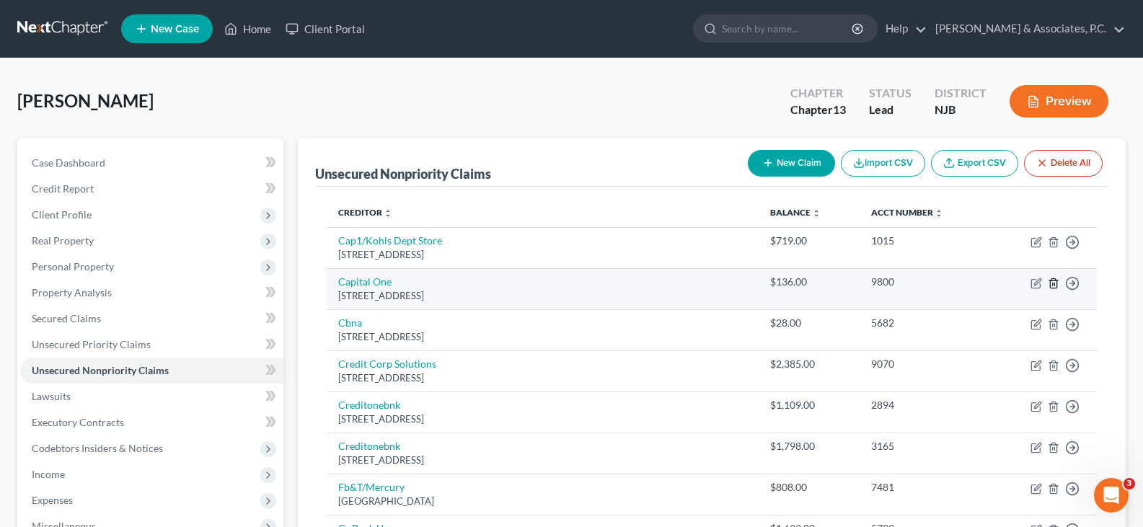
click at [1054, 286] on icon "button" at bounding box center [1054, 284] width 12 height 12
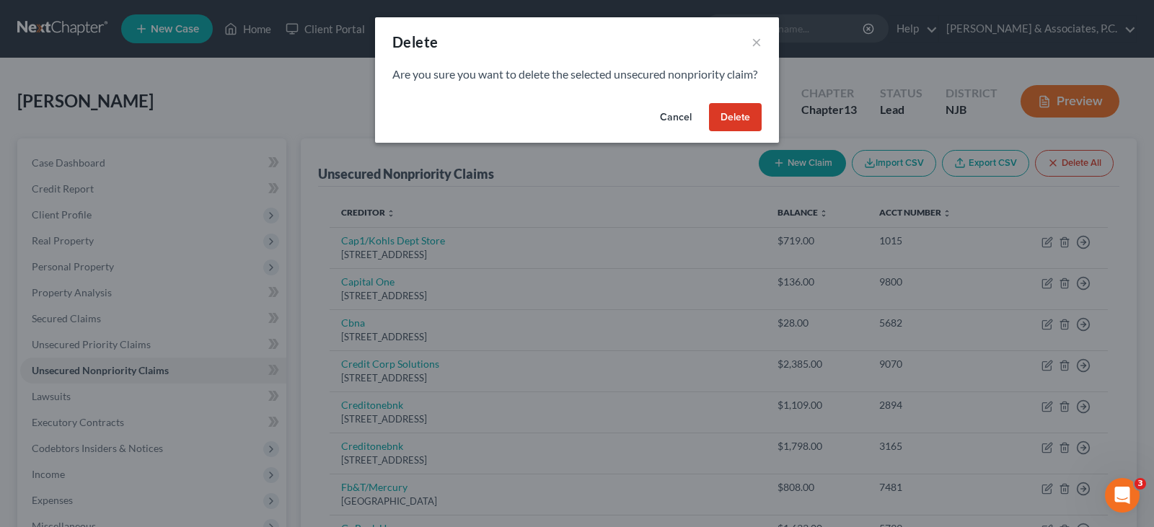
click at [740, 120] on button "Delete" at bounding box center [735, 117] width 53 height 29
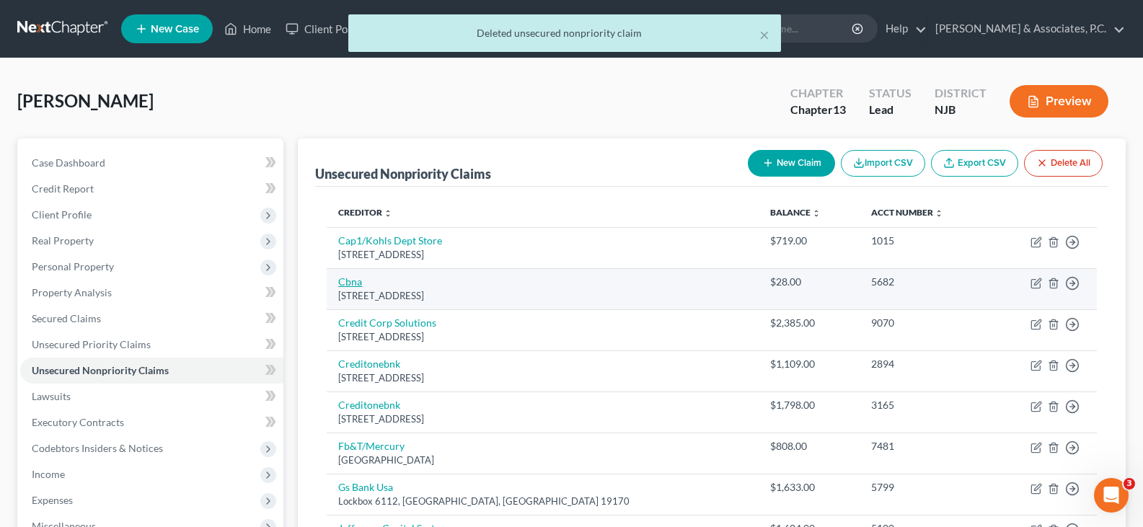
click at [350, 281] on link "Cbna" at bounding box center [350, 281] width 24 height 12
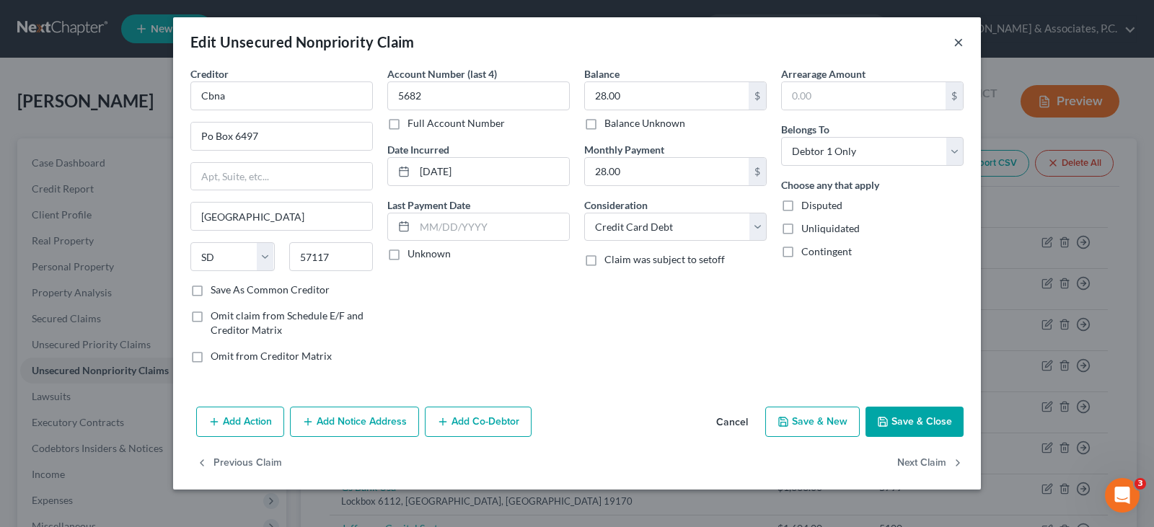
click at [956, 38] on button "×" at bounding box center [958, 41] width 10 height 17
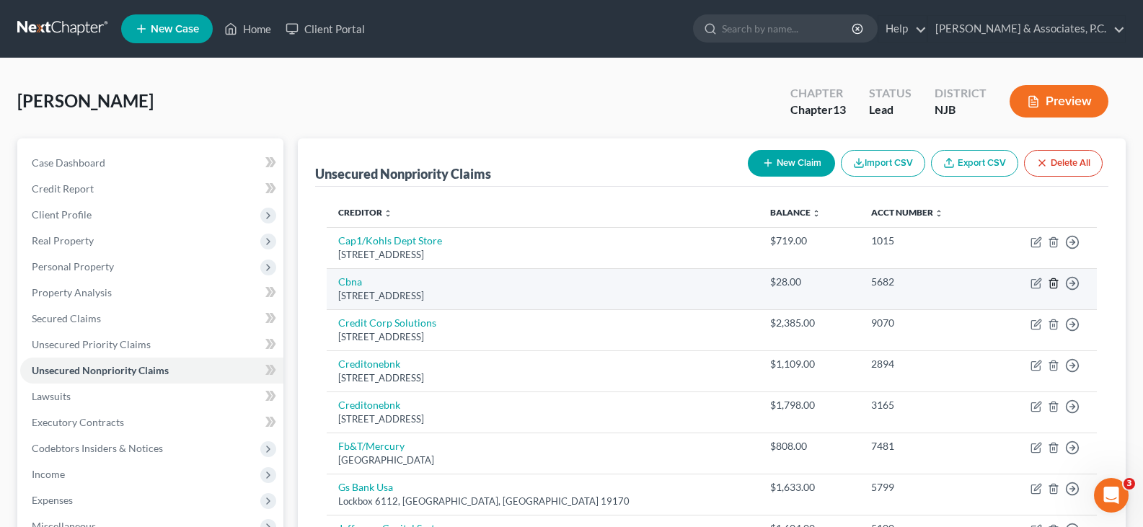
click at [1051, 282] on icon "button" at bounding box center [1054, 284] width 12 height 12
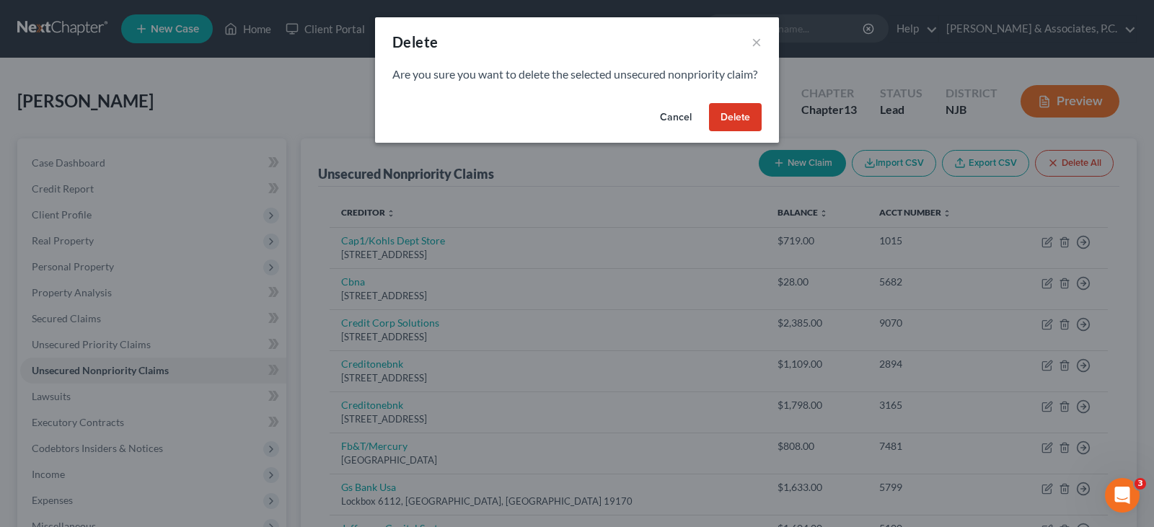
click at [741, 132] on button "Delete" at bounding box center [735, 117] width 53 height 29
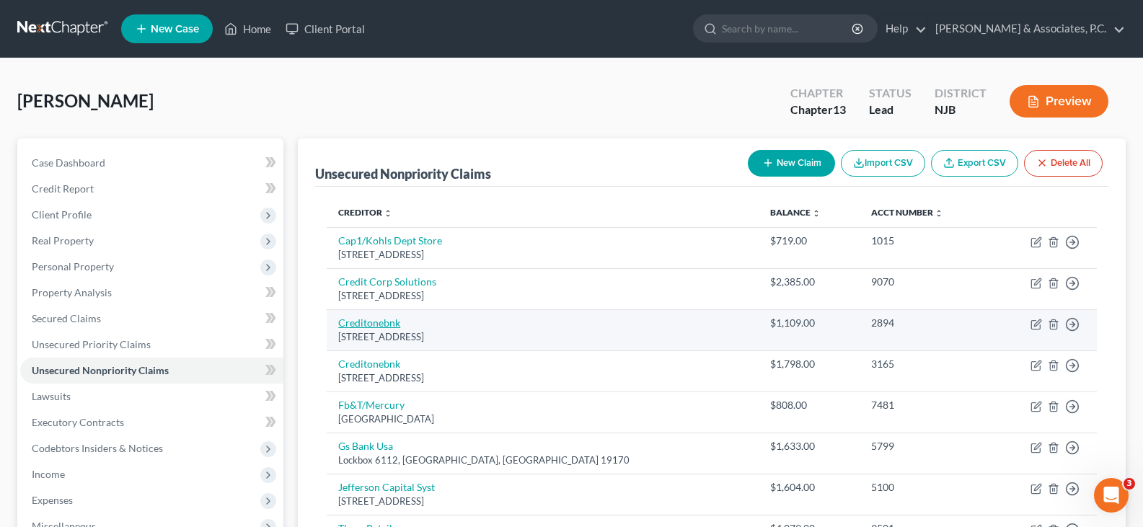
click at [386, 325] on link "Creditonebnk" at bounding box center [369, 323] width 62 height 12
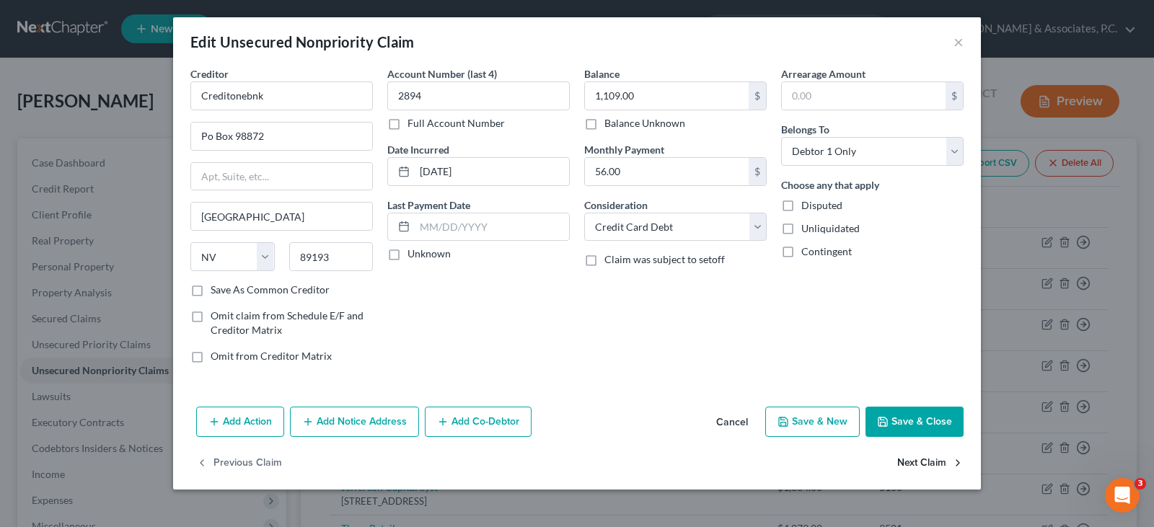
click at [932, 467] on button "Next Claim" at bounding box center [930, 464] width 66 height 30
click at [930, 460] on button "Next Claim" at bounding box center [930, 464] width 66 height 30
click at [647, 219] on select "Select Cable / Satellite Services Collection Agency Credit Card Debt Debt Couns…" at bounding box center [675, 227] width 182 height 29
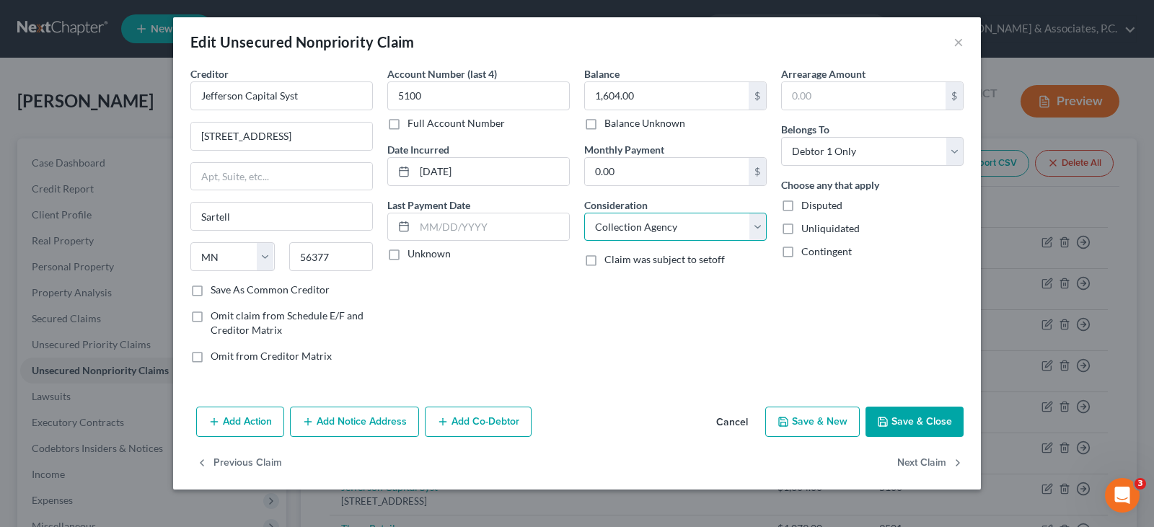
click at [584, 213] on select "Select Cable / Satellite Services Collection Agency Credit Card Debt Debt Couns…" at bounding box center [675, 227] width 182 height 29
click at [337, 428] on button "Add Notice Address" at bounding box center [354, 422] width 129 height 30
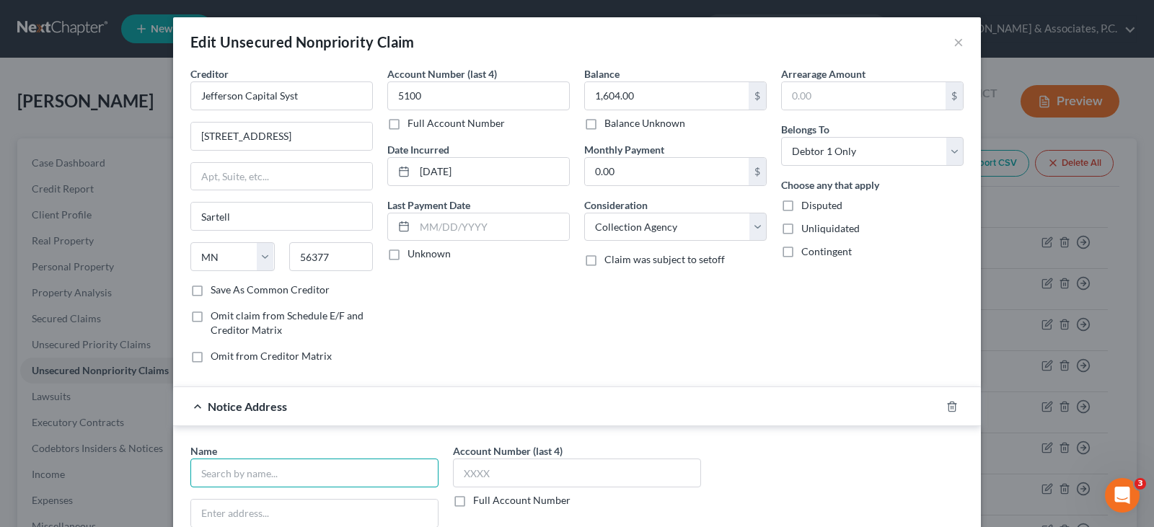
drag, startPoint x: 286, startPoint y: 467, endPoint x: 289, endPoint y: 480, distance: 12.6
click at [286, 470] on input "text" at bounding box center [314, 473] width 248 height 29
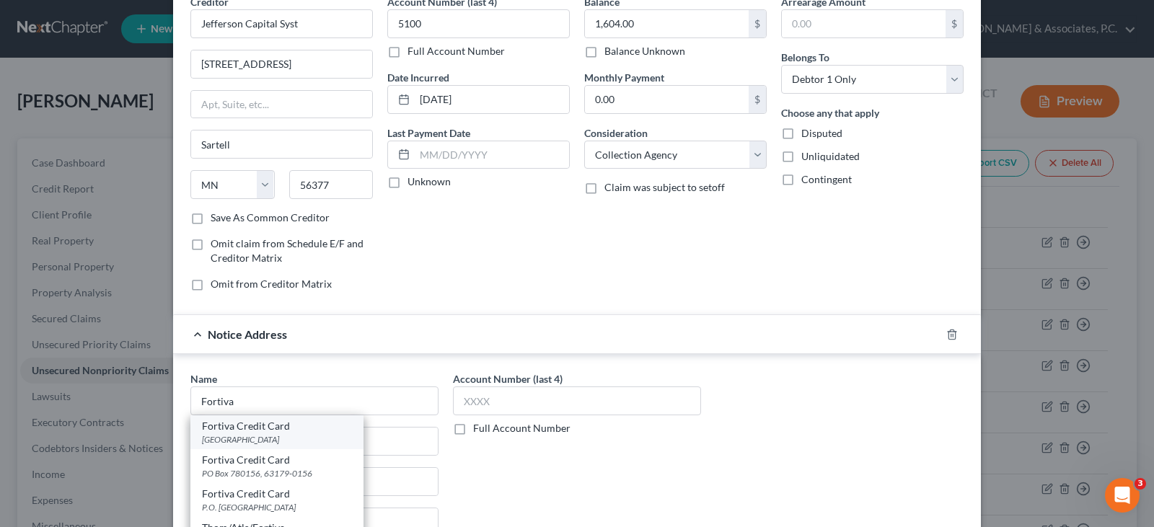
click at [264, 428] on div "Fortiva Credit Card" at bounding box center [277, 426] width 150 height 14
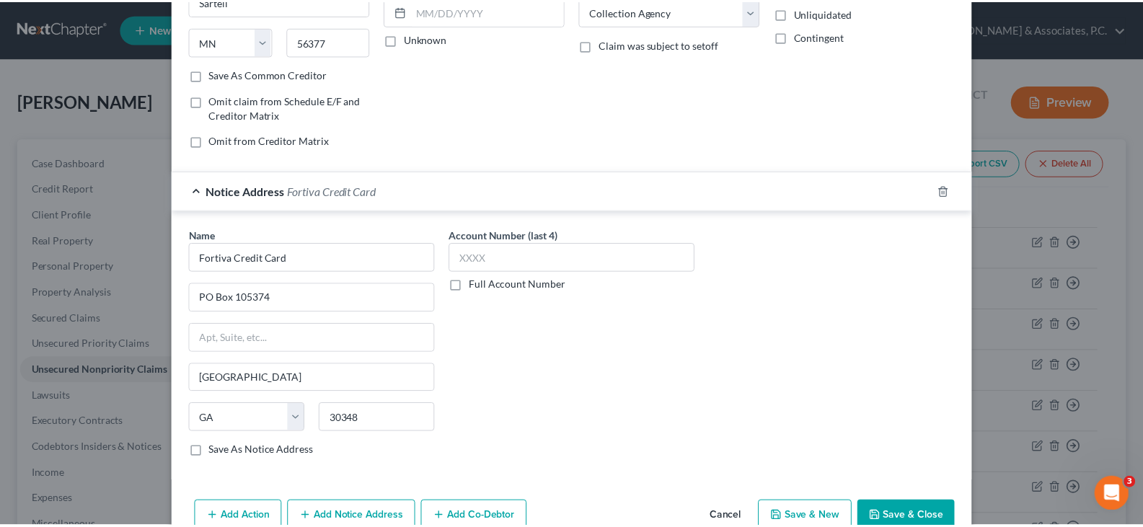
scroll to position [291, 0]
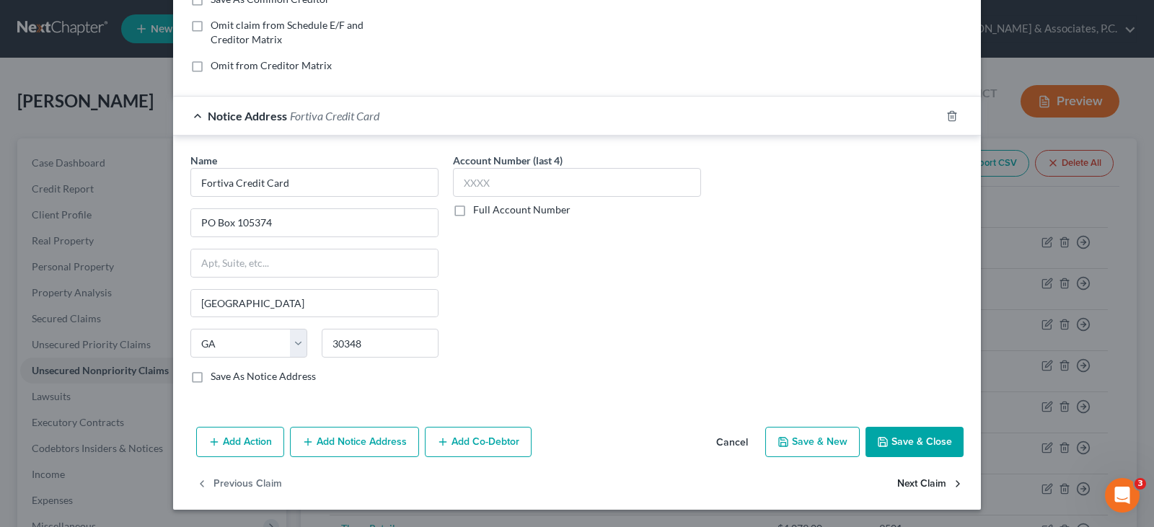
click at [909, 485] on button "Next Claim" at bounding box center [930, 484] width 66 height 30
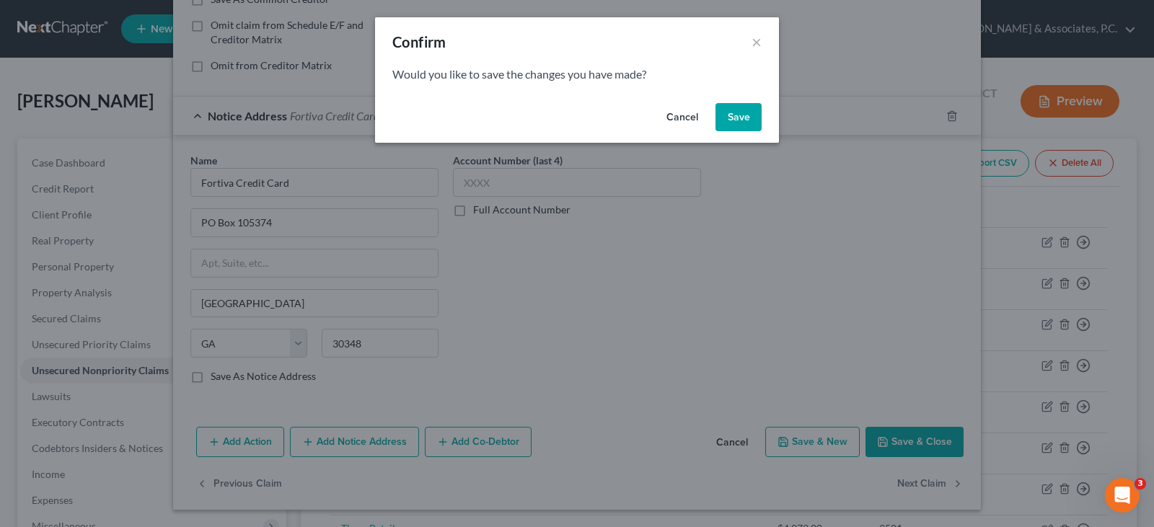
click at [738, 112] on button "Save" at bounding box center [738, 117] width 46 height 29
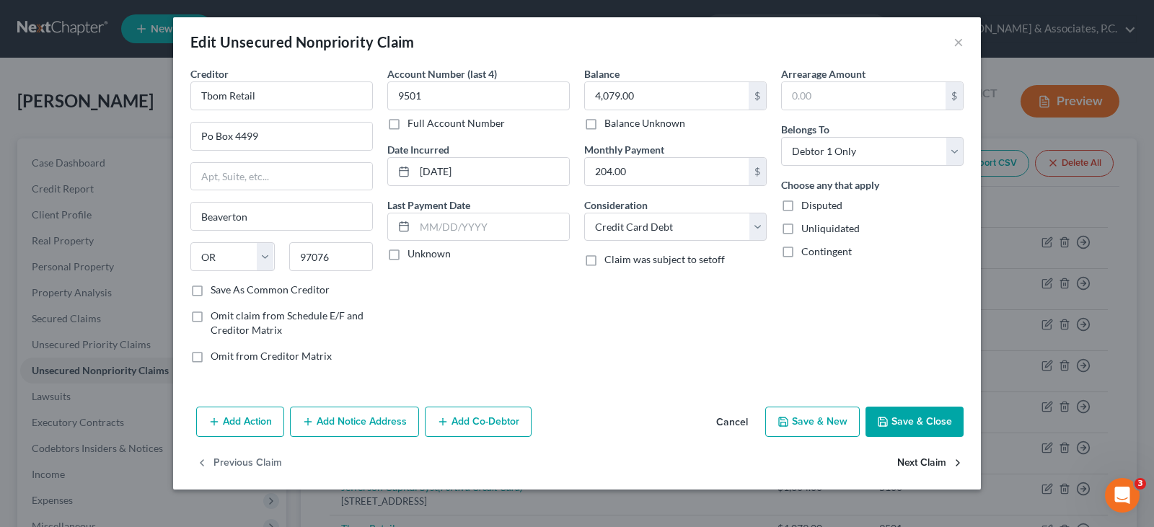
click at [925, 462] on button "Next Claim" at bounding box center [930, 464] width 66 height 30
click at [954, 40] on button "×" at bounding box center [958, 41] width 10 height 17
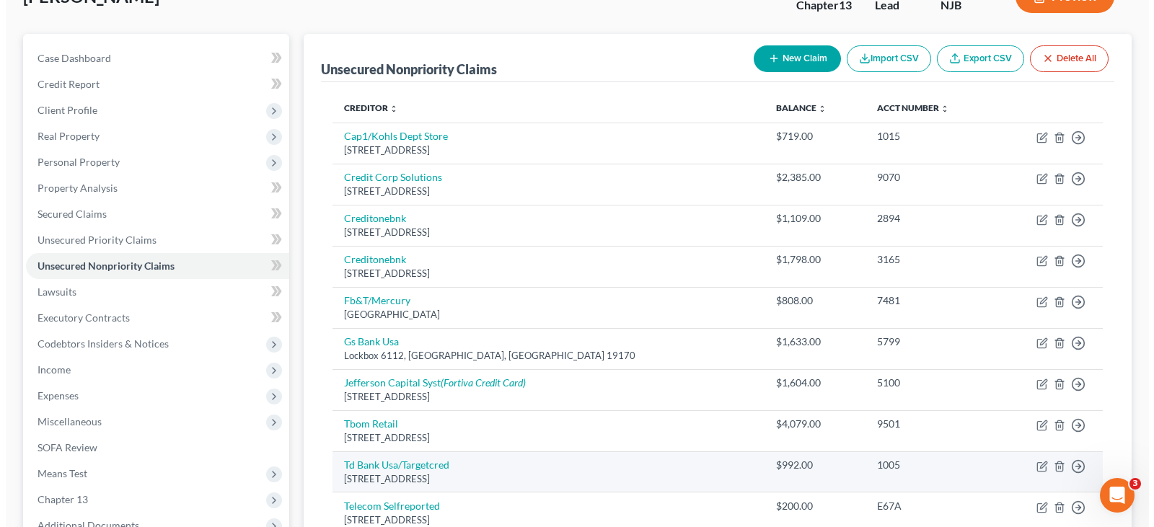
scroll to position [308, 0]
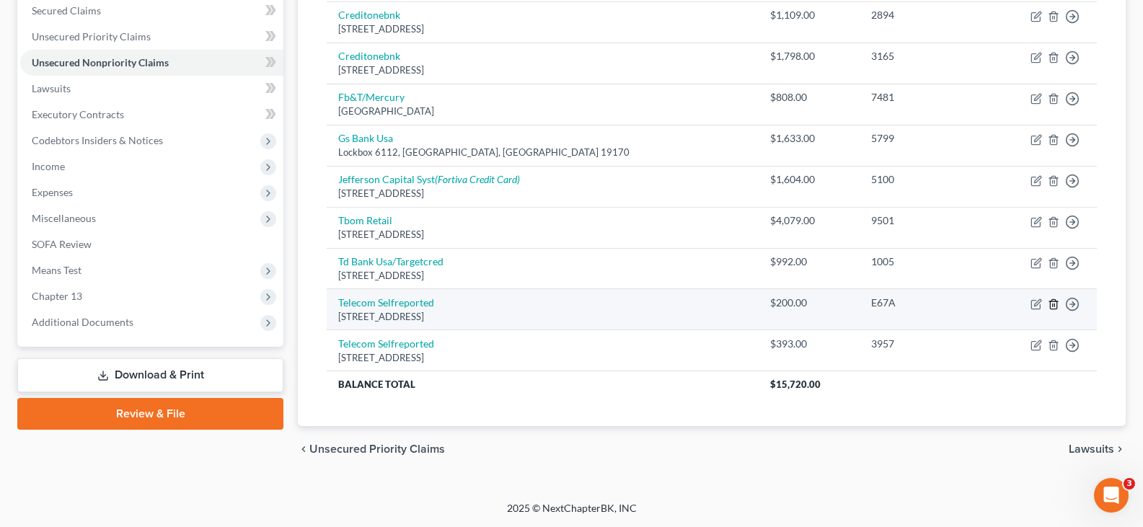
click at [1053, 301] on polyline "button" at bounding box center [1053, 301] width 9 height 0
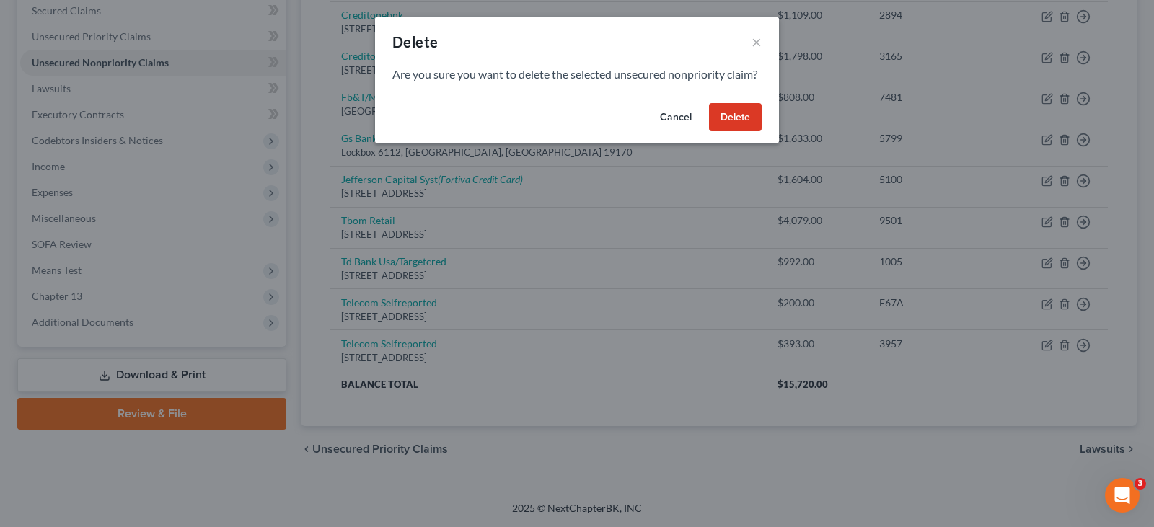
click at [740, 132] on button "Delete" at bounding box center [735, 117] width 53 height 29
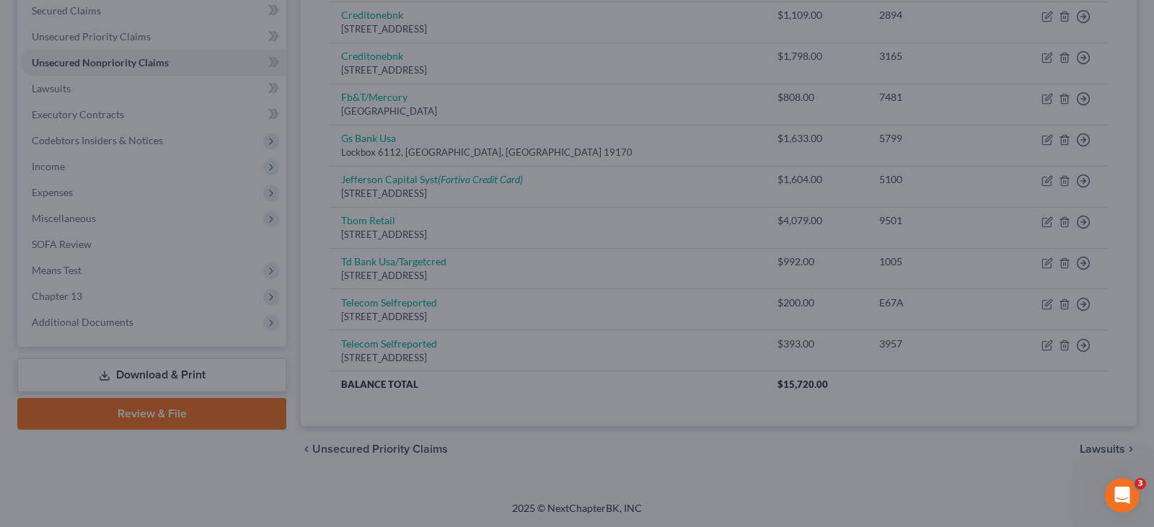
scroll to position [267, 0]
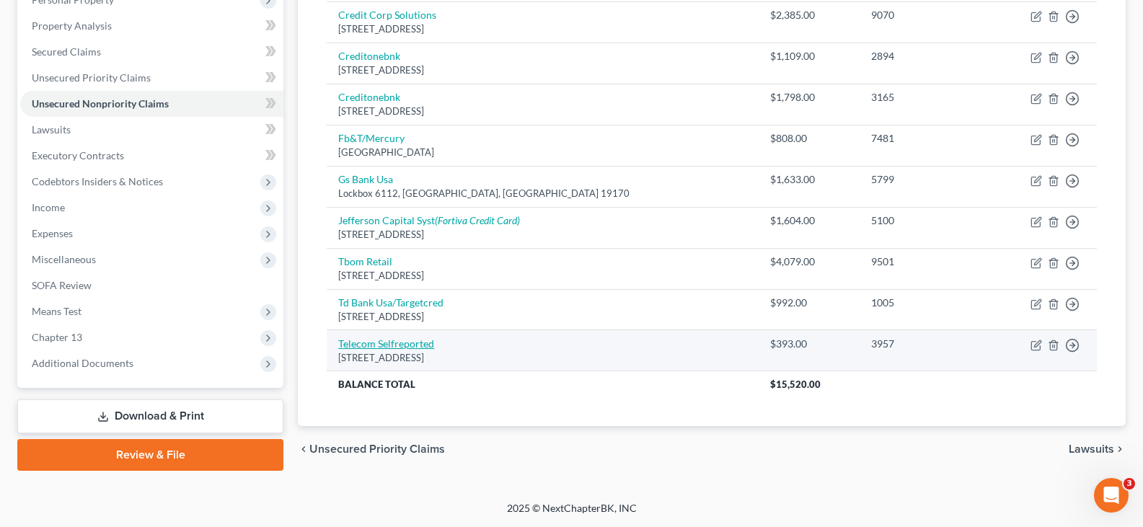
click at [414, 342] on link "Telecom Selfreported" at bounding box center [386, 343] width 96 height 12
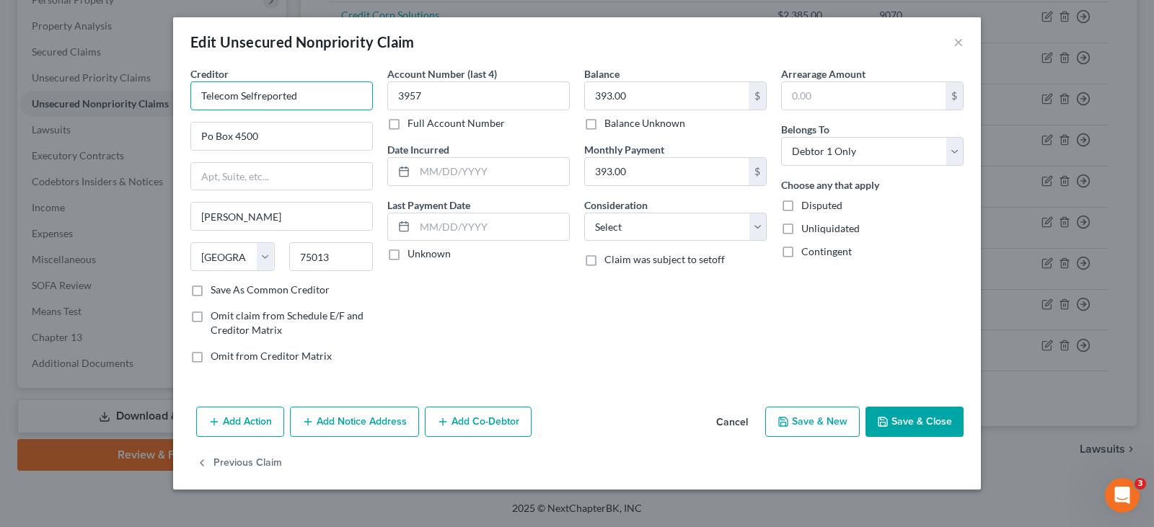
click at [306, 106] on input "Telecom Selfreported" at bounding box center [281, 95] width 182 height 29
click at [960, 43] on button "×" at bounding box center [958, 41] width 10 height 17
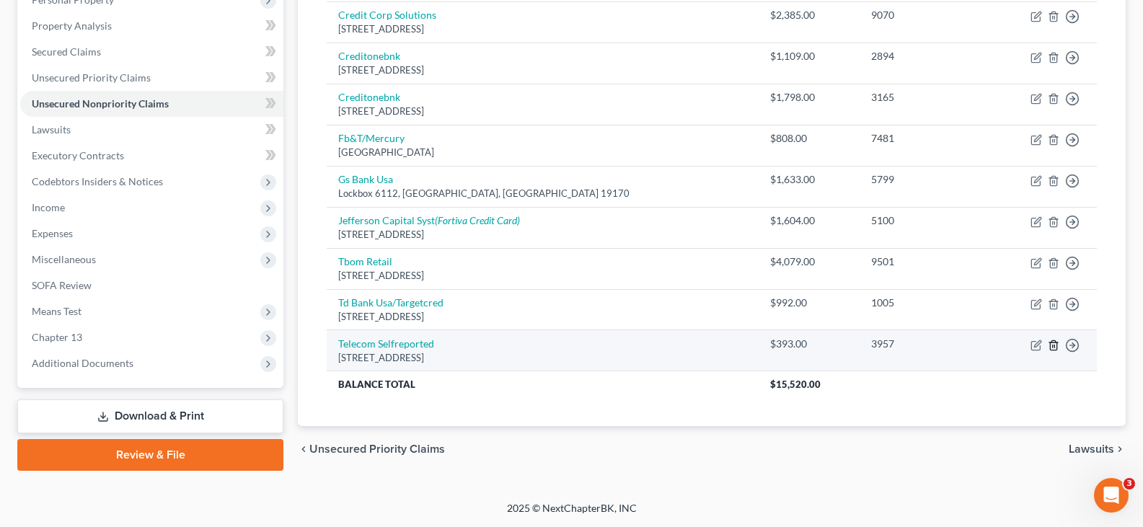
click at [1049, 345] on icon "button" at bounding box center [1054, 346] width 12 height 12
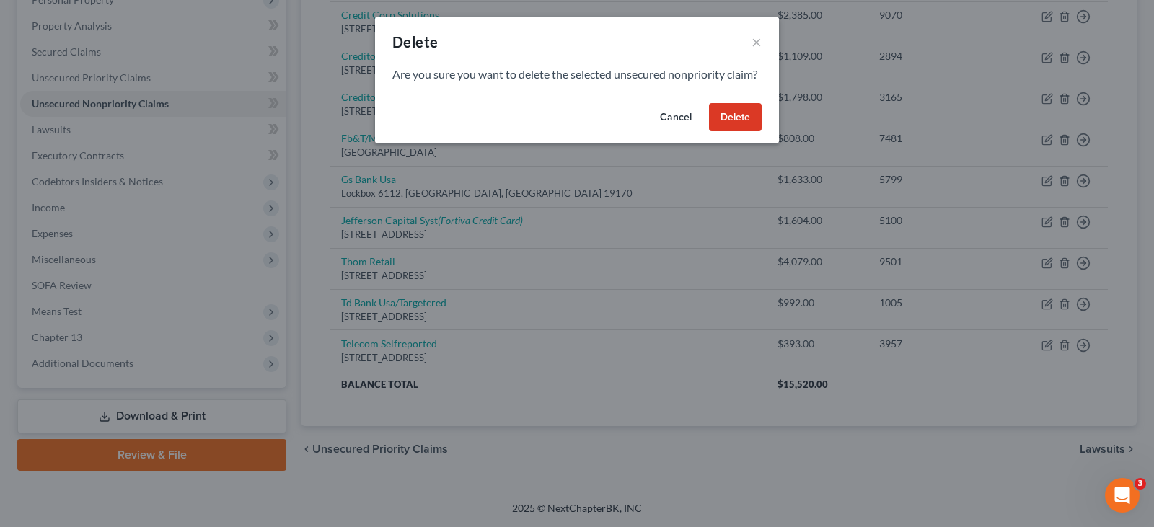
click at [745, 128] on button "Delete" at bounding box center [735, 117] width 53 height 29
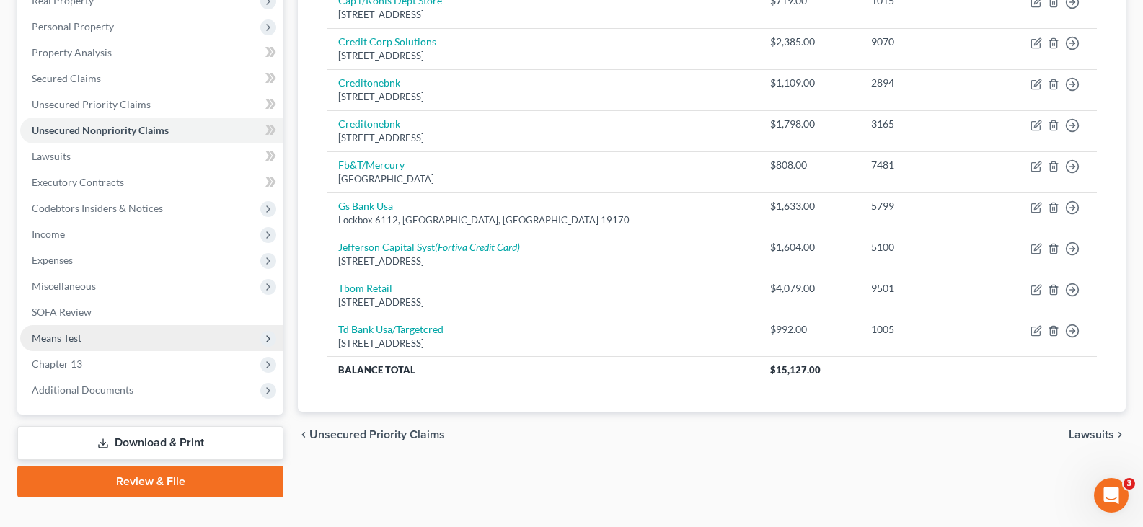
scroll to position [265, 0]
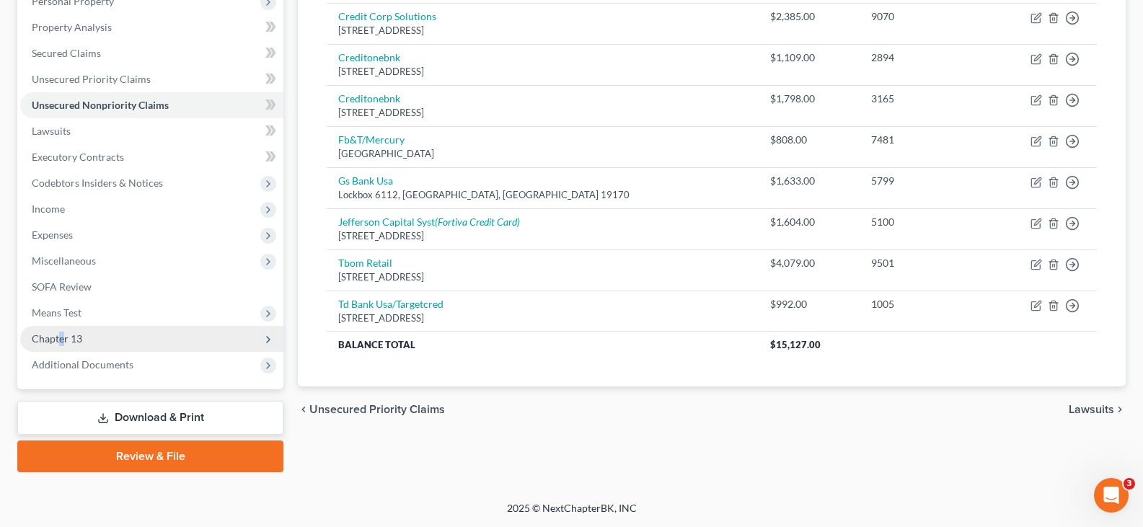
click at [62, 339] on span "Chapter 13" at bounding box center [57, 338] width 50 height 12
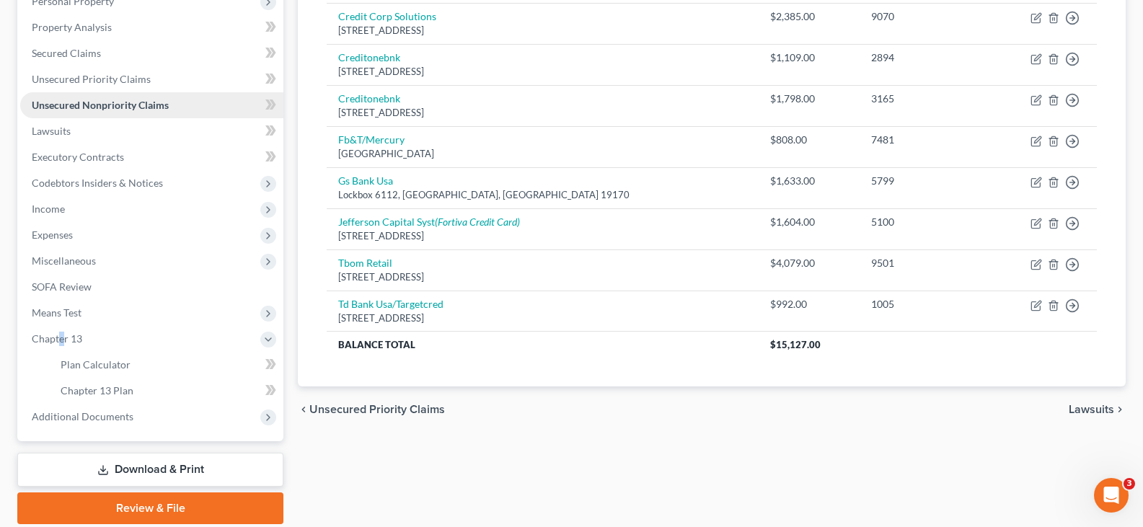
scroll to position [193, 0]
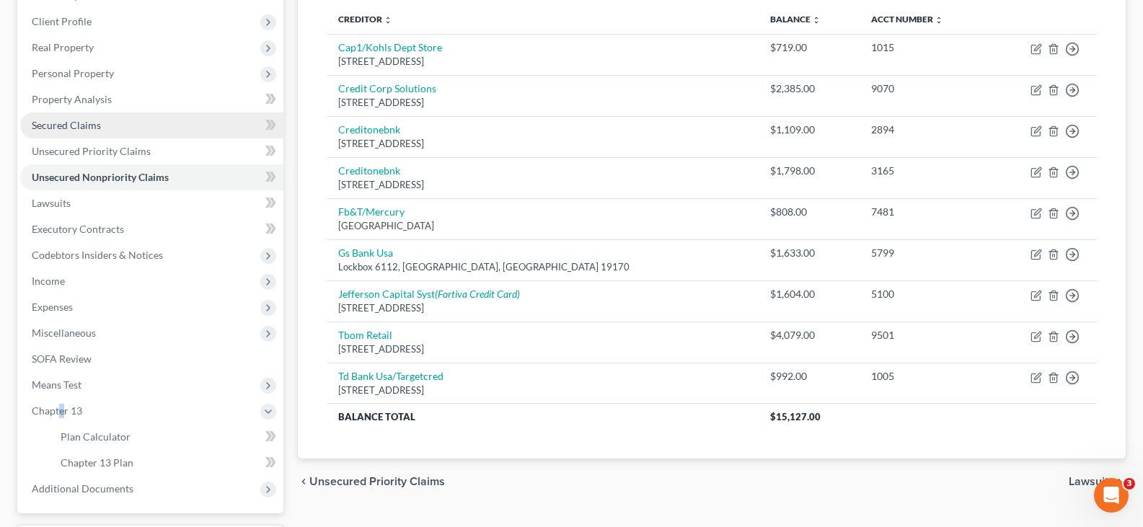
click at [69, 120] on span "Secured Claims" at bounding box center [66, 125] width 69 height 12
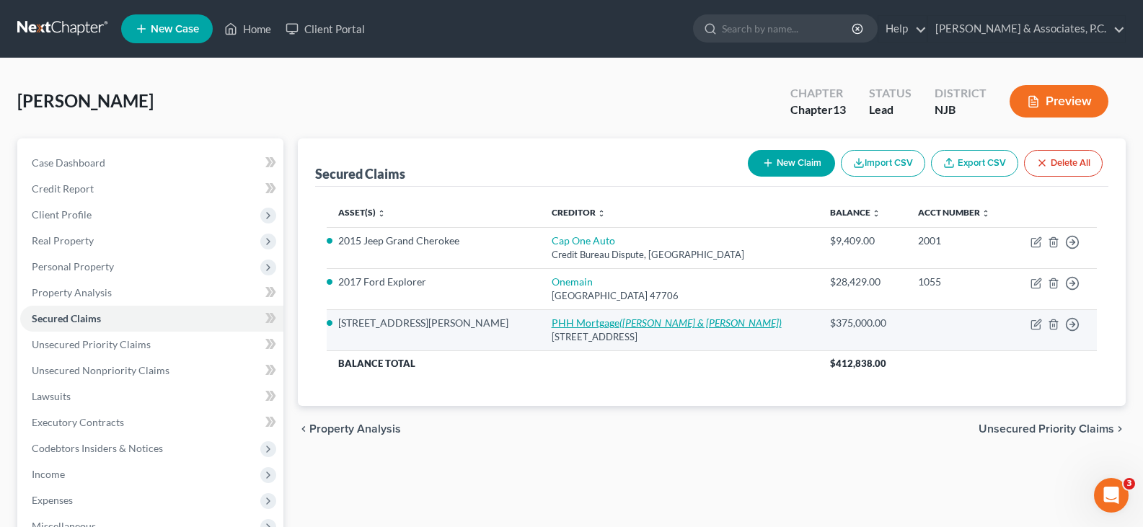
click at [619, 322] on icon "([PERSON_NAME] & [PERSON_NAME])" at bounding box center [700, 323] width 162 height 12
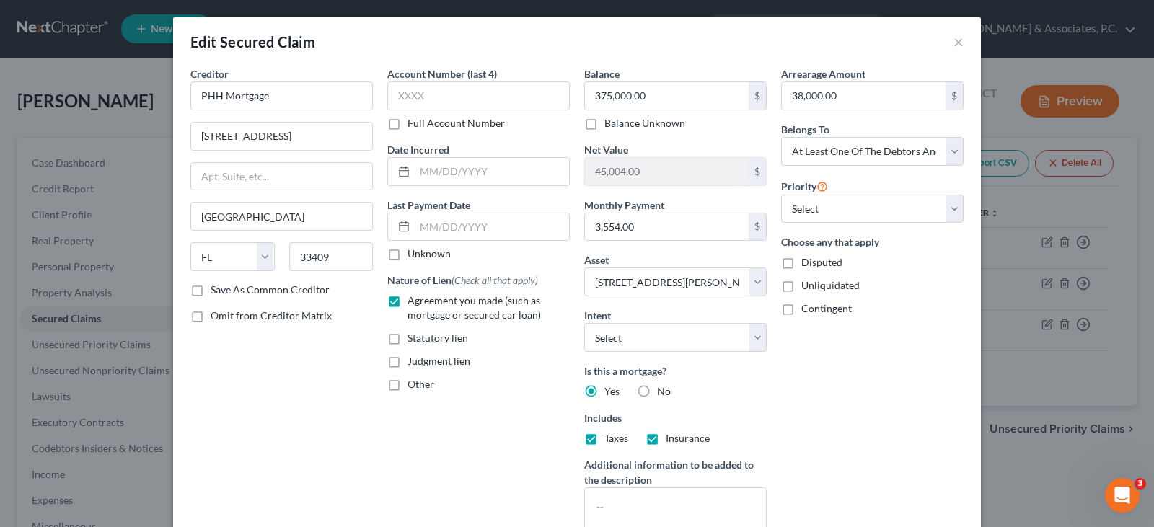
click at [211, 290] on label "Save As Common Creditor" at bounding box center [270, 290] width 119 height 14
click at [216, 290] on input "Save As Common Creditor" at bounding box center [220, 287] width 9 height 9
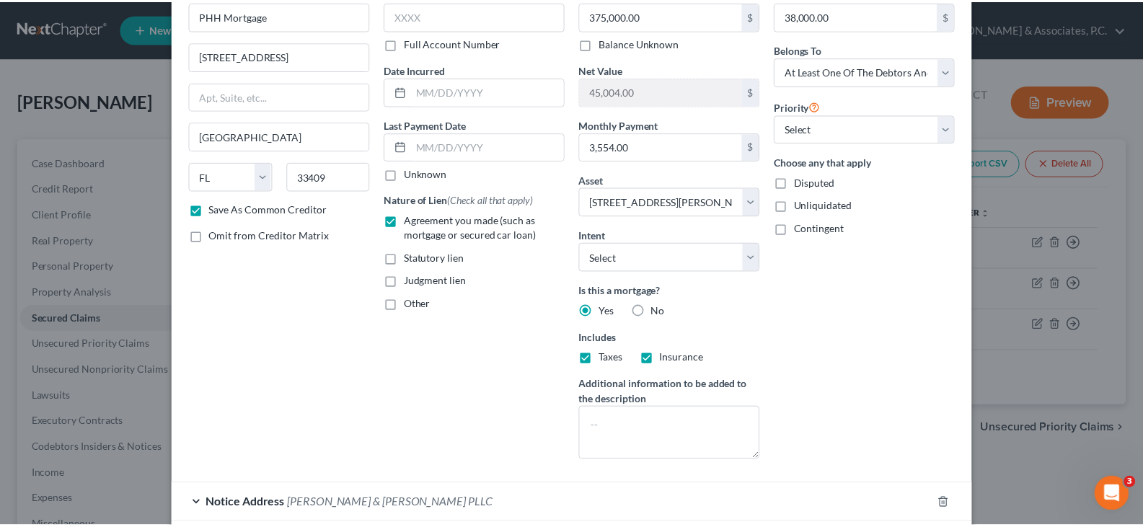
scroll to position [216, 0]
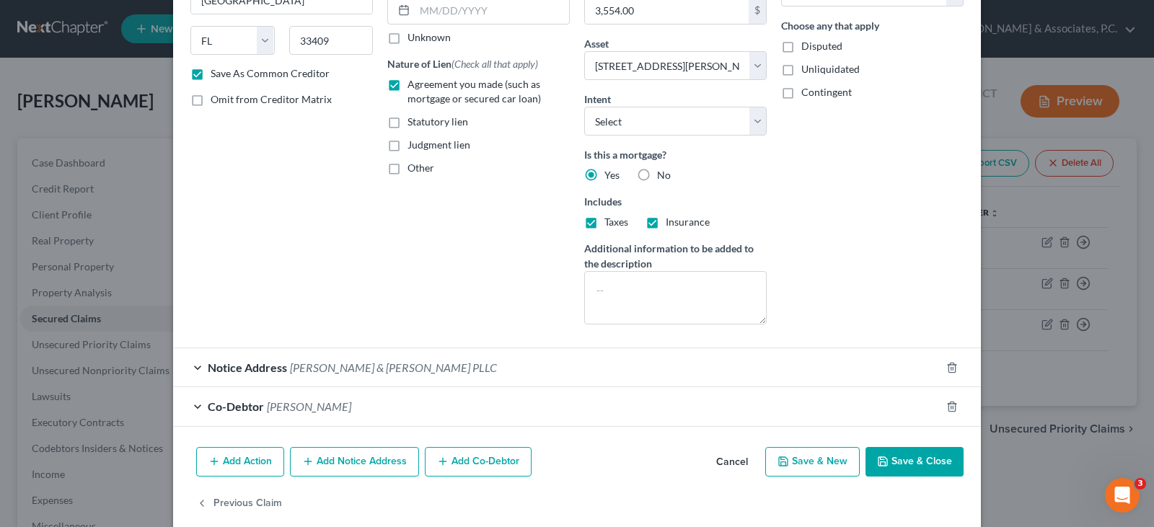
click at [918, 463] on button "Save & Close" at bounding box center [914, 462] width 98 height 30
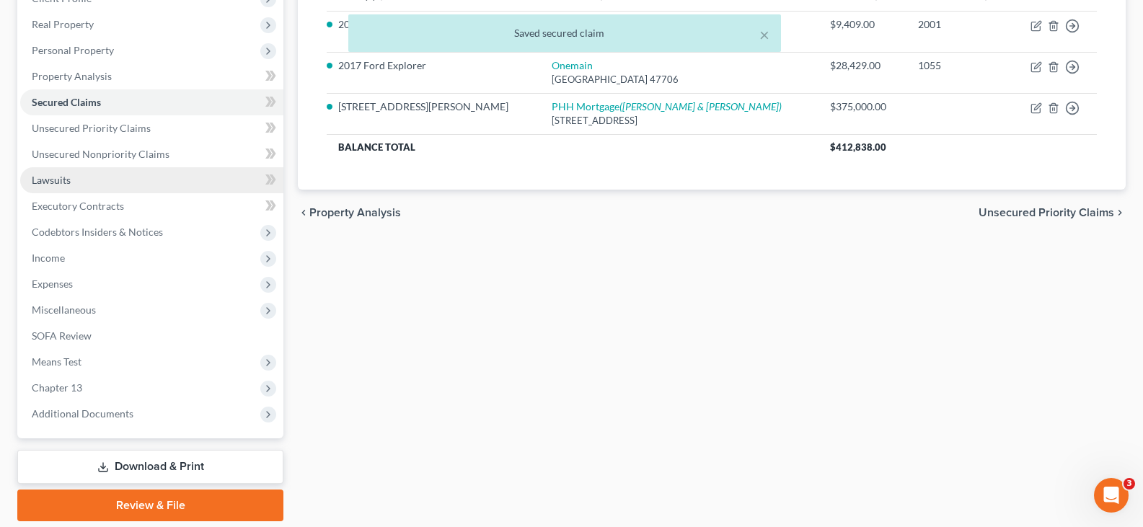
click at [44, 180] on span "Lawsuits" at bounding box center [51, 180] width 39 height 12
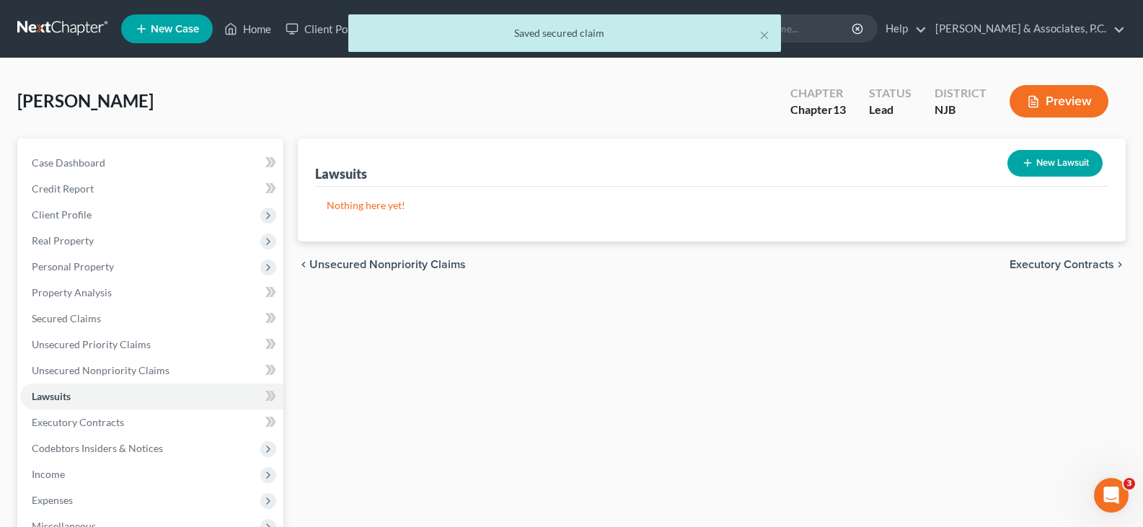
click at [1054, 157] on button "New Lawsuit" at bounding box center [1054, 163] width 95 height 27
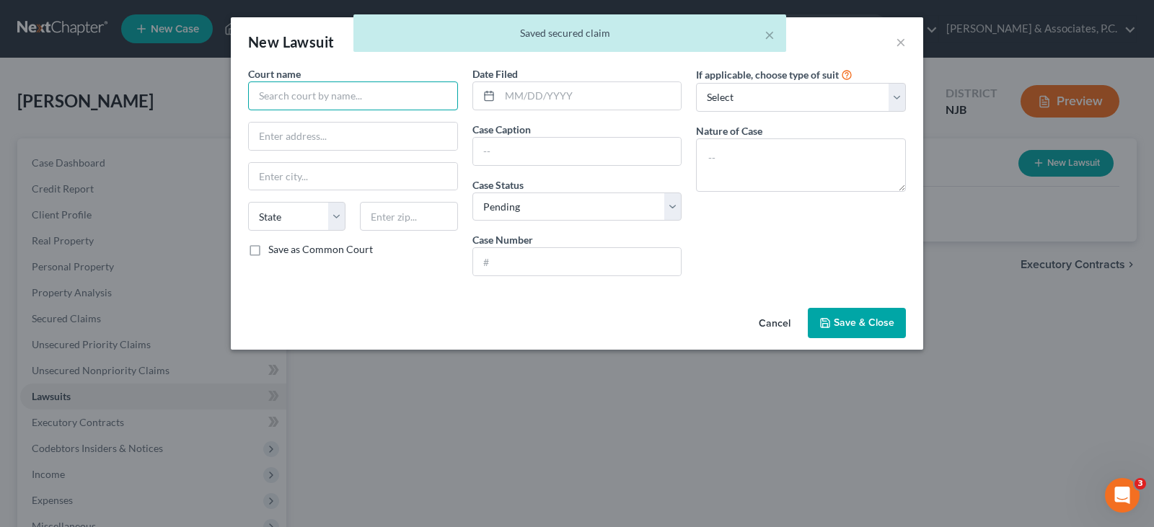
click at [400, 96] on input "text" at bounding box center [353, 95] width 210 height 29
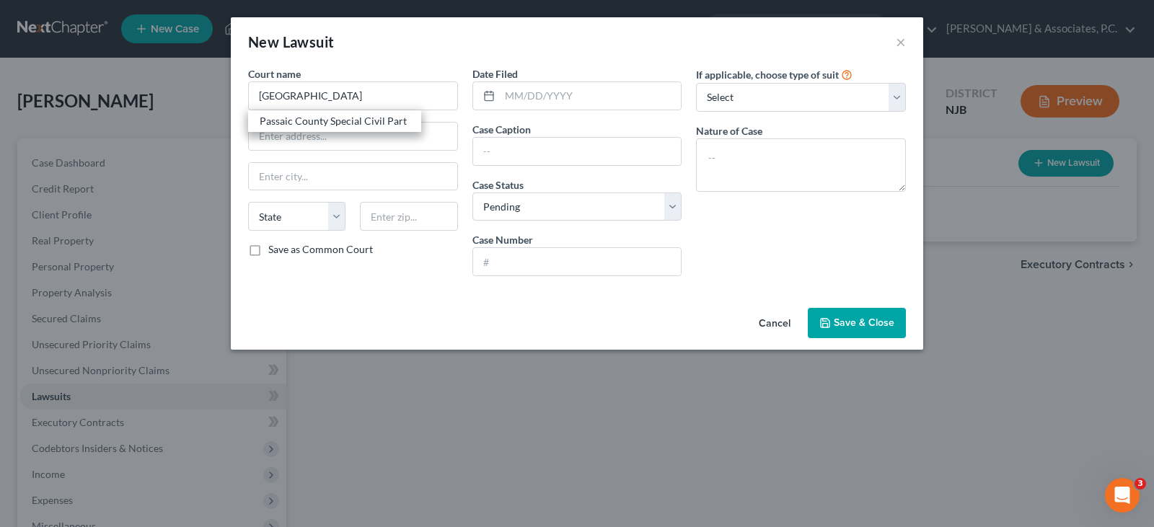
click at [361, 120] on div "Passaic County Special Civil Part" at bounding box center [335, 121] width 150 height 14
click at [516, 152] on input "text" at bounding box center [577, 151] width 208 height 27
click at [526, 100] on input "text" at bounding box center [591, 95] width 182 height 27
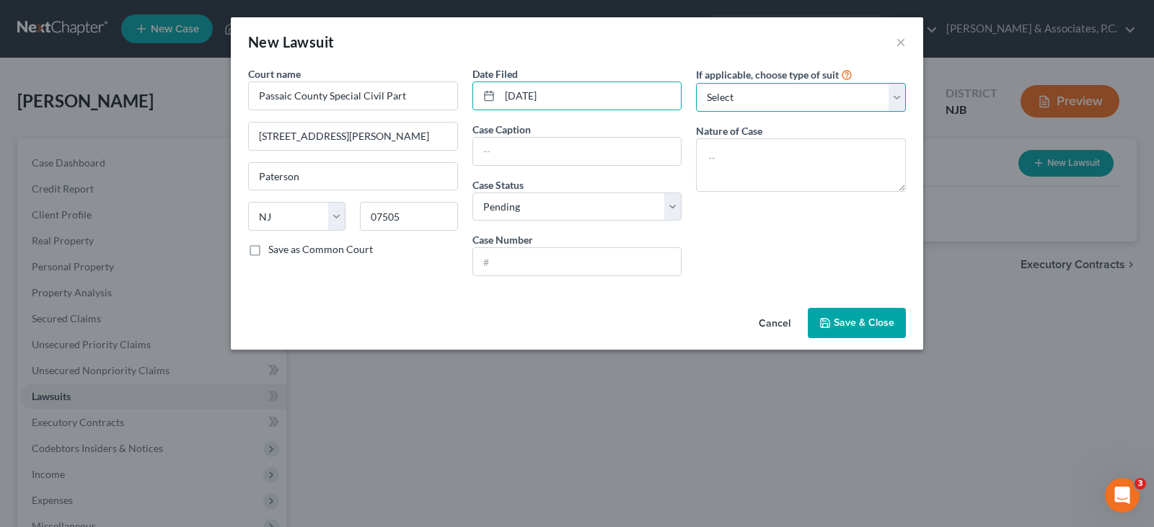
click at [897, 94] on select "Select Repossession Garnishment Foreclosure Attached, Seized, Or Levied Other" at bounding box center [801, 97] width 210 height 29
click at [696, 83] on select "Select Repossession Garnishment Foreclosure Attached, Seized, Or Levied Other" at bounding box center [801, 97] width 210 height 29
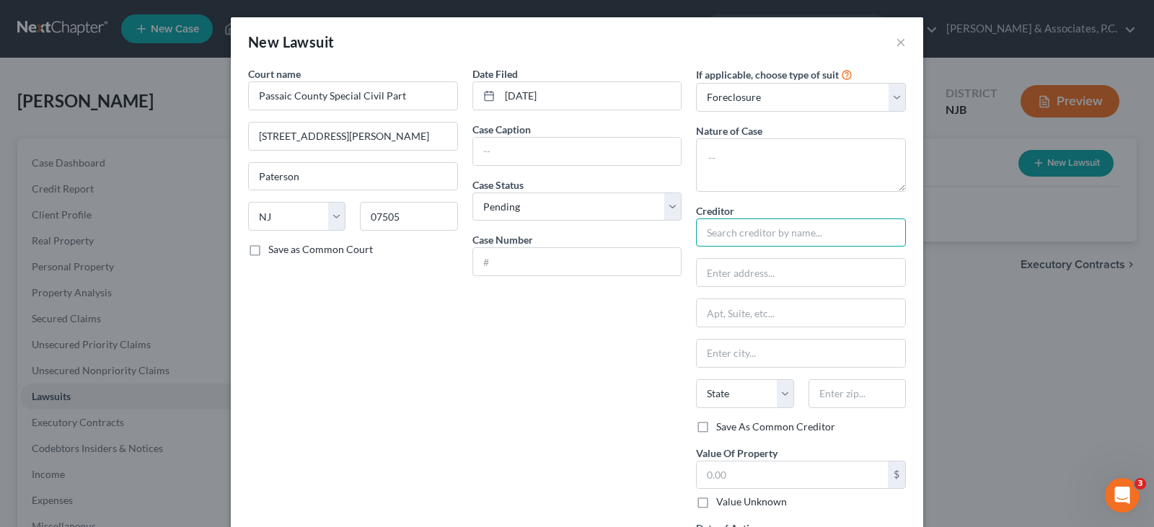
click at [723, 228] on input "text" at bounding box center [801, 233] width 210 height 29
click at [736, 274] on input "text" at bounding box center [801, 272] width 208 height 27
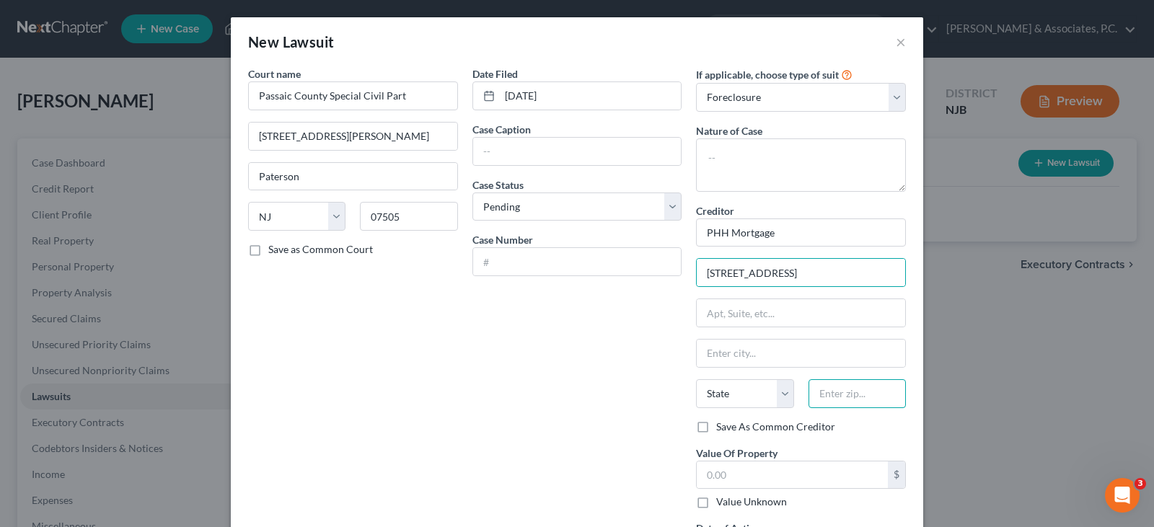
click at [829, 398] on input "text" at bounding box center [856, 393] width 97 height 29
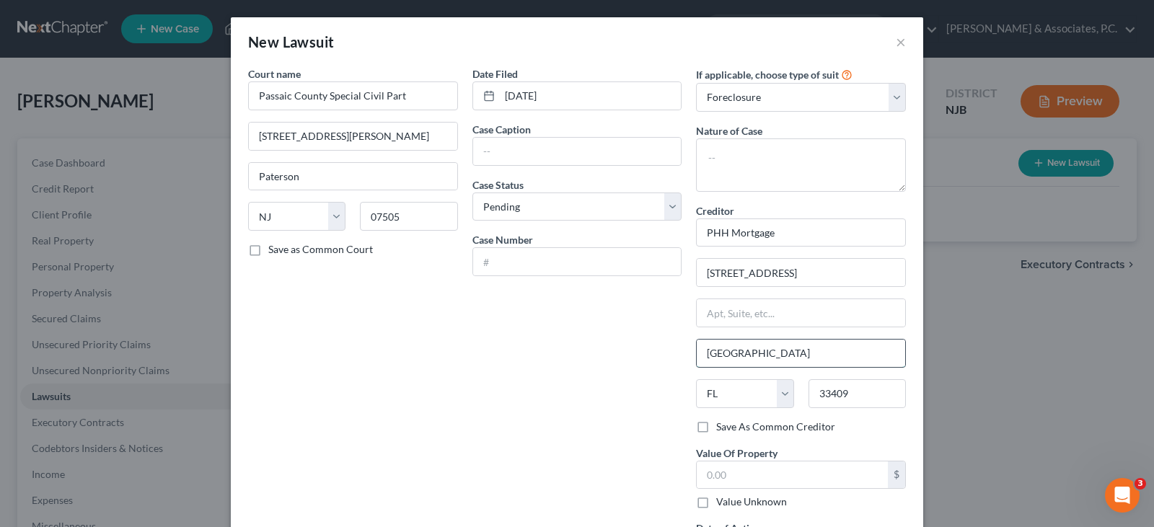
click at [756, 349] on input "[GEOGRAPHIC_DATA]" at bounding box center [801, 353] width 208 height 27
click at [510, 373] on div "Date Filed [DATE] Case Caption Case Status * Select Pending On Appeal Concluded…" at bounding box center [577, 321] width 224 height 510
click at [513, 151] on input "text" at bounding box center [577, 151] width 208 height 27
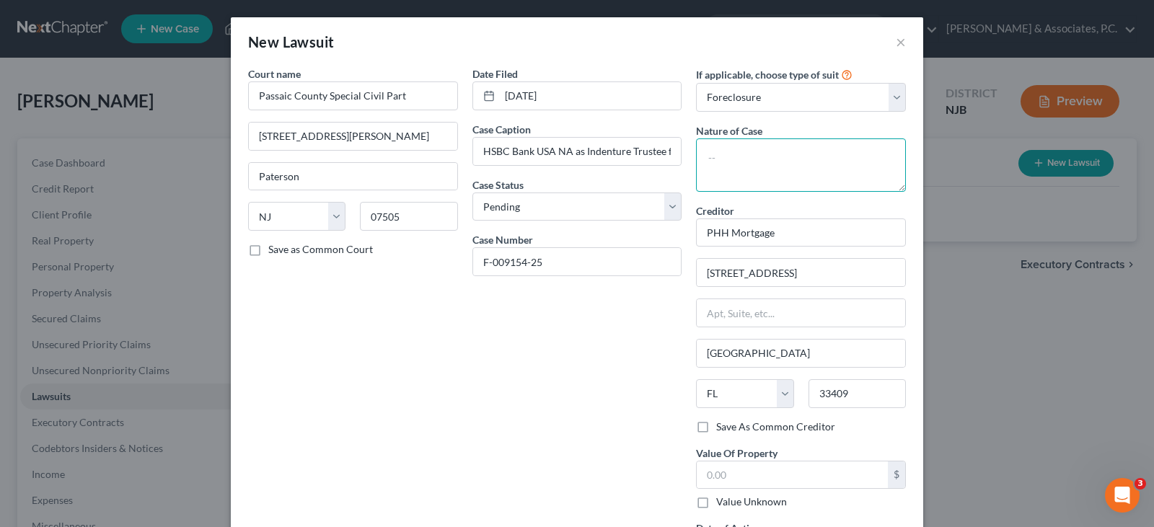
click at [721, 149] on textarea at bounding box center [801, 164] width 210 height 53
click at [715, 156] on textarea "Forclosure" at bounding box center [801, 164] width 210 height 53
click at [718, 156] on textarea "Forclosure" at bounding box center [801, 164] width 210 height 53
click at [507, 385] on div "Date Filed [DATE] Case Caption HSBC Bank USA NA as Indenture Trustee for regist…" at bounding box center [577, 321] width 224 height 510
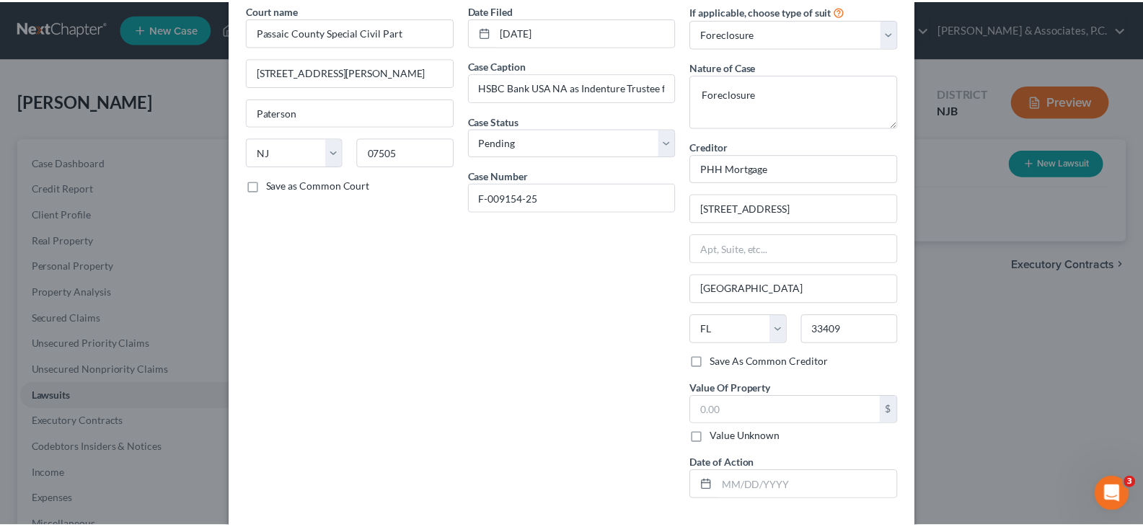
scroll to position [128, 0]
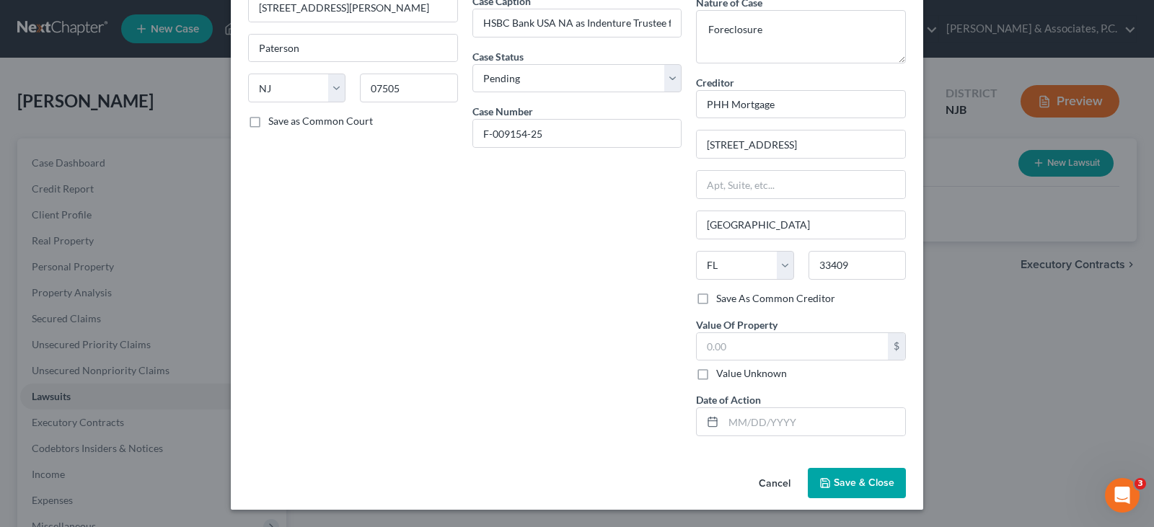
click at [867, 480] on span "Save & Close" at bounding box center [864, 483] width 61 height 12
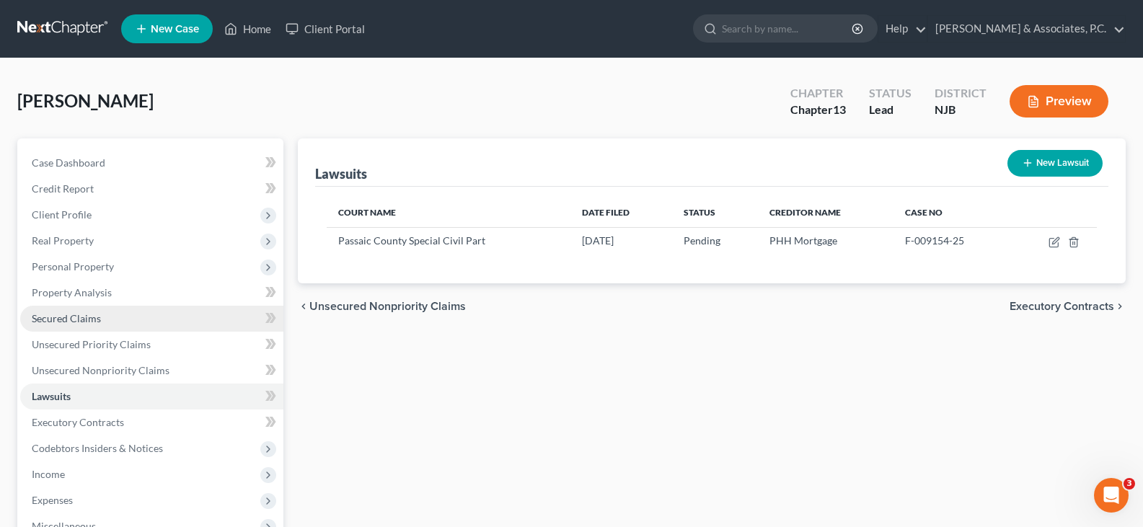
click at [64, 324] on span "Secured Claims" at bounding box center [66, 318] width 69 height 12
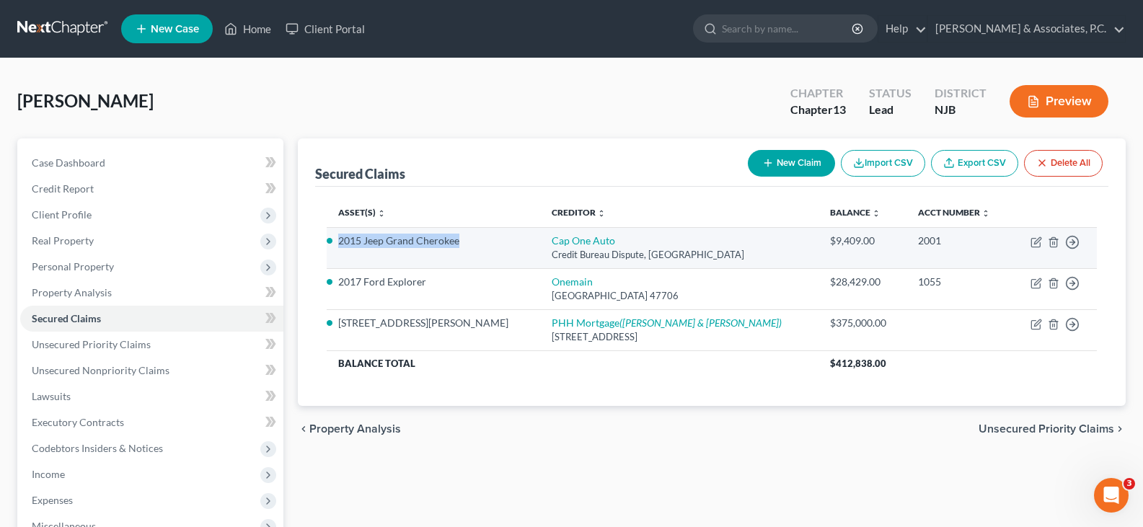
drag, startPoint x: 466, startPoint y: 239, endPoint x: 331, endPoint y: 232, distance: 135.0
click at [331, 232] on td "2015 Jeep Grand Cherokee" at bounding box center [433, 247] width 213 height 41
copy li "2015 Jeep Grand Cherokee"
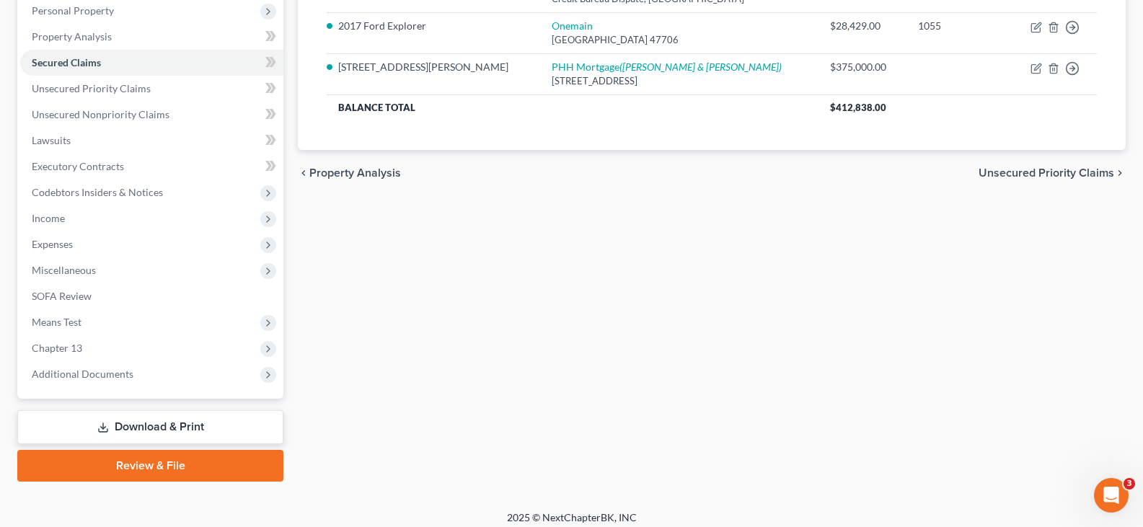
scroll to position [265, 0]
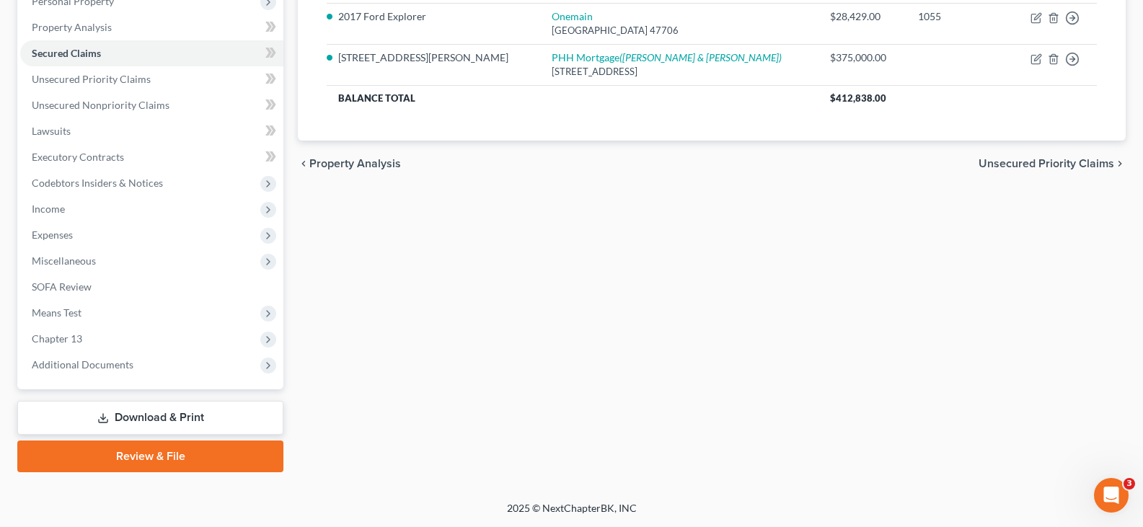
click at [111, 417] on link "Download & Print" at bounding box center [150, 418] width 266 height 34
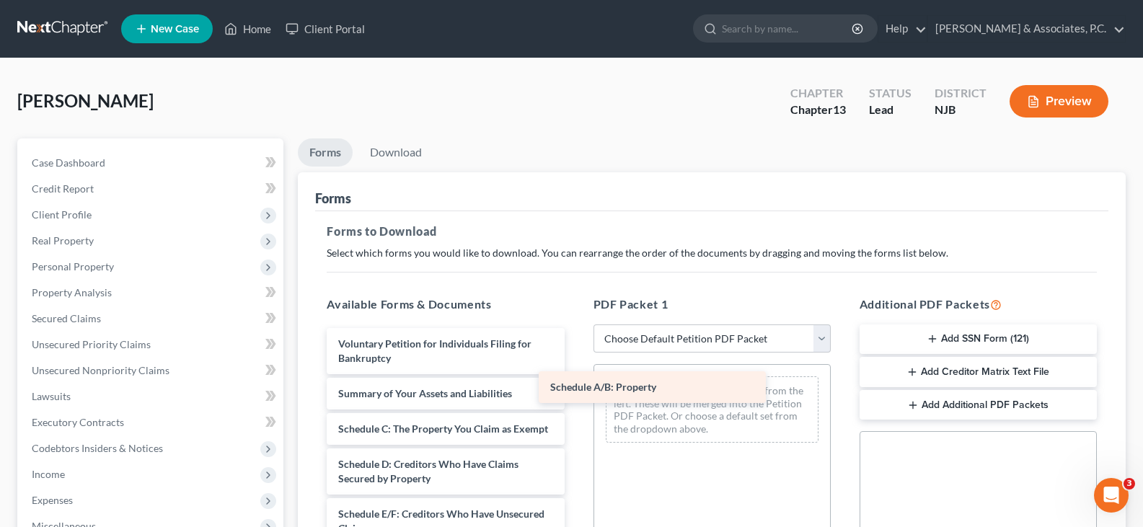
drag, startPoint x: 429, startPoint y: 431, endPoint x: 641, endPoint y: 389, distance: 216.1
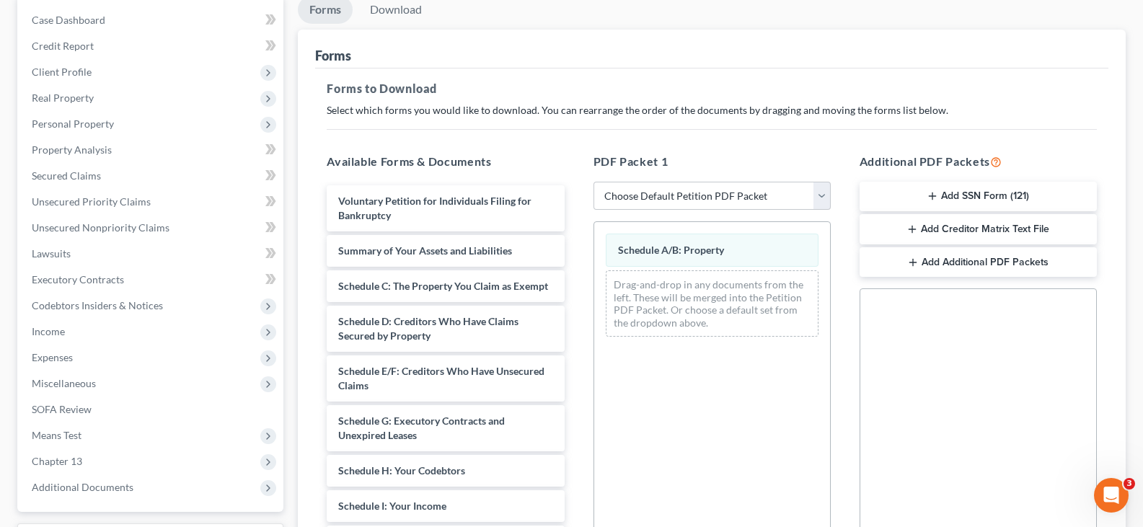
scroll to position [144, 0]
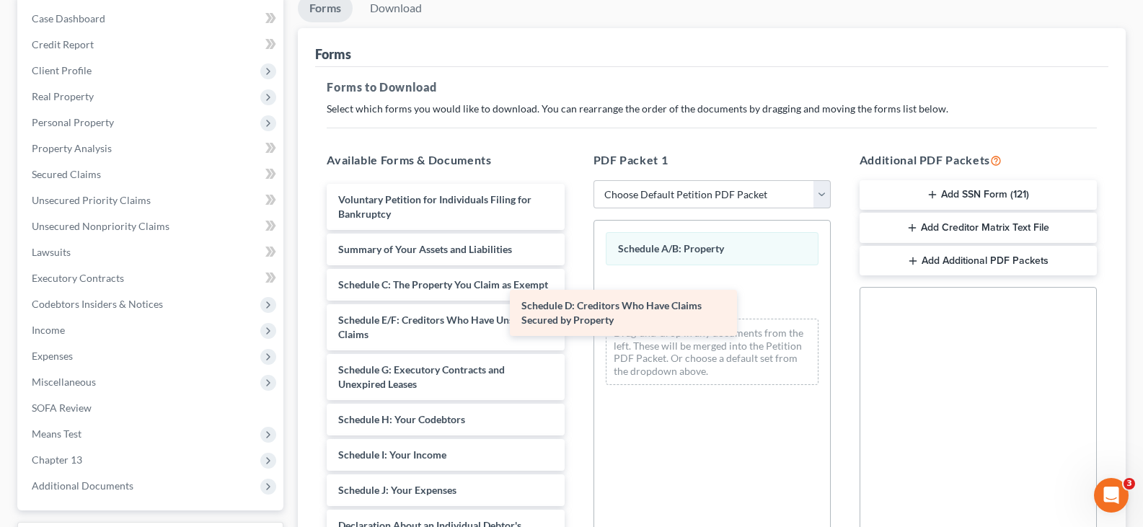
drag, startPoint x: 410, startPoint y: 343, endPoint x: 617, endPoint y: 307, distance: 210.0
click at [575, 307] on div "Schedule D: Creditors Who Have Claims Secured by Property Voluntary Petition fo…" at bounding box center [445, 497] width 260 height 627
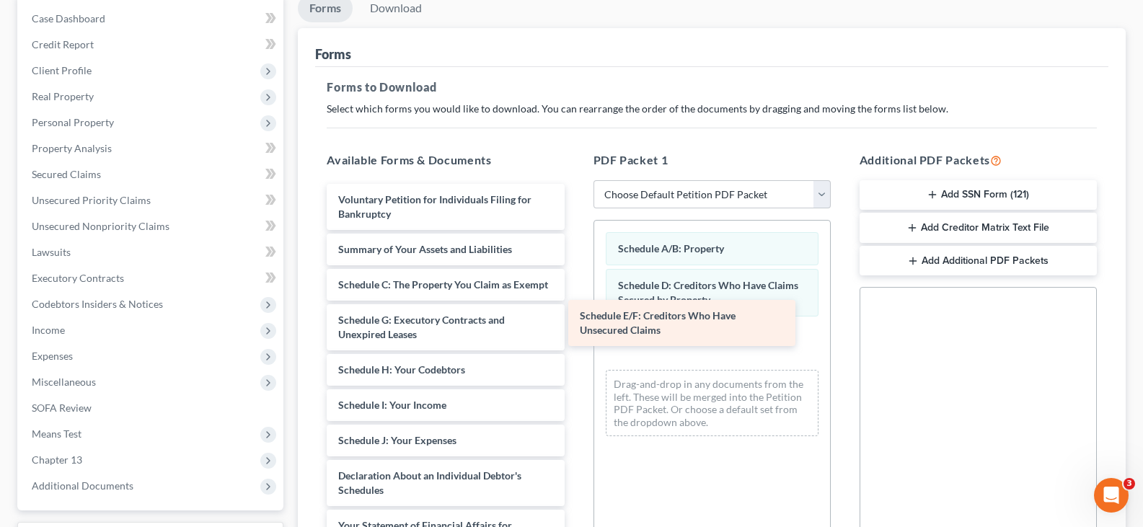
drag, startPoint x: 405, startPoint y: 349, endPoint x: 646, endPoint y: 330, distance: 242.3
click at [575, 330] on div "Schedule E/F: Creditors Who Have Unsecured Claims Voluntary Petition for Indivi…" at bounding box center [445, 473] width 260 height 578
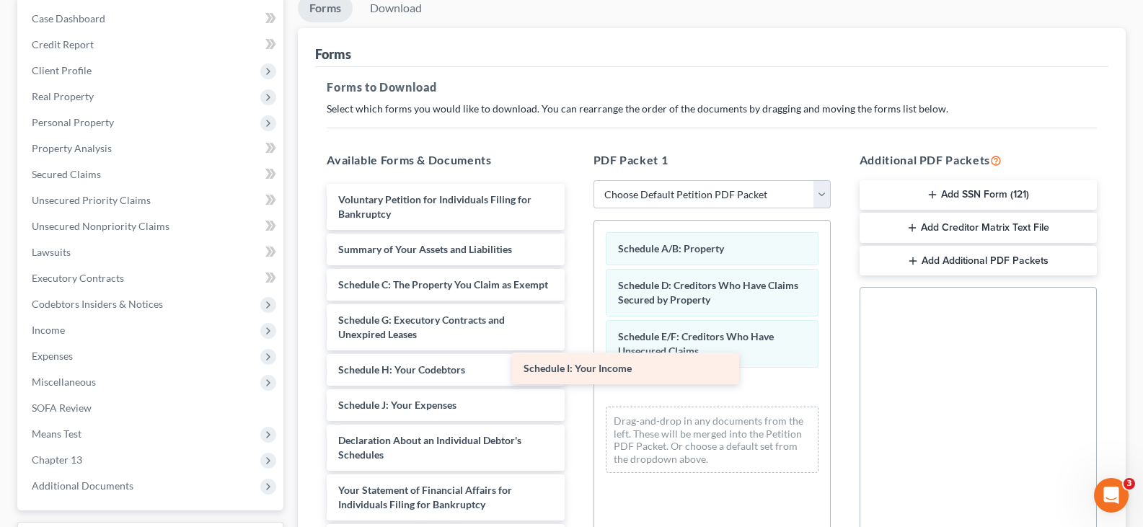
drag, startPoint x: 454, startPoint y: 423, endPoint x: 639, endPoint y: 372, distance: 192.3
click at [575, 372] on div "Schedule I: Your Income Voluntary Petition for Individuals Filing for Bankruptc…" at bounding box center [445, 455] width 260 height 542
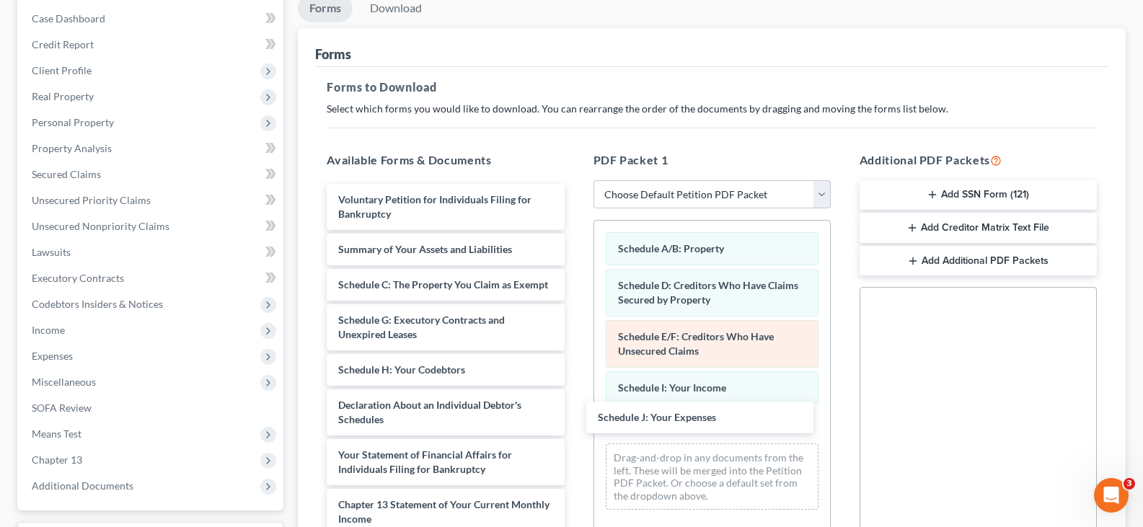
drag, startPoint x: 438, startPoint y: 424, endPoint x: 738, endPoint y: 339, distance: 311.1
click at [575, 420] on div "Schedule J: Your Expenses Voluntary Petition for Individuals Filing for Bankrup…" at bounding box center [445, 437] width 260 height 507
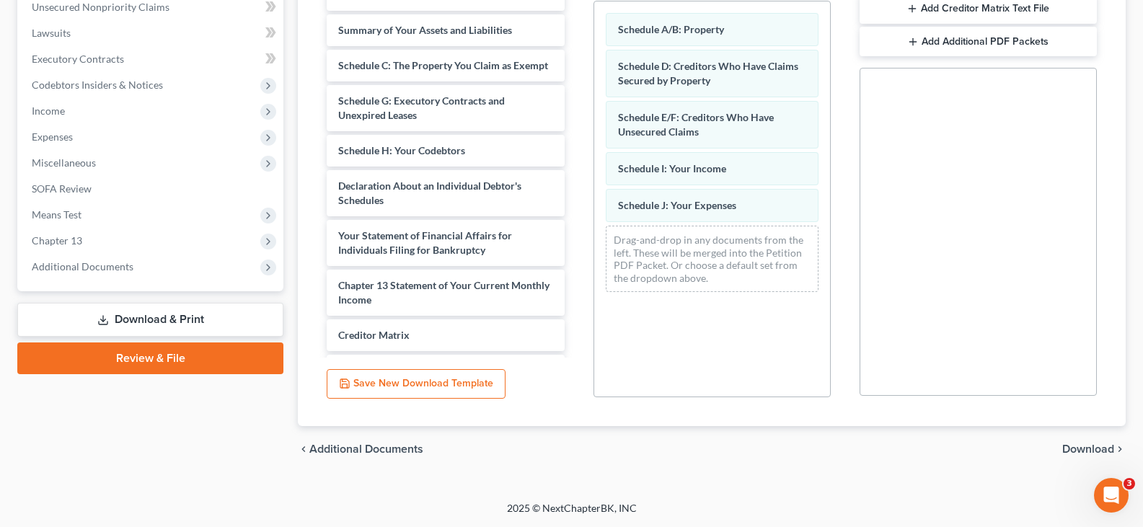
drag, startPoint x: 1077, startPoint y: 446, endPoint x: 731, endPoint y: 265, distance: 390.6
click at [1075, 446] on span "Download" at bounding box center [1088, 450] width 52 height 12
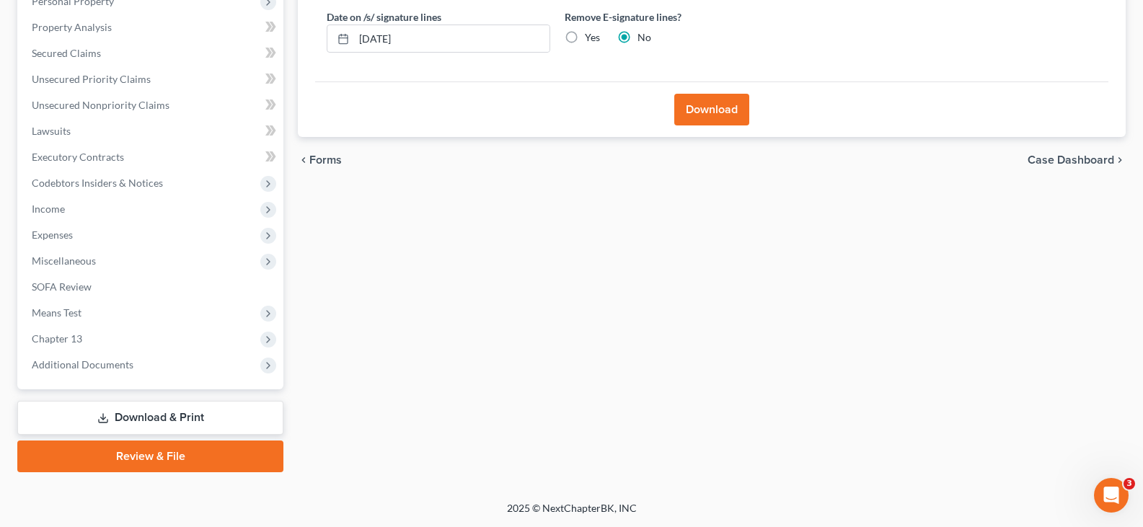
drag, startPoint x: 573, startPoint y: 35, endPoint x: 681, endPoint y: 110, distance: 131.2
click at [585, 35] on label "Yes" at bounding box center [592, 37] width 15 height 14
click at [591, 35] on input "Yes" at bounding box center [595, 34] width 9 height 9
click at [698, 103] on button "Download" at bounding box center [711, 110] width 75 height 32
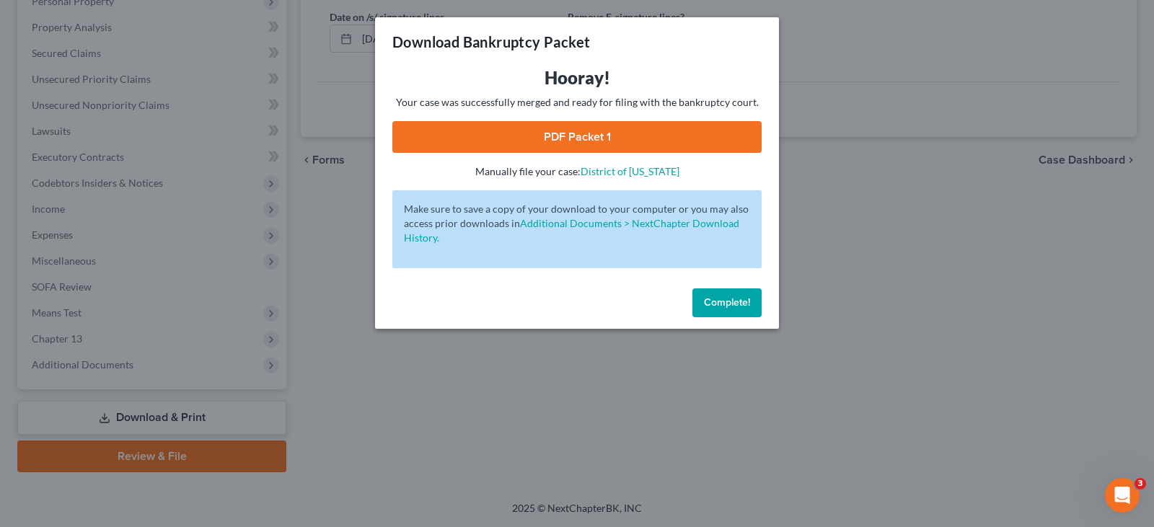
click at [526, 137] on link "PDF Packet 1" at bounding box center [576, 137] width 369 height 32
drag, startPoint x: 723, startPoint y: 309, endPoint x: 492, endPoint y: 223, distance: 246.2
click at [723, 307] on button "Complete!" at bounding box center [726, 302] width 69 height 29
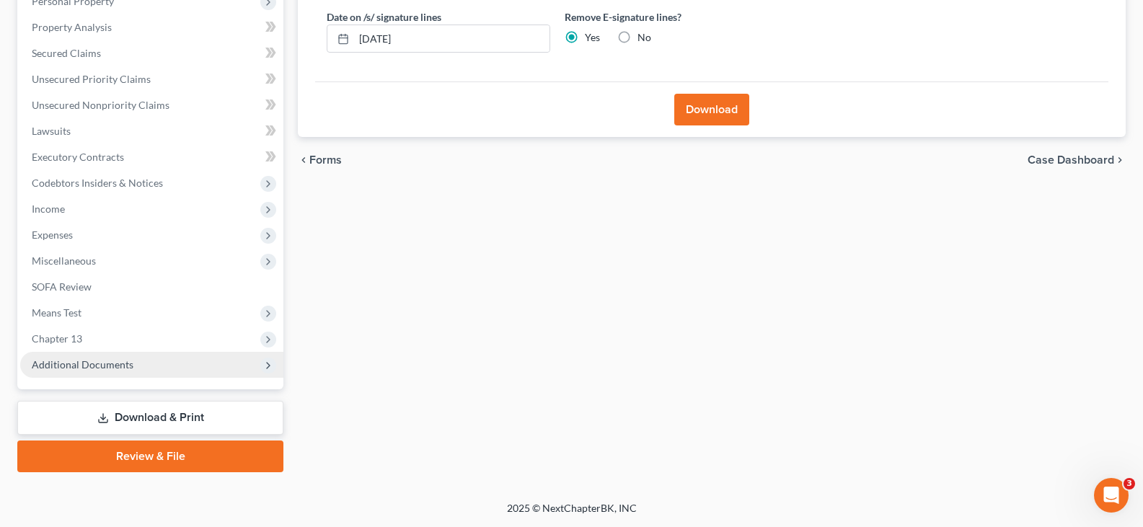
click at [74, 362] on span "Additional Documents" at bounding box center [83, 364] width 102 height 12
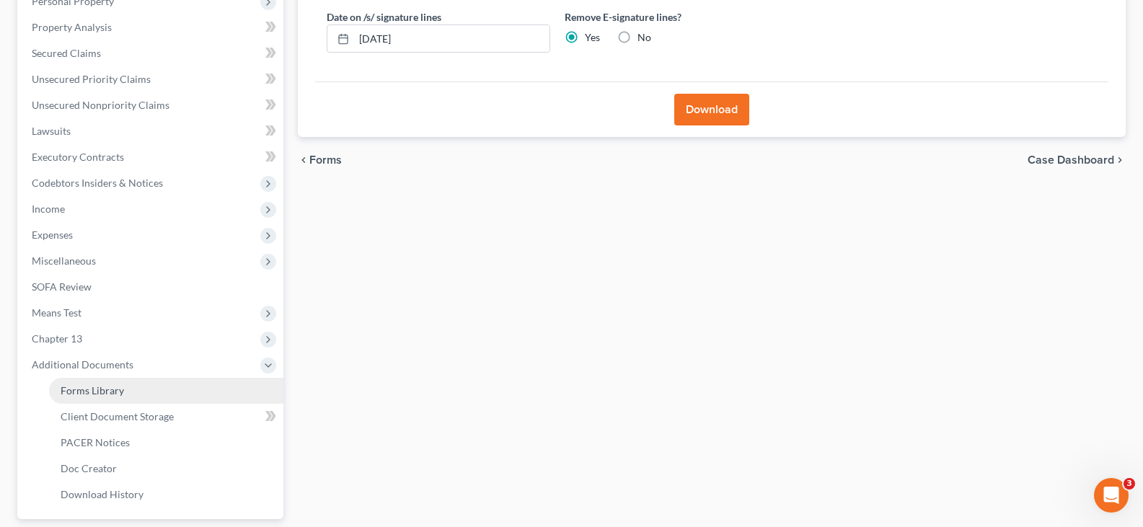
click at [97, 384] on link "Forms Library" at bounding box center [166, 391] width 234 height 26
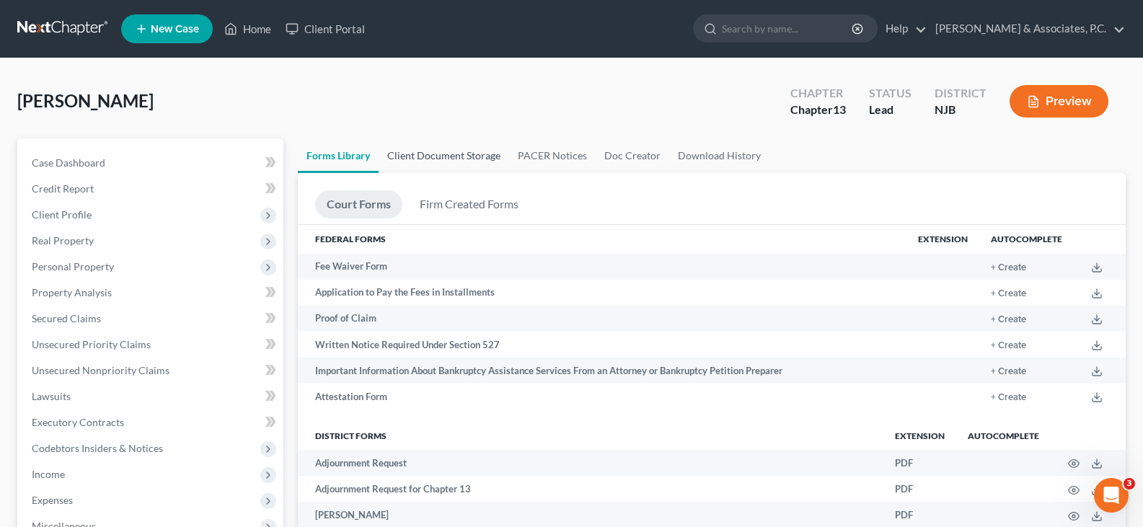
drag, startPoint x: 437, startPoint y: 157, endPoint x: 337, endPoint y: 167, distance: 100.0
click at [436, 156] on link "Client Document Storage" at bounding box center [444, 155] width 131 height 35
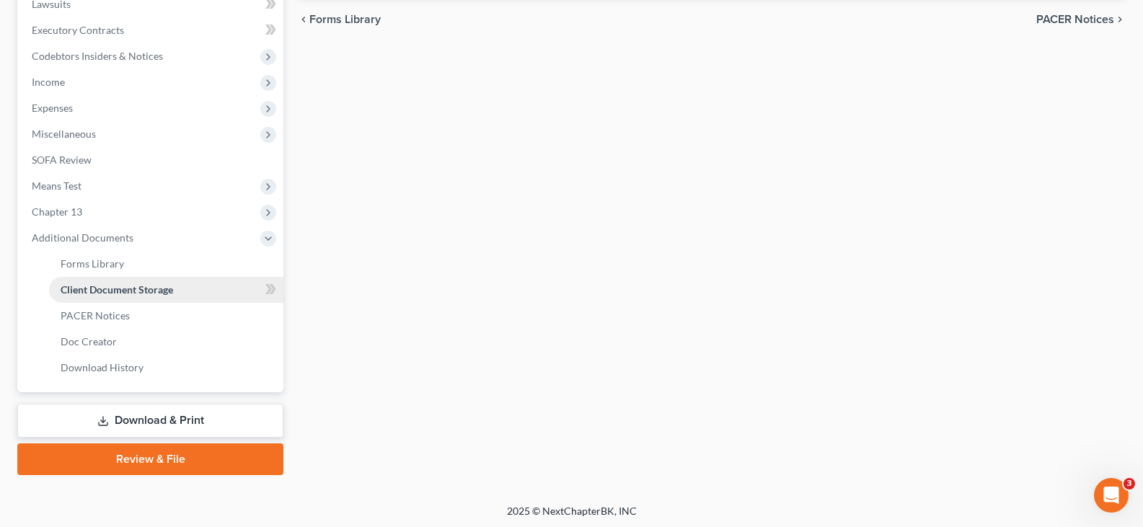
scroll to position [395, 0]
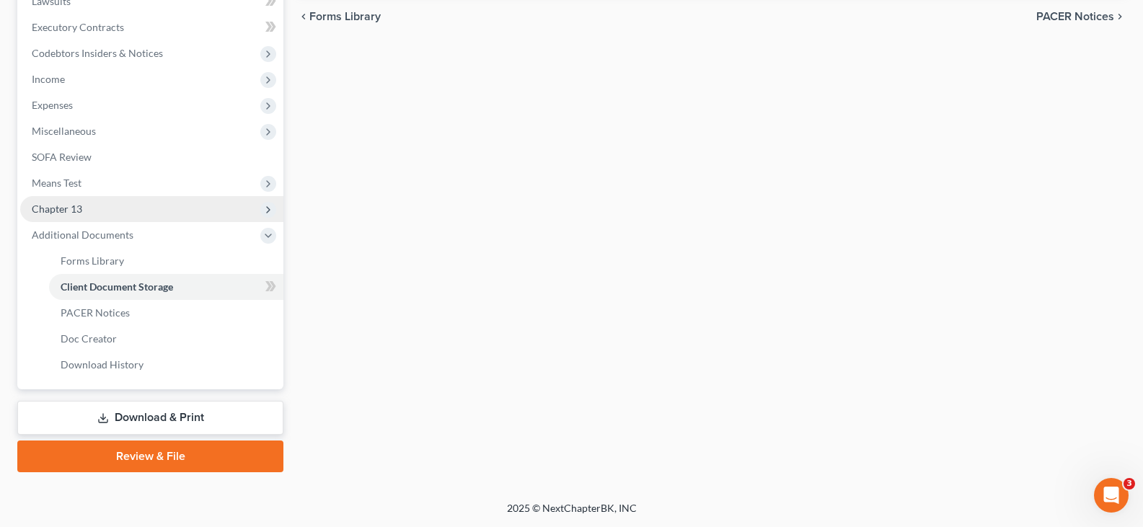
click at [69, 211] on span "Chapter 13" at bounding box center [57, 209] width 50 height 12
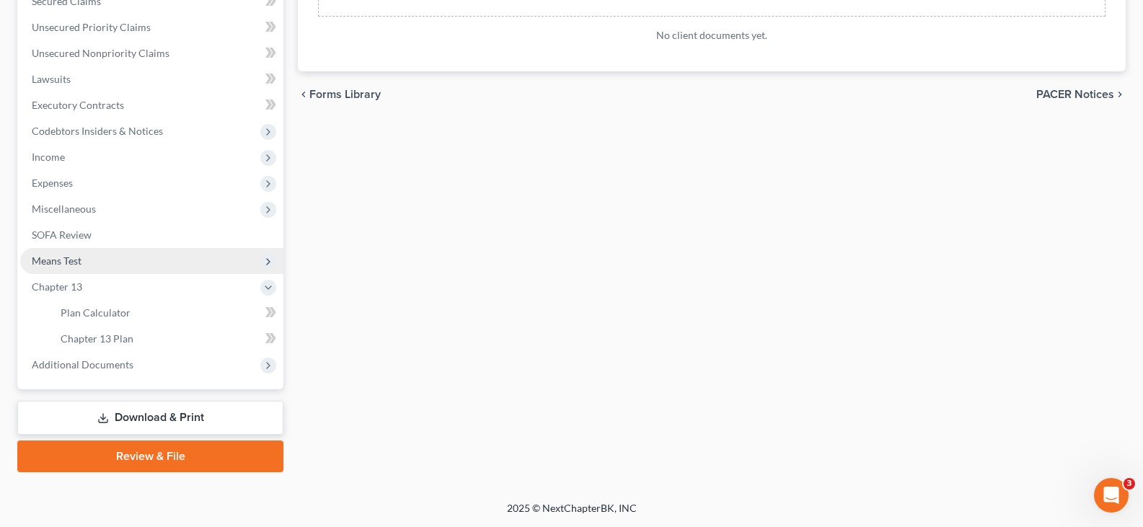
click at [58, 262] on span "Means Test" at bounding box center [57, 261] width 50 height 12
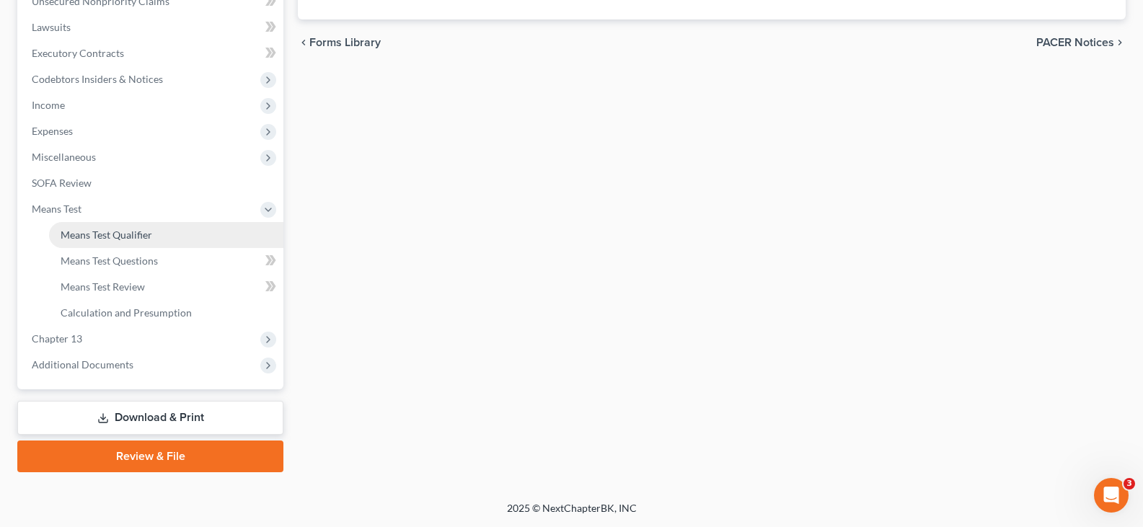
click at [101, 233] on span "Means Test Qualifier" at bounding box center [107, 235] width 92 height 12
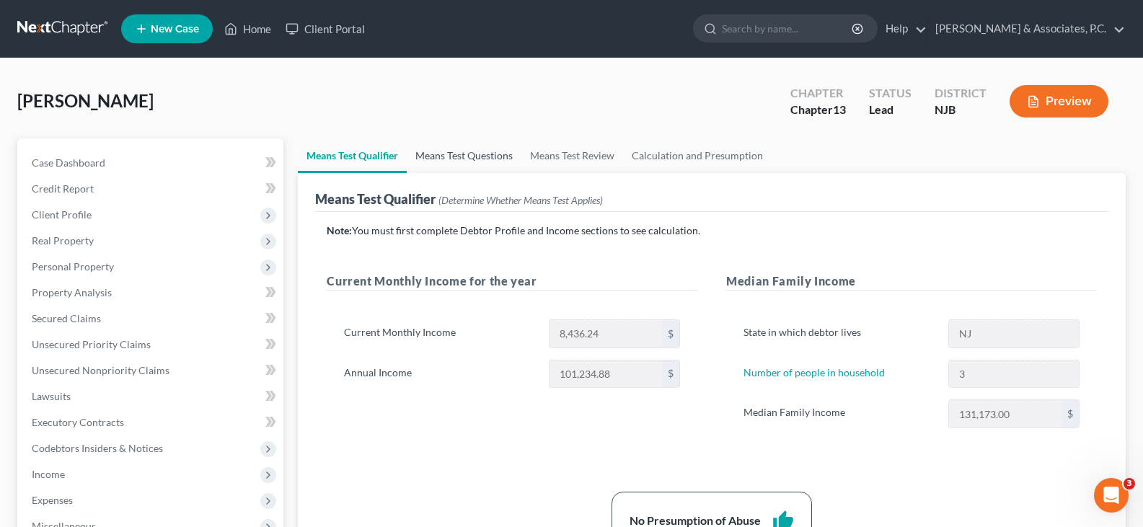
click at [459, 154] on link "Means Test Questions" at bounding box center [464, 155] width 115 height 35
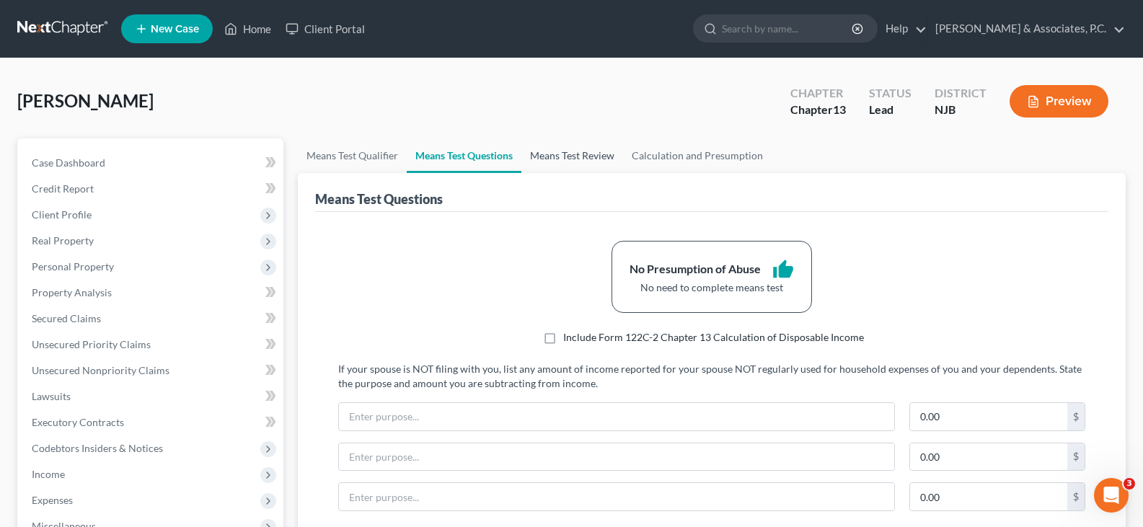
click at [556, 159] on link "Means Test Review" at bounding box center [572, 155] width 102 height 35
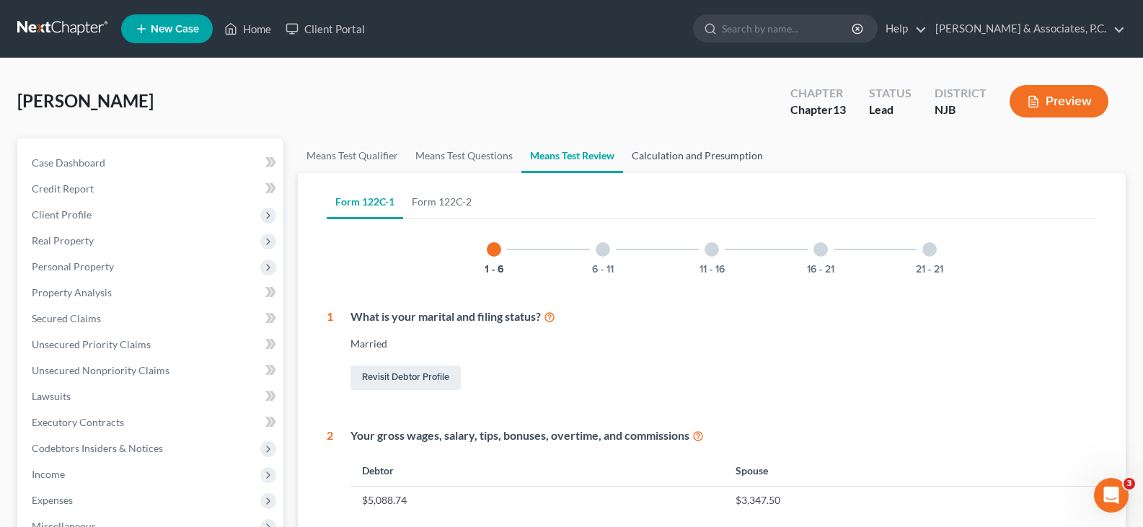
click at [681, 156] on link "Calculation and Presumption" at bounding box center [697, 155] width 149 height 35
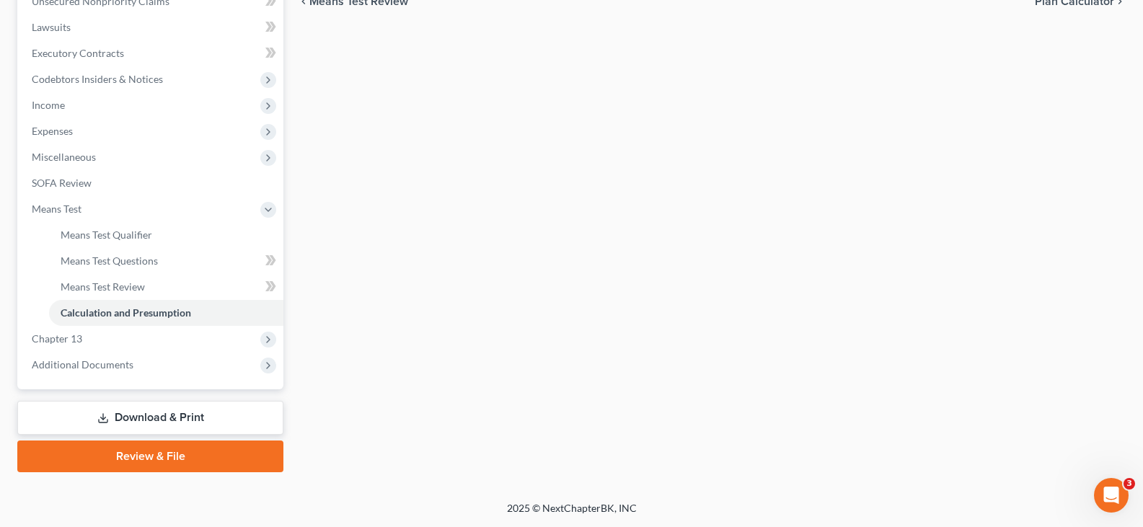
click at [140, 415] on link "Download & Print" at bounding box center [150, 418] width 266 height 34
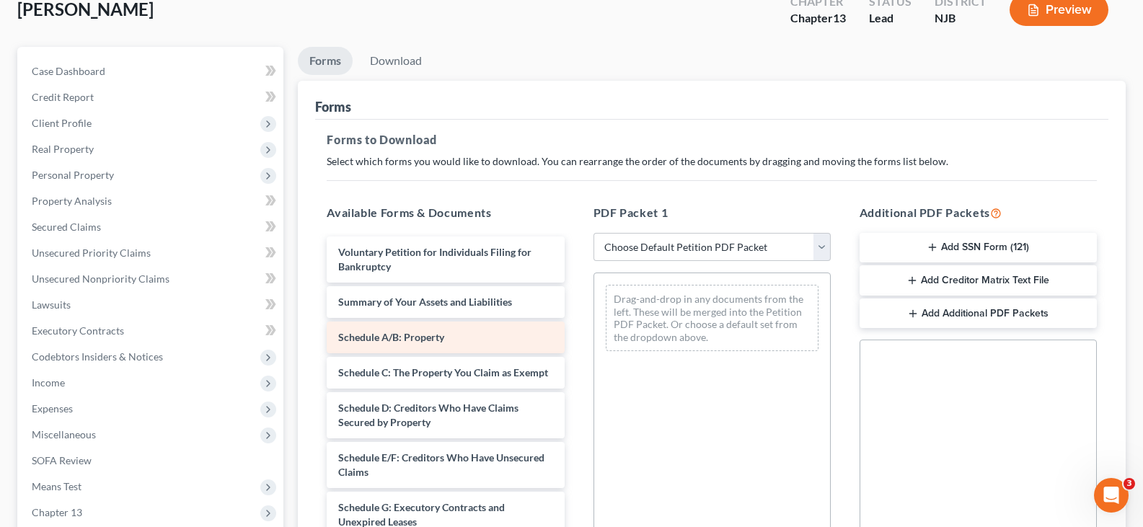
scroll to position [216, 0]
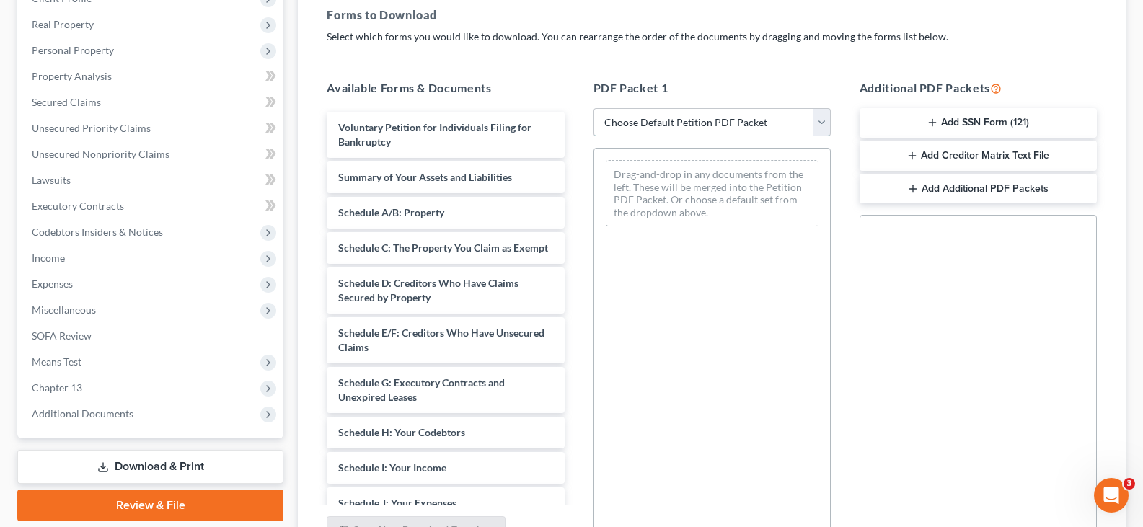
click at [815, 123] on select "Choose Default Petition PDF Packet Complete Bankruptcy Petition (all forms and …" at bounding box center [712, 122] width 237 height 29
click at [594, 108] on select "Choose Default Petition PDF Packet Complete Bankruptcy Petition (all forms and …" at bounding box center [712, 122] width 237 height 29
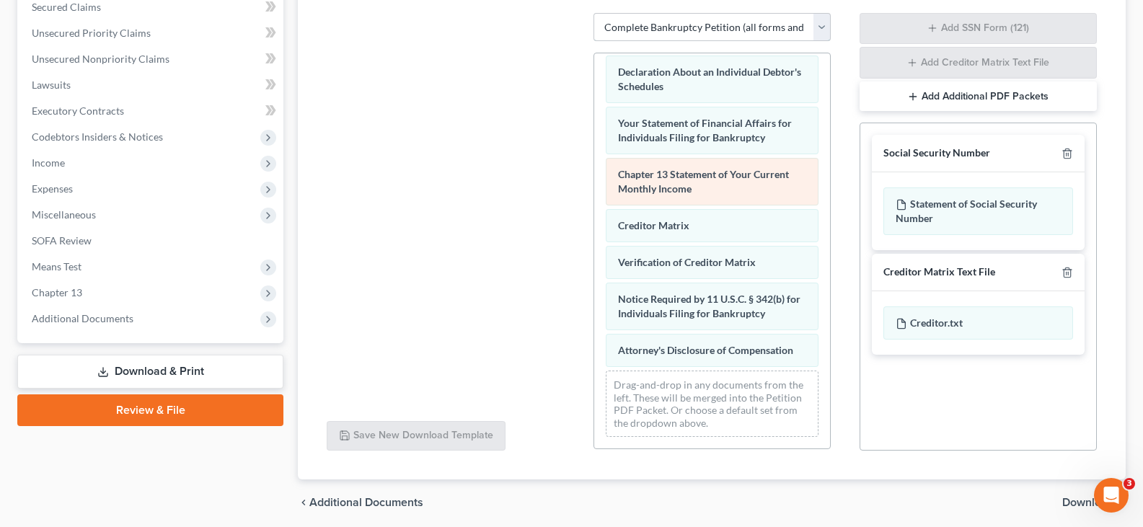
scroll to position [365, 0]
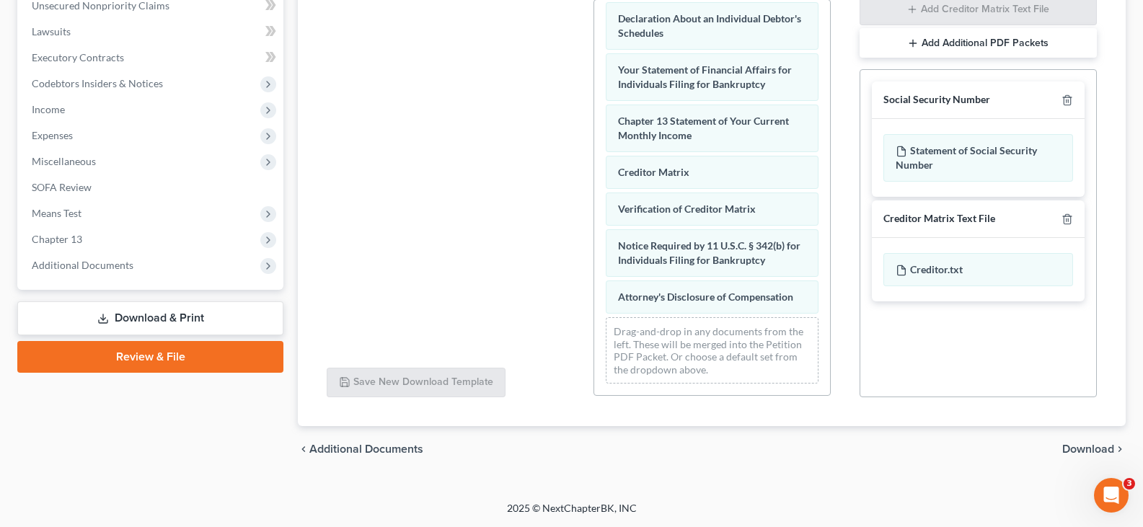
click at [1085, 446] on span "Download" at bounding box center [1088, 450] width 52 height 12
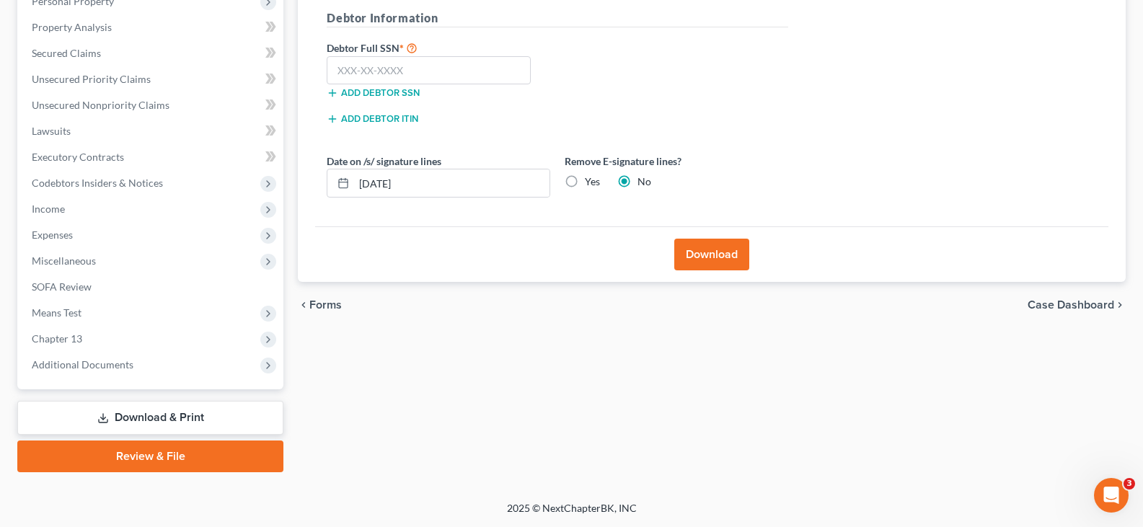
scroll to position [265, 0]
click at [371, 78] on input "text" at bounding box center [429, 70] width 204 height 29
drag, startPoint x: 569, startPoint y: 184, endPoint x: 614, endPoint y: 220, distance: 58.0
click at [585, 182] on label "Yes" at bounding box center [592, 182] width 15 height 14
click at [591, 182] on input "Yes" at bounding box center [595, 179] width 9 height 9
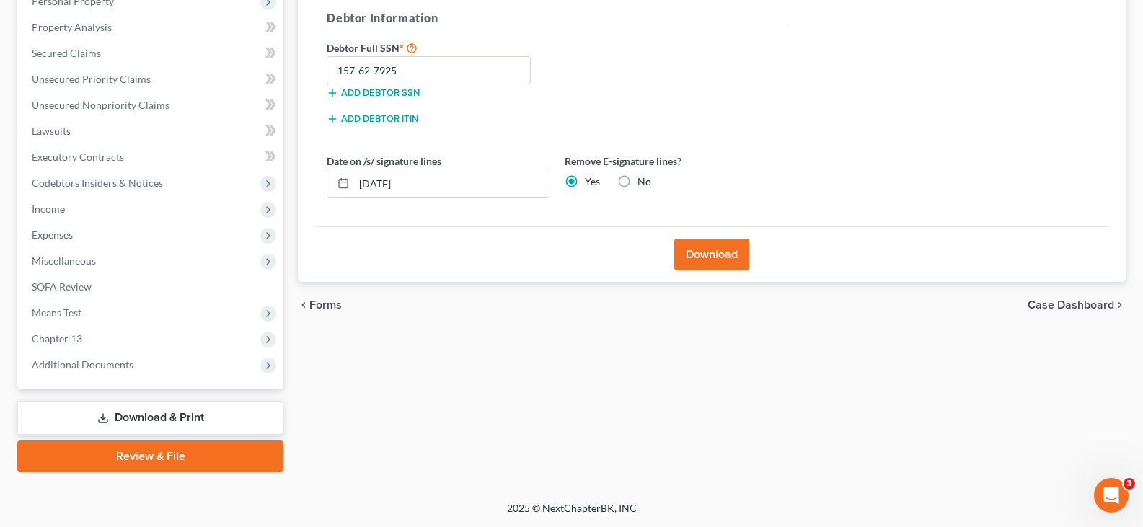
click at [702, 257] on button "Download" at bounding box center [711, 255] width 75 height 32
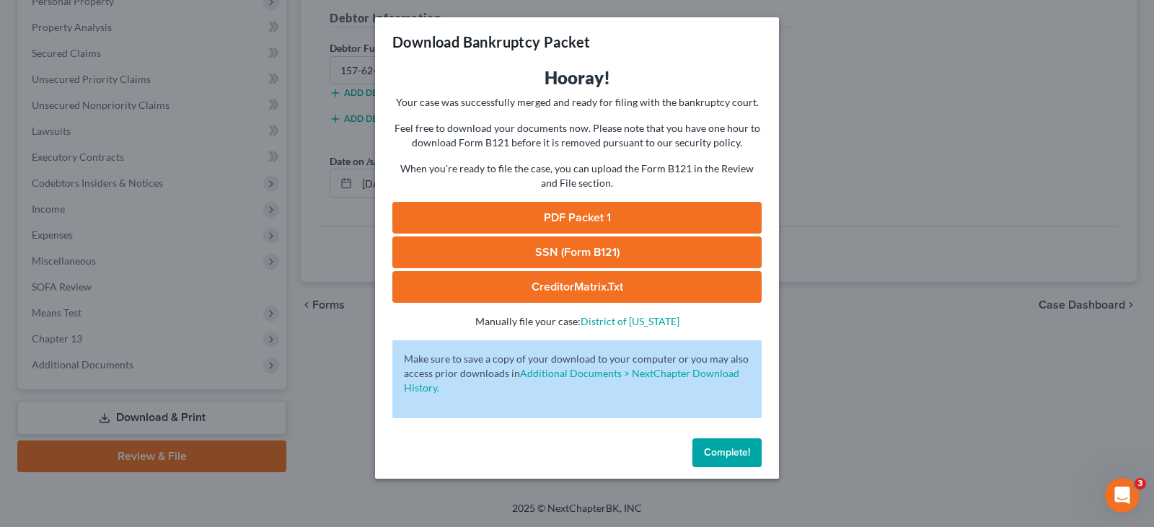
drag, startPoint x: 573, startPoint y: 245, endPoint x: 460, endPoint y: 194, distance: 123.6
click at [573, 245] on link "SSN (Form B121)" at bounding box center [576, 253] width 369 height 32
click at [560, 215] on link "PDF Packet 1" at bounding box center [576, 218] width 369 height 32
click at [732, 453] on span "Complete!" at bounding box center [727, 452] width 46 height 12
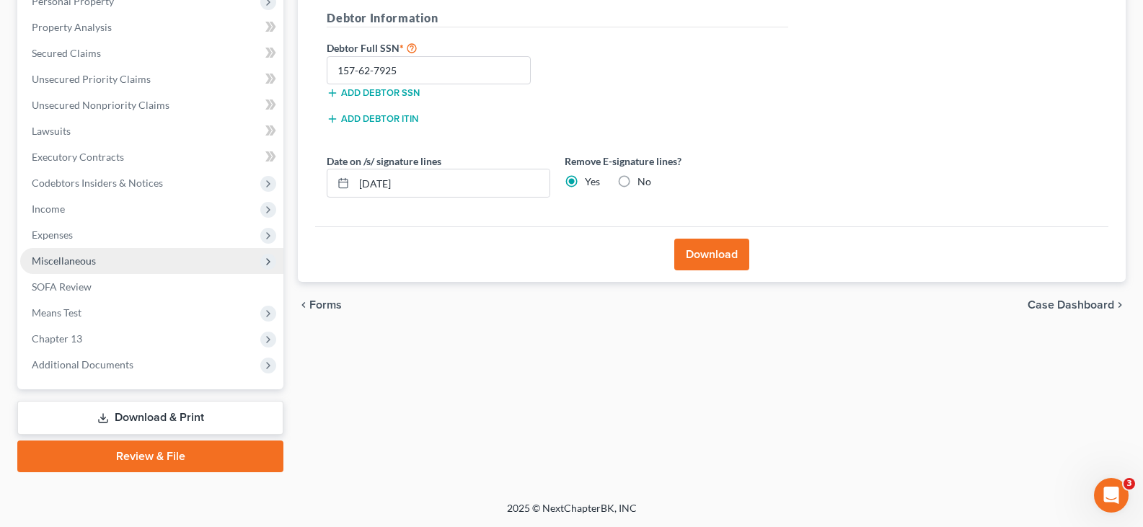
click at [63, 261] on span "Miscellaneous" at bounding box center [64, 261] width 64 height 12
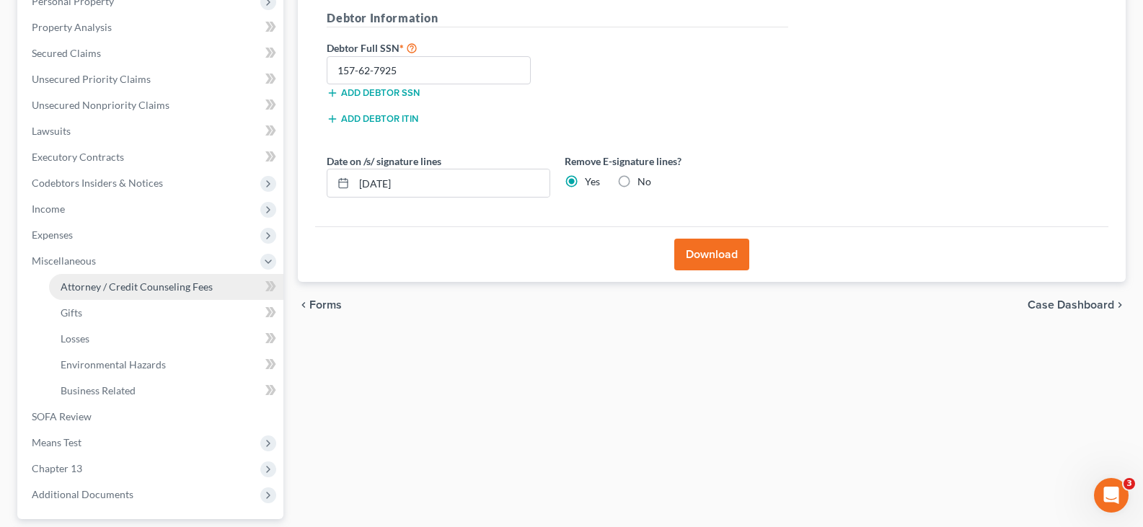
click at [89, 287] on span "Attorney / Credit Counseling Fees" at bounding box center [137, 287] width 152 height 12
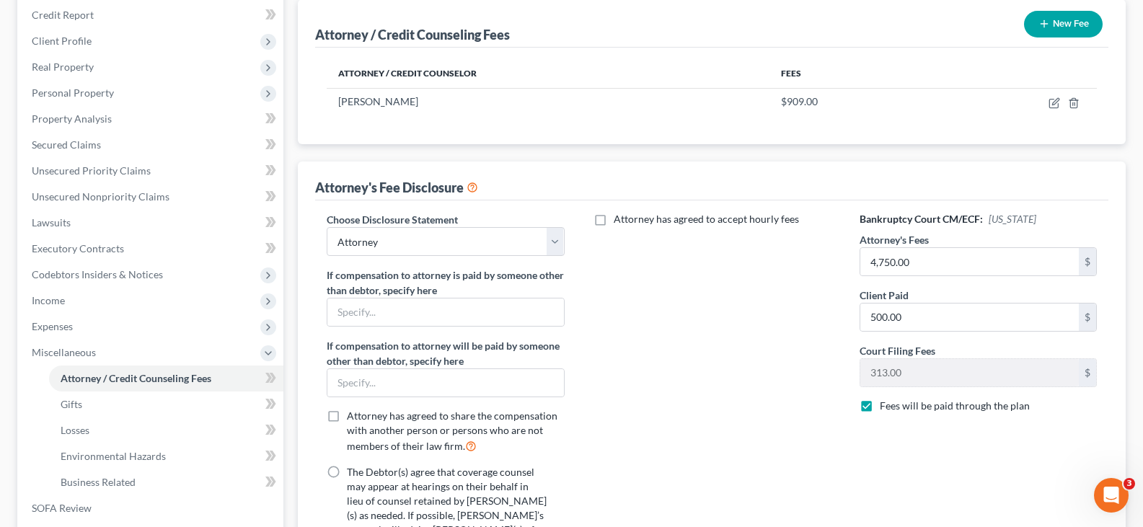
scroll to position [361, 0]
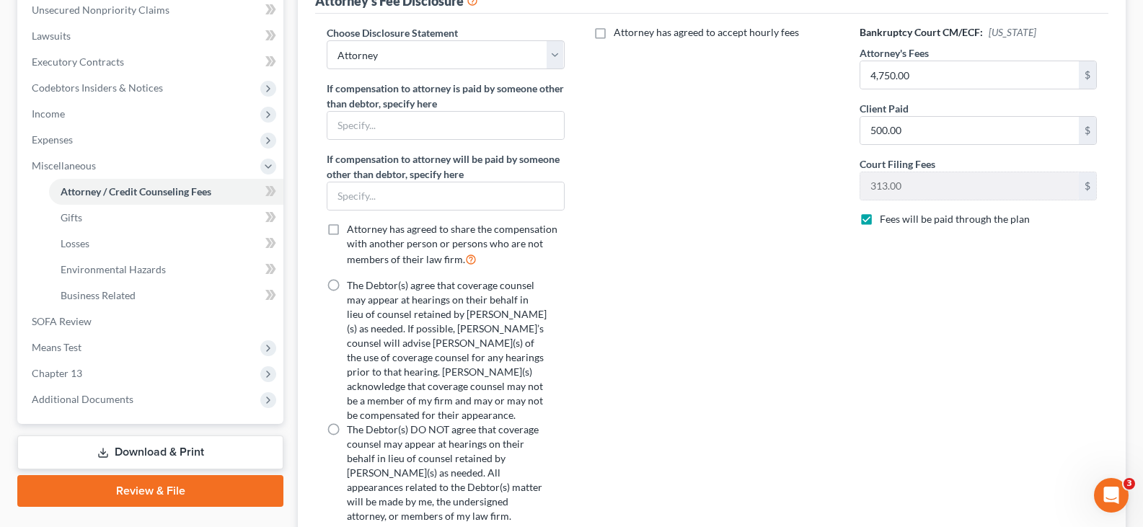
click at [345, 226] on div "Attorney has agreed to share the compensation with another person or persons wh…" at bounding box center [445, 244] width 237 height 45
click at [347, 284] on label "The Debtor(s) agree that coverage counsel may appear at hearings on their behal…" at bounding box center [447, 350] width 200 height 144
click at [353, 284] on input "The Debtor(s) agree that coverage counsel may appear at hearings on their behal…" at bounding box center [357, 282] width 9 height 9
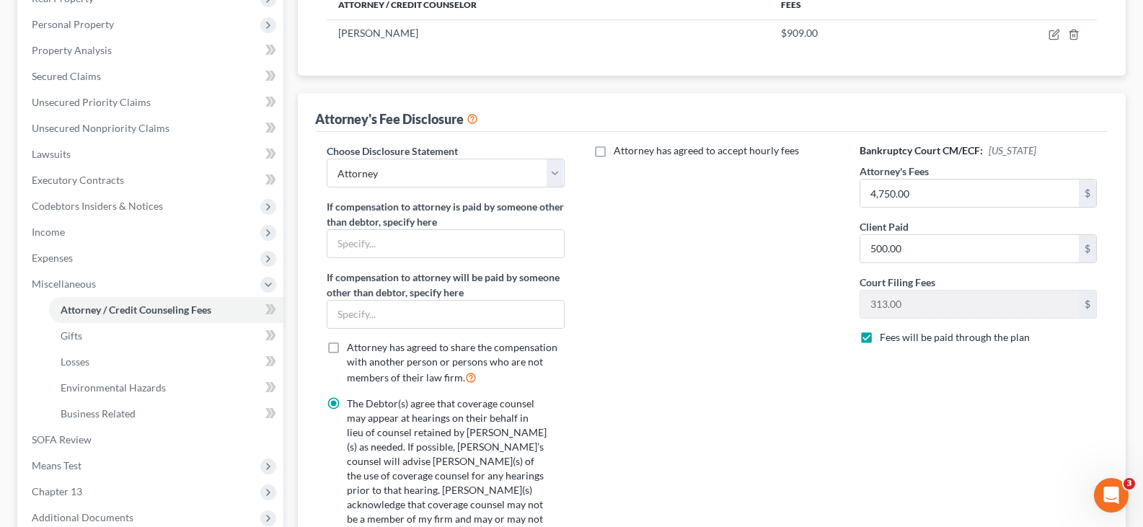
scroll to position [112, 0]
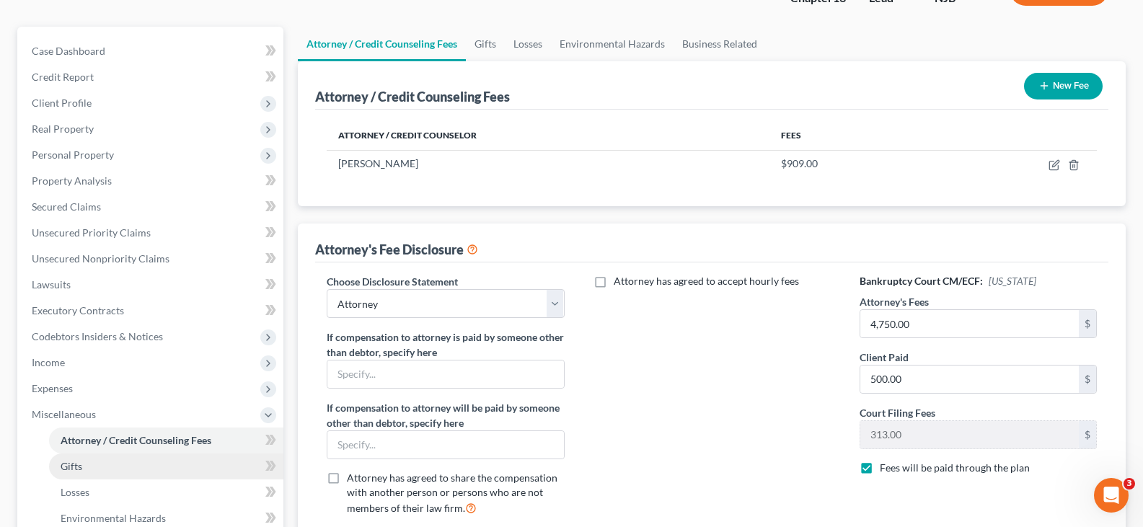
click at [81, 474] on link "Gifts" at bounding box center [166, 467] width 234 height 26
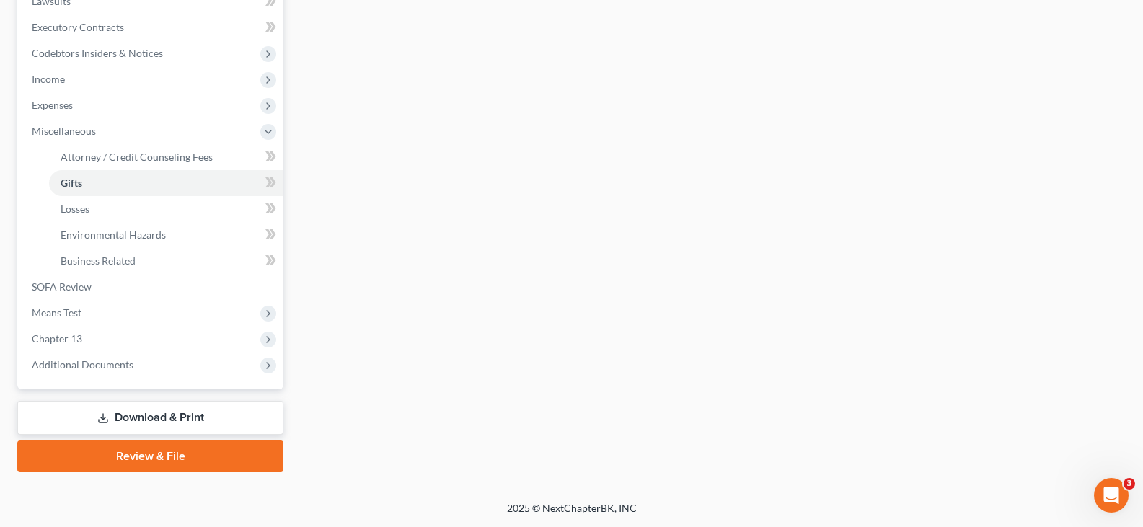
click at [124, 426] on link "Download & Print" at bounding box center [150, 418] width 266 height 34
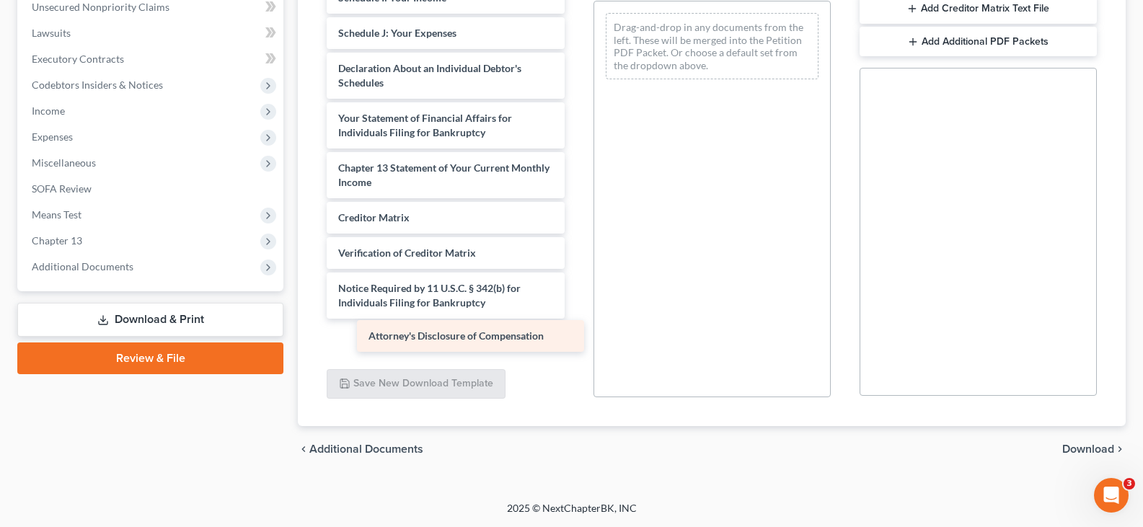
scroll to position [302, 0]
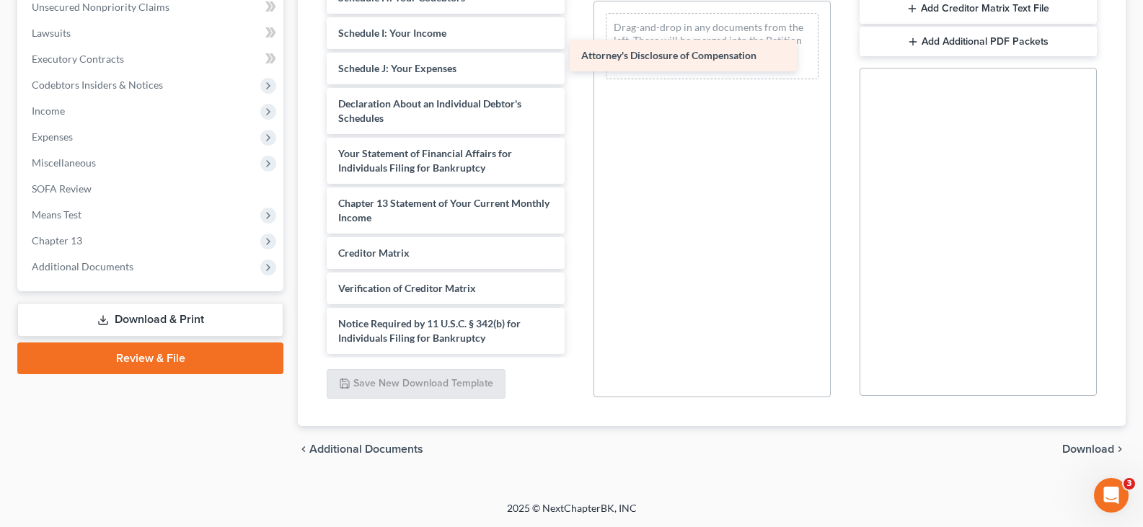
drag, startPoint x: 444, startPoint y: 334, endPoint x: 687, endPoint y: 43, distance: 378.8
click at [575, 43] on div "Attorney's Disclosure of Compensation Voluntary Petition for Individuals Filing…" at bounding box center [445, 15] width 260 height 677
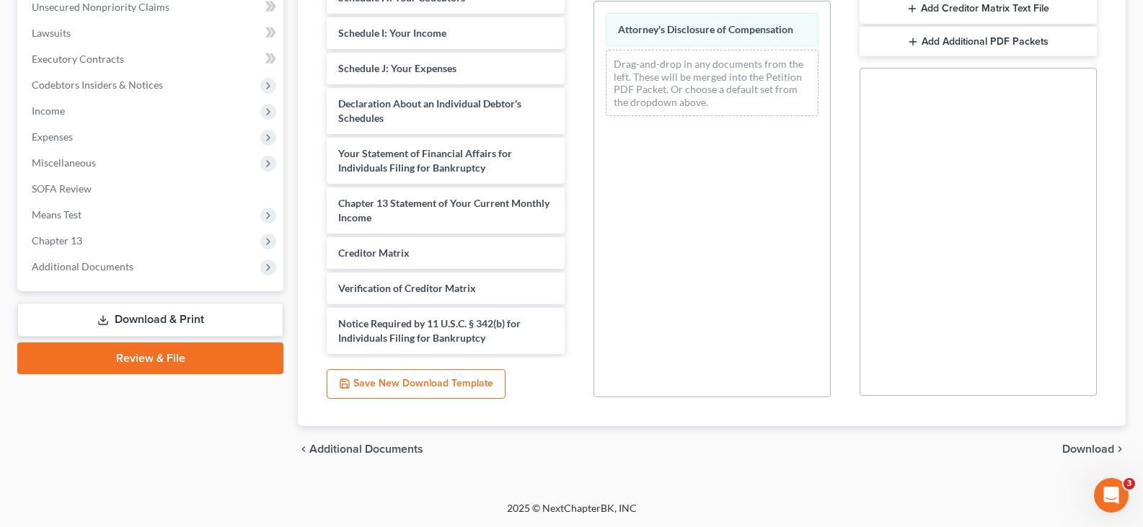
click at [1082, 451] on span "Download" at bounding box center [1088, 450] width 52 height 12
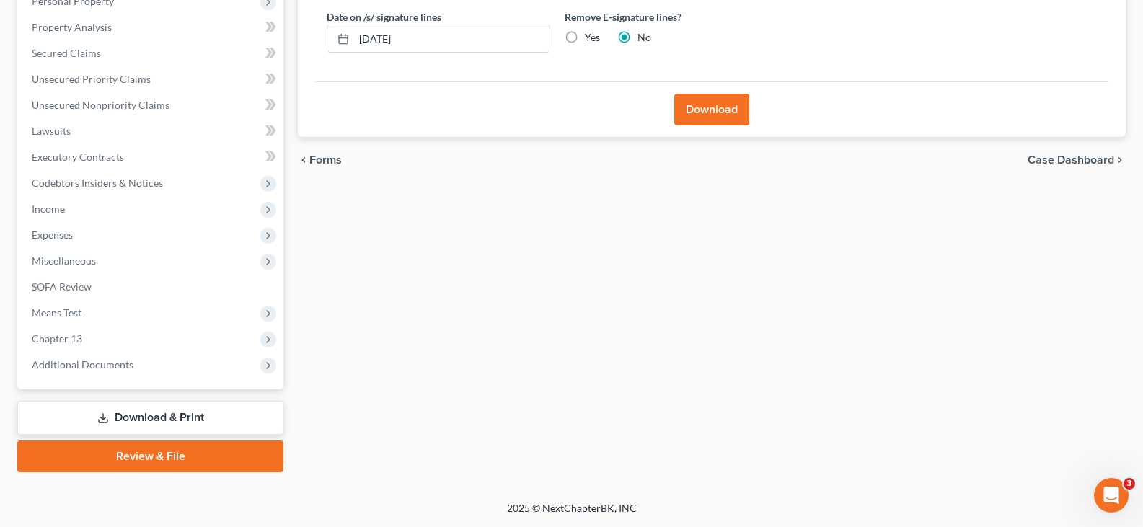
scroll to position [265, 0]
click at [585, 37] on label "Yes" at bounding box center [592, 37] width 15 height 14
click at [591, 37] on input "Yes" at bounding box center [595, 34] width 9 height 9
click at [697, 112] on button "Download" at bounding box center [711, 110] width 75 height 32
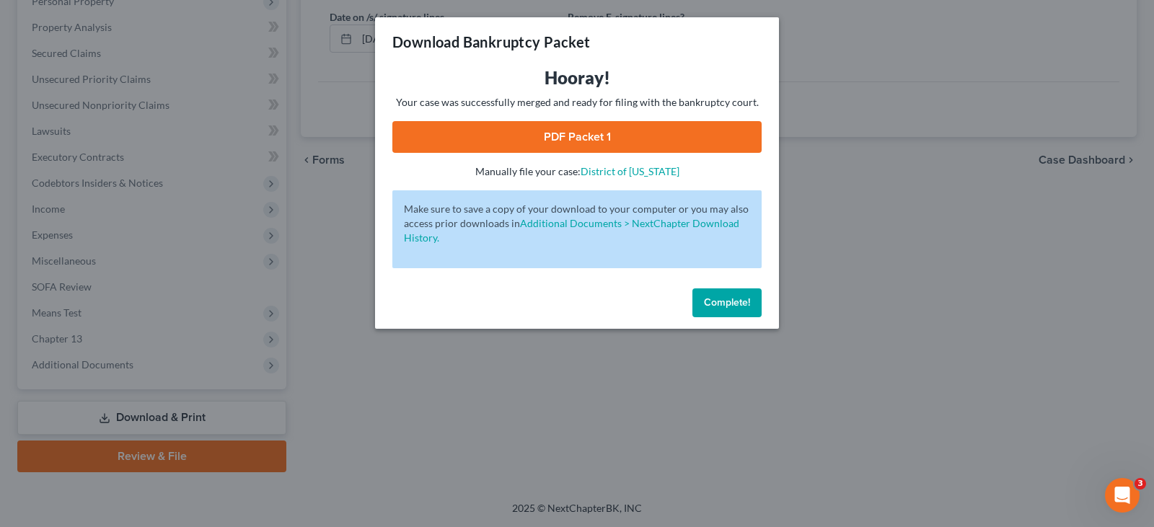
click at [596, 143] on link "PDF Packet 1" at bounding box center [576, 137] width 369 height 32
drag, startPoint x: 720, startPoint y: 309, endPoint x: 683, endPoint y: 304, distance: 37.1
click at [718, 312] on button "Complete!" at bounding box center [726, 302] width 69 height 29
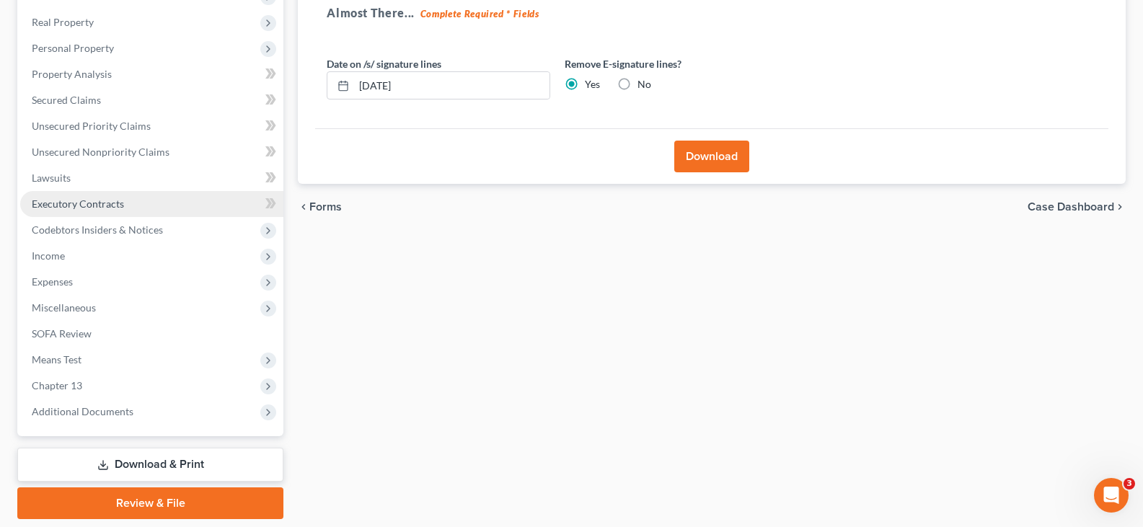
scroll to position [193, 0]
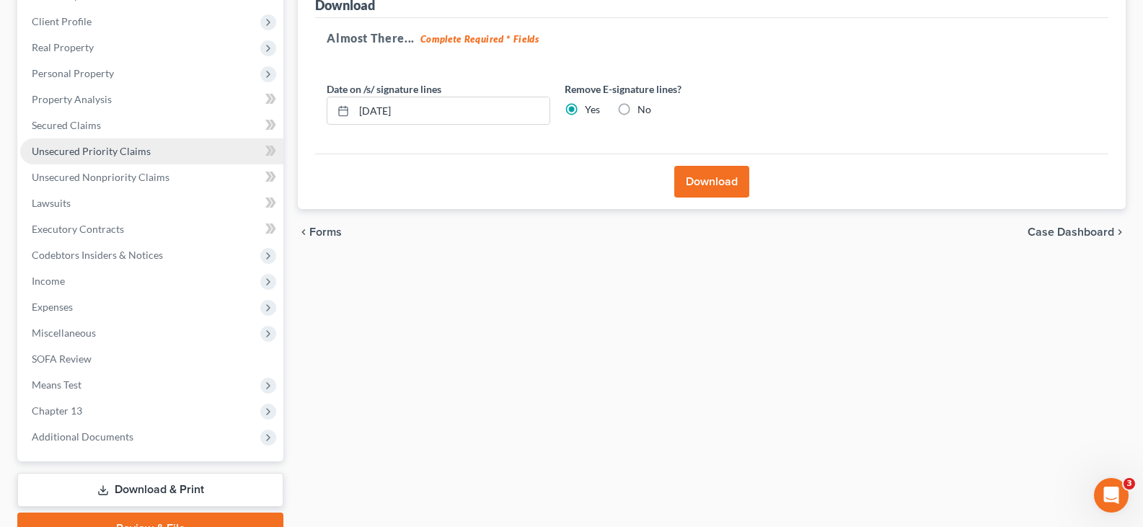
click at [83, 150] on span "Unsecured Priority Claims" at bounding box center [91, 151] width 119 height 12
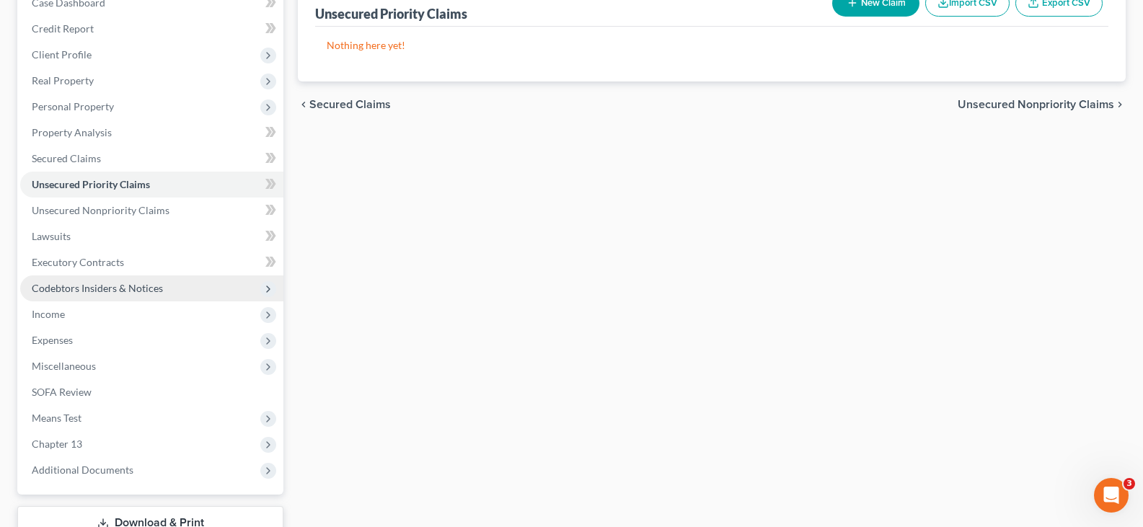
scroll to position [265, 0]
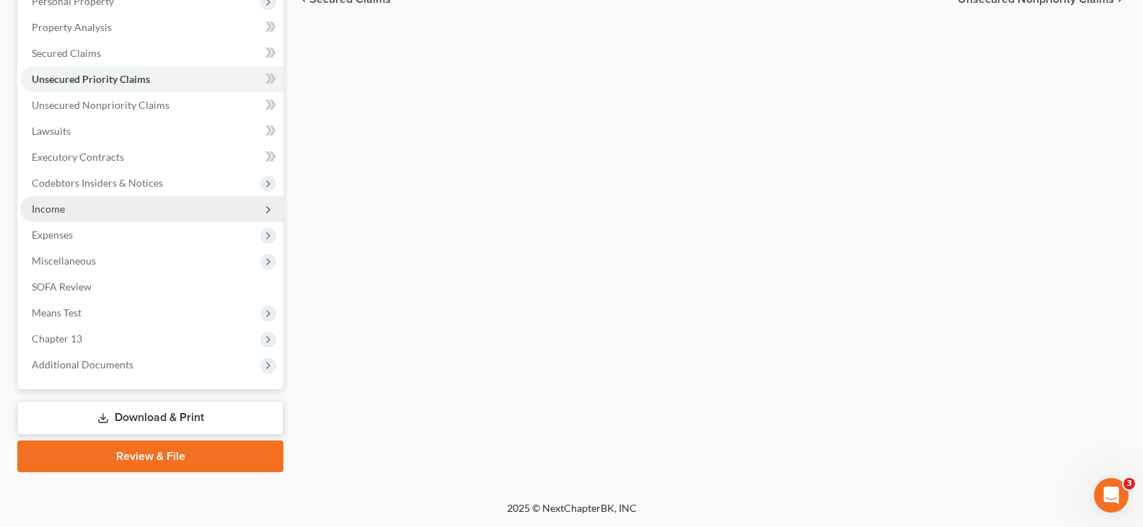
click at [45, 206] on span "Income" at bounding box center [48, 209] width 33 height 12
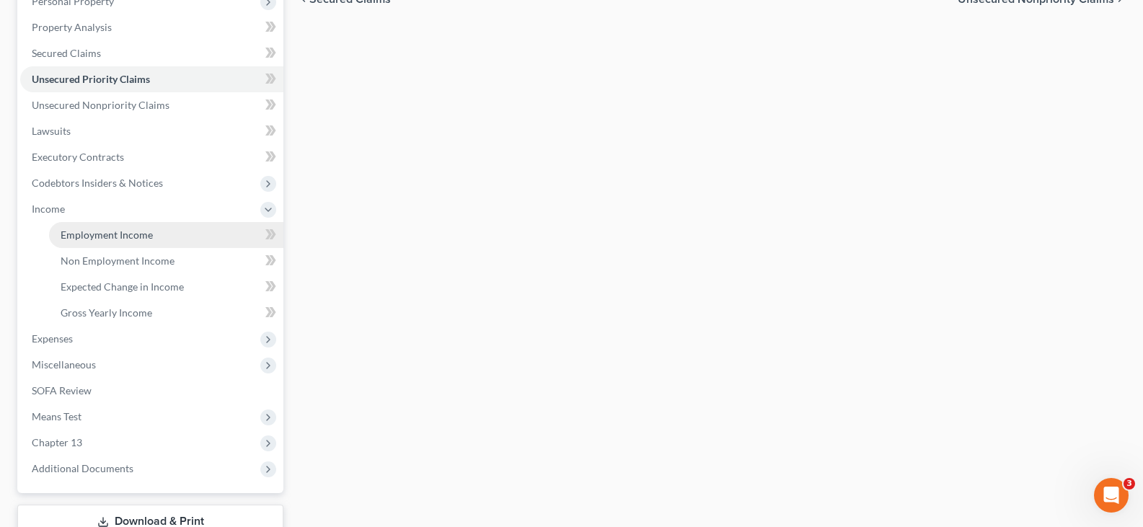
click at [92, 233] on span "Employment Income" at bounding box center [107, 235] width 92 height 12
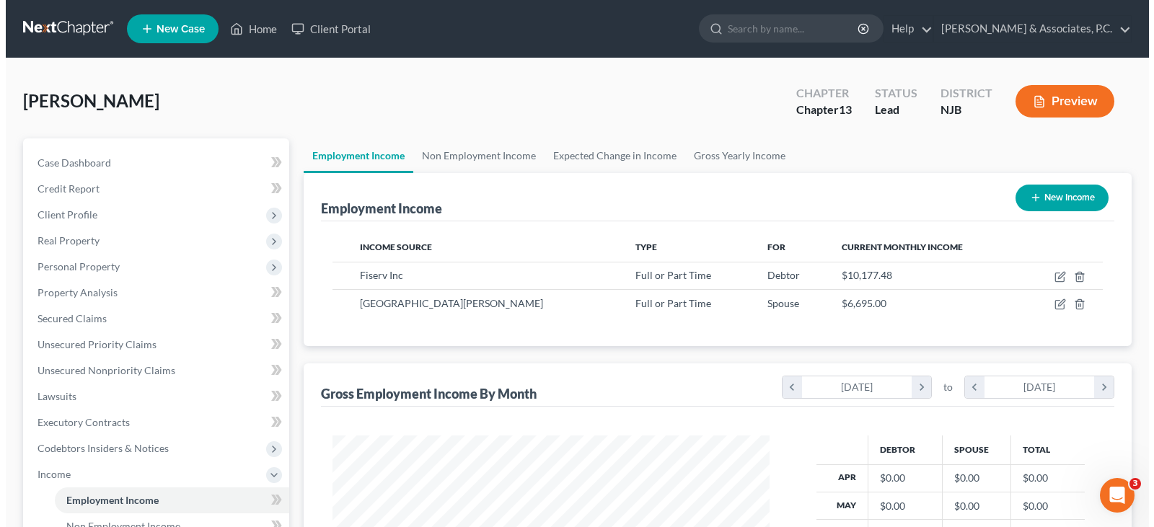
scroll to position [259, 466]
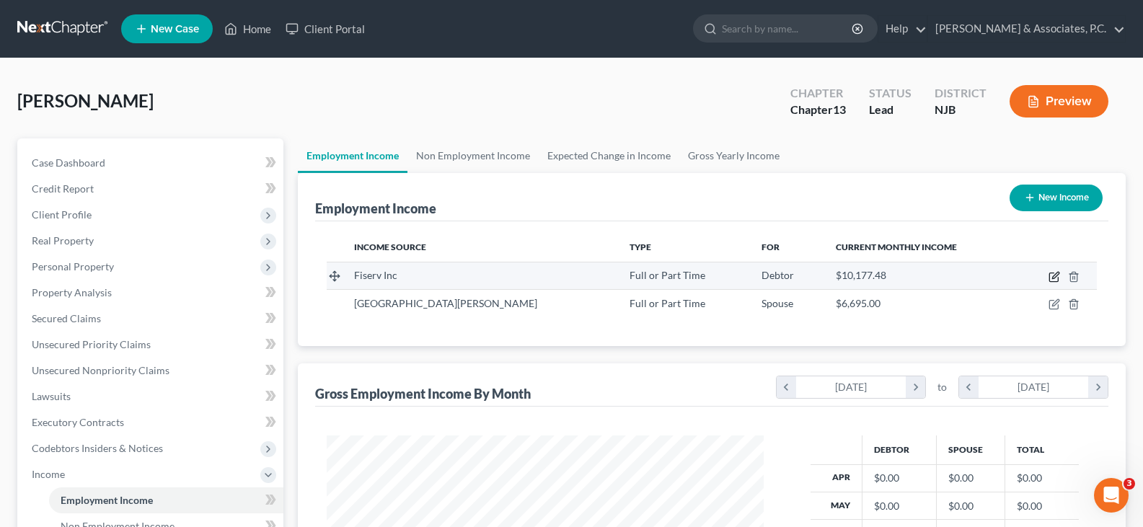
click at [1051, 273] on icon "button" at bounding box center [1053, 277] width 9 height 9
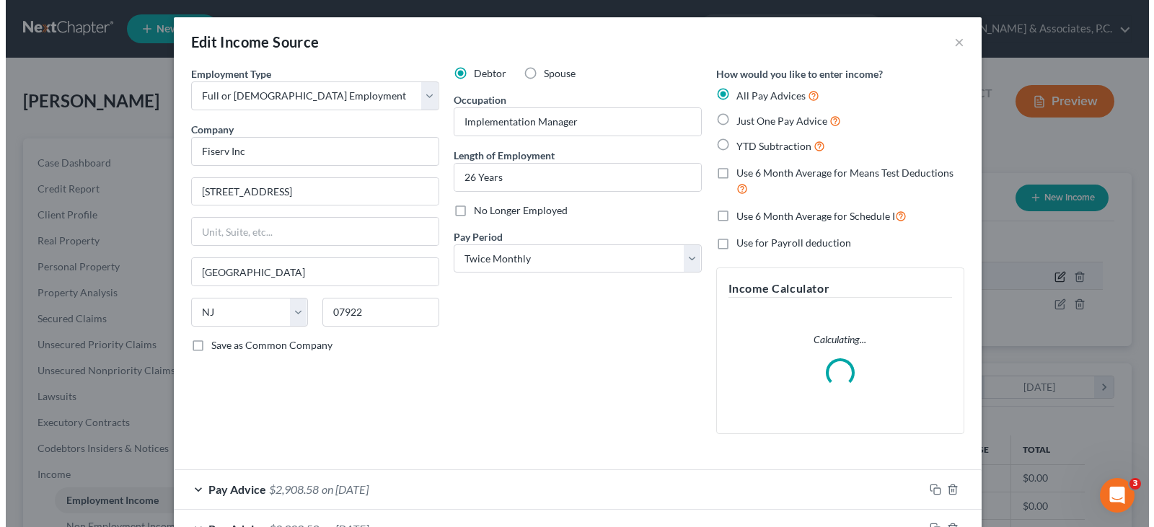
scroll to position [259, 471]
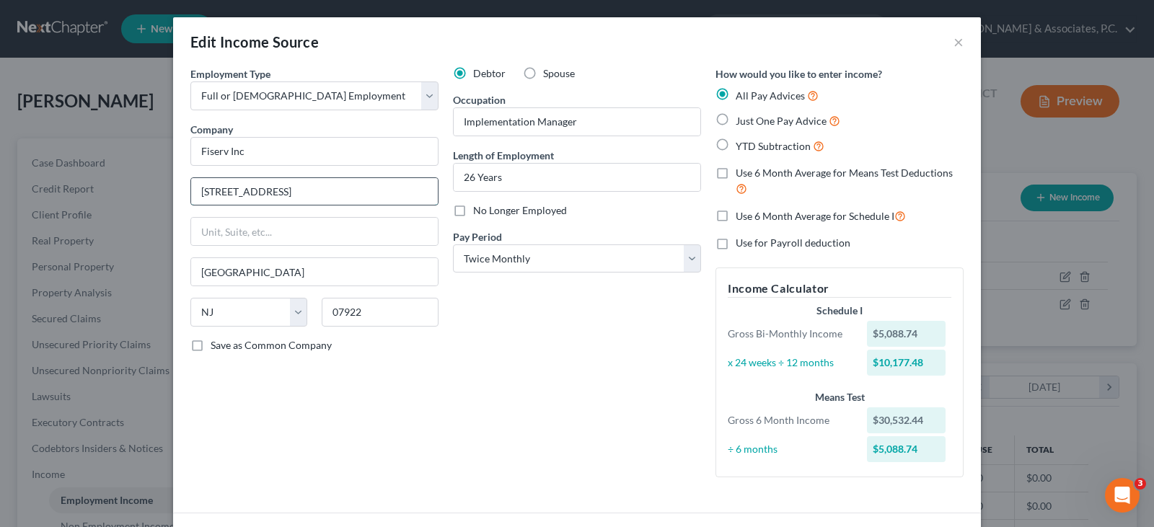
click at [244, 187] on input "[STREET_ADDRESS]" at bounding box center [314, 191] width 247 height 27
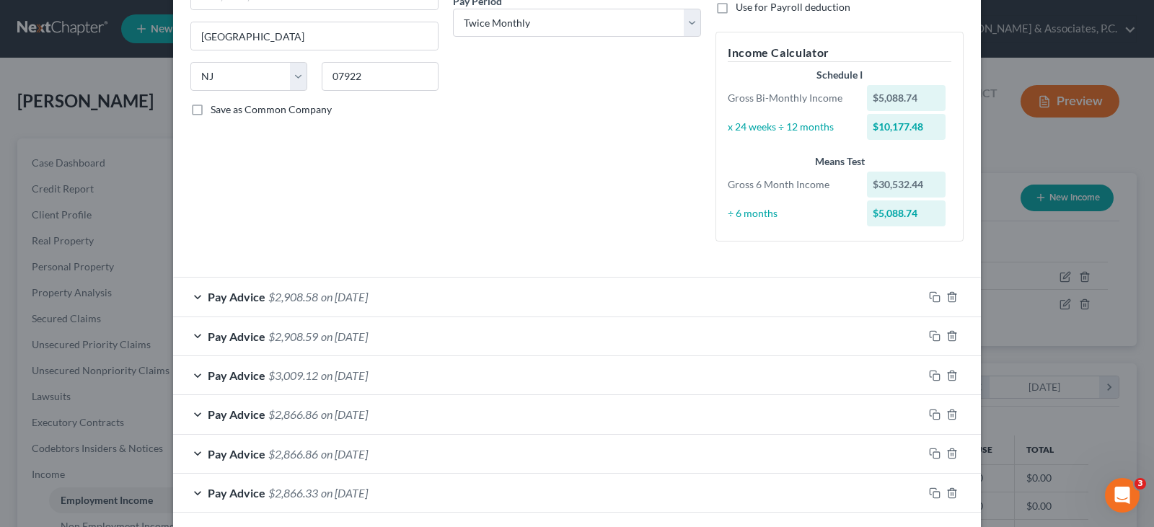
scroll to position [301, 0]
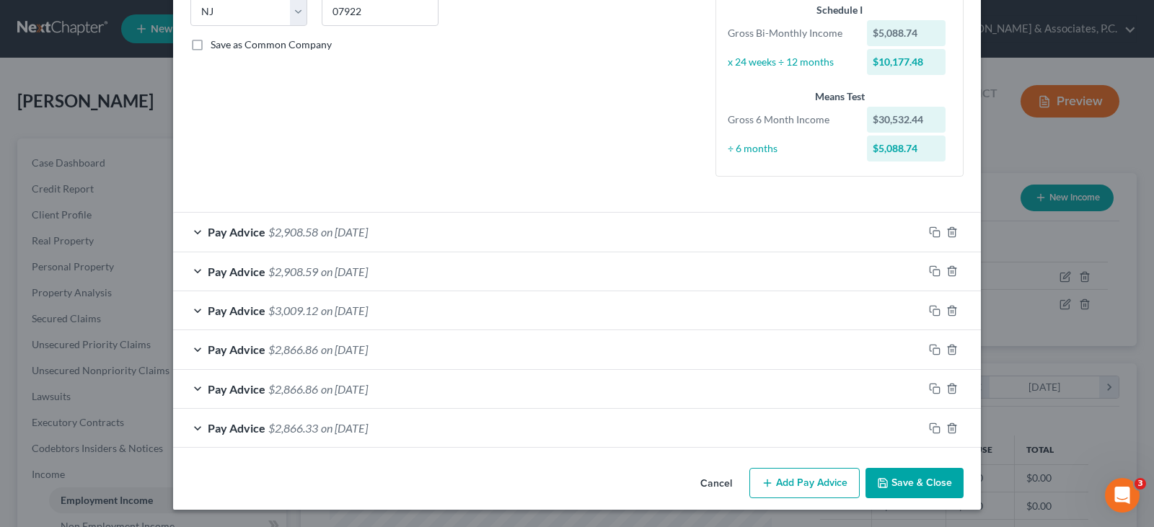
drag, startPoint x: 924, startPoint y: 487, endPoint x: 342, endPoint y: 319, distance: 605.9
click at [923, 487] on button "Save & Close" at bounding box center [914, 483] width 98 height 30
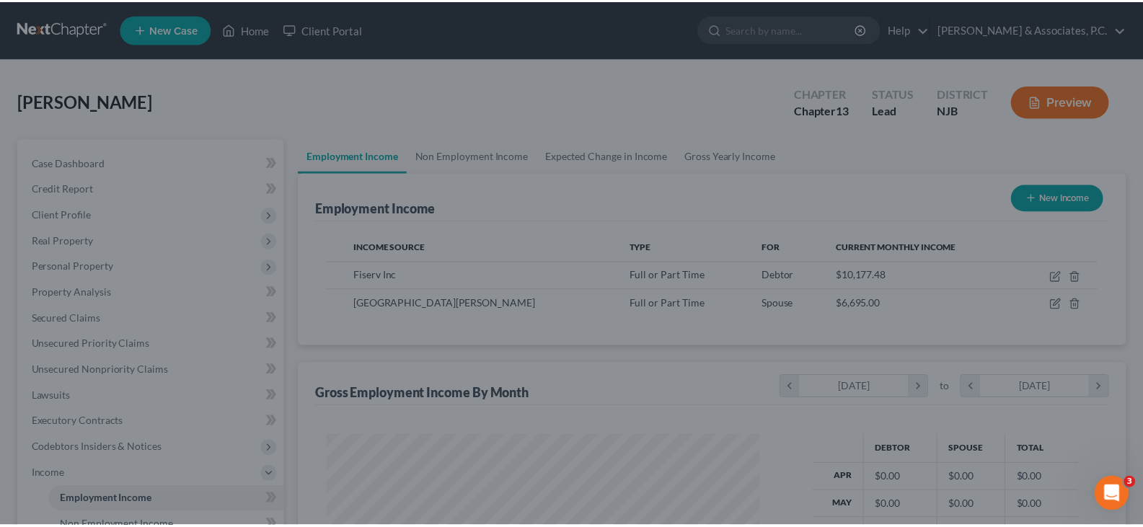
scroll to position [720891, 720683]
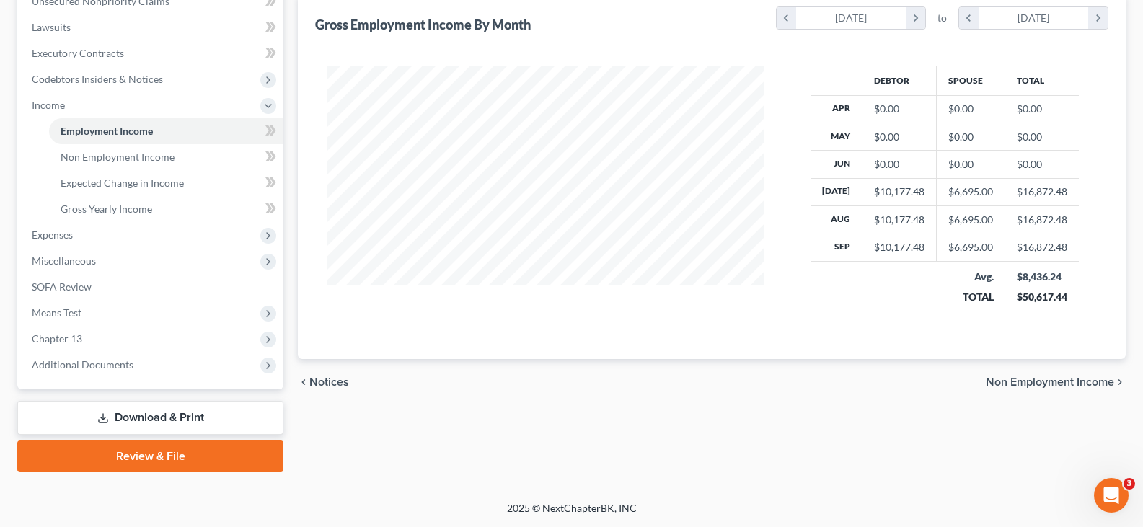
click at [133, 420] on link "Download & Print" at bounding box center [150, 418] width 266 height 34
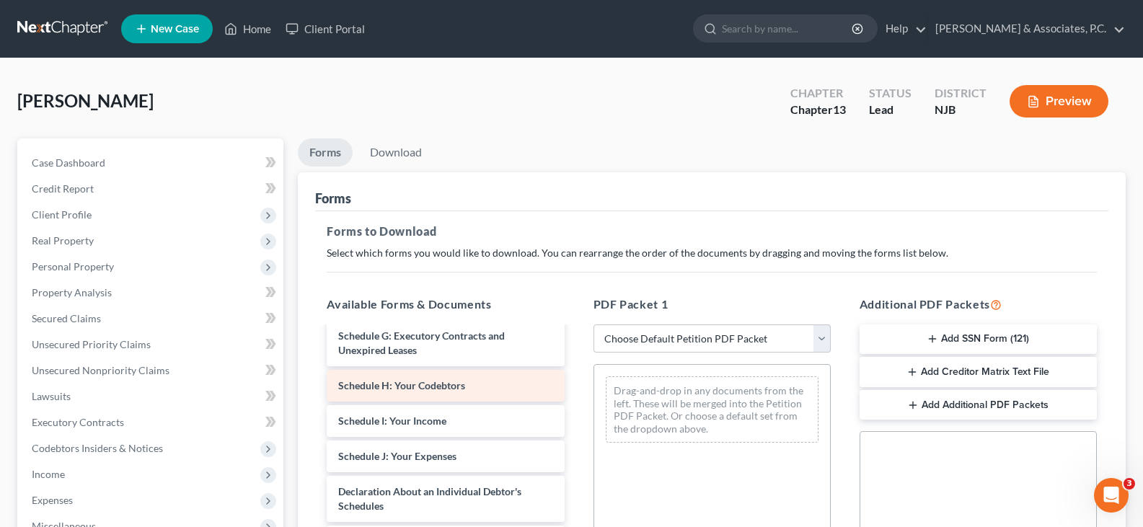
scroll to position [288, 0]
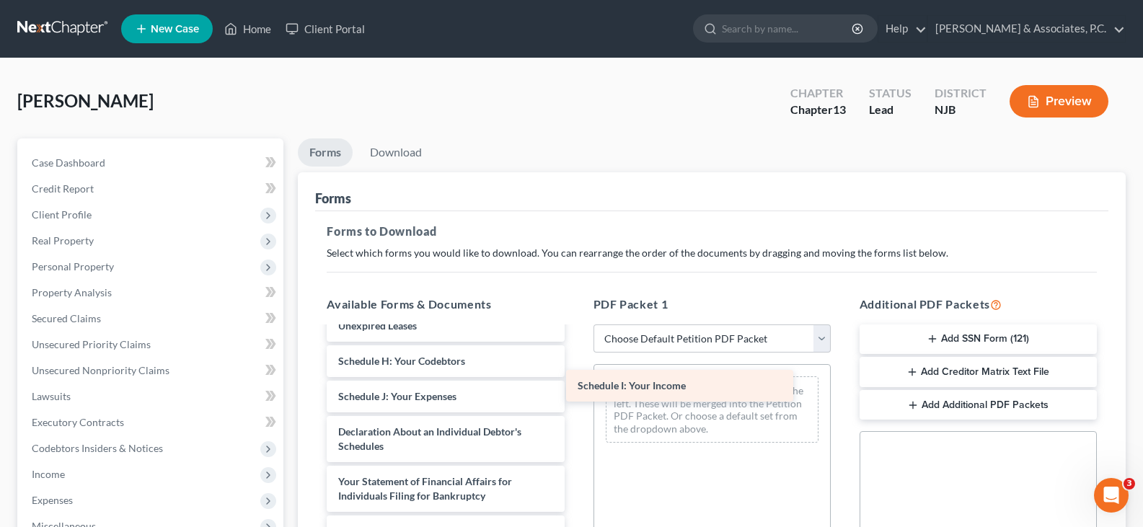
drag, startPoint x: 431, startPoint y: 412, endPoint x: 713, endPoint y: 377, distance: 284.1
click at [575, 390] on div "Schedule I: Your Income Voluntary Petition for Individuals Filing for Bankruptc…" at bounding box center [445, 378] width 260 height 677
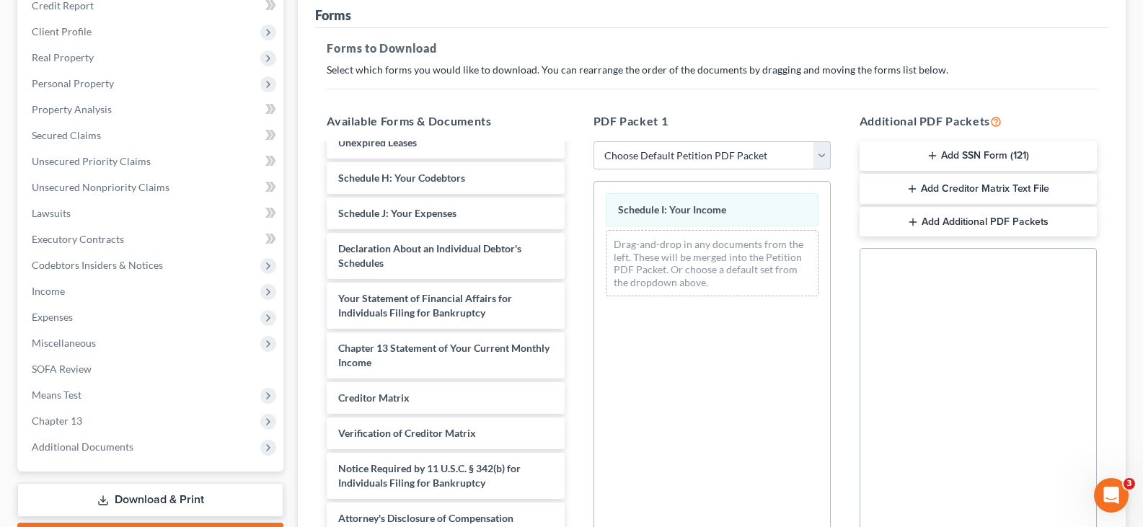
scroll to position [363, 0]
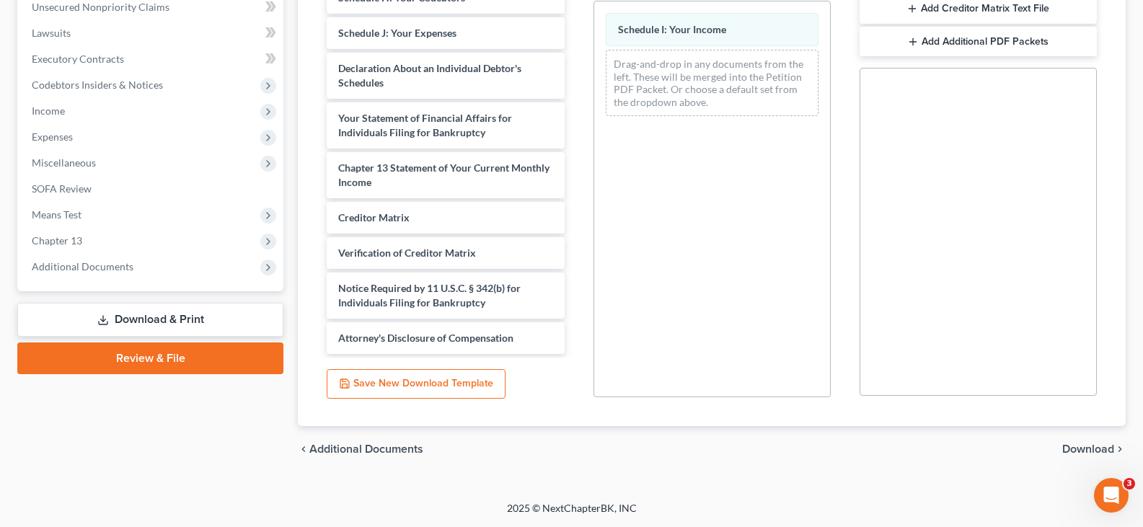
click at [1091, 446] on span "Download" at bounding box center [1088, 450] width 52 height 12
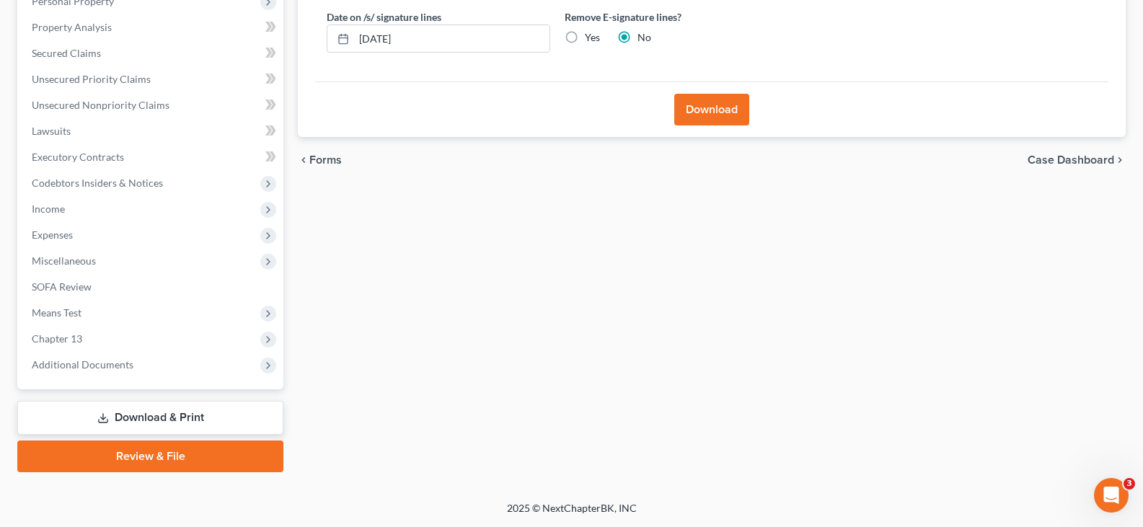
click at [718, 106] on button "Download" at bounding box center [711, 110] width 75 height 32
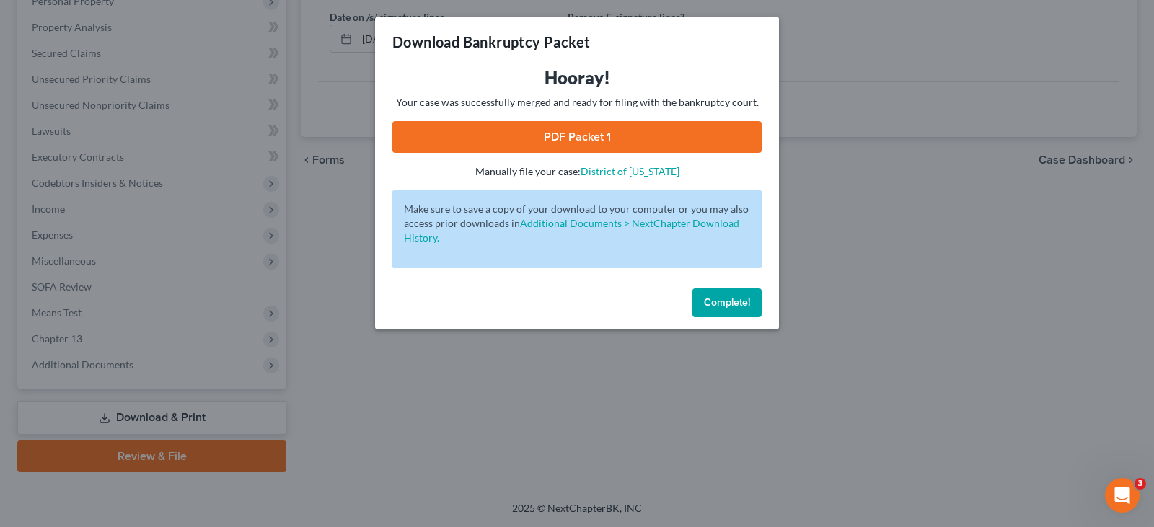
click at [534, 130] on link "PDF Packet 1" at bounding box center [576, 137] width 369 height 32
drag, startPoint x: 760, startPoint y: 306, endPoint x: 734, endPoint y: 300, distance: 26.6
click at [757, 305] on button "Complete!" at bounding box center [726, 302] width 69 height 29
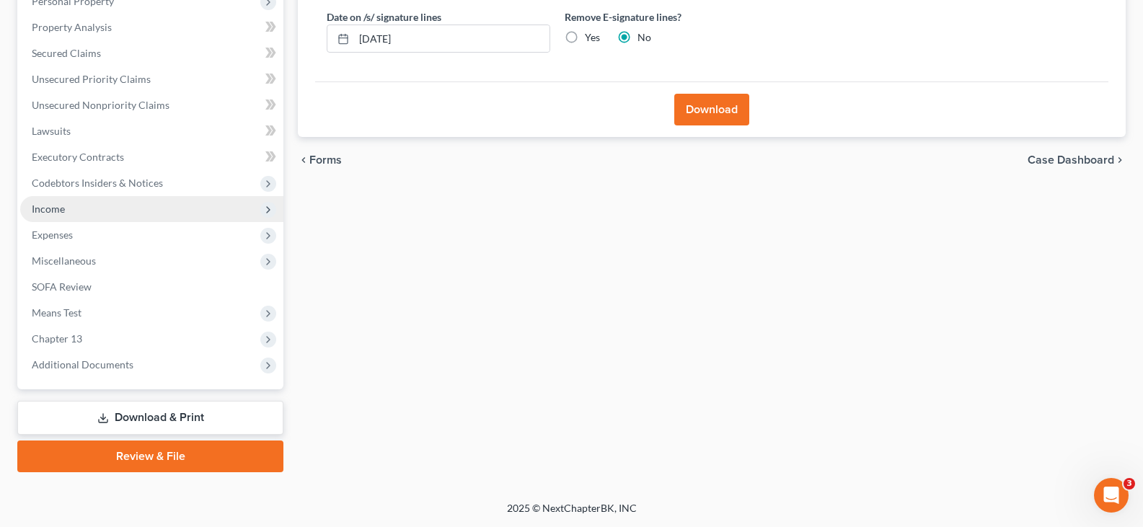
click at [48, 200] on span "Income" at bounding box center [151, 209] width 263 height 26
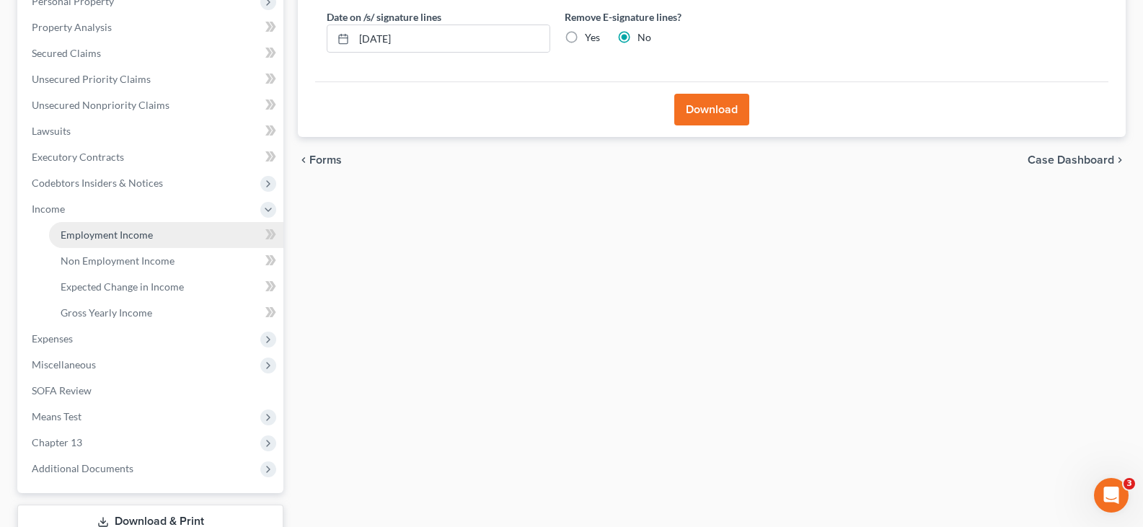
click at [79, 234] on span "Employment Income" at bounding box center [107, 235] width 92 height 12
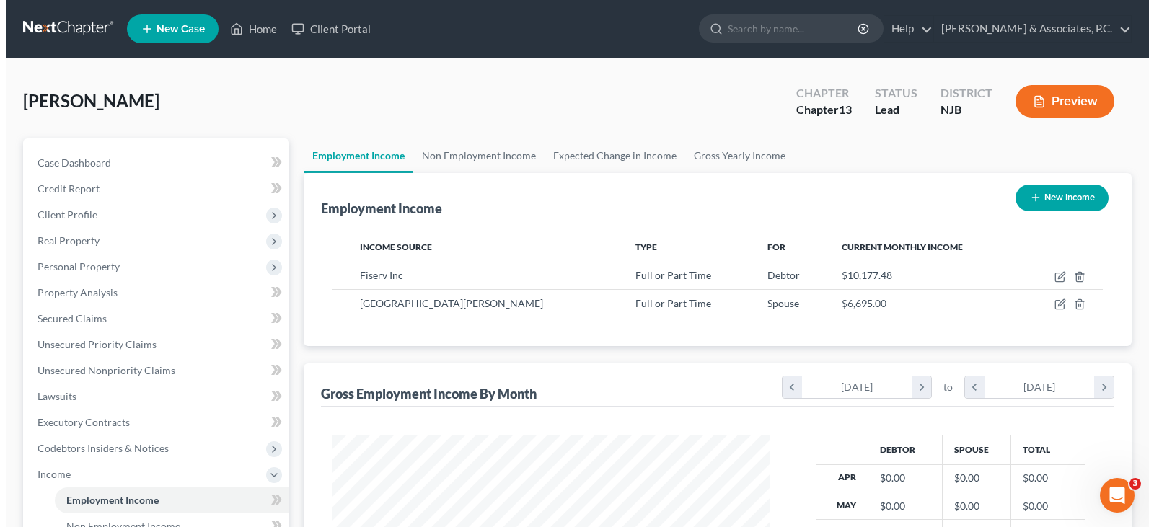
scroll to position [259, 466]
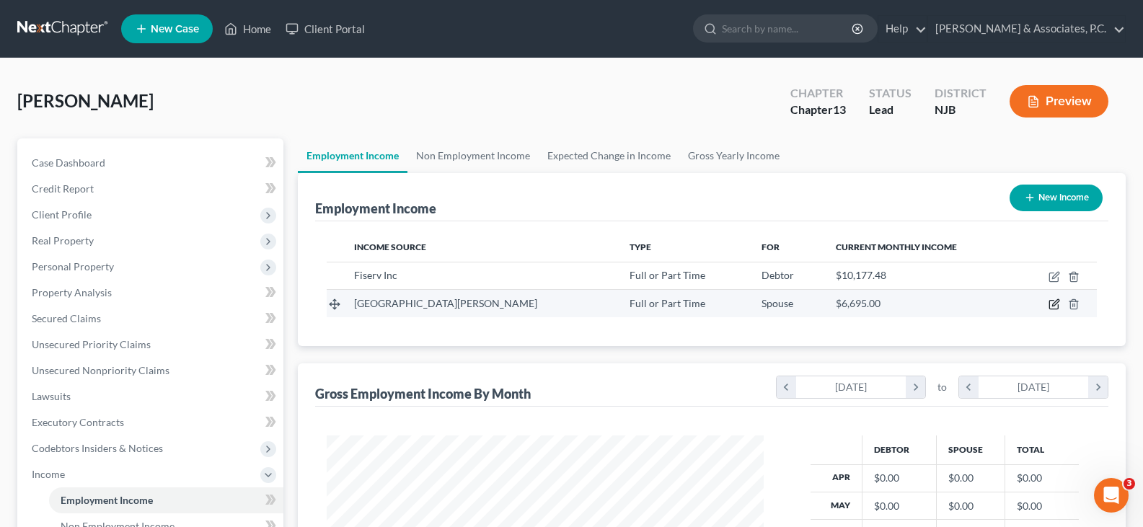
click at [1051, 302] on icon "button" at bounding box center [1055, 305] width 12 height 12
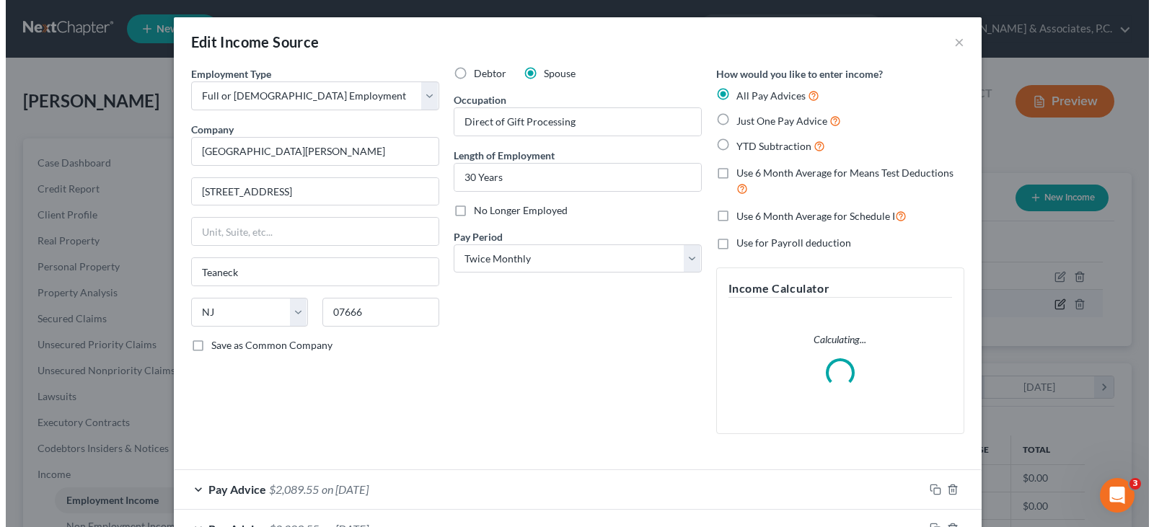
scroll to position [259, 471]
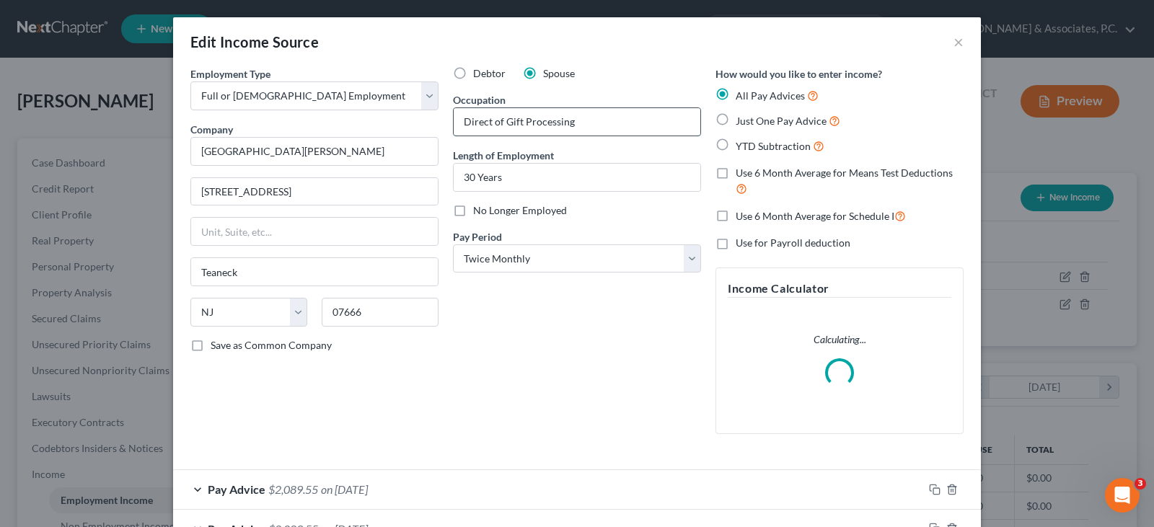
click at [485, 118] on input "Direct of Gift Processing" at bounding box center [577, 121] width 247 height 27
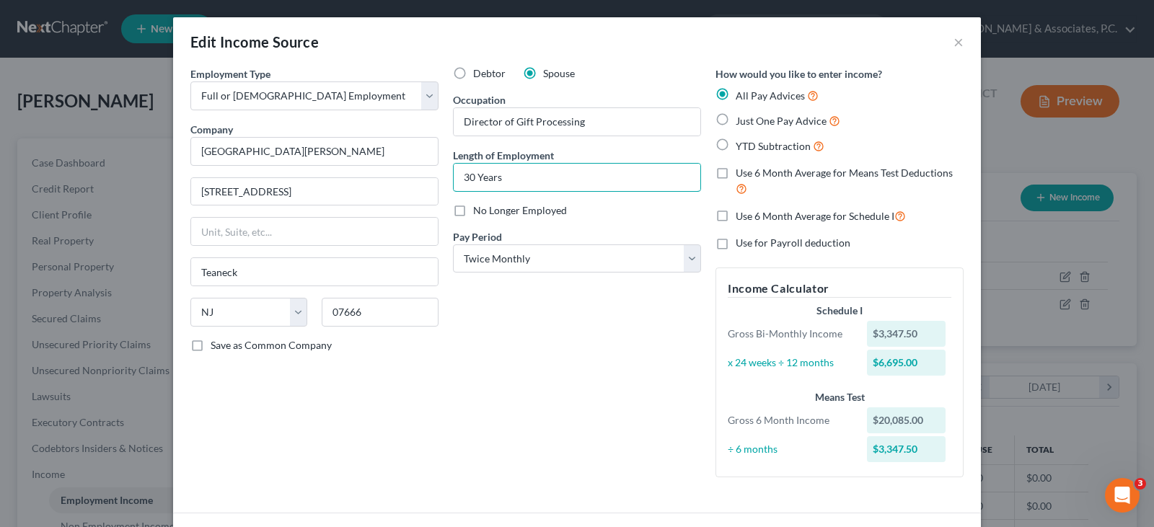
drag, startPoint x: 520, startPoint y: 181, endPoint x: 541, endPoint y: 149, distance: 38.6
click at [520, 181] on input "30 Years" at bounding box center [577, 177] width 247 height 27
click at [573, 124] on input "Director of Gift Processing" at bounding box center [577, 121] width 247 height 27
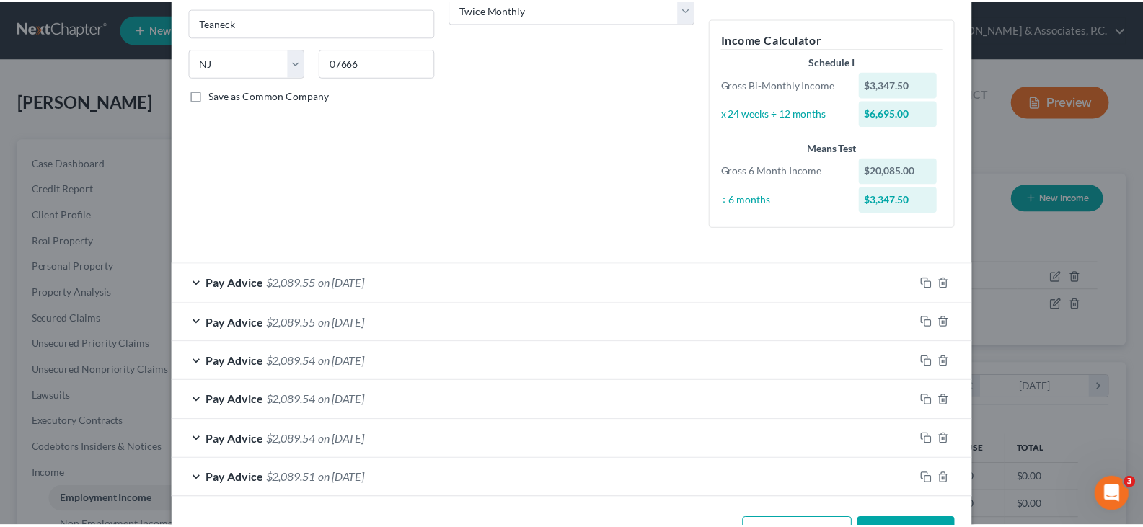
scroll to position [288, 0]
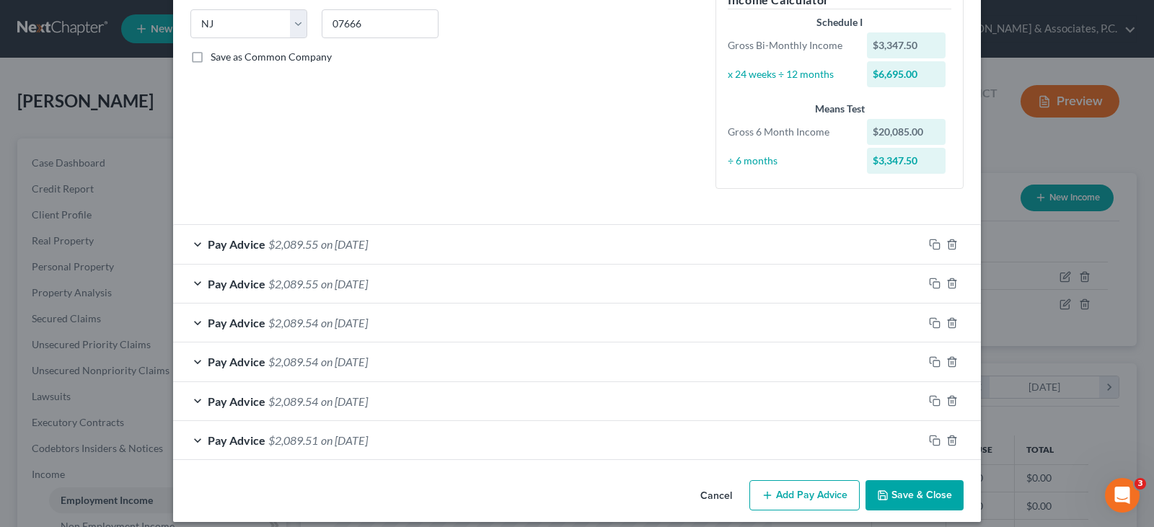
drag, startPoint x: 920, startPoint y: 497, endPoint x: 410, endPoint y: 270, distance: 558.2
click at [919, 496] on button "Save & Close" at bounding box center [914, 495] width 98 height 30
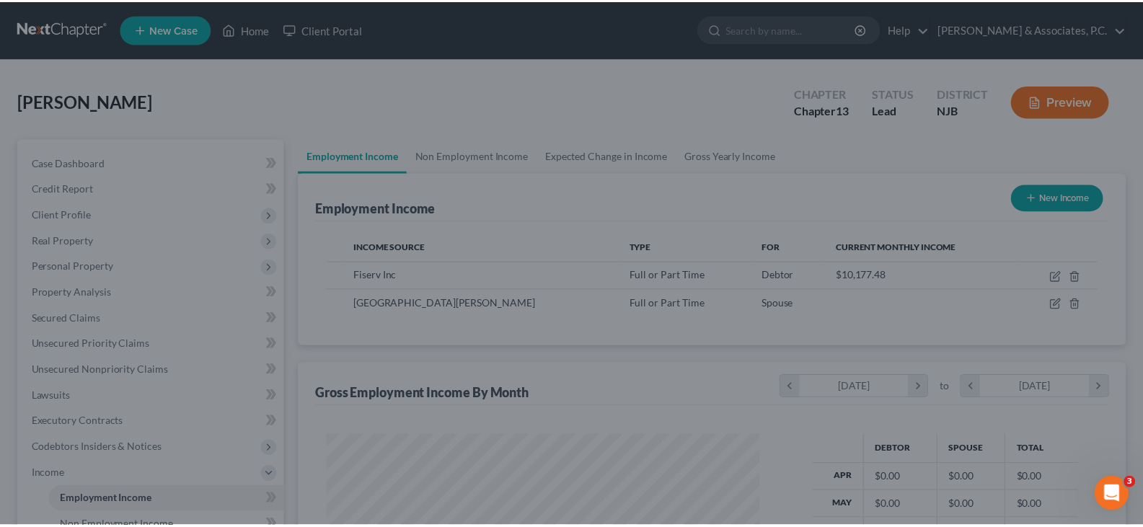
scroll to position [720891, 720683]
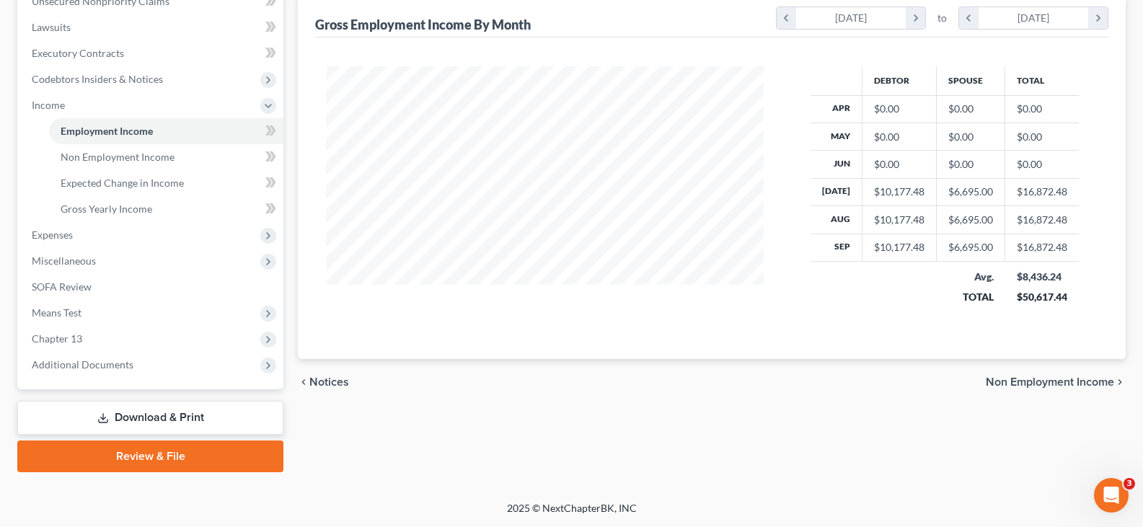
click at [135, 413] on link "Download & Print" at bounding box center [150, 418] width 266 height 34
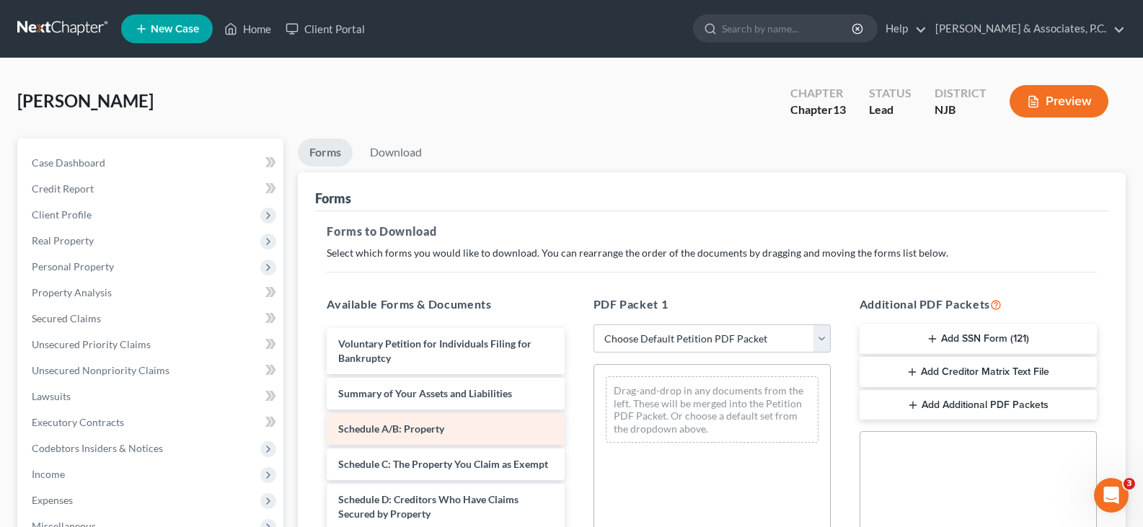
scroll to position [216, 0]
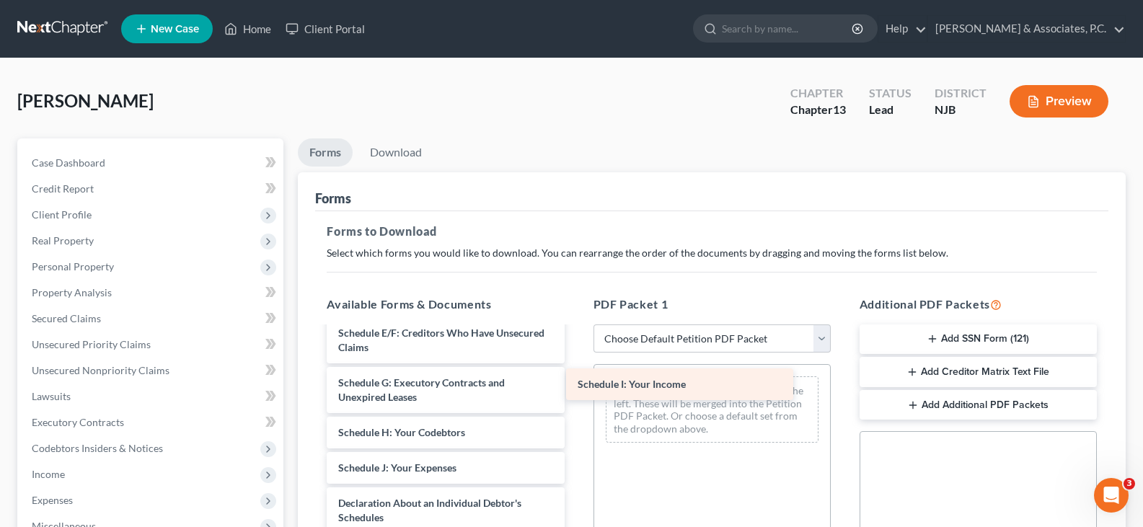
drag, startPoint x: 427, startPoint y: 482, endPoint x: 666, endPoint y: 384, distance: 258.7
click at [575, 384] on div "Schedule I: Your Income Voluntary Petition for Individuals Filing for Bankruptc…" at bounding box center [445, 450] width 260 height 677
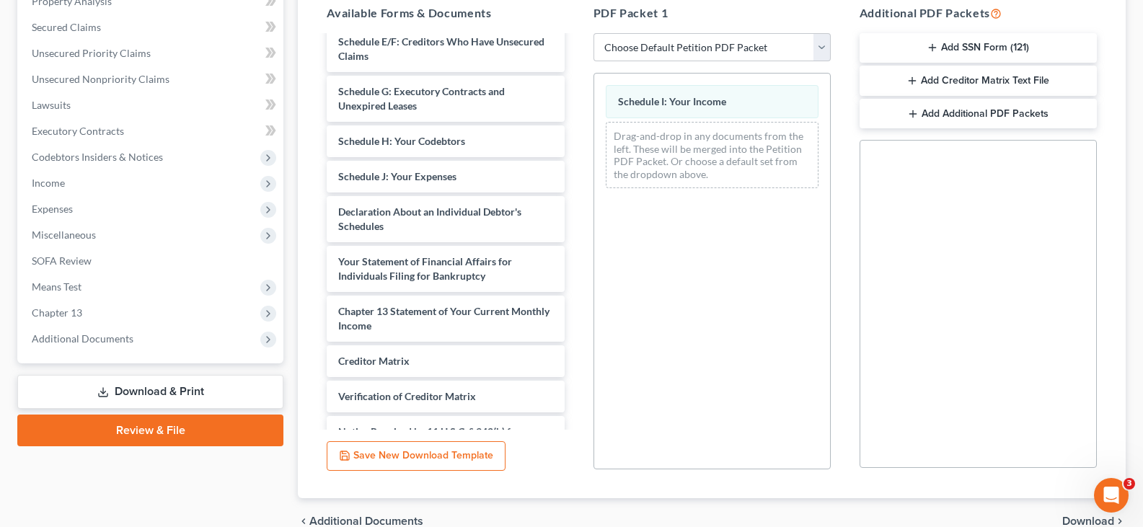
scroll to position [361, 0]
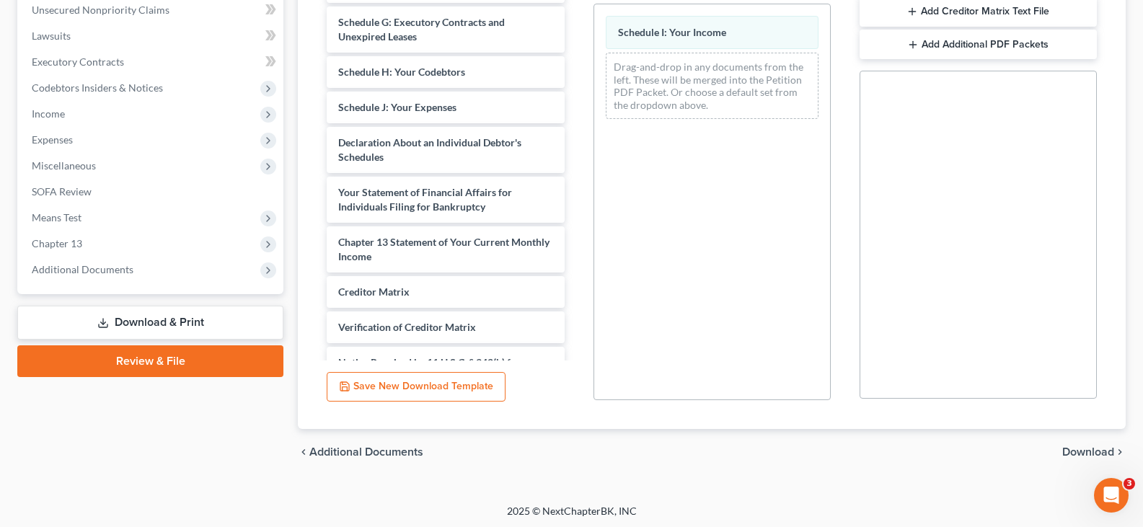
click at [1071, 451] on span "Download" at bounding box center [1088, 452] width 52 height 12
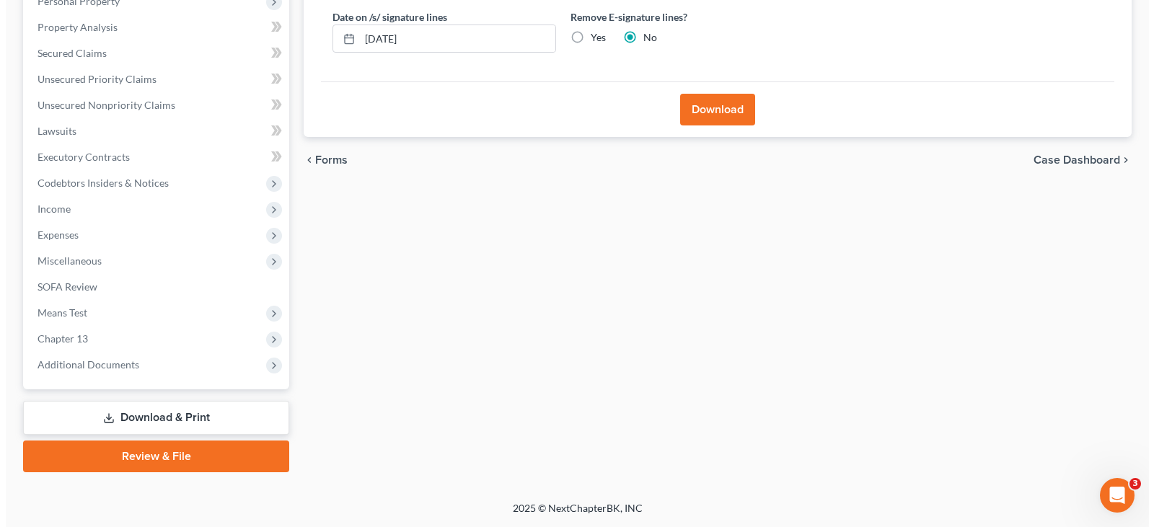
scroll to position [265, 0]
click at [585, 41] on label "Yes" at bounding box center [592, 37] width 15 height 14
click at [591, 40] on input "Yes" at bounding box center [595, 34] width 9 height 9
click at [720, 108] on button "Download" at bounding box center [711, 110] width 75 height 32
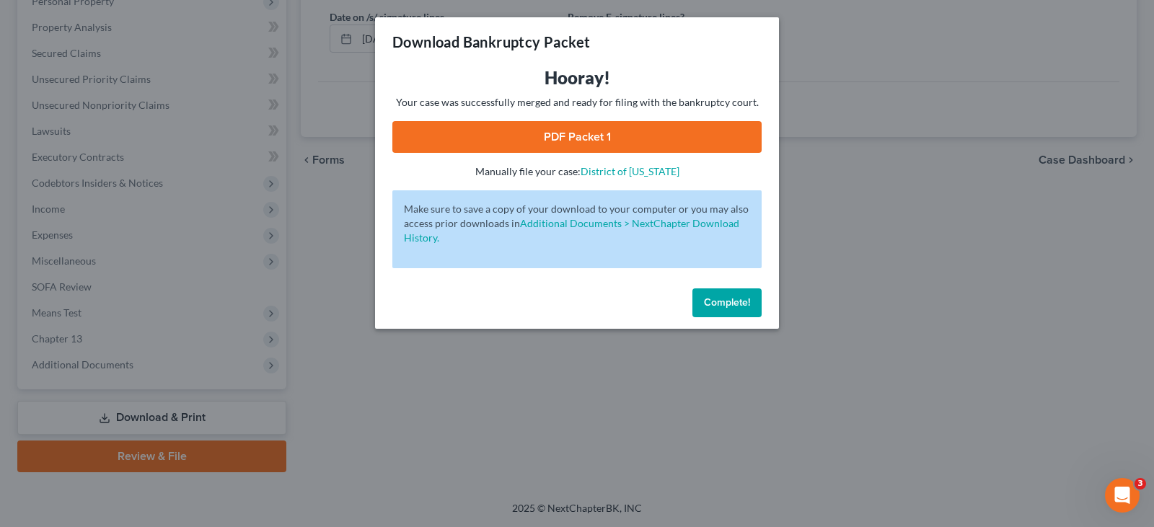
click at [581, 137] on link "PDF Packet 1" at bounding box center [576, 137] width 369 height 32
